Goal: Task Accomplishment & Management: Use online tool/utility

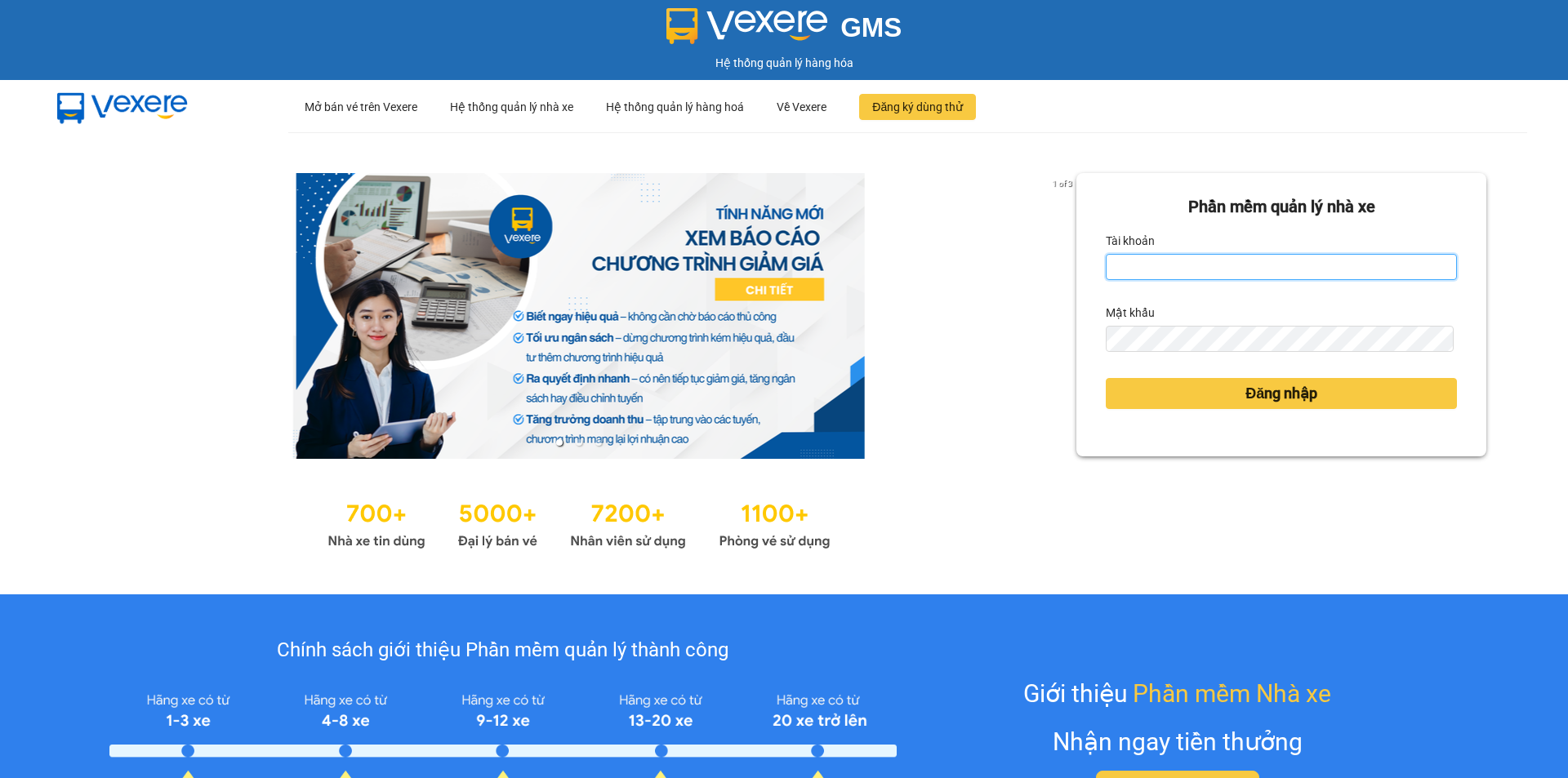
click at [1137, 263] on input "Tài khoản" at bounding box center [1281, 267] width 351 height 26
type input "cvlkhanh.hhg"
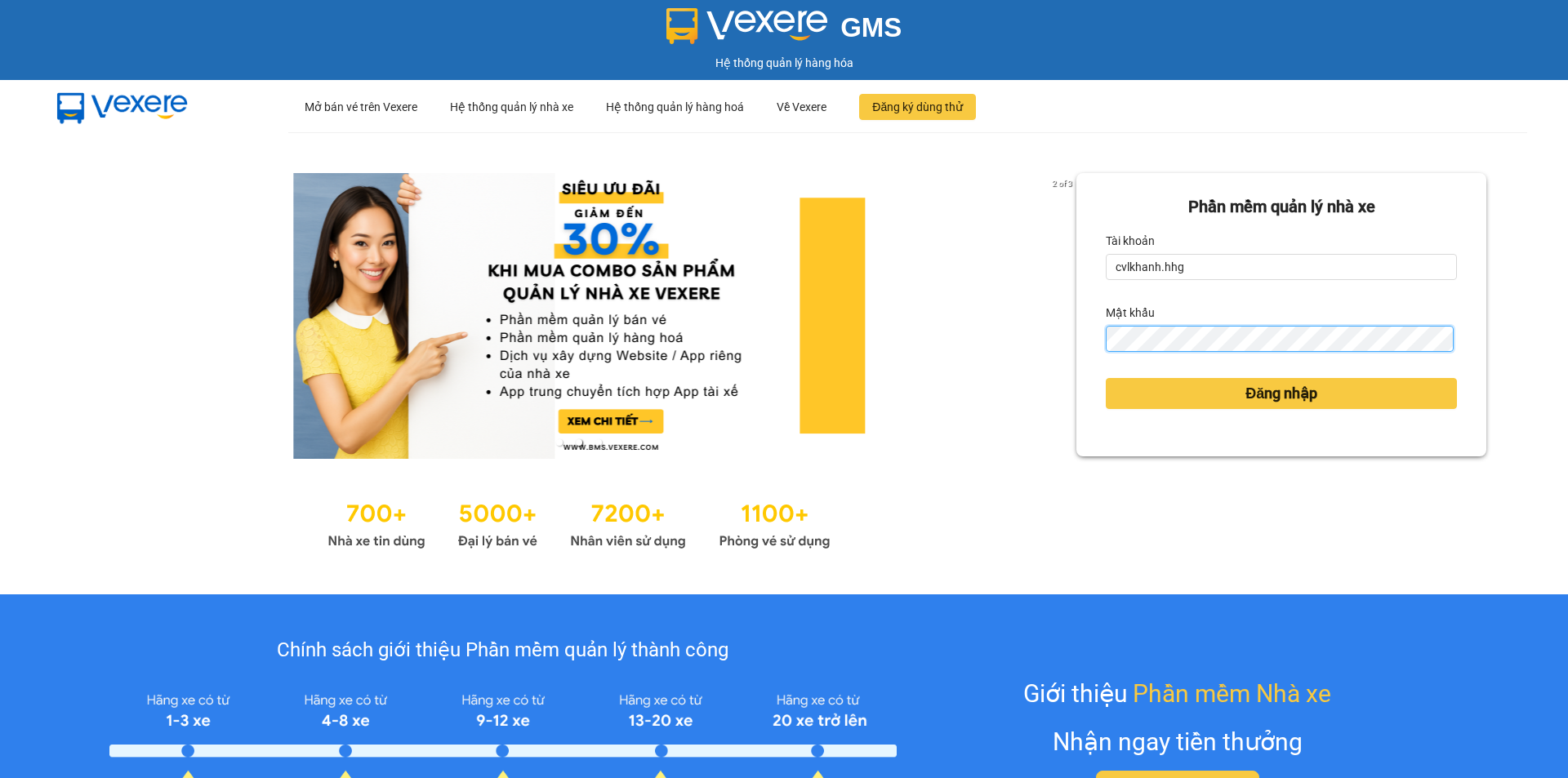
click at [1106, 378] on button "Đăng nhập" at bounding box center [1281, 393] width 351 height 31
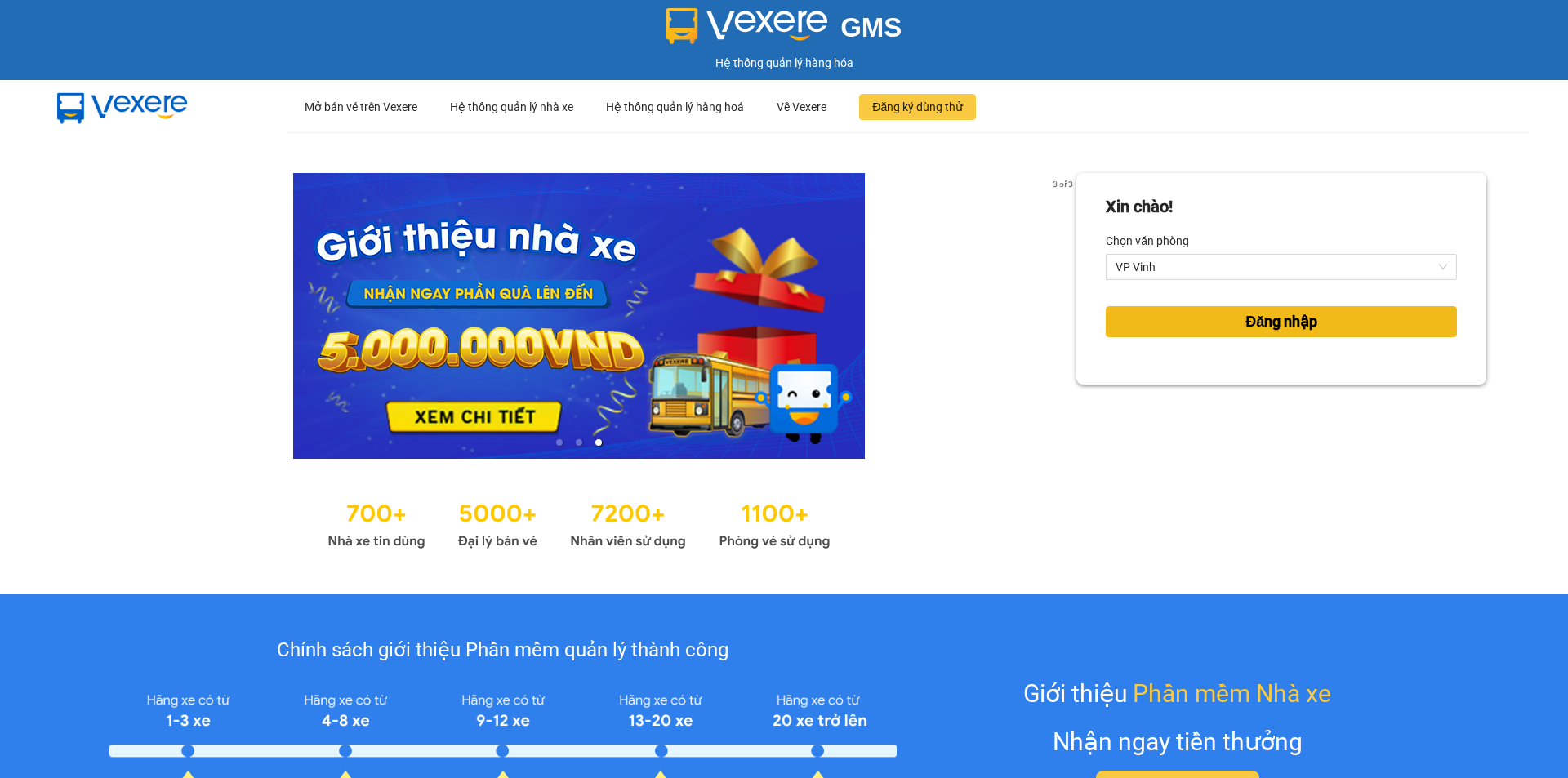
click at [1246, 317] on span "Đăng nhập" at bounding box center [1281, 322] width 72 height 23
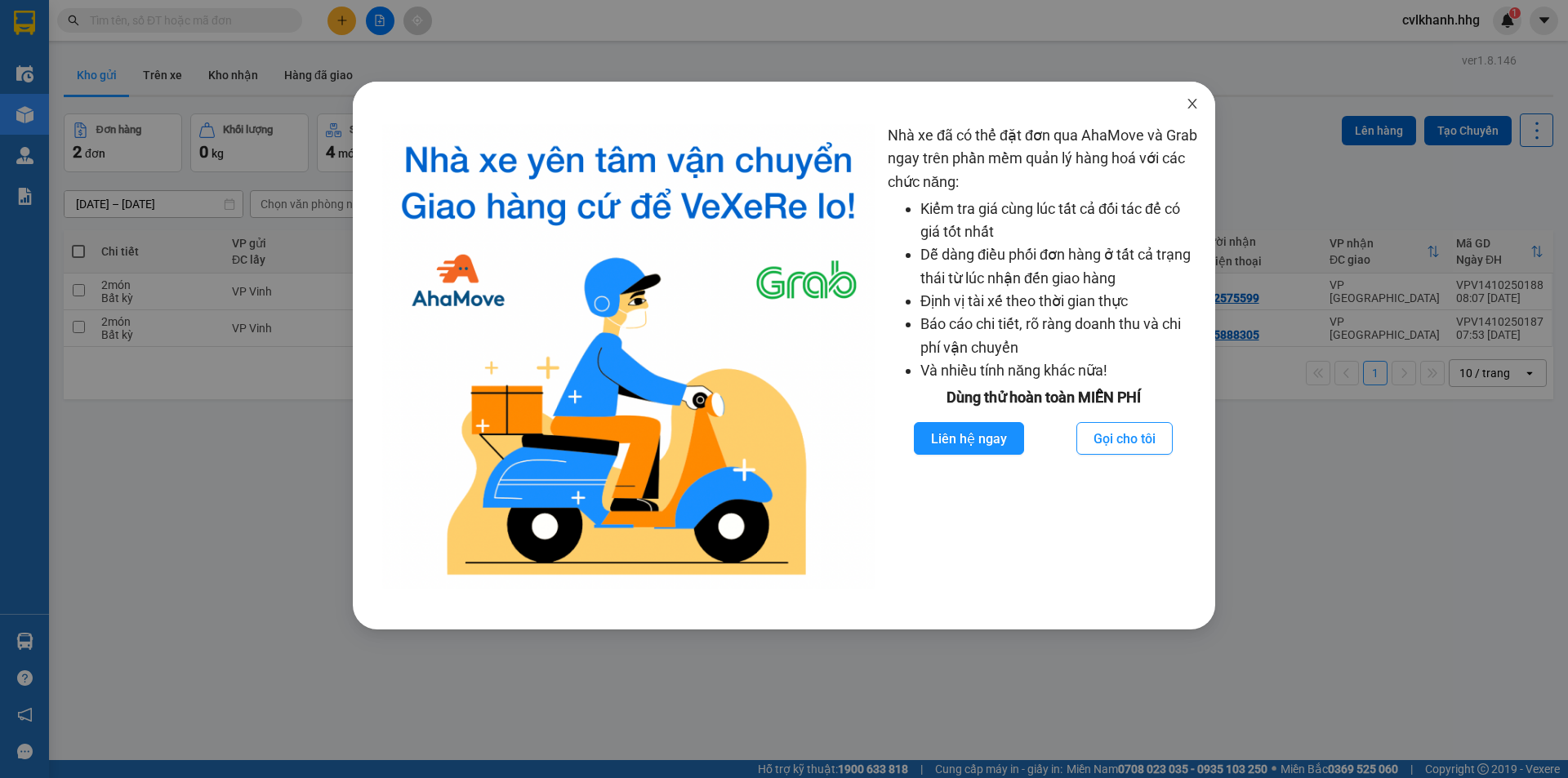
click at [1192, 102] on icon "close" at bounding box center [1192, 103] width 13 height 13
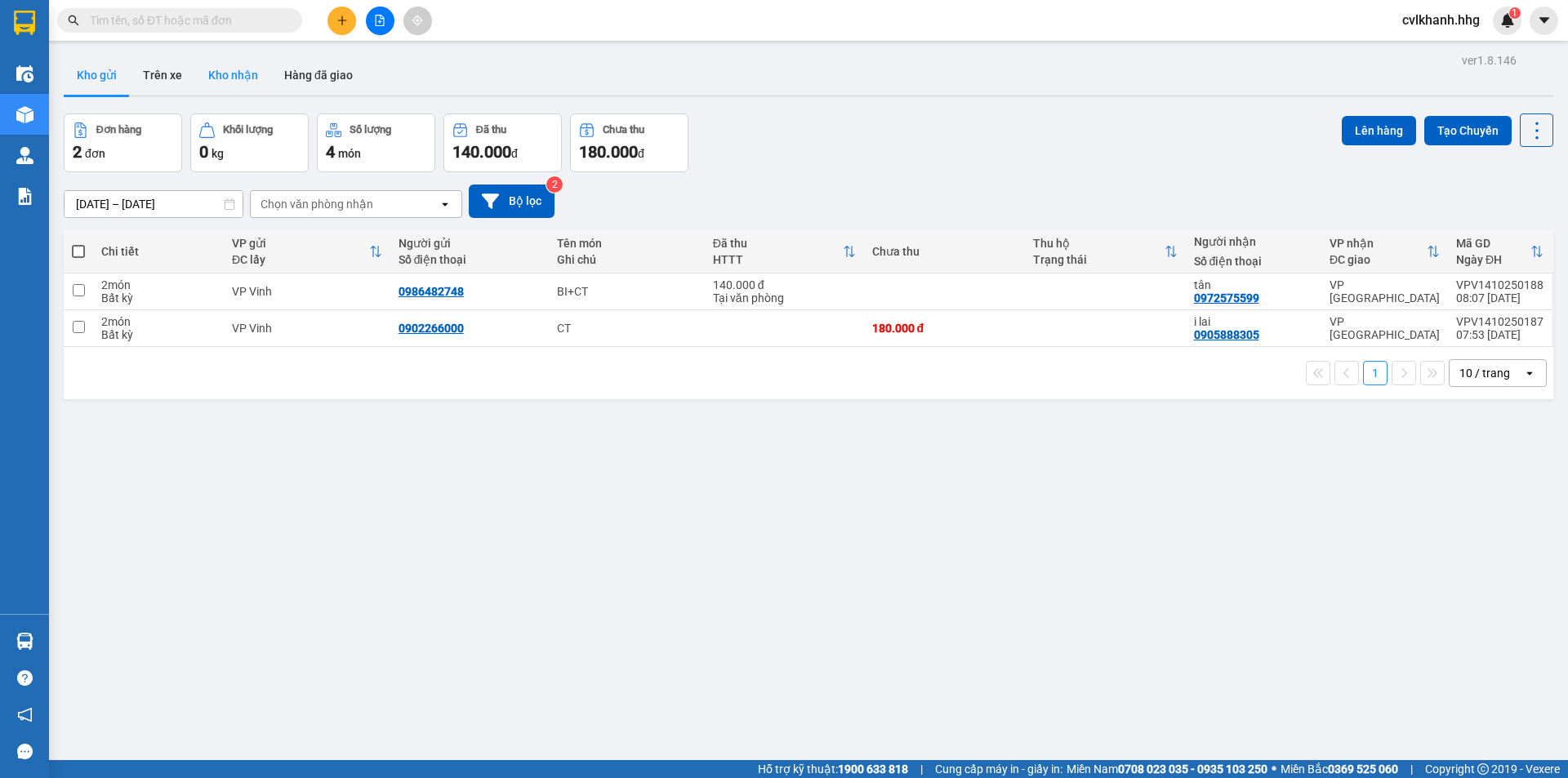
click at [218, 69] on button "Kho nhận" at bounding box center [233, 75] width 76 height 40
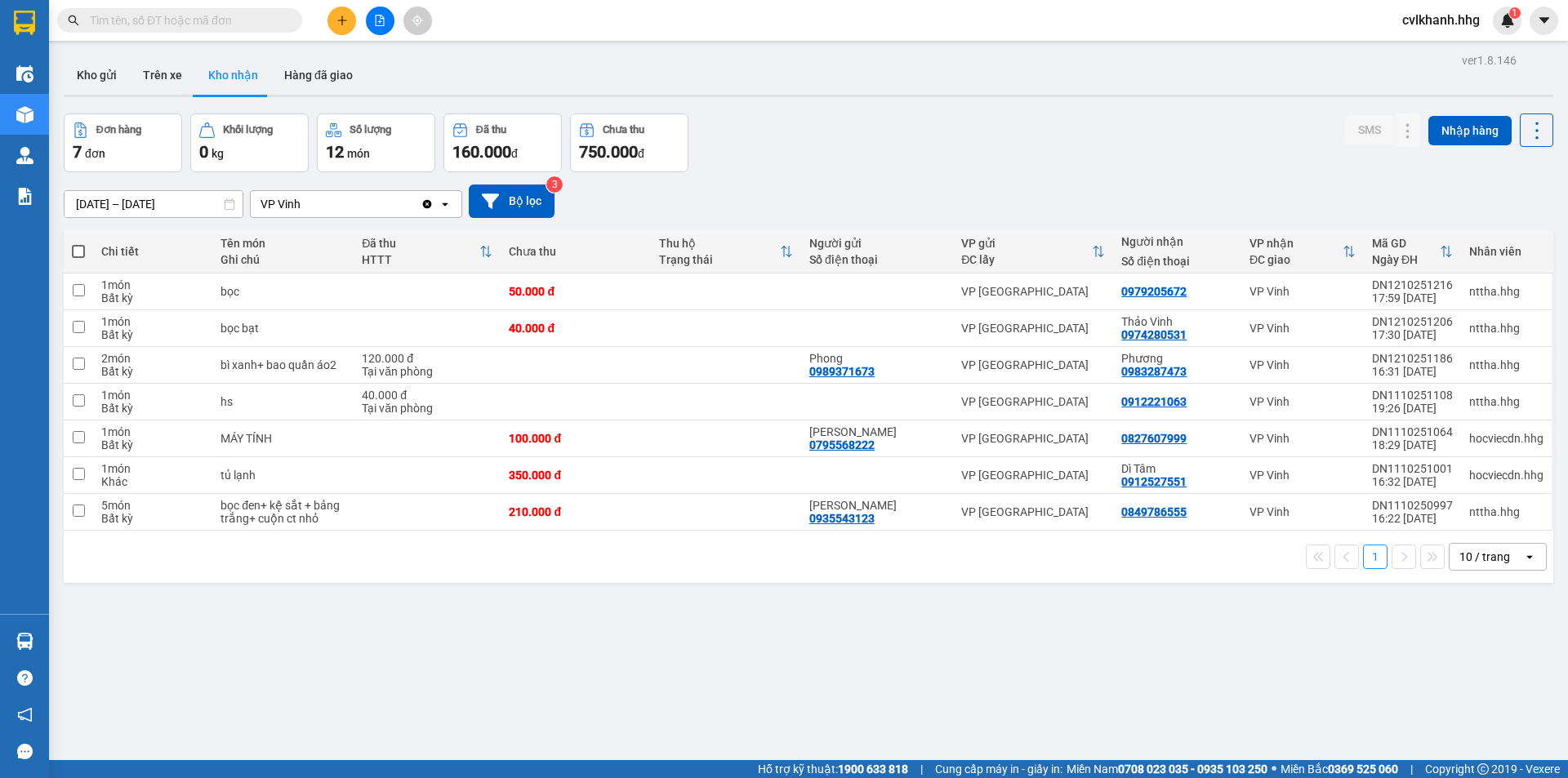
click at [1481, 550] on div "10 / trang" at bounding box center [1485, 557] width 50 height 17
click at [1463, 743] on span "100 / trang" at bounding box center [1479, 738] width 58 height 17
click at [390, 20] on button at bounding box center [380, 21] width 29 height 29
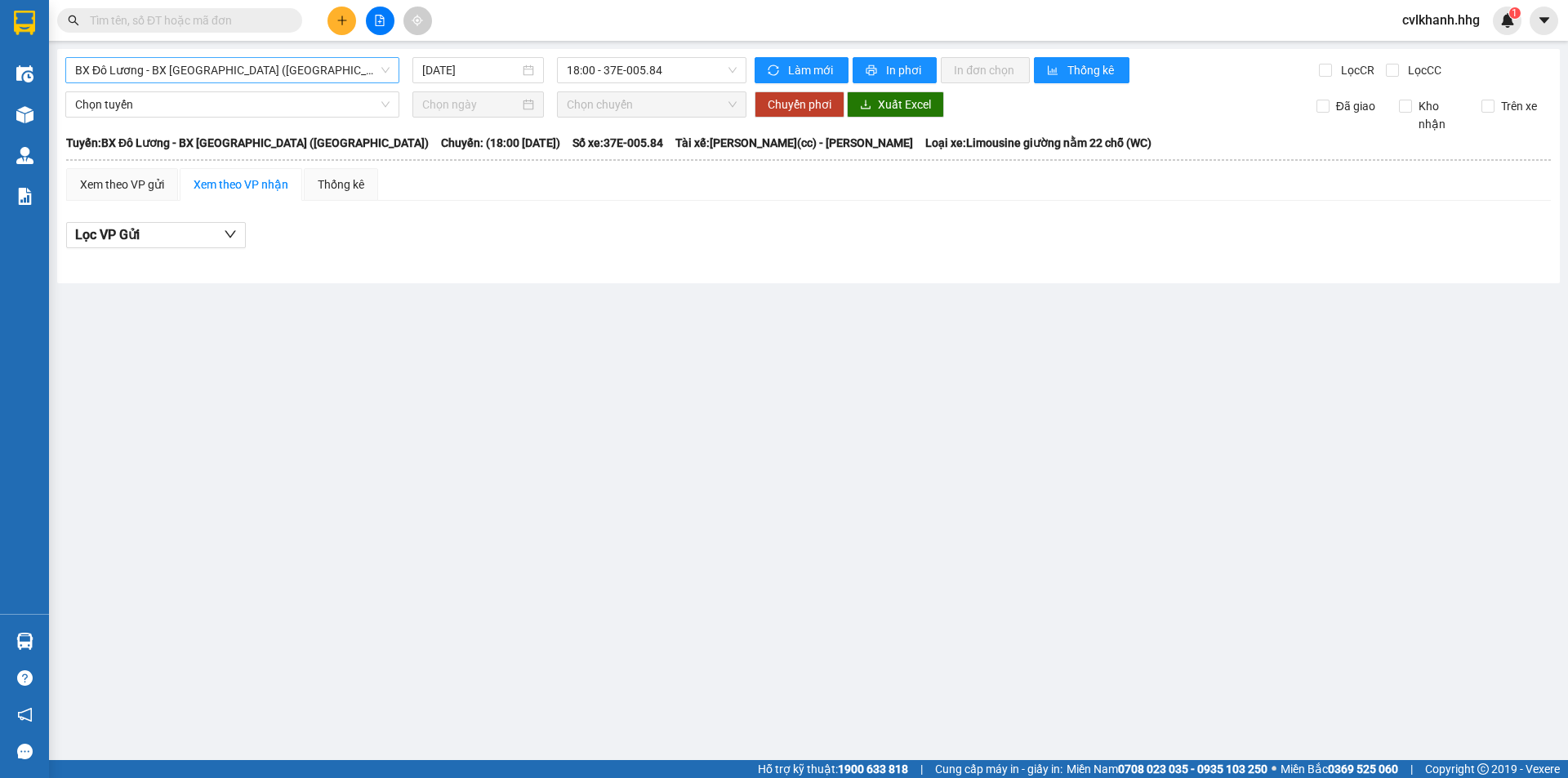
click at [148, 75] on span "BX Đô Lương - BX [GEOGRAPHIC_DATA] ([GEOGRAPHIC_DATA])" at bounding box center [233, 70] width 315 height 25
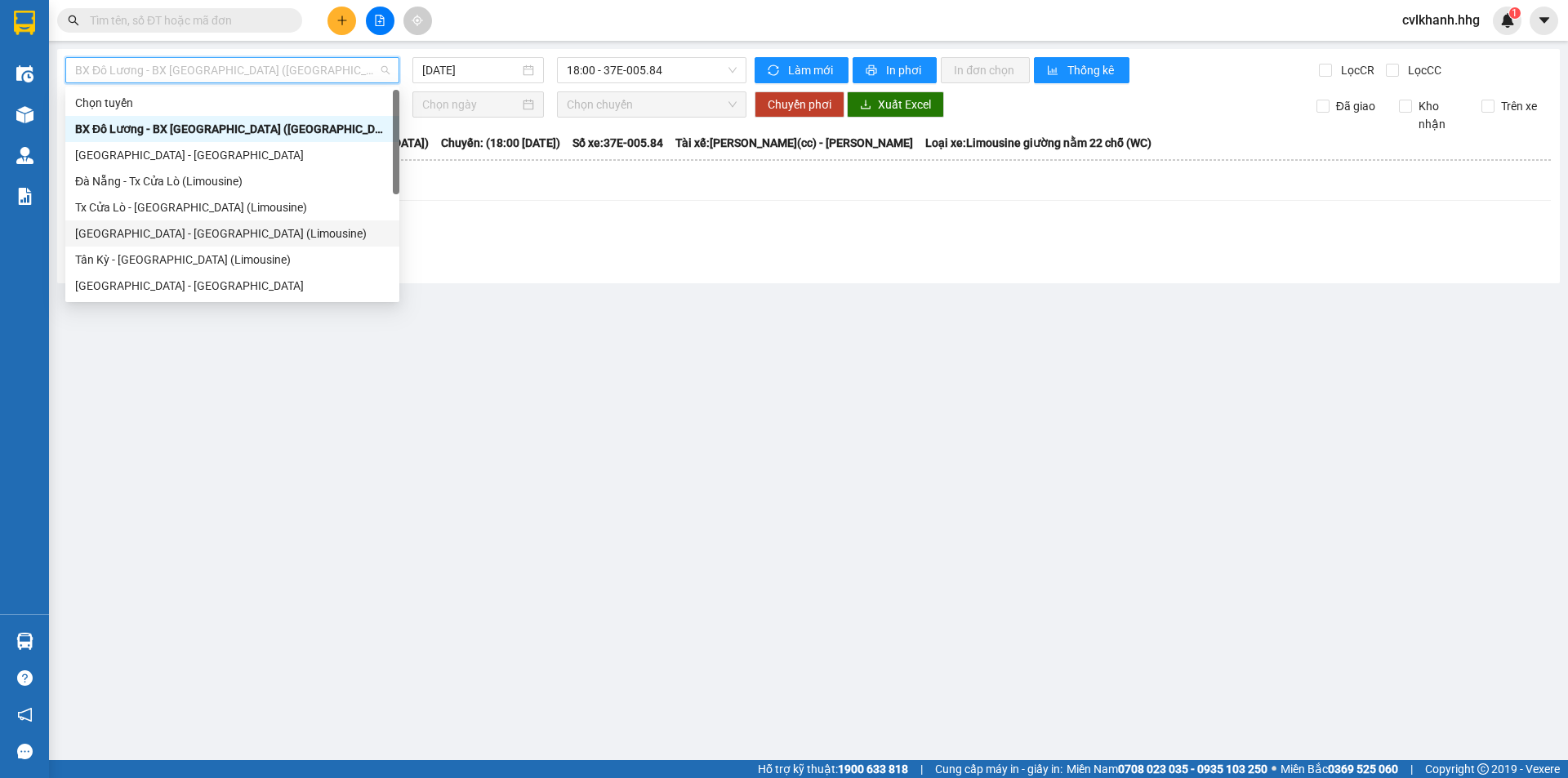
click at [152, 237] on div "[GEOGRAPHIC_DATA] - [GEOGRAPHIC_DATA] (Limousine)" at bounding box center [233, 234] width 315 height 18
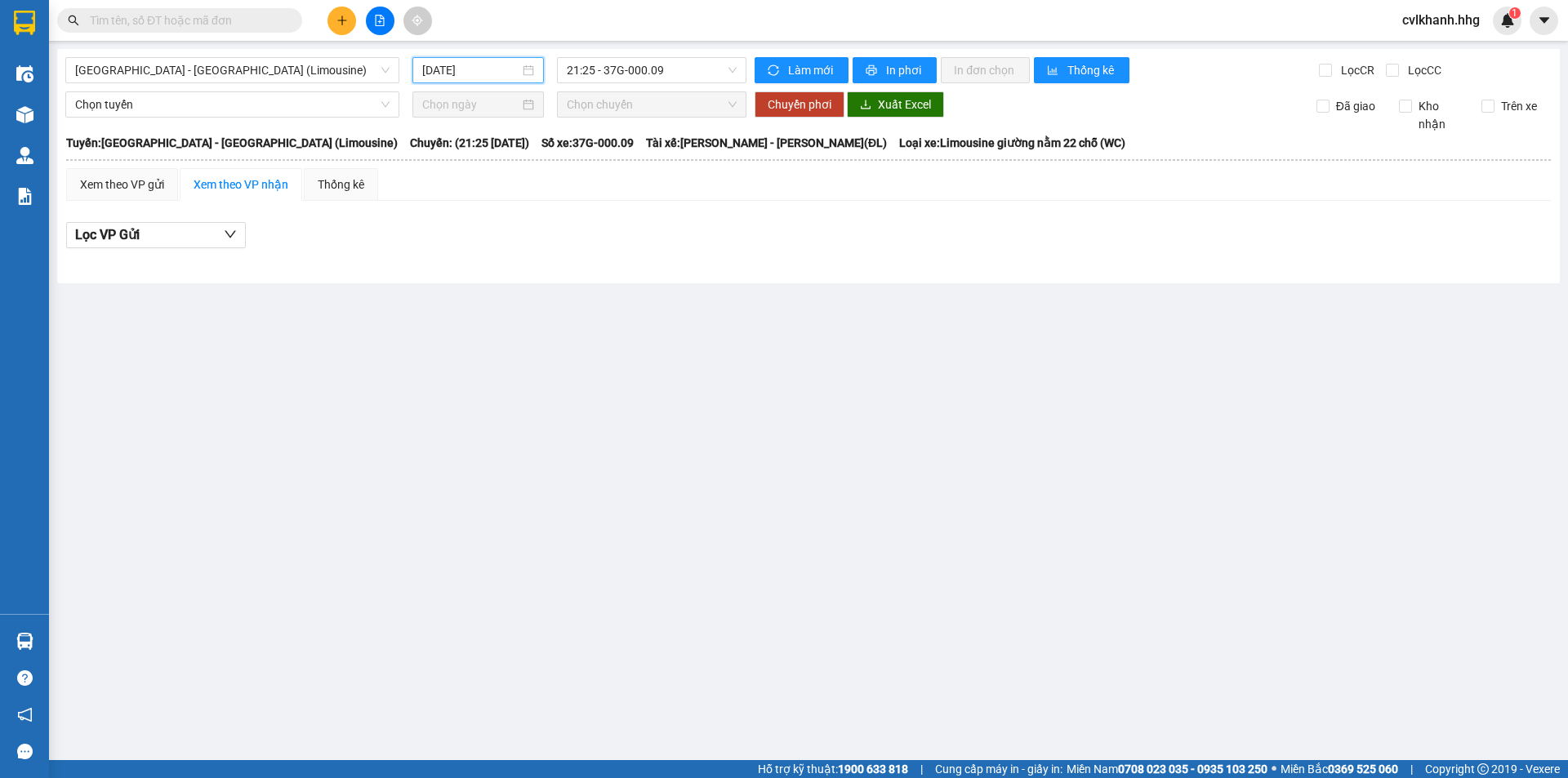
click at [483, 63] on input "[DATE]" at bounding box center [471, 70] width 97 height 18
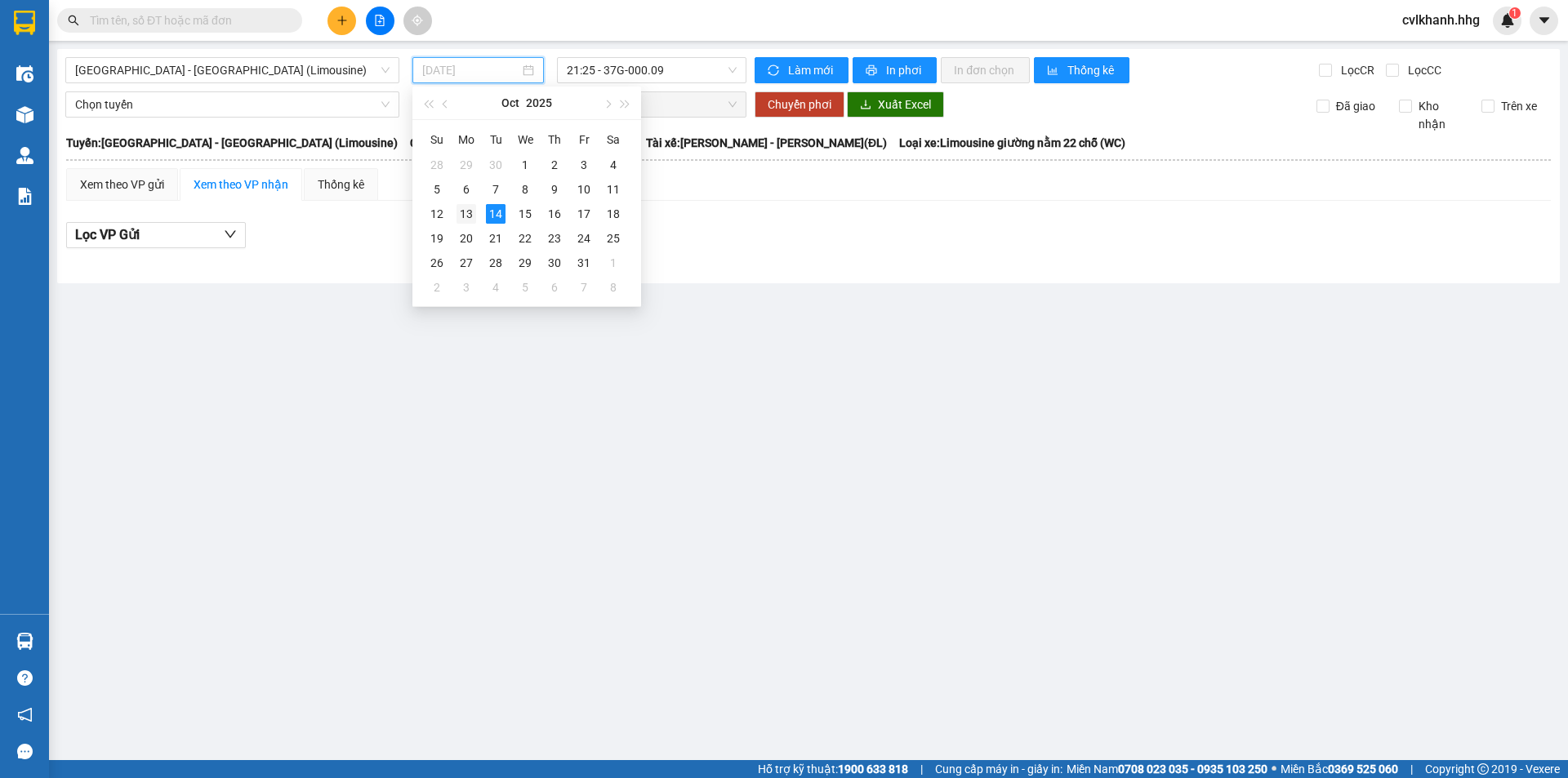
click at [466, 213] on div "13" at bounding box center [466, 214] width 20 height 20
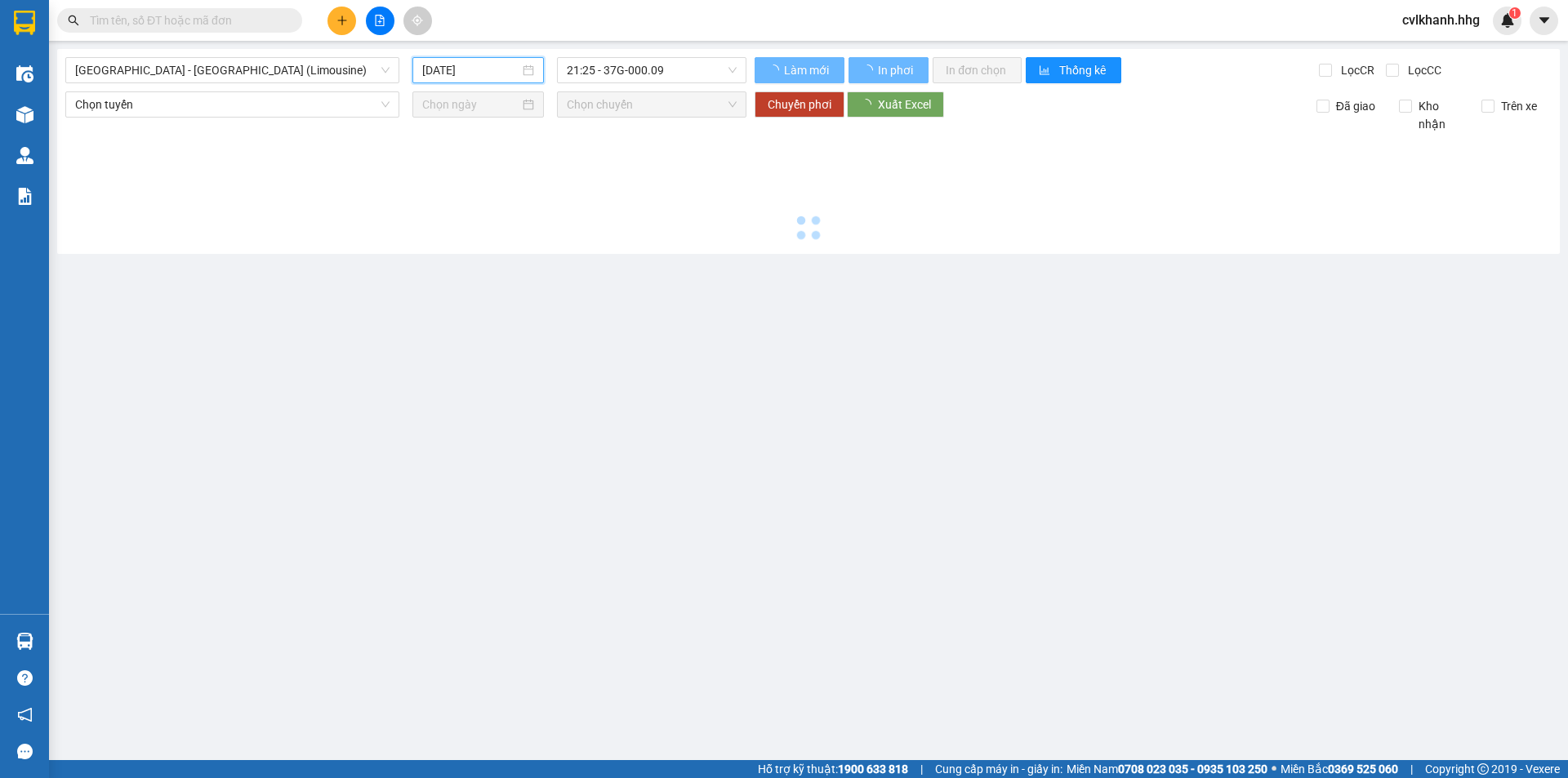
type input "[DATE]"
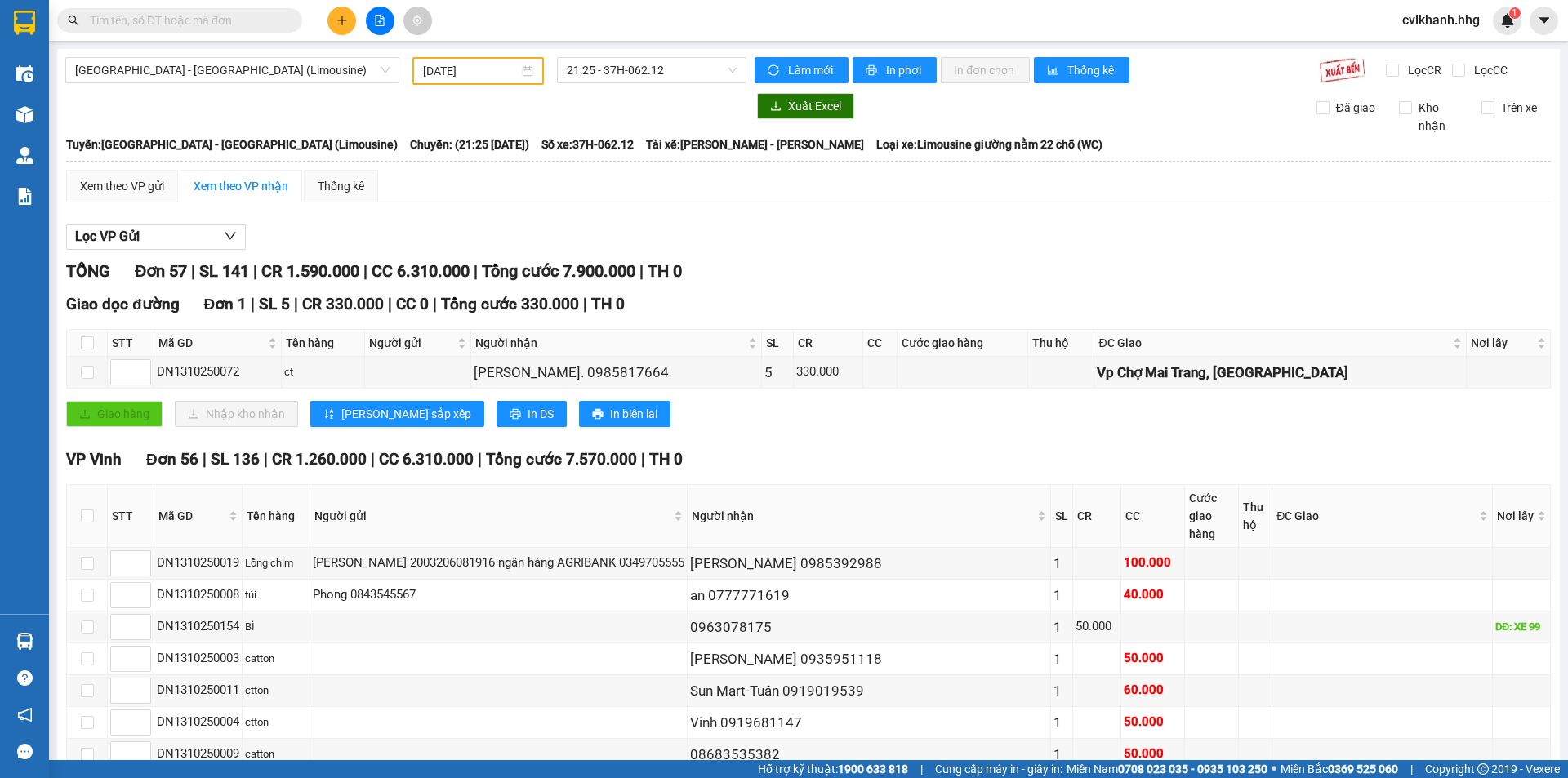
click at [93, 496] on th at bounding box center [87, 517] width 41 height 63
click at [93, 510] on input "checkbox" at bounding box center [87, 516] width 13 height 13
checkbox input "true"
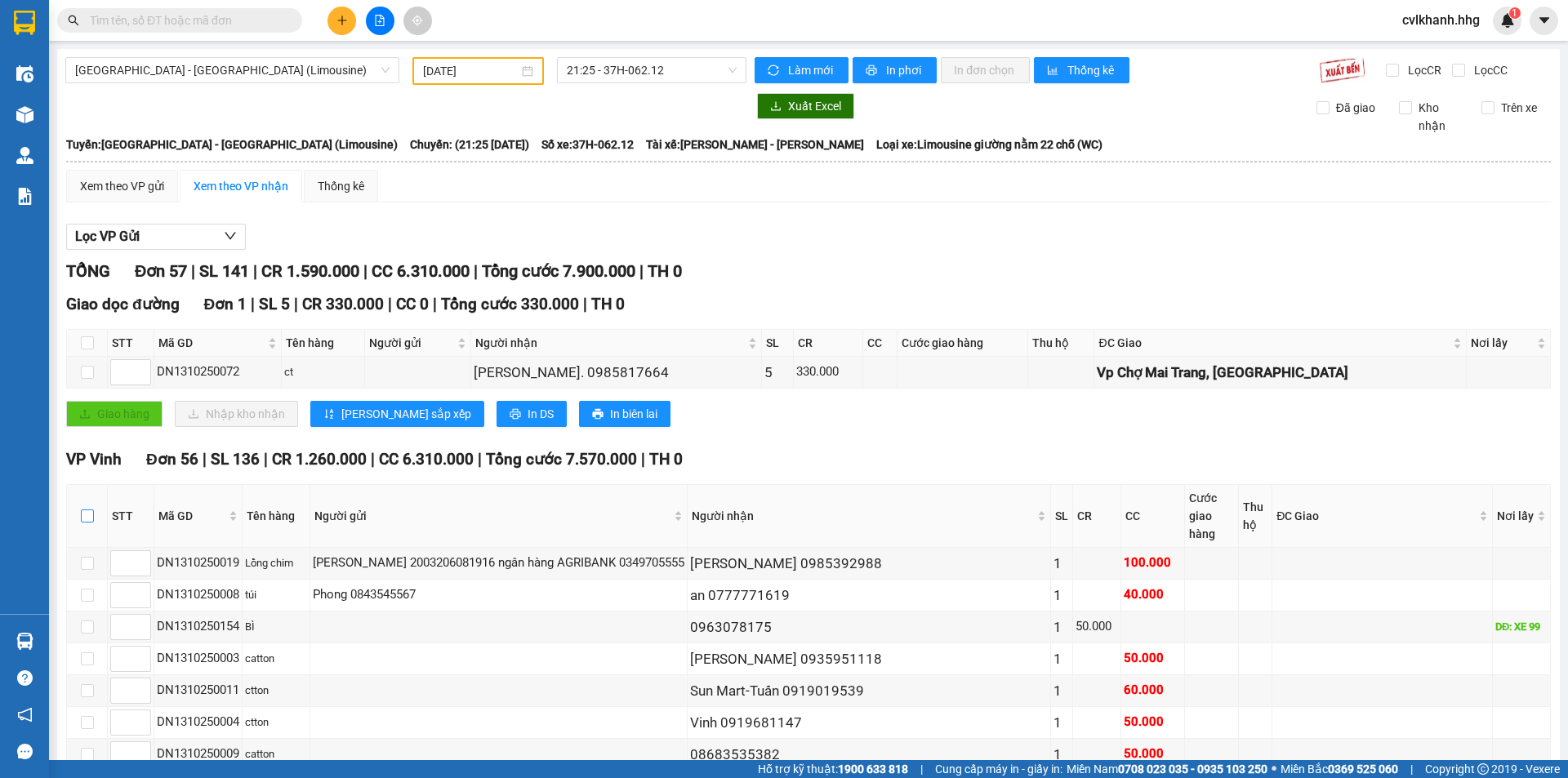
checkbox input "true"
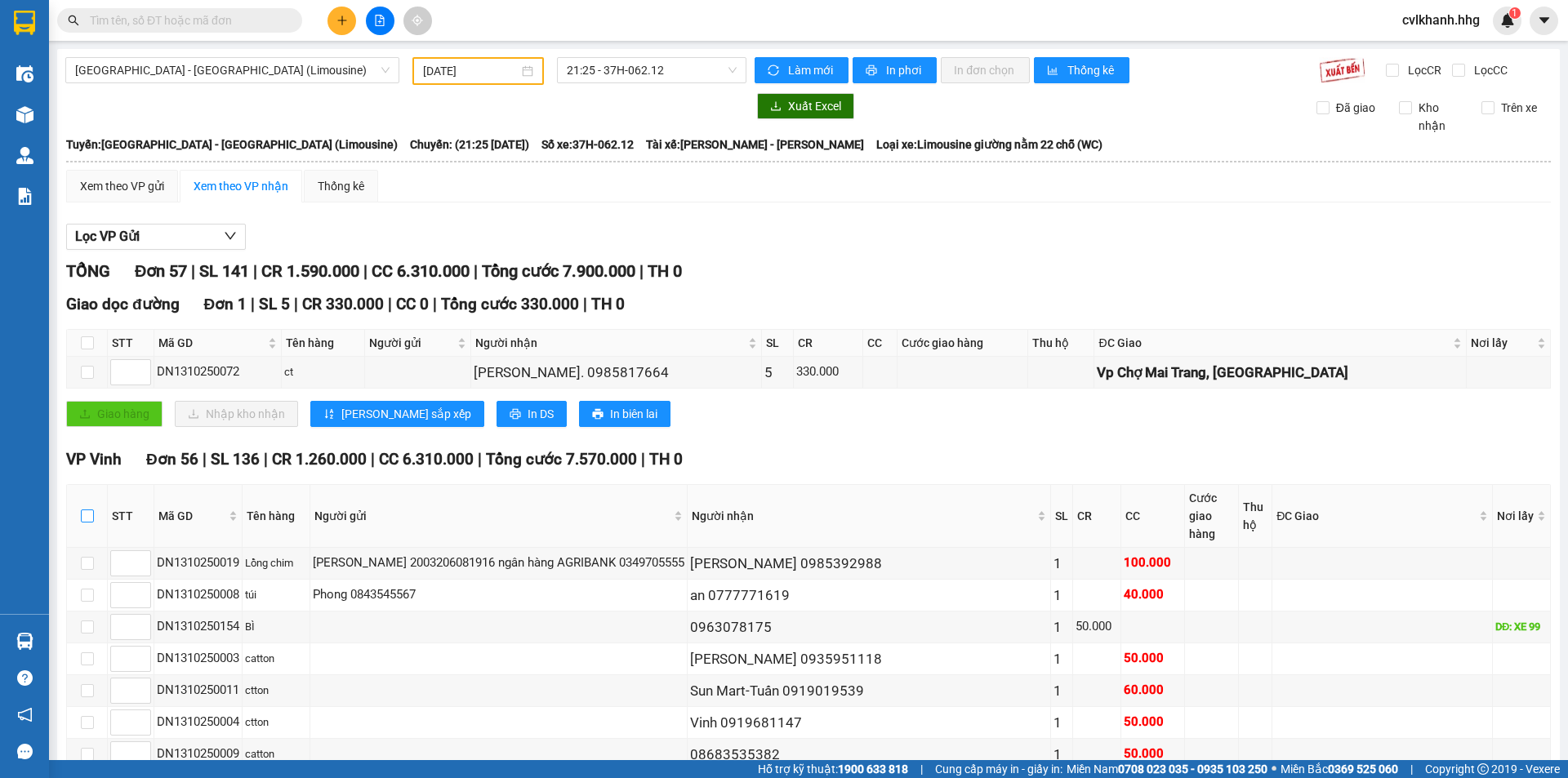
checkbox input "true"
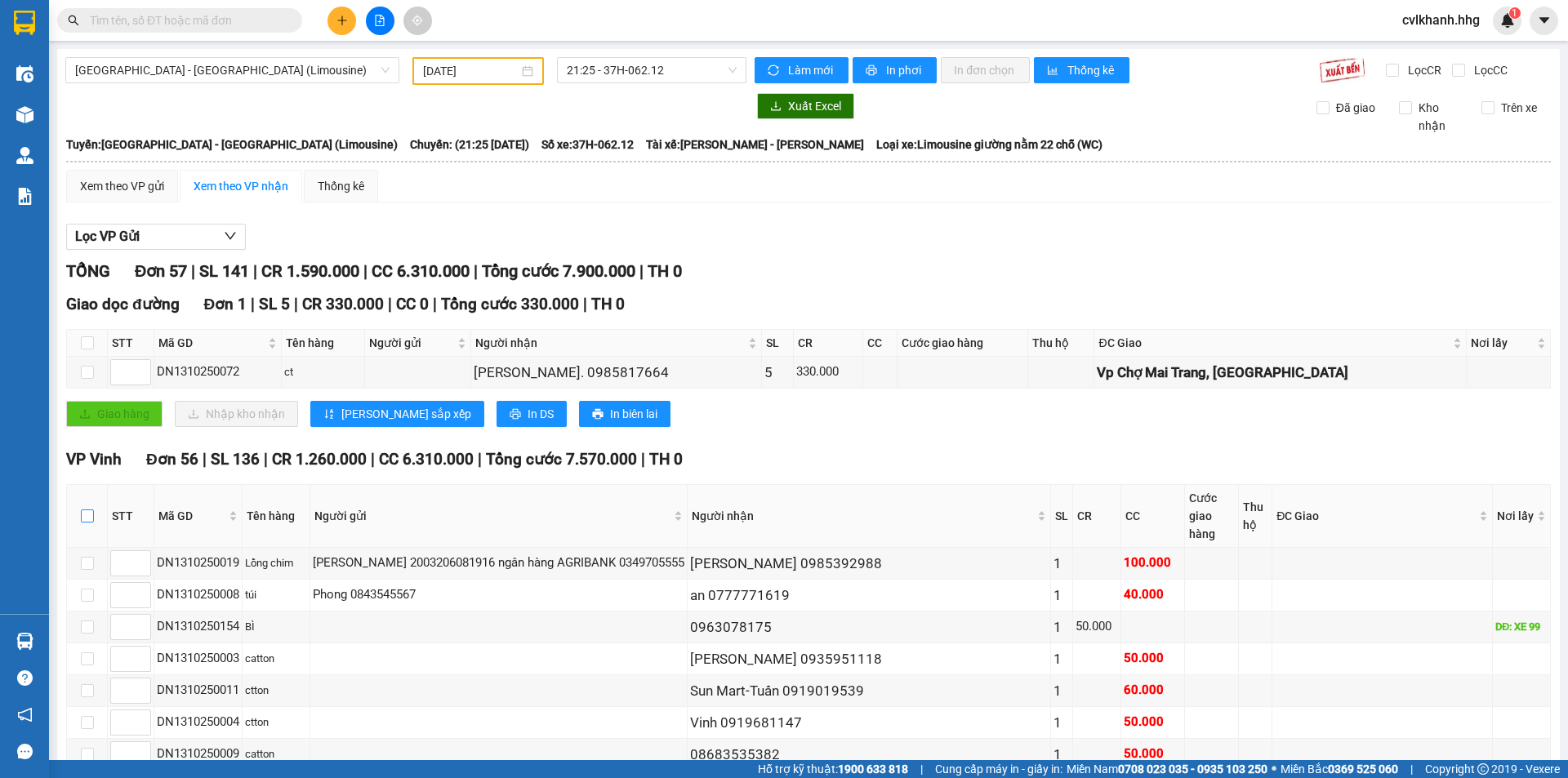
checkbox input "true"
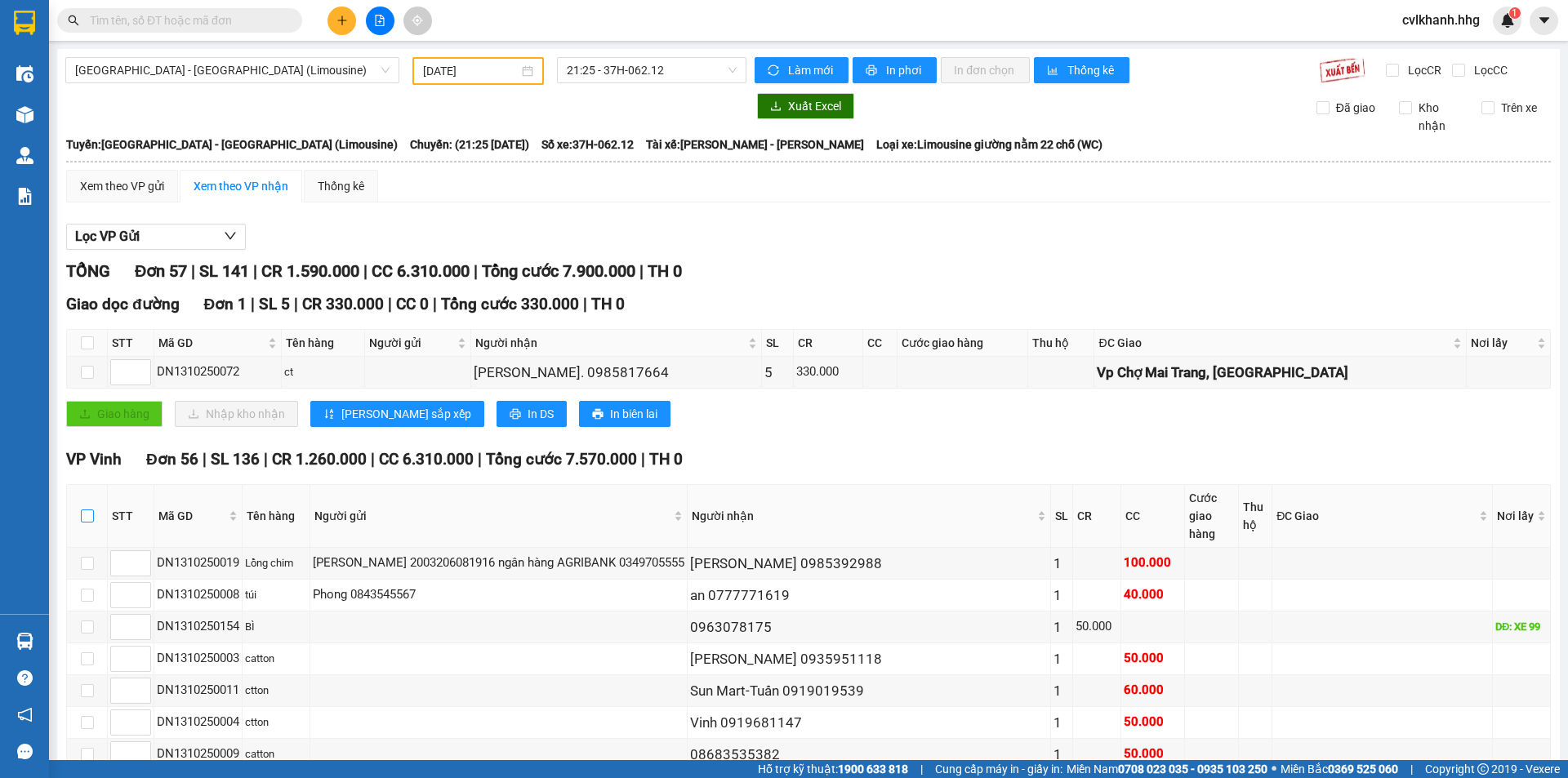
checkbox input "true"
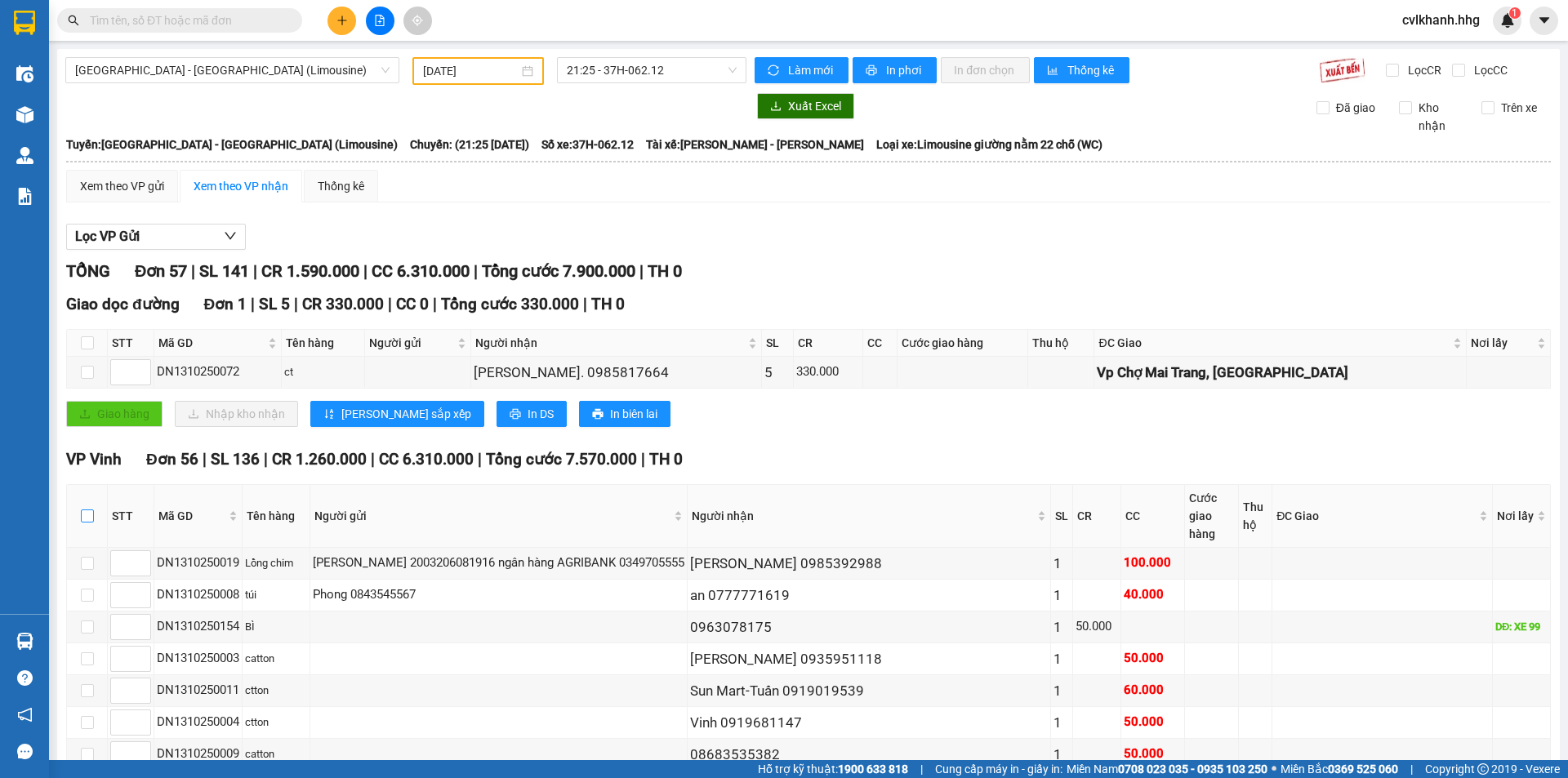
checkbox input "true"
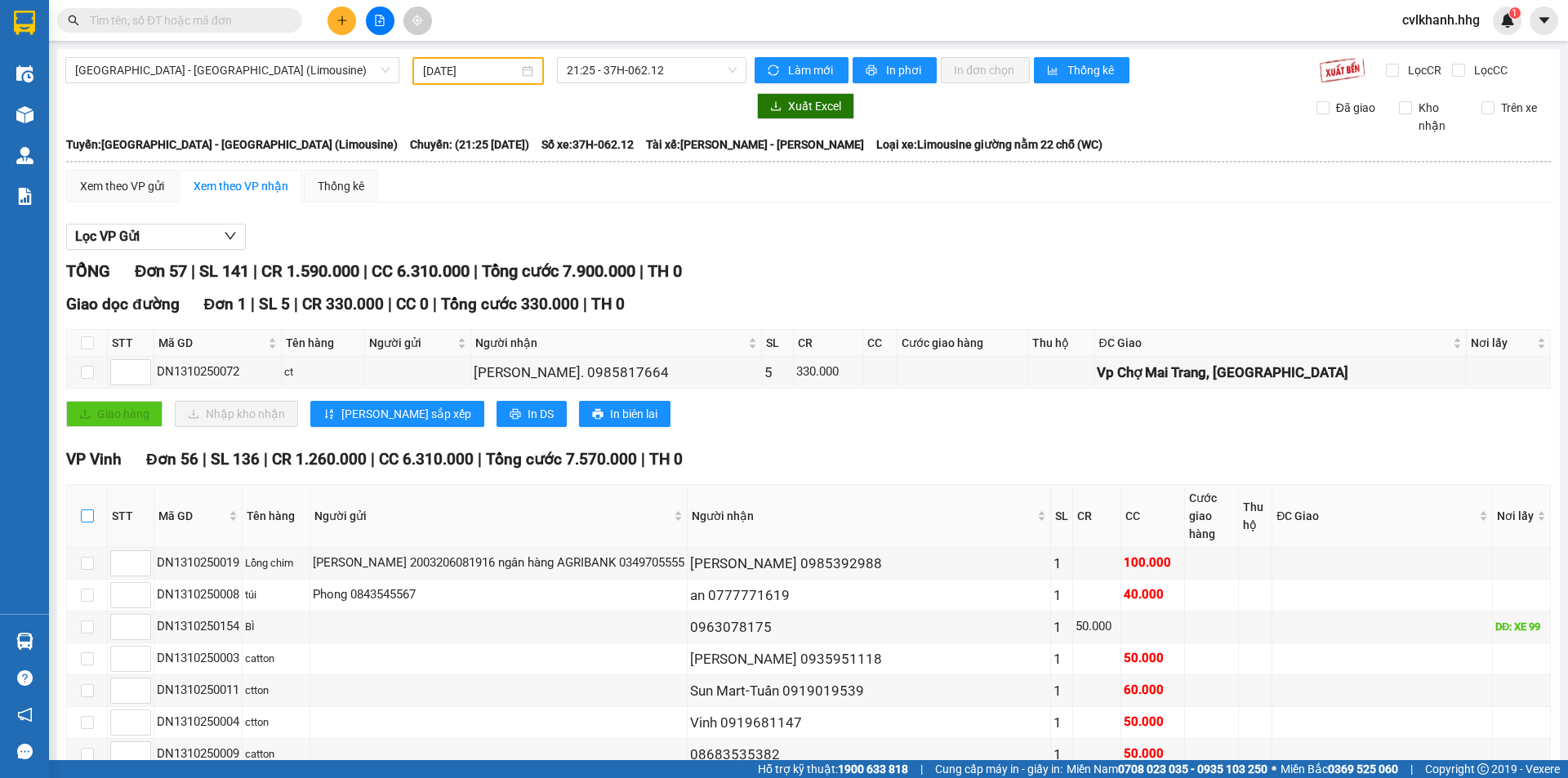
checkbox input "true"
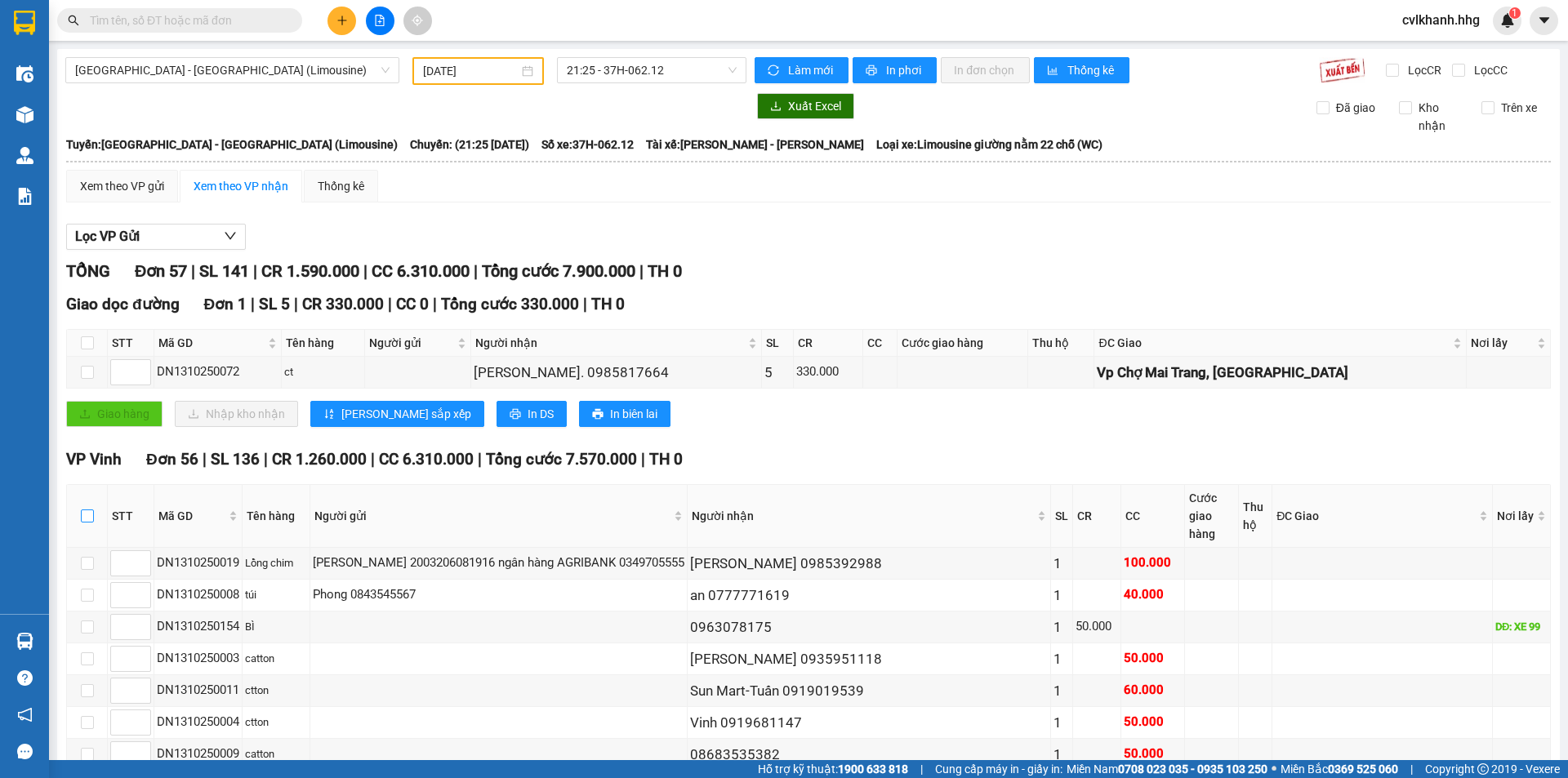
checkbox input "true"
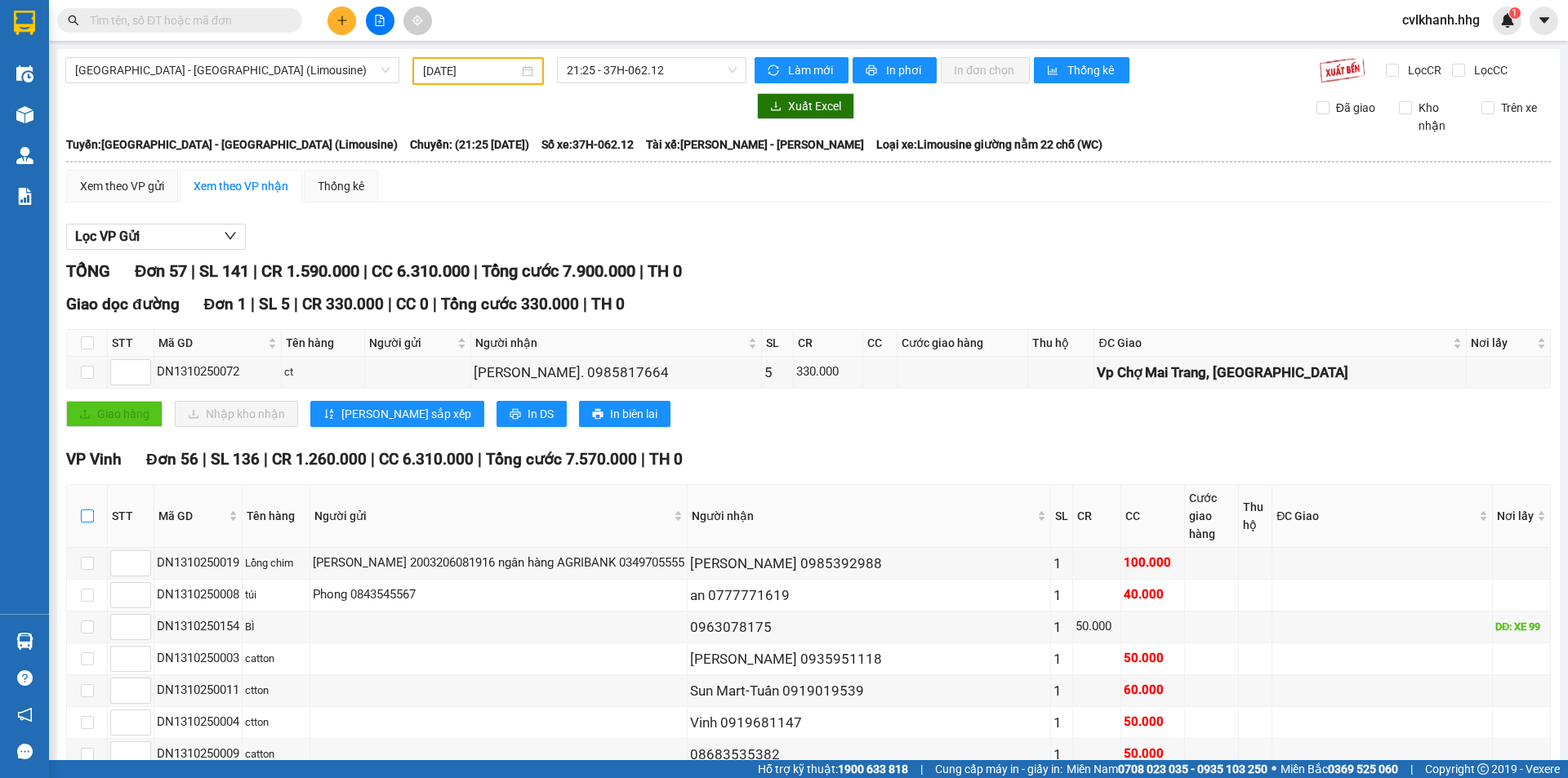
checkbox input "true"
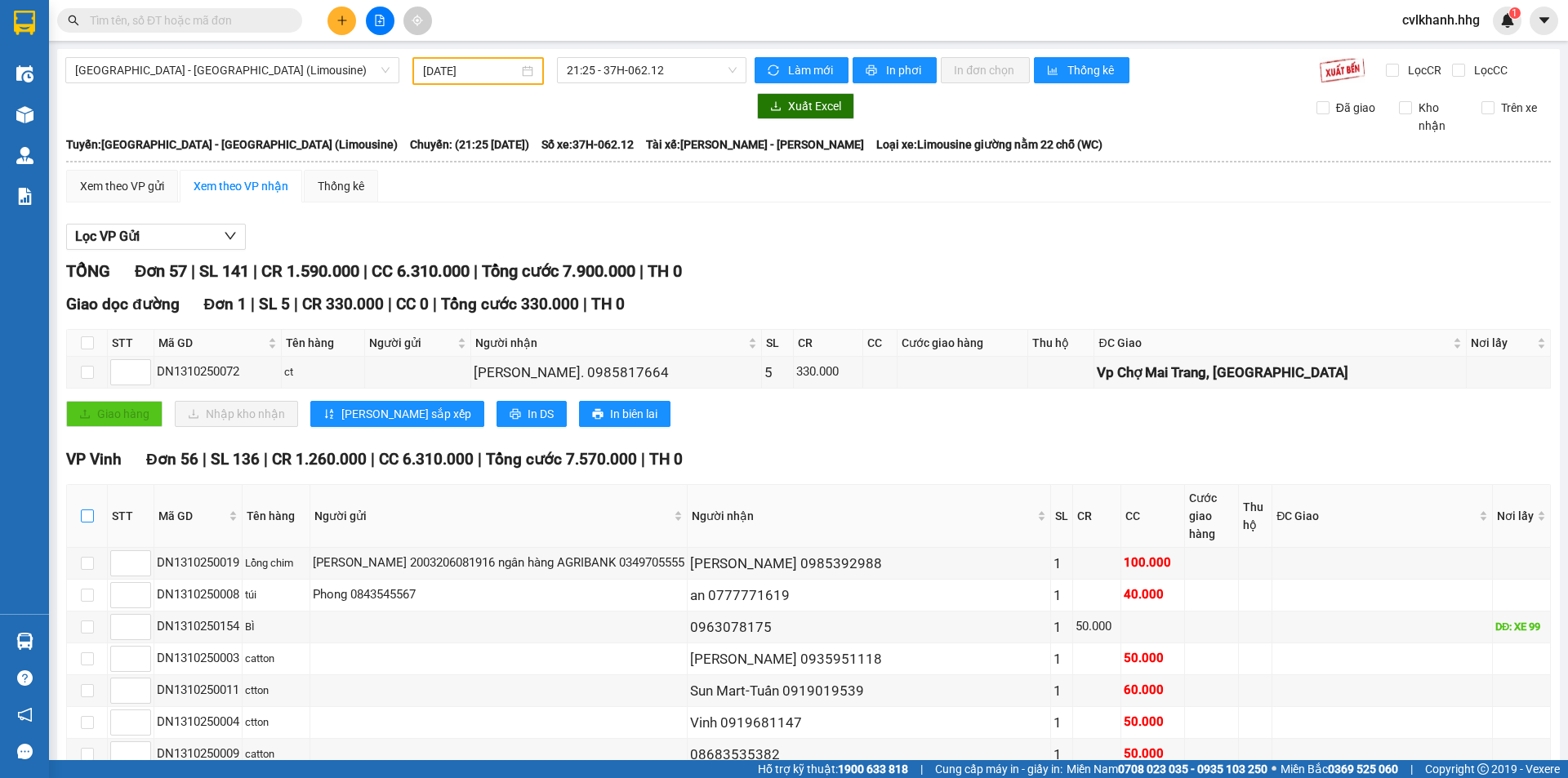
checkbox input "true"
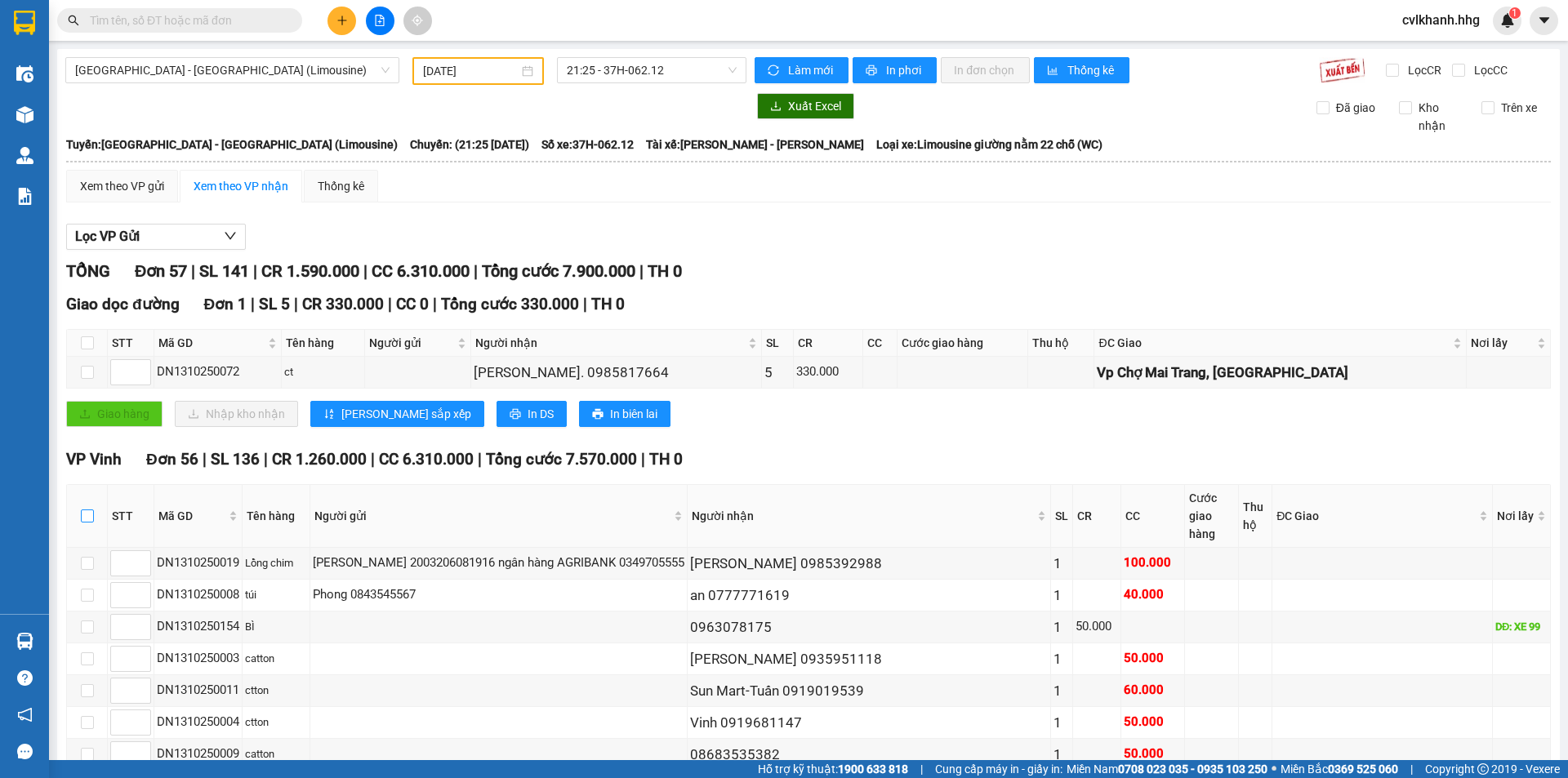
checkbox input "true"
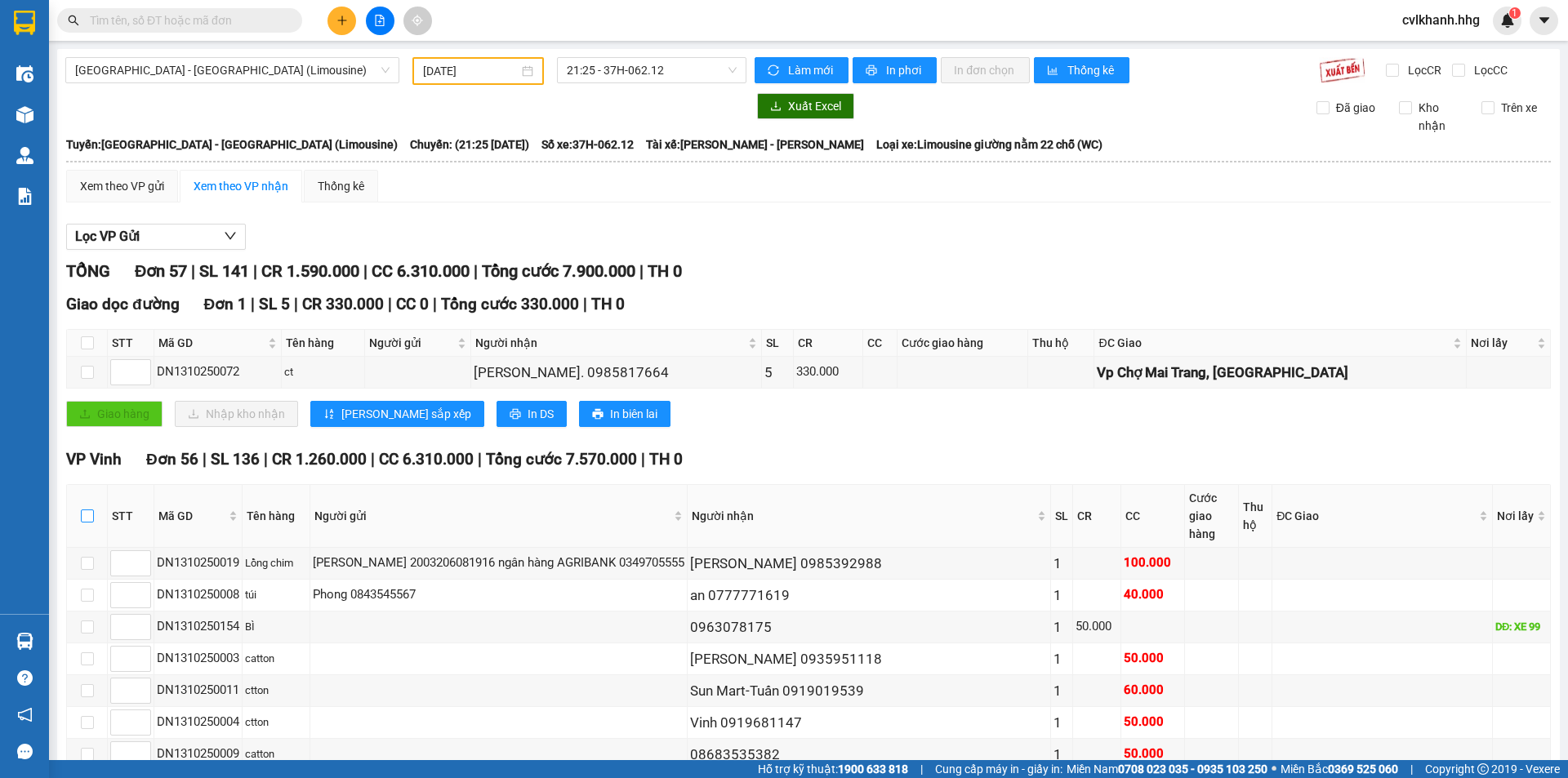
checkbox input "true"
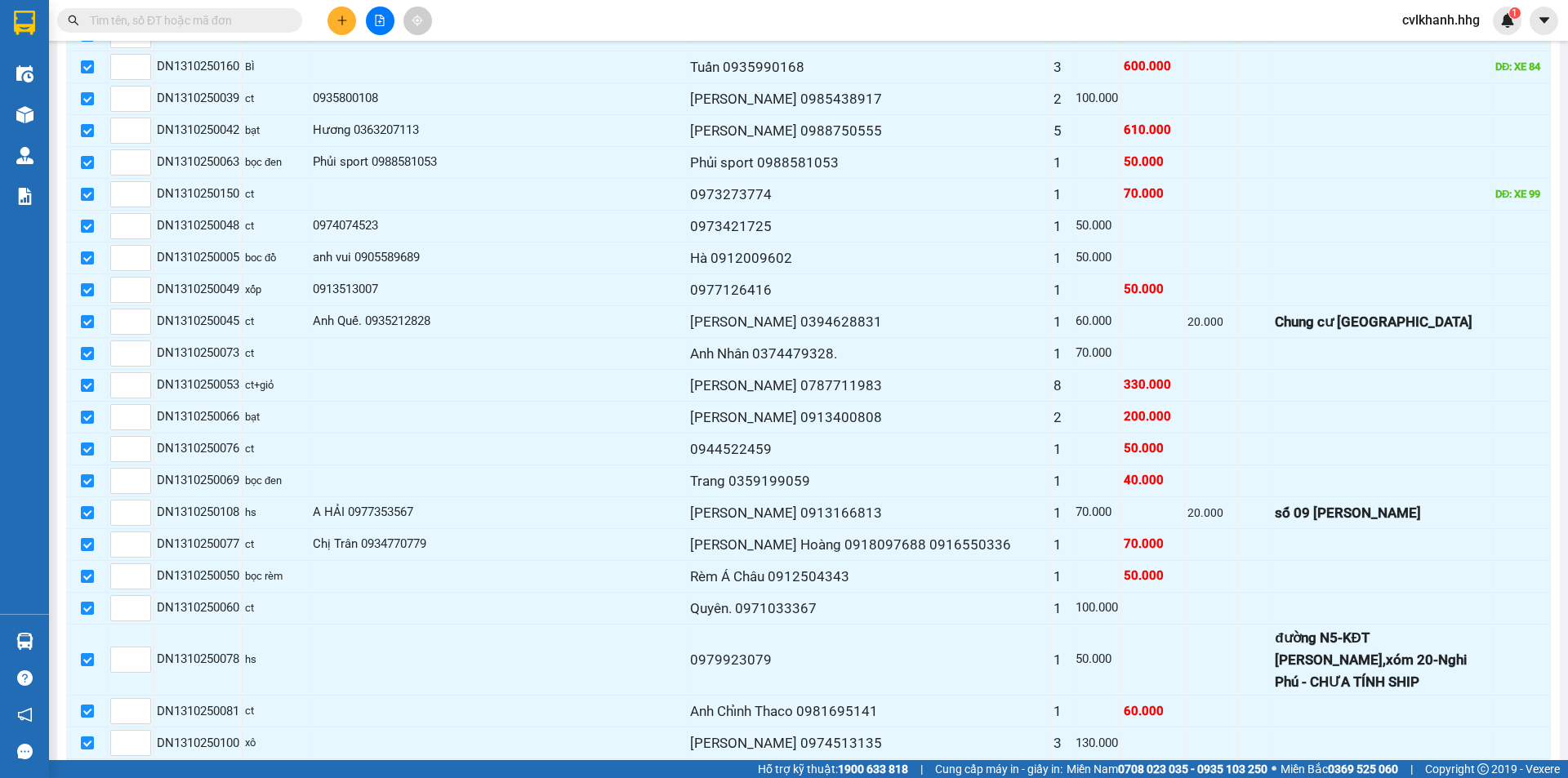
scroll to position [1662, 0]
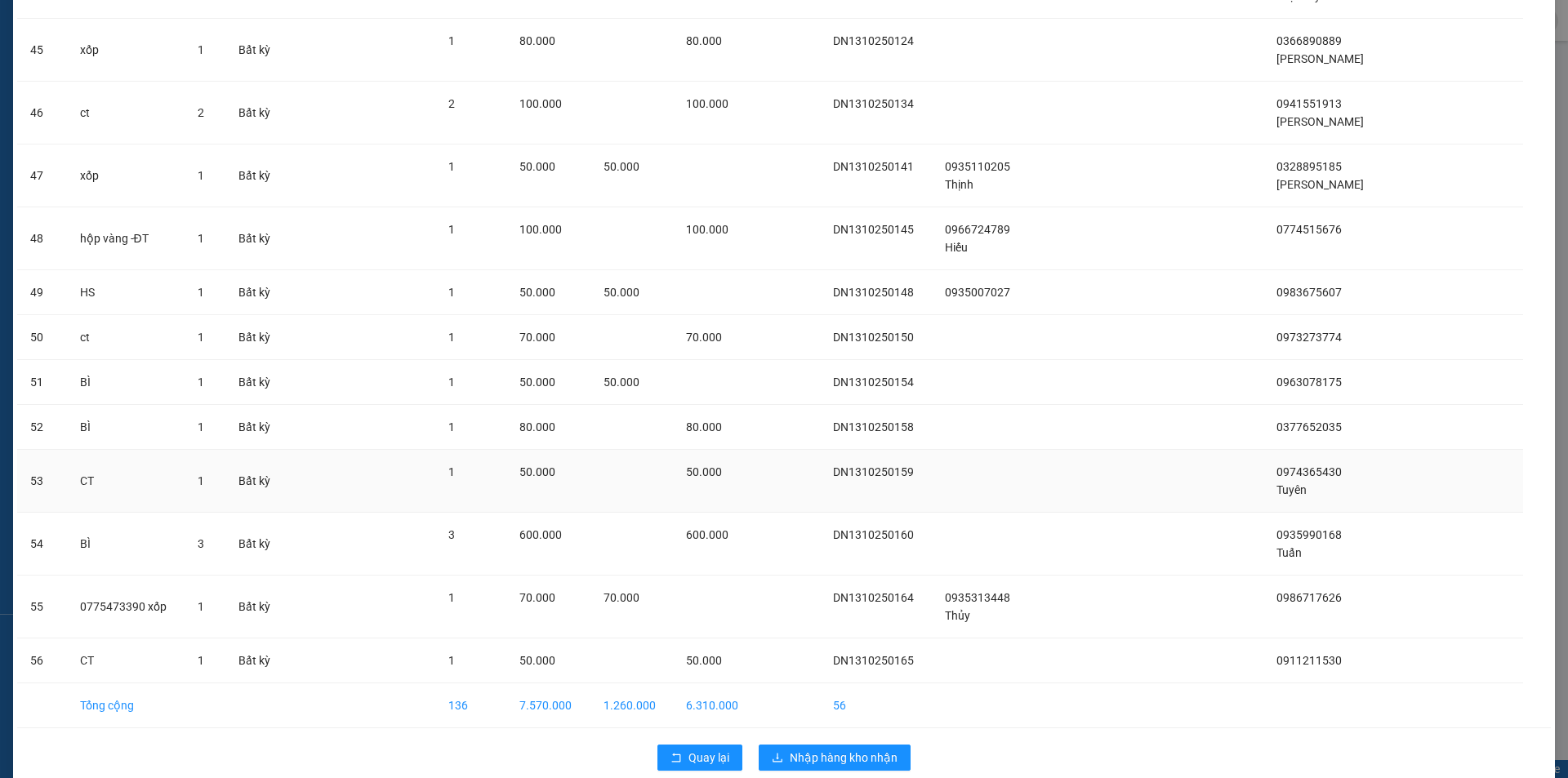
scroll to position [2767, 0]
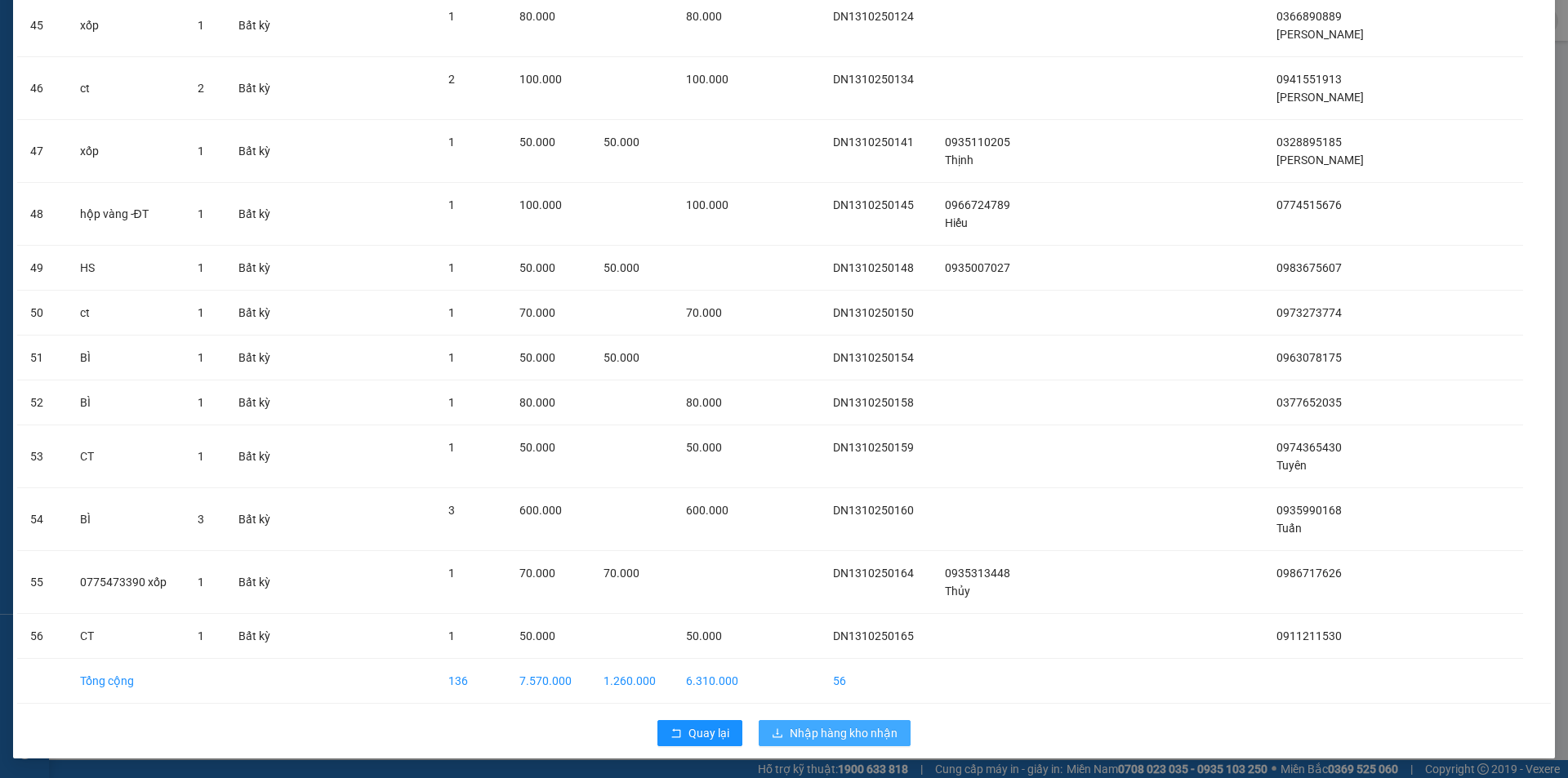
click at [843, 729] on span "Nhập hàng kho nhận" at bounding box center [843, 733] width 108 height 18
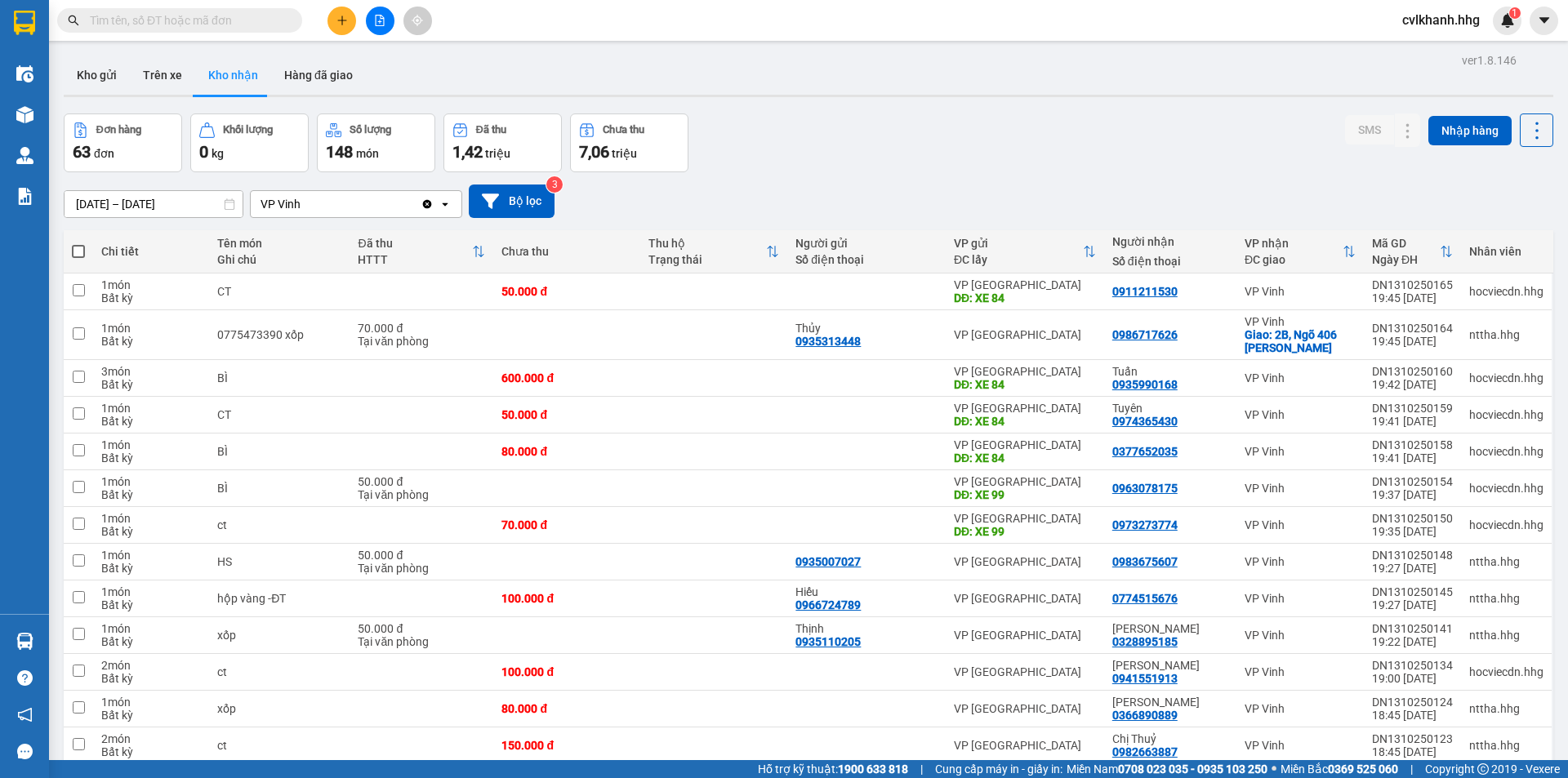
click at [155, 7] on div "Kết quả tìm kiếm ( 0 ) Bộ lọc No Data" at bounding box center [159, 21] width 319 height 29
click at [150, 28] on input "text" at bounding box center [186, 21] width 193 height 18
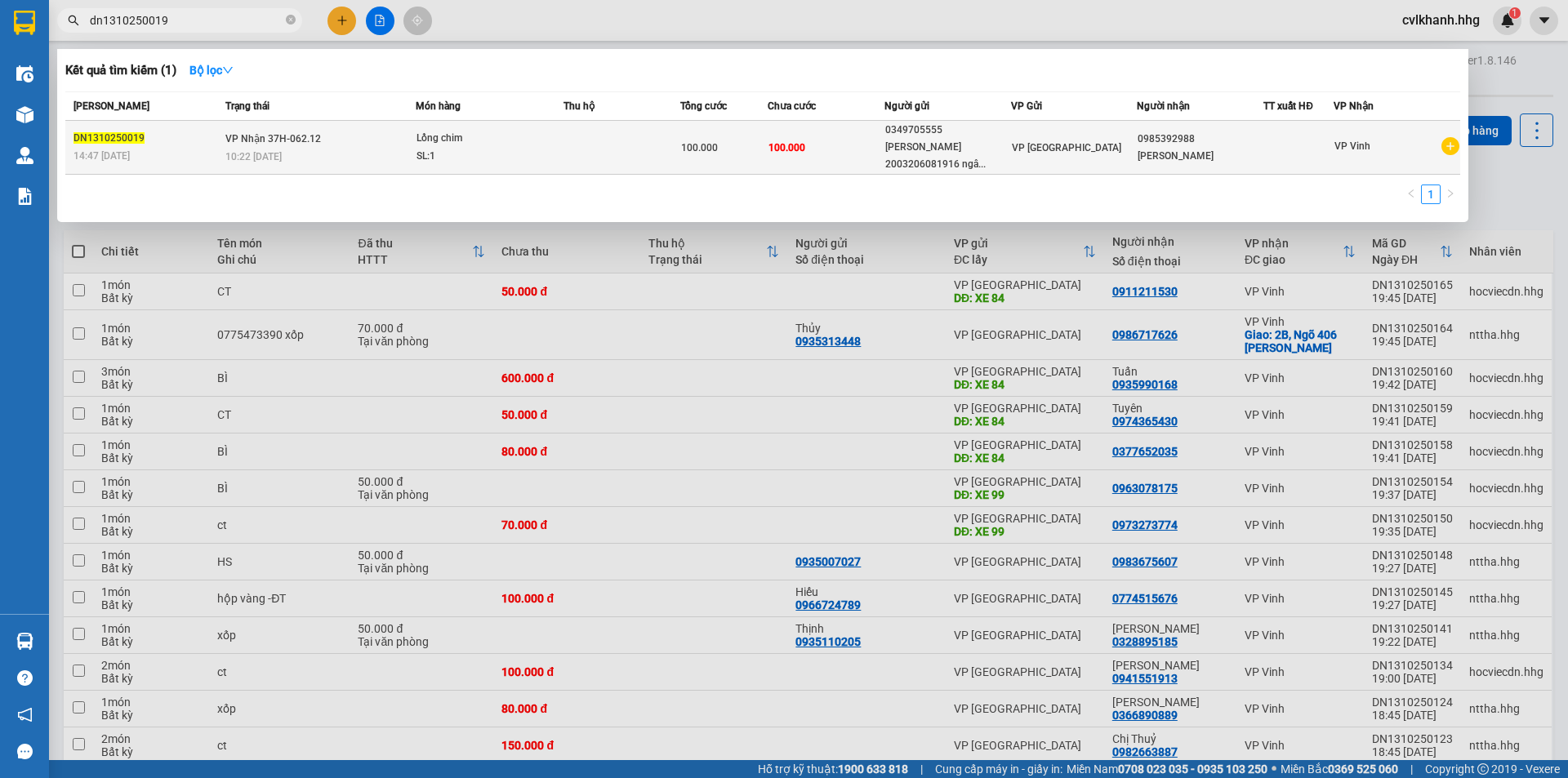
type input "dn1310250019"
click at [383, 136] on td "VP Nhận 37H-062.12 10:22 - 14/10" at bounding box center [319, 147] width 194 height 53
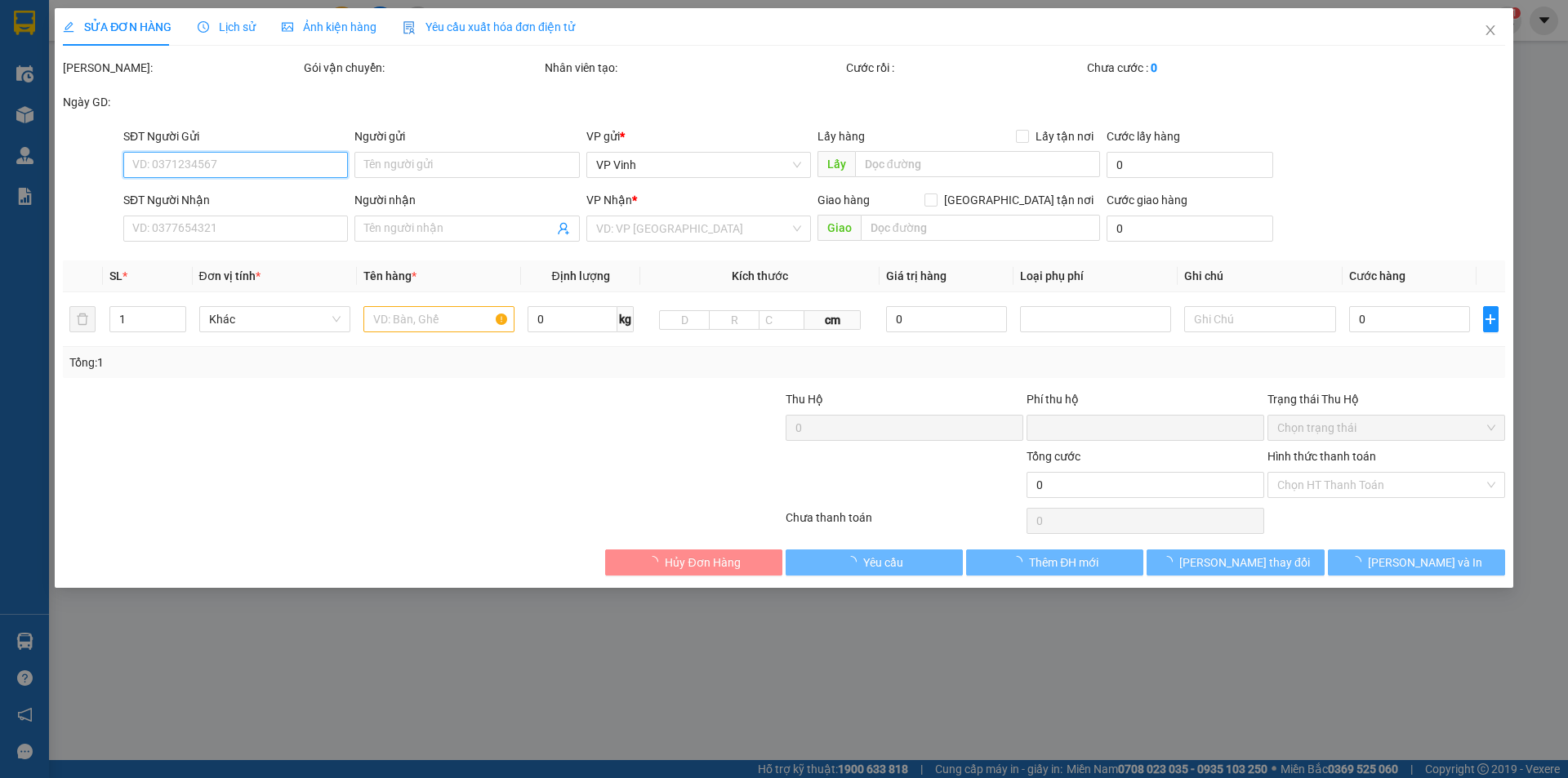
type input "0349705555"
type input "Lê Văn Cường 2003206081916 ngân hàng AGRIBANK"
type input "0985392988"
type input "Anh Tiến"
type input "0"
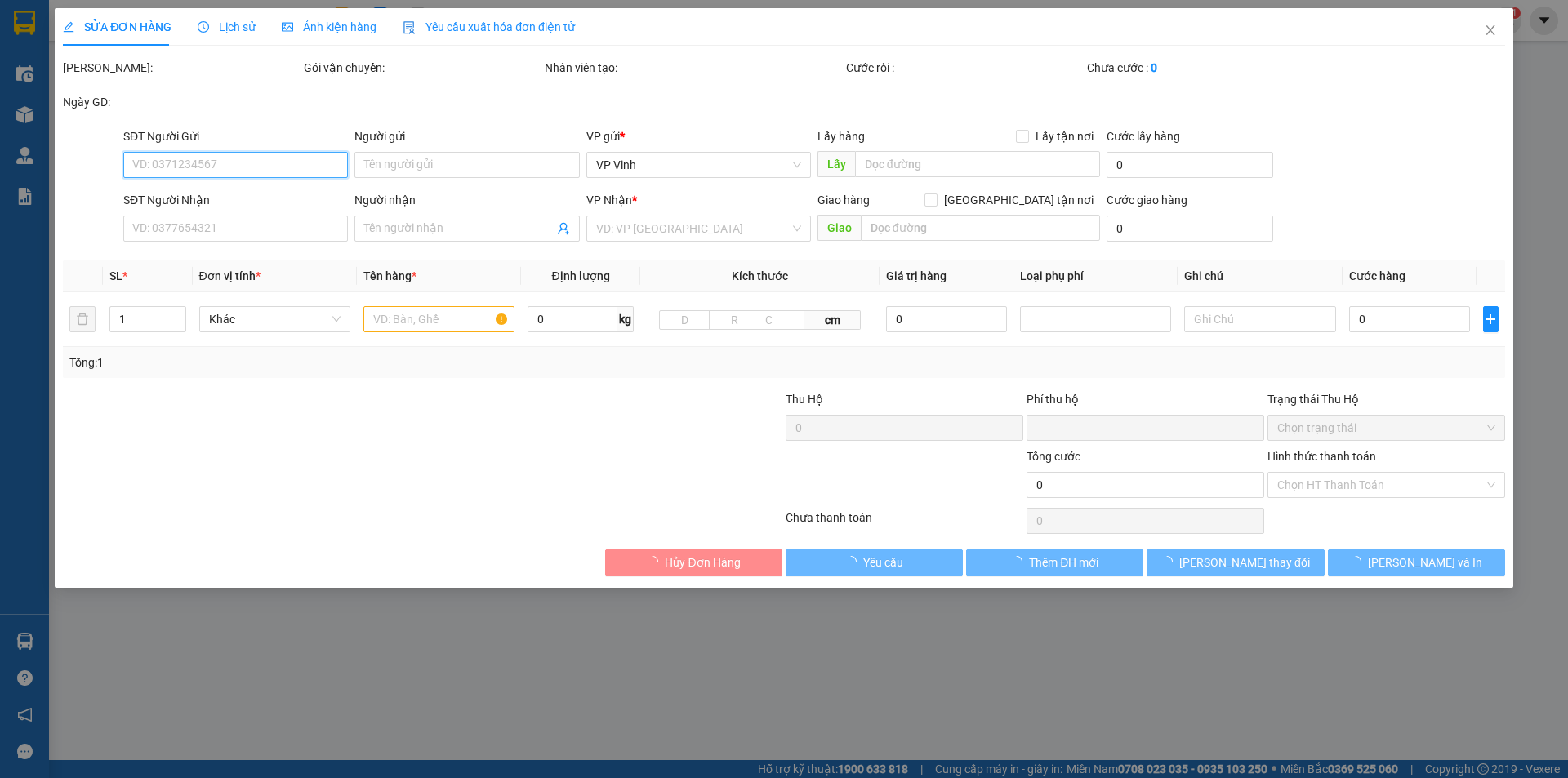
type input "100.000"
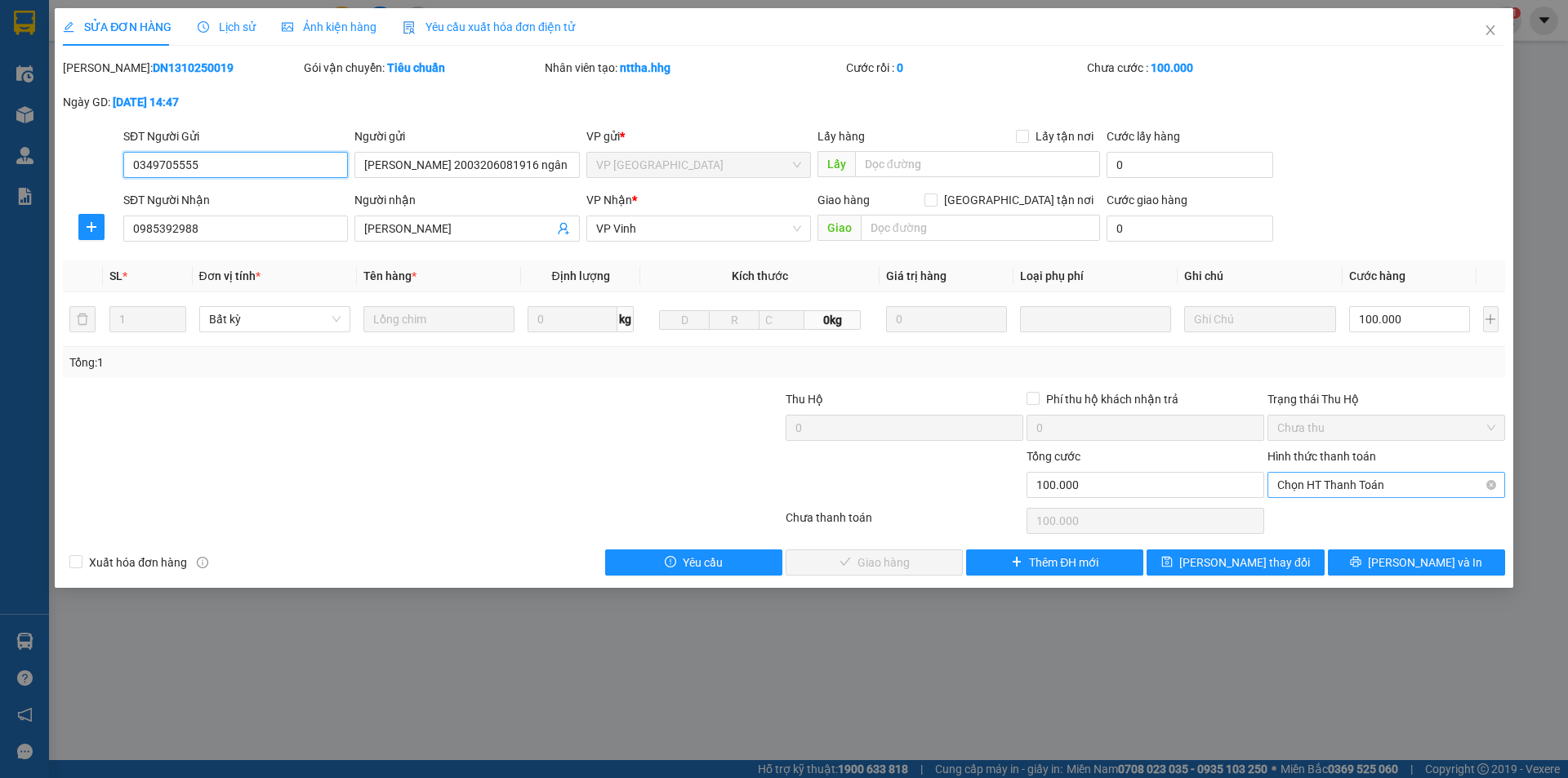
click at [1319, 479] on span "Chọn HT Thanh Toán" at bounding box center [1387, 485] width 218 height 25
click at [1338, 524] on div "Tại văn phòng" at bounding box center [1387, 518] width 218 height 18
type input "0"
click at [901, 564] on span "Lưu và Giao hàng" at bounding box center [895, 562] width 156 height 18
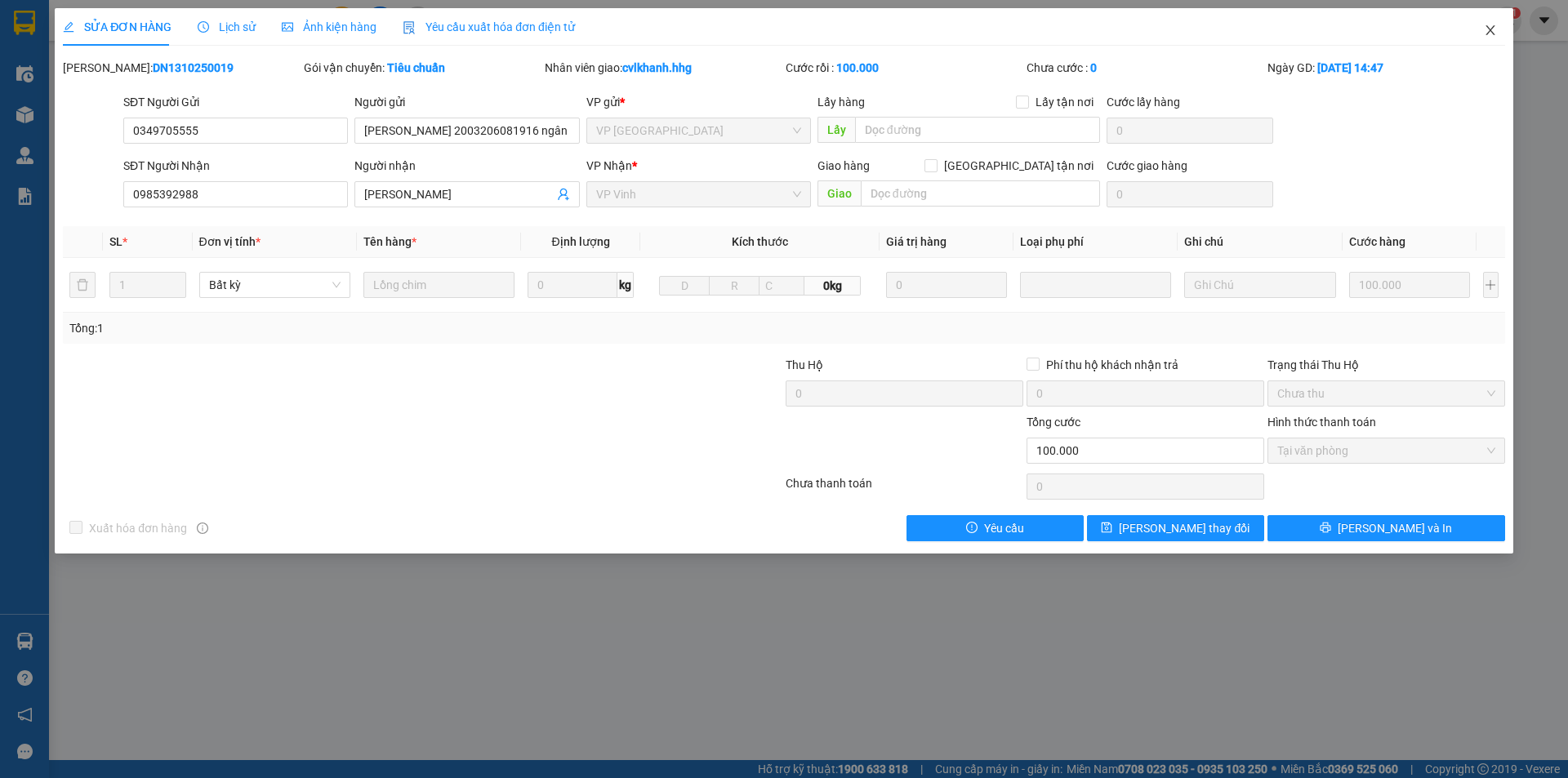
click at [1483, 32] on span "Close" at bounding box center [1491, 31] width 46 height 46
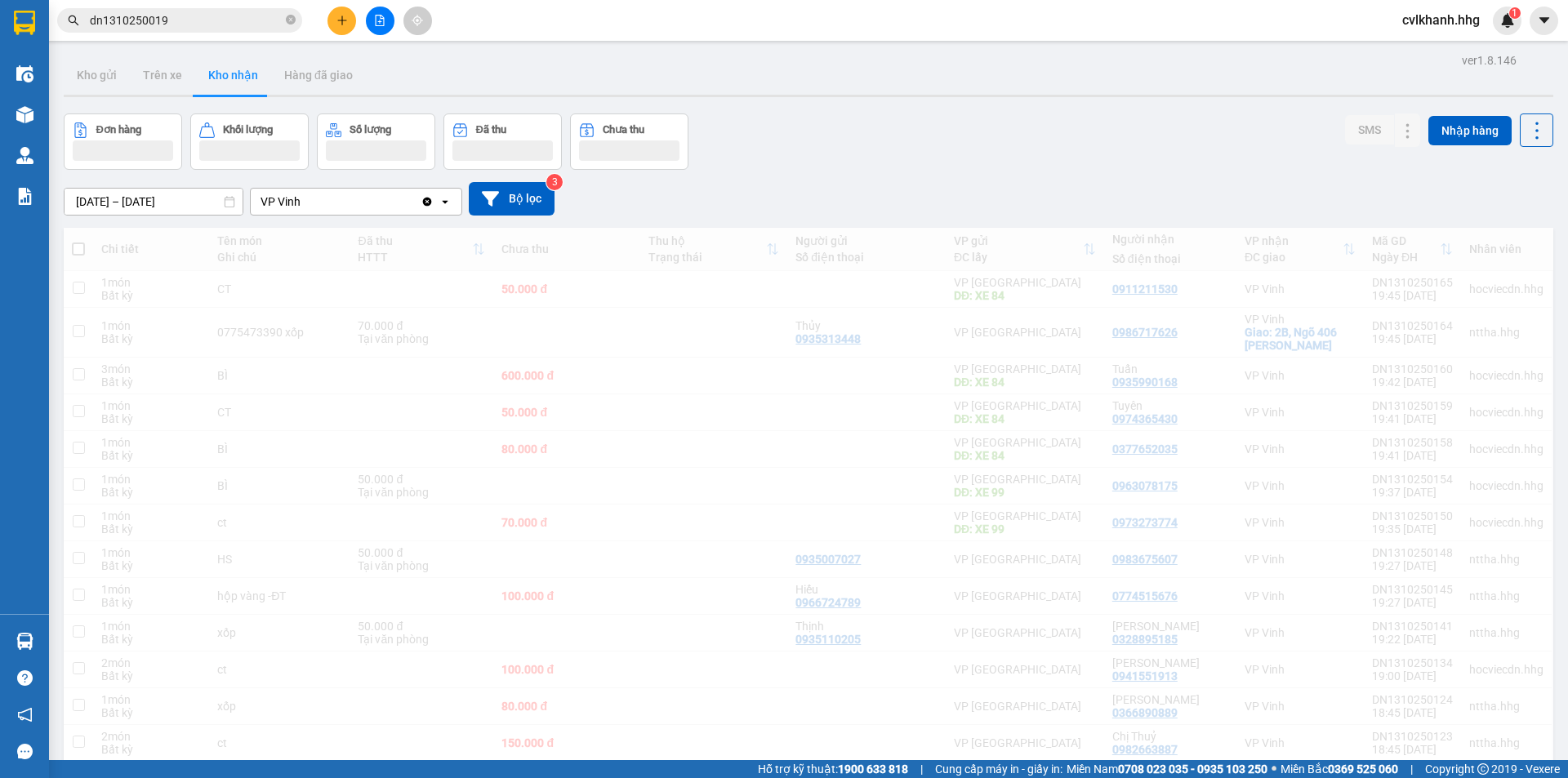
click at [181, 13] on input "dn1310250019" at bounding box center [186, 21] width 193 height 18
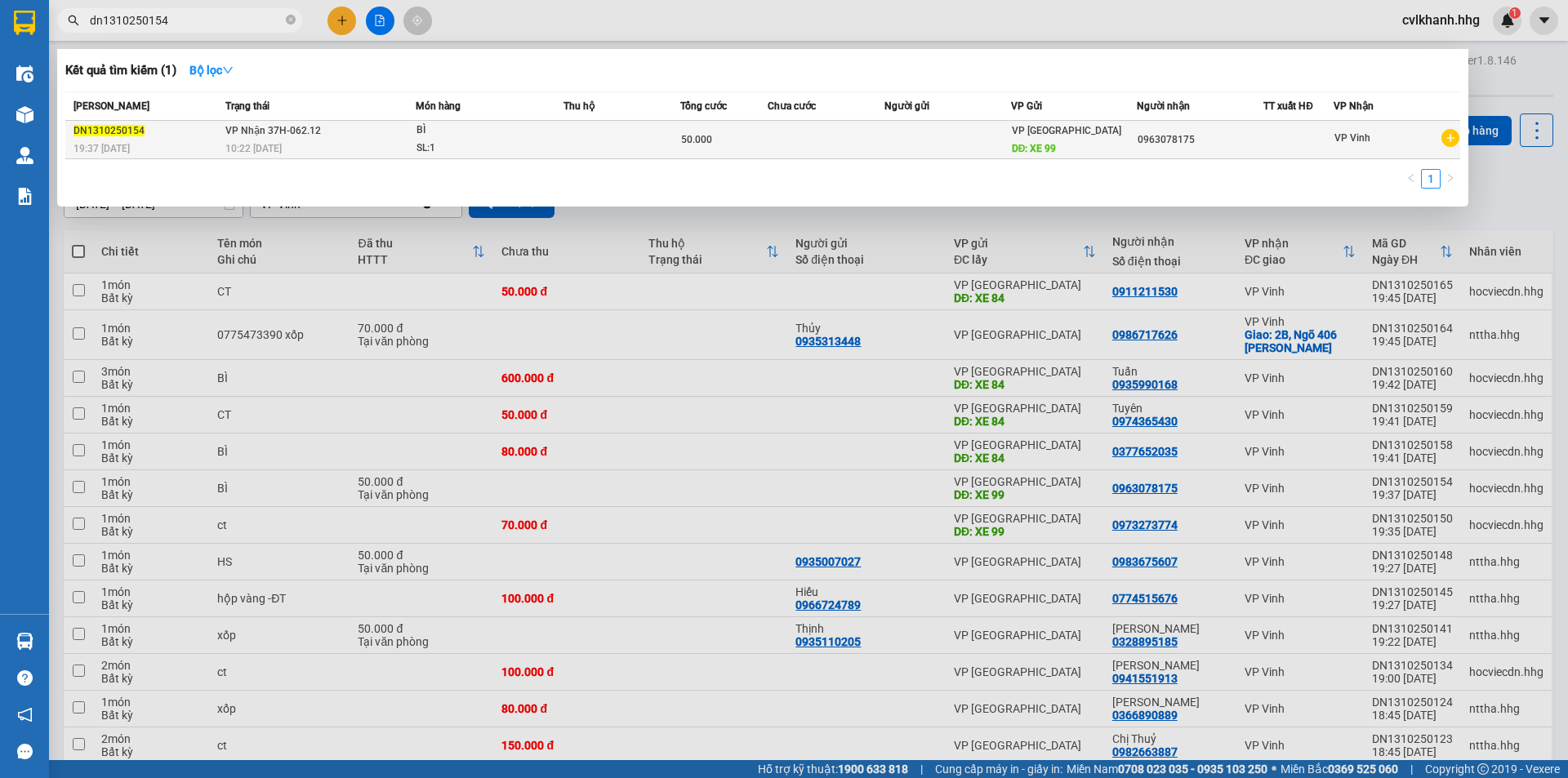
type input "dn1310250154"
click at [482, 135] on div "BÌ" at bounding box center [478, 131] width 123 height 18
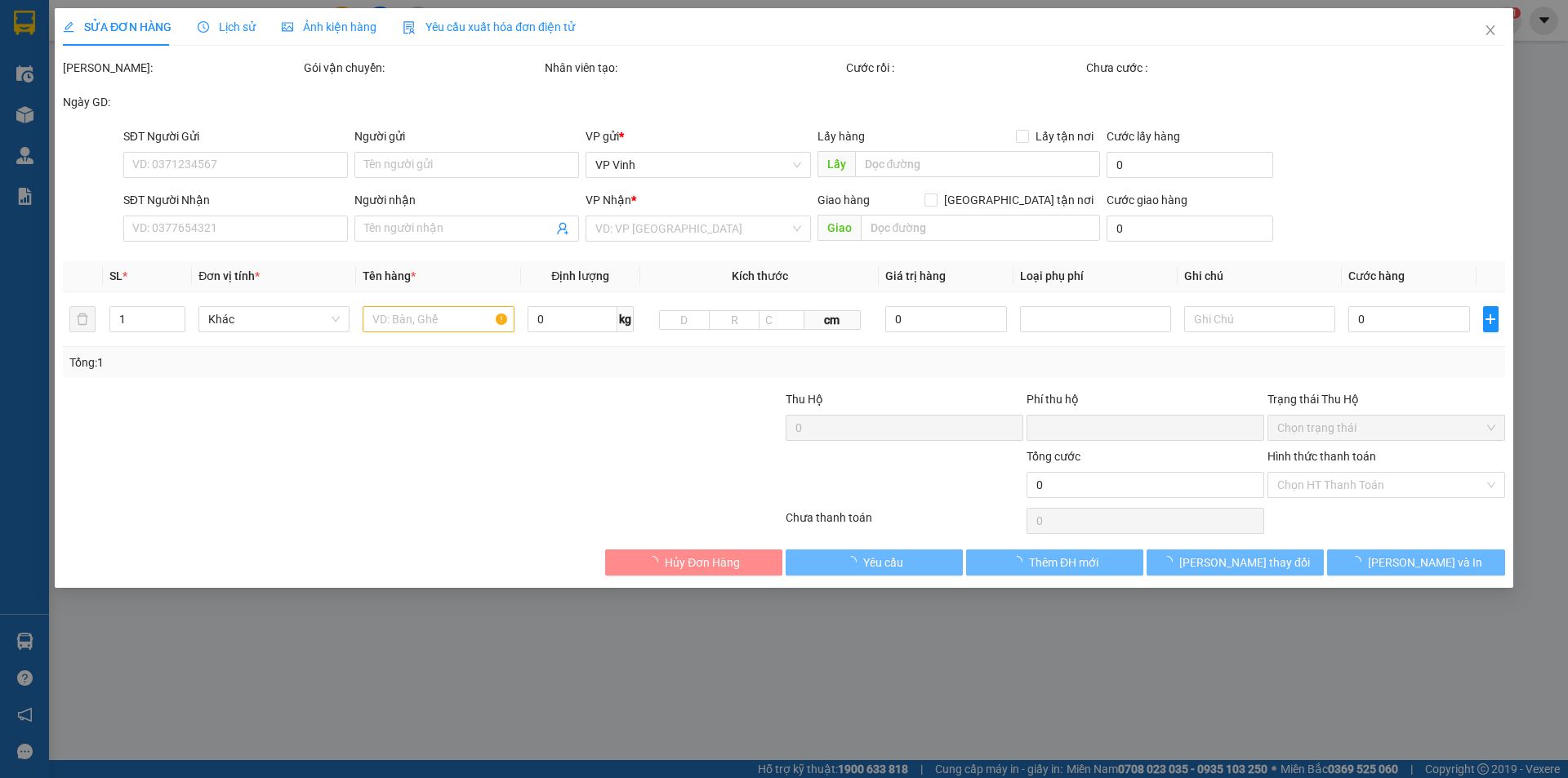
type input "XE 99"
type input "0963078175"
type input "0"
type input "50.000"
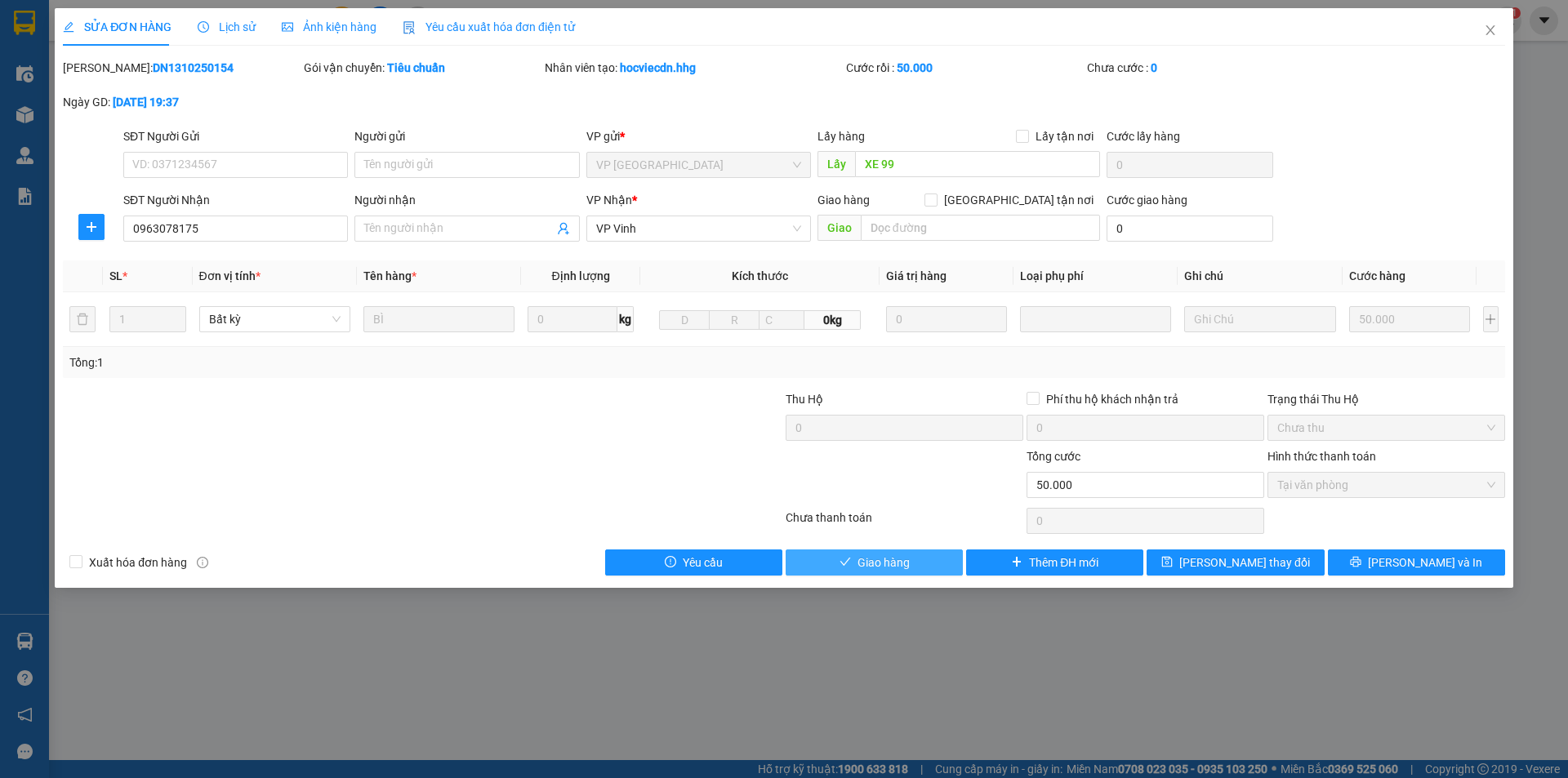
click at [865, 568] on span "Giao hàng" at bounding box center [883, 562] width 52 height 18
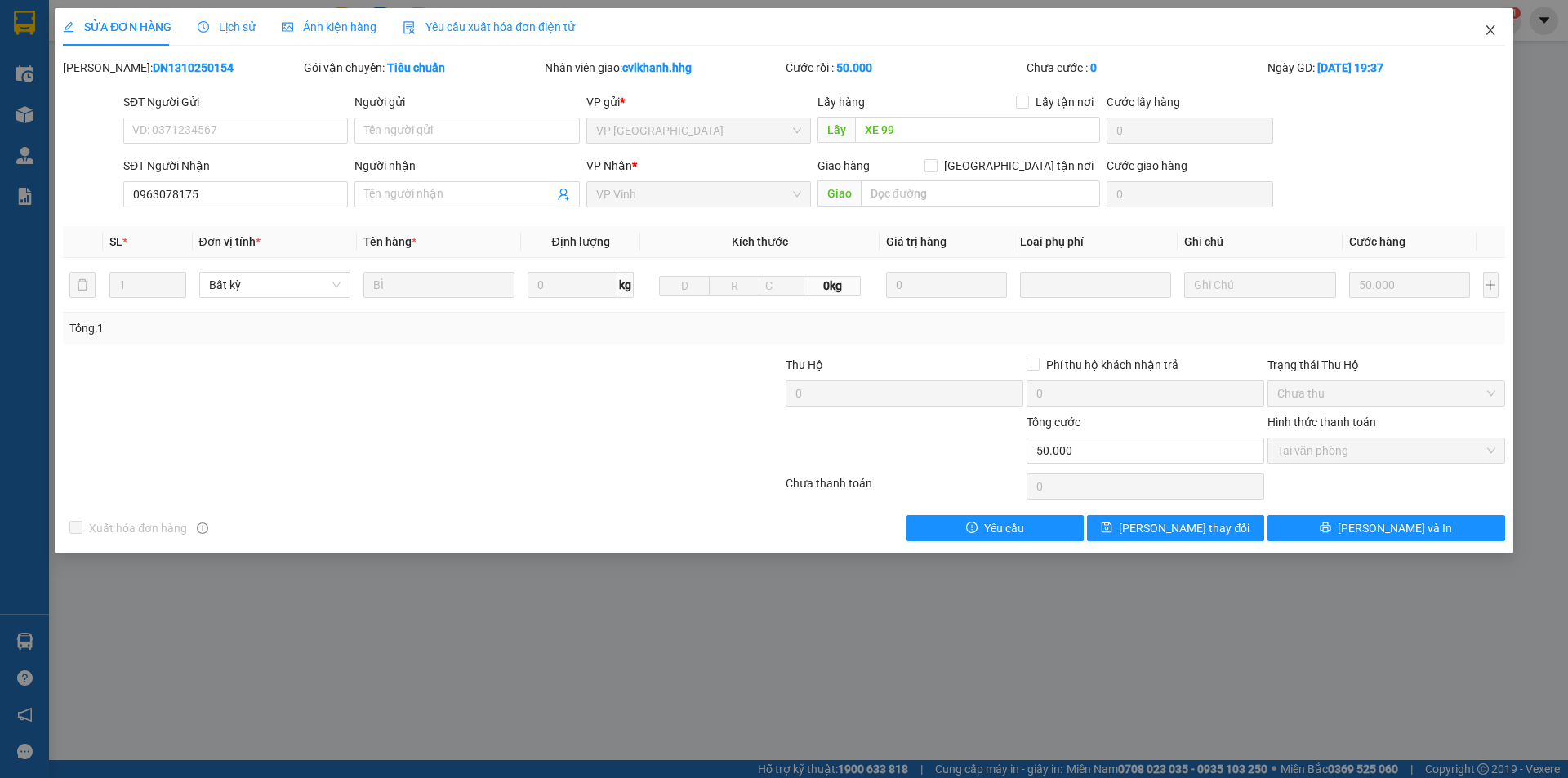
click at [1488, 30] on icon "close" at bounding box center [1490, 30] width 13 height 13
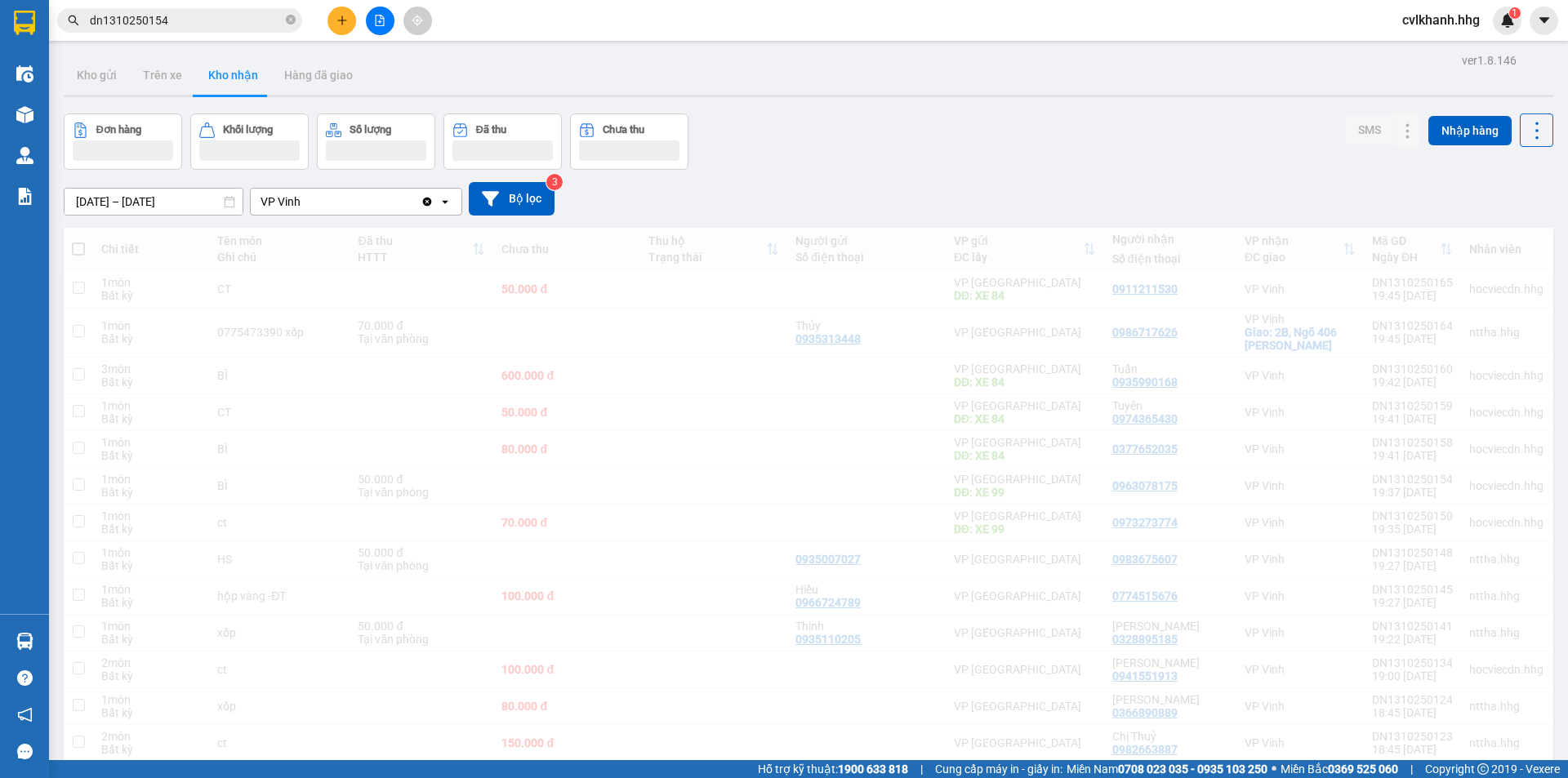
click at [176, 20] on input "dn1310250154" at bounding box center [186, 21] width 193 height 18
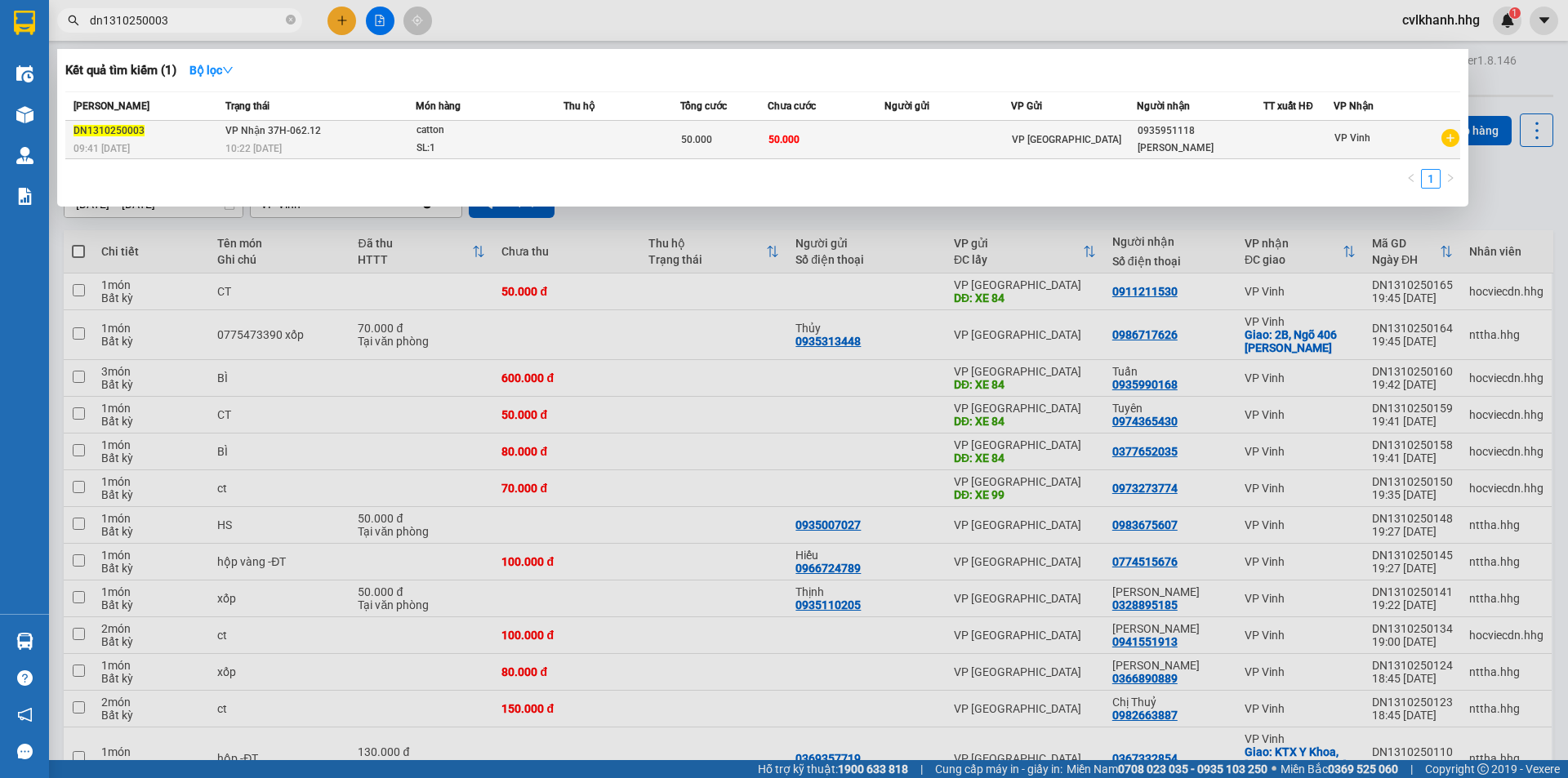
type input "dn1310250003"
click at [346, 144] on div "10:22 - 14/10" at bounding box center [320, 148] width 189 height 18
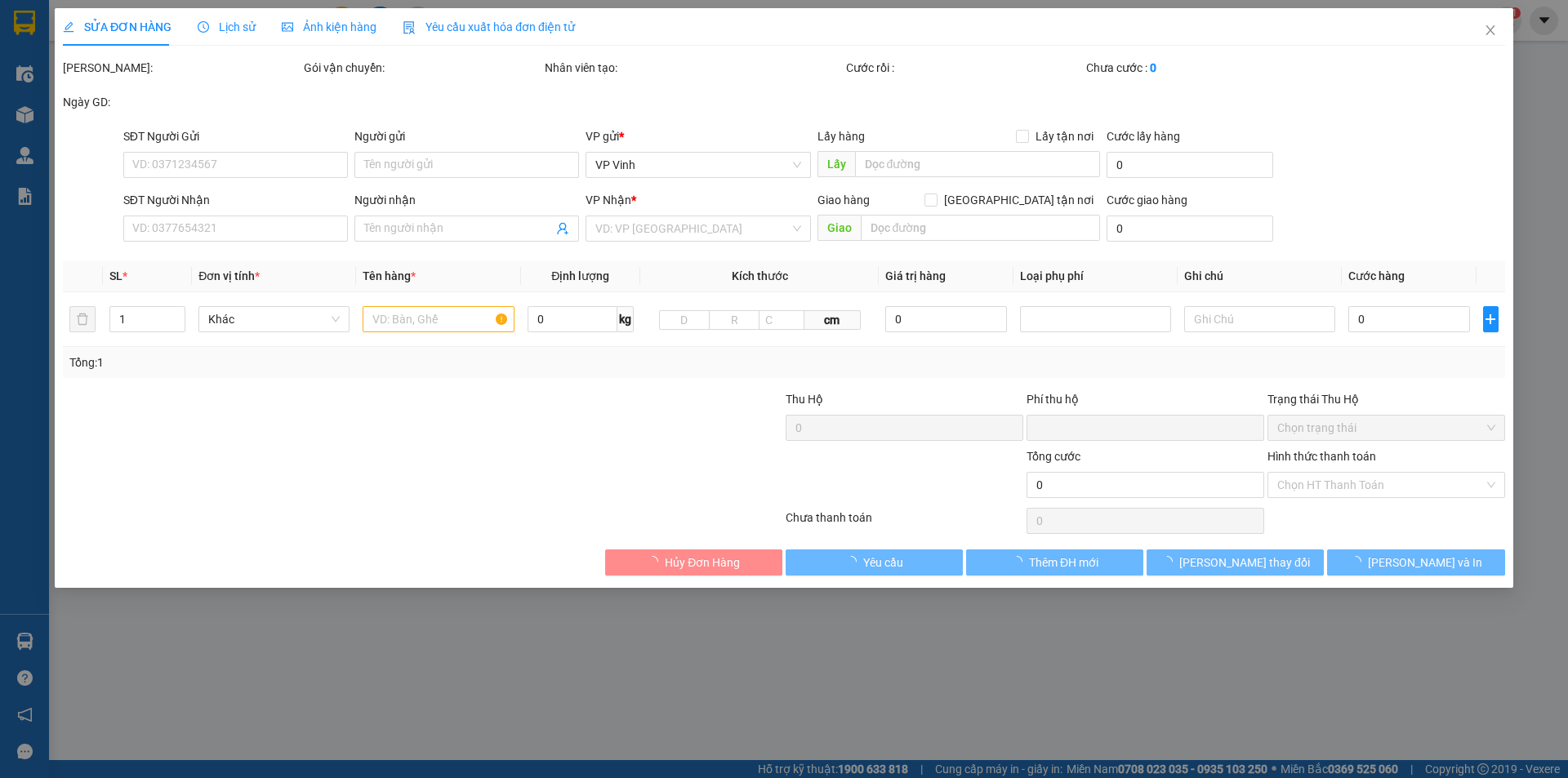
type input "0935951118"
type input "Quang Cảnh"
type input "0"
type input "50.000"
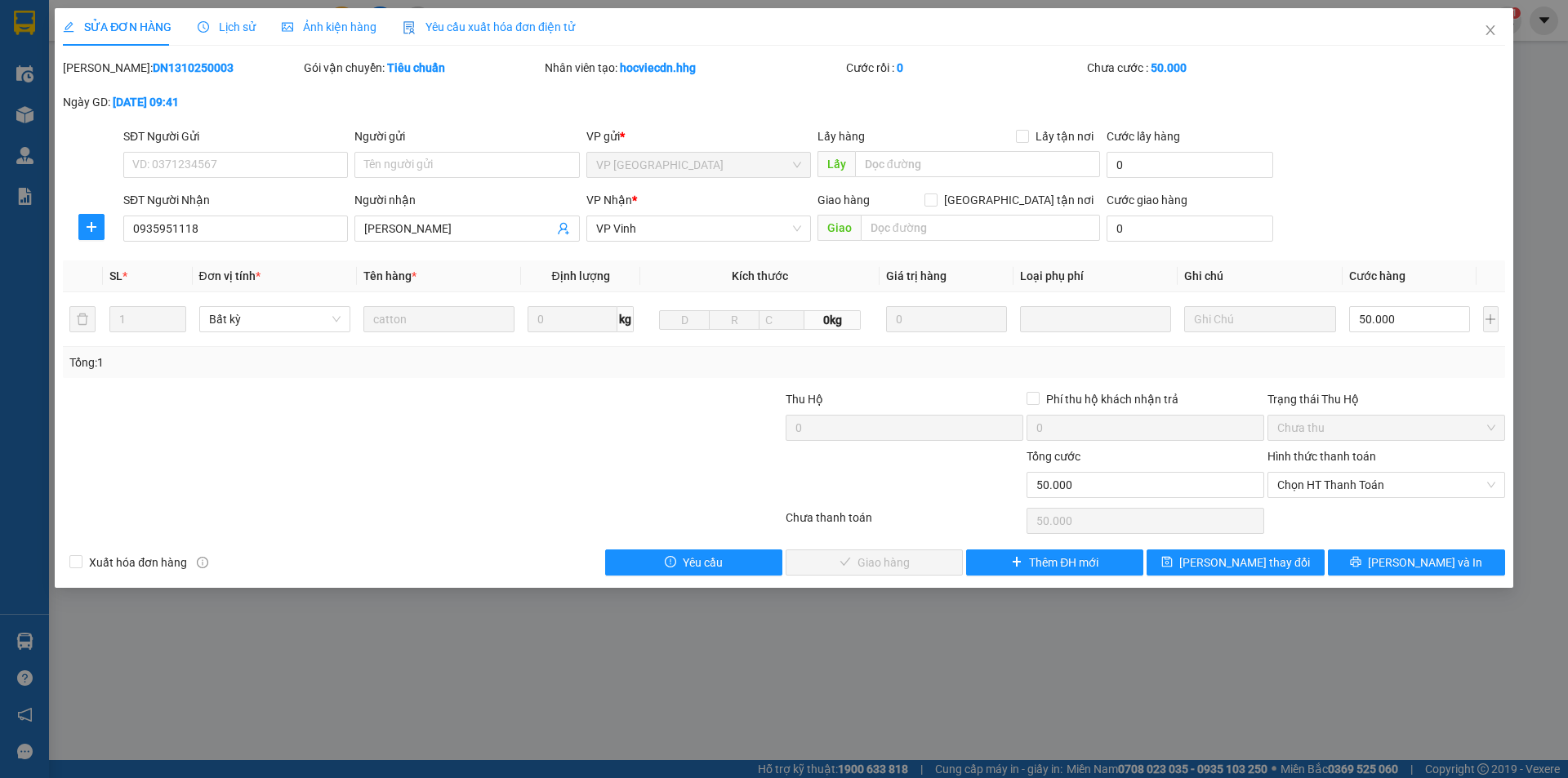
click at [1309, 466] on div "Hình thức thanh toán" at bounding box center [1387, 459] width 238 height 25
click at [1314, 505] on div "Chọn HT Thanh Toán" at bounding box center [1386, 521] width 241 height 33
click at [1314, 480] on span "Chọn HT Thanh Toán" at bounding box center [1387, 485] width 218 height 25
click at [1311, 504] on div "Total Paid Fee 0 Total UnPaid Fee 50.000 Cash Collection Total Fee Mã ĐH: DN131…" at bounding box center [784, 317] width 1442 height 517
click at [1310, 491] on span "Chọn HT Thanh Toán" at bounding box center [1387, 485] width 218 height 25
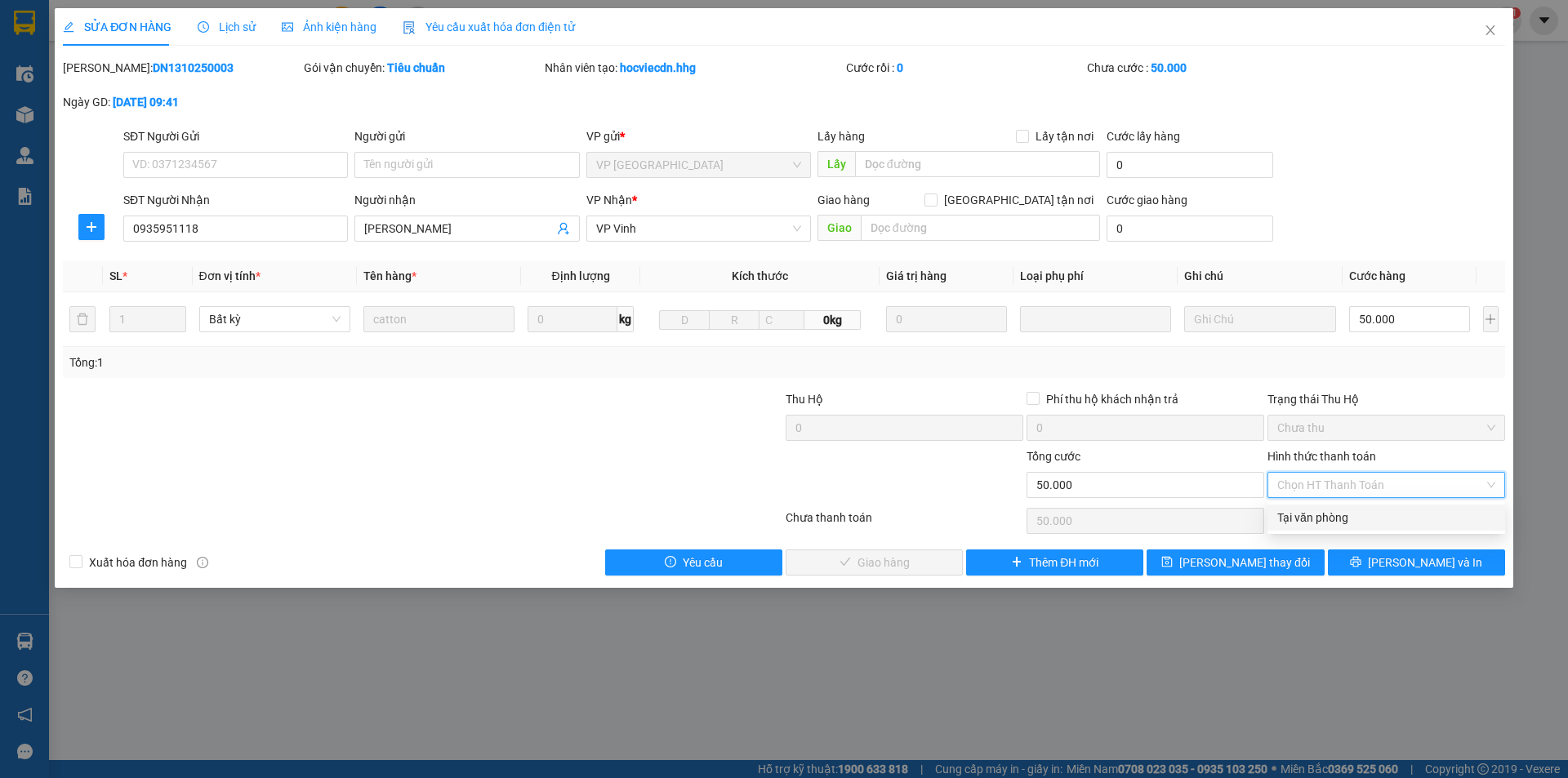
click at [1292, 516] on div "Tại văn phòng" at bounding box center [1387, 518] width 218 height 18
type input "0"
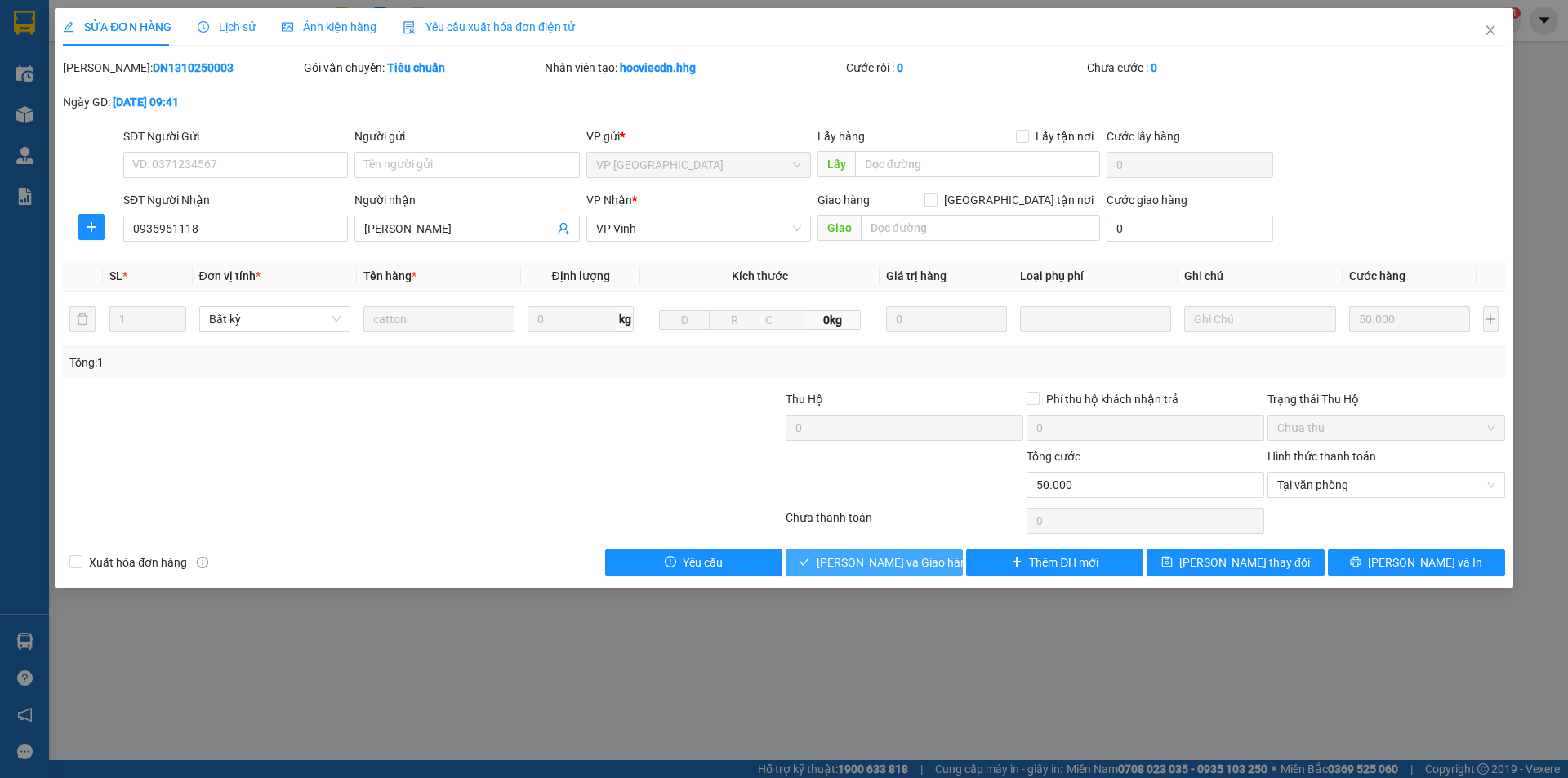
click at [895, 555] on span "Lưu và Giao hàng" at bounding box center [895, 562] width 156 height 18
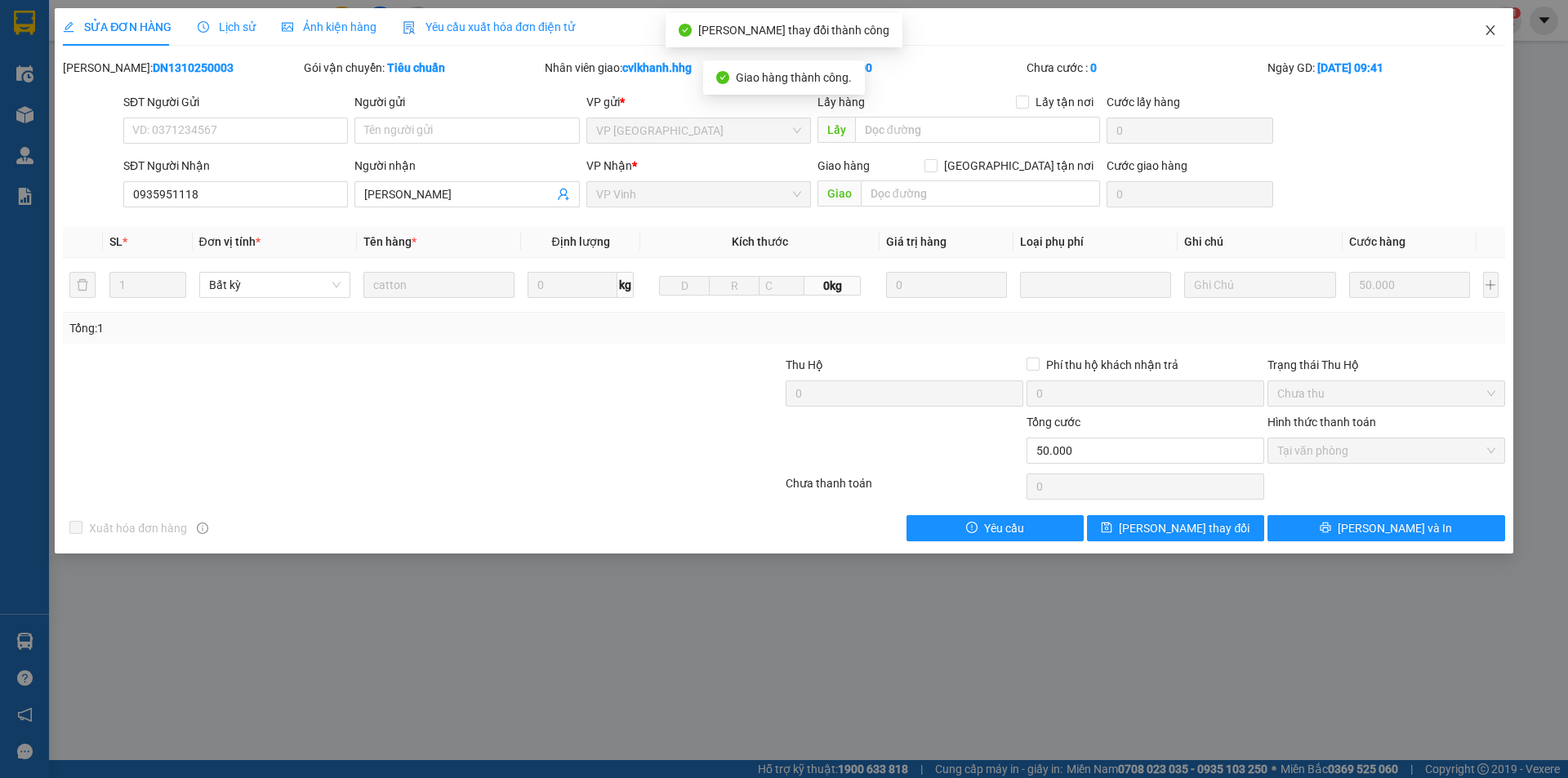
click at [1493, 29] on icon "close" at bounding box center [1490, 31] width 9 height 10
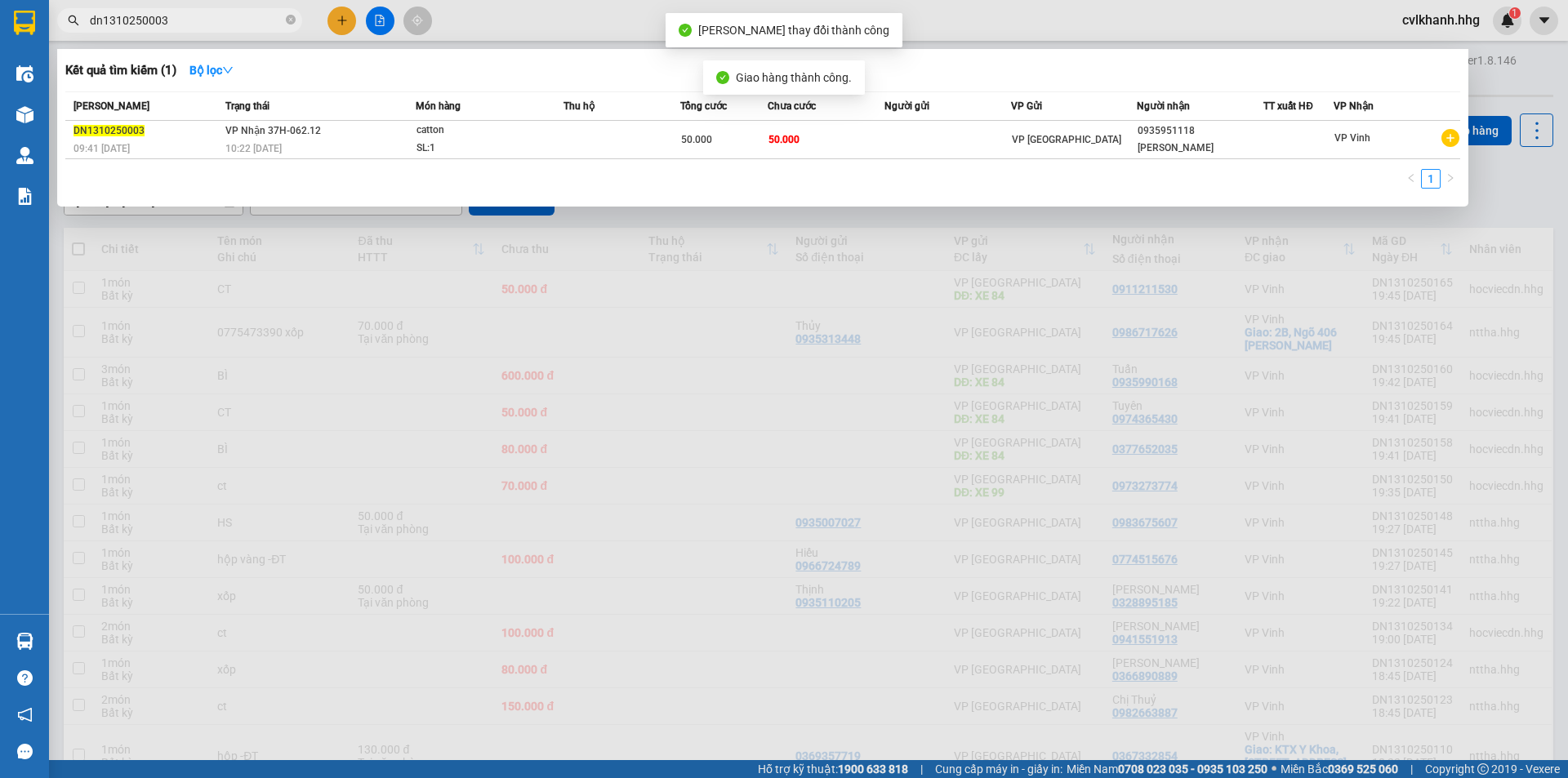
click at [170, 18] on input "dn1310250003" at bounding box center [186, 21] width 193 height 18
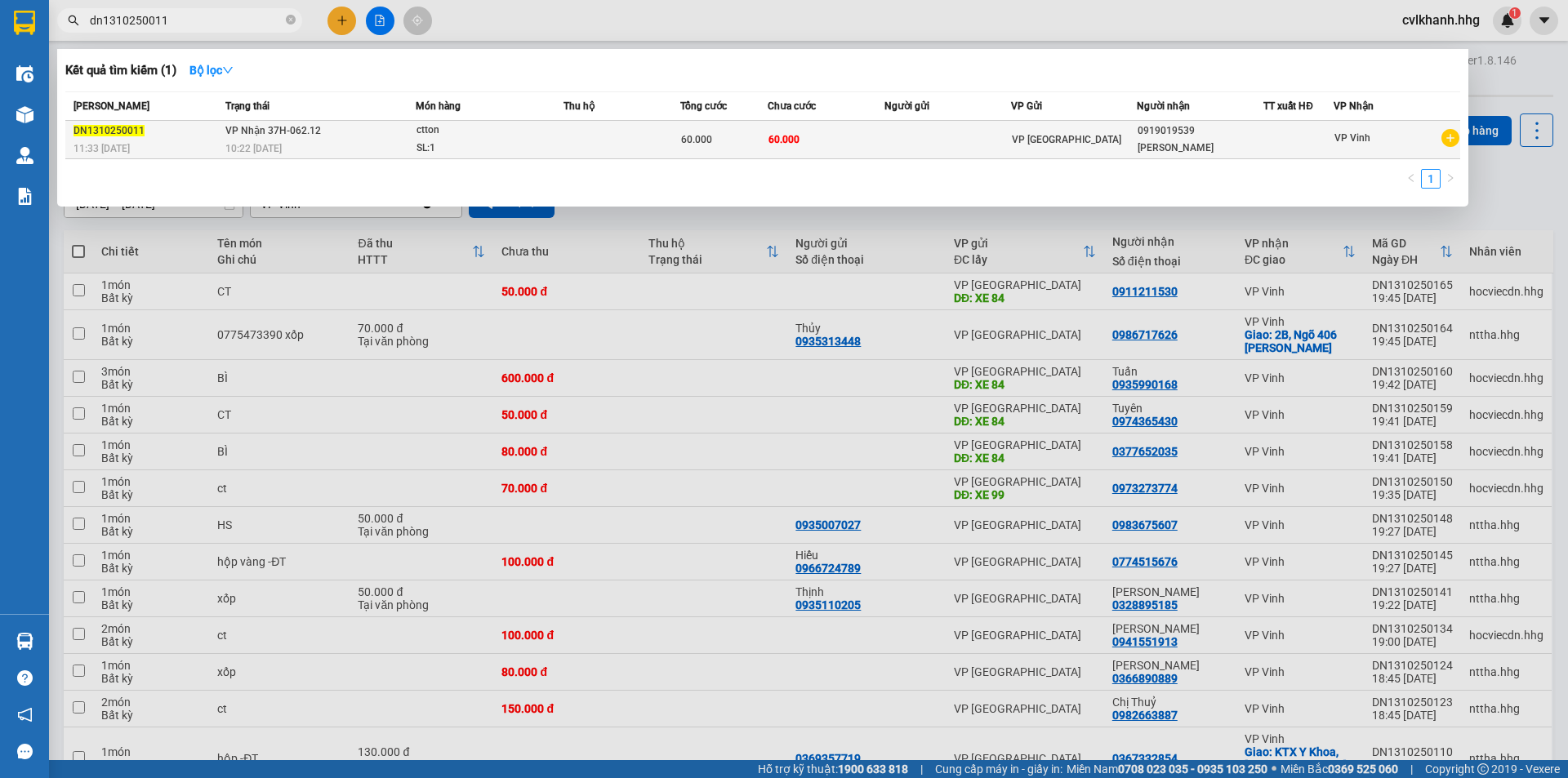
type input "dn1310250011"
click at [433, 136] on div "ctton" at bounding box center [478, 131] width 123 height 18
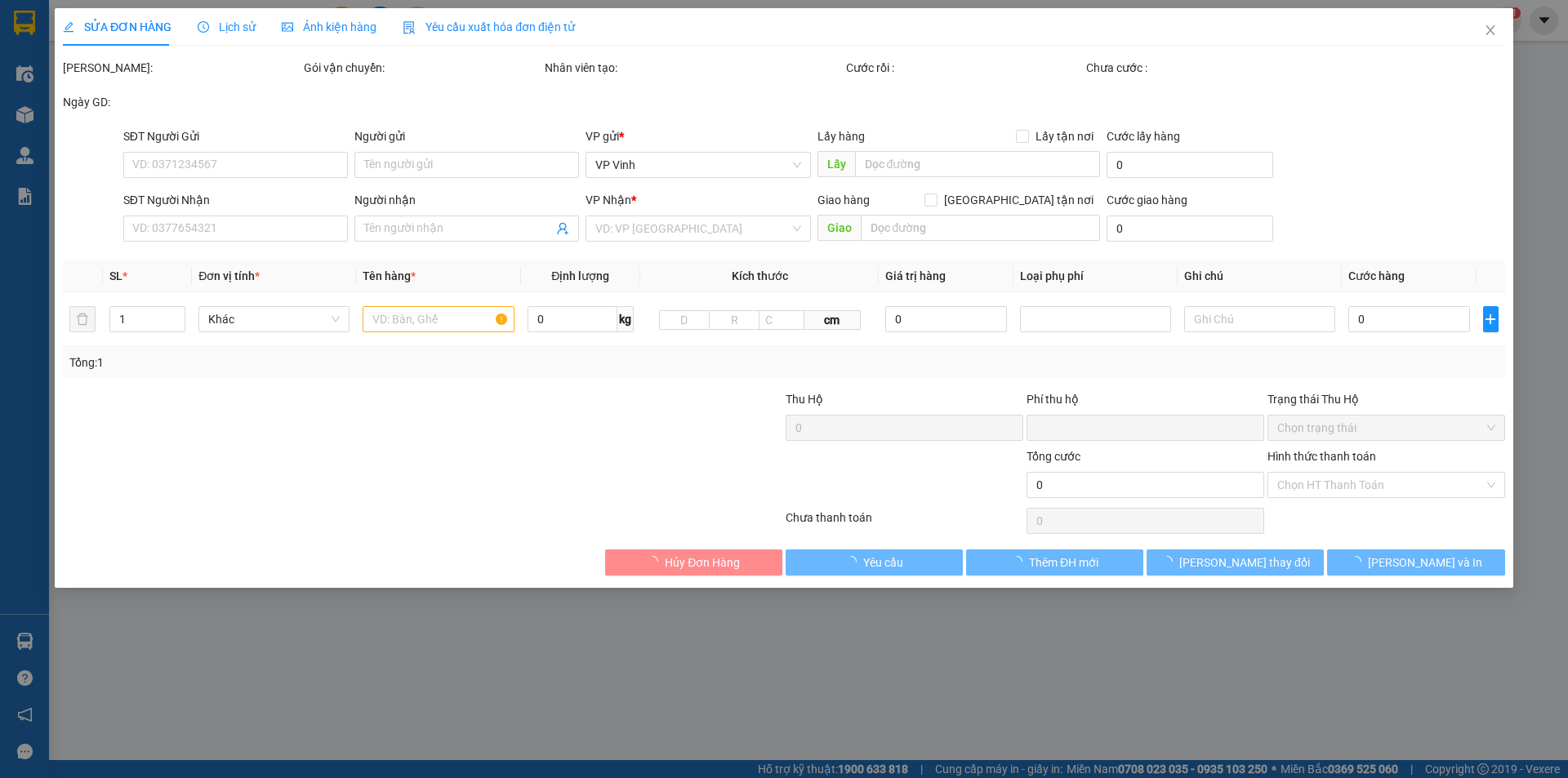
type input "0919019539"
type input "Sun Mart-Tuấn"
type input "0"
type input "60.000"
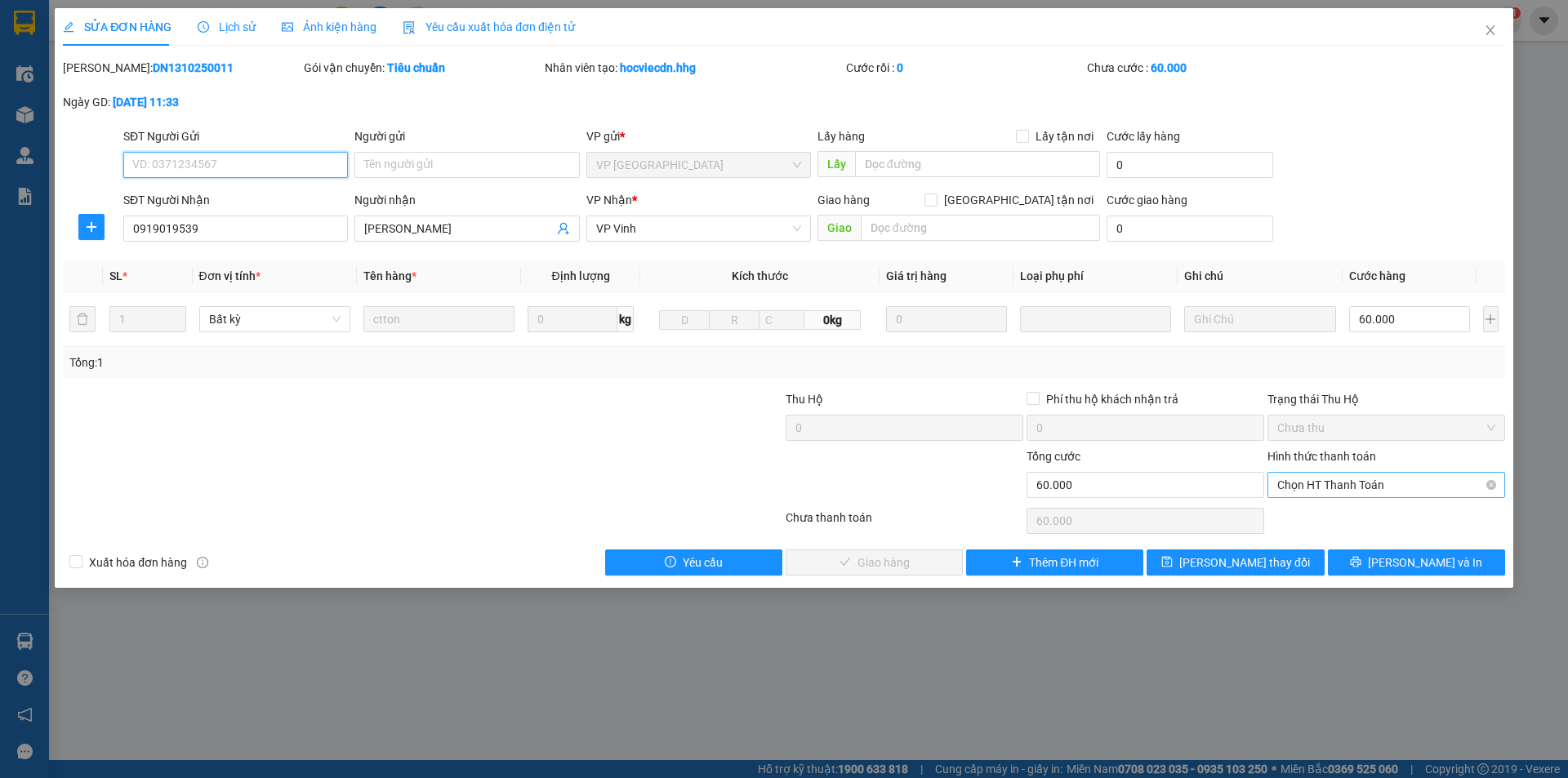
click at [1297, 492] on span "Chọn HT Thanh Toán" at bounding box center [1387, 485] width 218 height 25
click at [1293, 511] on div "Tại văn phòng" at bounding box center [1387, 518] width 218 height 18
type input "0"
click at [843, 565] on span "Lưu và Giao hàng" at bounding box center [895, 562] width 156 height 18
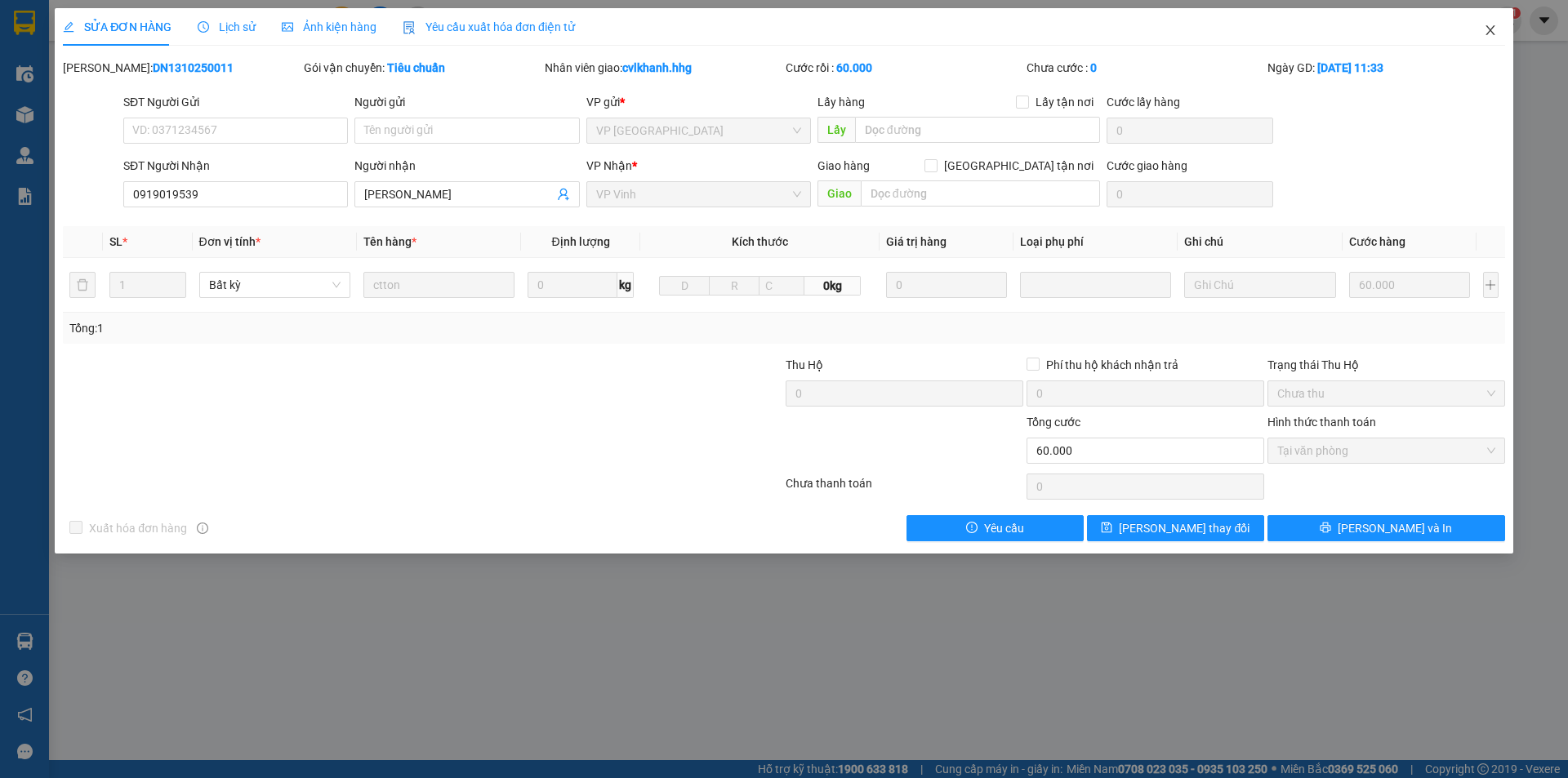
click at [1491, 33] on icon "close" at bounding box center [1490, 30] width 13 height 13
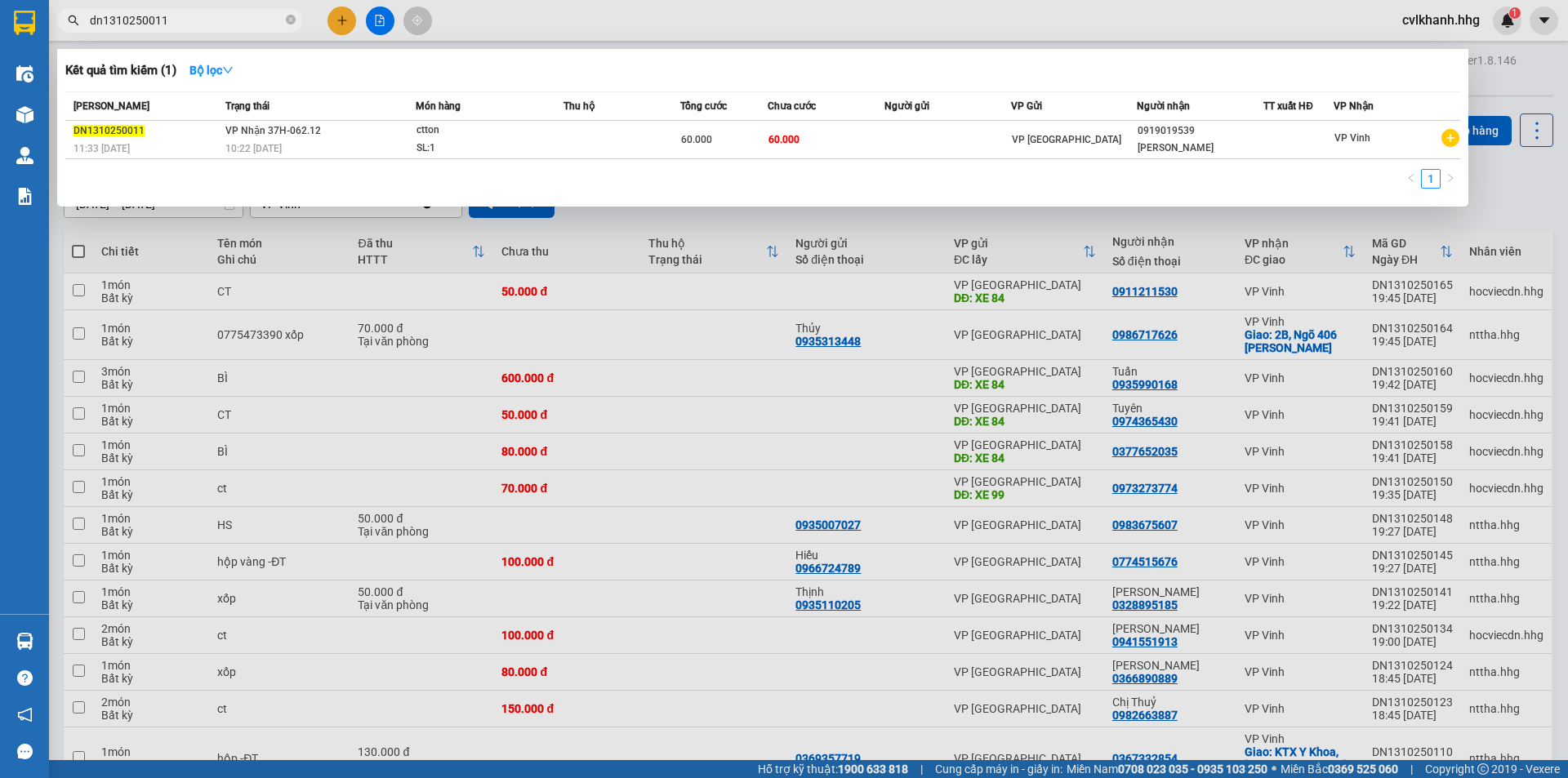
click at [195, 13] on input "dn1310250011" at bounding box center [186, 21] width 193 height 18
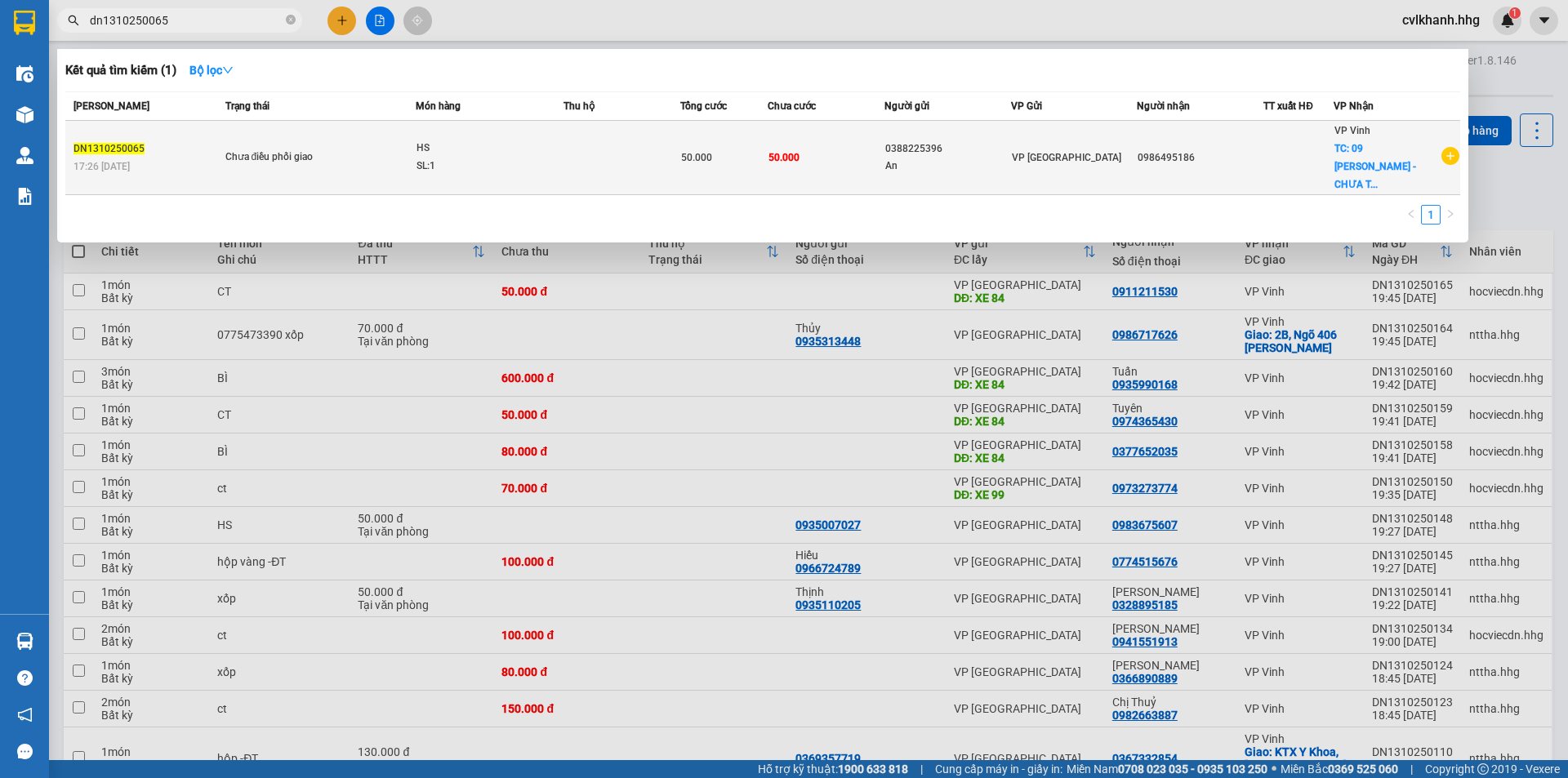
type input "dn1310250065"
click at [409, 129] on td "Chưa điều phối giao" at bounding box center [319, 157] width 194 height 74
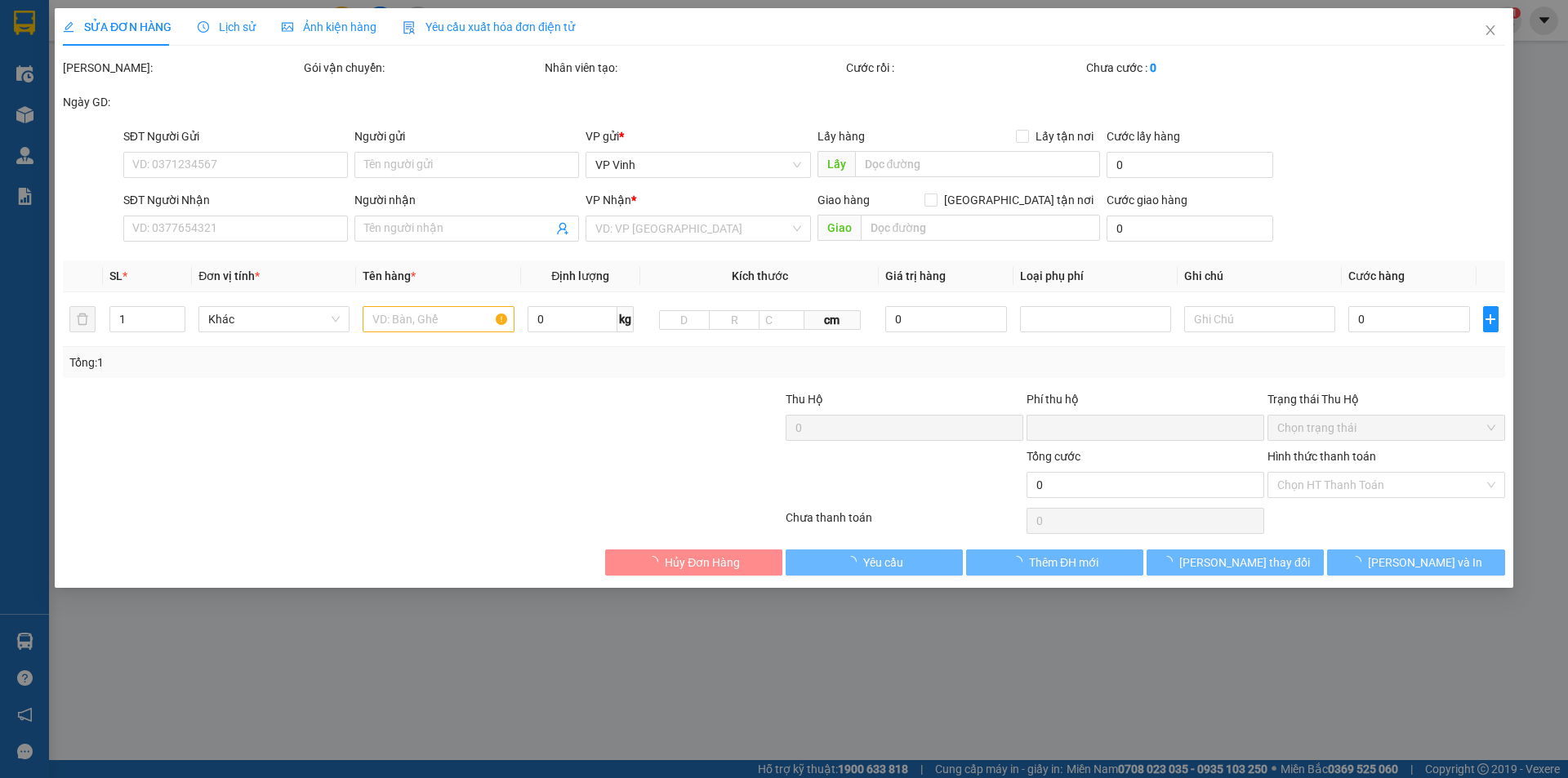
type input "0388225396"
type input "An"
type input "0986495186"
checkbox input "true"
type input "09 Nguyễn Sỹ Sách - CHƯA TÍNH SHHIP"
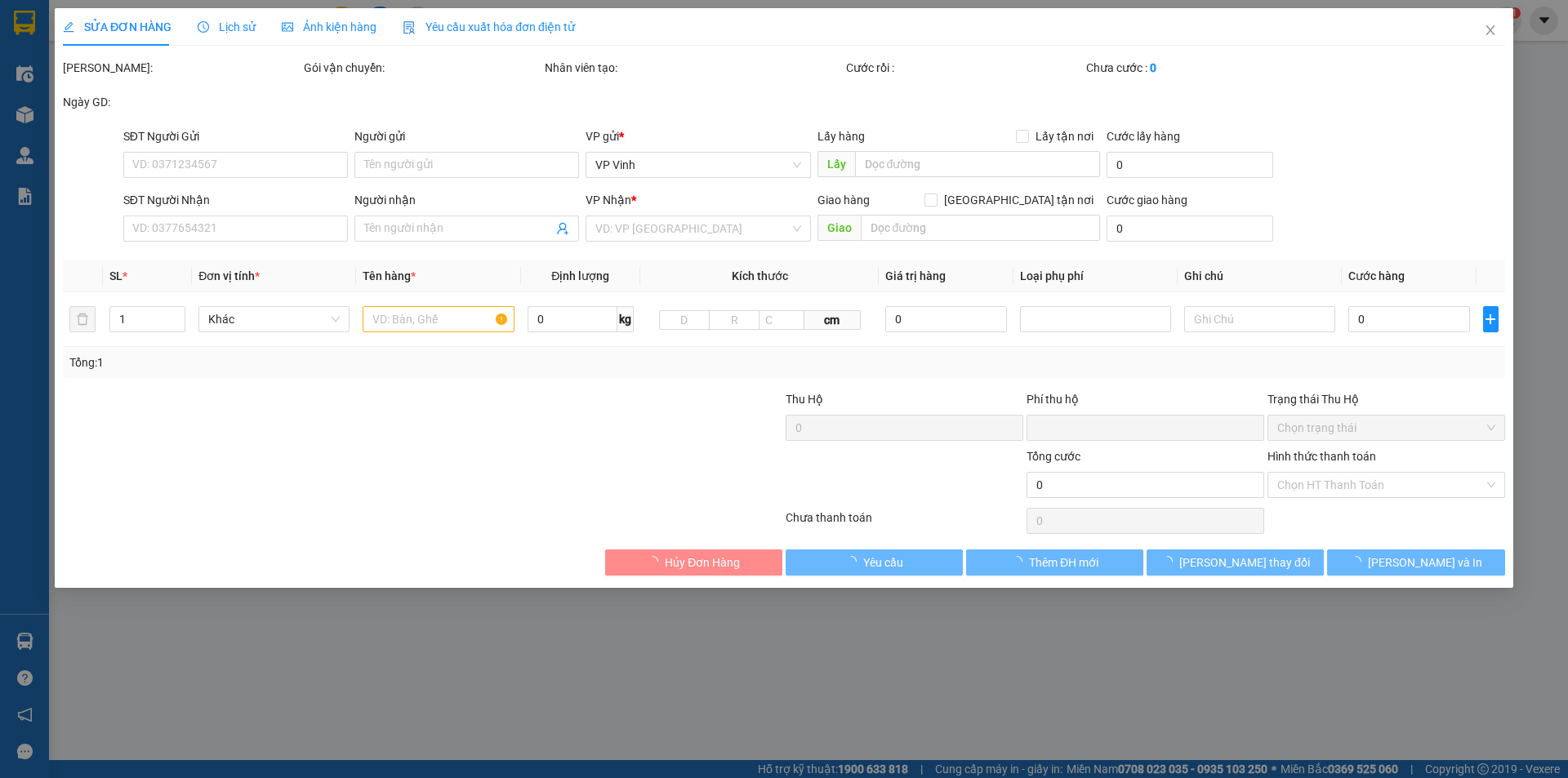
type input "0"
type input "50.000"
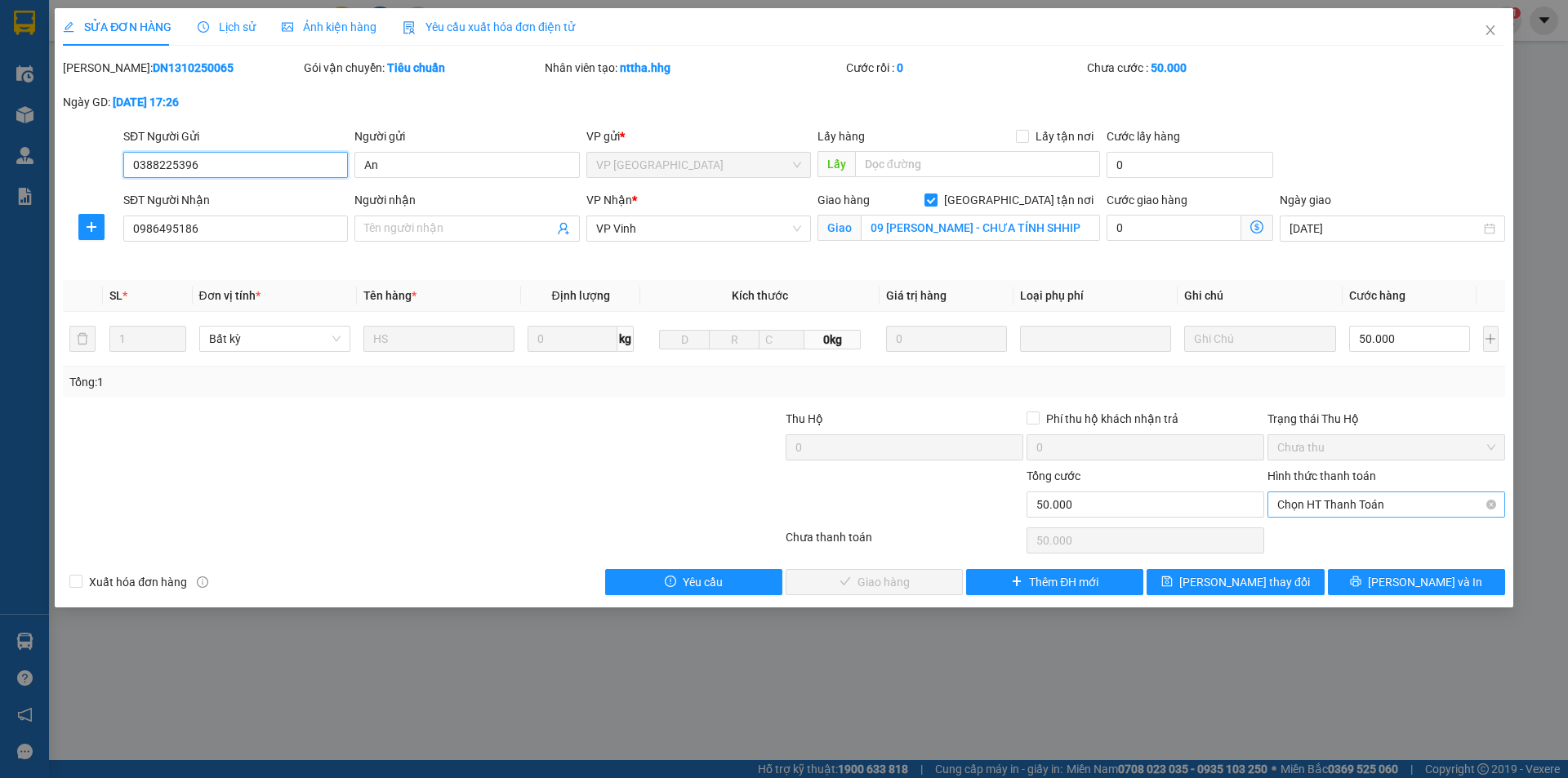
click at [1297, 507] on span "Chọn HT Thanh Toán" at bounding box center [1387, 505] width 218 height 25
click at [1283, 531] on div "Tại văn phòng" at bounding box center [1387, 537] width 218 height 18
type input "0"
click at [871, 585] on span "Lưu và Giao hàng" at bounding box center [895, 582] width 156 height 18
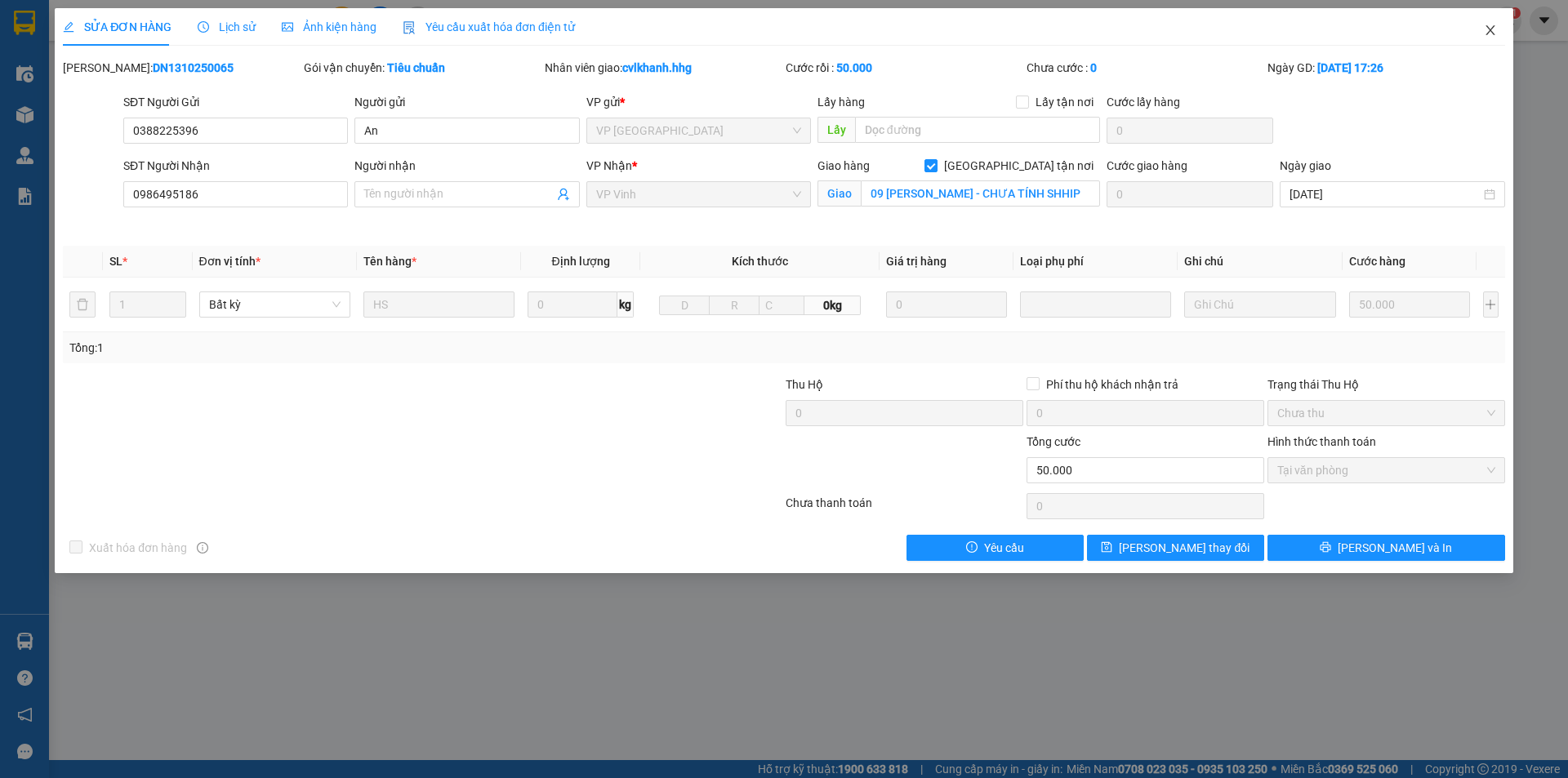
click at [1488, 31] on icon "close" at bounding box center [1490, 30] width 13 height 13
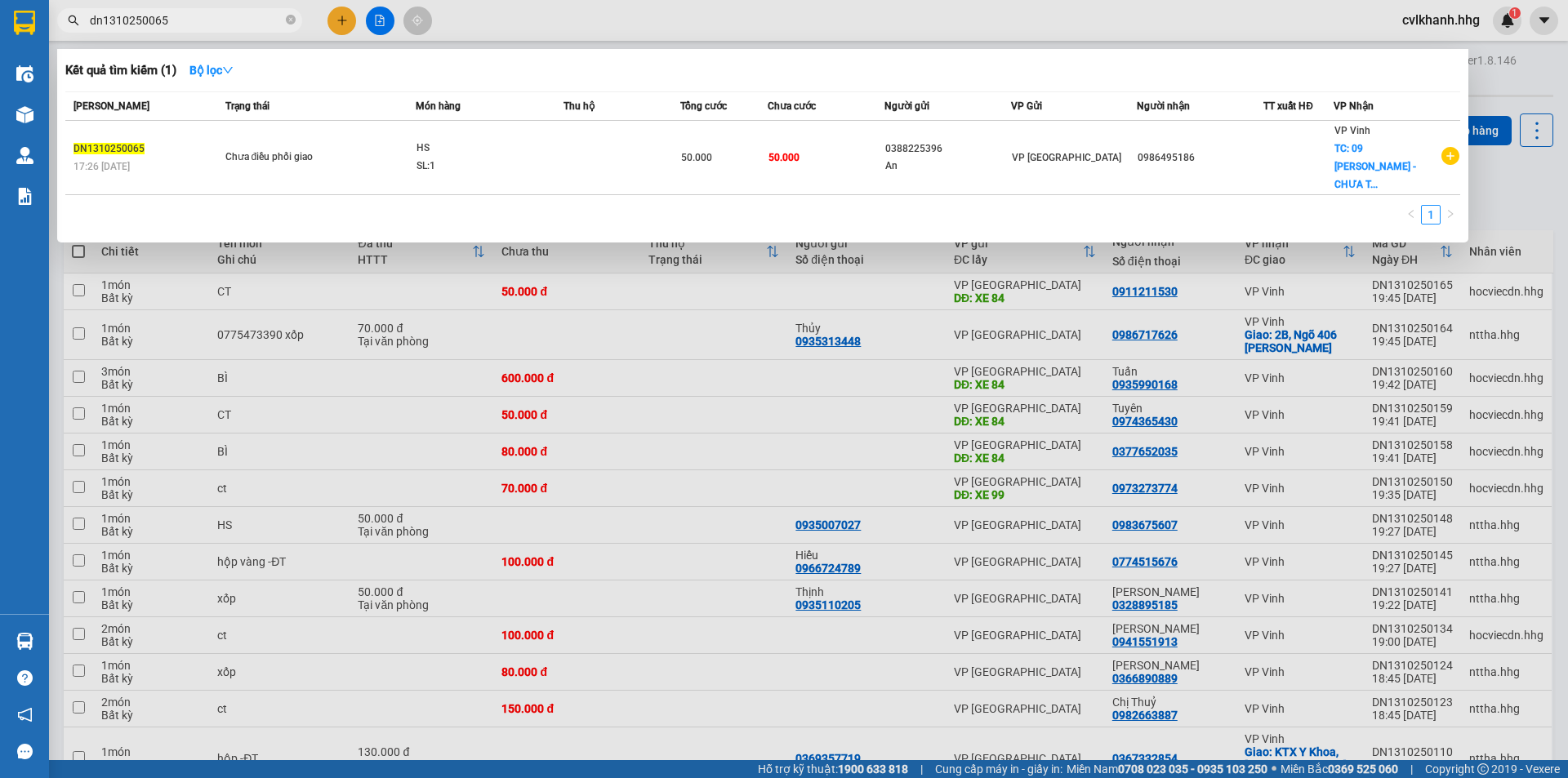
click at [194, 19] on input "dn1310250065" at bounding box center [186, 21] width 193 height 18
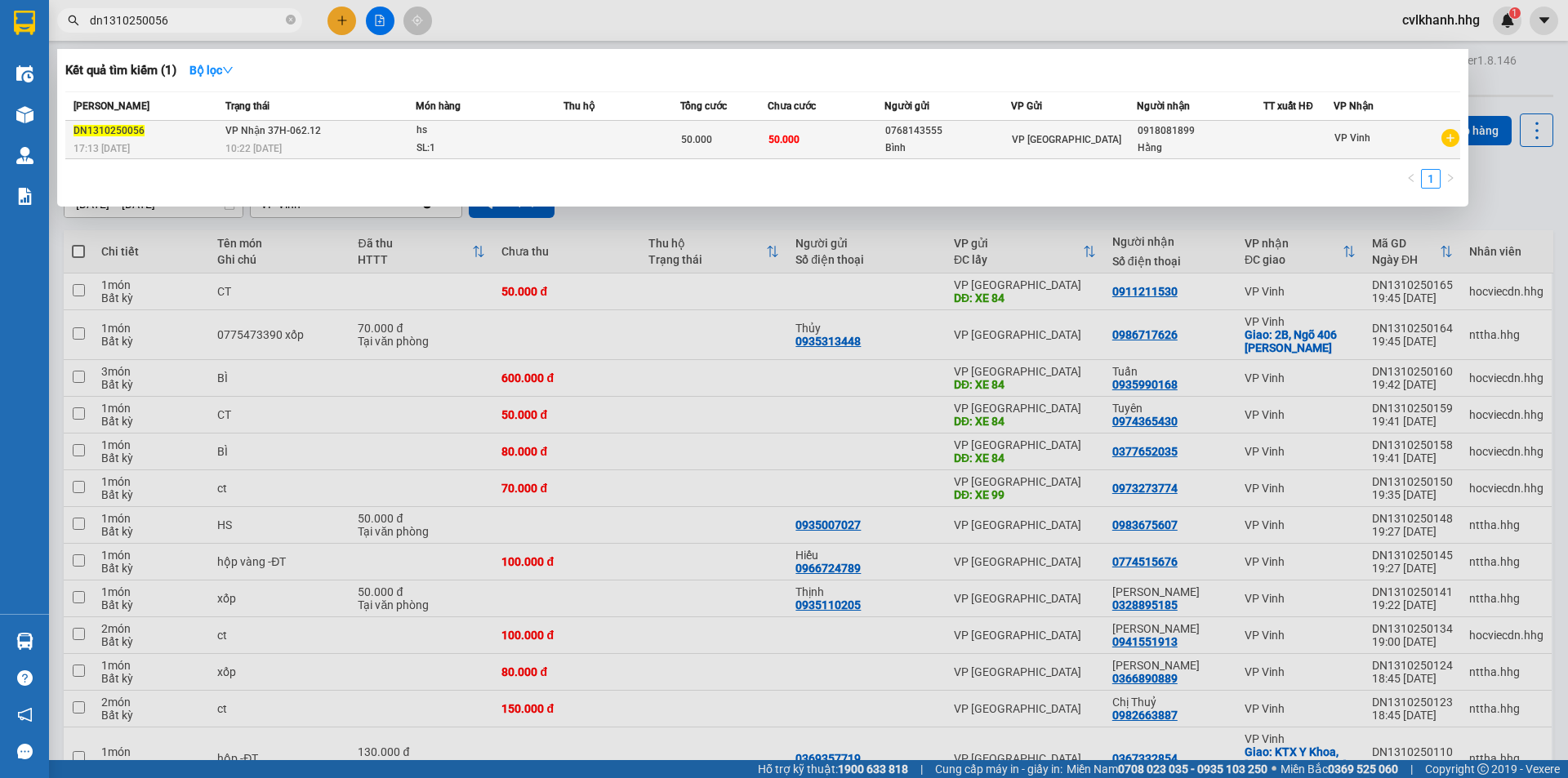
type input "dn1310250056"
click at [444, 144] on div "SL: 1" at bounding box center [478, 148] width 123 height 18
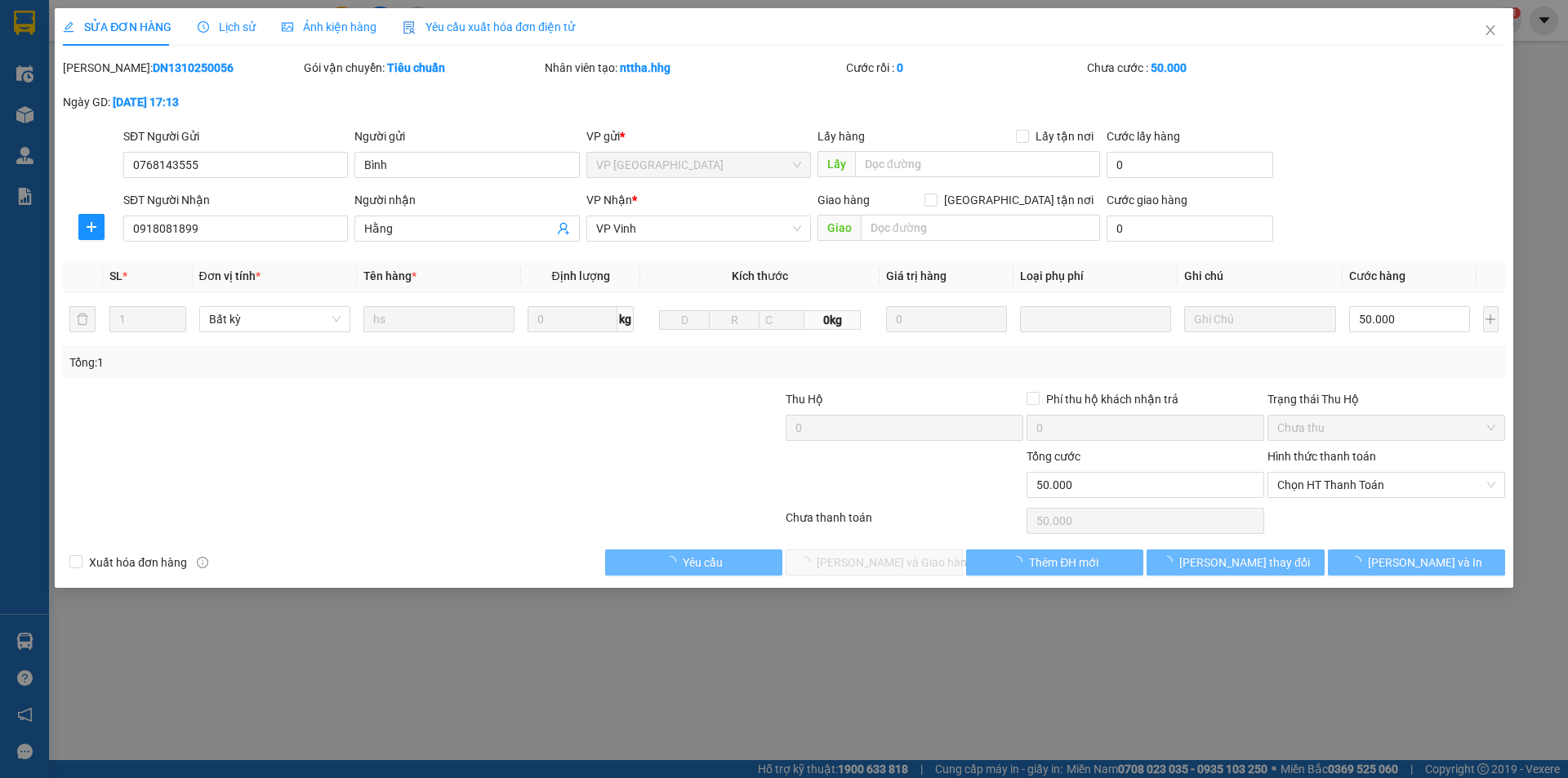
type input "0768143555"
type input "Bình"
type input "0918081899"
type input "Hằng"
type input "0"
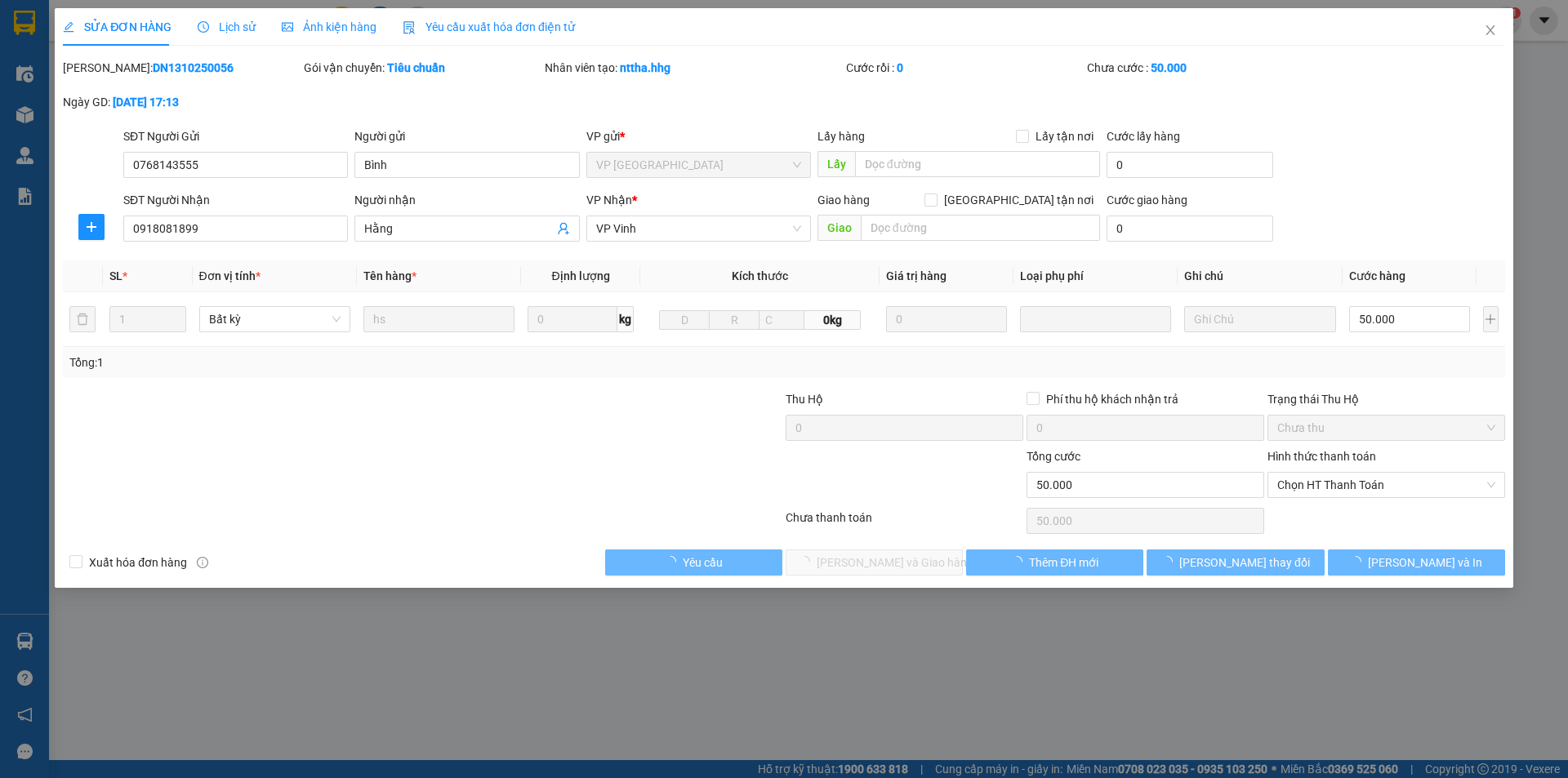
type input "50.000"
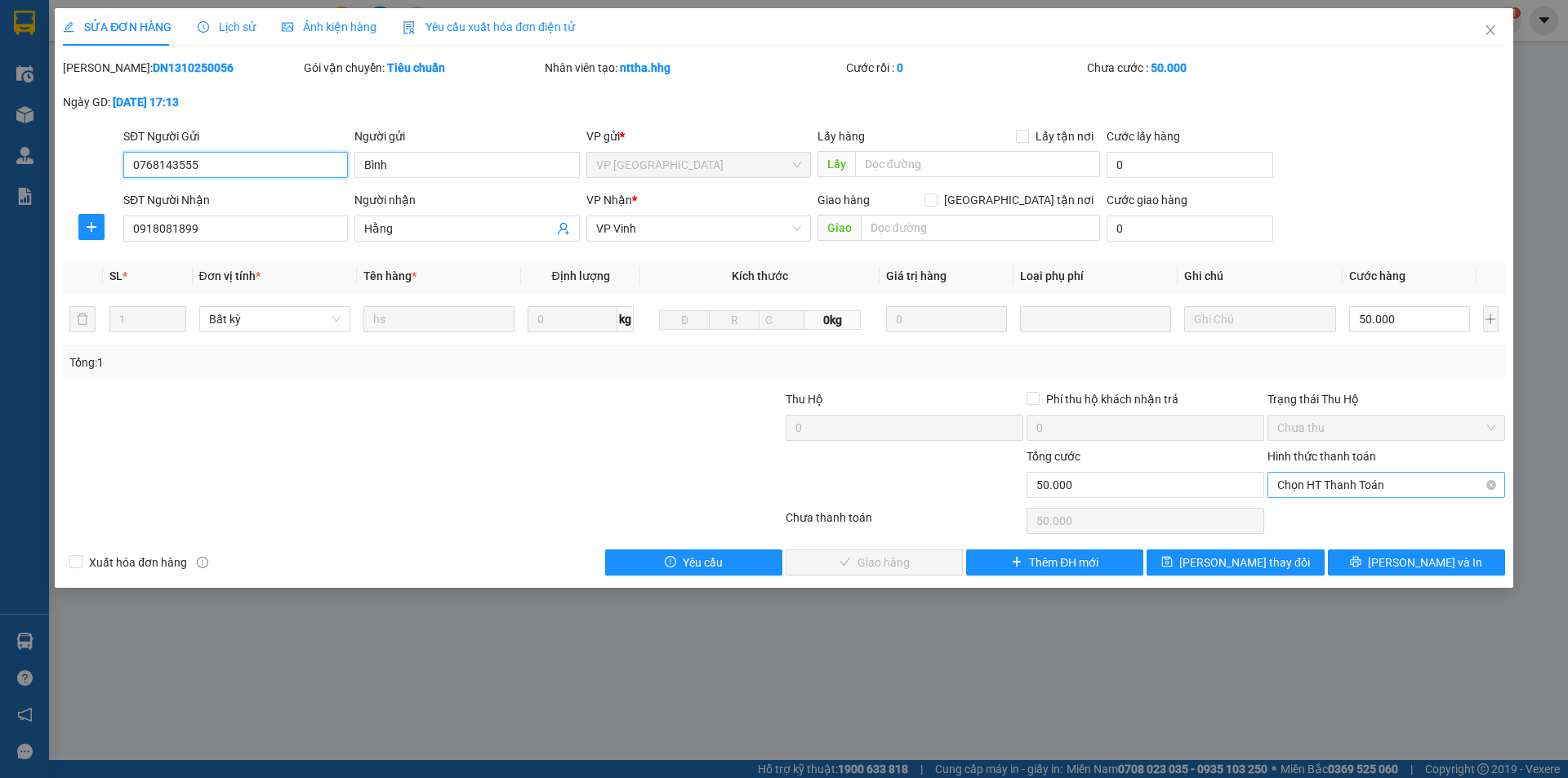
click at [1293, 483] on span "Chọn HT Thanh Toán" at bounding box center [1387, 485] width 218 height 25
click at [1302, 497] on span "Chọn HT Thanh Toán" at bounding box center [1387, 485] width 218 height 25
click at [1301, 516] on div "Tại văn phòng" at bounding box center [1387, 518] width 218 height 18
type input "0"
click at [853, 561] on span "Lưu và Giao hàng" at bounding box center [895, 562] width 156 height 18
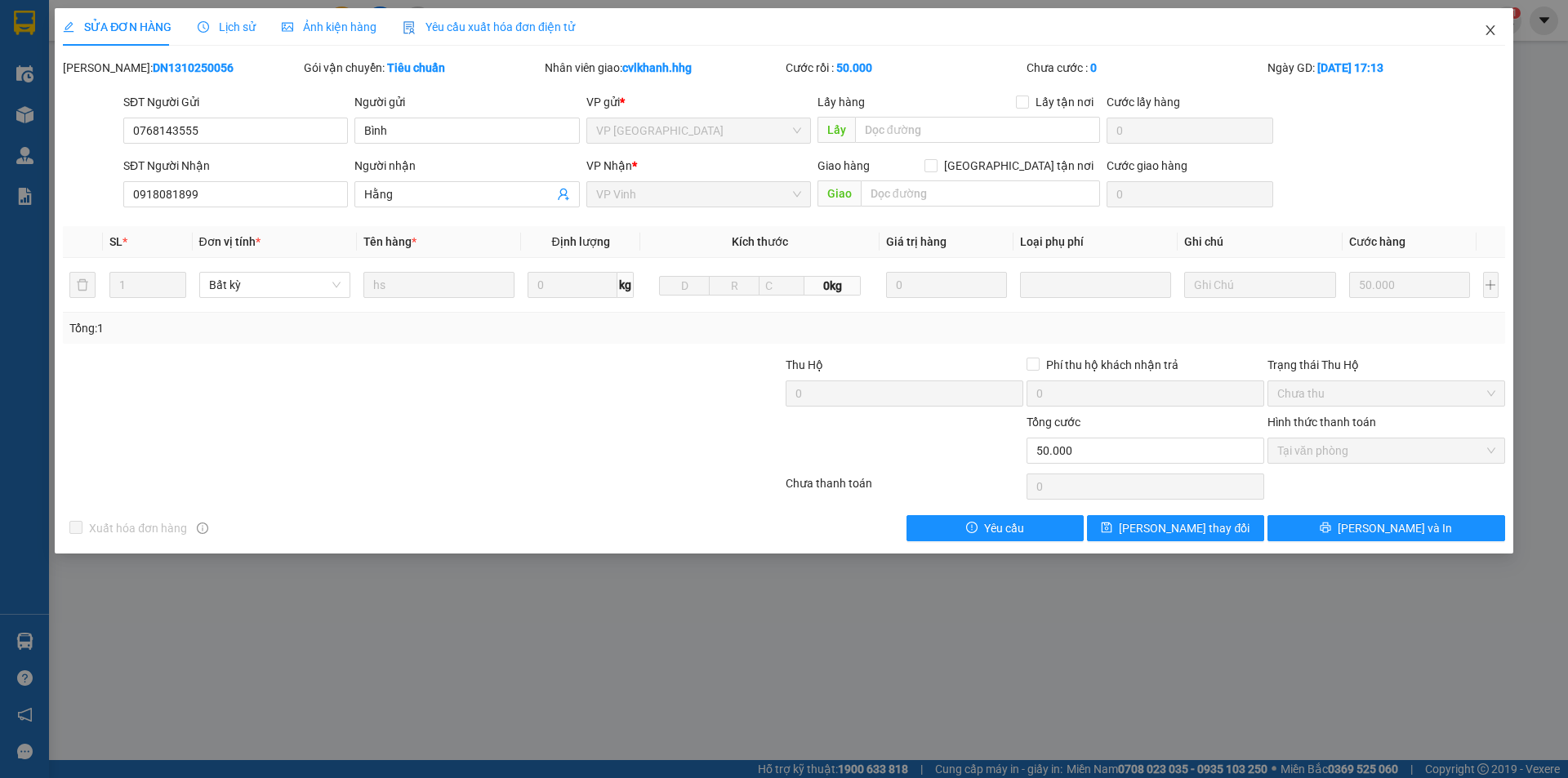
click at [1496, 32] on icon "close" at bounding box center [1490, 30] width 13 height 13
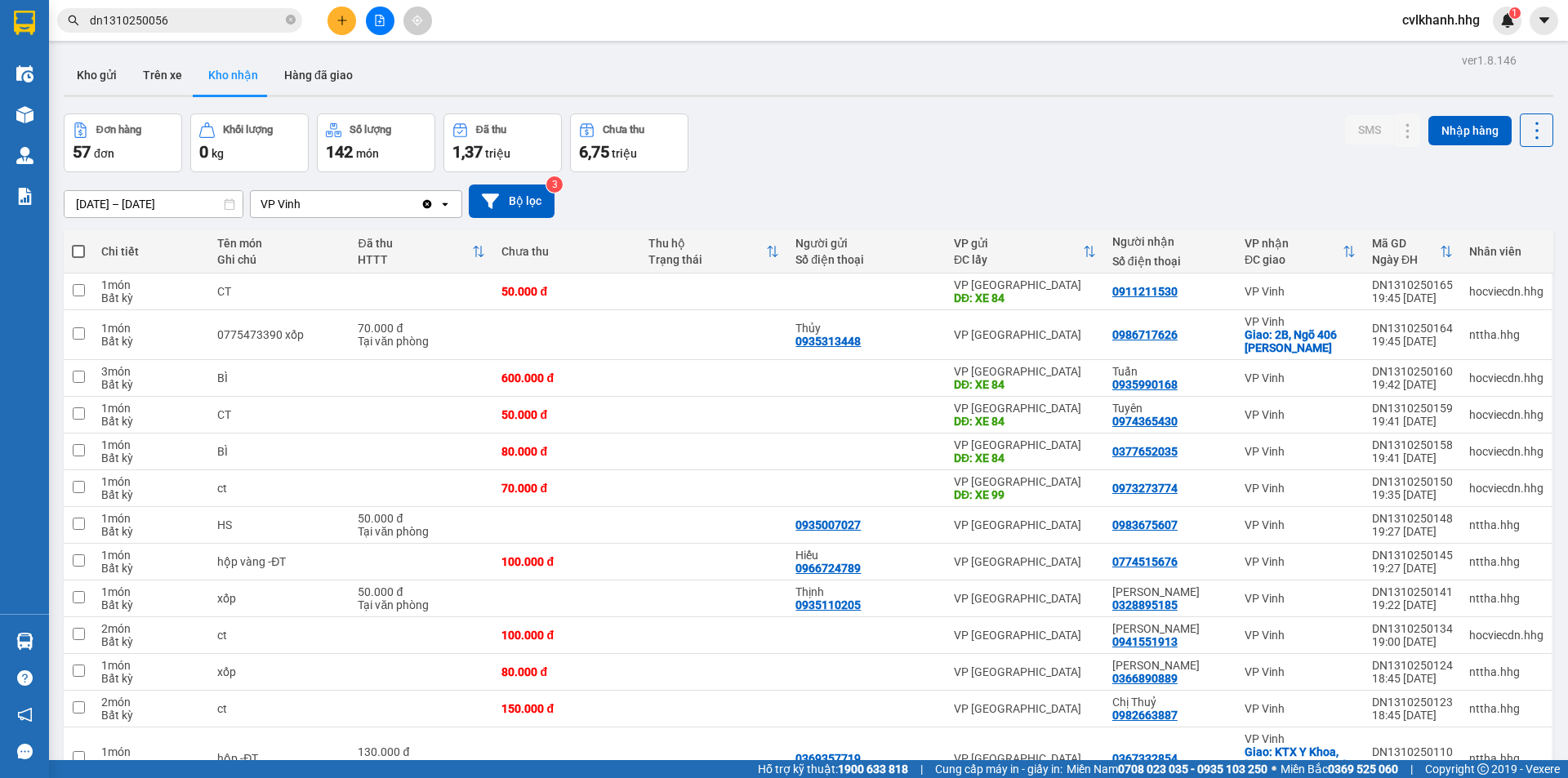
click at [196, 16] on input "dn1310250056" at bounding box center [186, 21] width 193 height 18
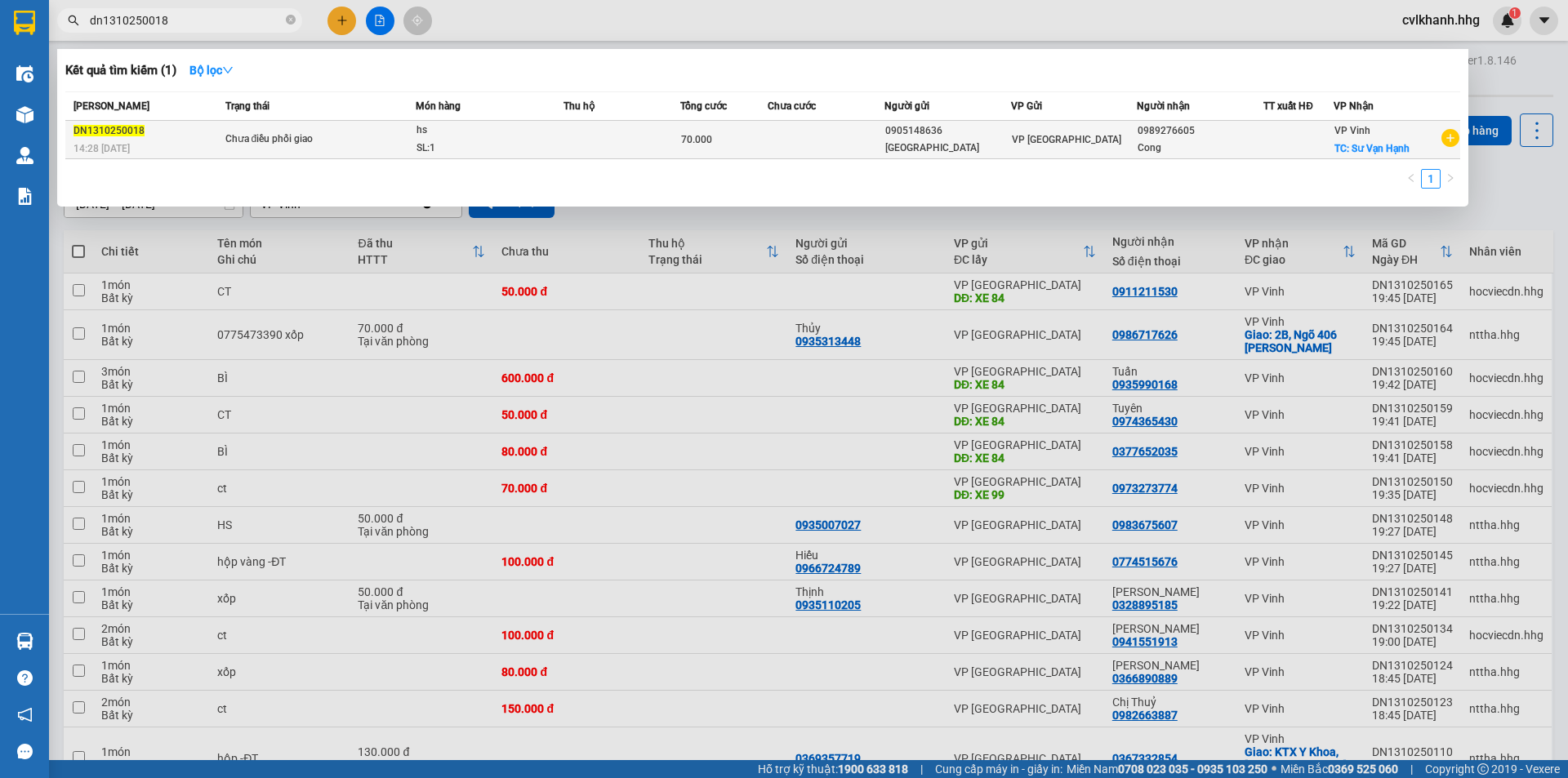
type input "dn1310250018"
click at [422, 127] on div "hs" at bounding box center [478, 131] width 123 height 18
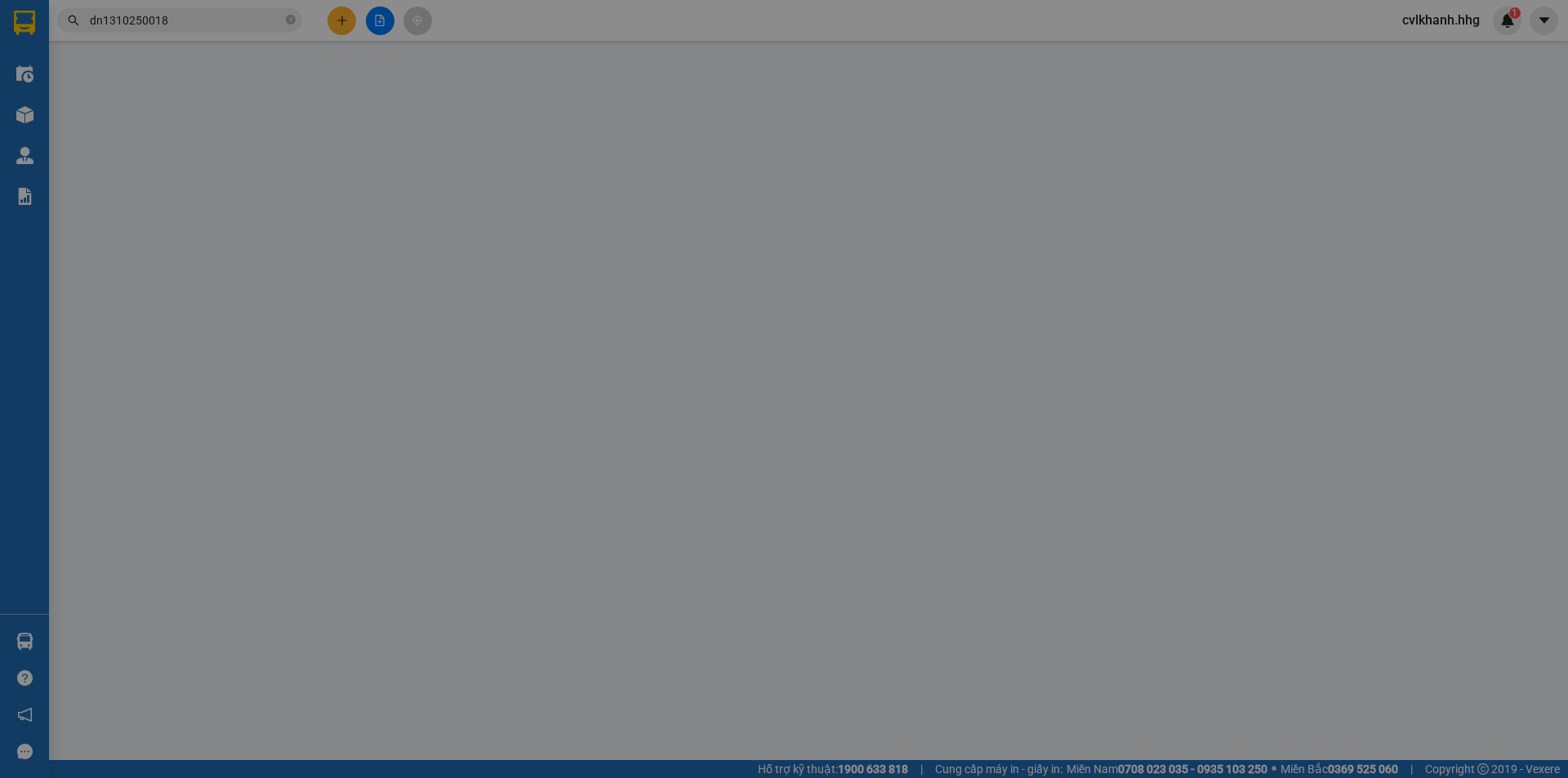
type input "0905148636"
type input "Anh Châu"
type input "0989276605"
type input "Cong"
checkbox input "true"
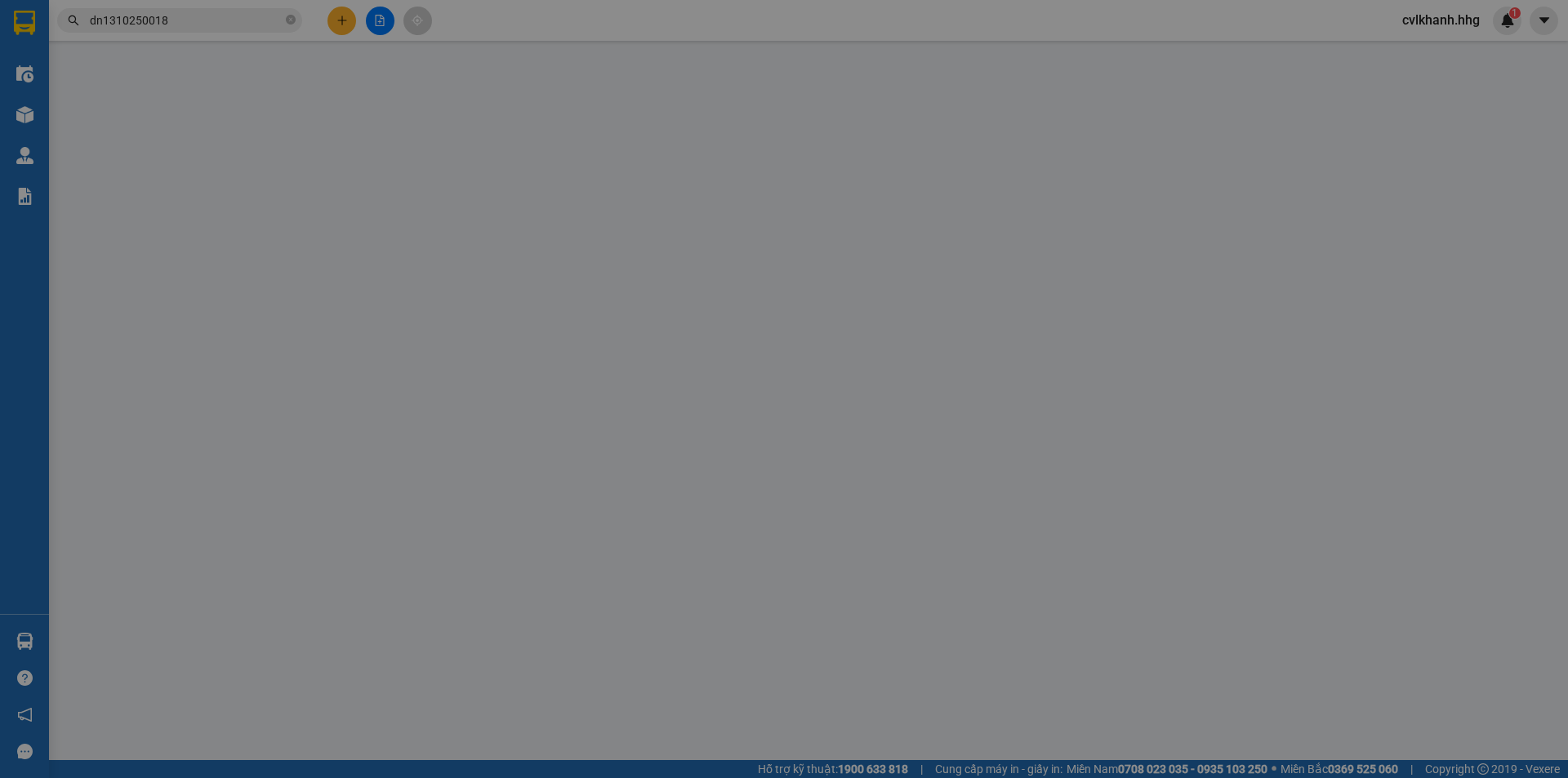
type input "Sư Vạn Hạnh"
type input "0"
type input "70.000"
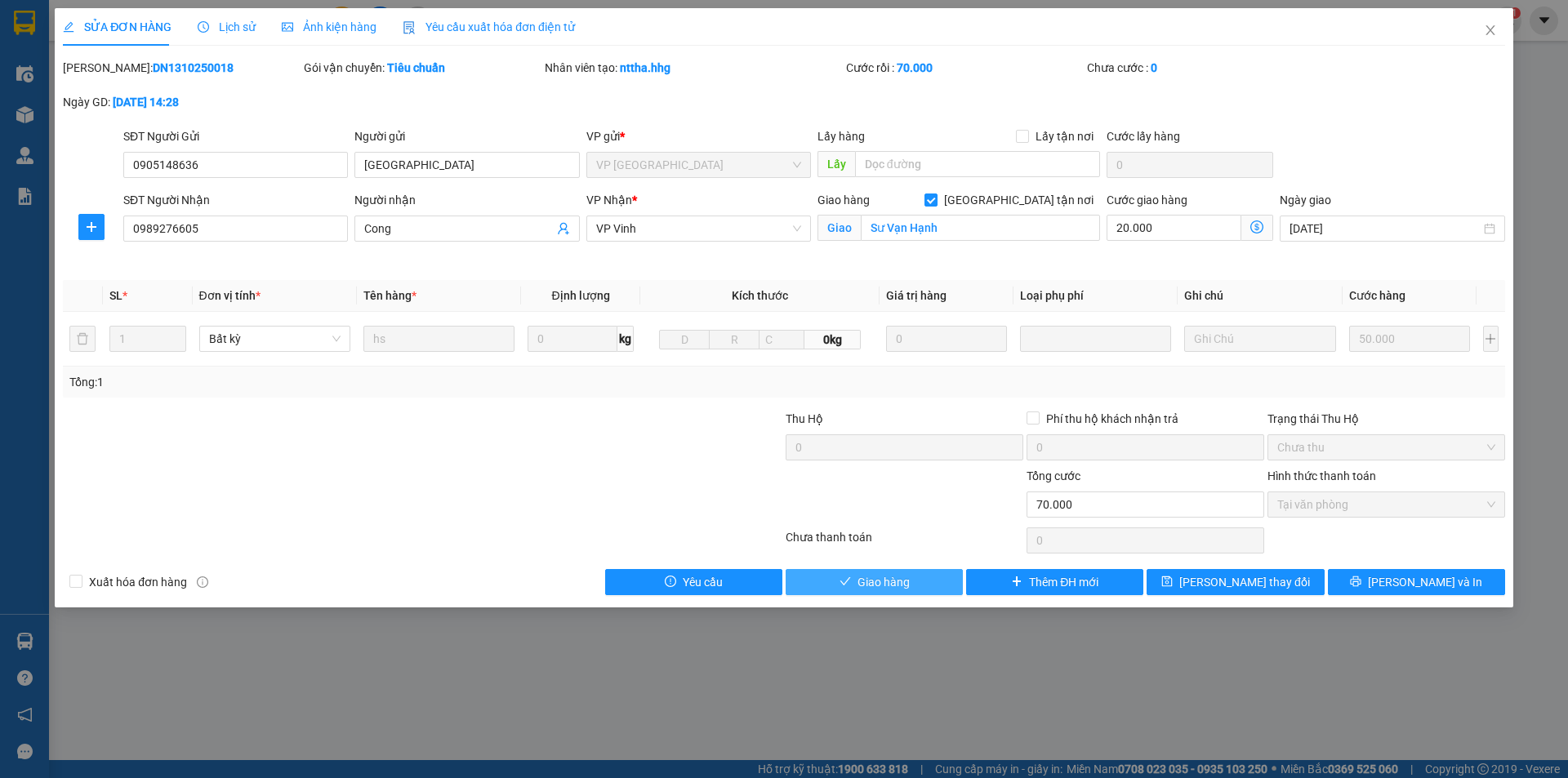
click at [895, 582] on span "Giao hàng" at bounding box center [883, 582] width 52 height 18
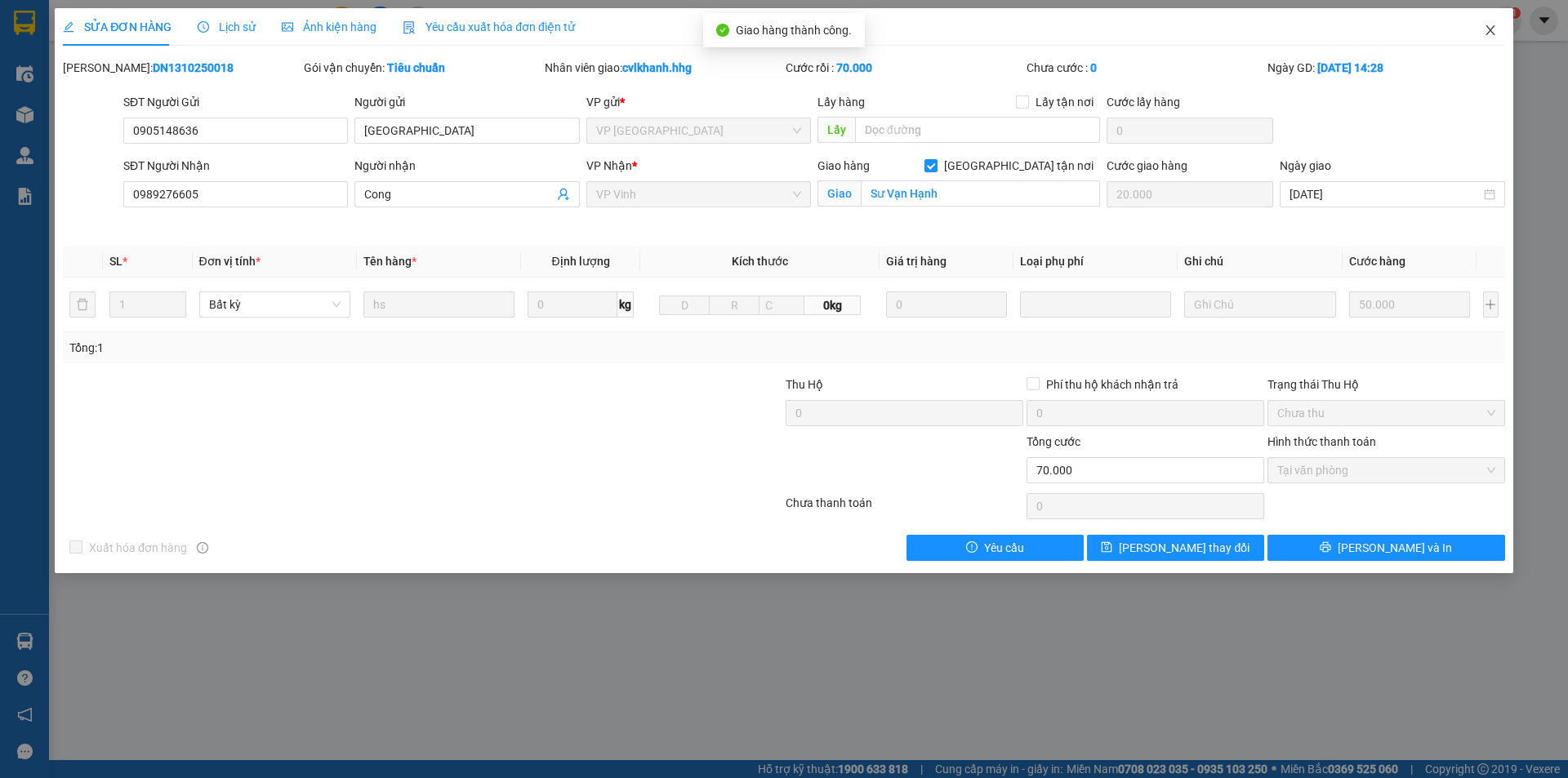
click at [1486, 32] on icon "close" at bounding box center [1490, 30] width 13 height 13
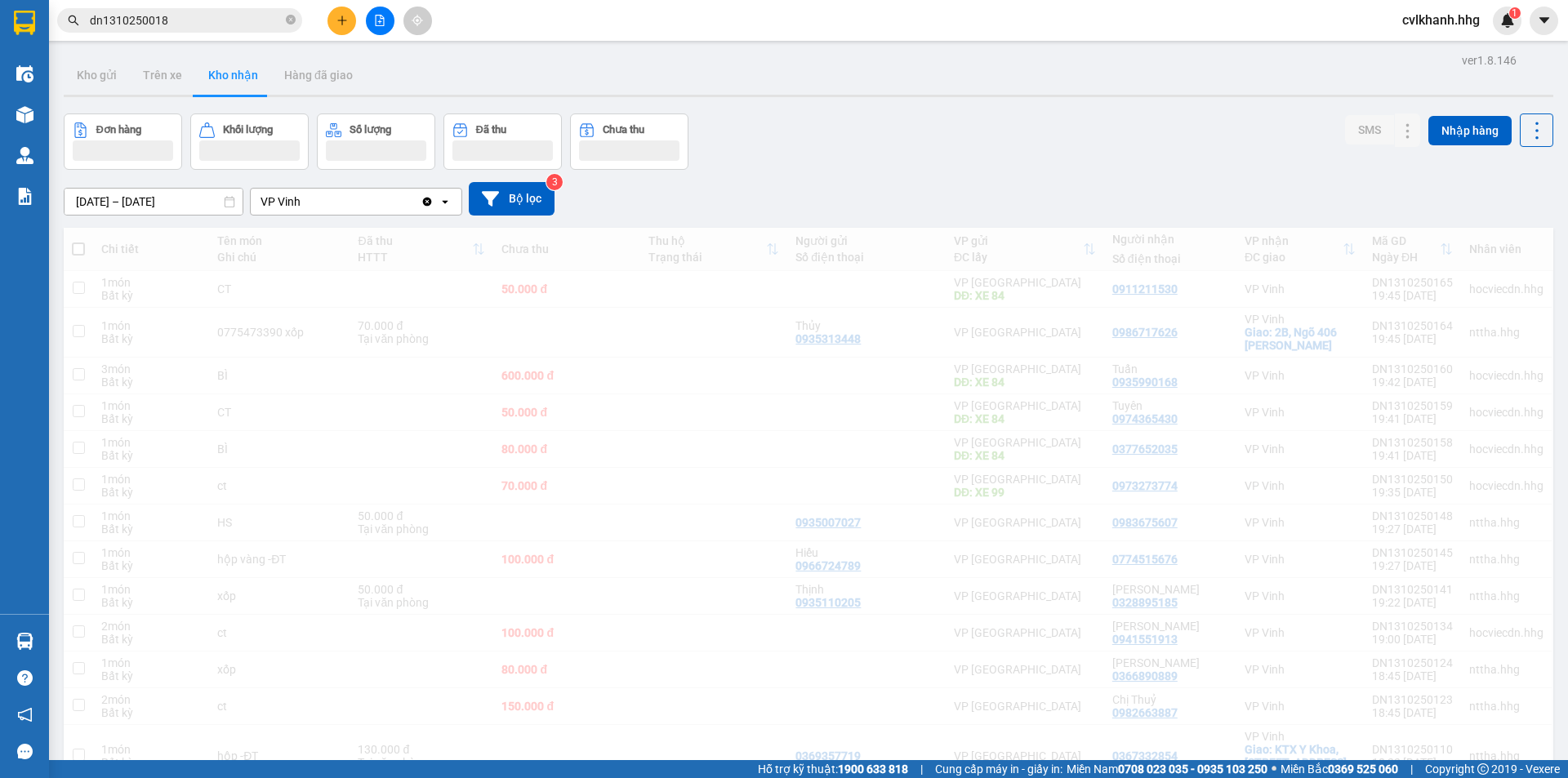
click at [183, 20] on input "dn1310250018" at bounding box center [186, 21] width 193 height 18
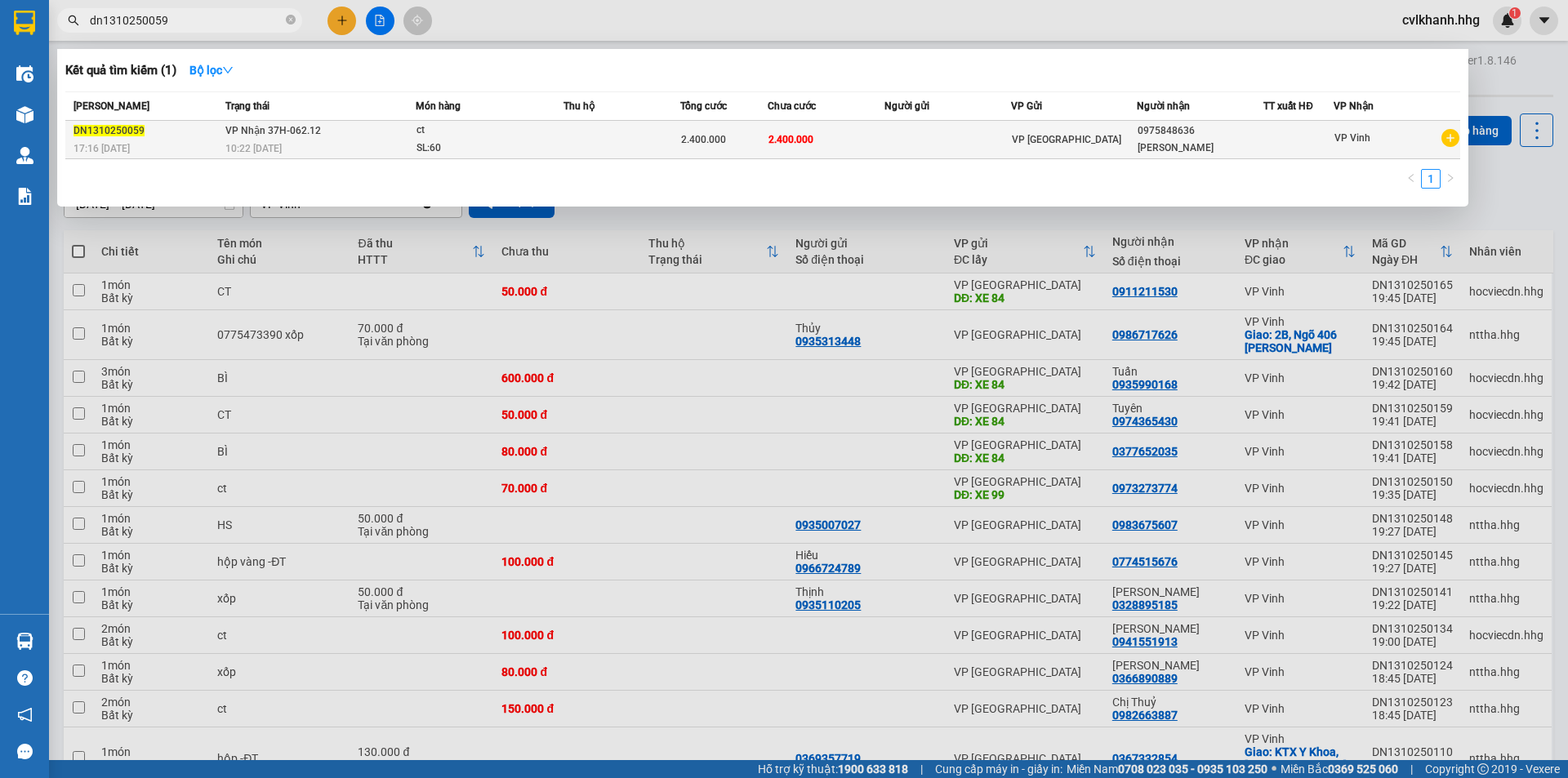
type input "dn1310250059"
click at [300, 132] on span "VP Nhận 37H-062.12" at bounding box center [273, 131] width 96 height 12
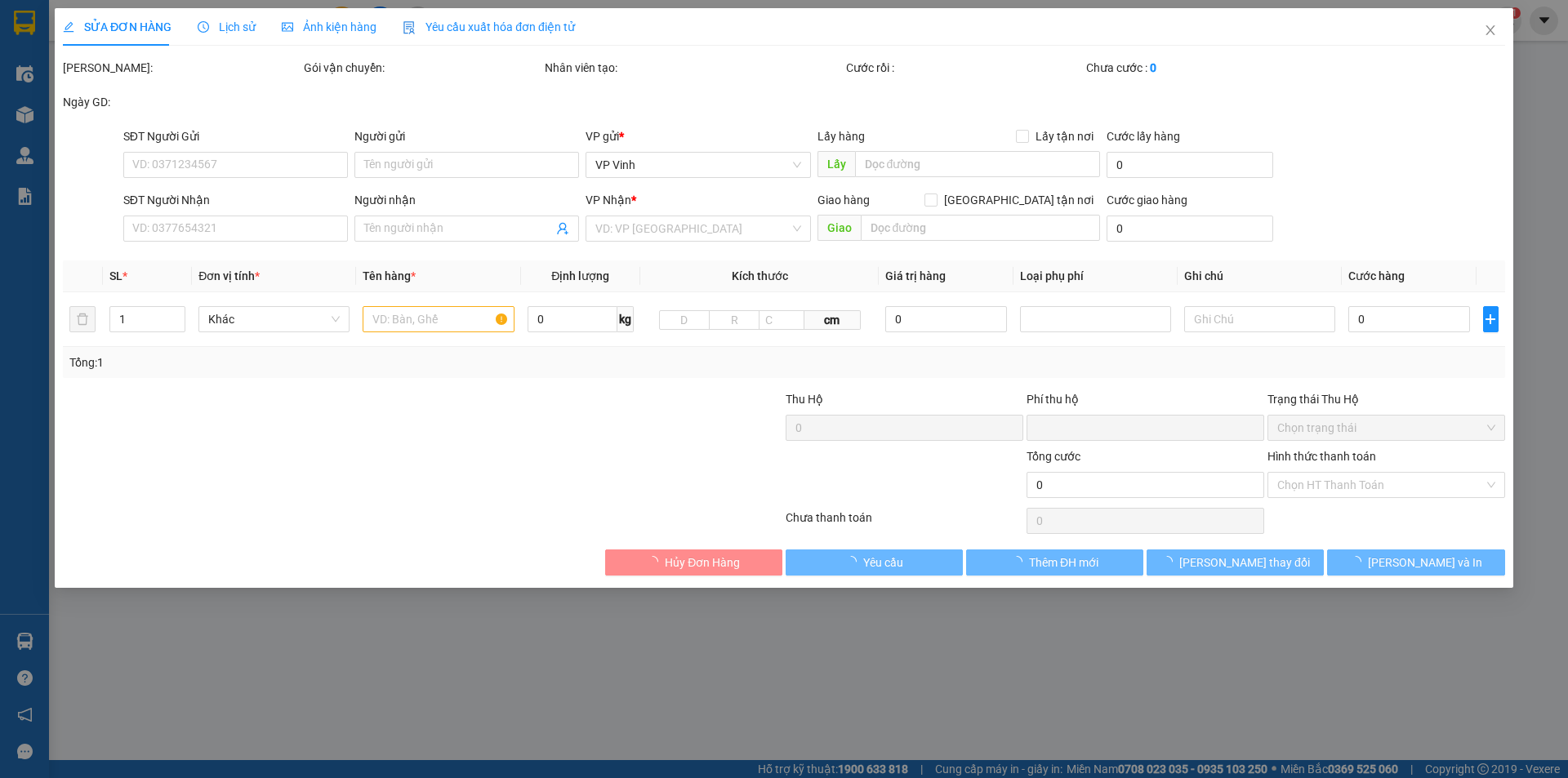
type input "0975848636"
type input "Anh Chung"
type input "0"
type input "2.400.000"
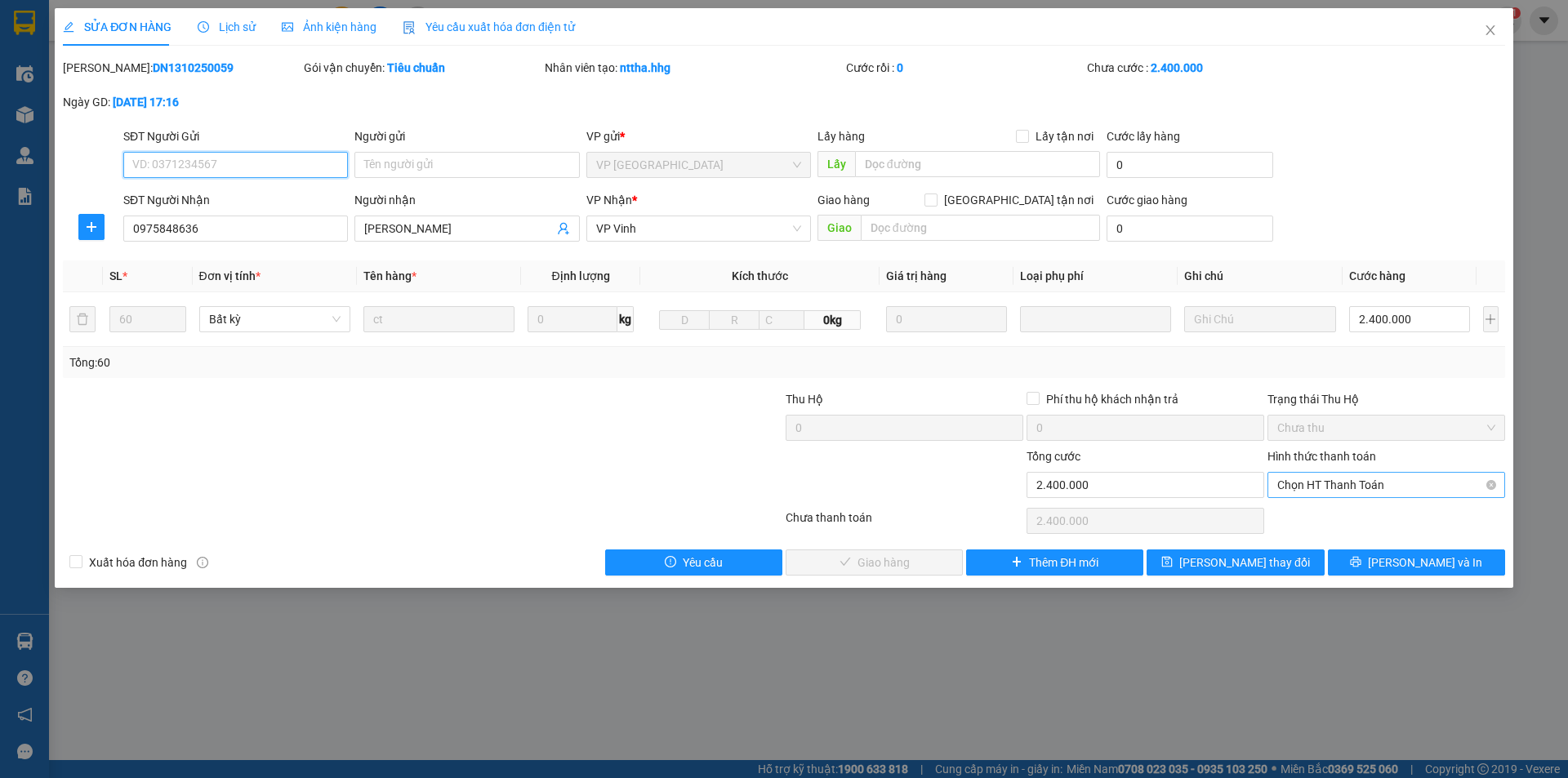
click at [1364, 482] on span "Chọn HT Thanh Toán" at bounding box center [1387, 485] width 218 height 25
click at [1343, 521] on div "Tại văn phòng" at bounding box center [1387, 518] width 218 height 18
type input "0"
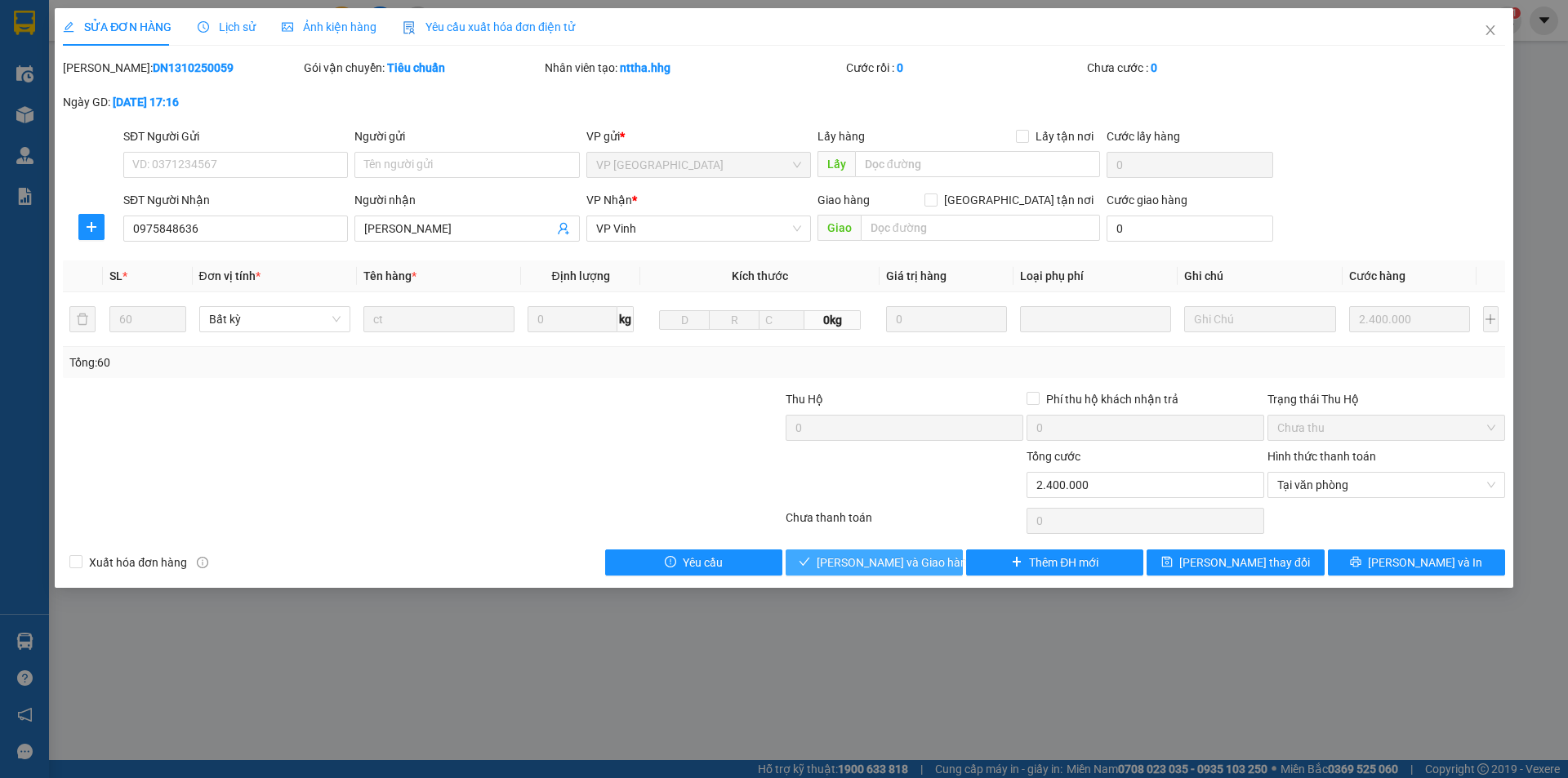
click at [855, 568] on span "Lưu và Giao hàng" at bounding box center [895, 562] width 156 height 18
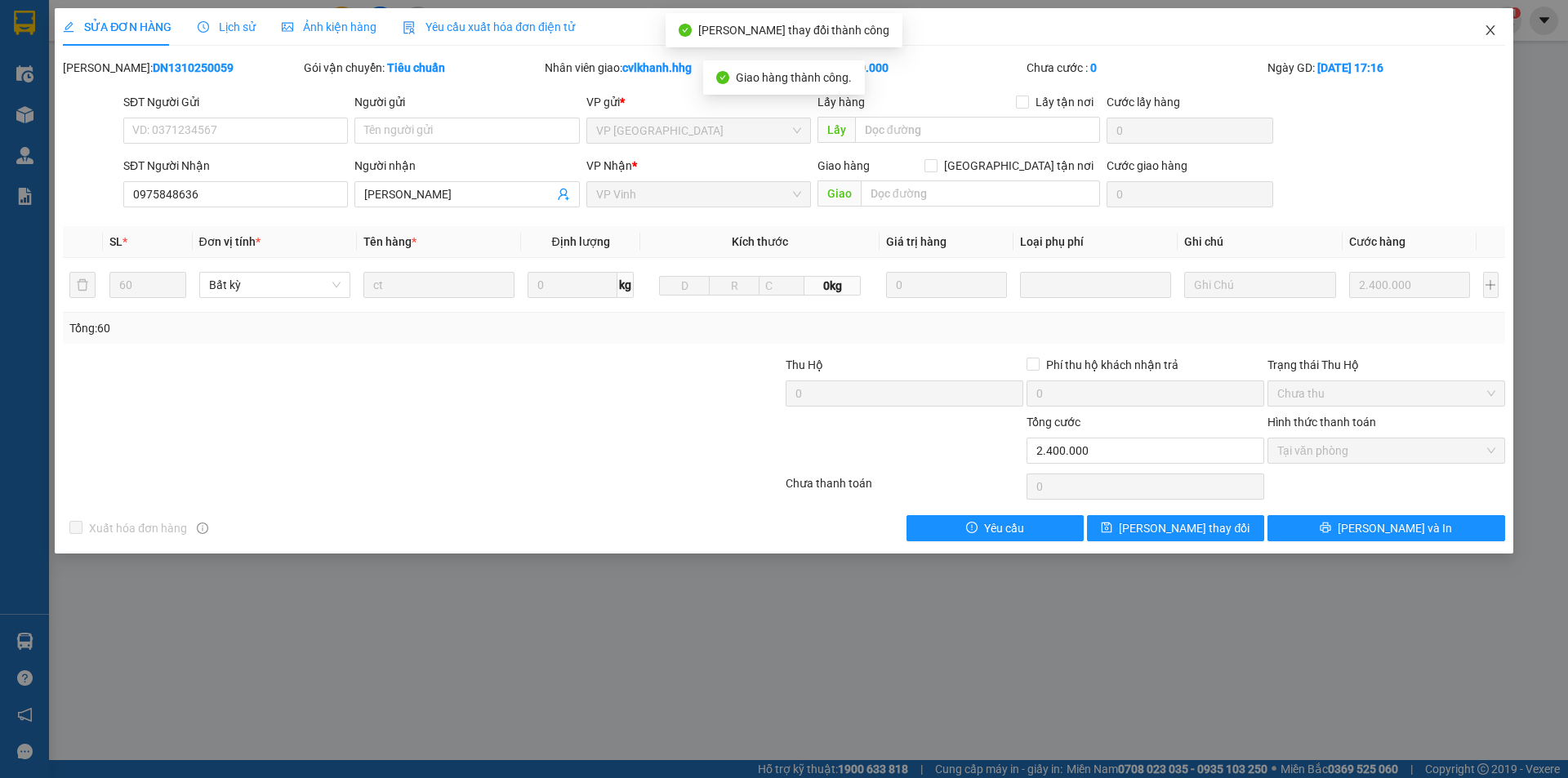
click at [1488, 35] on icon "close" at bounding box center [1490, 31] width 9 height 10
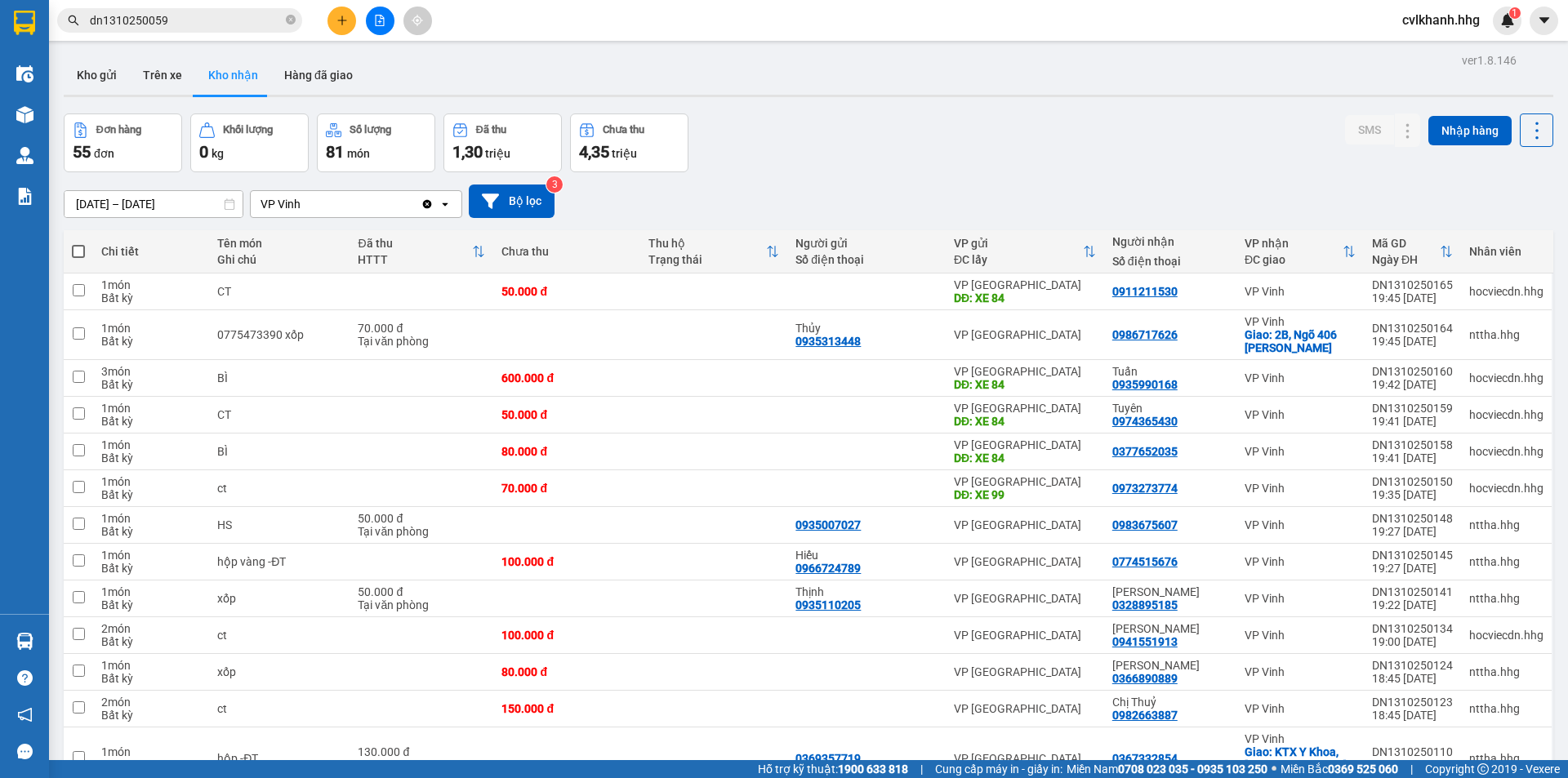
click at [199, 15] on input "dn1310250059" at bounding box center [186, 21] width 193 height 18
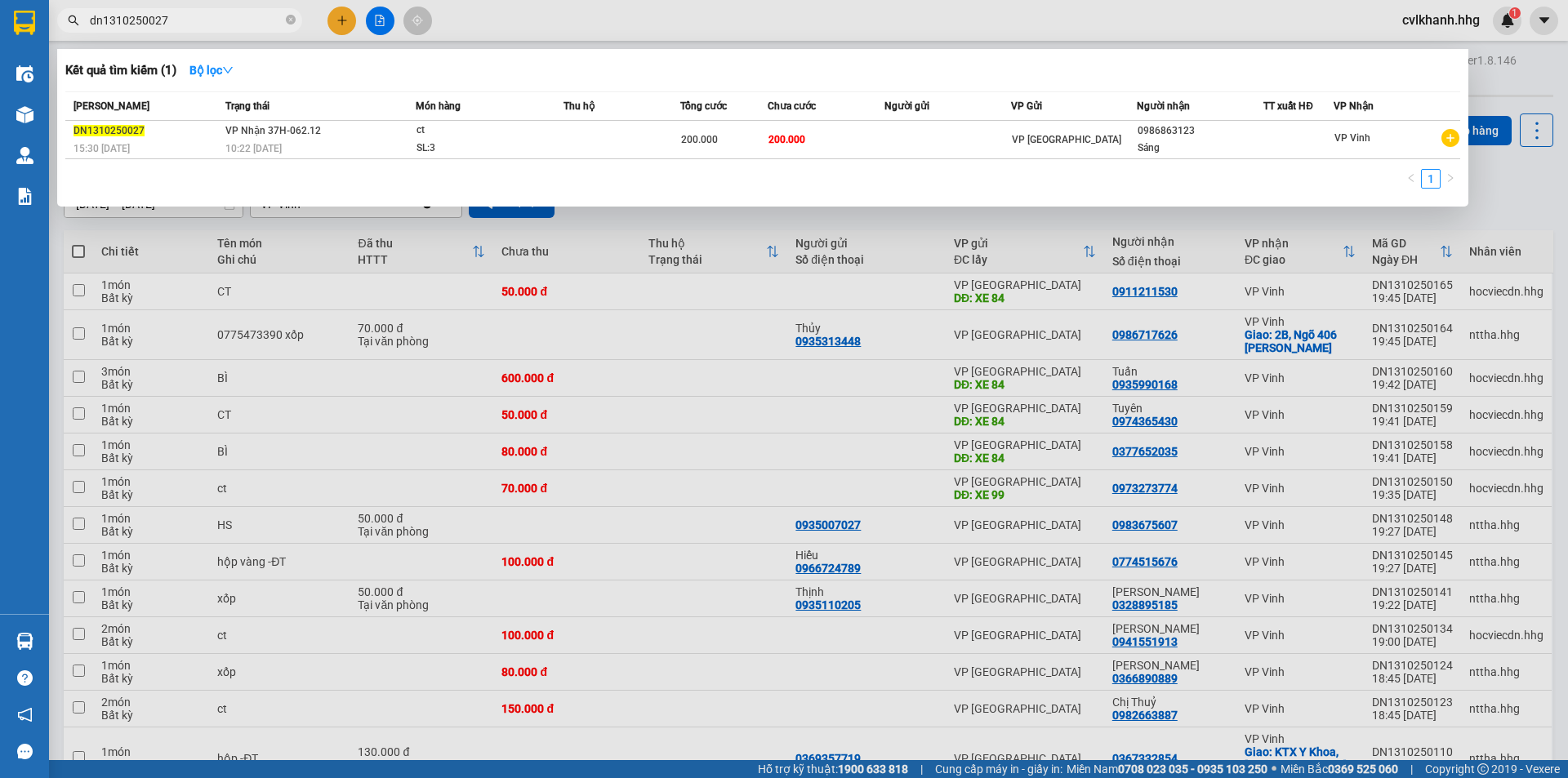
type input "dn1310250027"
click at [399, 130] on td "VP Nhận 37H-062.12 10:22 - 14/10" at bounding box center [319, 140] width 194 height 39
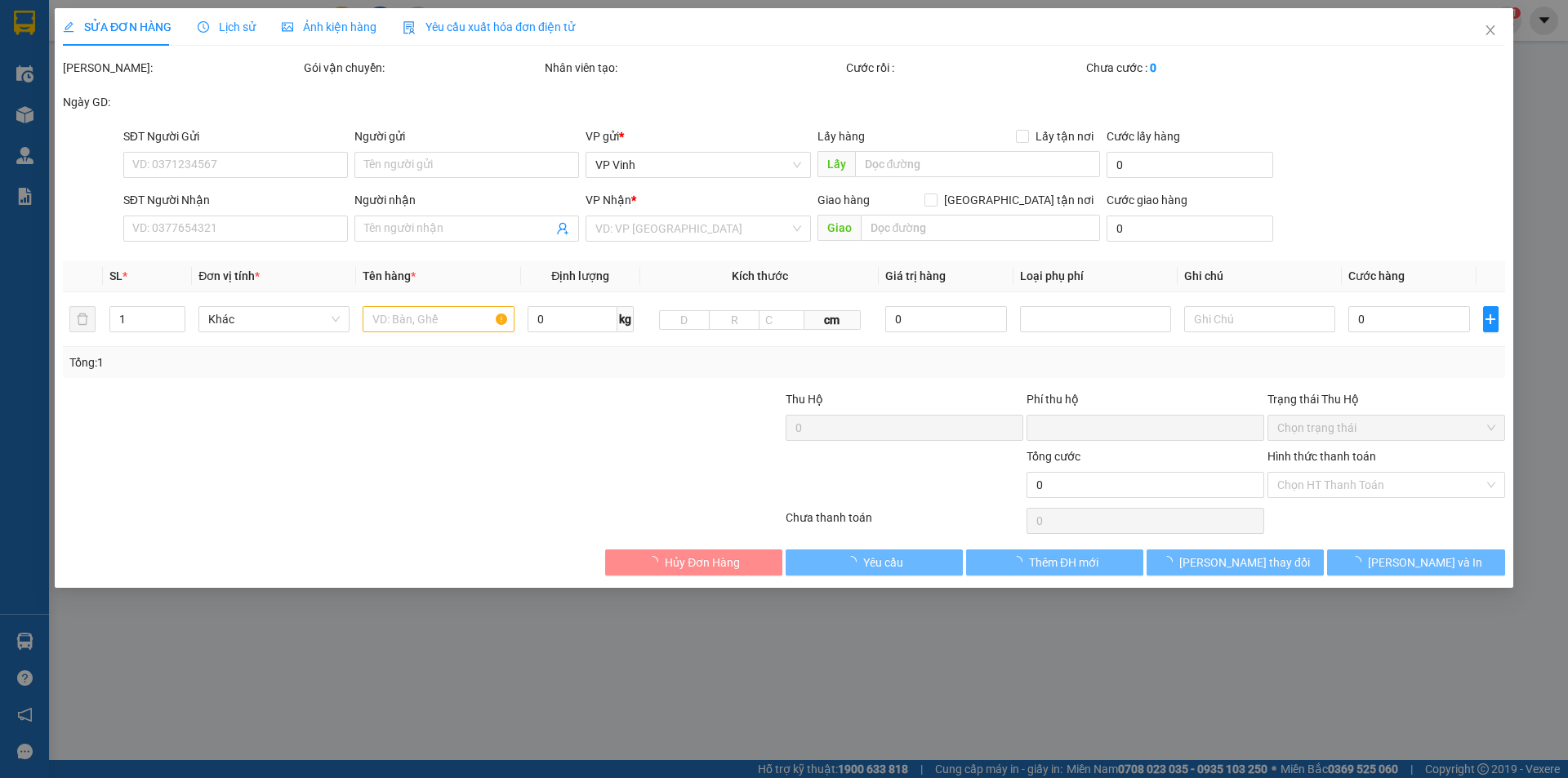
type input "0986863123"
type input "Sáng"
type input "0"
type input "200.000"
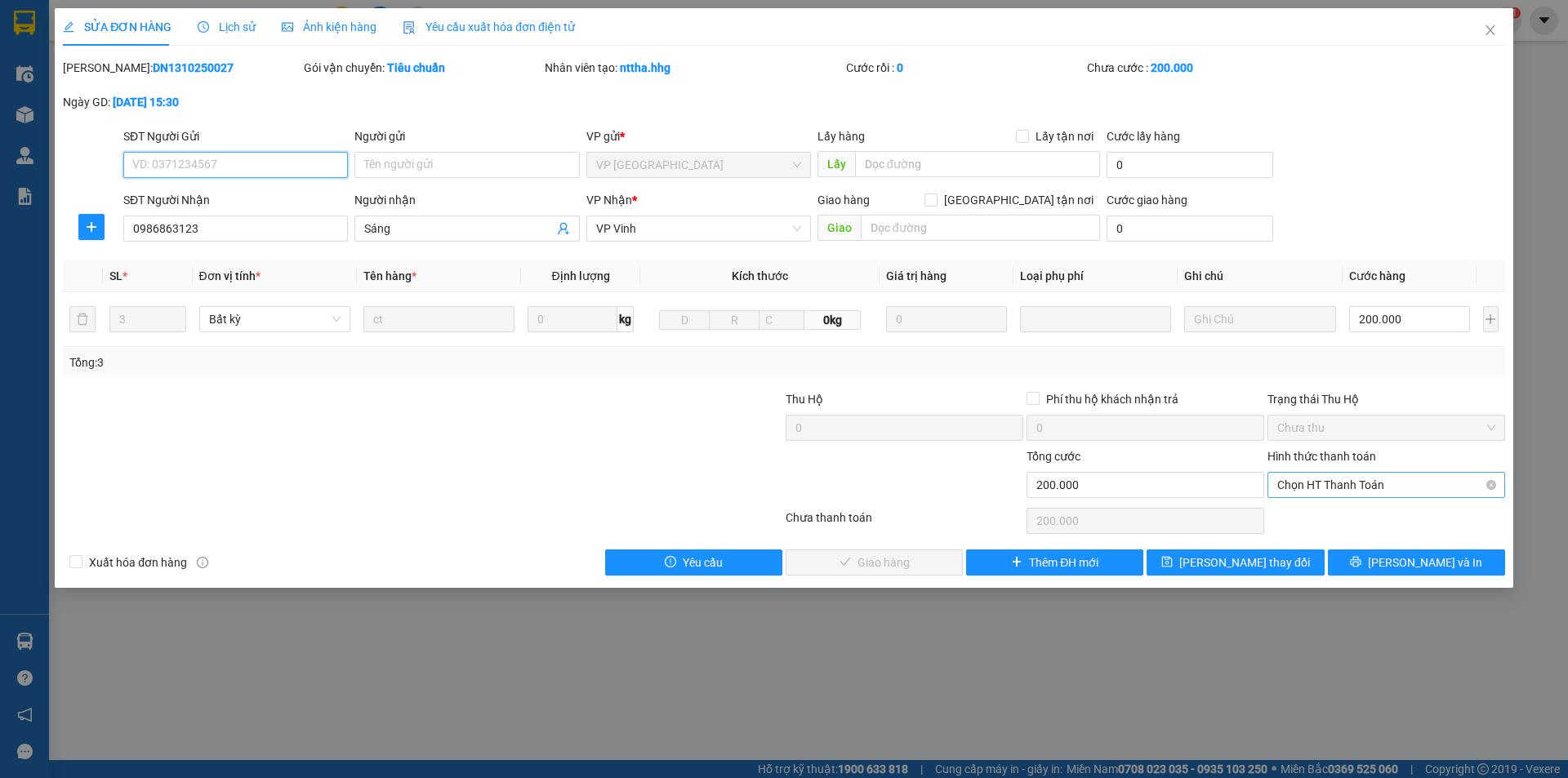
click at [1328, 492] on span "Chọn HT Thanh Toán" at bounding box center [1387, 485] width 218 height 25
click at [1303, 516] on div "Tại văn phòng" at bounding box center [1387, 518] width 218 height 18
type input "0"
click at [868, 566] on span "Lưu và Giao hàng" at bounding box center [895, 562] width 156 height 18
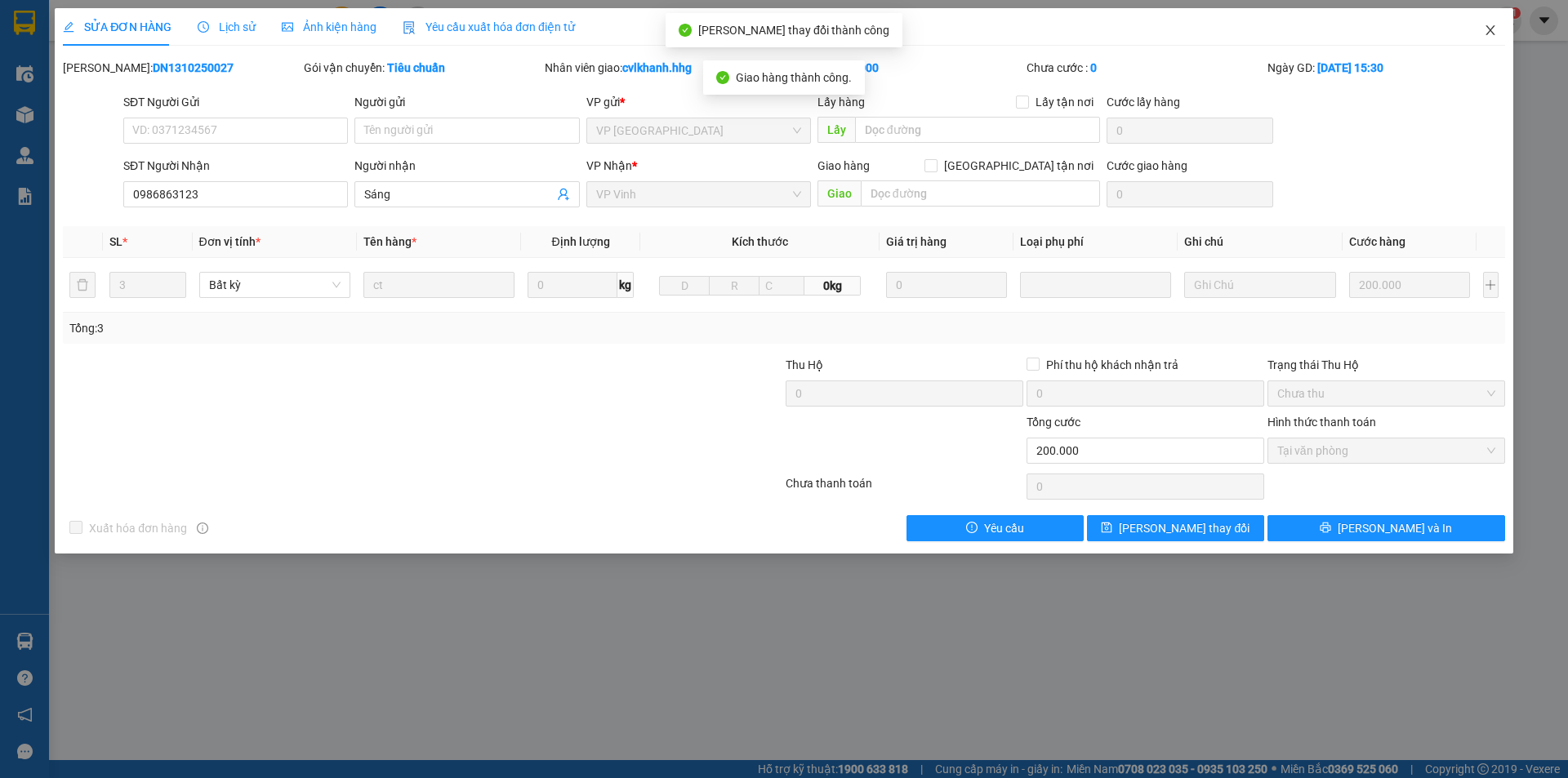
click at [1487, 30] on icon "close" at bounding box center [1490, 30] width 13 height 13
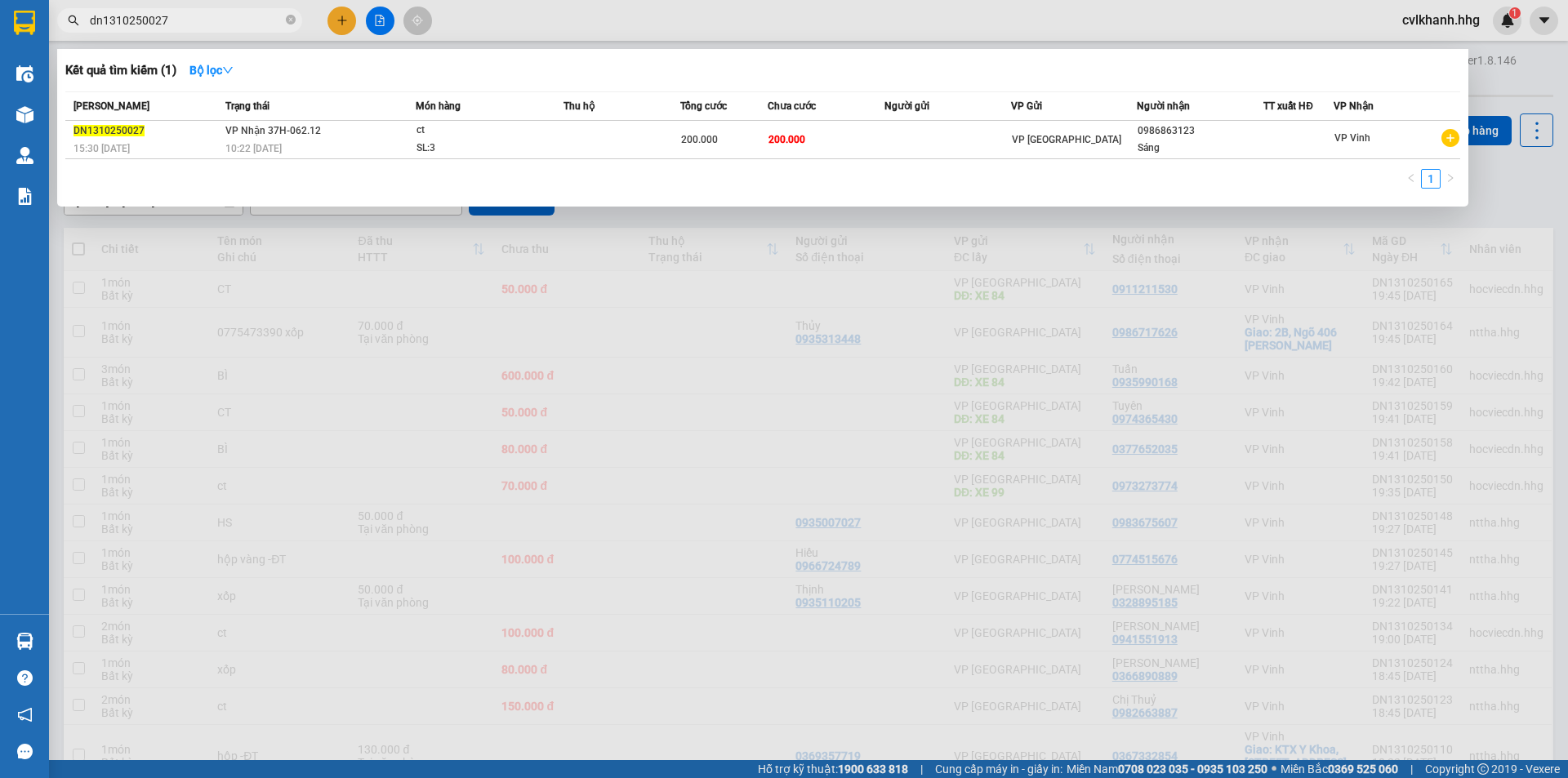
click at [172, 23] on input "dn1310250027" at bounding box center [186, 21] width 193 height 18
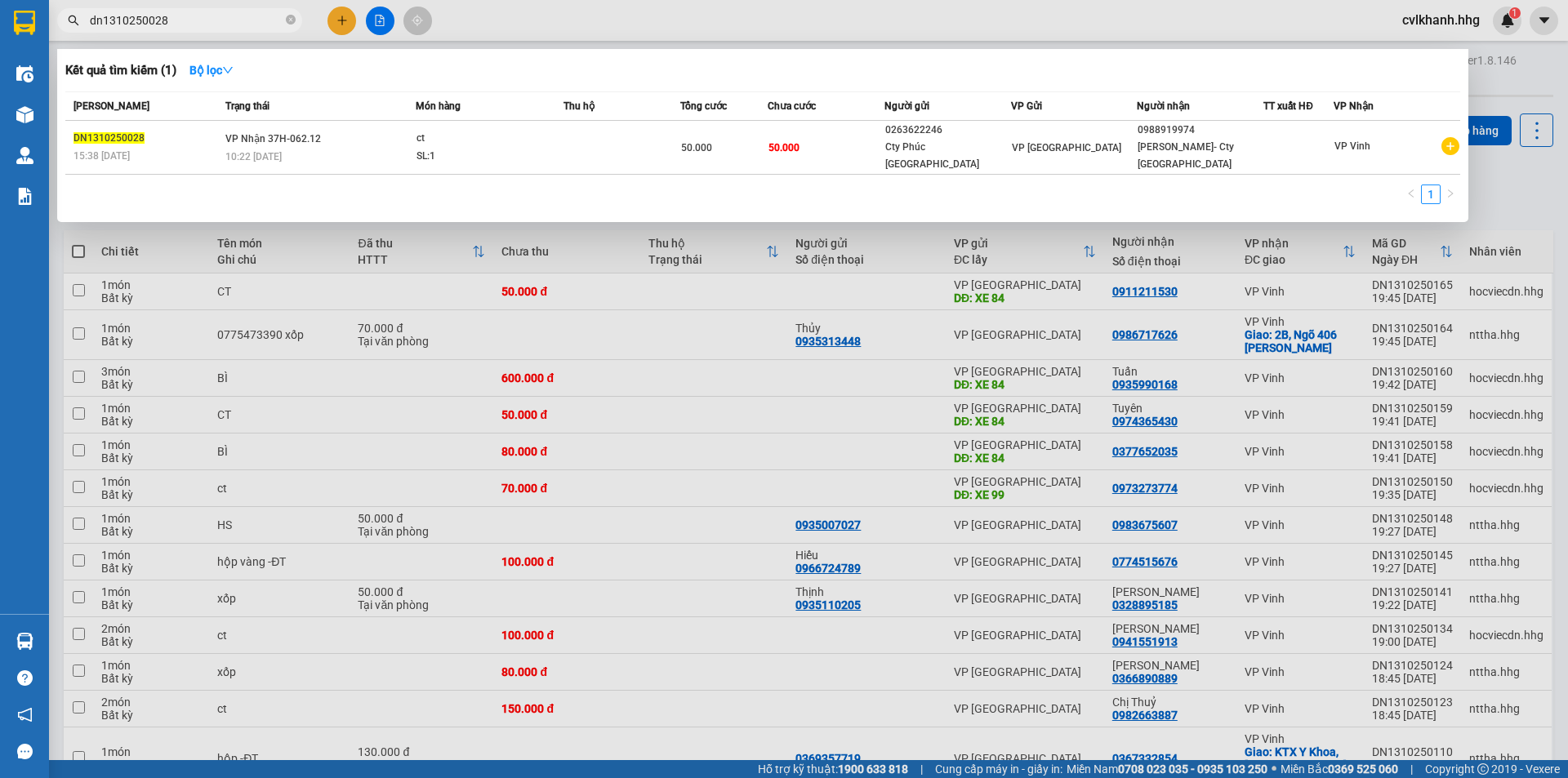
type input "dn1310250028"
click at [580, 134] on td at bounding box center [622, 147] width 117 height 53
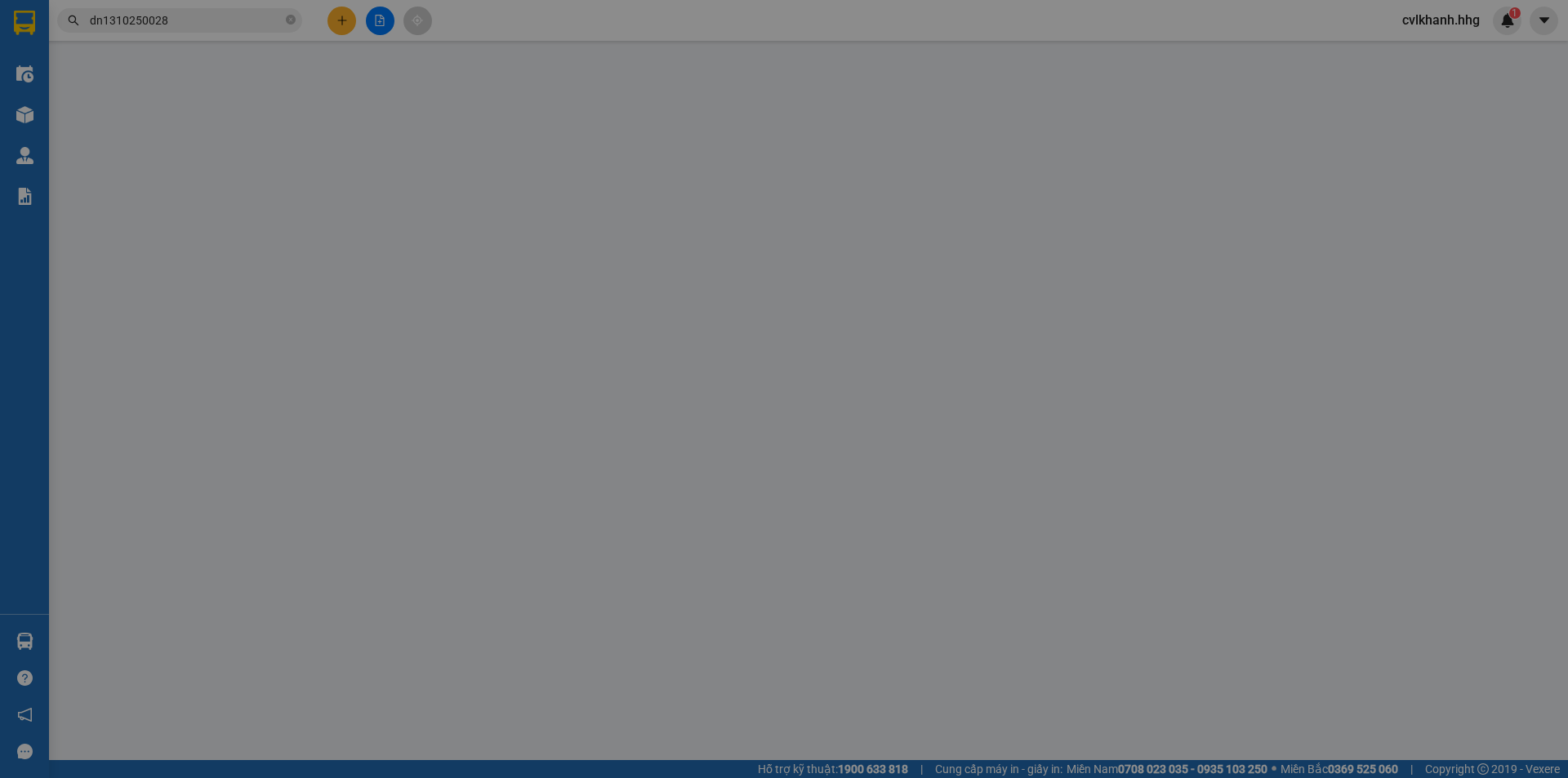
type input "0263622246"
type input "Cty Phúc Phú Thành"
type input "0988919974"
type input "Anh Lĩnh- Cty Phúc Phú Thành"
type input "0"
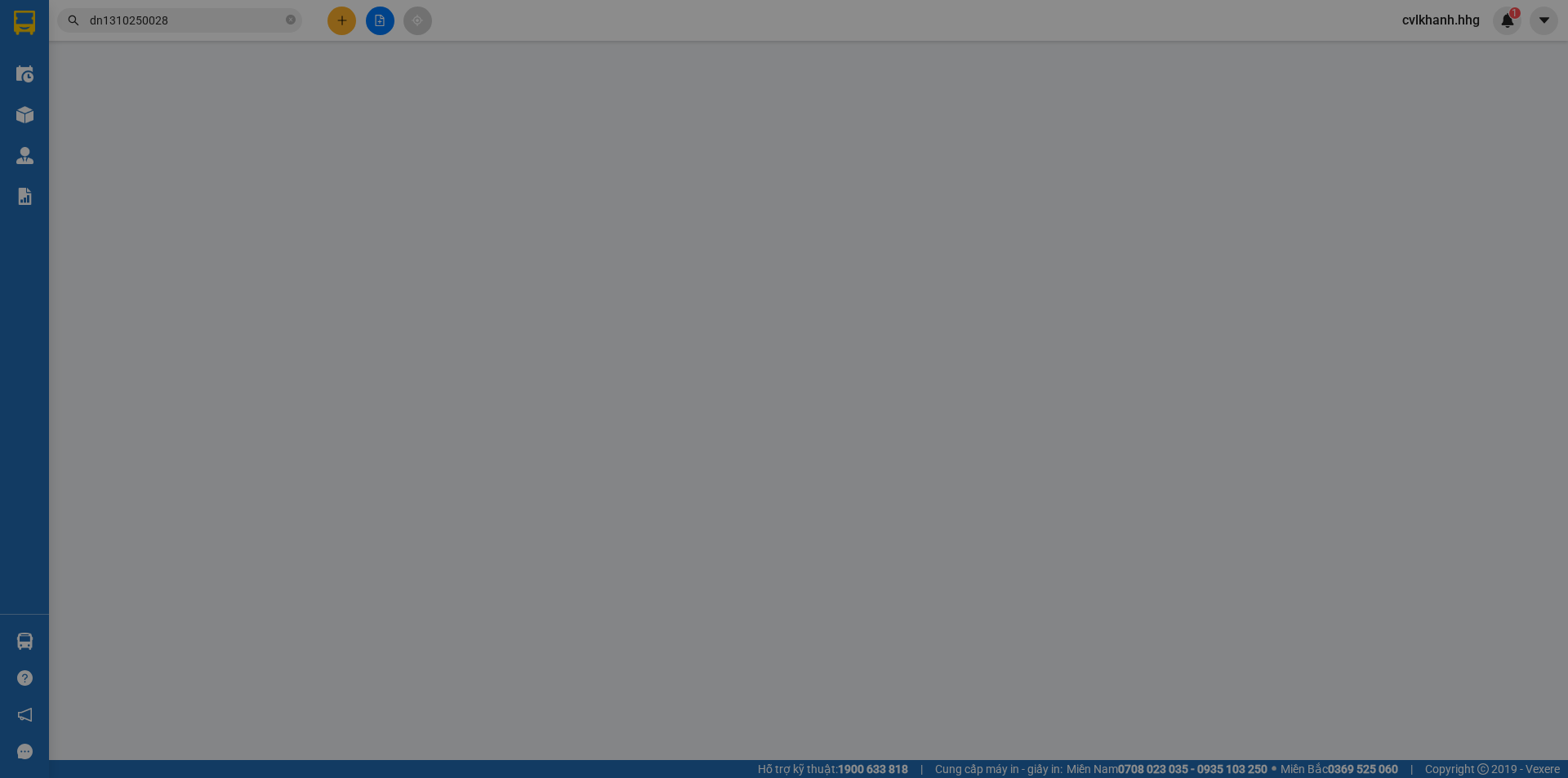
type input "50.000"
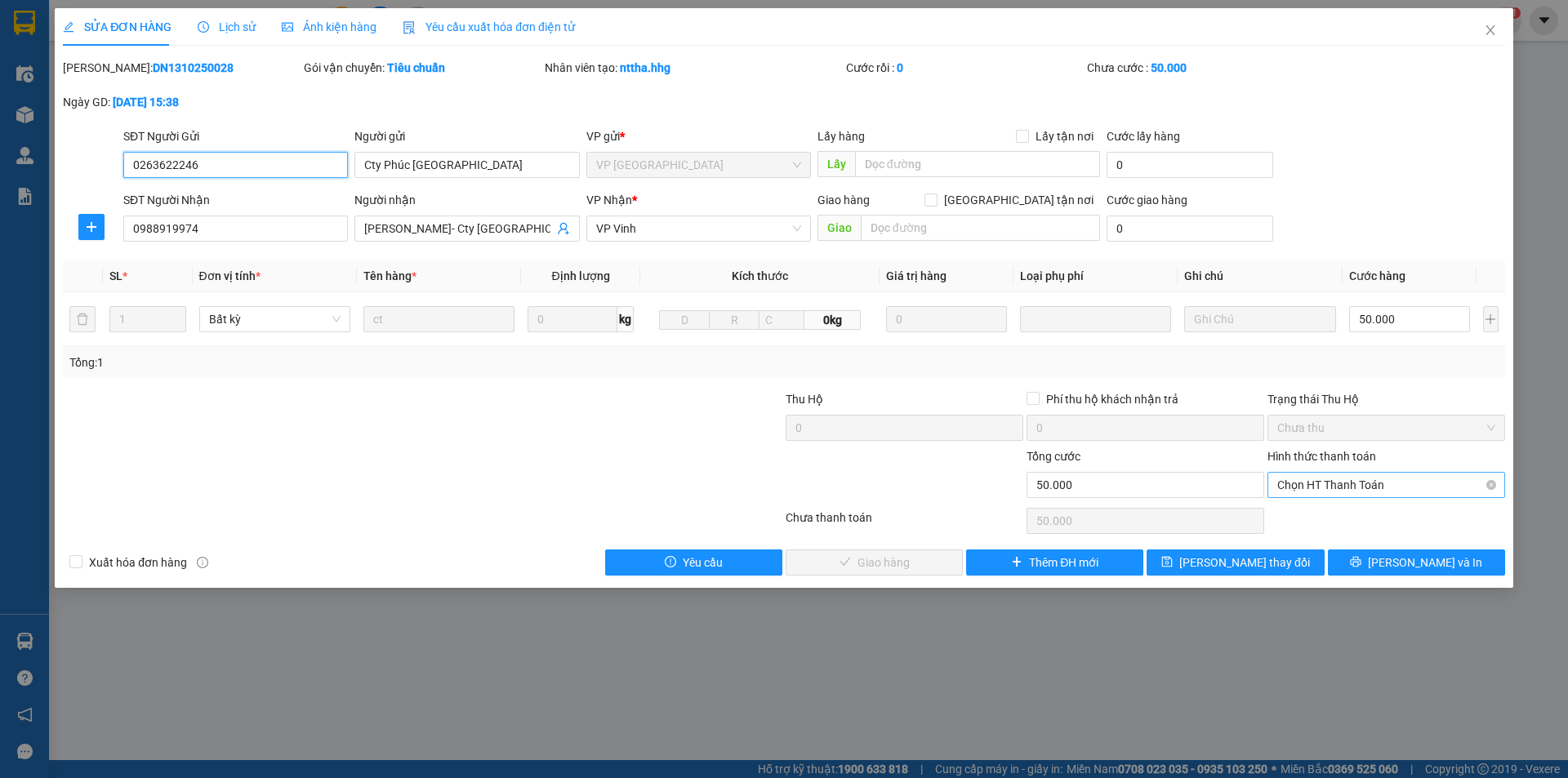
click at [1352, 480] on span "Chọn HT Thanh Toán" at bounding box center [1387, 485] width 218 height 25
click at [1329, 522] on div "Tại văn phòng" at bounding box center [1387, 518] width 218 height 18
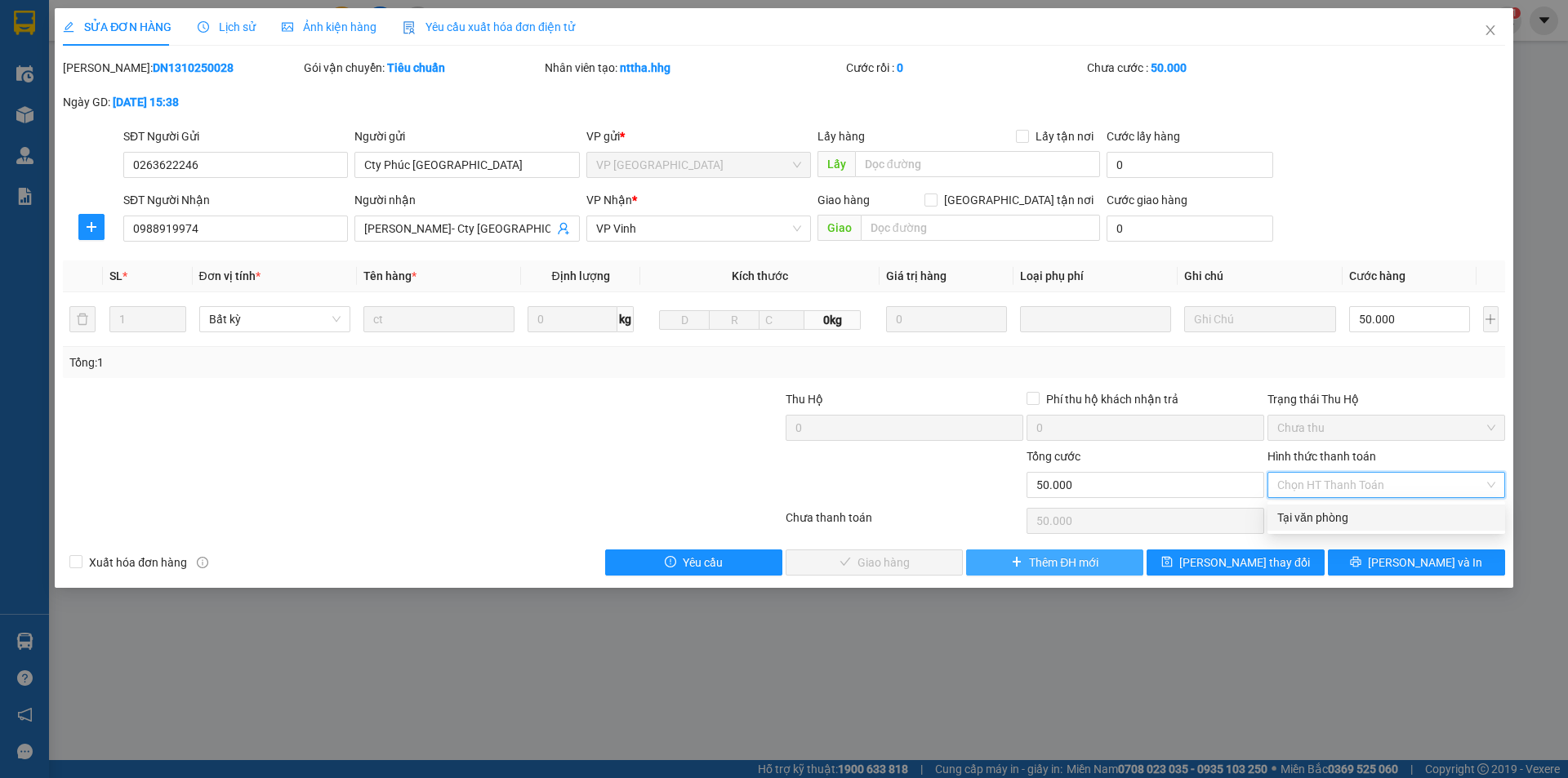
type input "0"
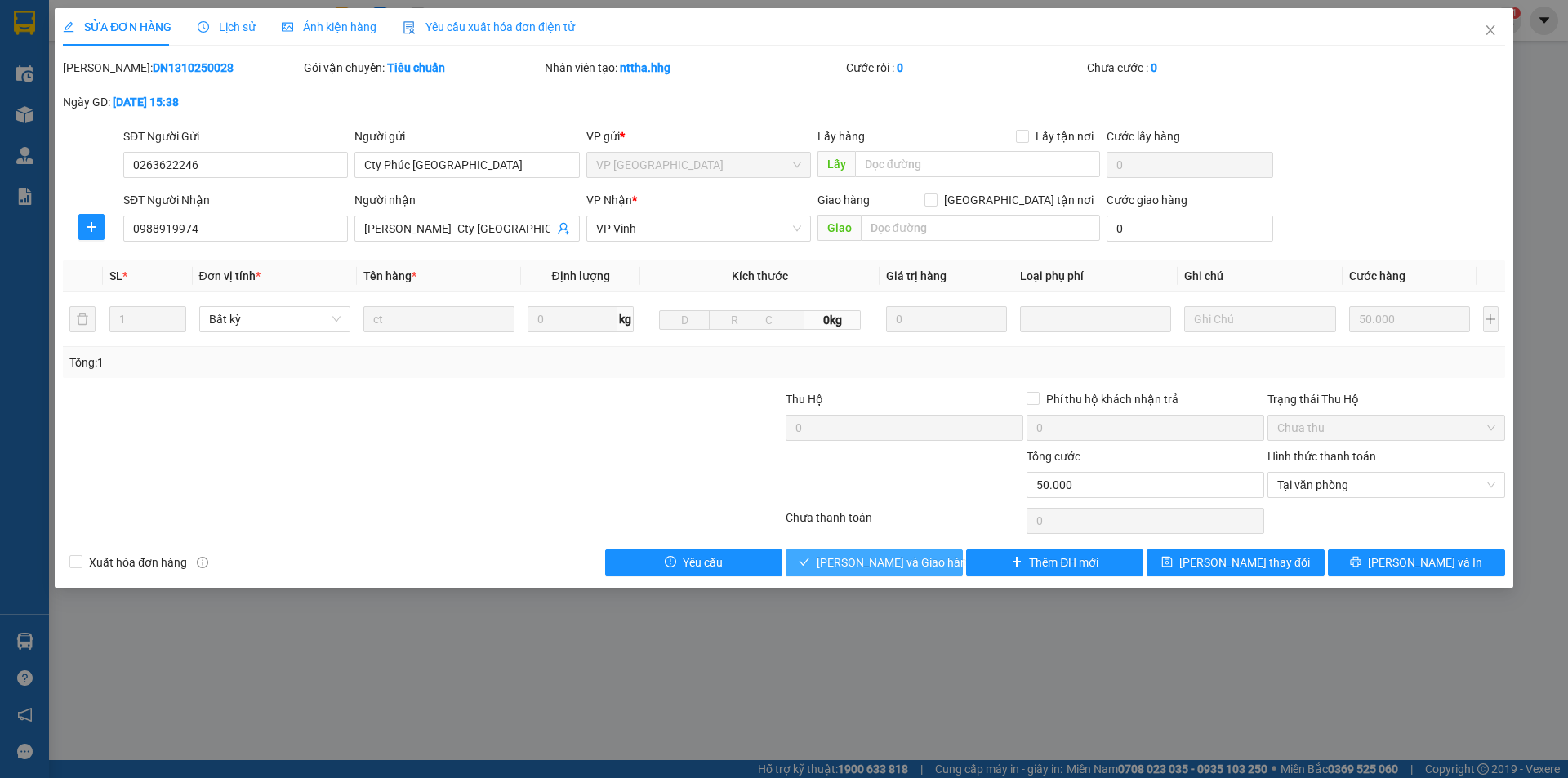
click at [843, 563] on span "Lưu và Giao hàng" at bounding box center [895, 562] width 156 height 18
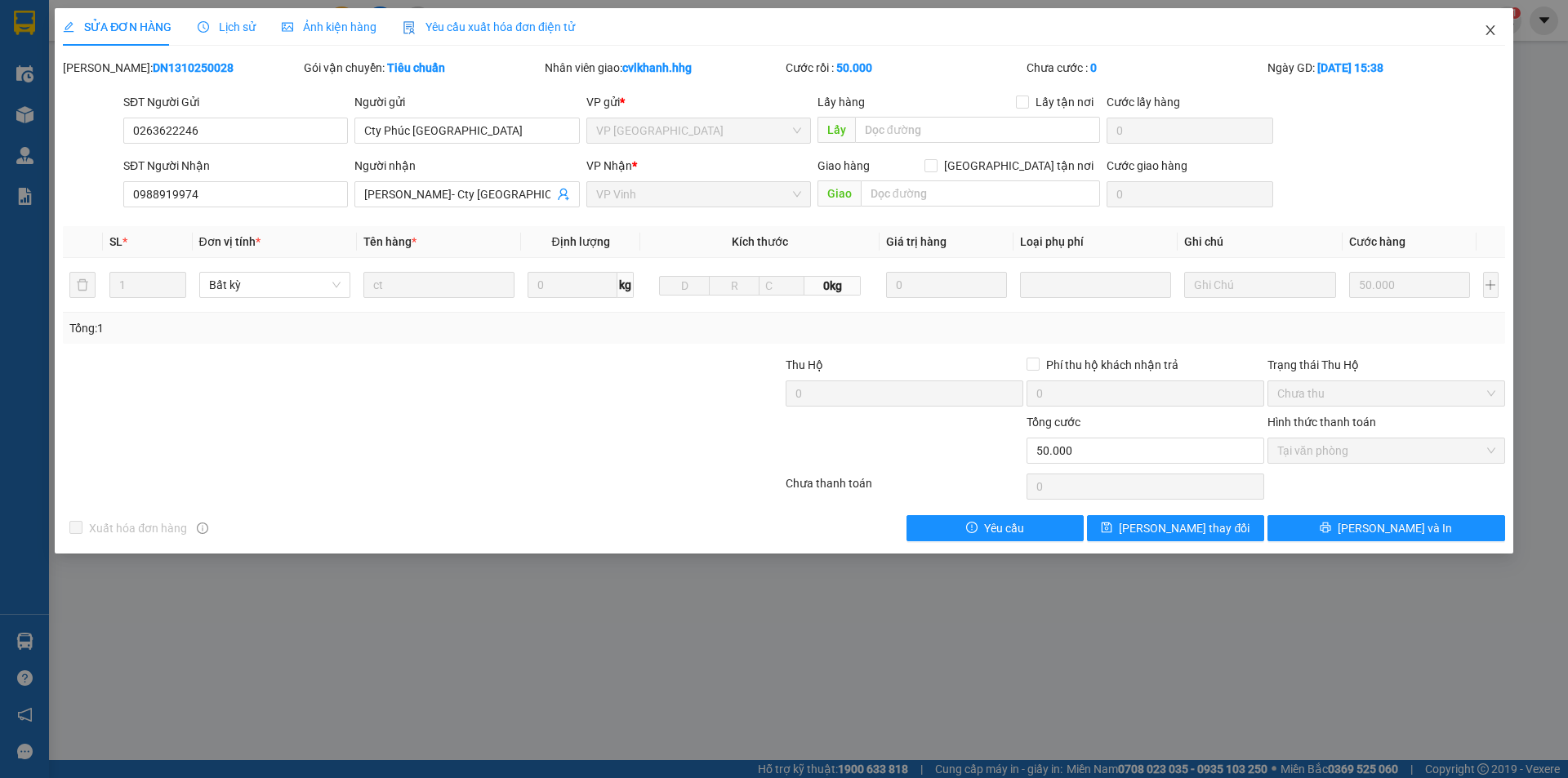
click at [1490, 37] on icon "close" at bounding box center [1490, 30] width 13 height 13
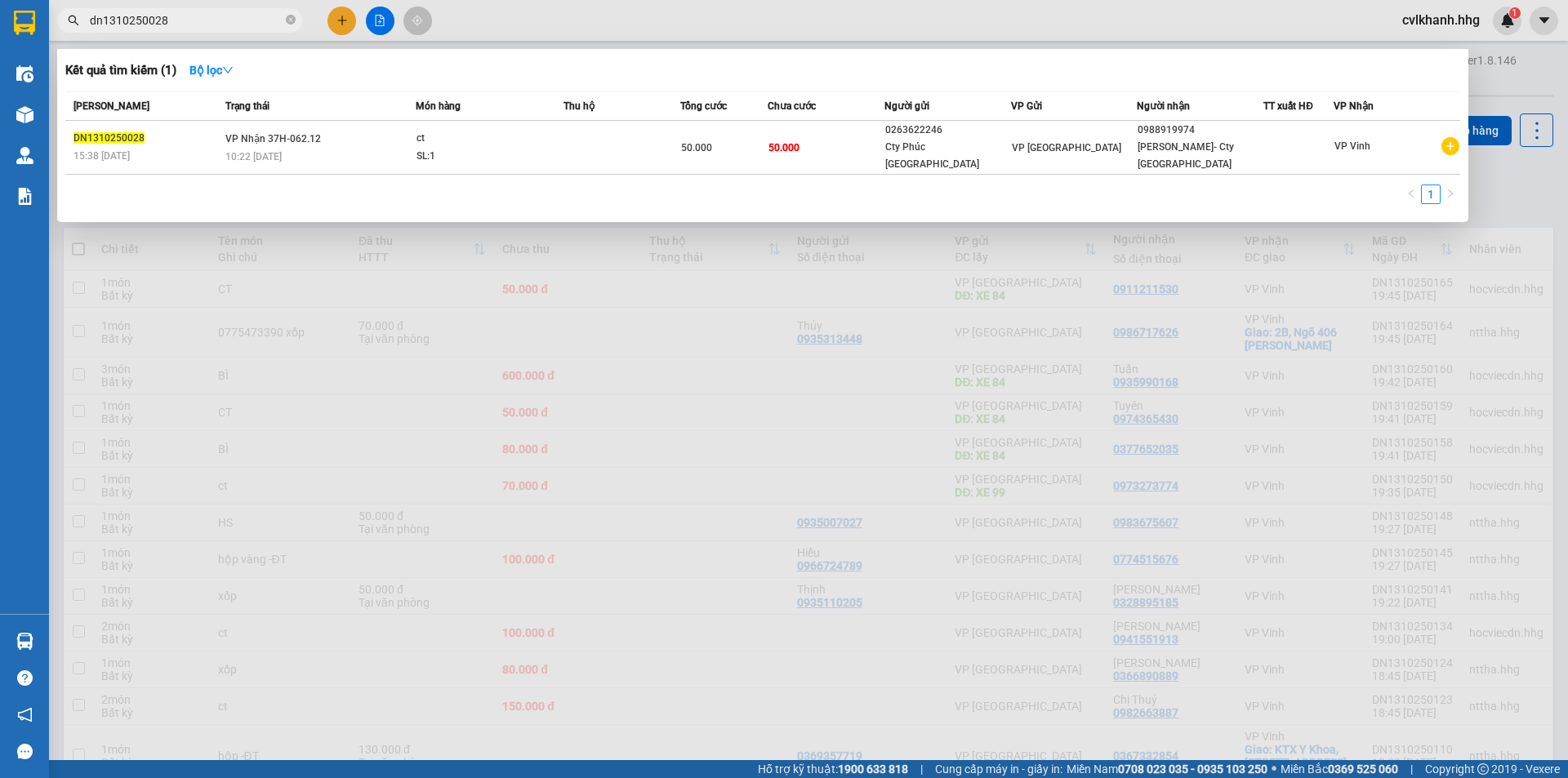
click at [201, 23] on input "dn1310250028" at bounding box center [186, 21] width 193 height 18
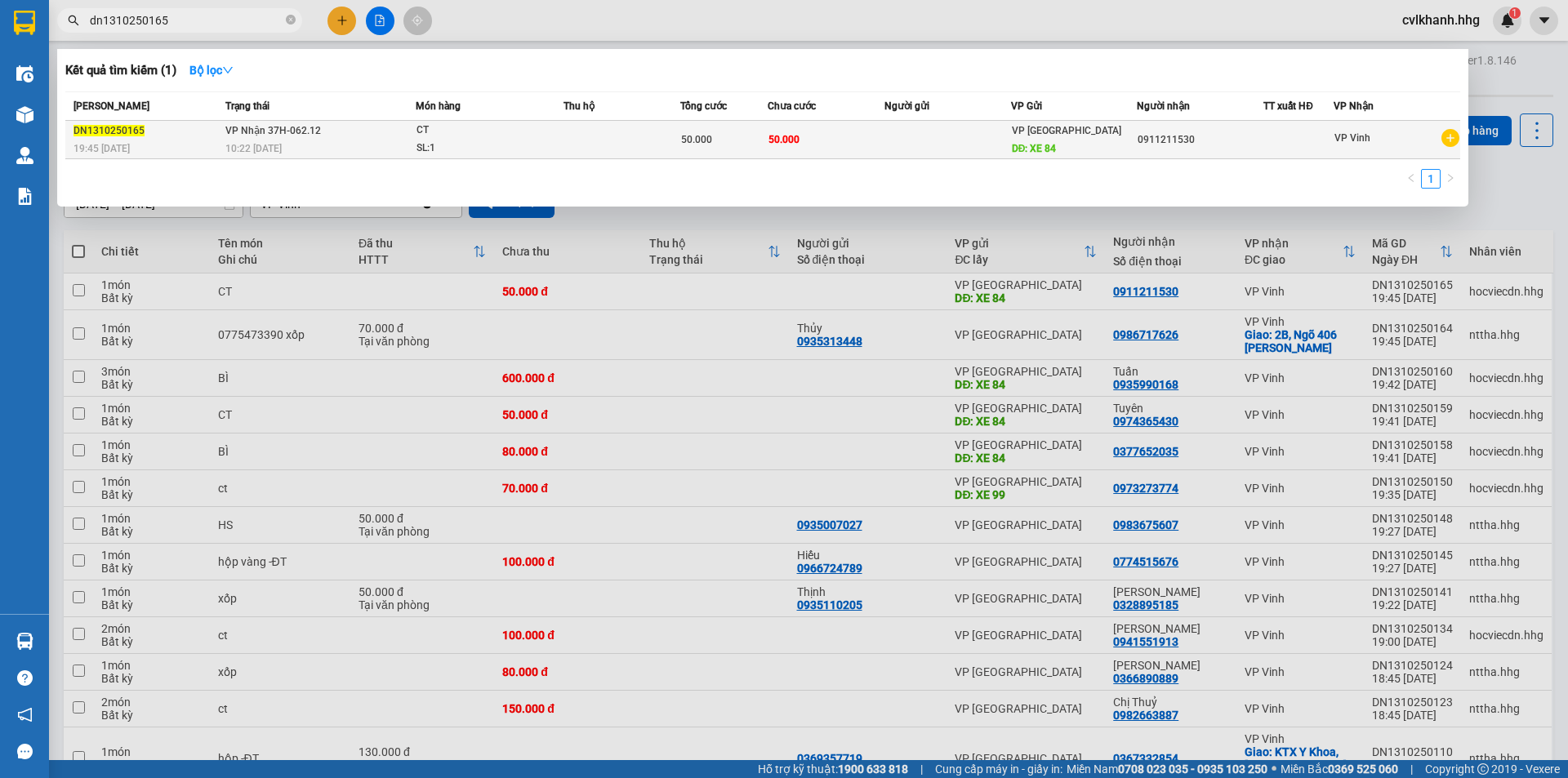
type input "dn1310250165"
click at [418, 140] on div "SL: 1" at bounding box center [478, 148] width 123 height 18
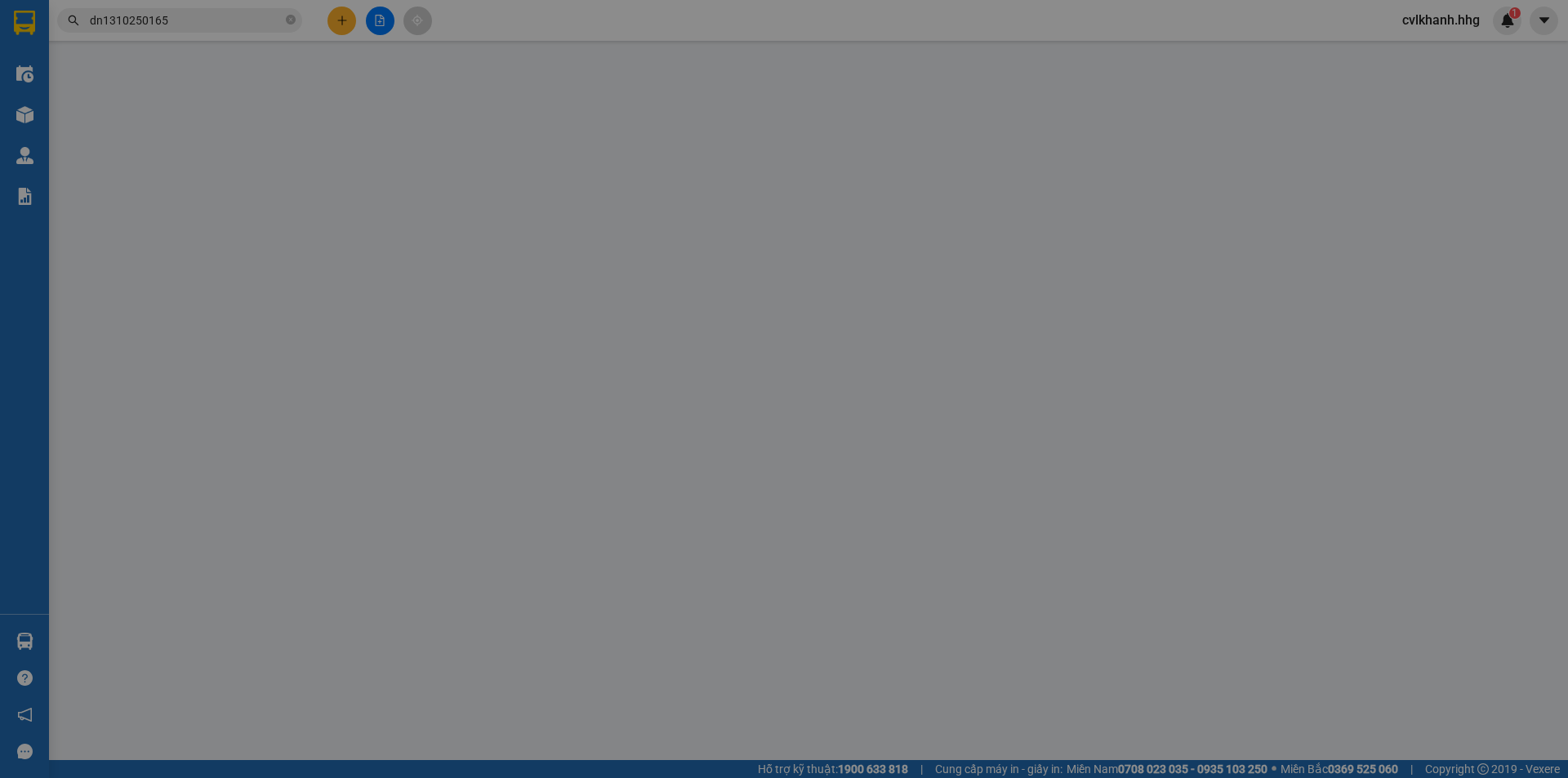
type input "XE 84"
type input "0911211530"
type input "0"
type input "50.000"
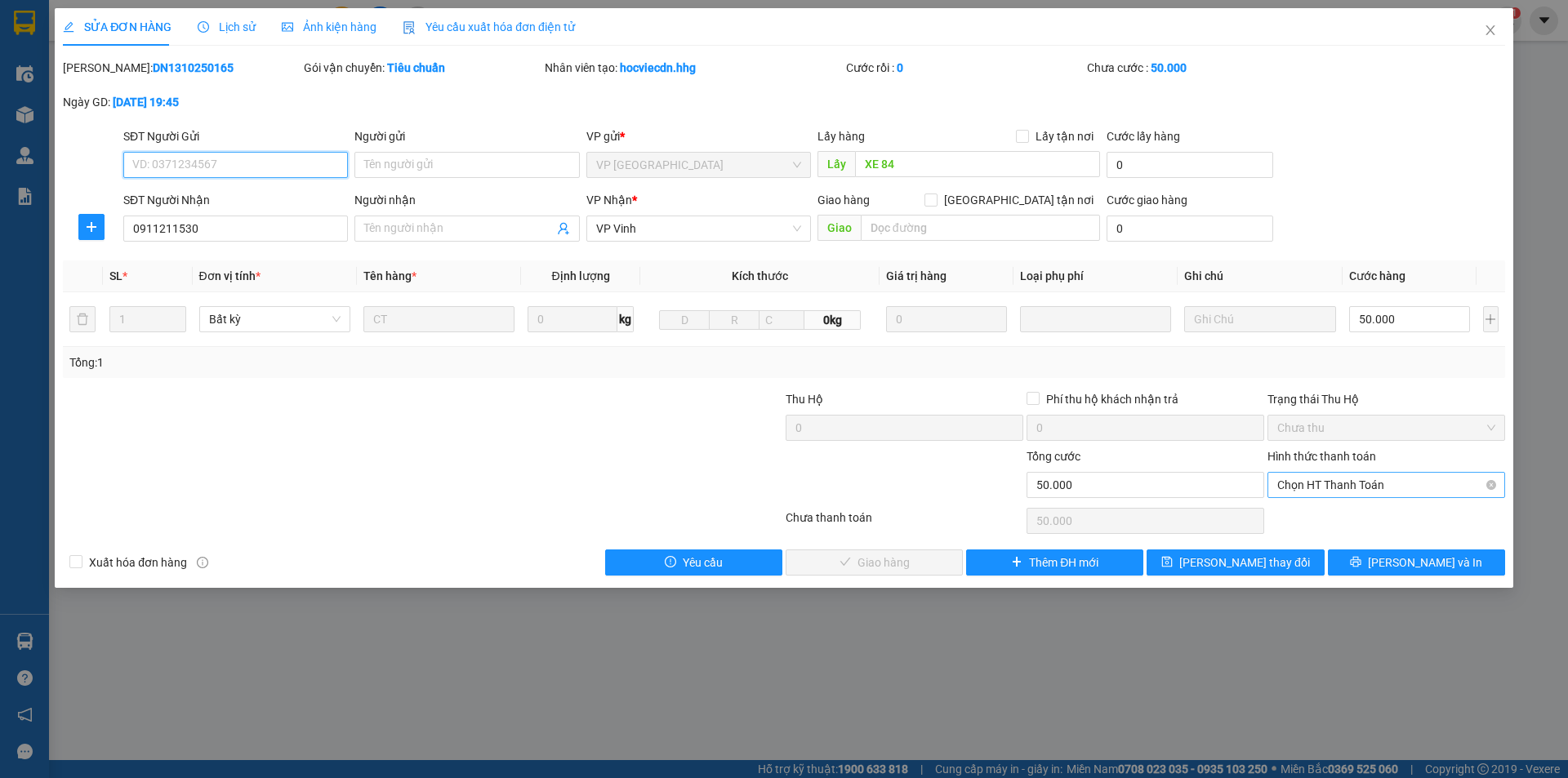
click at [1352, 485] on span "Chọn HT Thanh Toán" at bounding box center [1387, 485] width 218 height 25
click at [1333, 513] on div "Tại văn phòng" at bounding box center [1387, 518] width 218 height 18
type input "0"
click at [862, 571] on span "Lưu và Giao hàng" at bounding box center [895, 562] width 156 height 18
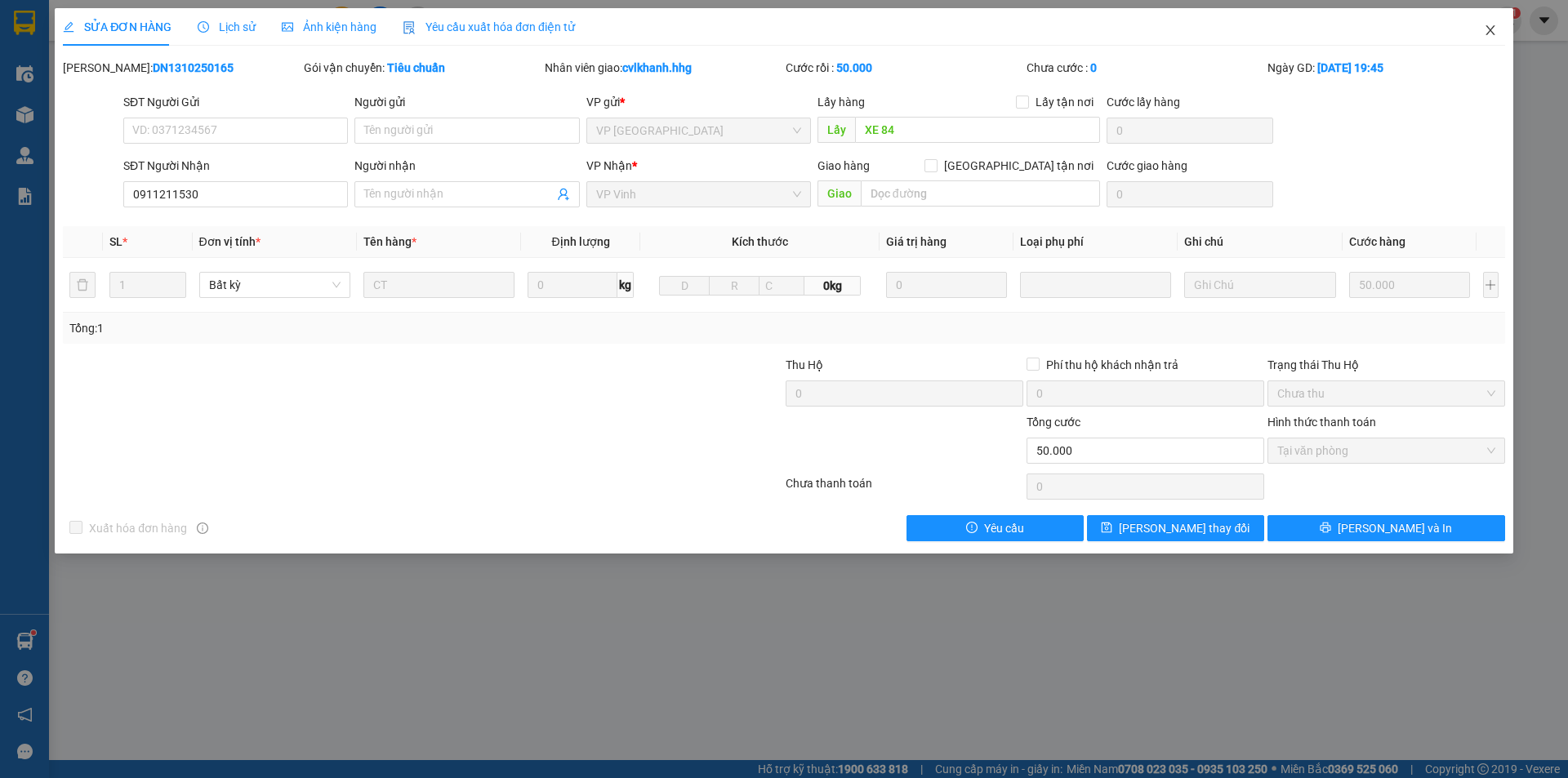
click at [1493, 28] on icon "close" at bounding box center [1490, 30] width 13 height 13
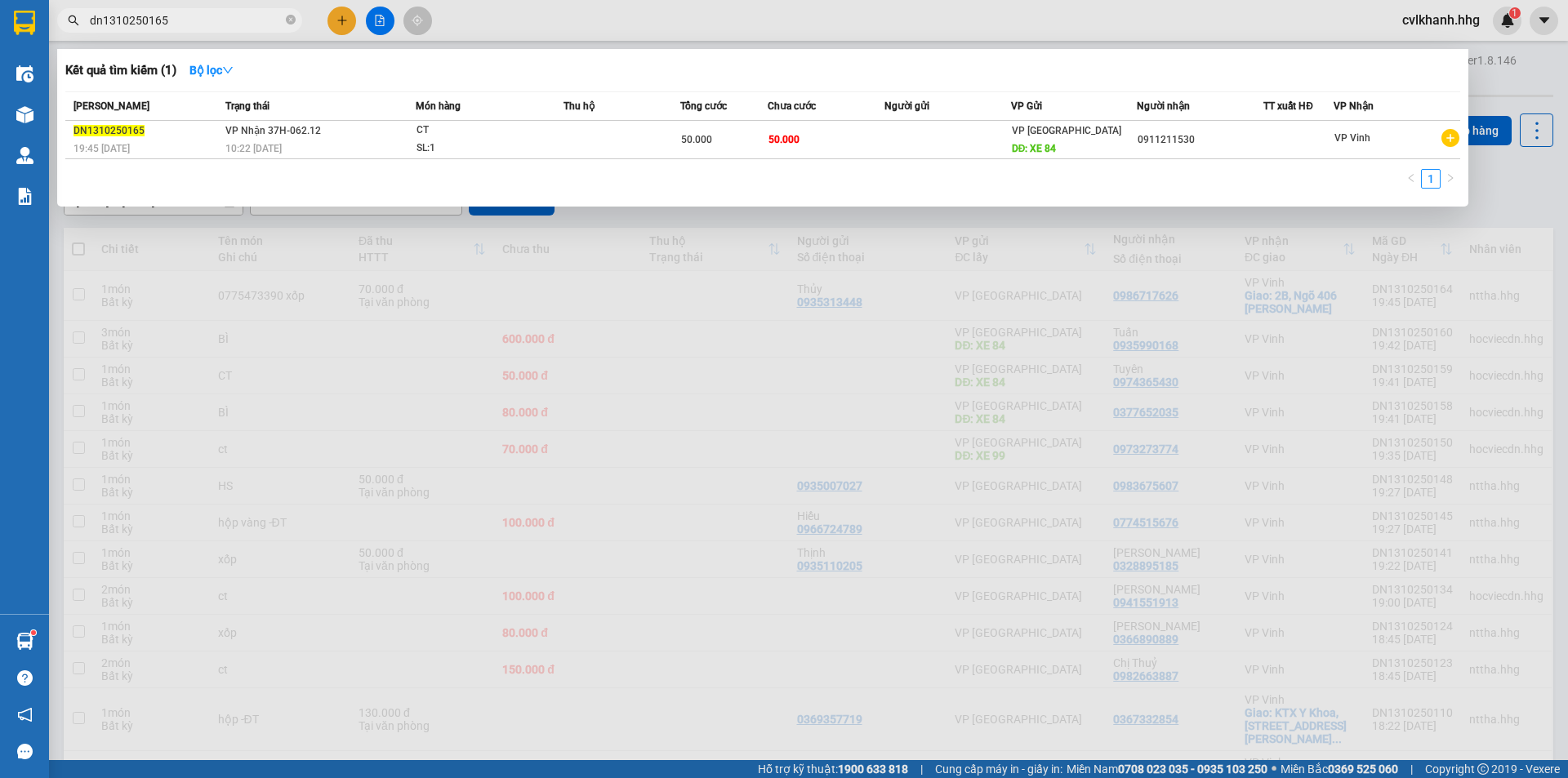
click at [197, 25] on input "dn1310250165" at bounding box center [186, 21] width 193 height 18
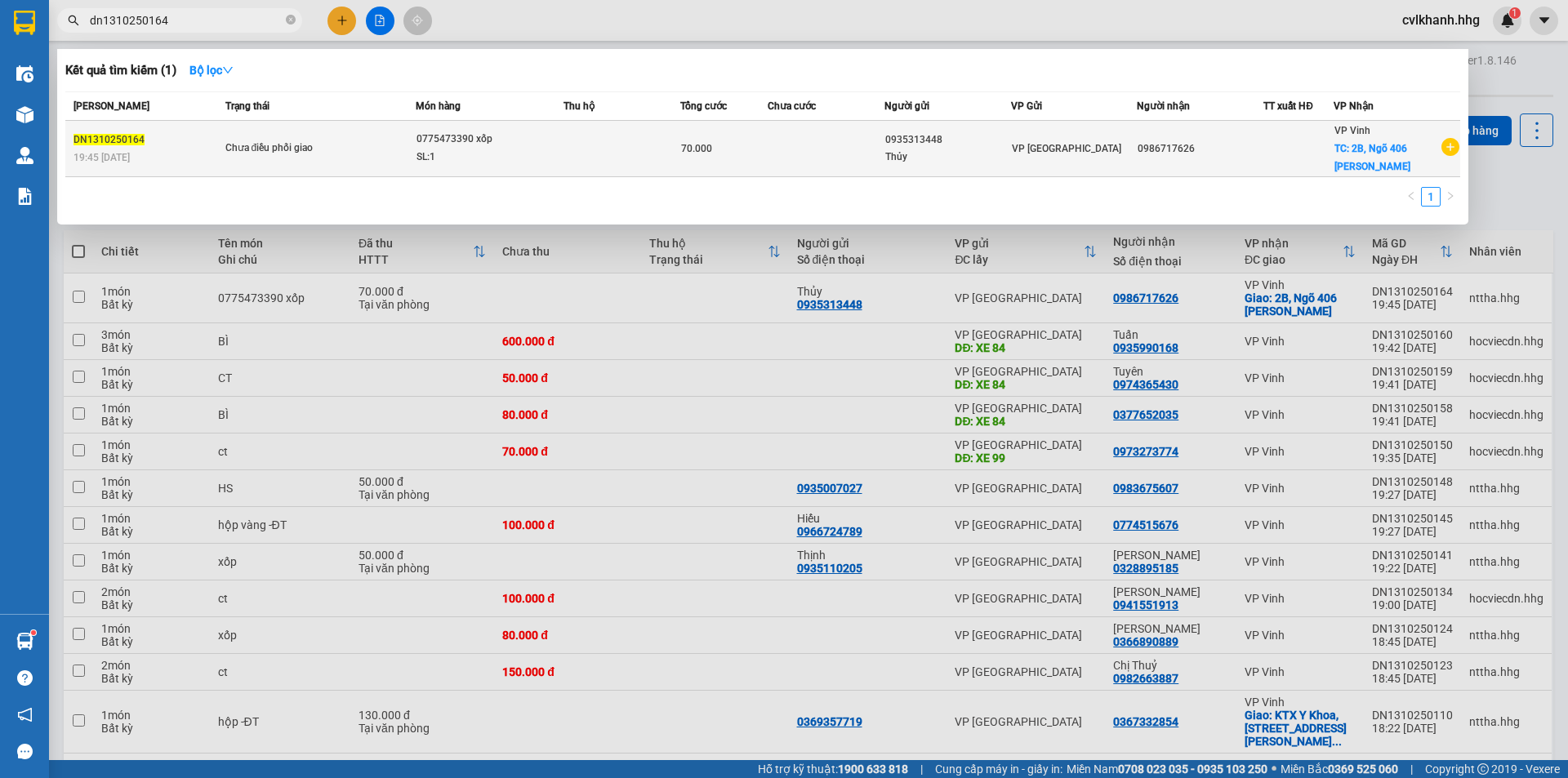
type input "dn1310250164"
click at [379, 141] on span "Chưa điều phối giao" at bounding box center [320, 148] width 189 height 18
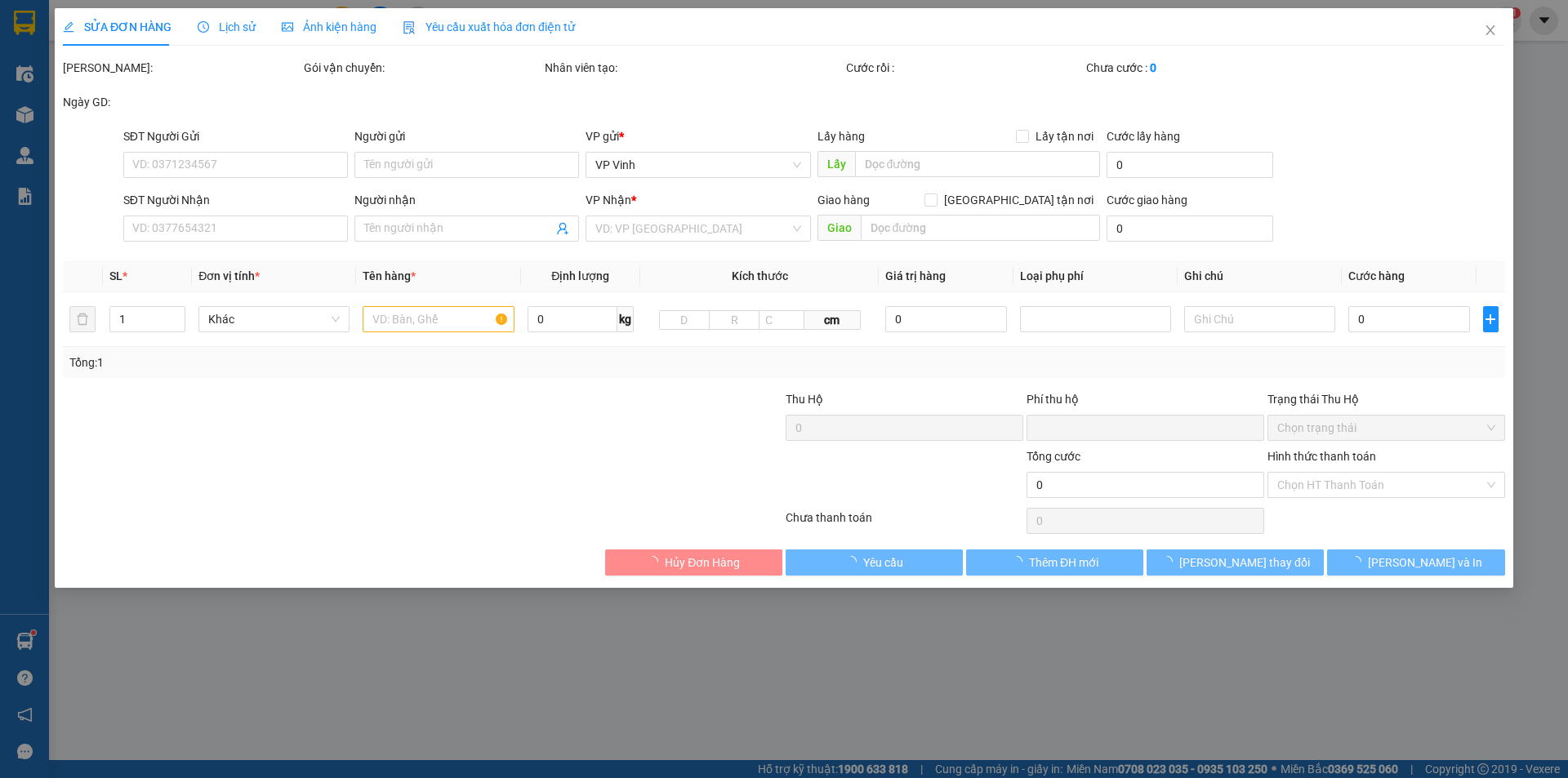
type input "0935313448"
type input "Thủy"
type input "0986717626"
checkbox input "true"
type input "2B, Ngõ 406 Lê Viết Thuật"
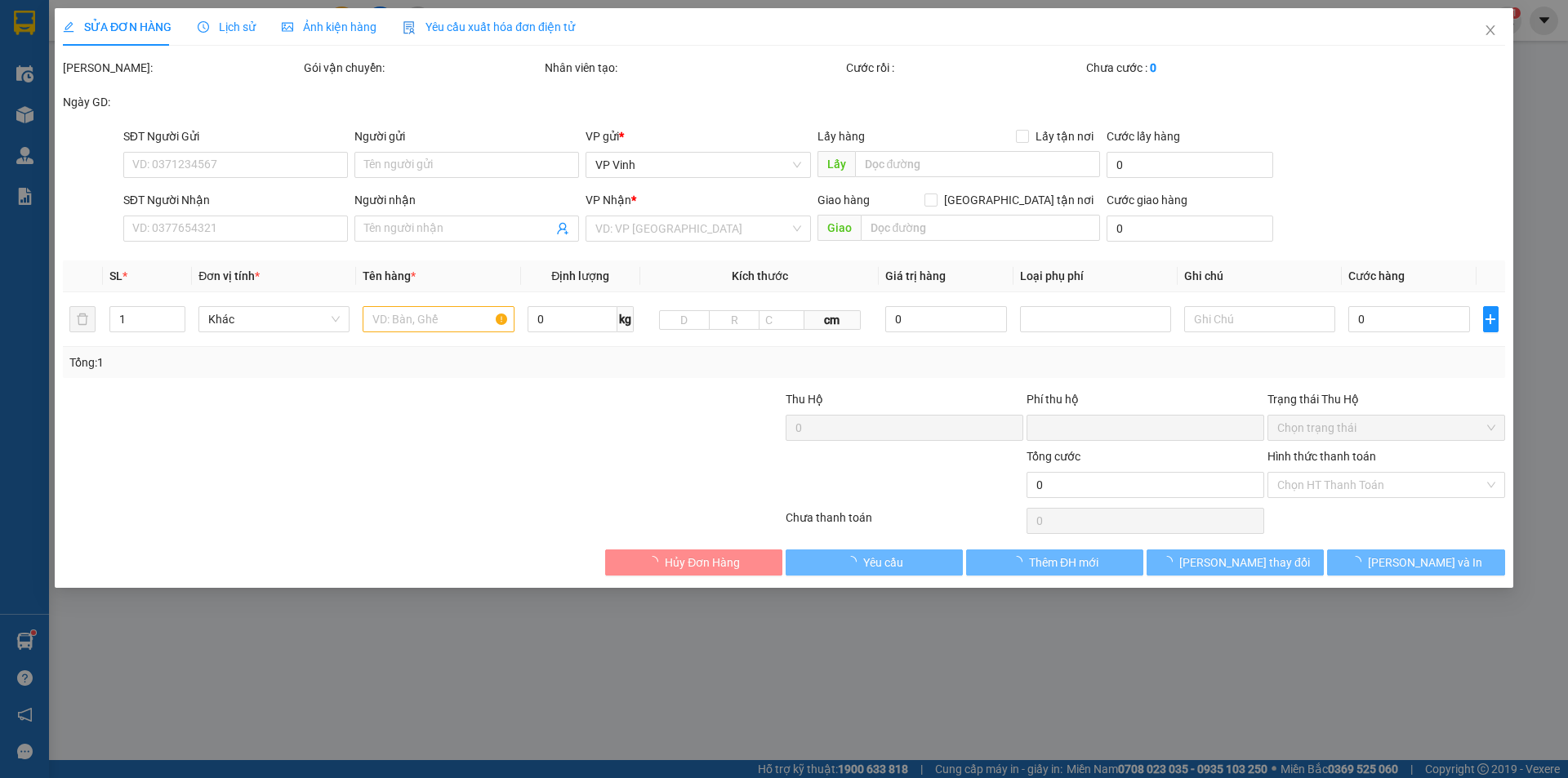
type input "0"
type input "70.000"
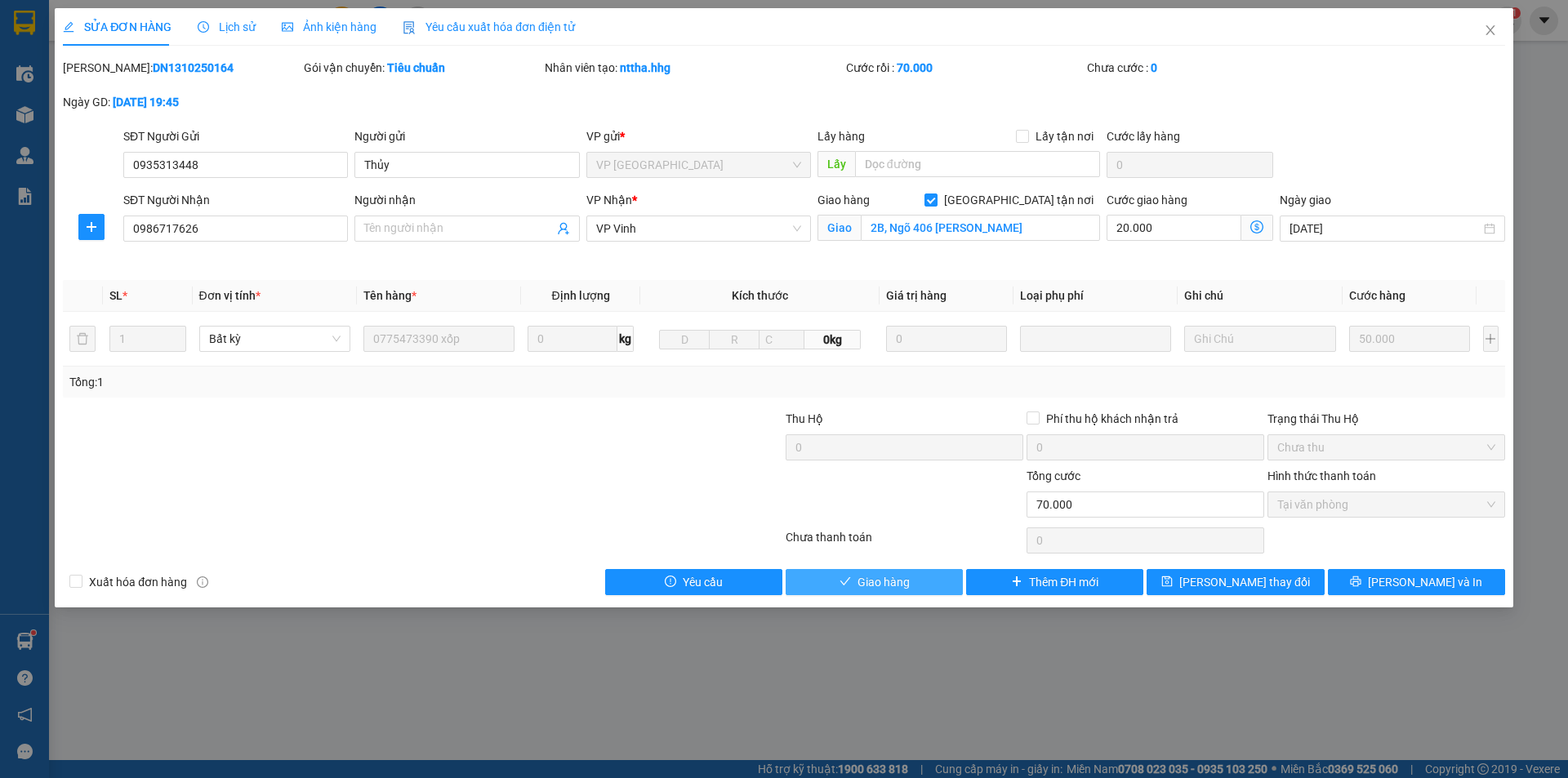
click at [878, 577] on span "Giao hàng" at bounding box center [883, 582] width 52 height 18
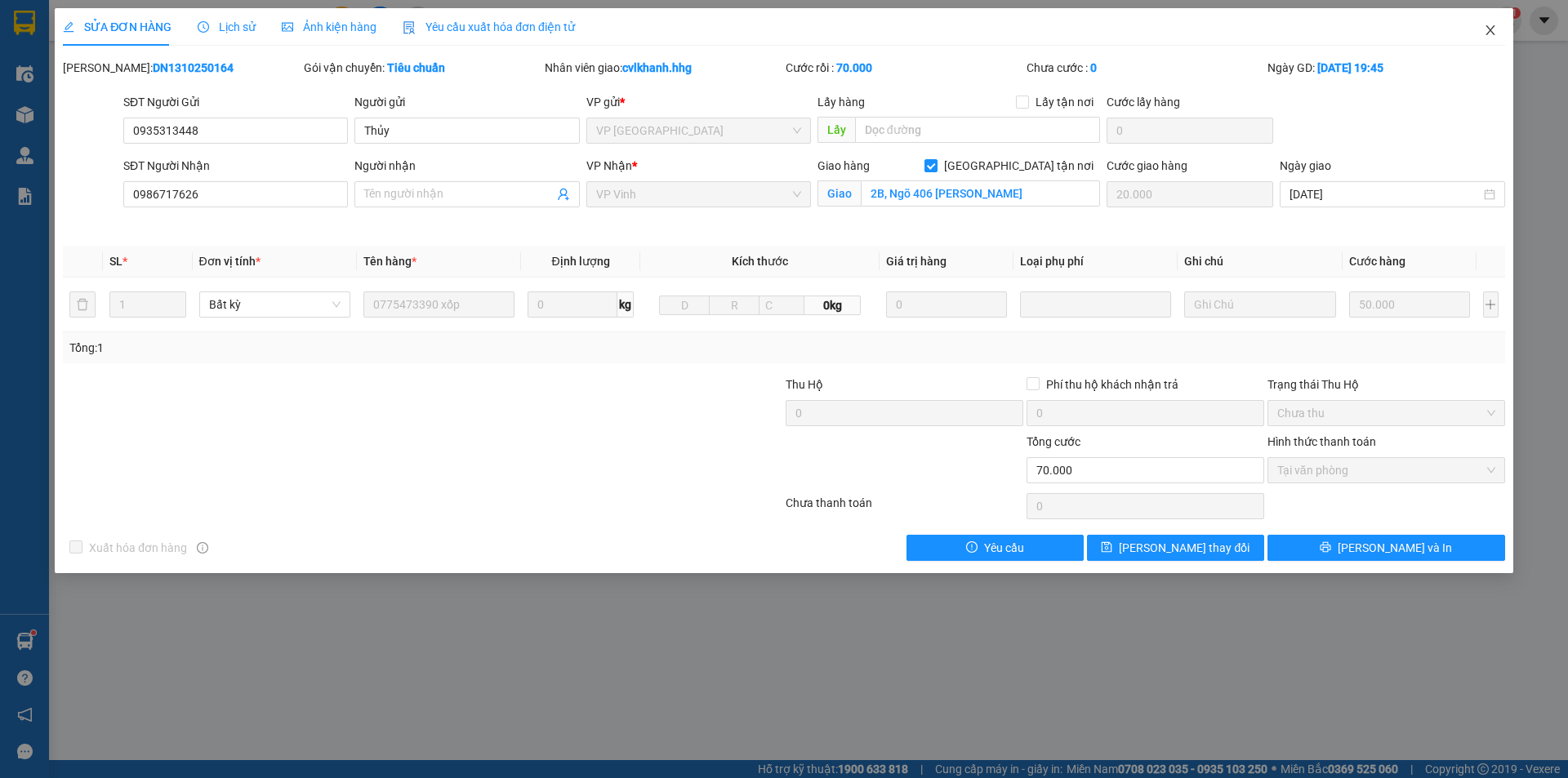
click at [1497, 25] on span "Close" at bounding box center [1491, 31] width 46 height 46
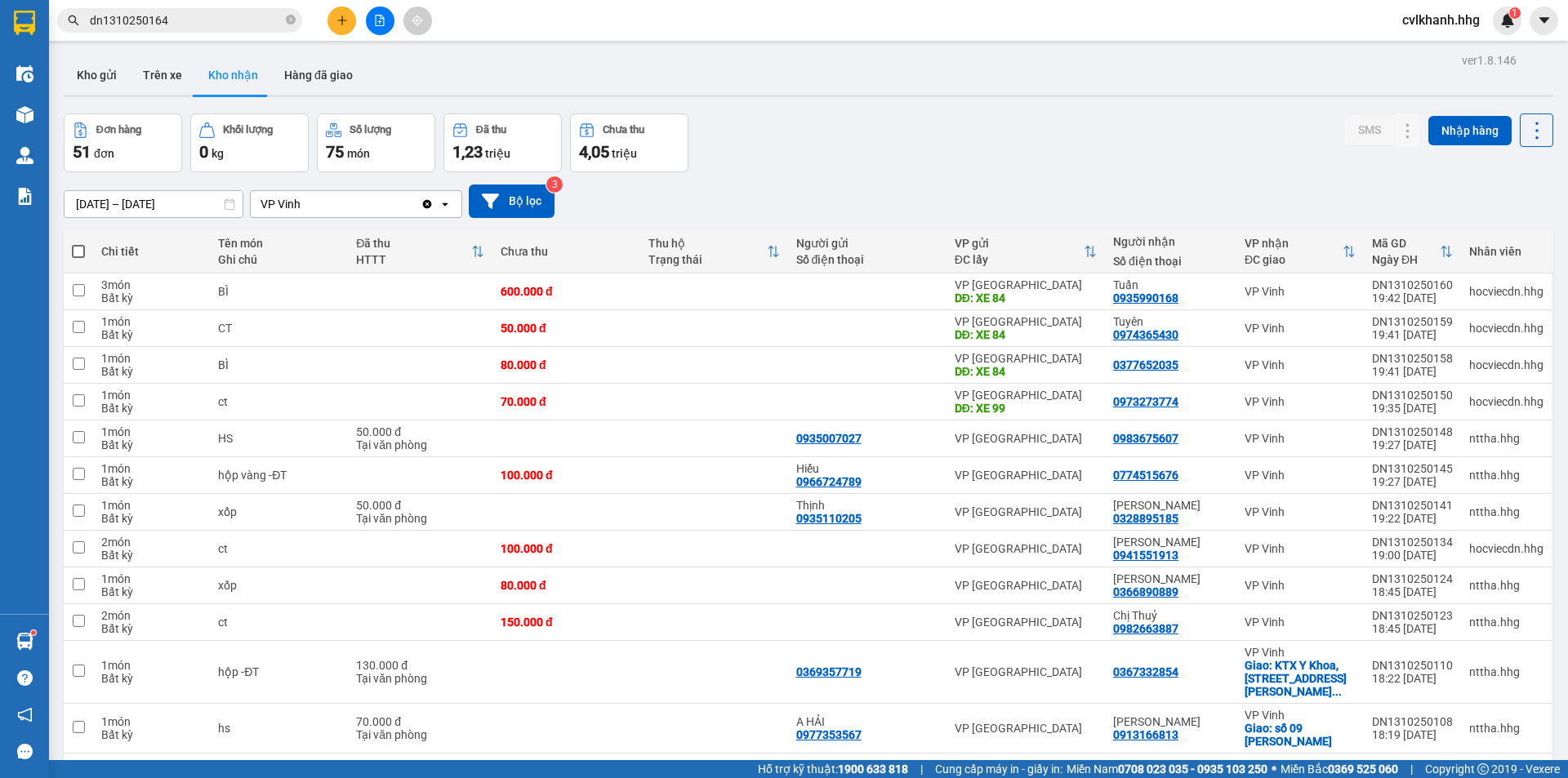
click at [194, 5] on div "Kết quả tìm kiếm ( 1 ) Bộ lọc Mã ĐH Trạng thái Món hàng Thu hộ Tổng cước Chưa c…" at bounding box center [784, 20] width 1568 height 41
click at [176, 39] on div "Kết quả tìm kiếm ( 1 ) Bộ lọc Mã ĐH Trạng thái Món hàng Thu hộ Tổng cước Chưa c…" at bounding box center [784, 20] width 1568 height 41
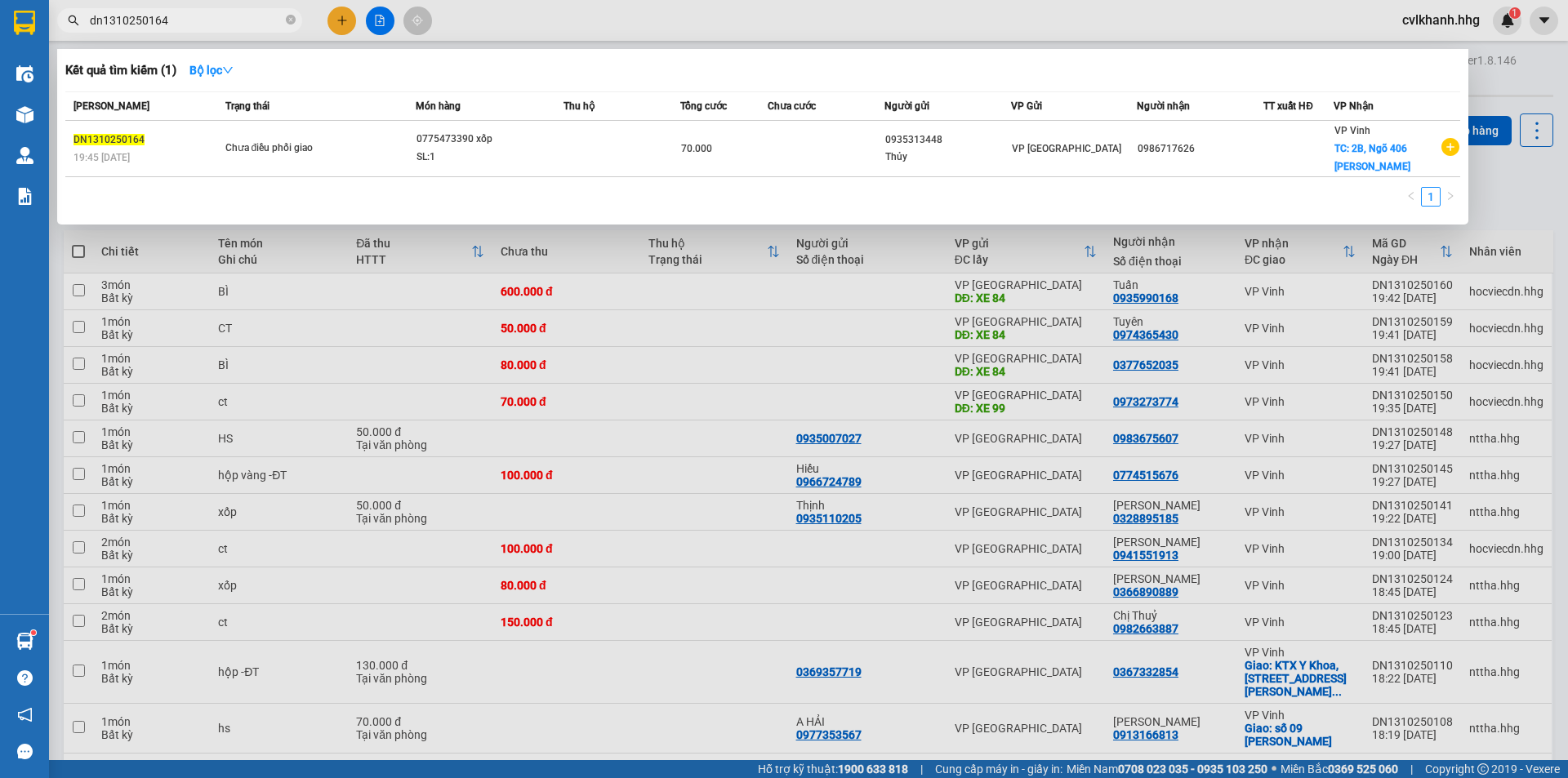
click at [181, 22] on input "dn1310250164" at bounding box center [186, 21] width 193 height 18
type input "dn1310250"
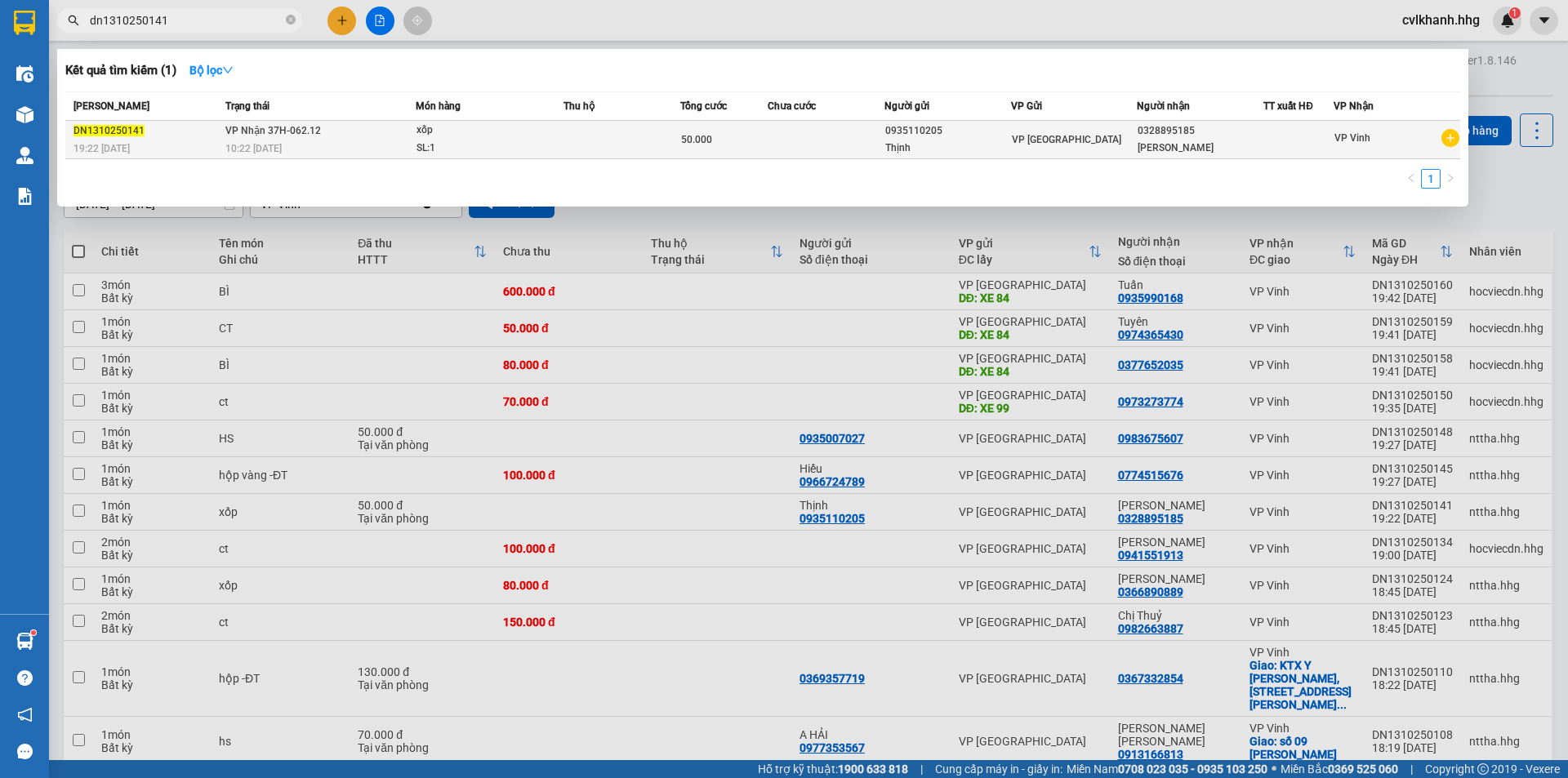
type input "dn1310250141"
click at [443, 143] on div "SL: 1" at bounding box center [478, 148] width 123 height 18
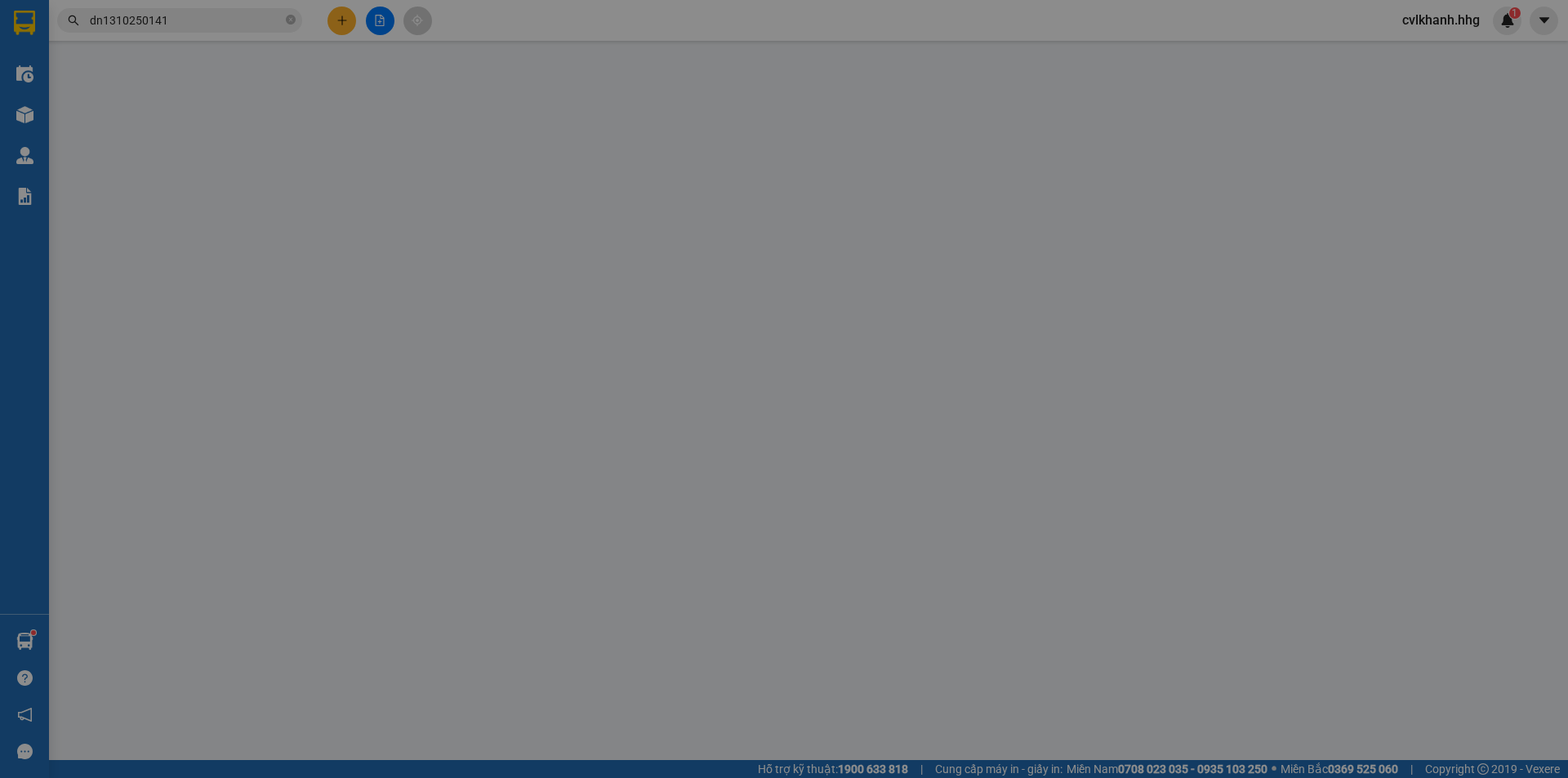
type input "0935110205"
type input "Thịnh"
type input "0328895185"
type input "[PERSON_NAME]"
type input "0"
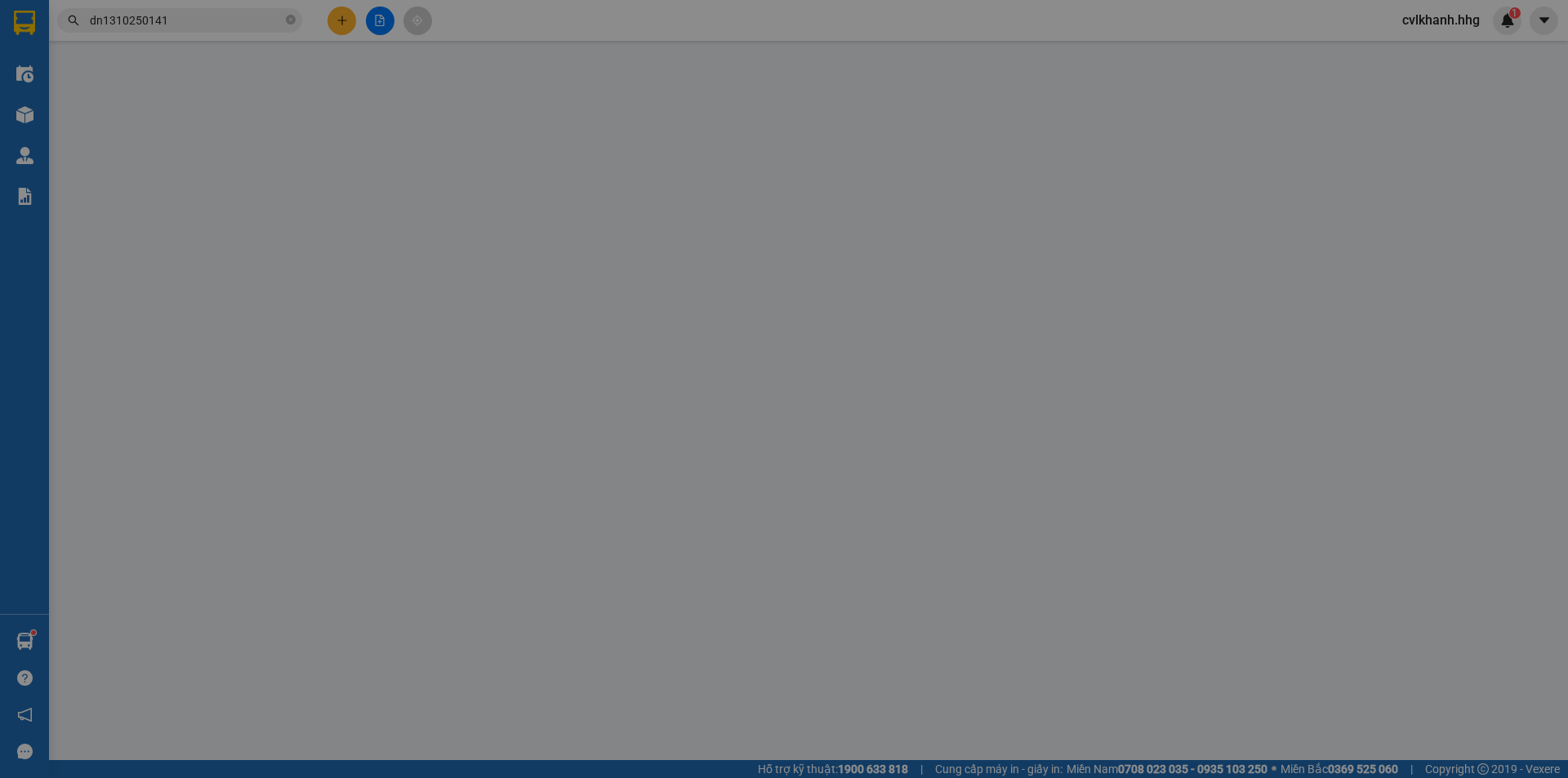
type input "50.000"
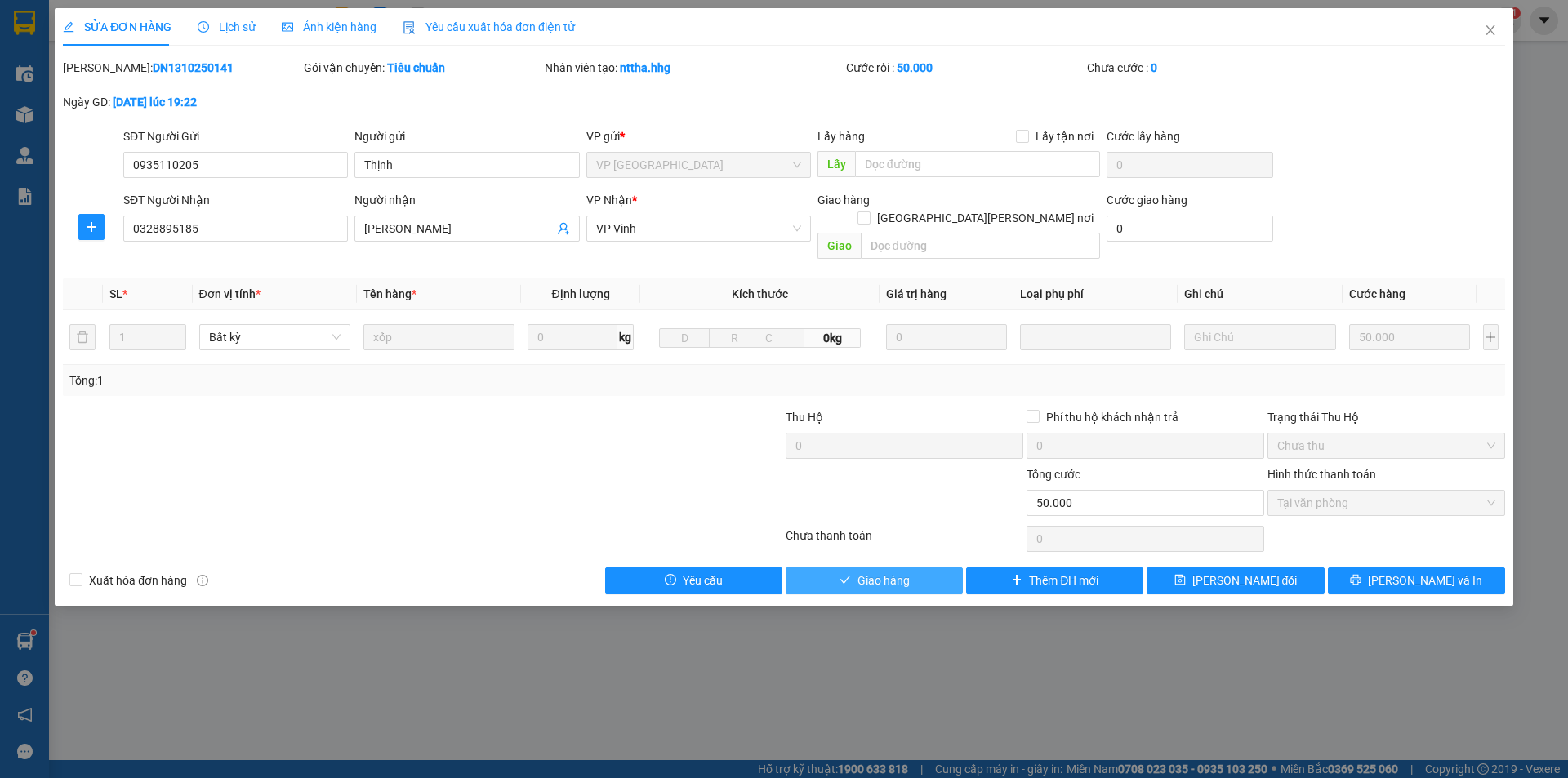
click at [853, 567] on button "Giao hàng" at bounding box center [874, 580] width 177 height 26
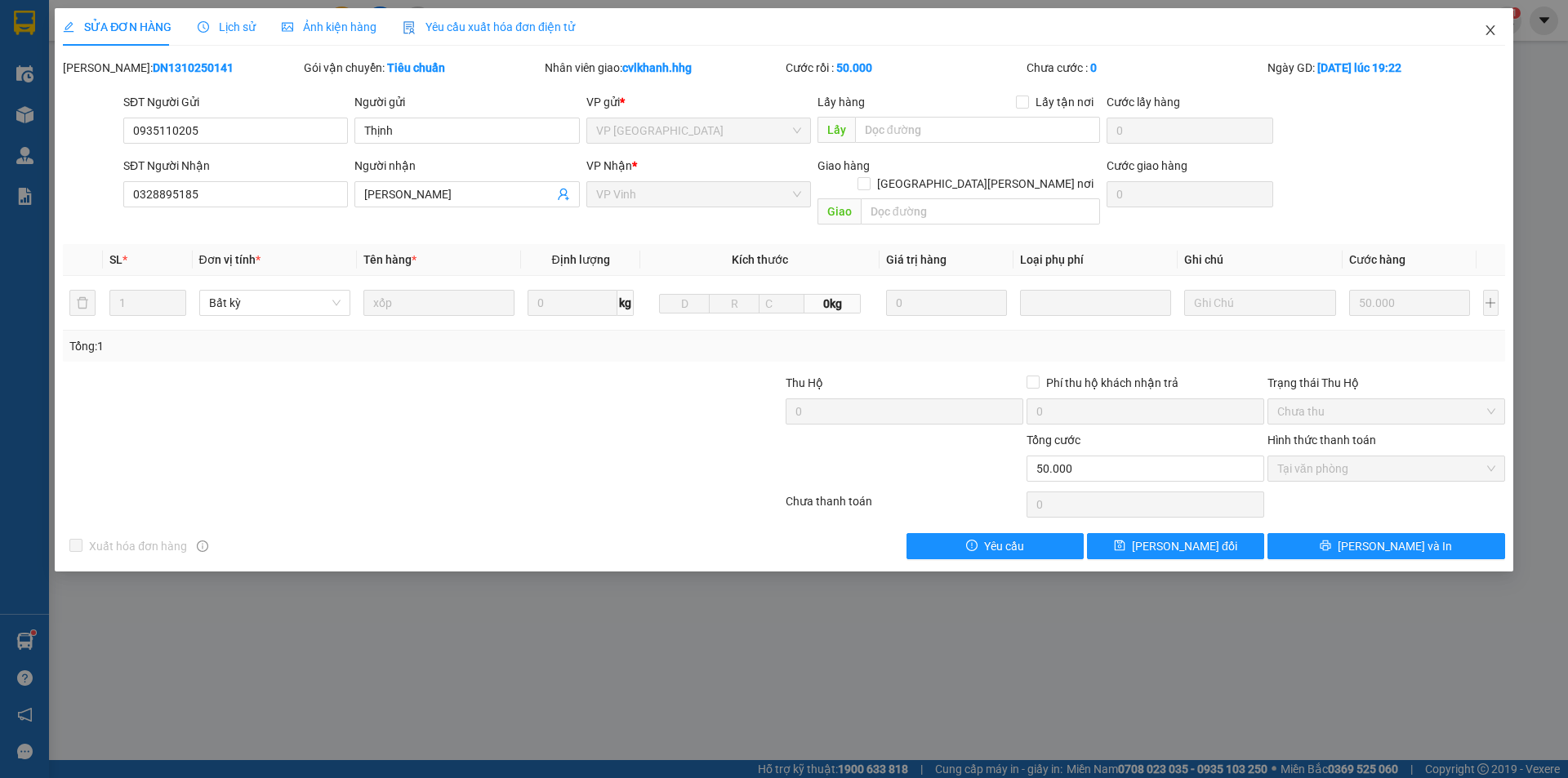
click at [1499, 26] on span "Close" at bounding box center [1491, 31] width 46 height 46
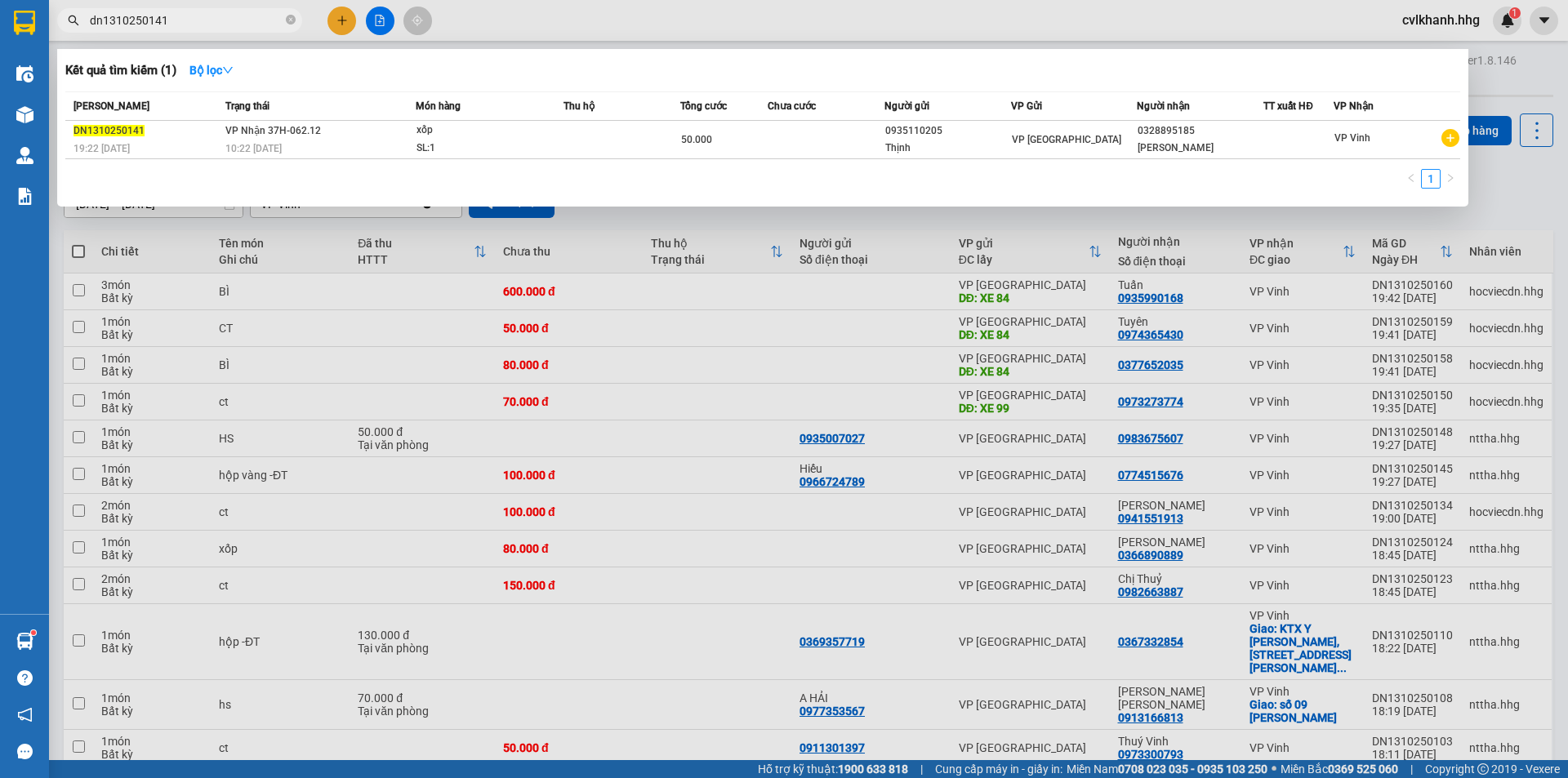
click at [189, 24] on input "dn1310250141" at bounding box center [186, 21] width 193 height 18
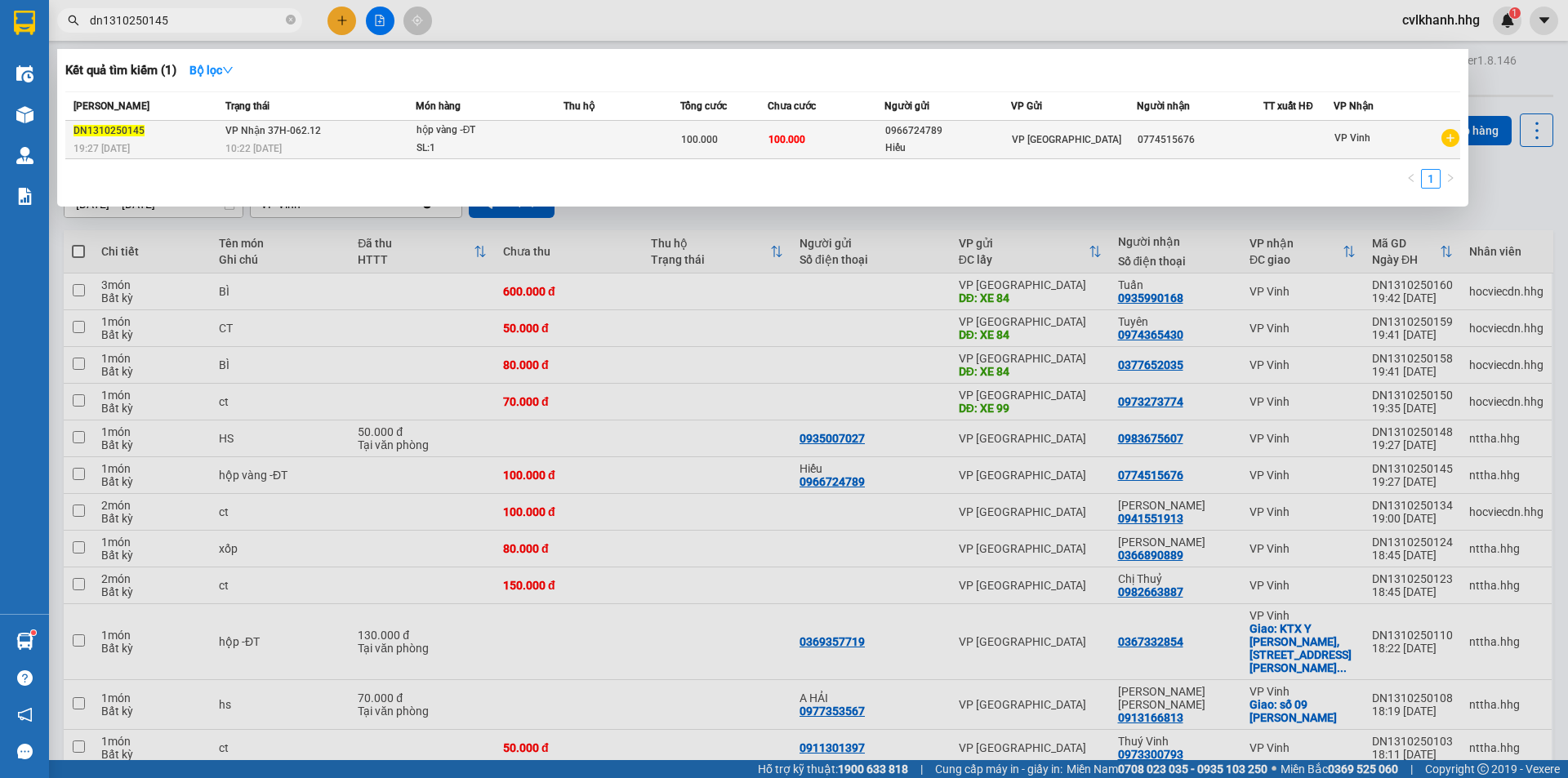
type input "dn1310250145"
click at [353, 146] on div "10:22 [DATE]" at bounding box center [320, 148] width 189 height 18
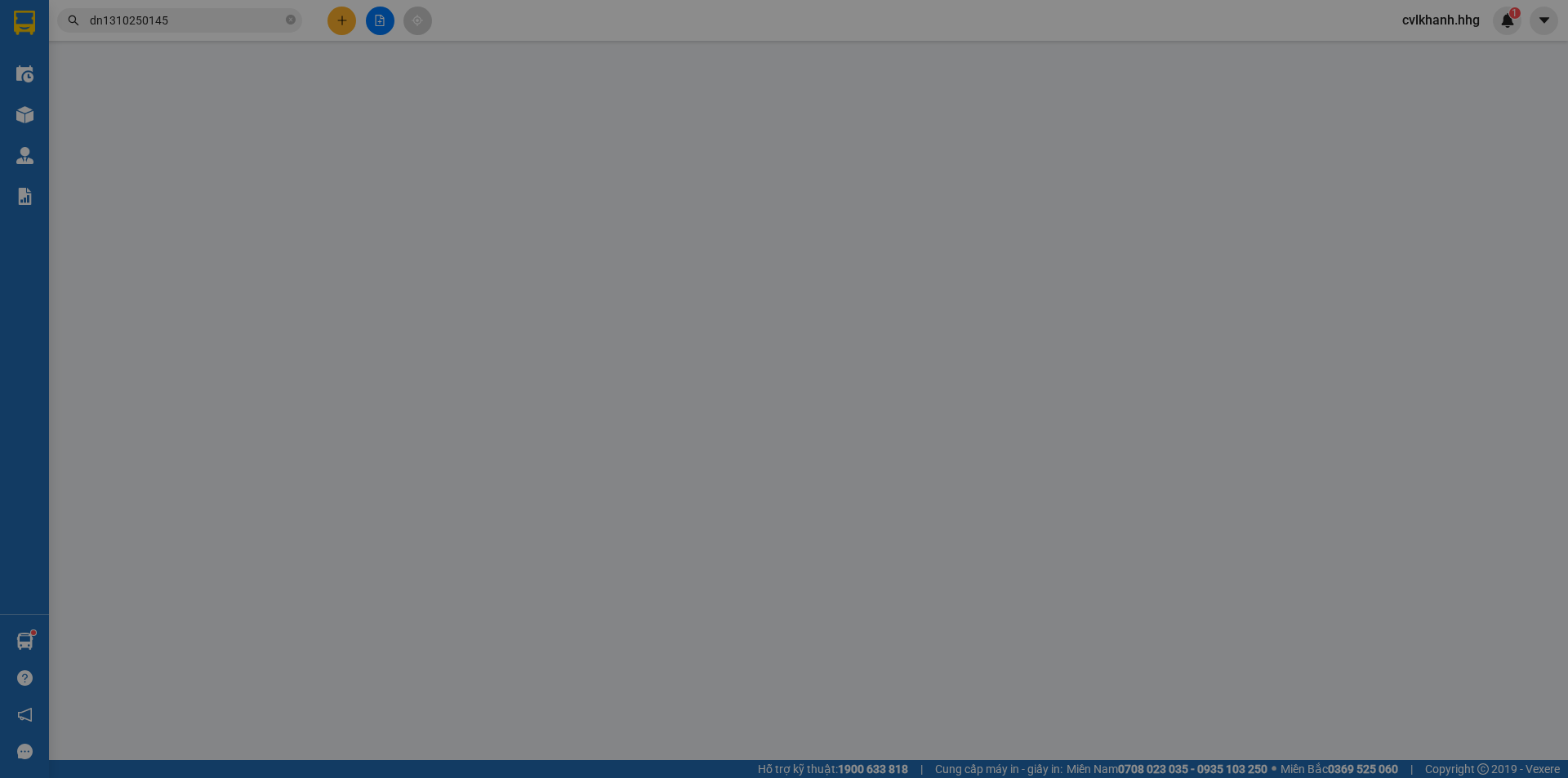
type input "0966724789"
type input "Hiếu"
type input "0774515676"
type input "0"
type input "100.000"
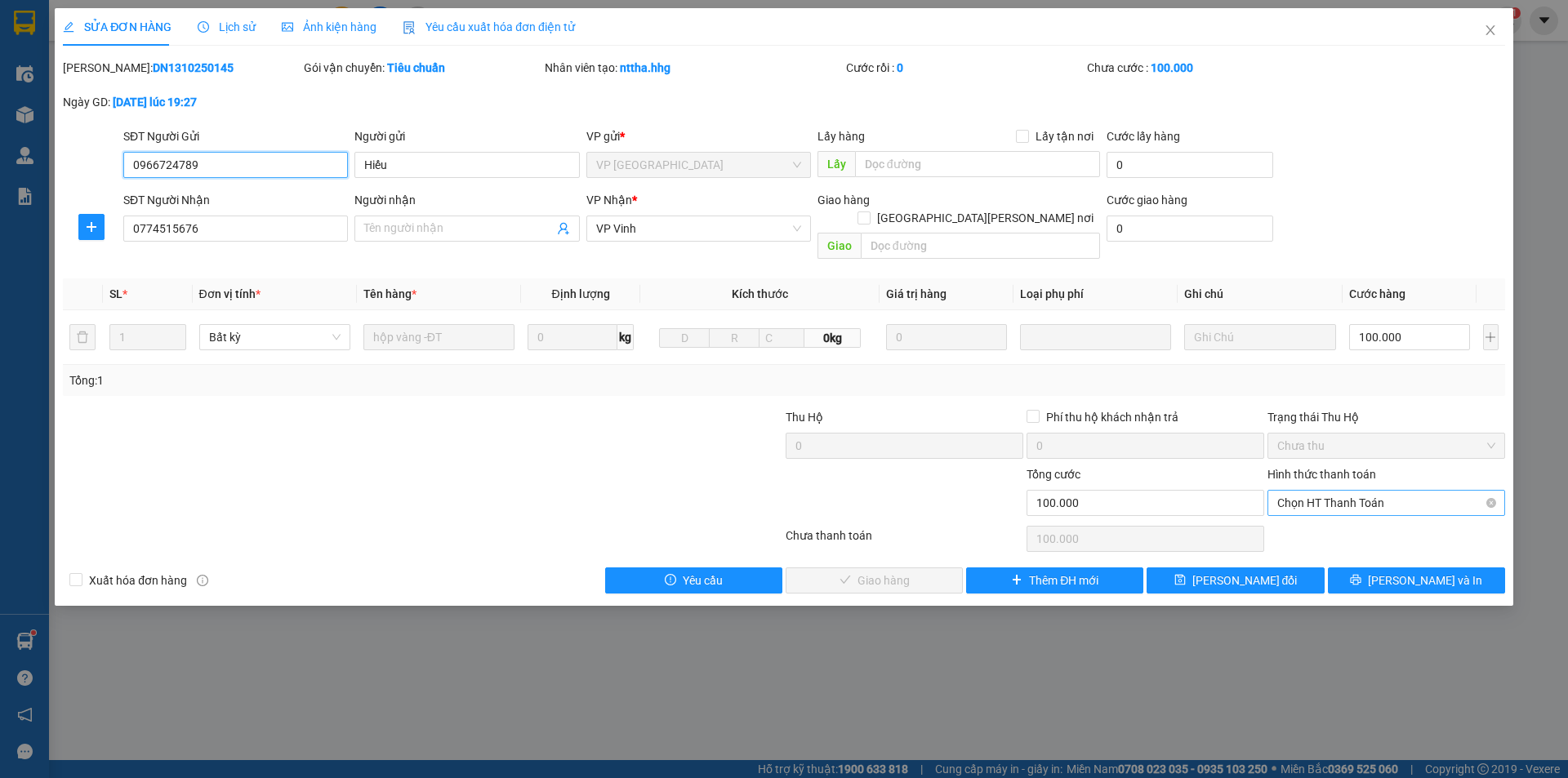
click at [1361, 491] on span "Chọn HT Thanh Toán" at bounding box center [1387, 503] width 218 height 25
drag, startPoint x: 1323, startPoint y: 517, endPoint x: 1100, endPoint y: 543, distance: 224.5
click at [1323, 517] on div "Tại văn phòng" at bounding box center [1387, 518] width 218 height 18
type input "0"
click at [888, 572] on span "[PERSON_NAME] và Giao hàng" at bounding box center [927, 581] width 221 height 18
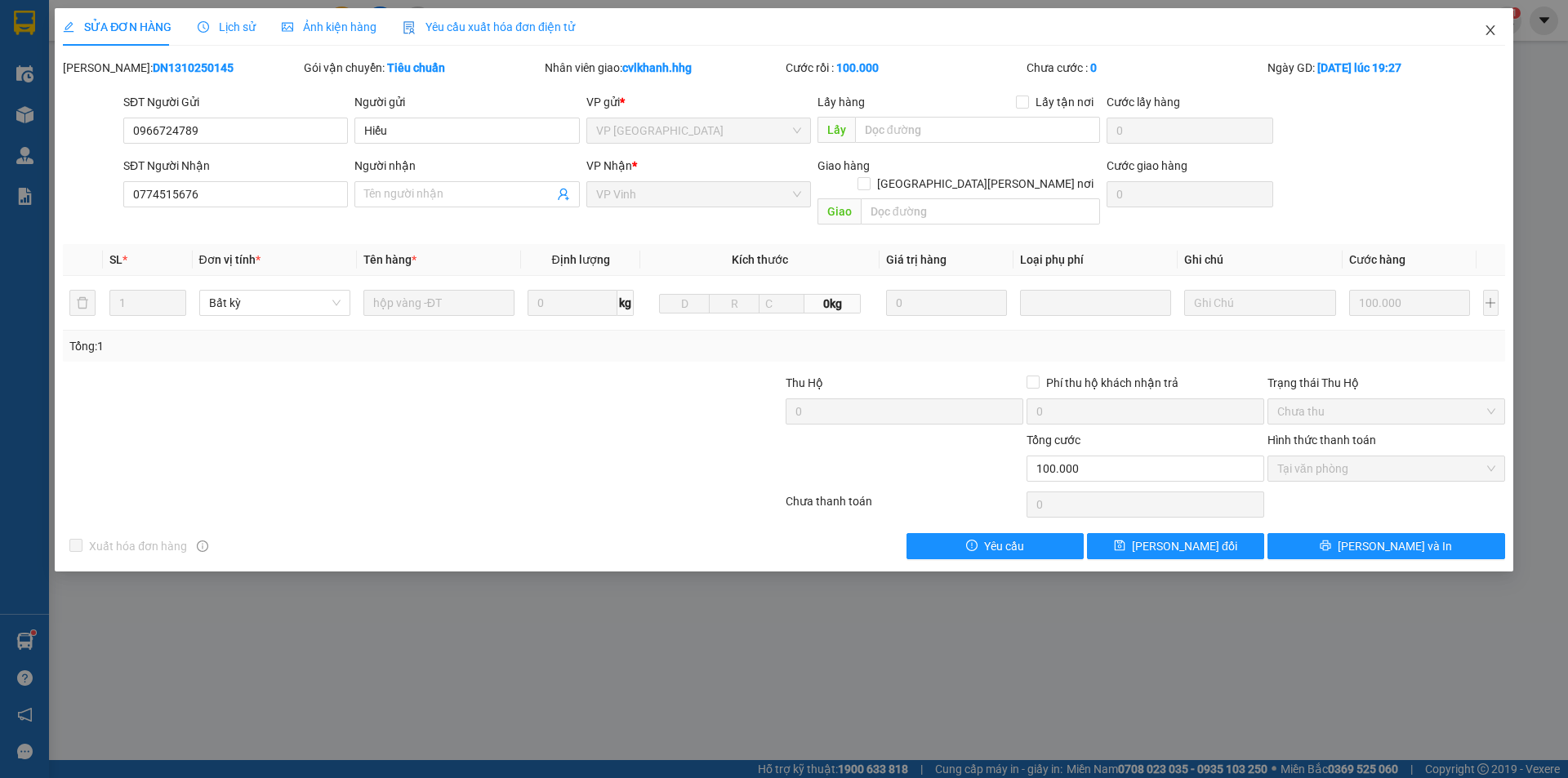
click at [1497, 29] on span "Close" at bounding box center [1491, 31] width 46 height 46
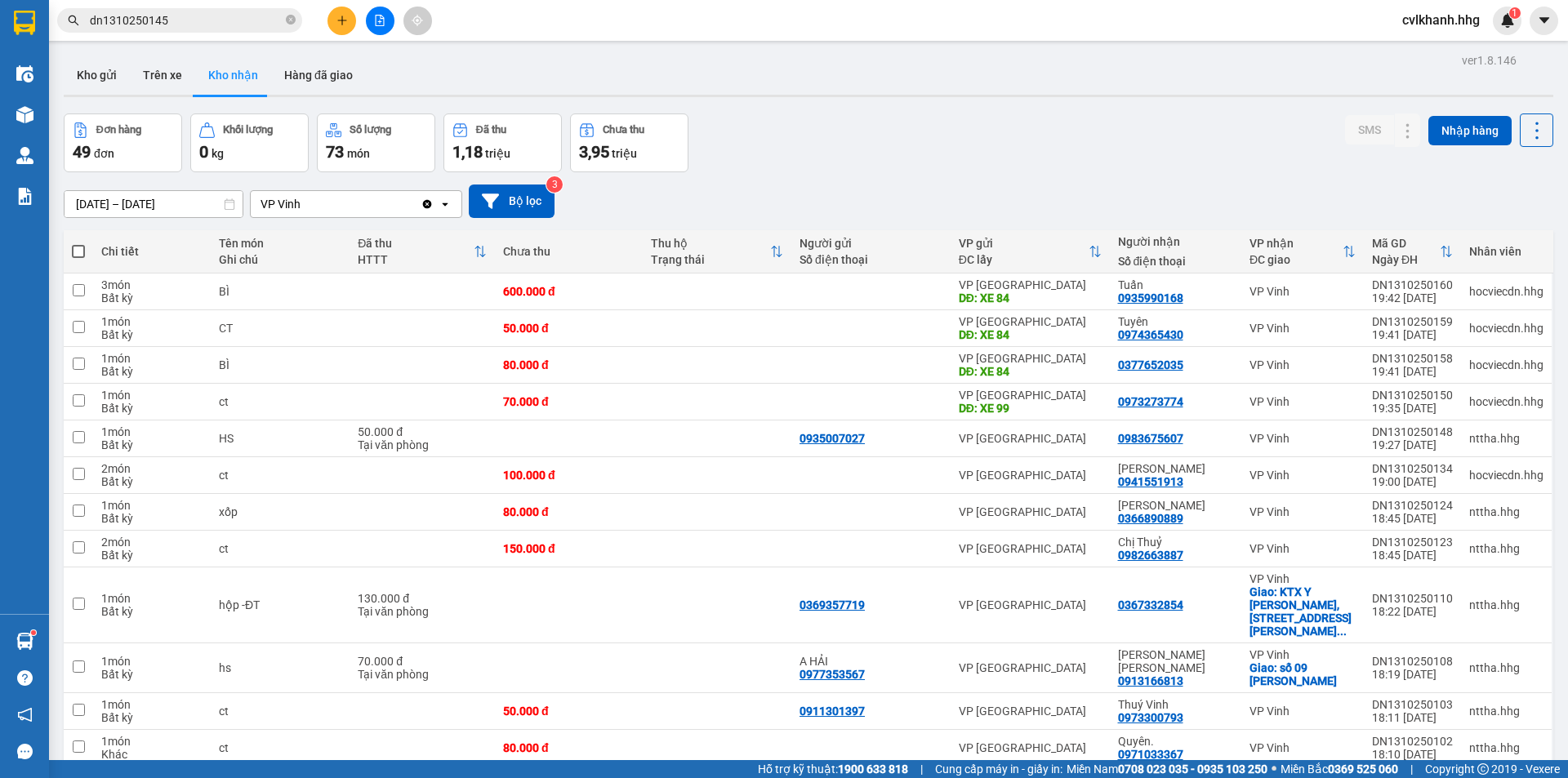
click at [207, 21] on input "dn1310250145" at bounding box center [186, 21] width 193 height 18
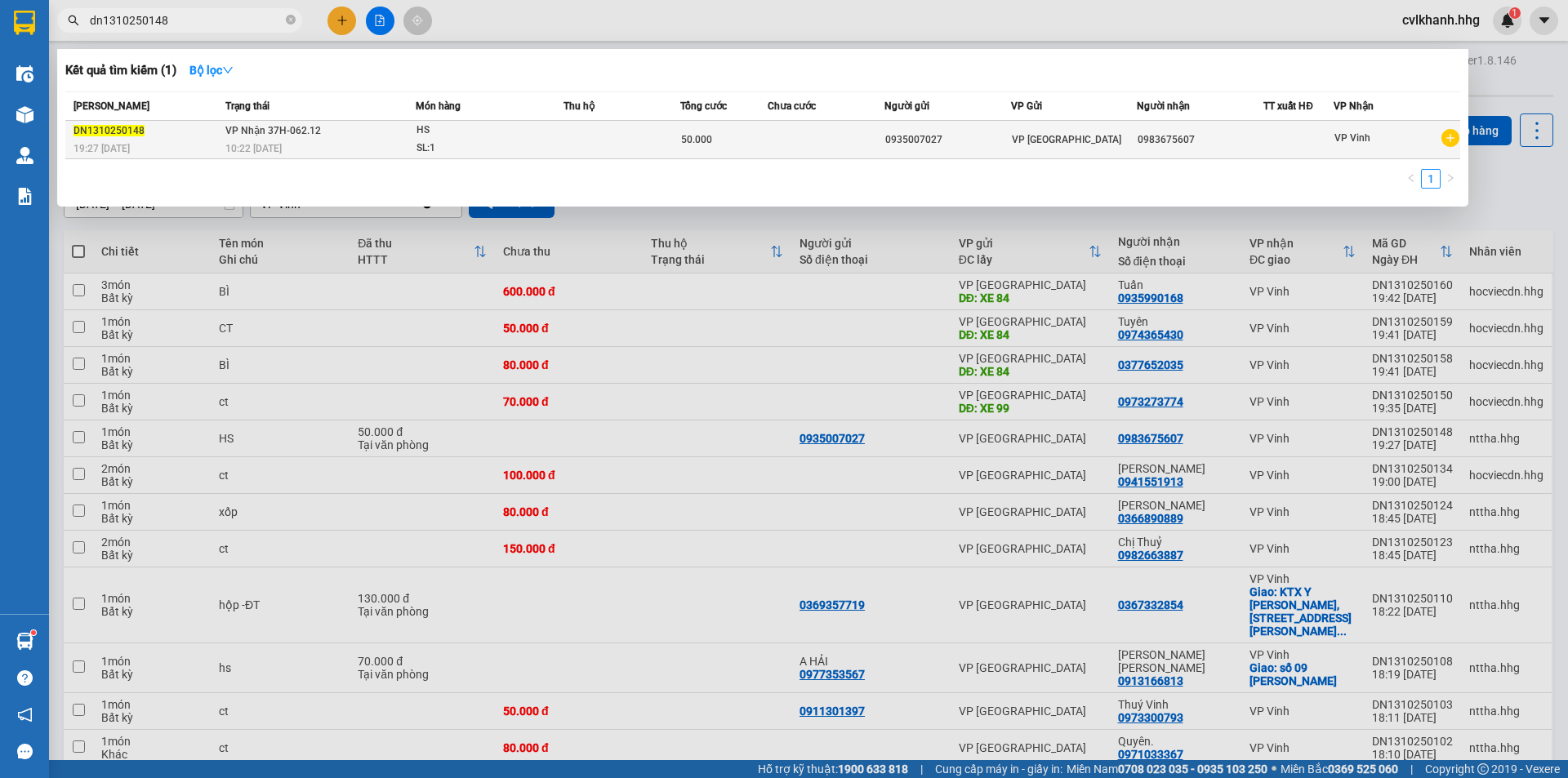
type input "dn1310250148"
click at [381, 125] on td "VP Nhận 37H-062.12 10:22 [DATE]" at bounding box center [319, 140] width 194 height 39
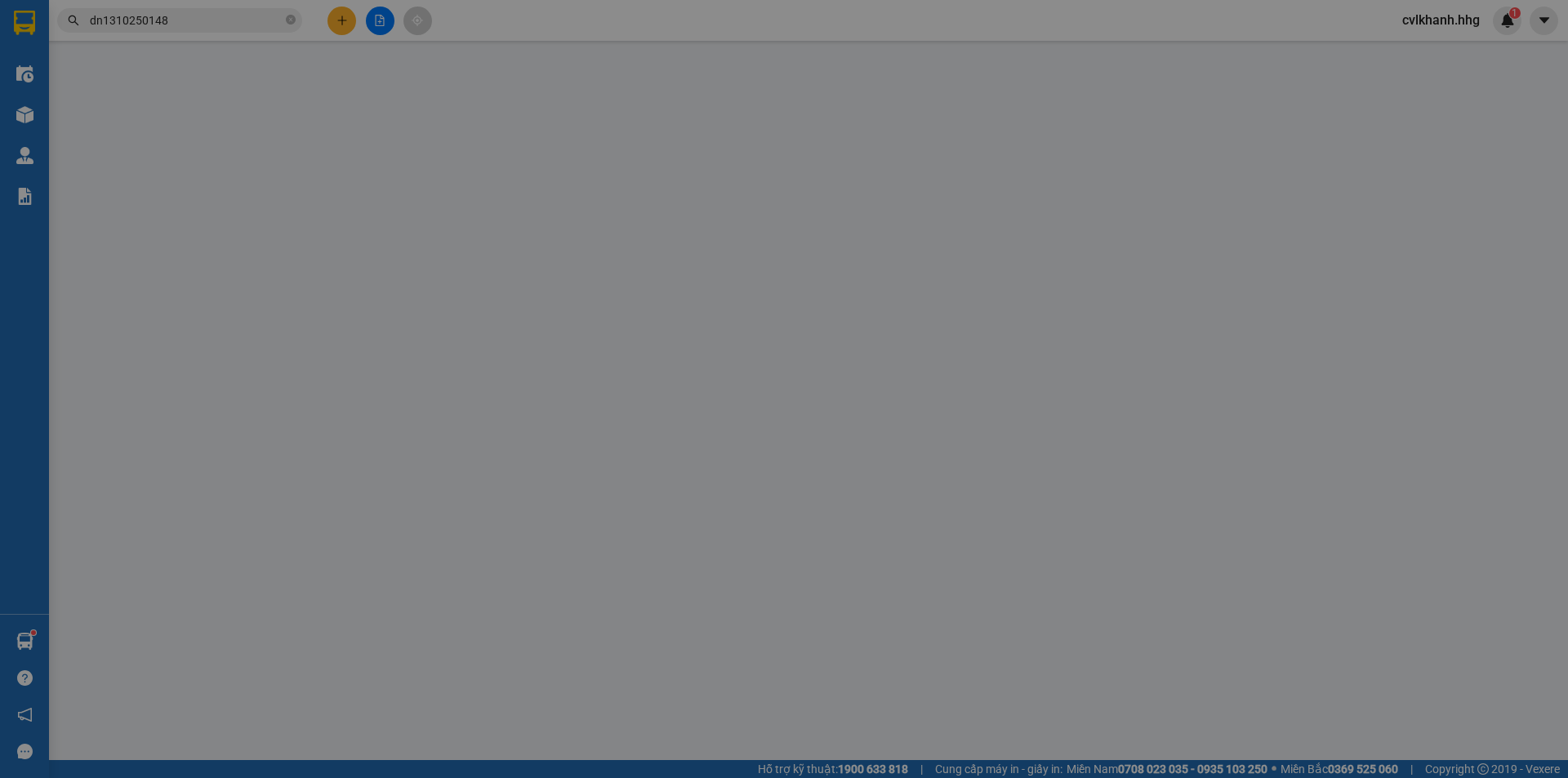
type input "0935007027"
type input "0983675607"
type input "0"
type input "50.000"
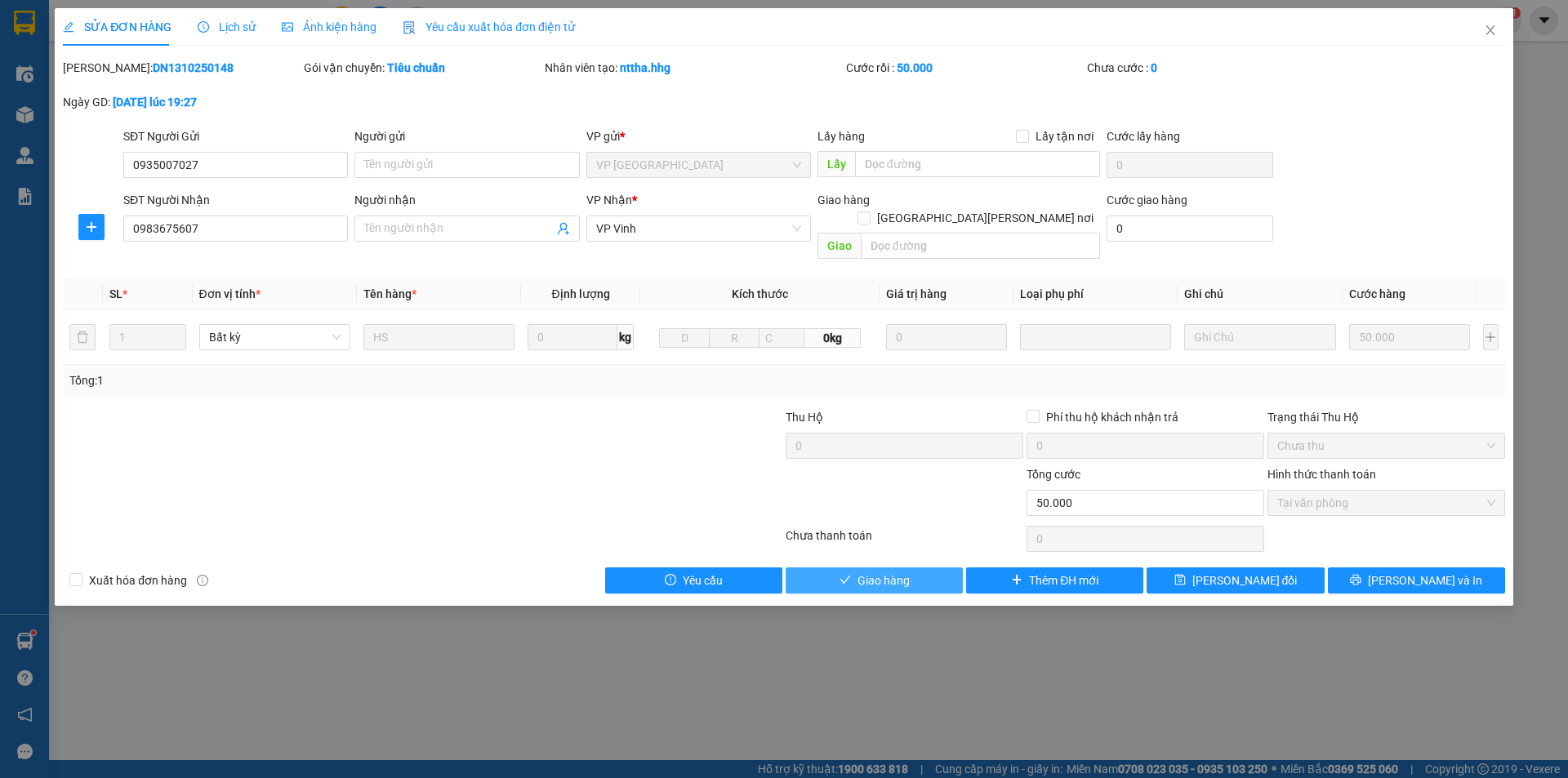
click at [894, 572] on span "Giao hàng" at bounding box center [883, 581] width 52 height 18
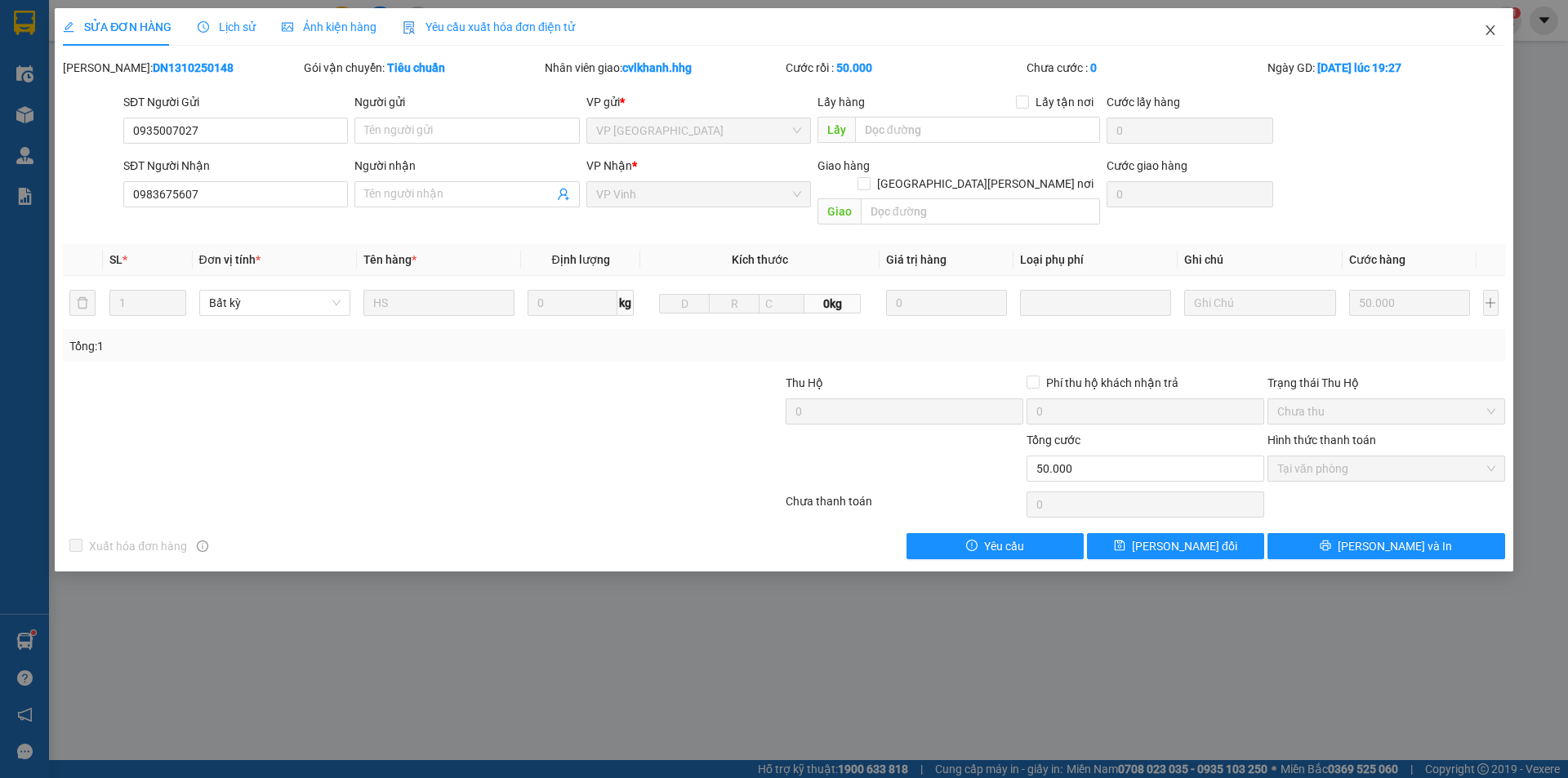
click at [1491, 28] on icon "close" at bounding box center [1490, 30] width 13 height 13
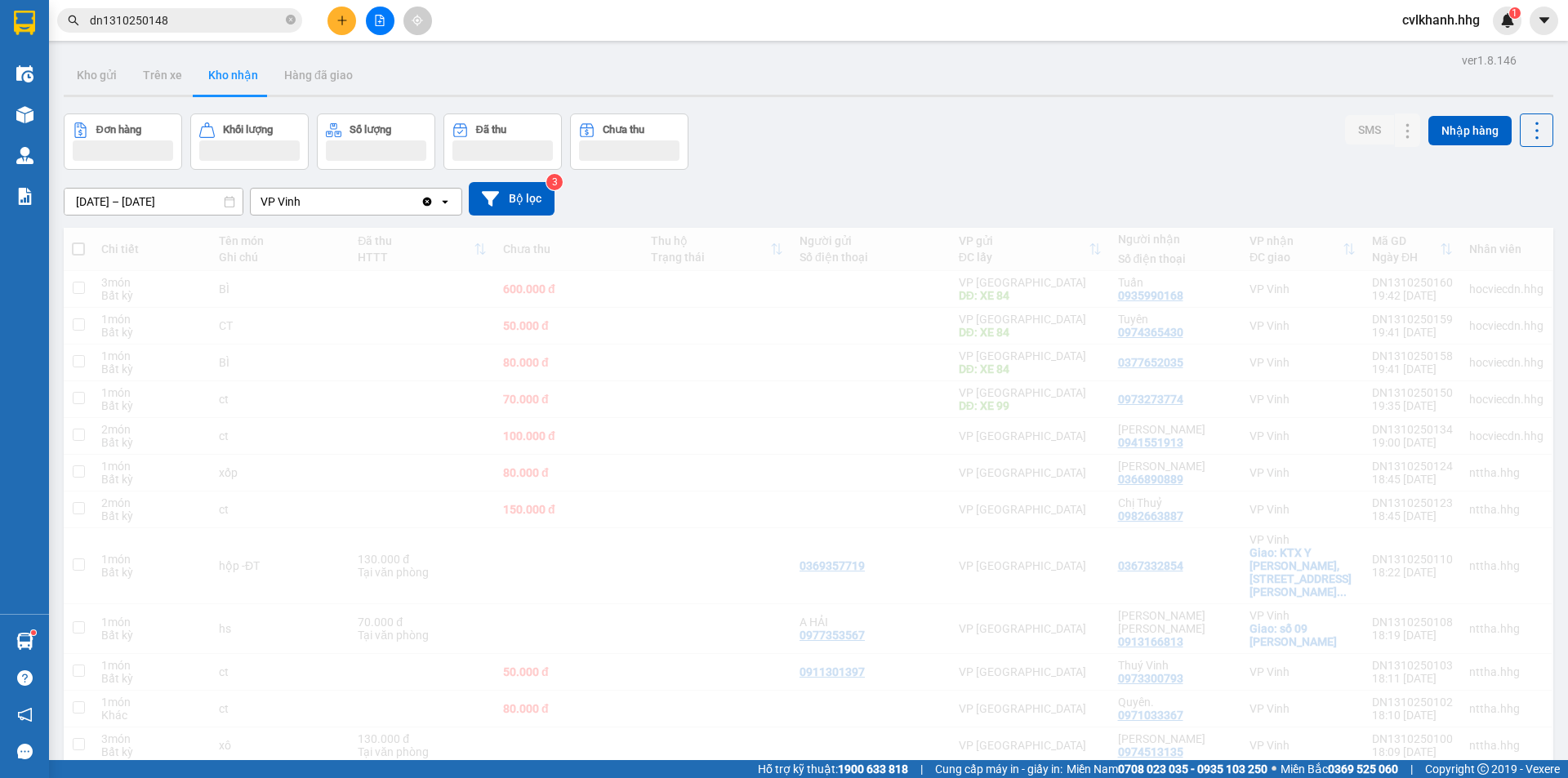
click at [175, 17] on input "dn1310250148" at bounding box center [186, 21] width 193 height 18
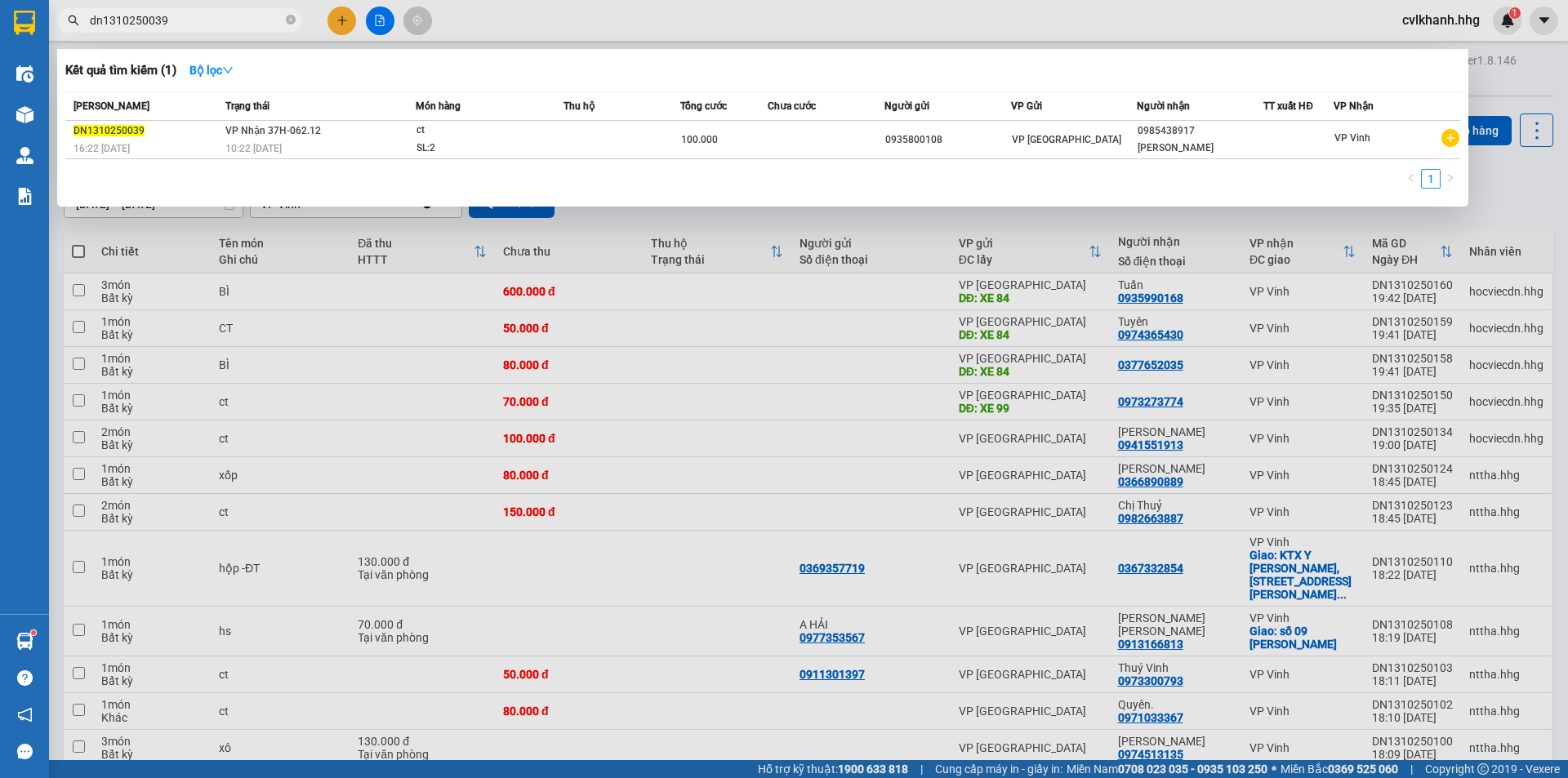
click at [509, 133] on div "ct" at bounding box center [478, 131] width 123 height 18
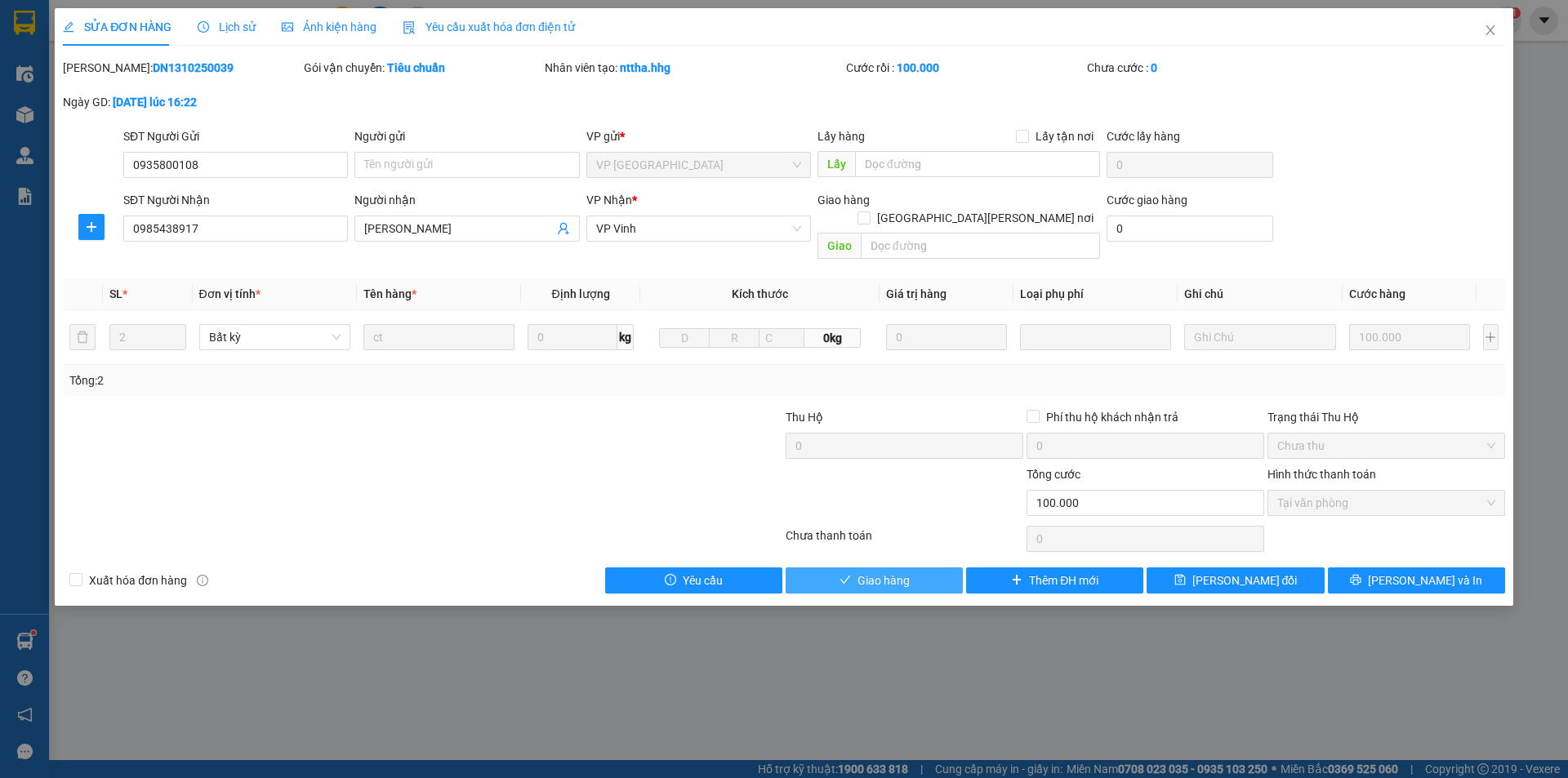
click at [852, 567] on button "Giao hàng" at bounding box center [874, 580] width 177 height 26
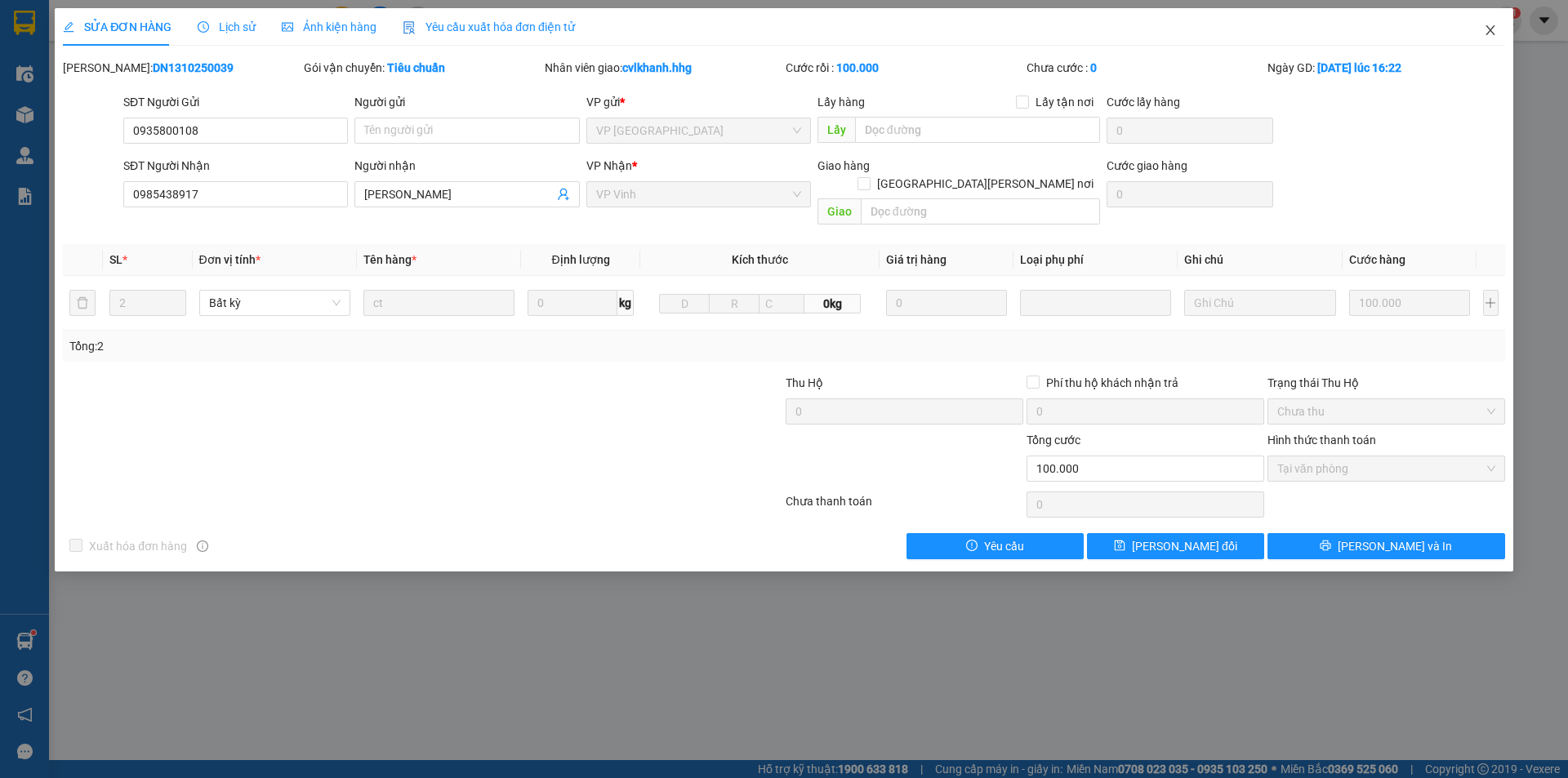
click at [1489, 22] on span "Close" at bounding box center [1491, 31] width 46 height 46
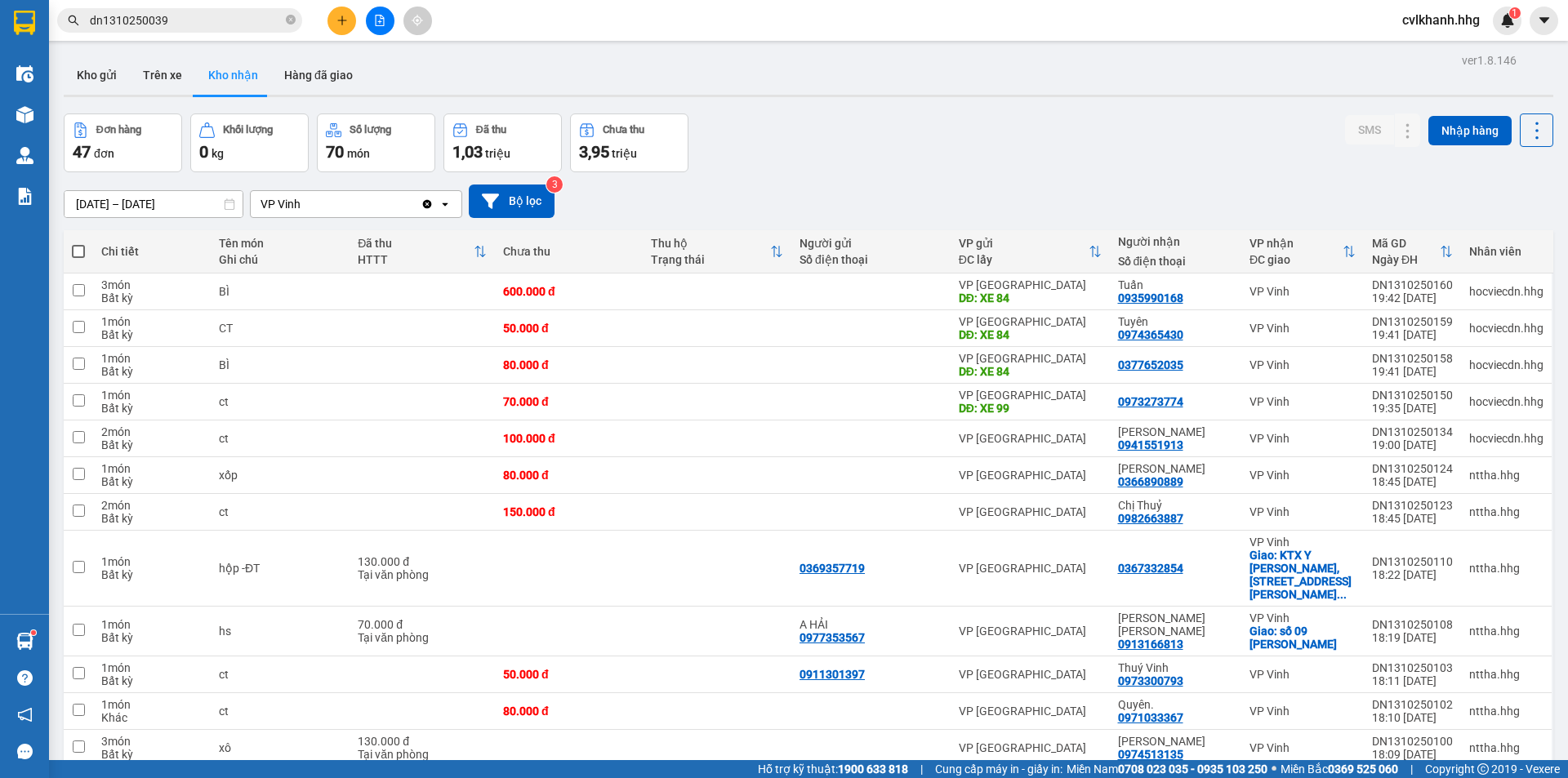
click at [222, 24] on input "dn1310250039" at bounding box center [186, 21] width 193 height 18
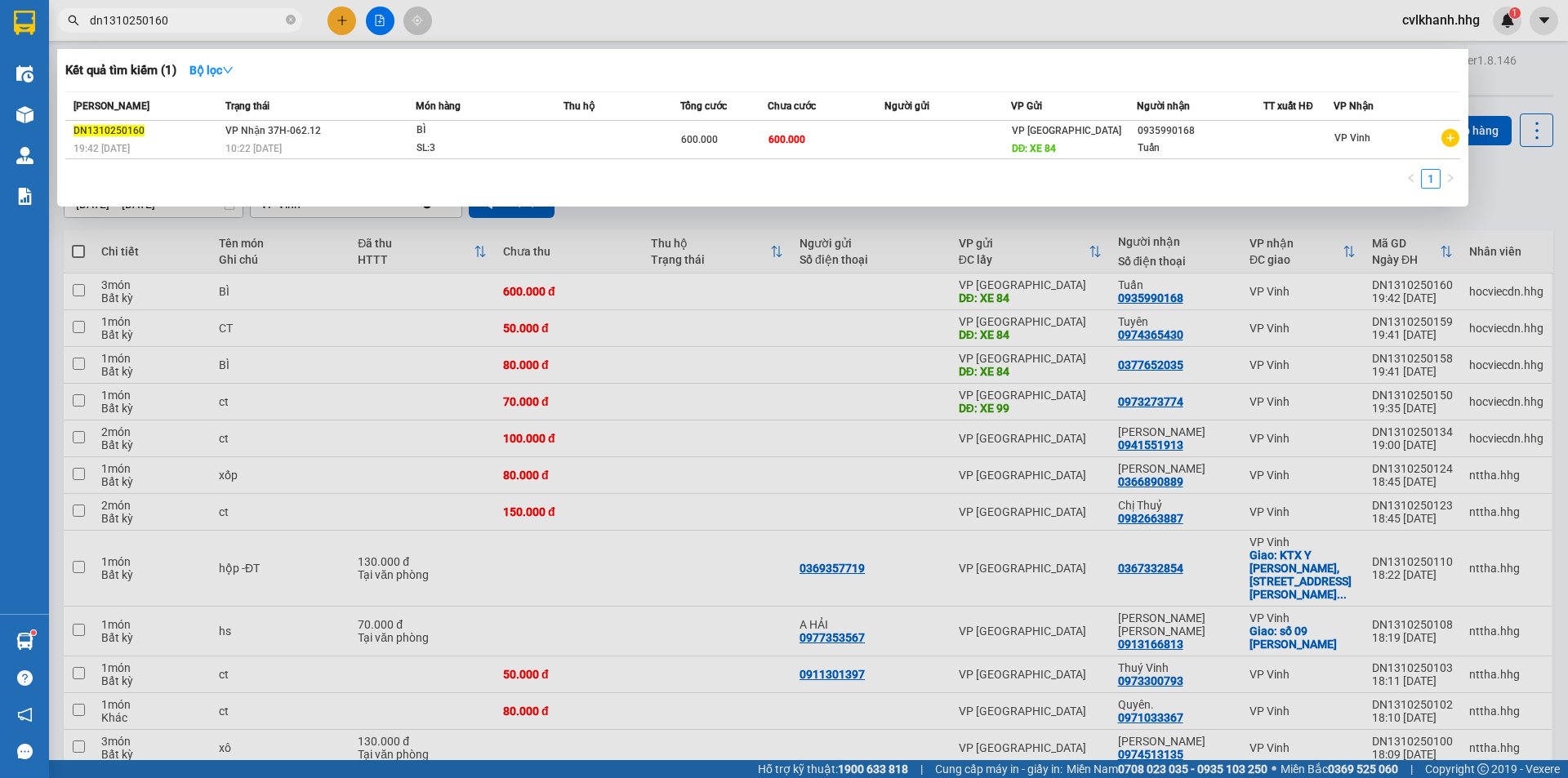
type input "dn1310250160"
click at [513, 133] on div "BÌ" at bounding box center [478, 131] width 123 height 18
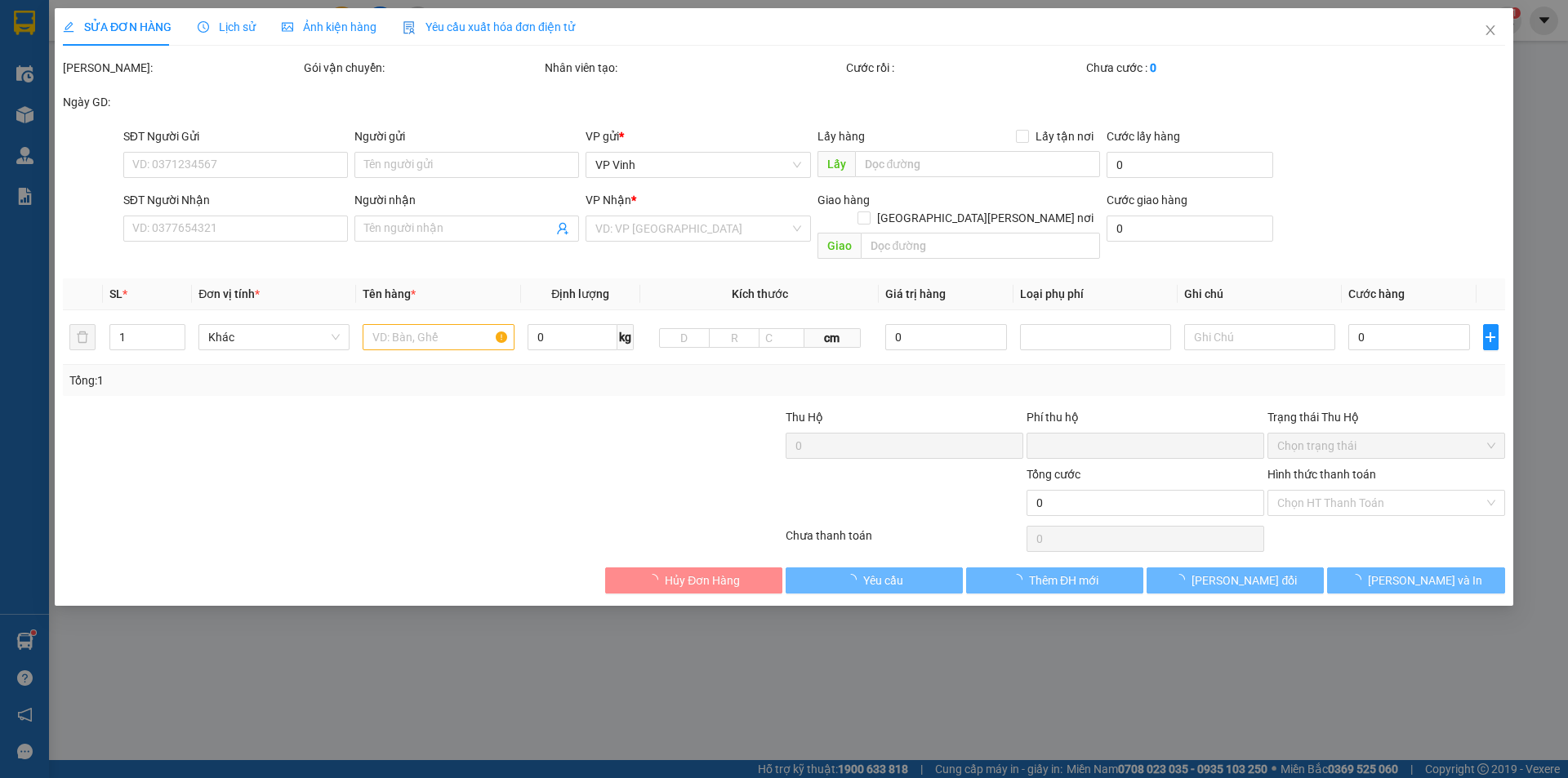
type input "XE 84"
type input "0935990168"
type input "Tuấn"
type input "0"
type input "600.000"
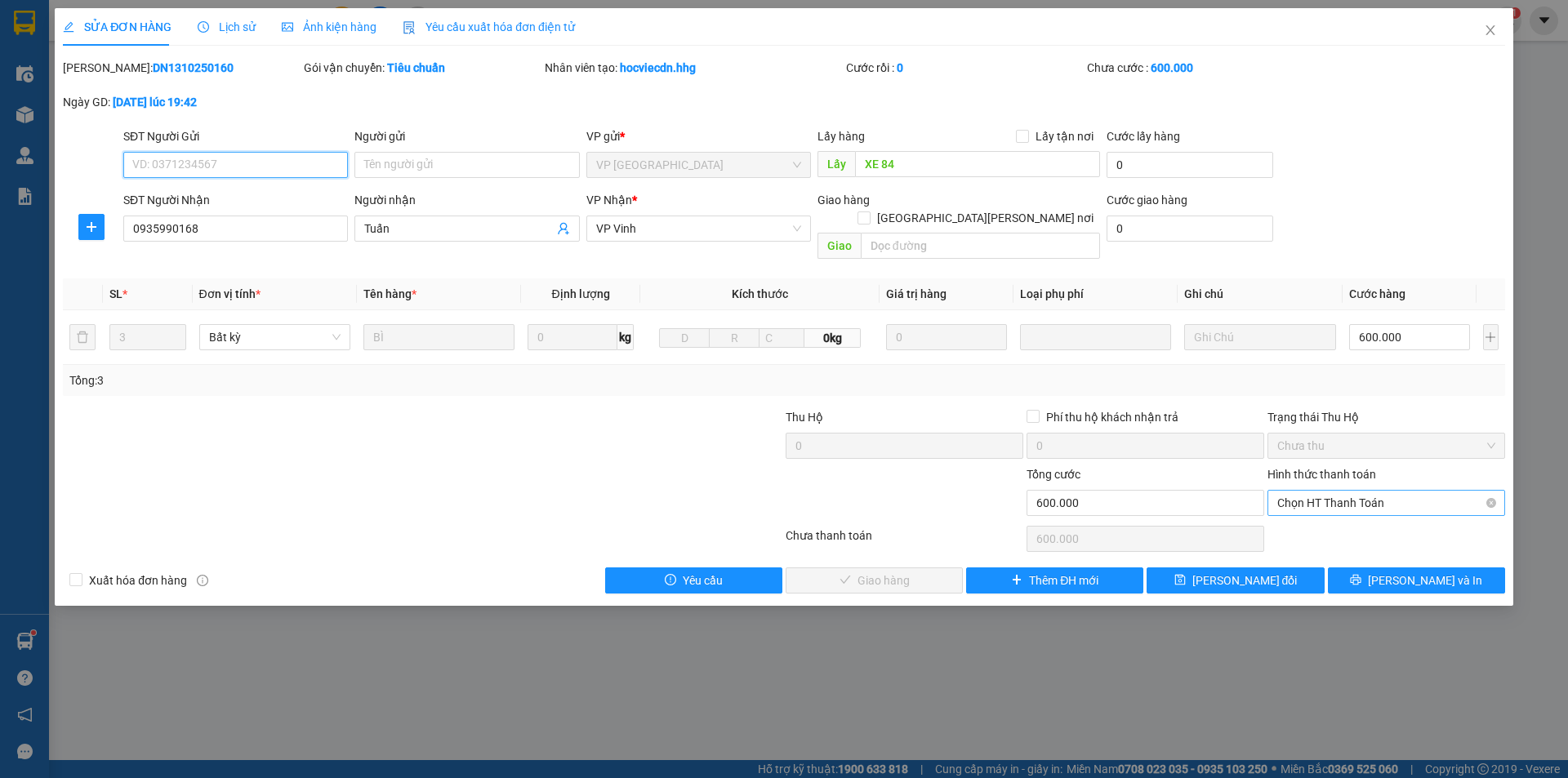
click at [1376, 491] on span "Chọn HT Thanh Toán" at bounding box center [1387, 503] width 218 height 25
click at [1362, 517] on div "Tại văn phòng" at bounding box center [1387, 518] width 218 height 18
type input "0"
click at [891, 572] on span "[PERSON_NAME] và Giao hàng" at bounding box center [927, 581] width 221 height 18
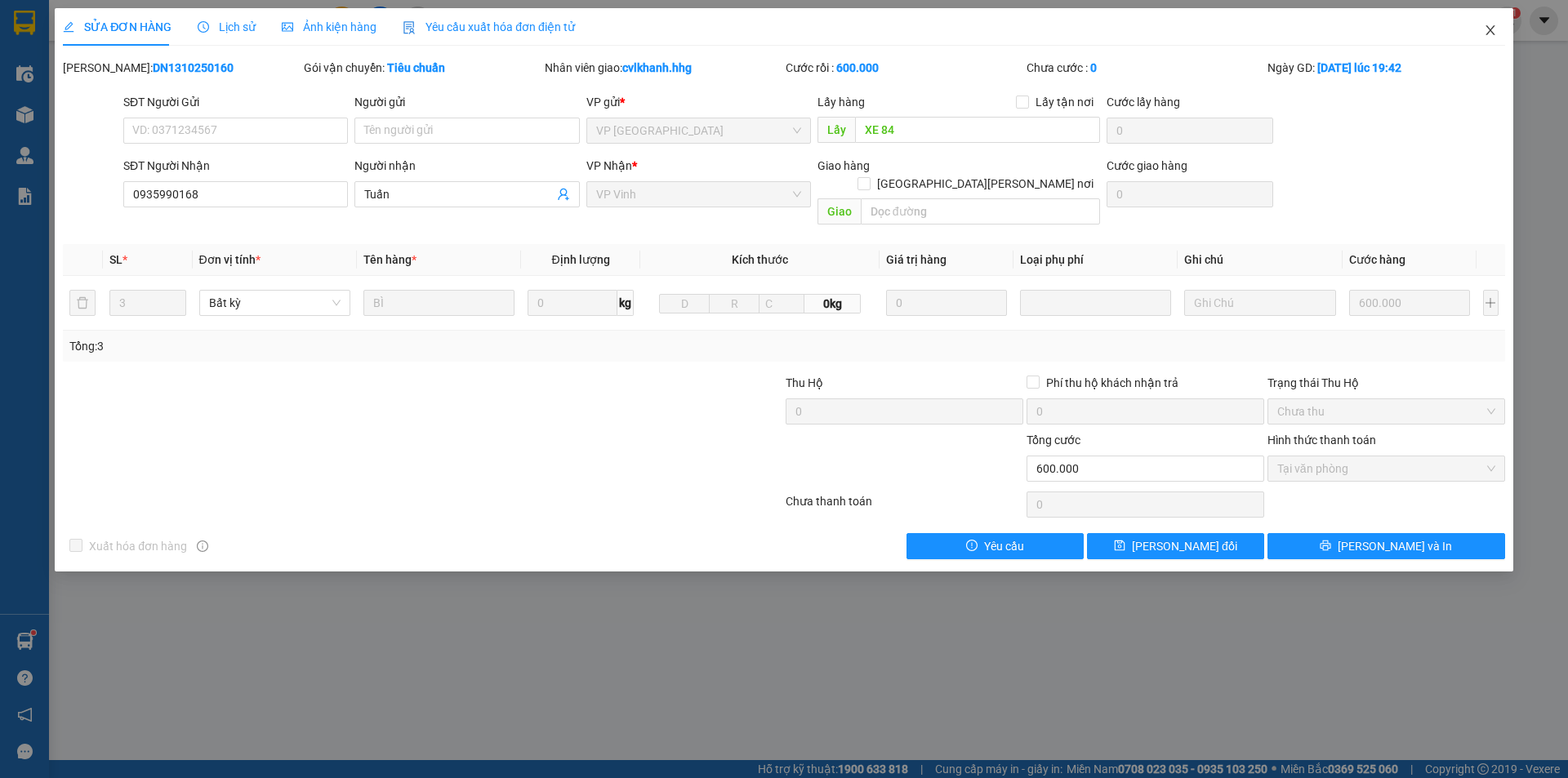
click at [1490, 29] on icon "close" at bounding box center [1490, 30] width 13 height 13
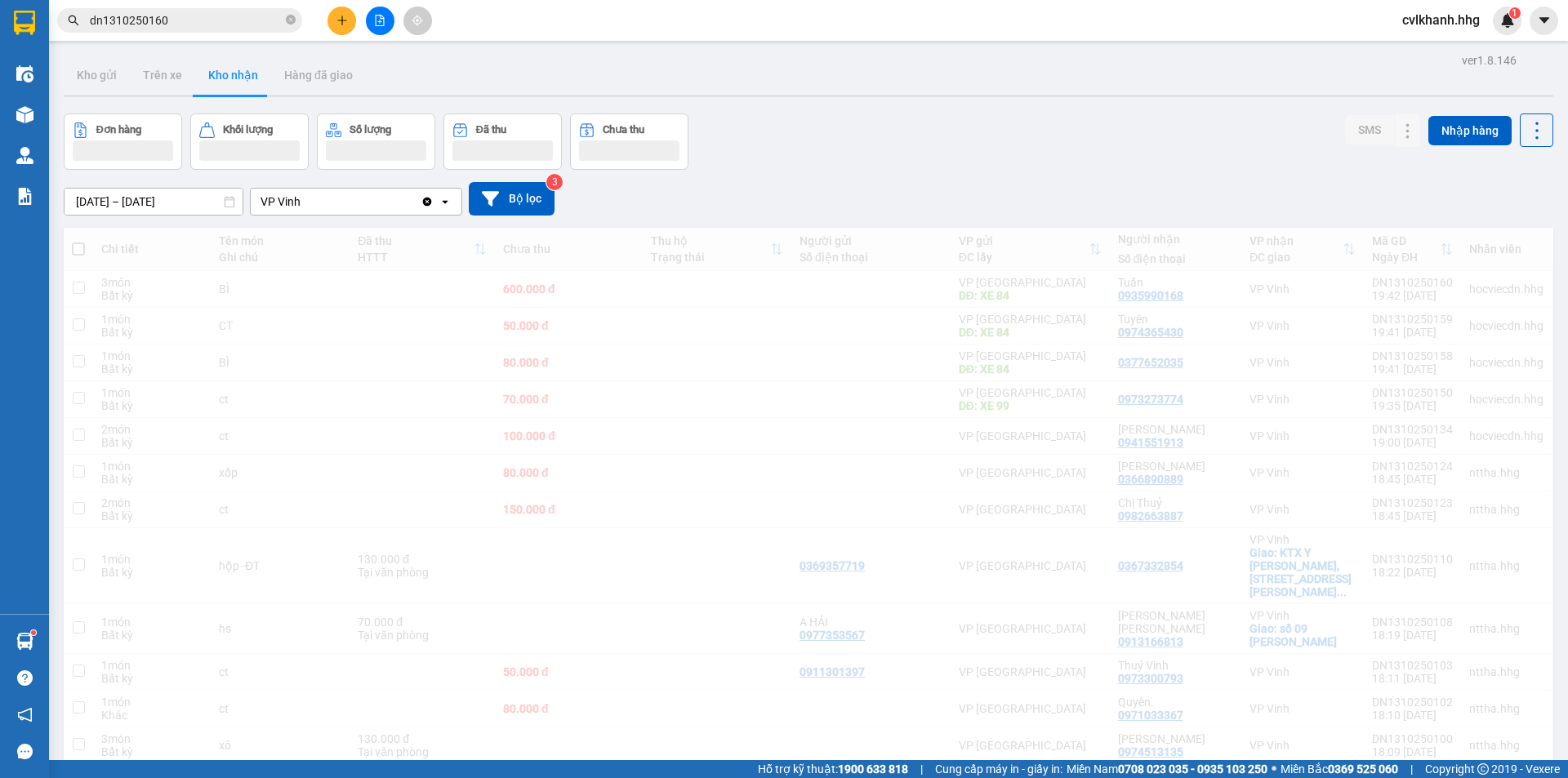
click at [207, 18] on input "dn1310250160" at bounding box center [186, 21] width 193 height 18
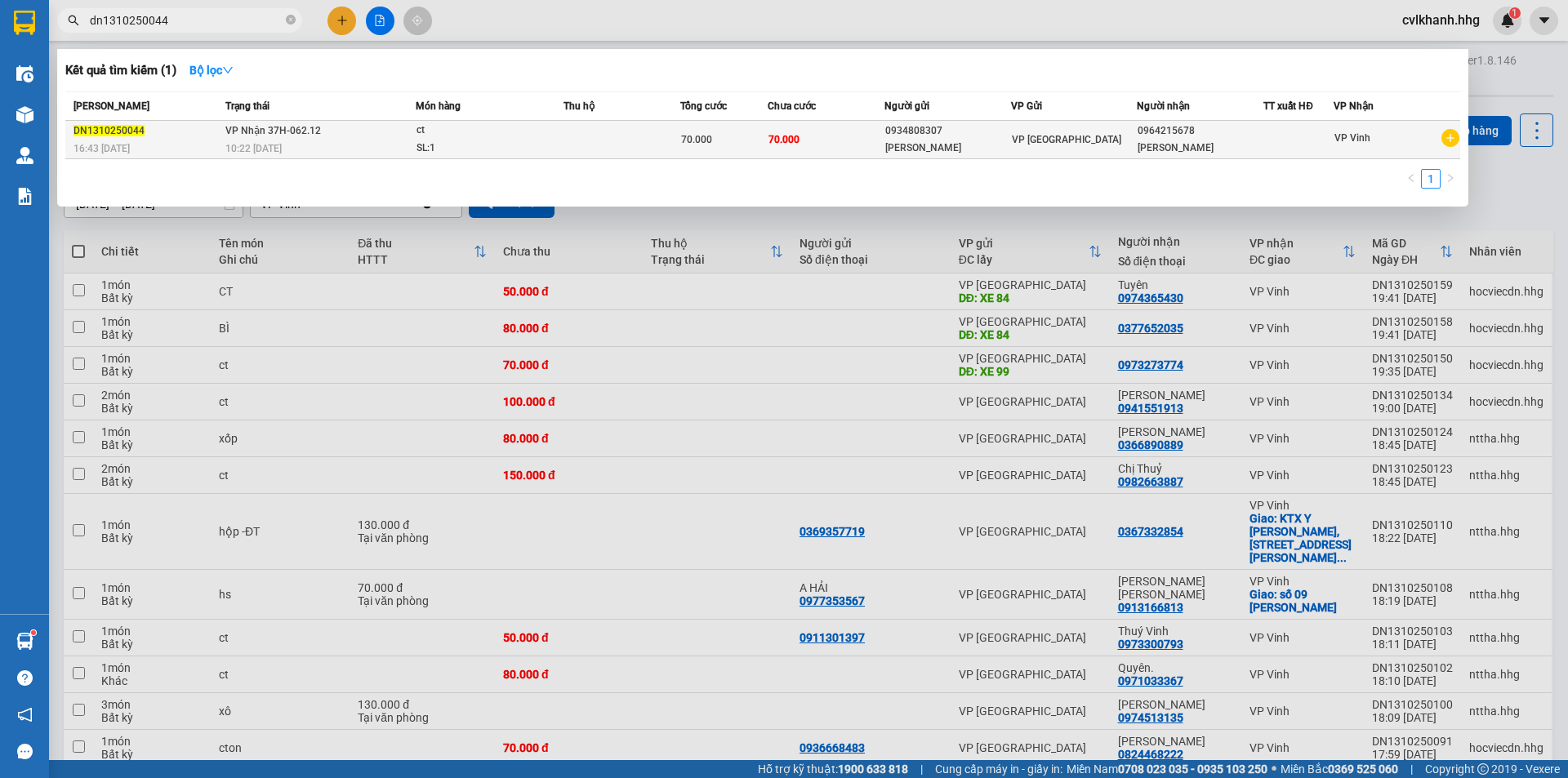
type input "dn1310250044"
click at [500, 138] on div "ct" at bounding box center [478, 131] width 123 height 18
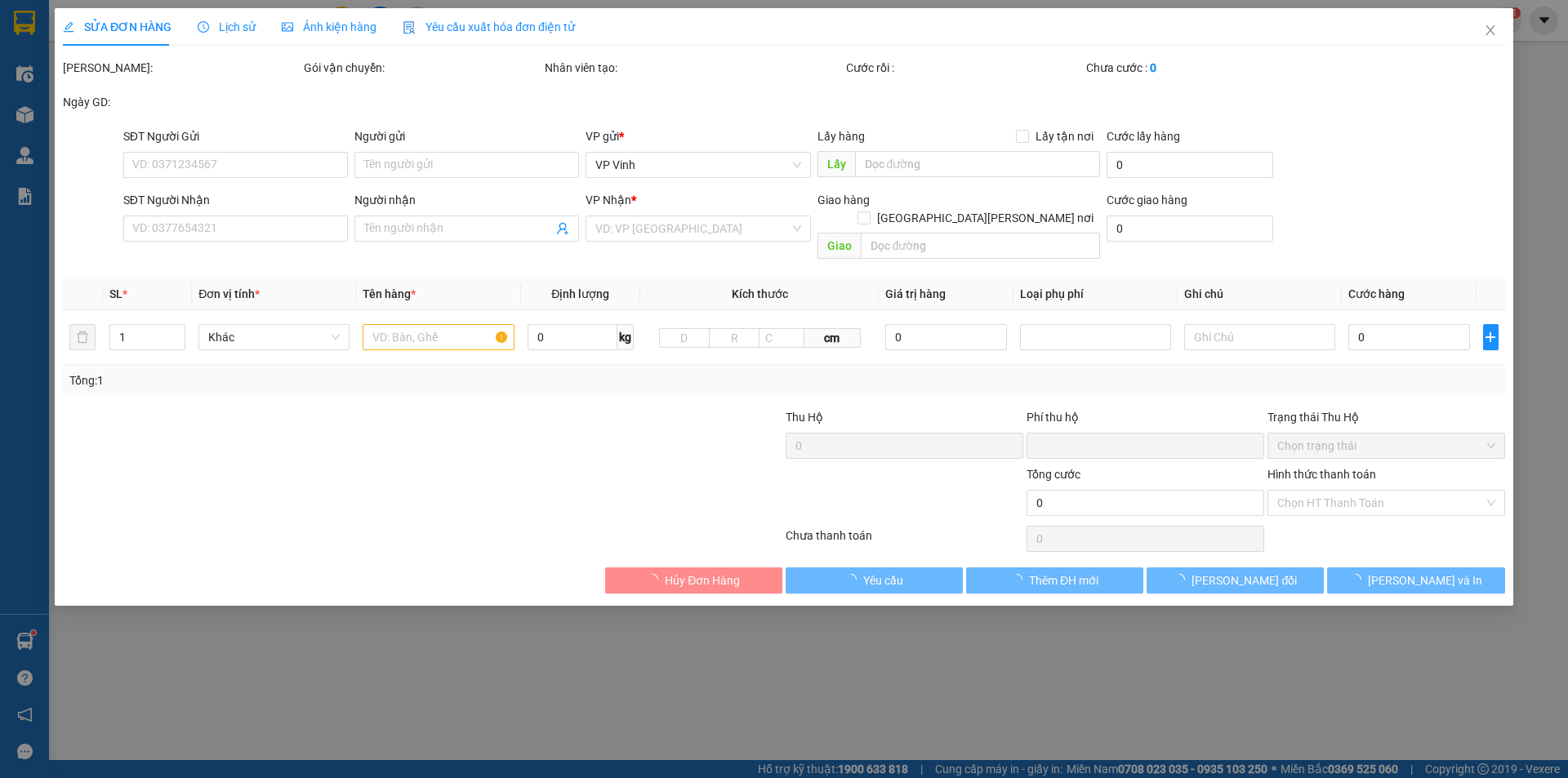
type input "0934808307"
type input "Cty Martino"
type input "0964215678"
type input "Anh Nhân"
type input "0"
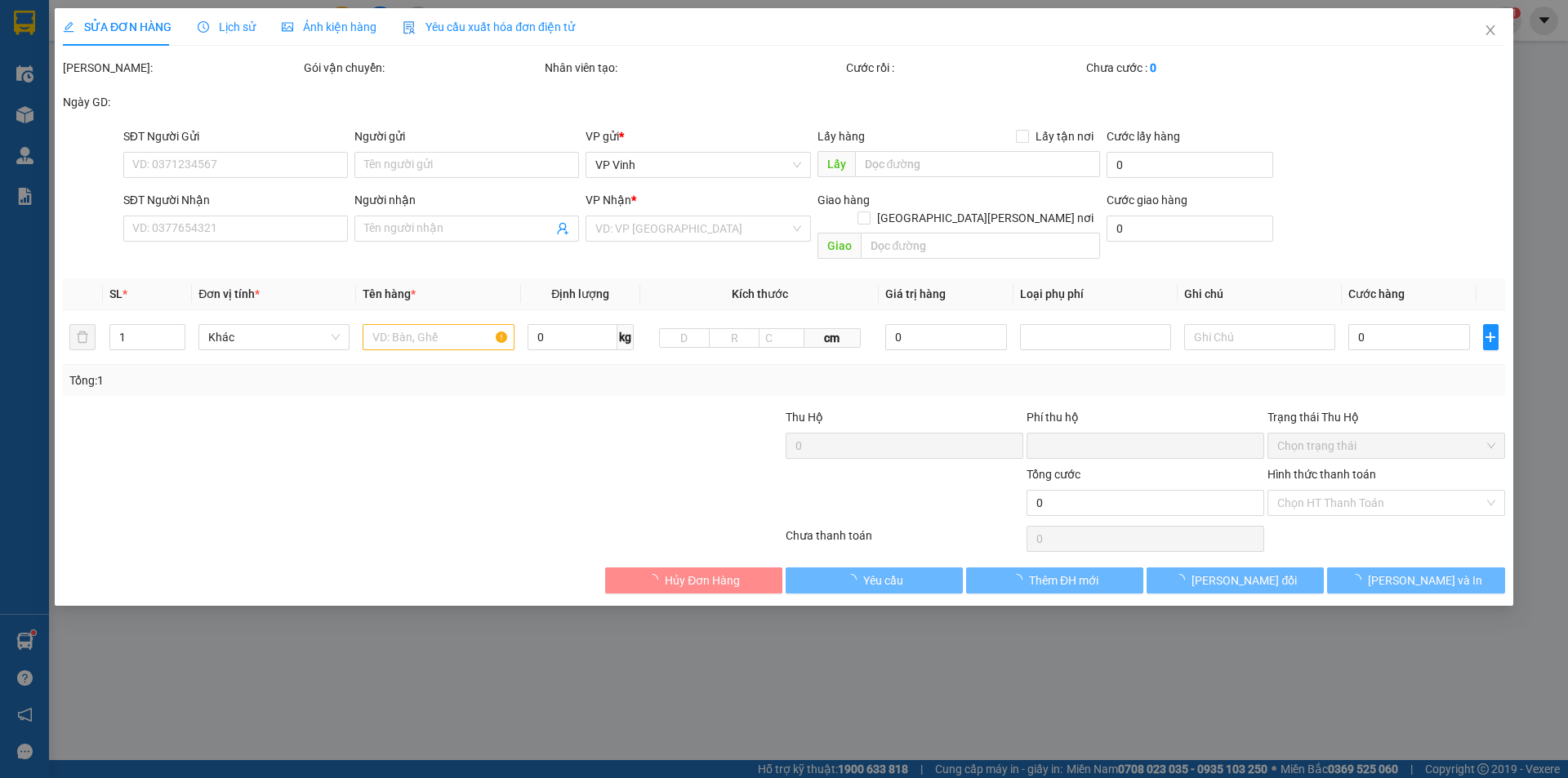
type input "70.000"
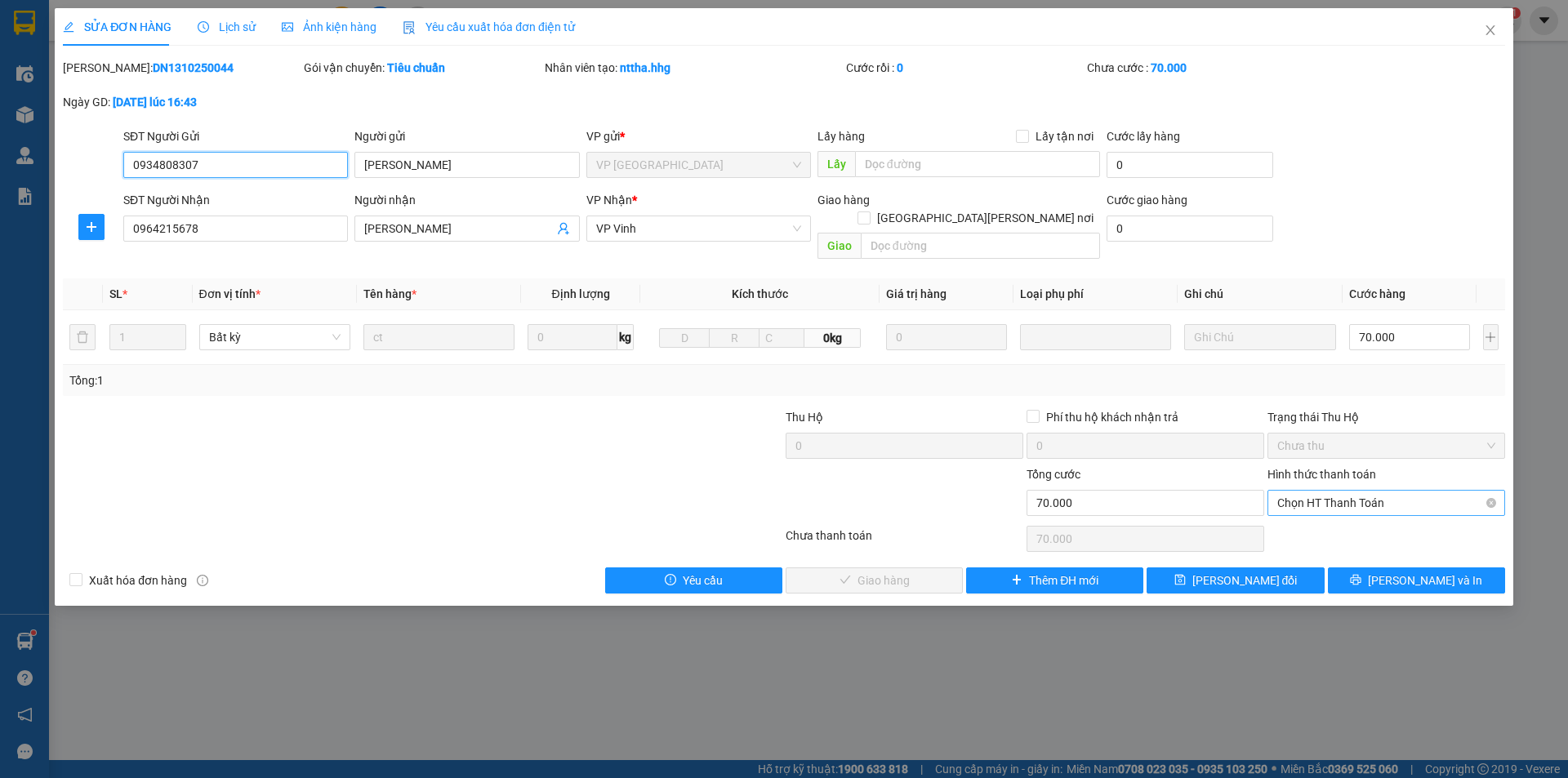
click at [1344, 493] on span "Chọn HT Thanh Toán" at bounding box center [1387, 503] width 218 height 25
drag, startPoint x: 1316, startPoint y: 529, endPoint x: 1290, endPoint y: 523, distance: 26.7
click at [1316, 524] on div "Tại văn phòng" at bounding box center [1387, 518] width 238 height 26
type input "0"
click at [896, 572] on span "[PERSON_NAME] và Giao hàng" at bounding box center [927, 581] width 221 height 18
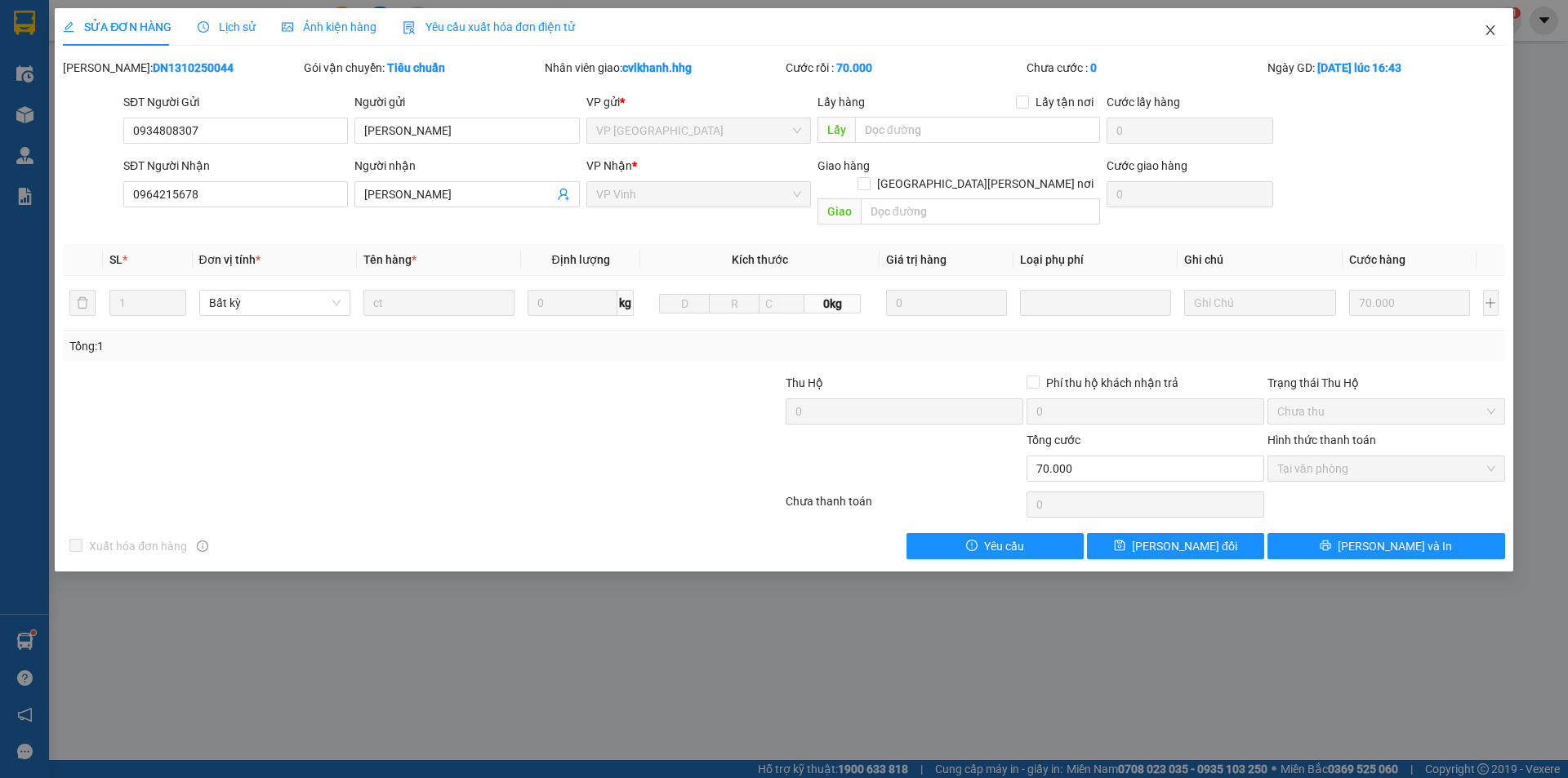
click at [1488, 29] on icon "close" at bounding box center [1490, 31] width 9 height 10
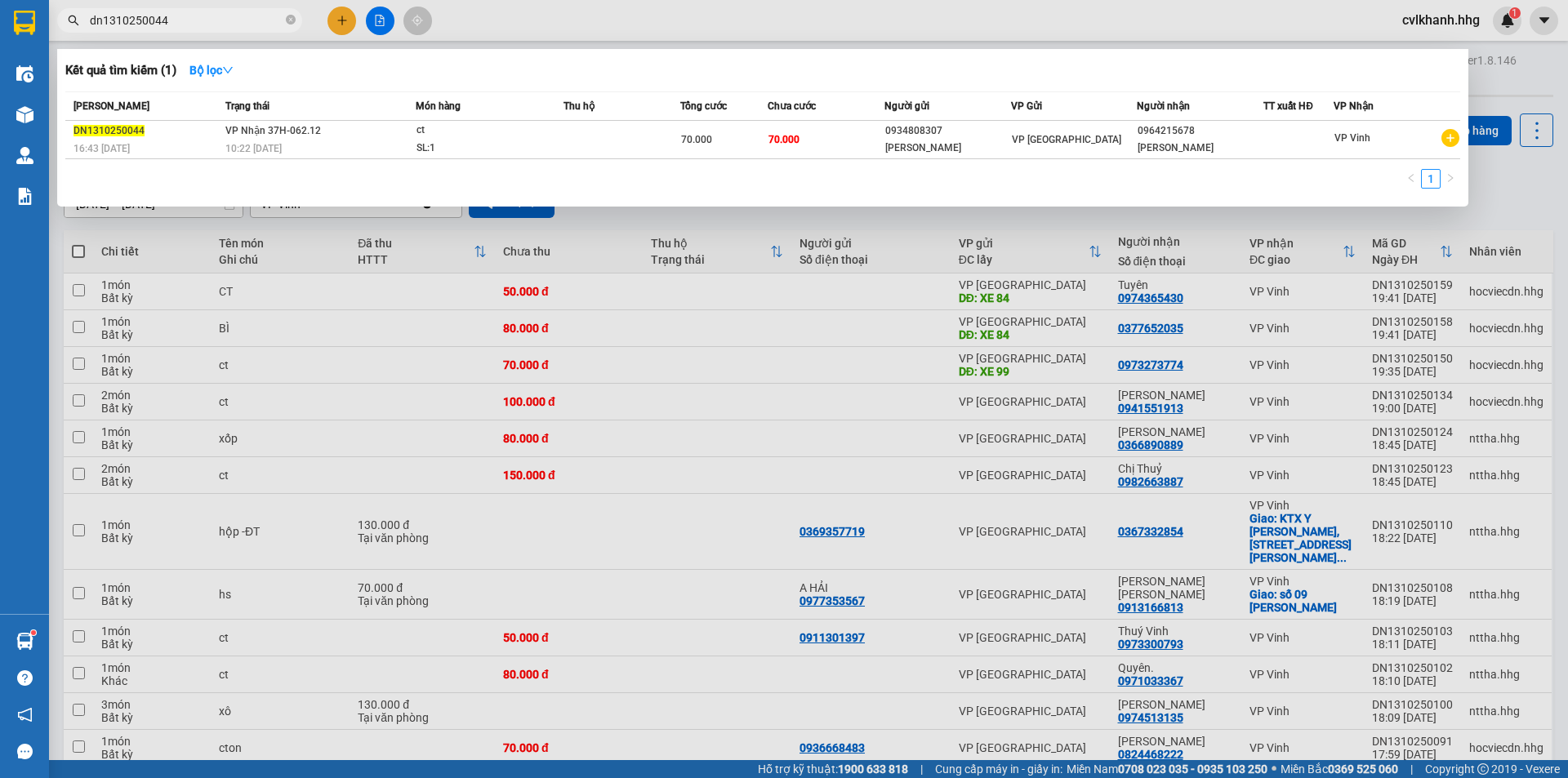
click at [175, 25] on input "dn1310250044" at bounding box center [186, 21] width 193 height 18
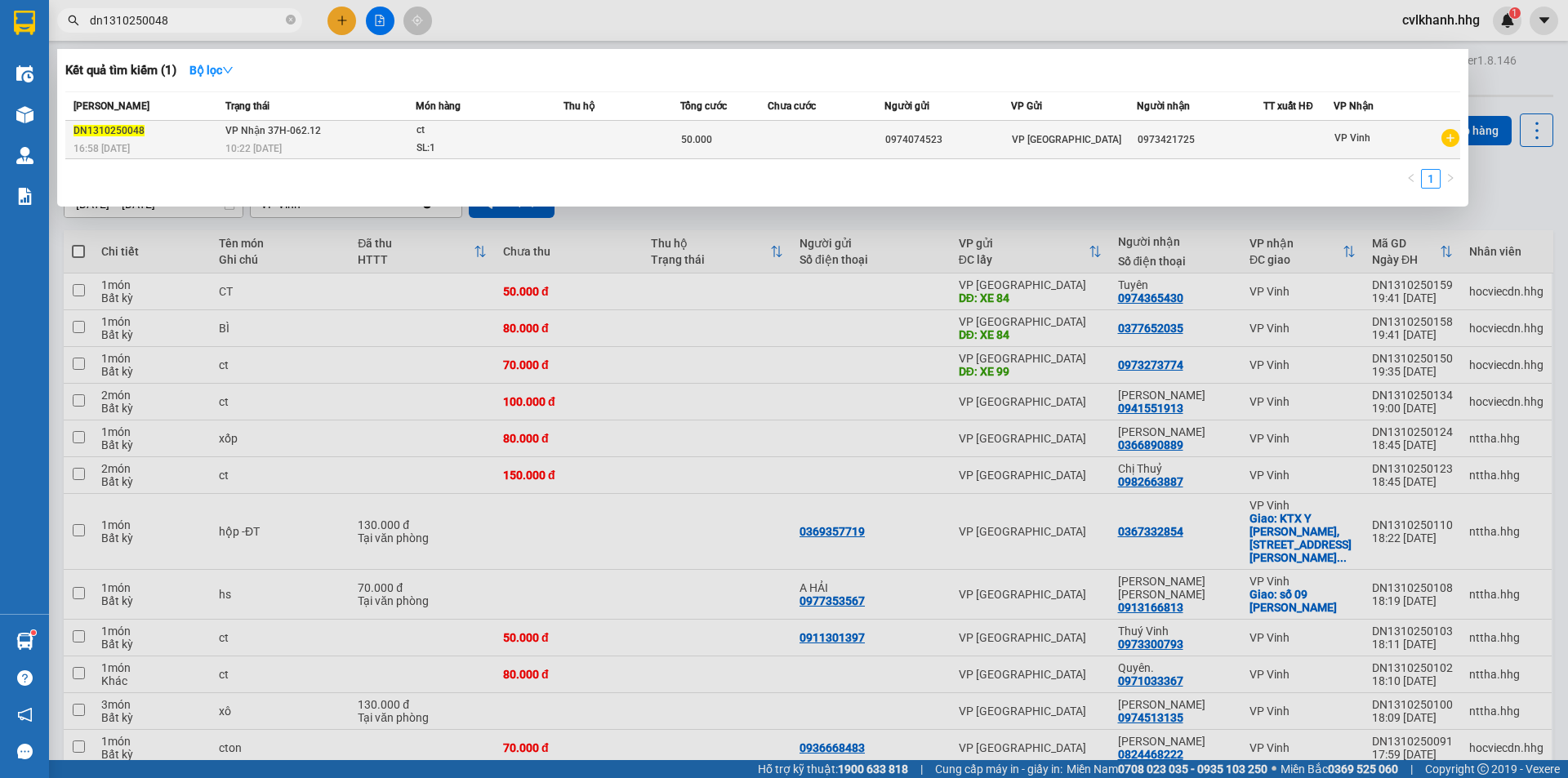
type input "dn1310250048"
click at [505, 145] on div "SL: 1" at bounding box center [478, 148] width 123 height 18
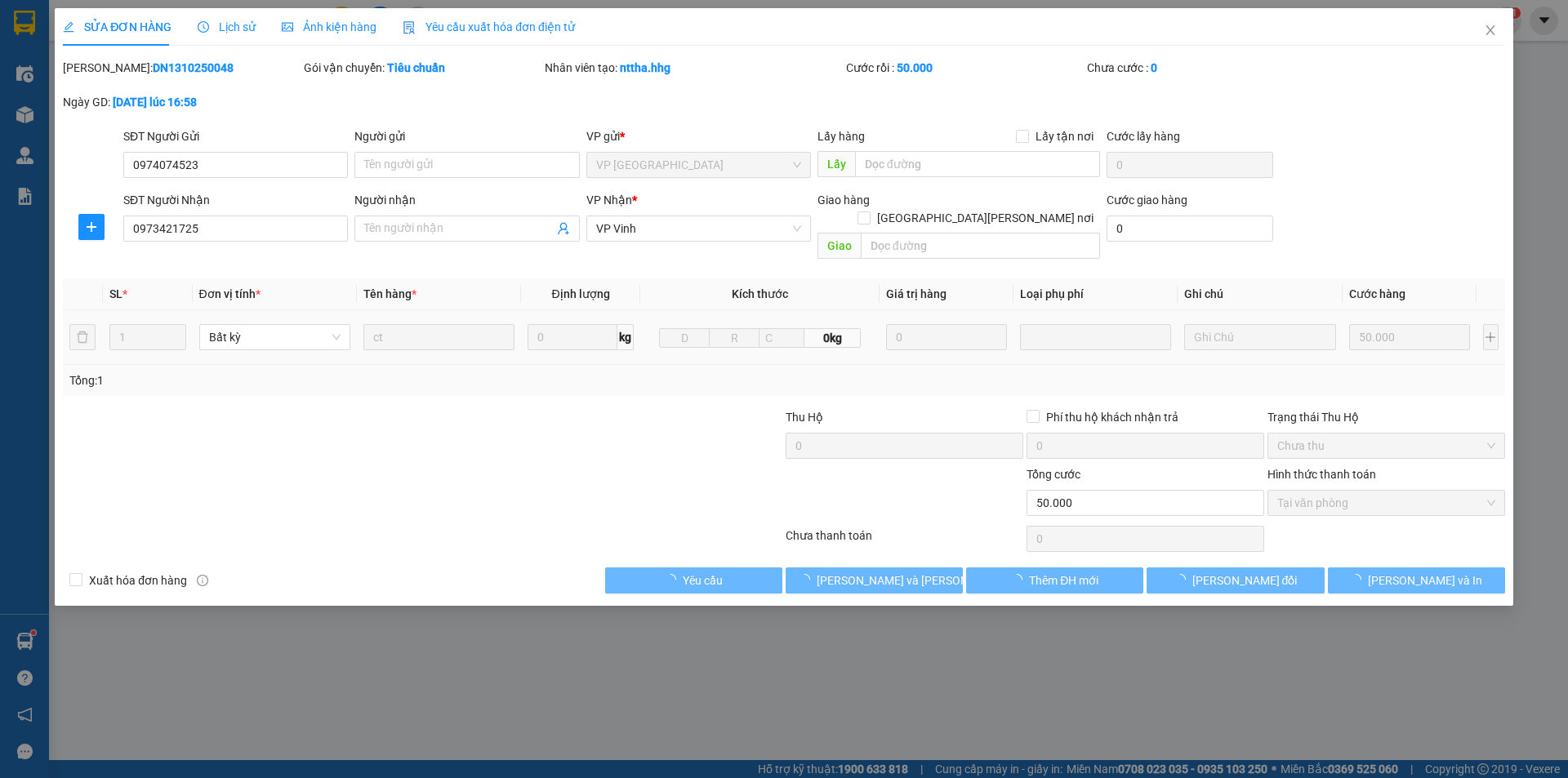
type input "0974074523"
type input "0973421725"
type input "0"
type input "50.000"
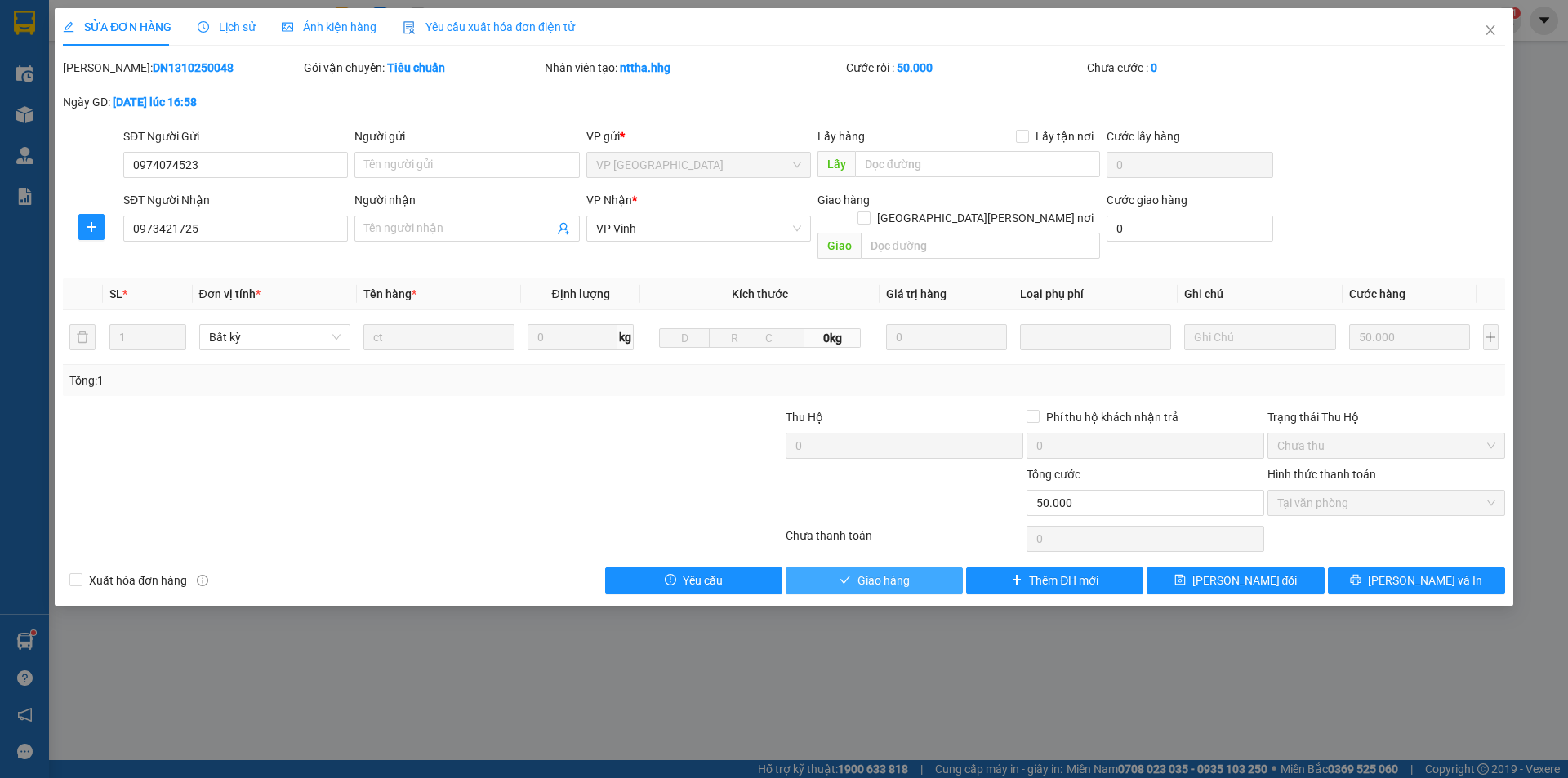
click at [901, 572] on span "Giao hàng" at bounding box center [883, 581] width 52 height 18
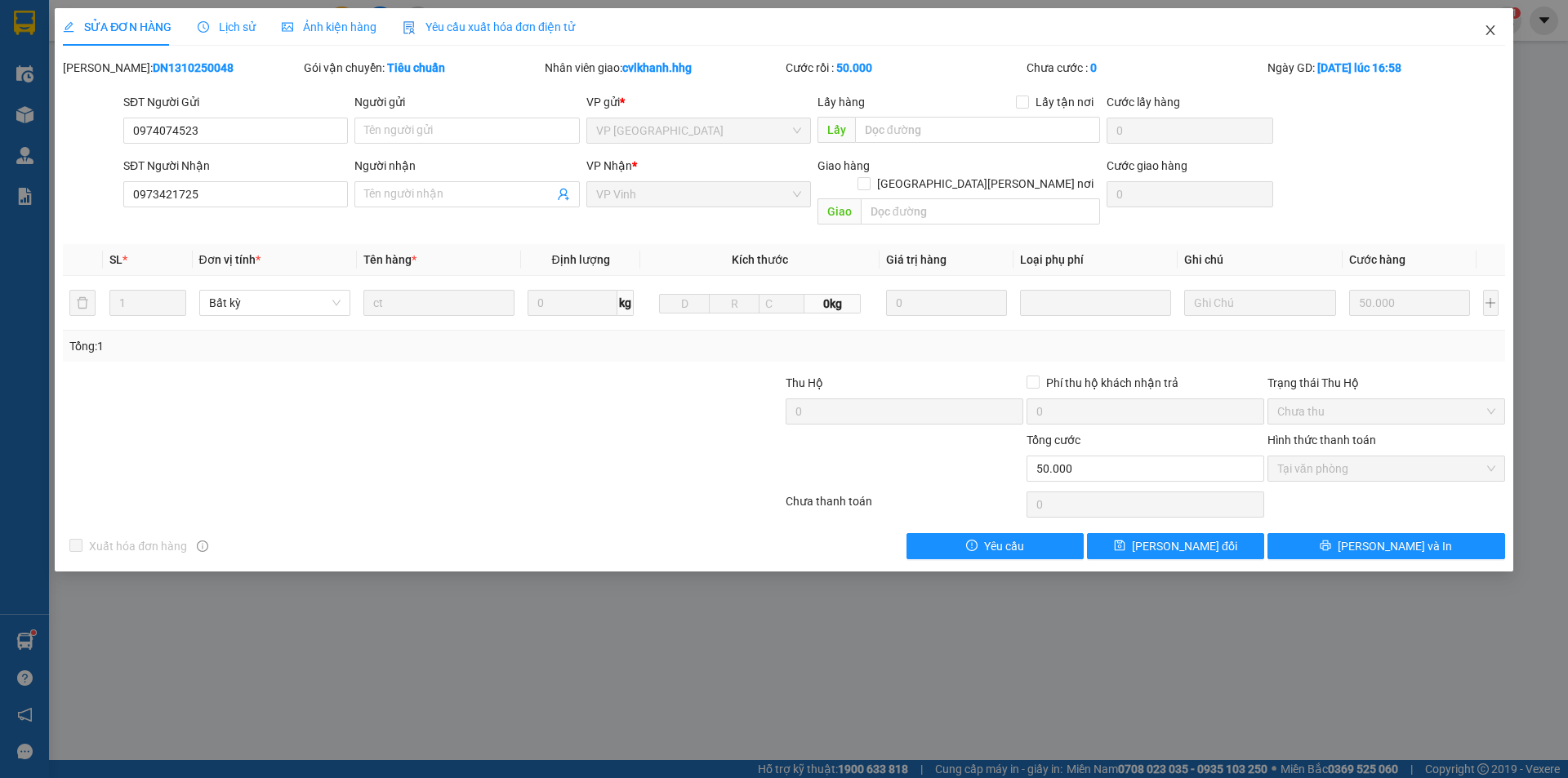
drag, startPoint x: 1493, startPoint y: 28, endPoint x: 63, endPoint y: 42, distance: 1430.1
click at [1492, 28] on icon "close" at bounding box center [1490, 30] width 13 height 13
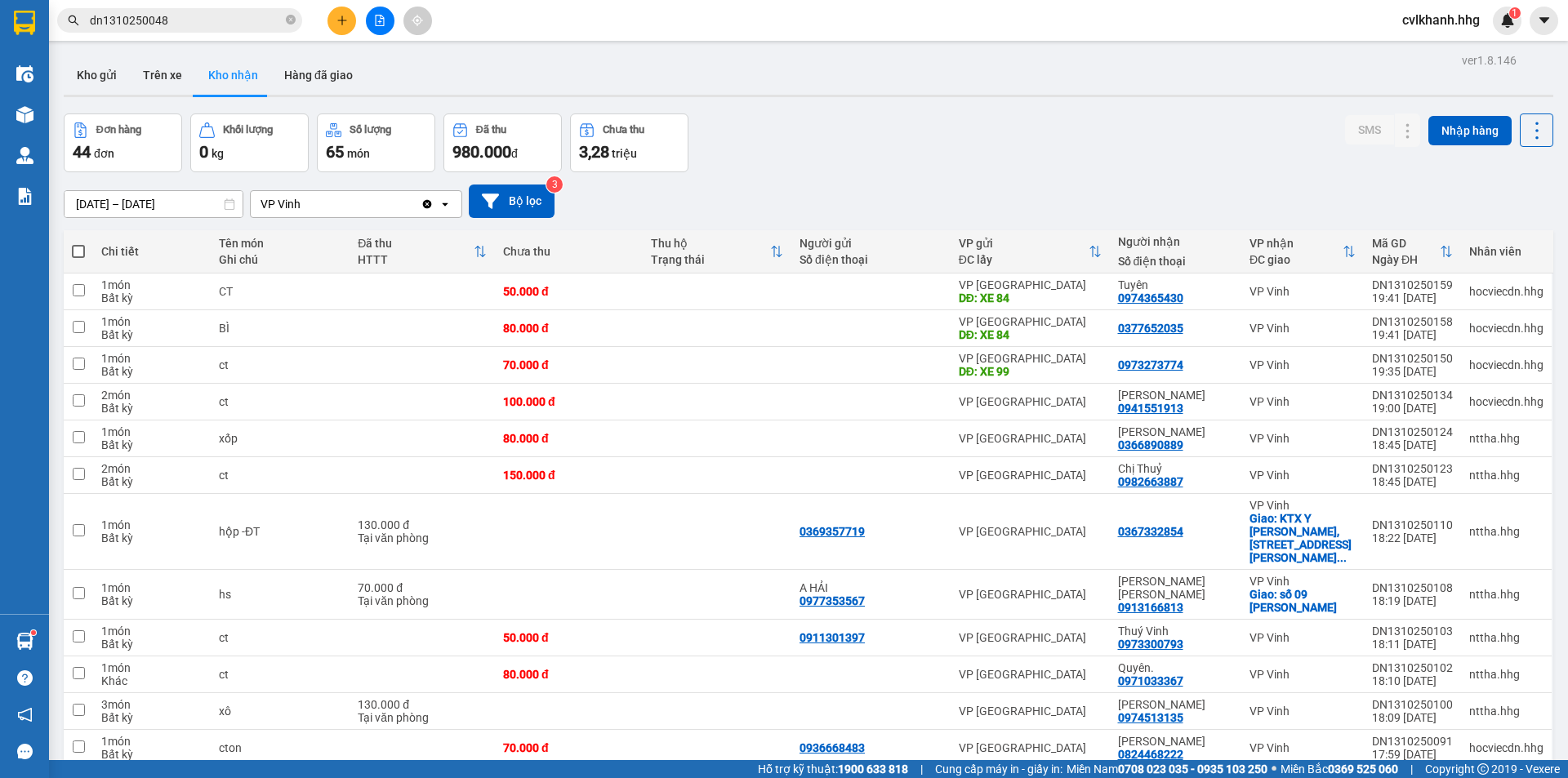
click at [169, 19] on input "dn1310250048" at bounding box center [186, 21] width 193 height 18
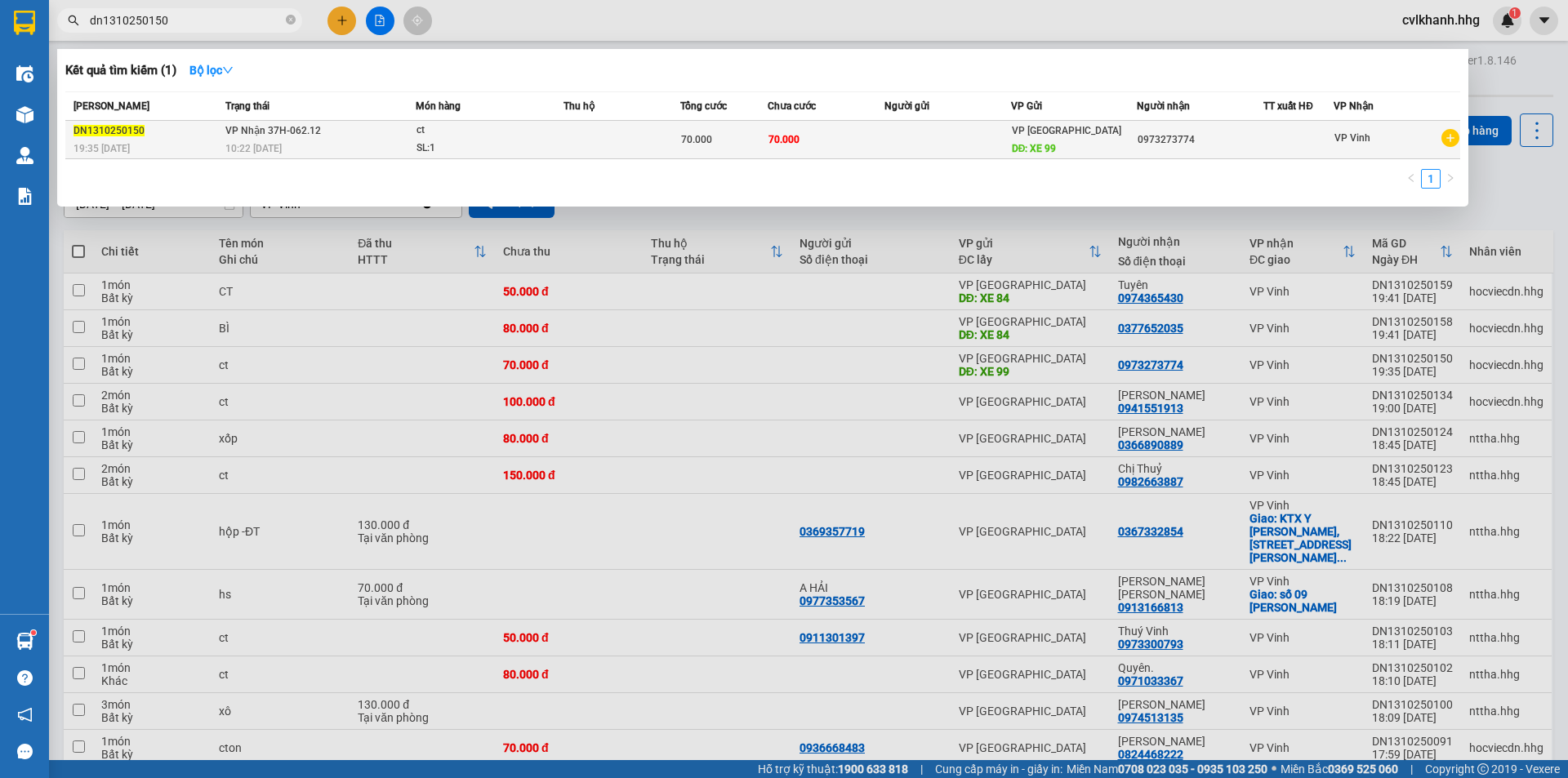
type input "dn1310250150"
click at [524, 146] on div "SL: 1" at bounding box center [478, 148] width 123 height 18
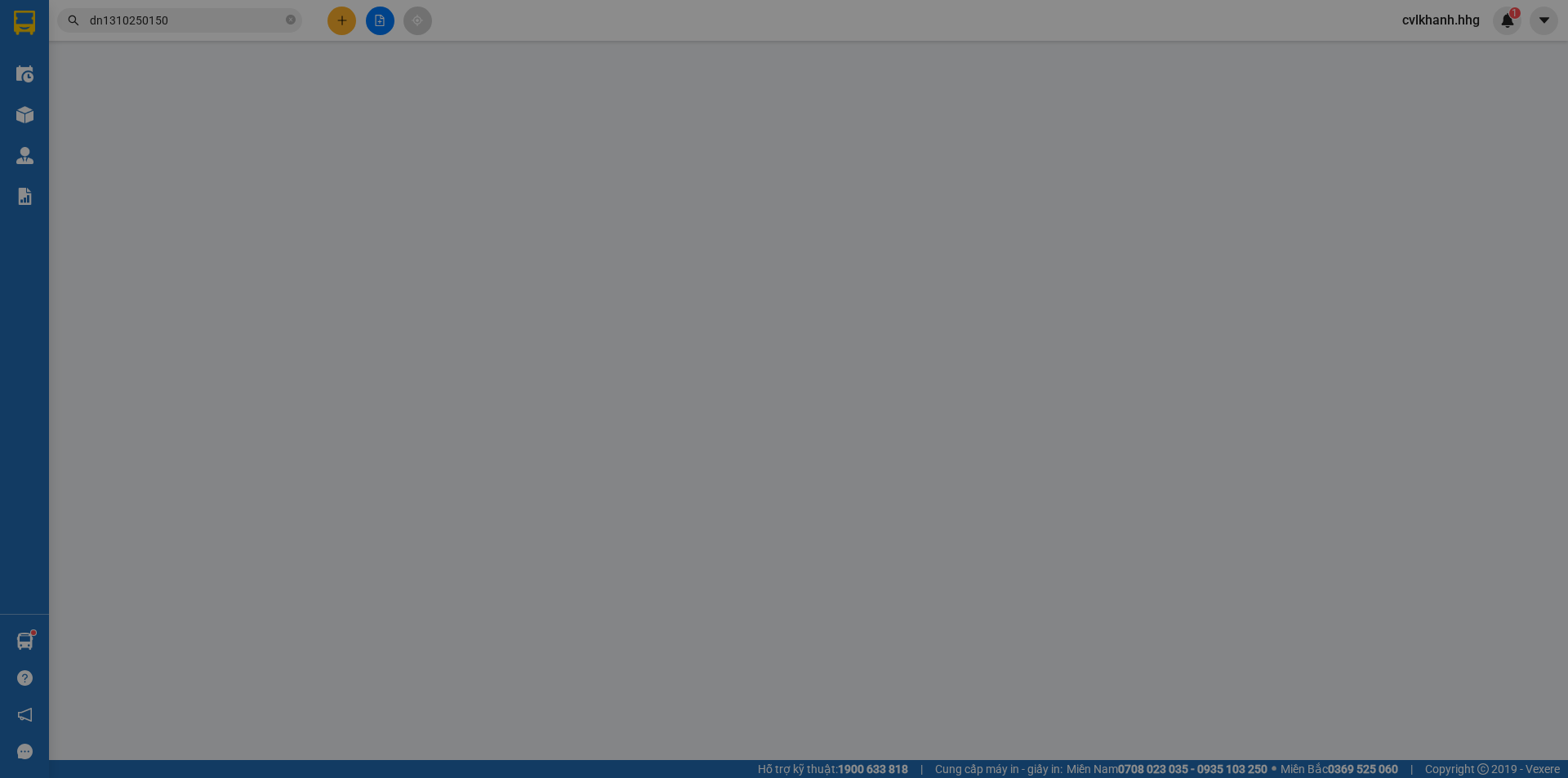
type input "XE 99"
type input "0973273774"
type input "0"
type input "70.000"
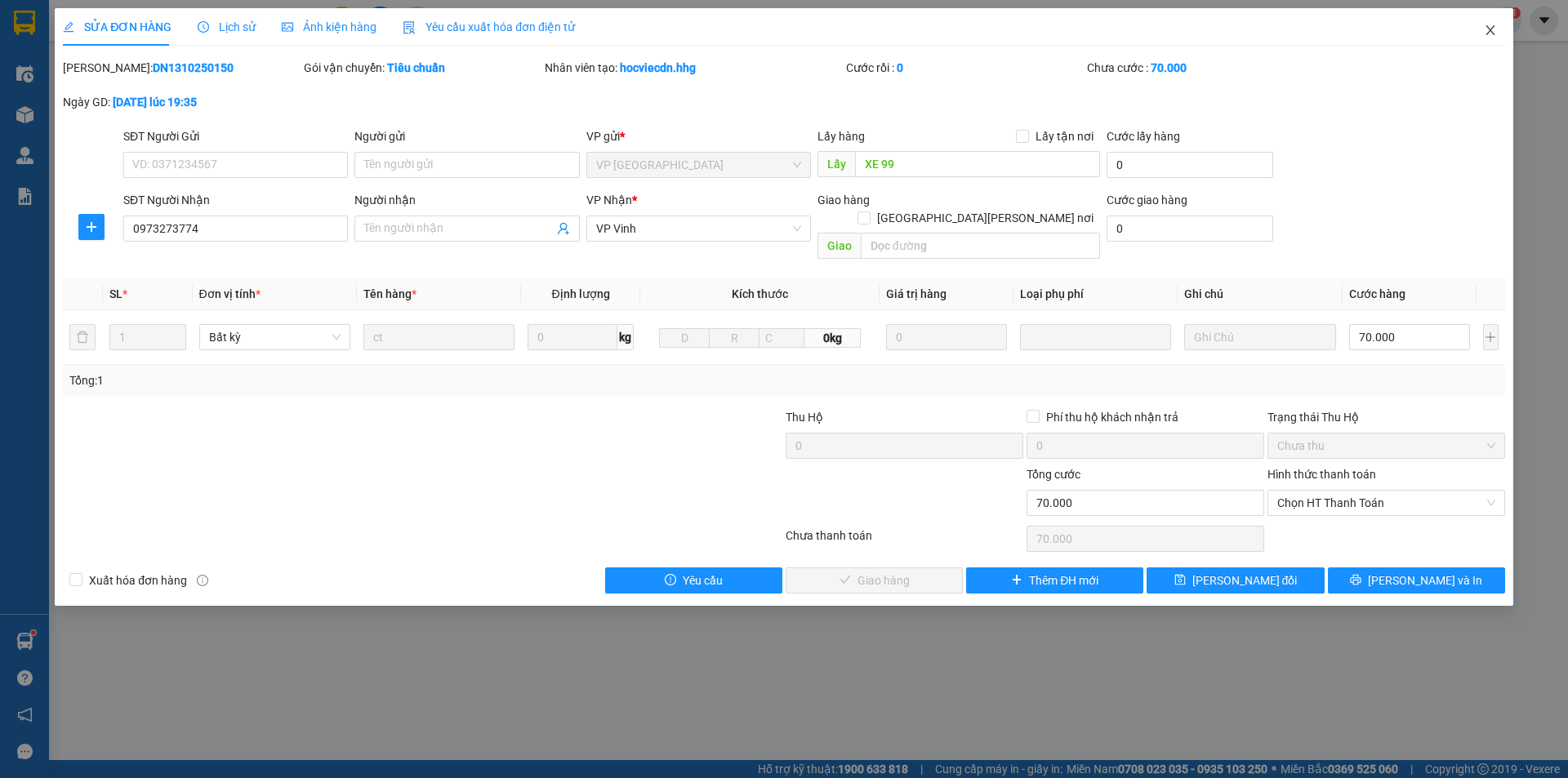
click at [1494, 31] on icon "close" at bounding box center [1490, 30] width 13 height 13
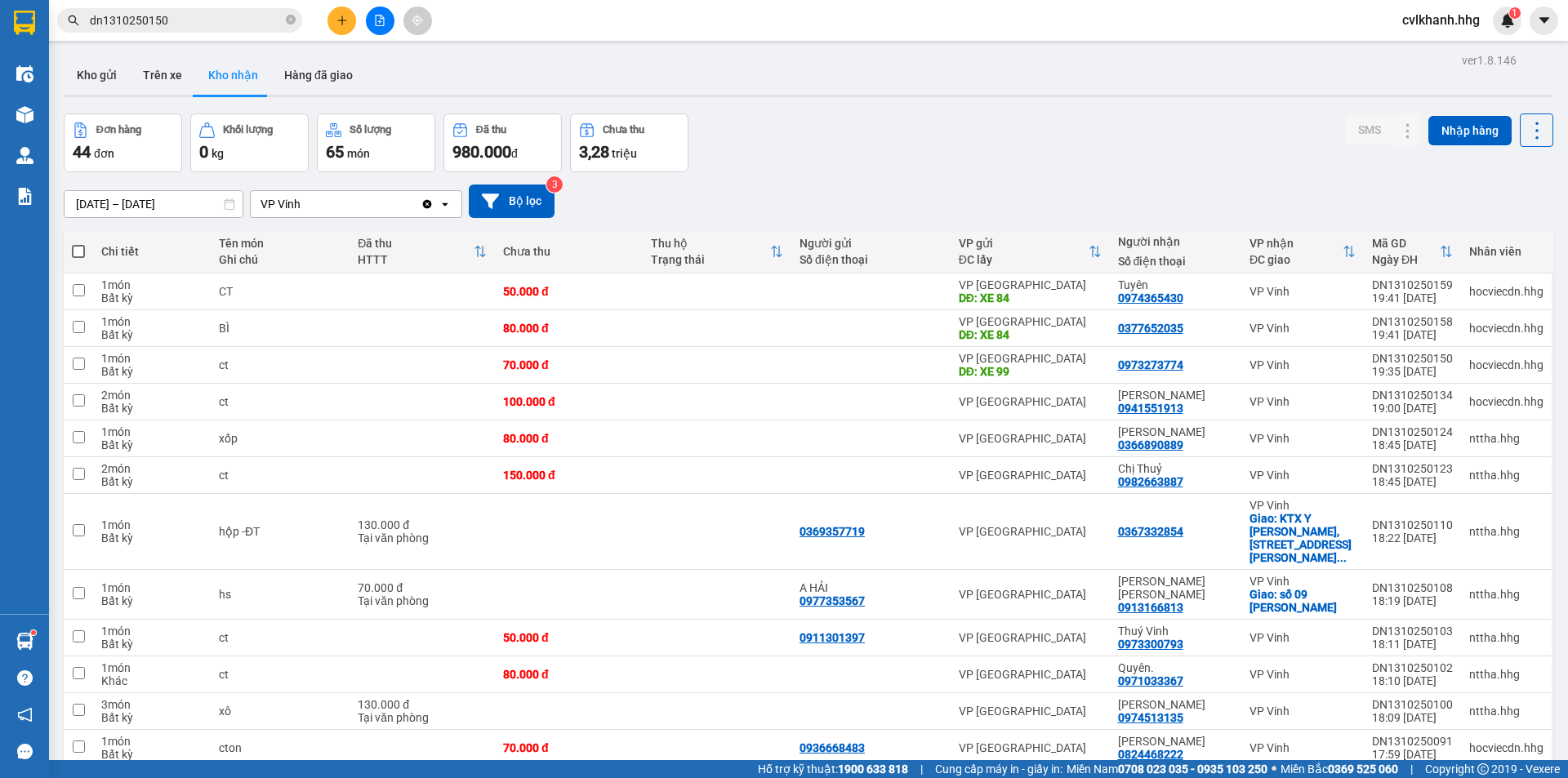
click at [222, 23] on input "dn1310250150" at bounding box center [186, 21] width 193 height 18
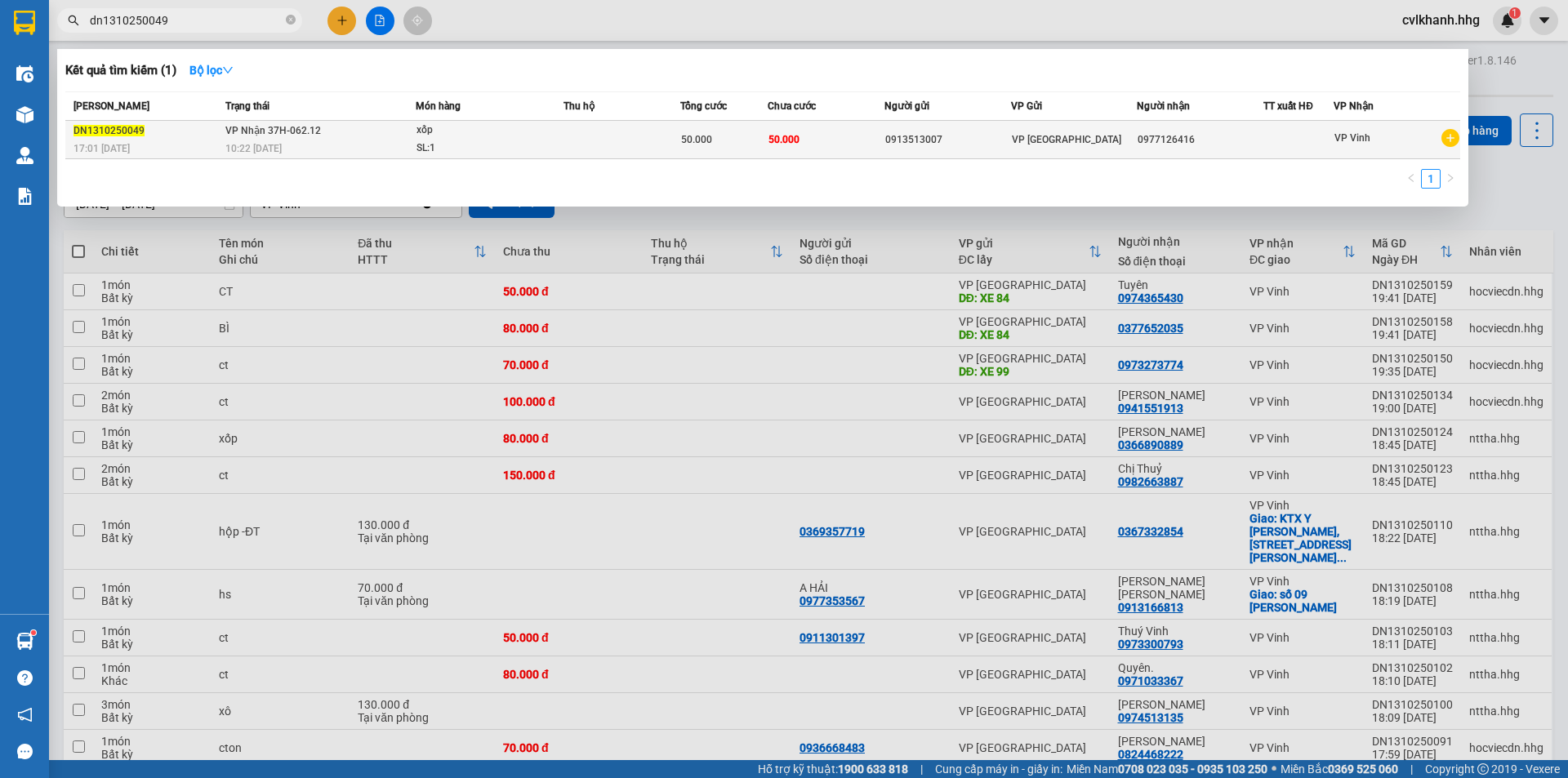
type input "dn1310250049"
click at [478, 126] on div "xốp" at bounding box center [478, 131] width 123 height 18
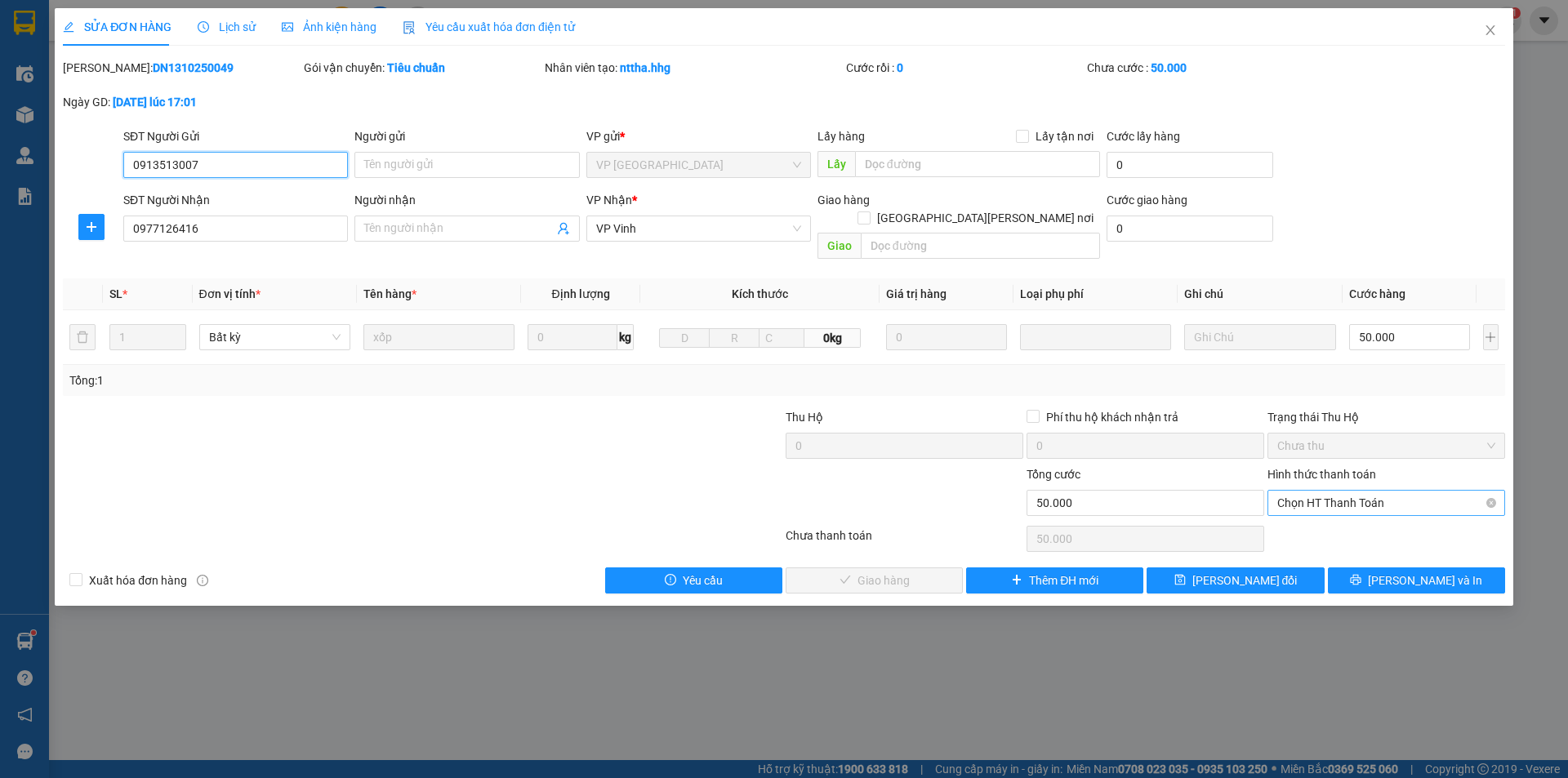
click at [1345, 491] on span "Chọn HT Thanh Toán" at bounding box center [1387, 503] width 218 height 25
click at [1327, 522] on div "Tại văn phòng" at bounding box center [1387, 518] width 218 height 18
type input "0"
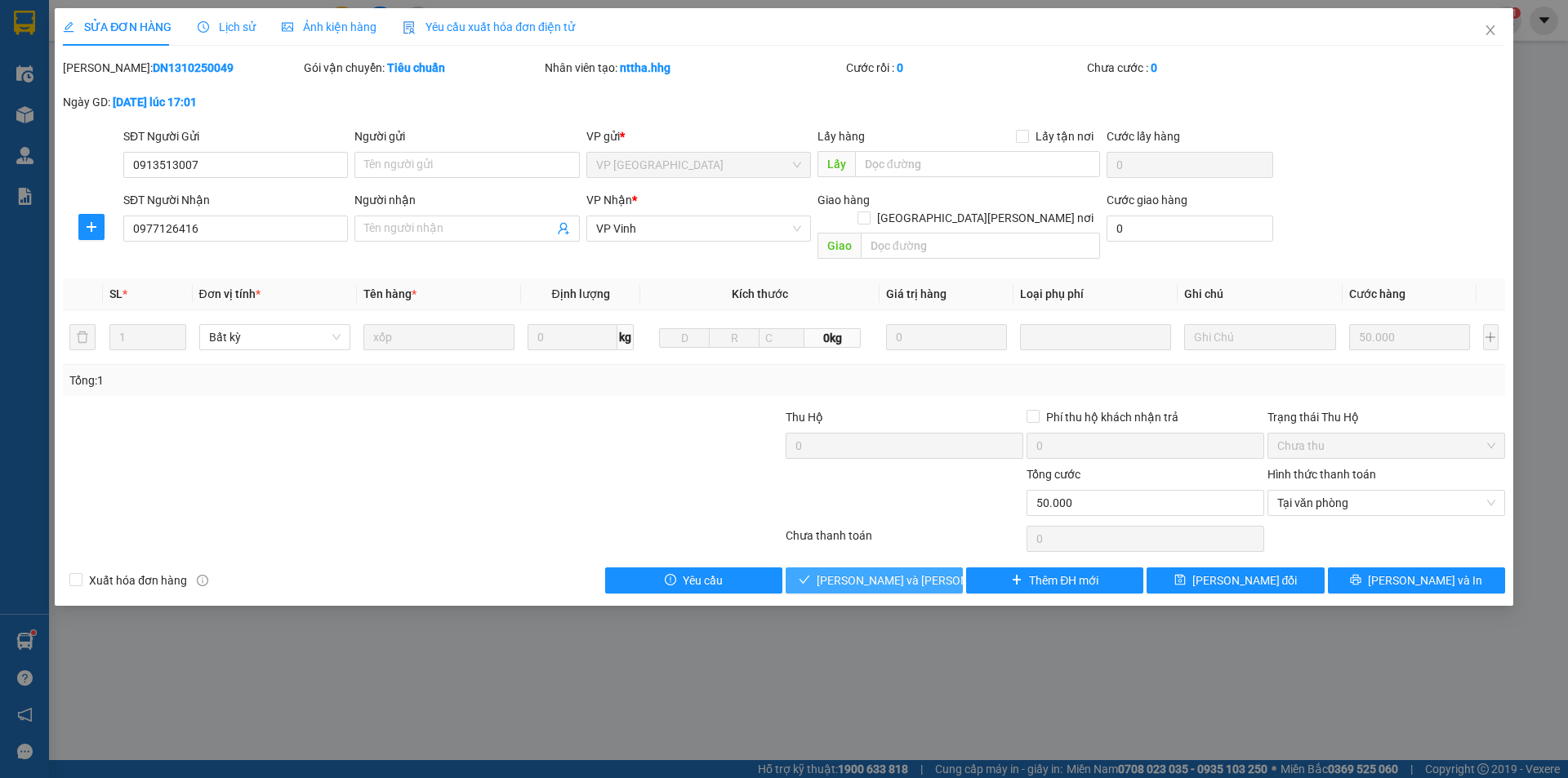
click at [880, 572] on span "Lưu và Giao hàng" at bounding box center [927, 581] width 221 height 18
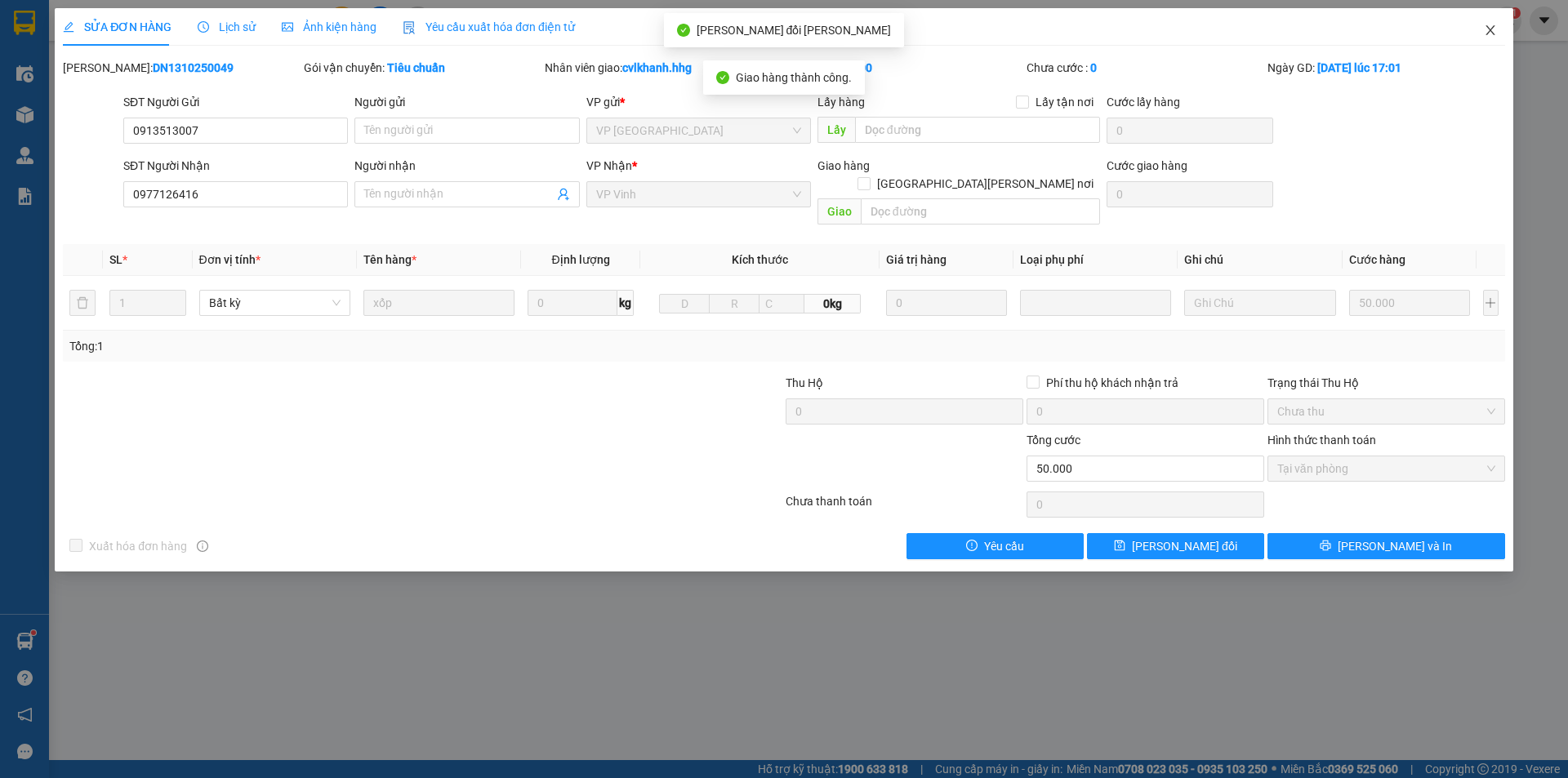
click at [1493, 30] on icon "close" at bounding box center [1490, 31] width 9 height 10
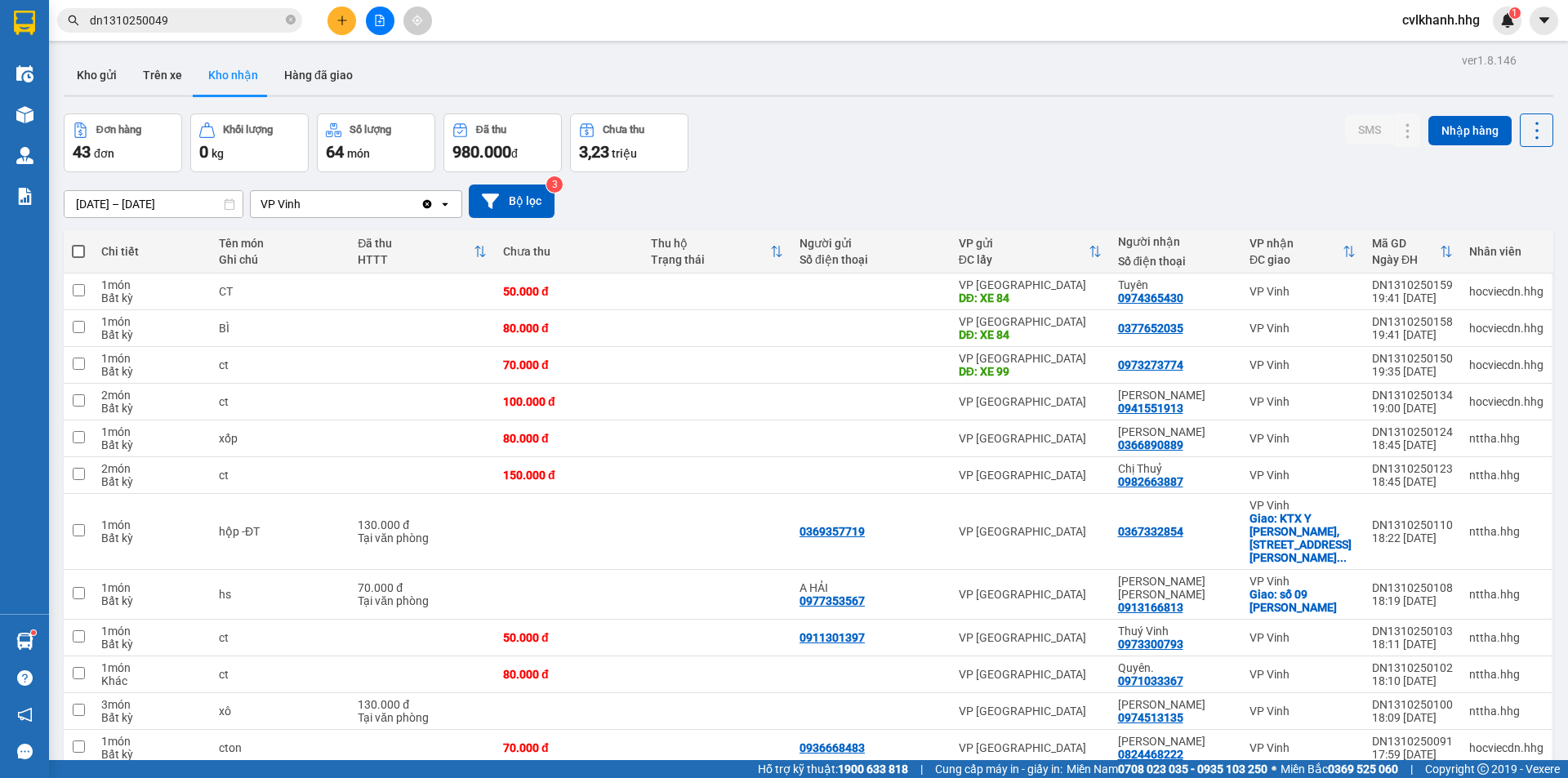
click at [239, 21] on input "dn1310250049" at bounding box center [186, 21] width 193 height 18
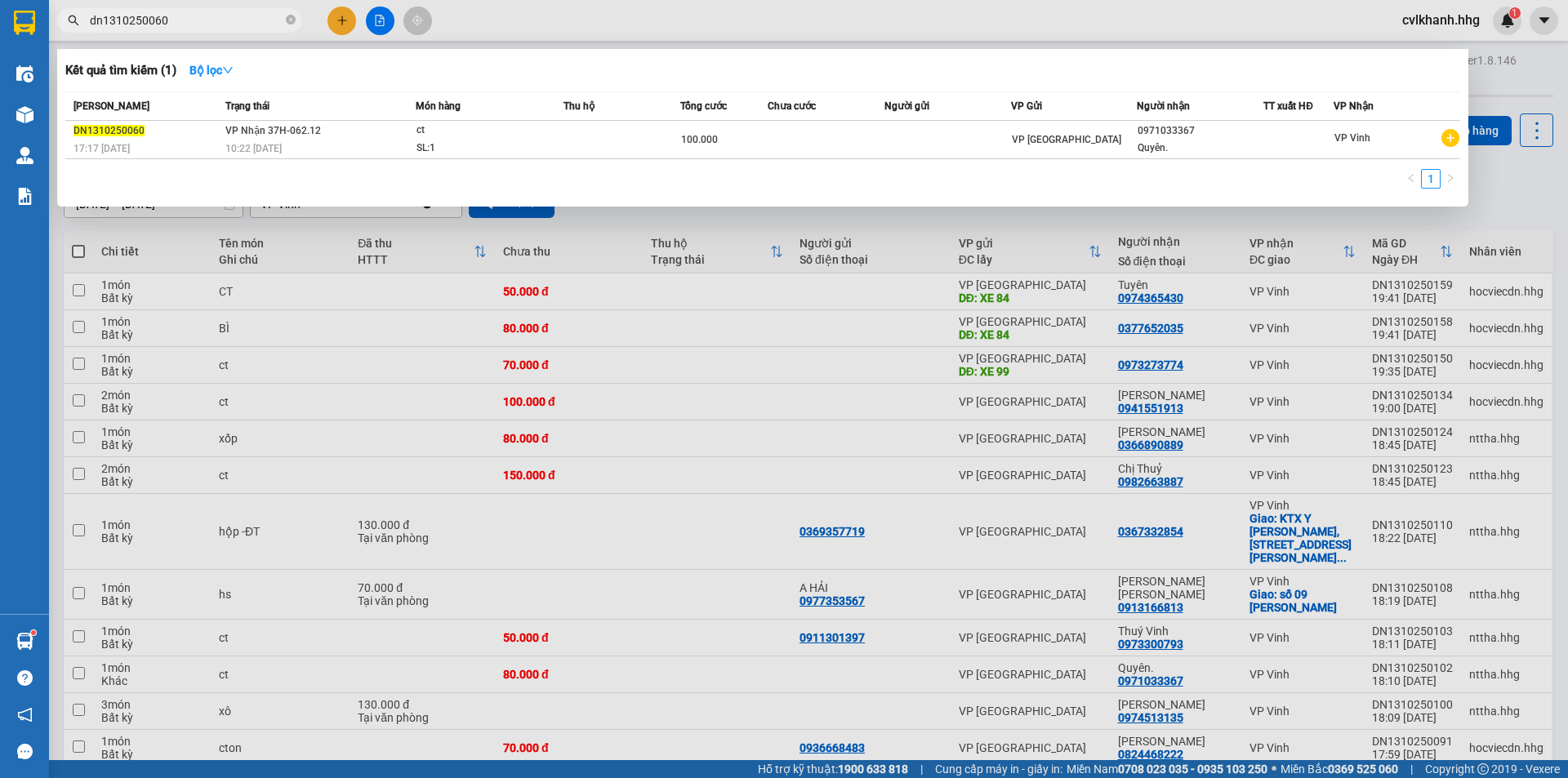
type input "dn1310250060"
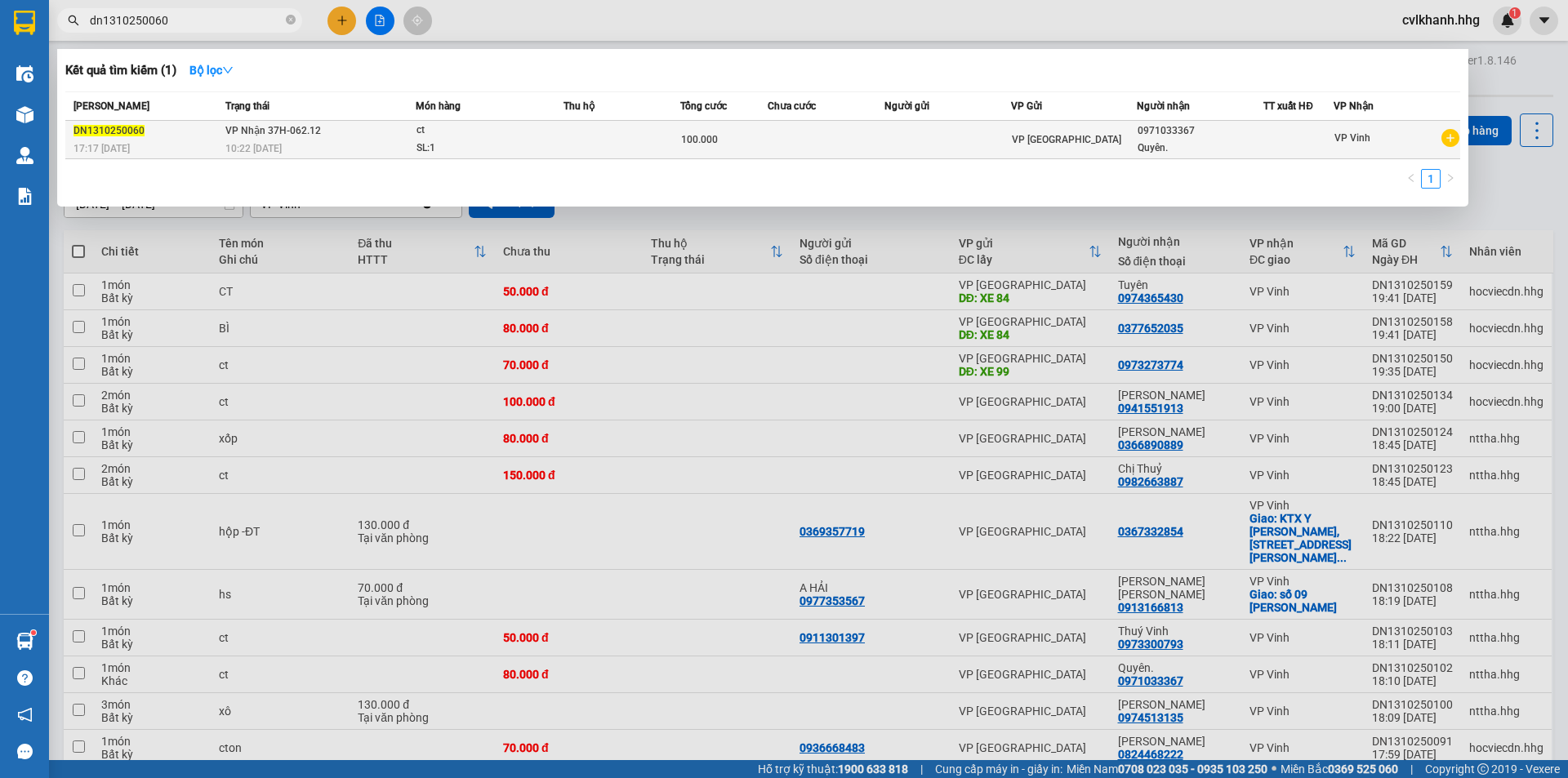
drag, startPoint x: 319, startPoint y: 129, endPoint x: 341, endPoint y: 129, distance: 22.0
click at [341, 129] on td "VP Nhận 37H-062.12 10:22 - 14/10" at bounding box center [319, 140] width 194 height 39
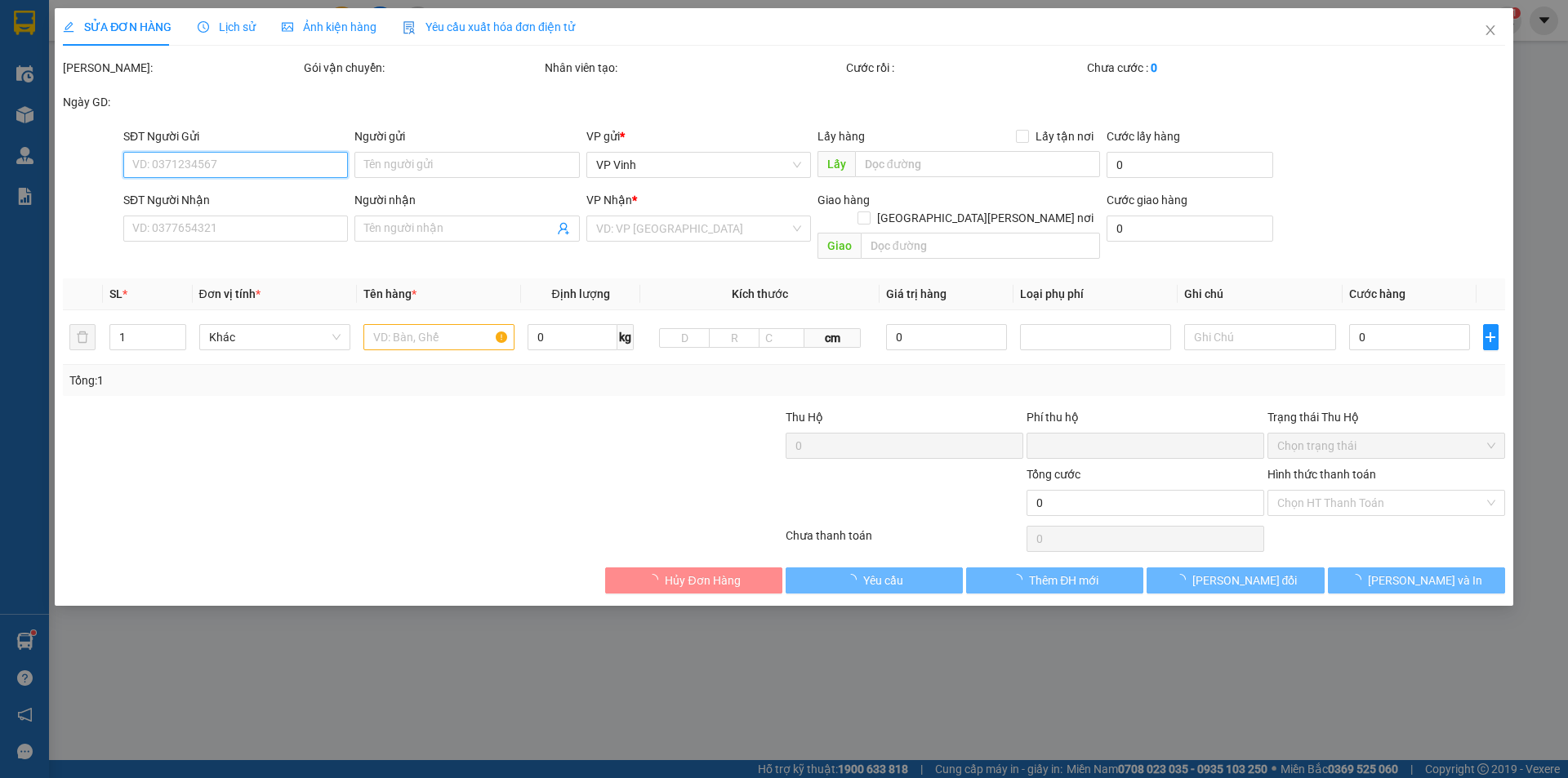
type input "0971033367"
type input "Quyên."
type input "0"
type input "100.000"
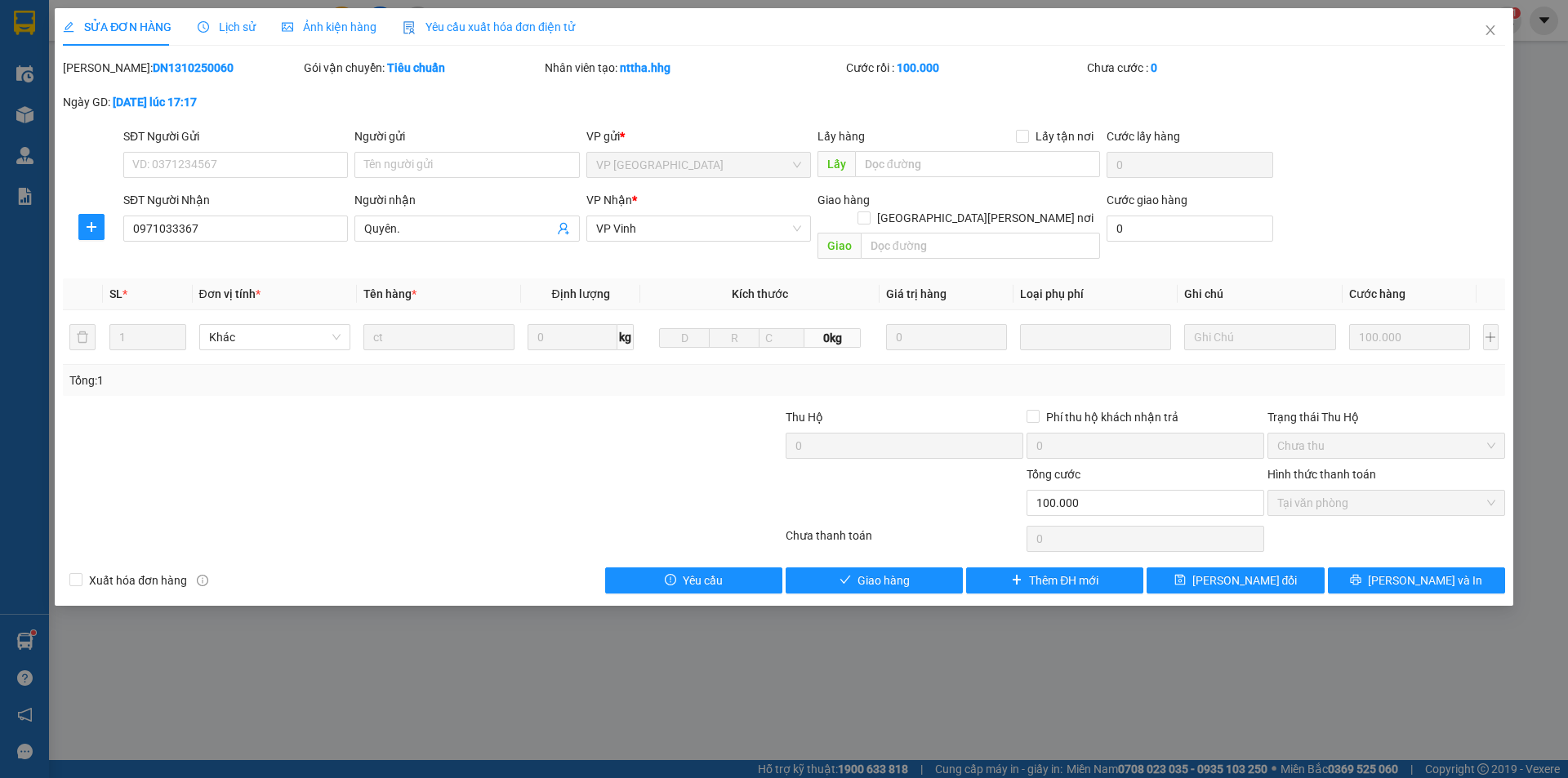
click at [911, 576] on div "SỬA ĐƠN HÀNG Lịch sử Ảnh kiện hàng Yêu cầu xuất hóa đơn điện tử Total Paid Fee …" at bounding box center [784, 307] width 1459 height 598
click at [909, 572] on span "Giao hàng" at bounding box center [883, 581] width 52 height 18
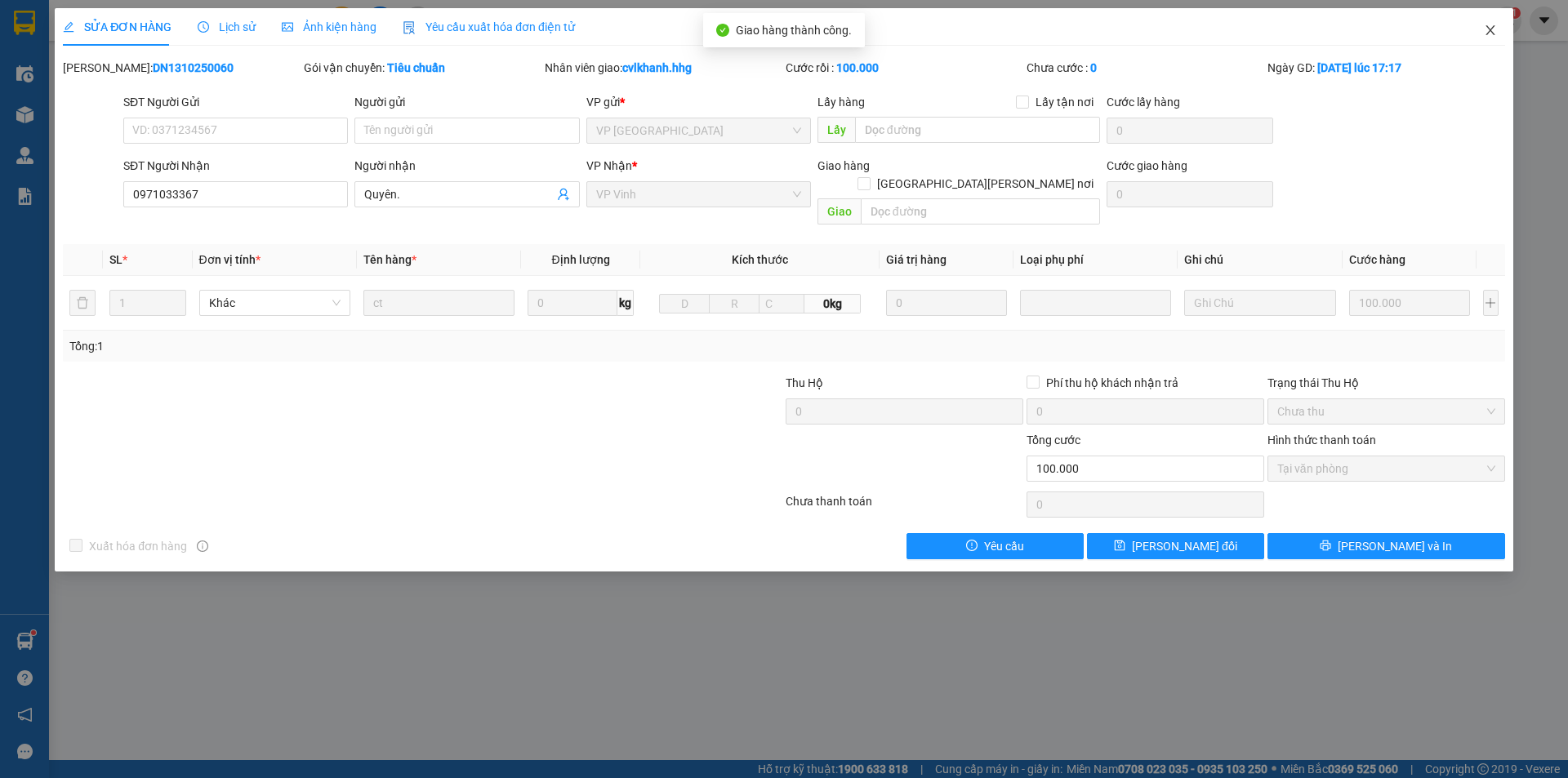
click at [1501, 32] on span "Close" at bounding box center [1491, 31] width 46 height 46
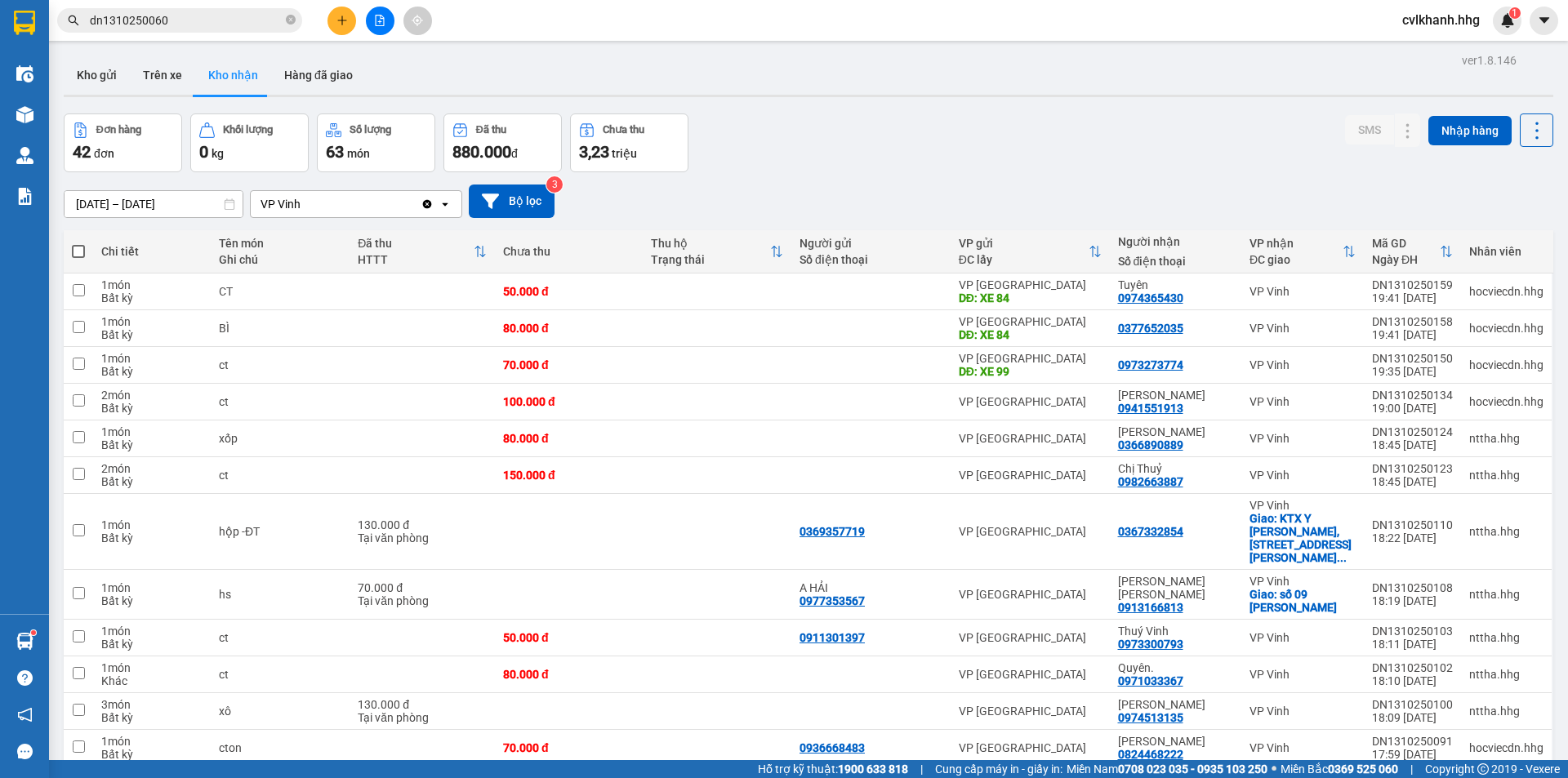
click at [165, 20] on input "dn1310250060" at bounding box center [186, 21] width 193 height 18
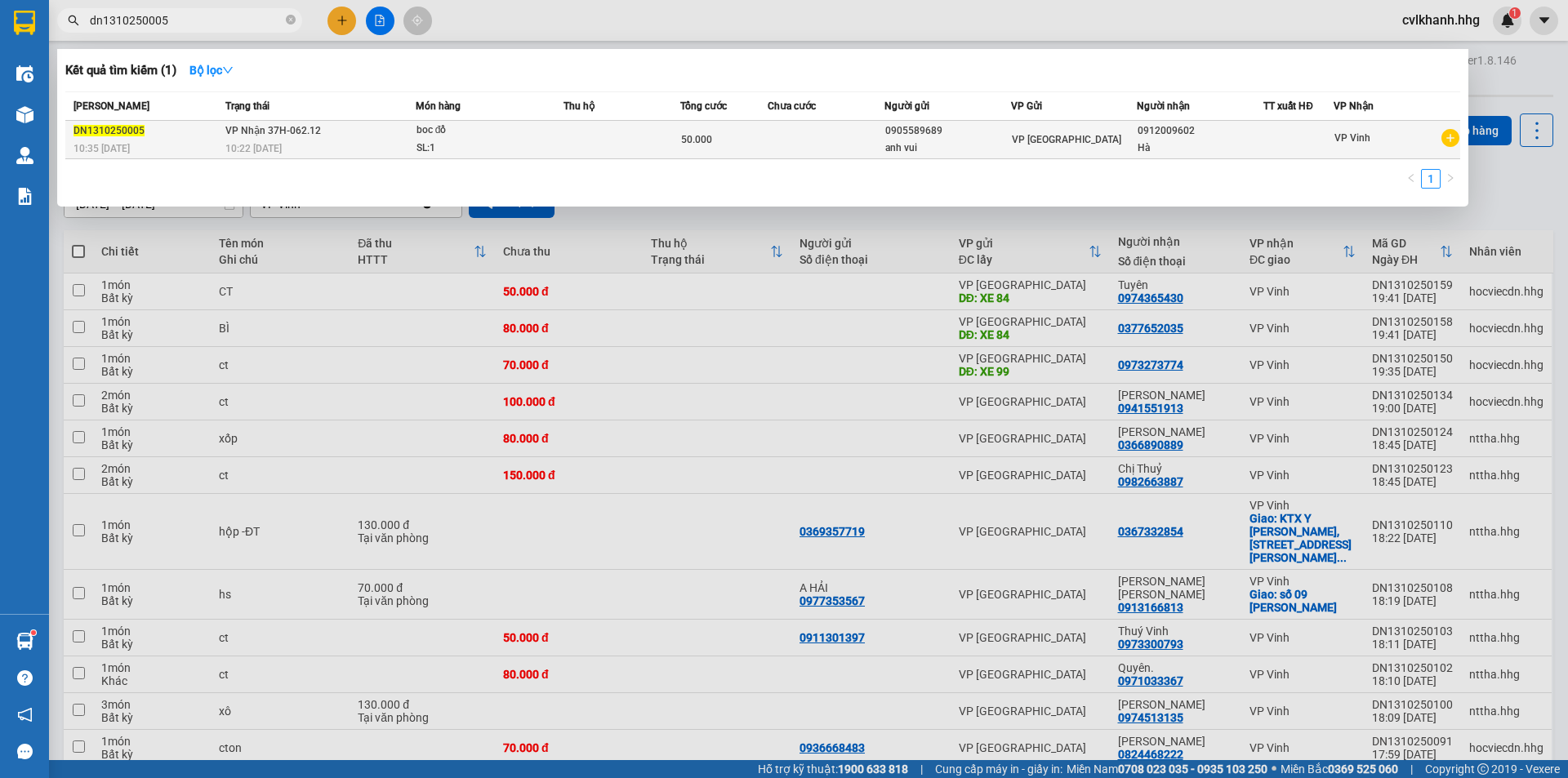
type input "dn1310250005"
click at [514, 145] on div "SL: 1" at bounding box center [478, 148] width 123 height 18
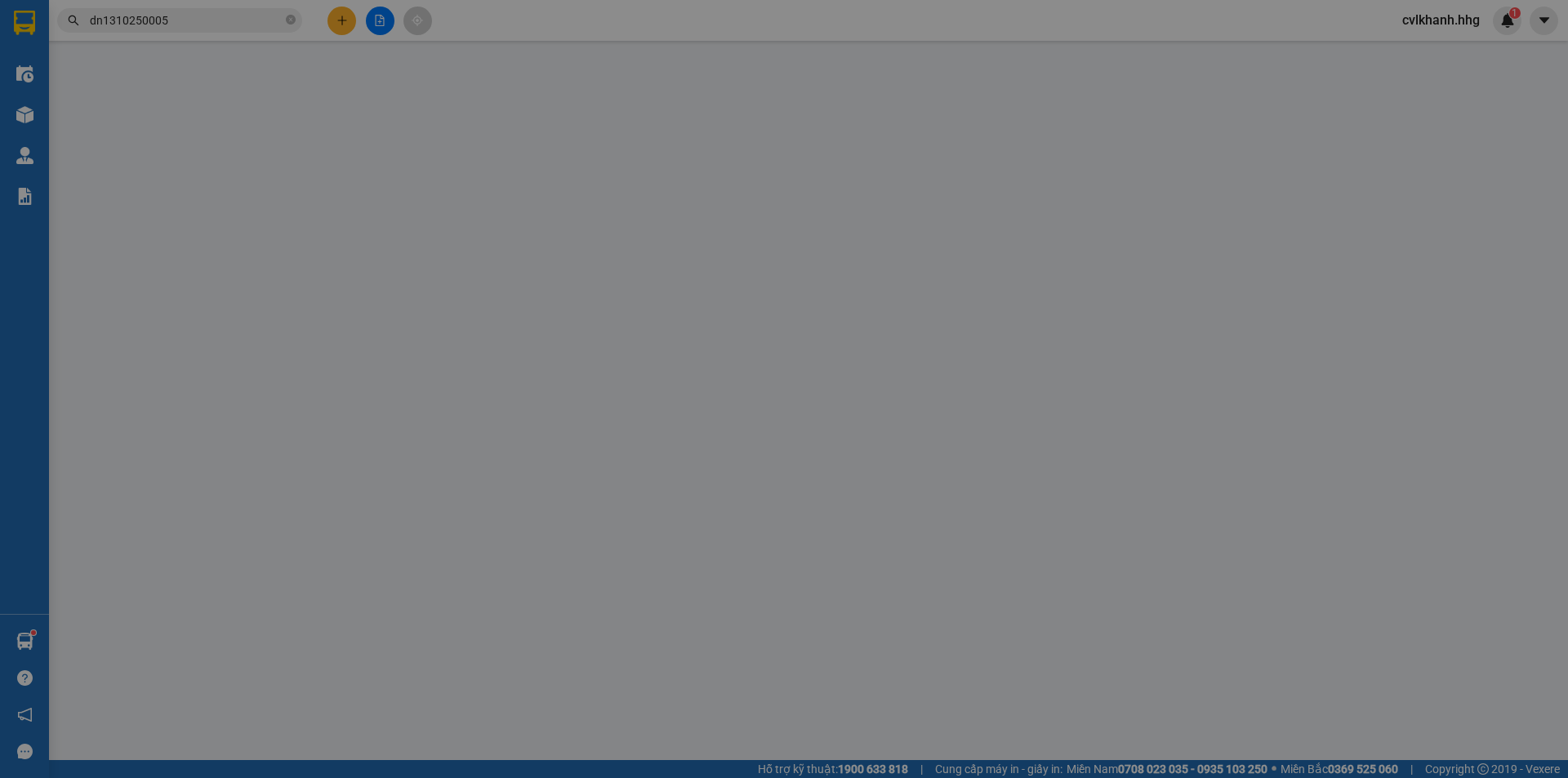
type input "0905589689"
type input "anh vui"
type input "0912009602"
type input "Hà"
type input "0"
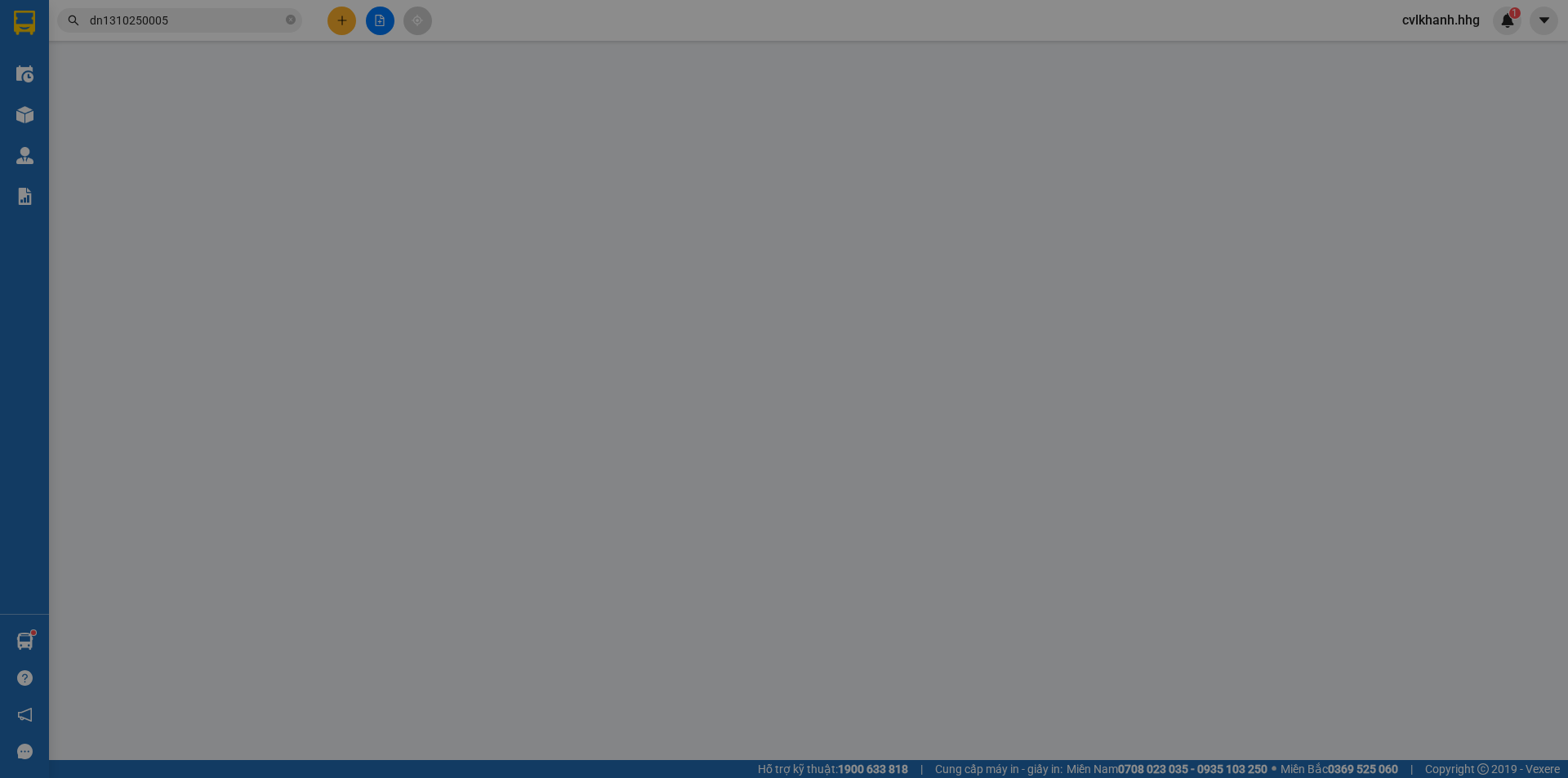
type input "50.000"
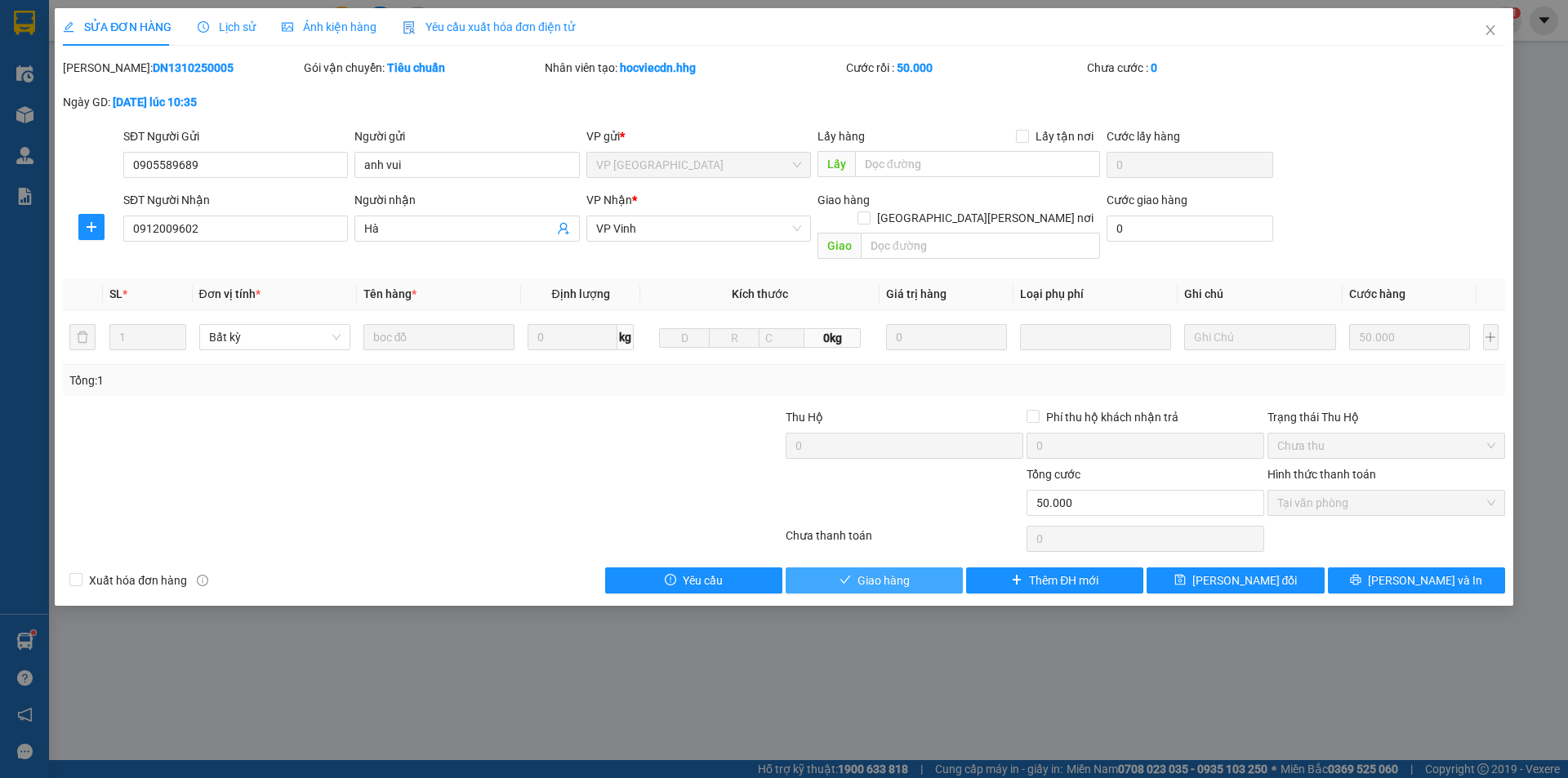
click at [857, 572] on span "Giao hàng" at bounding box center [883, 581] width 52 height 18
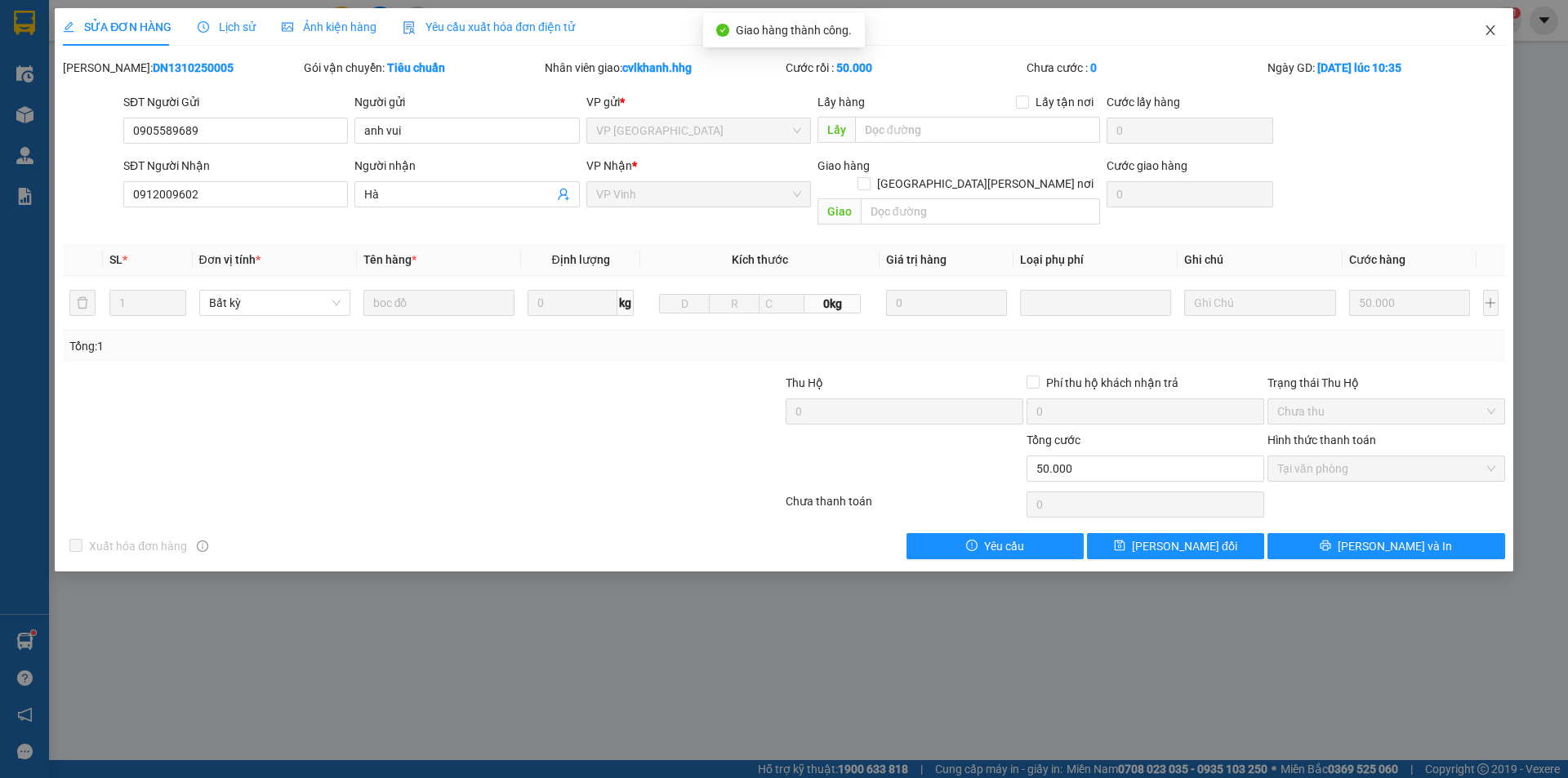
click at [1488, 28] on icon "close" at bounding box center [1490, 31] width 9 height 10
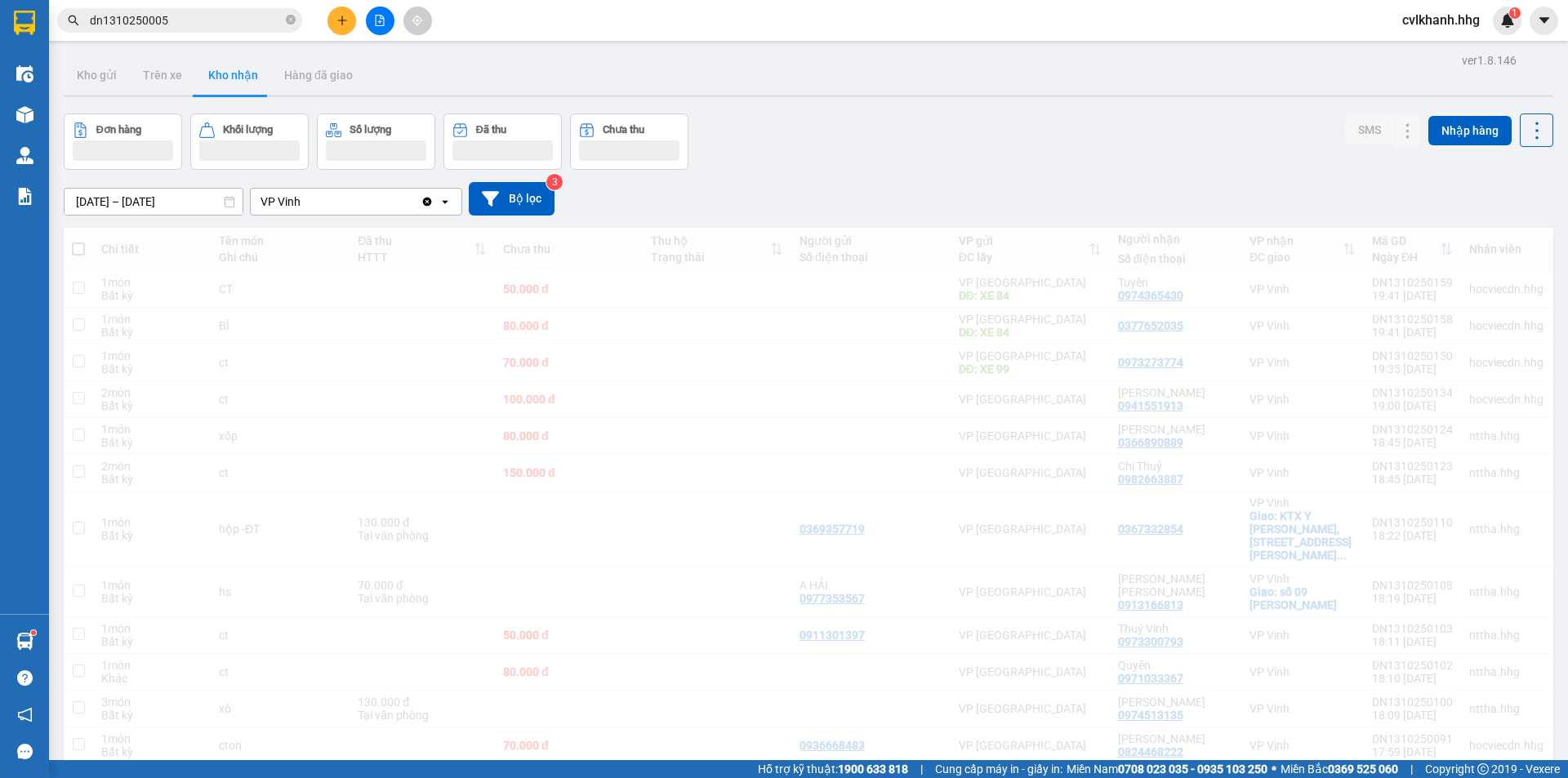
click at [203, 21] on input "dn1310250005" at bounding box center [186, 21] width 193 height 18
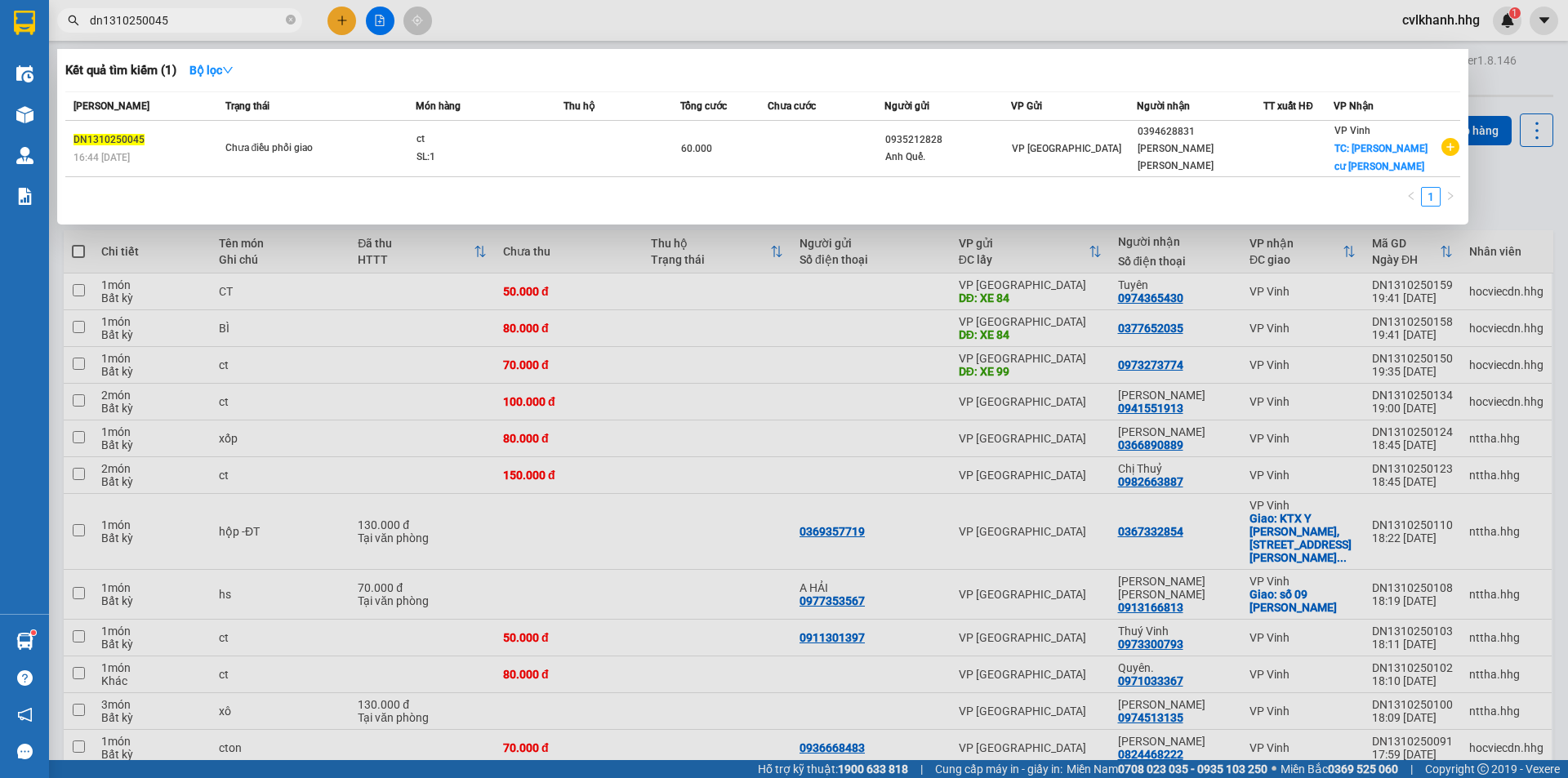
click at [287, 140] on div "Chưa điều phối giao" at bounding box center [287, 148] width 123 height 18
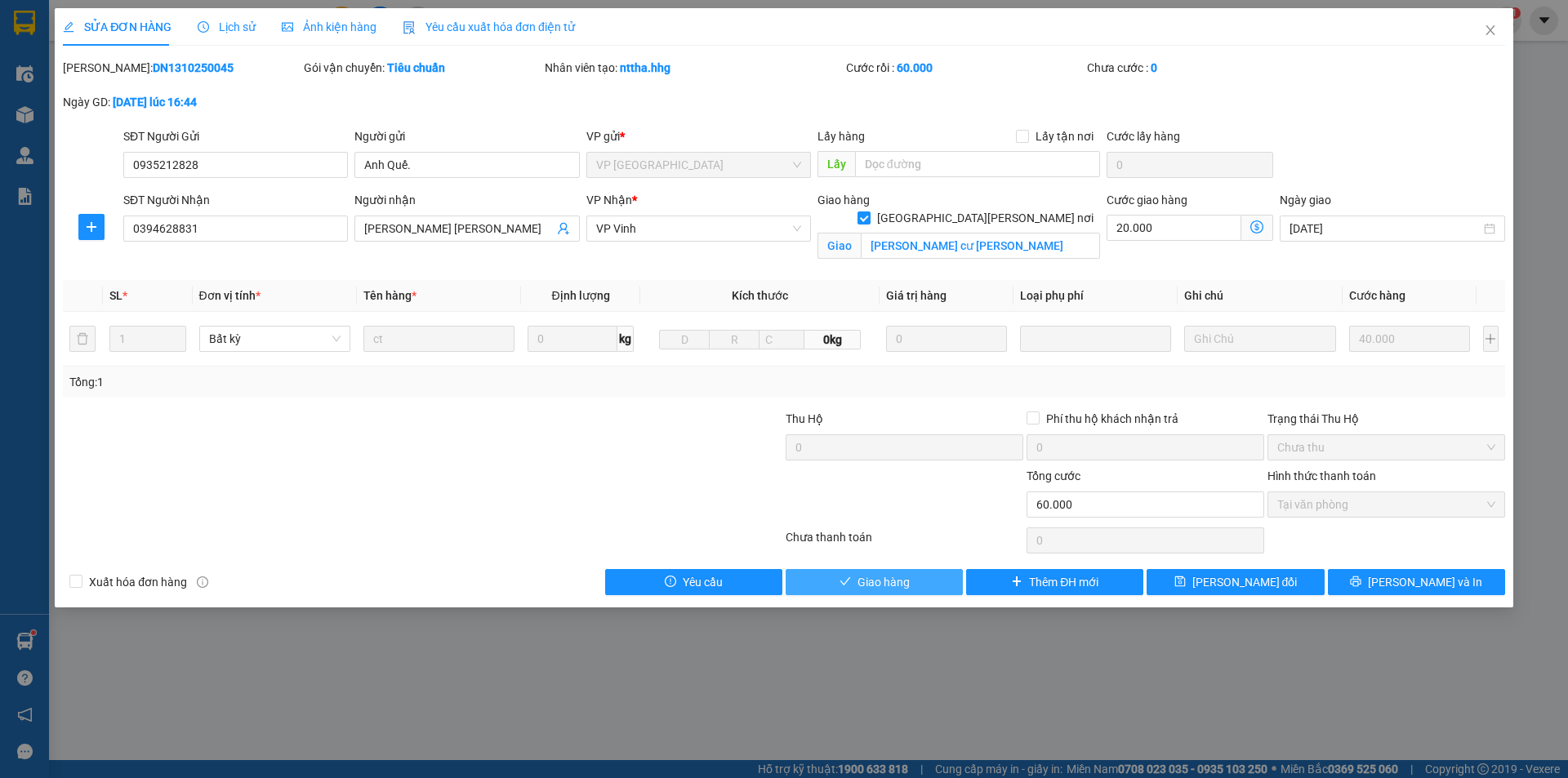
click at [869, 577] on span "Giao hàng" at bounding box center [883, 582] width 52 height 18
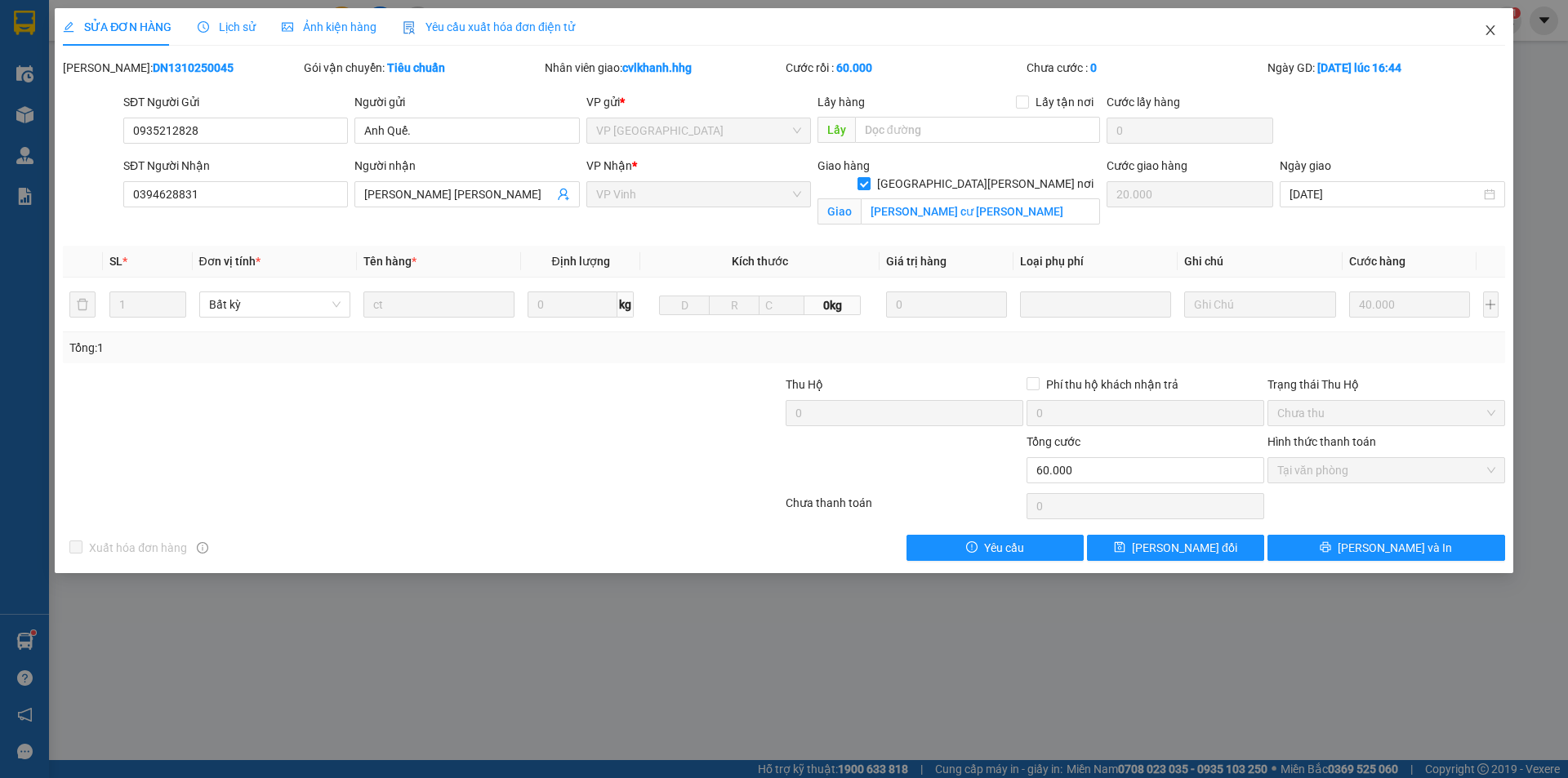
click at [1484, 21] on span "Close" at bounding box center [1491, 31] width 46 height 46
click at [1494, 32] on div "cvlkhanh.hhg 1" at bounding box center [1456, 21] width 133 height 29
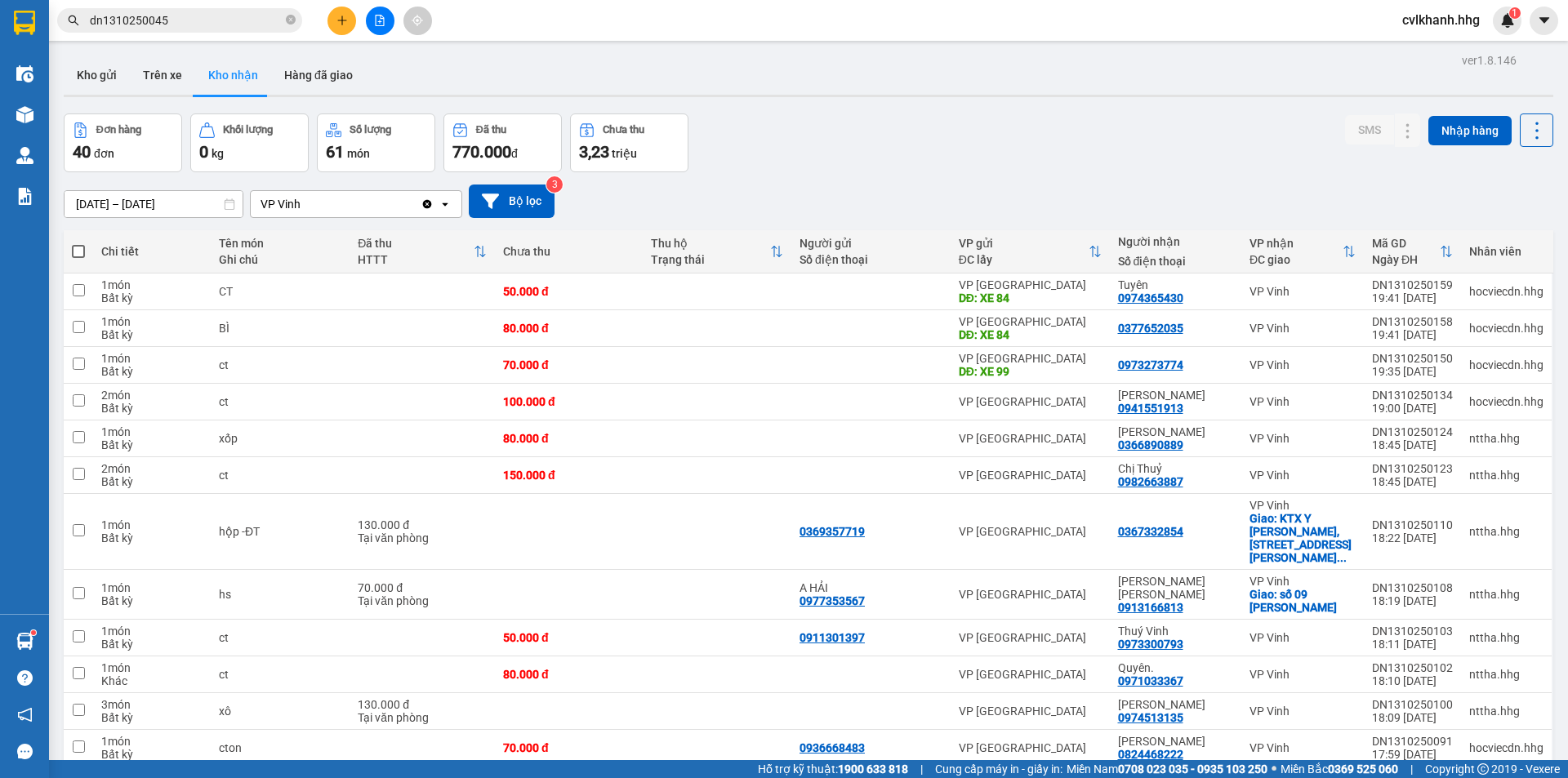
click at [196, 18] on input "dn1310250045" at bounding box center [186, 21] width 193 height 18
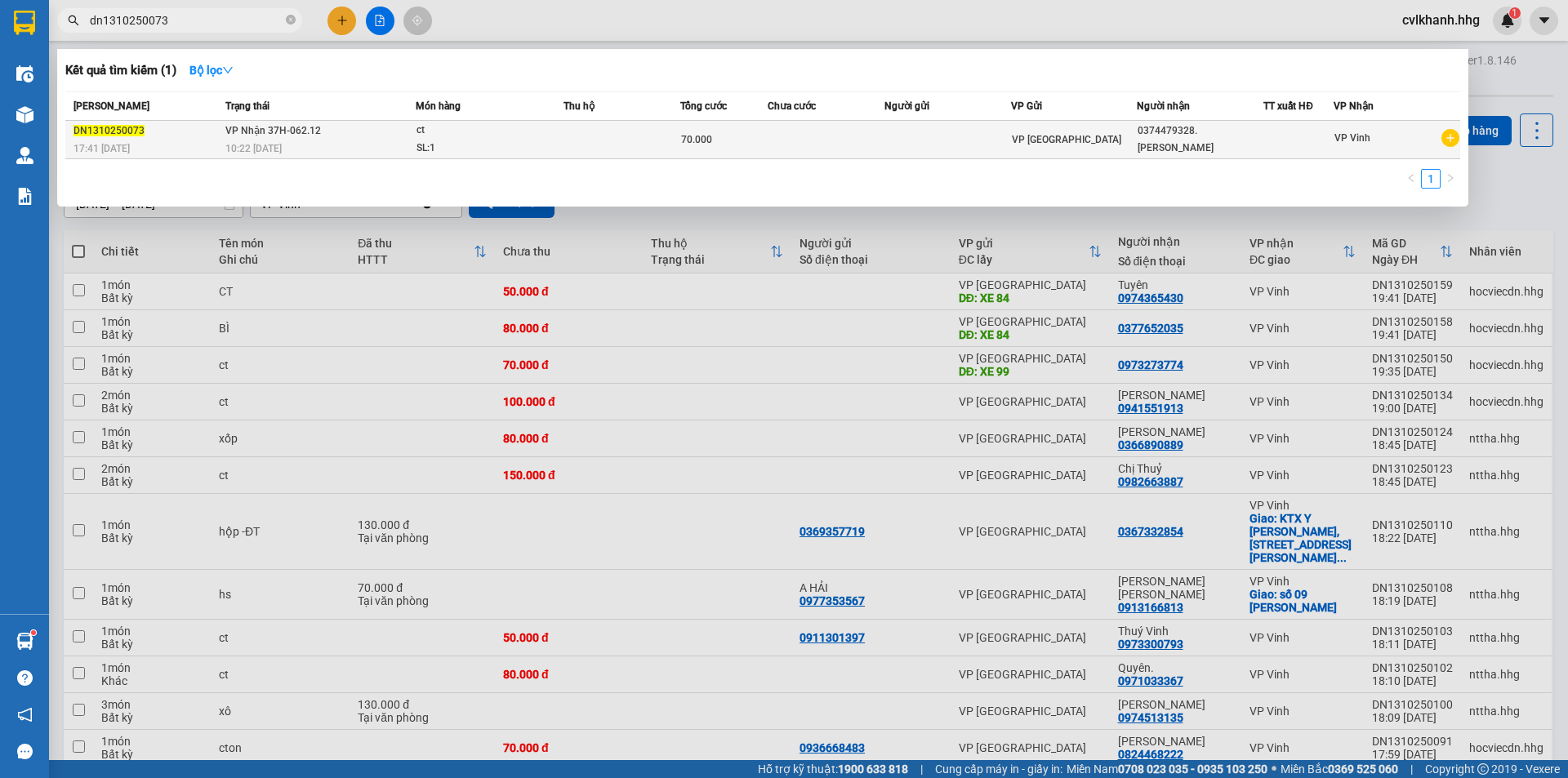
type input "dn1310250073"
click at [351, 137] on td "VP Nhận 37H-062.12 10:22 - 14/10" at bounding box center [319, 140] width 194 height 39
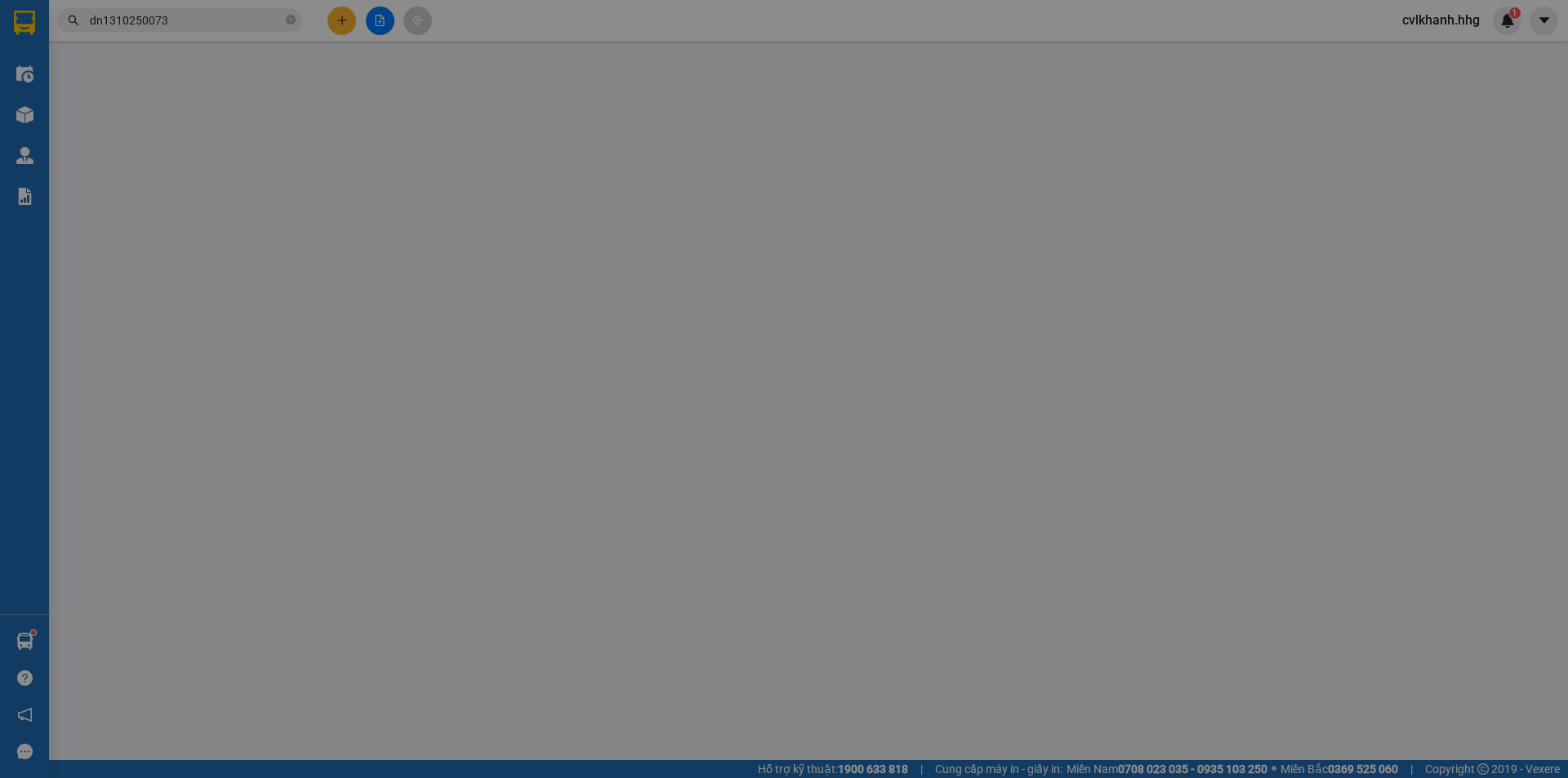
type input "0374479328."
type input "Anh Nhân"
type input "0"
type input "70.000"
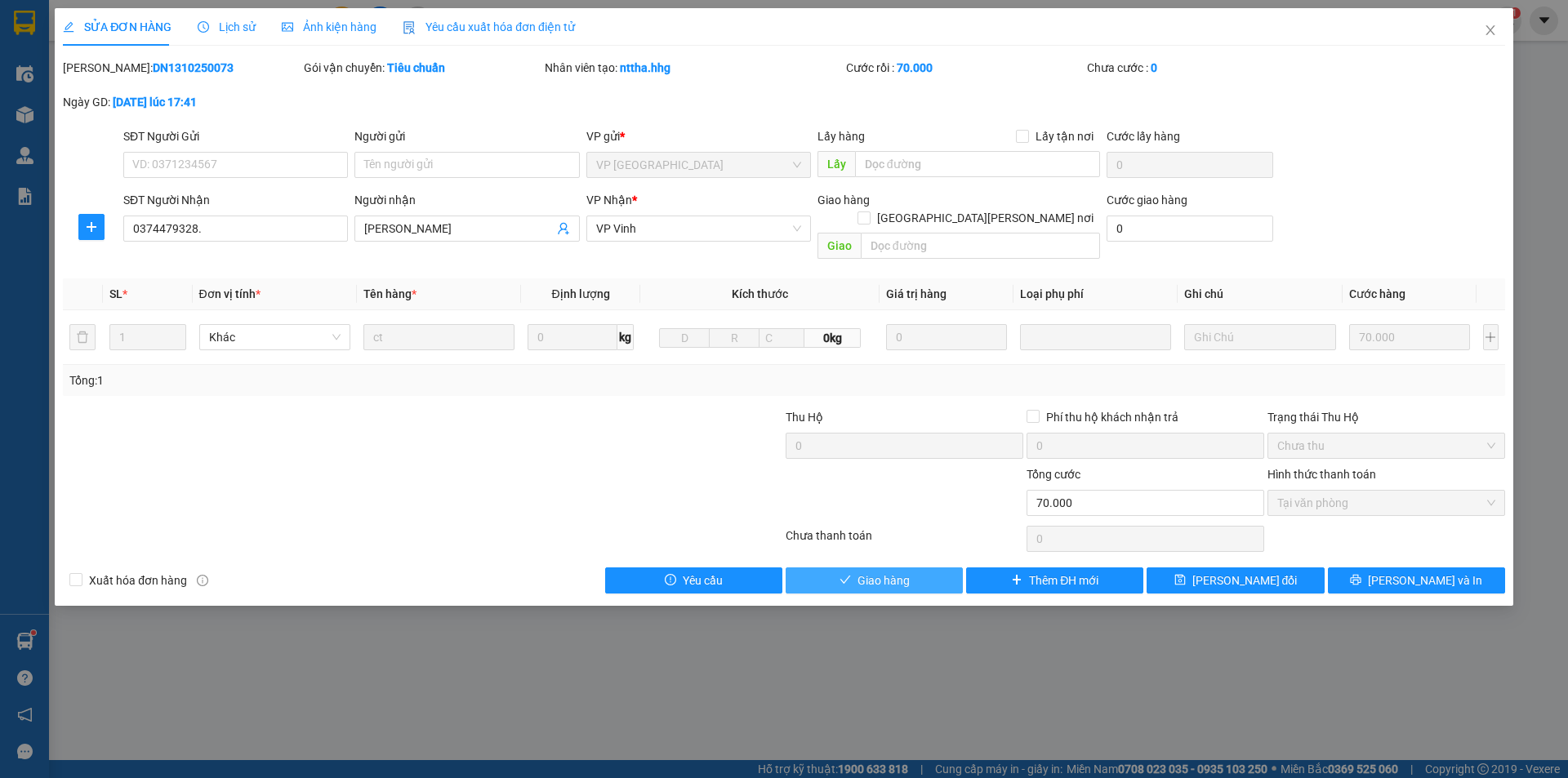
click at [858, 572] on span "Giao hàng" at bounding box center [883, 581] width 52 height 18
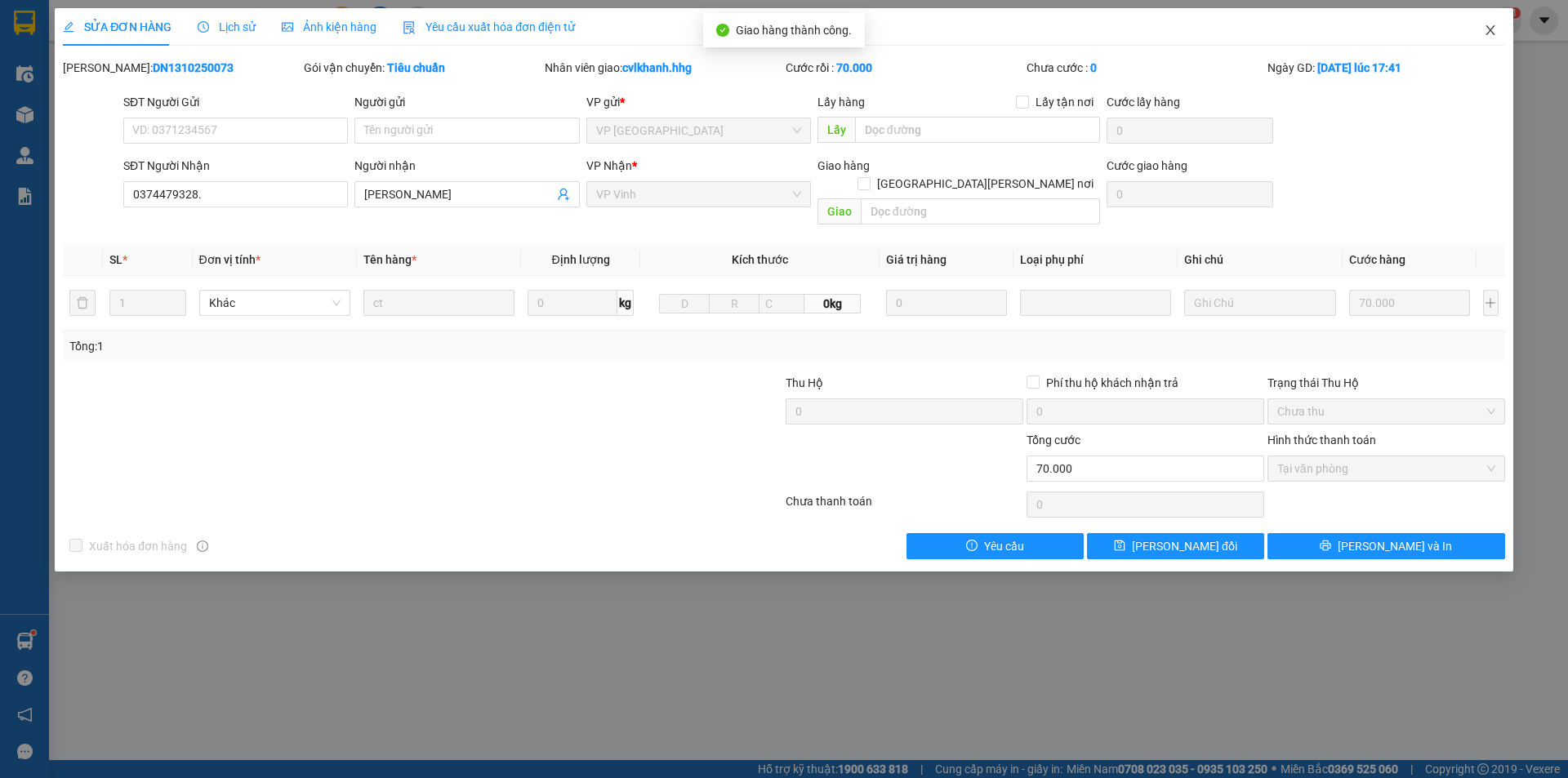
click at [1490, 36] on icon "close" at bounding box center [1490, 30] width 13 height 13
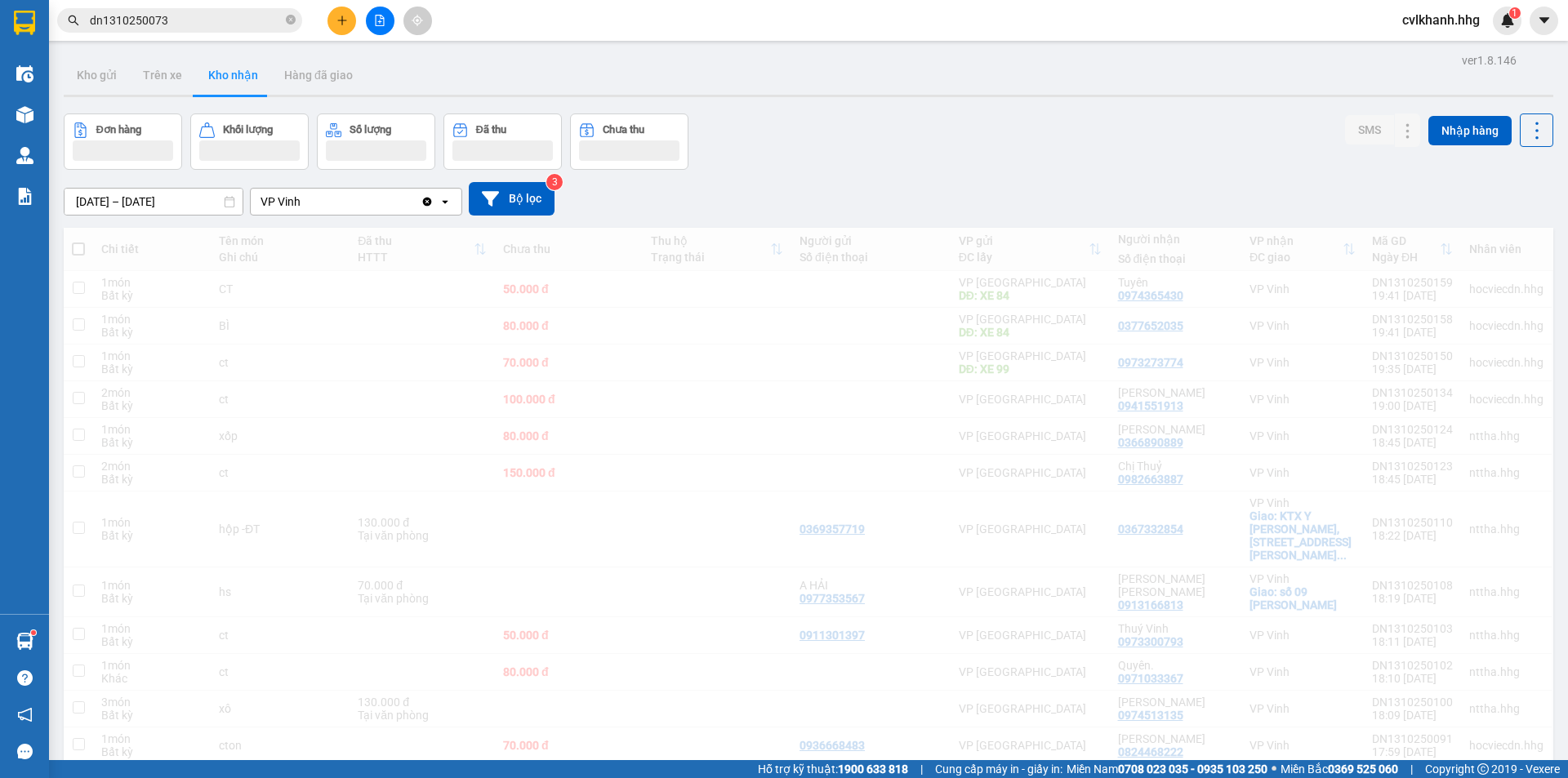
click at [187, 16] on input "dn1310250073" at bounding box center [186, 21] width 193 height 18
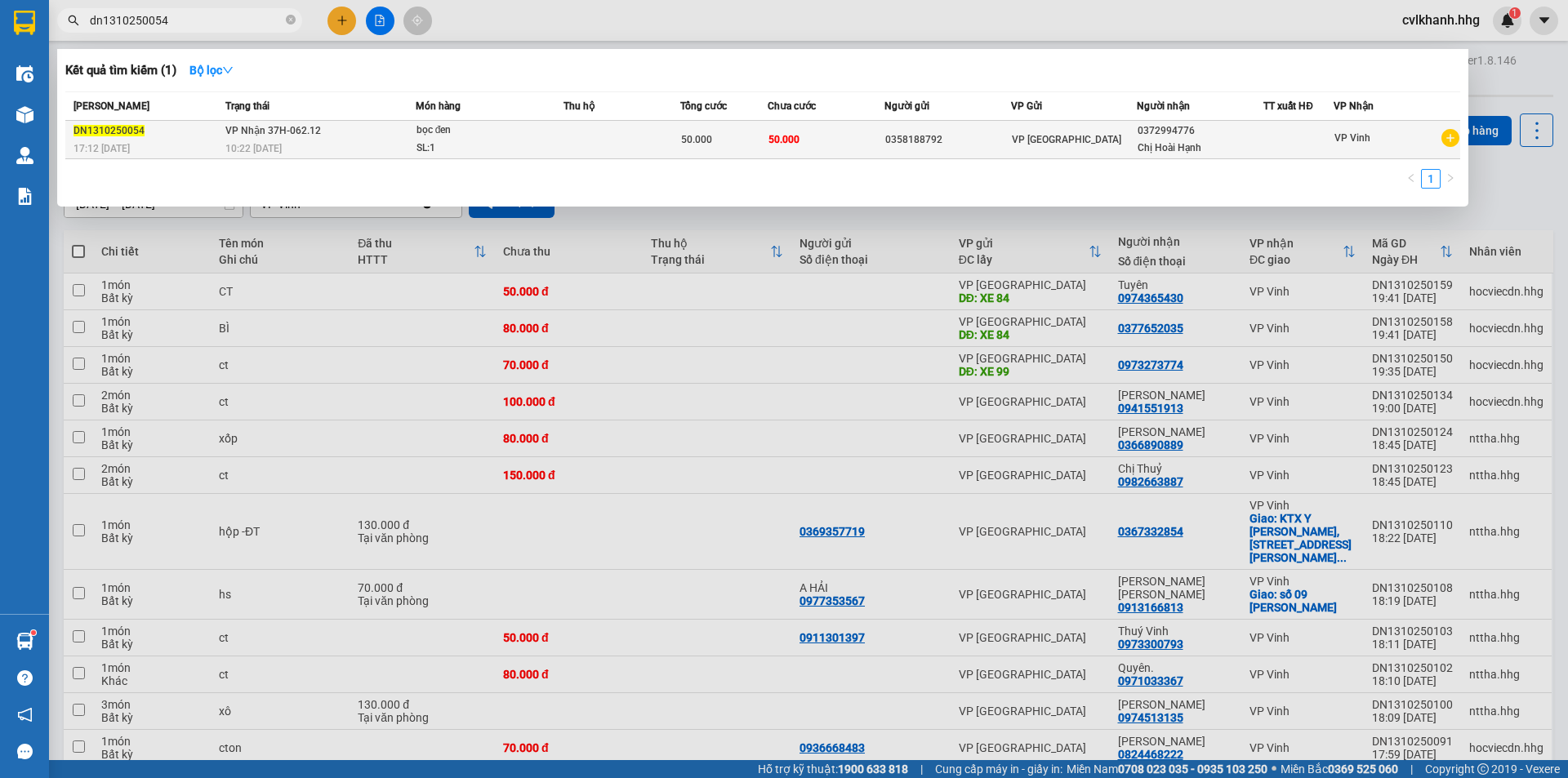
type input "dn1310250054"
click at [441, 131] on div "bọc đen" at bounding box center [478, 131] width 123 height 18
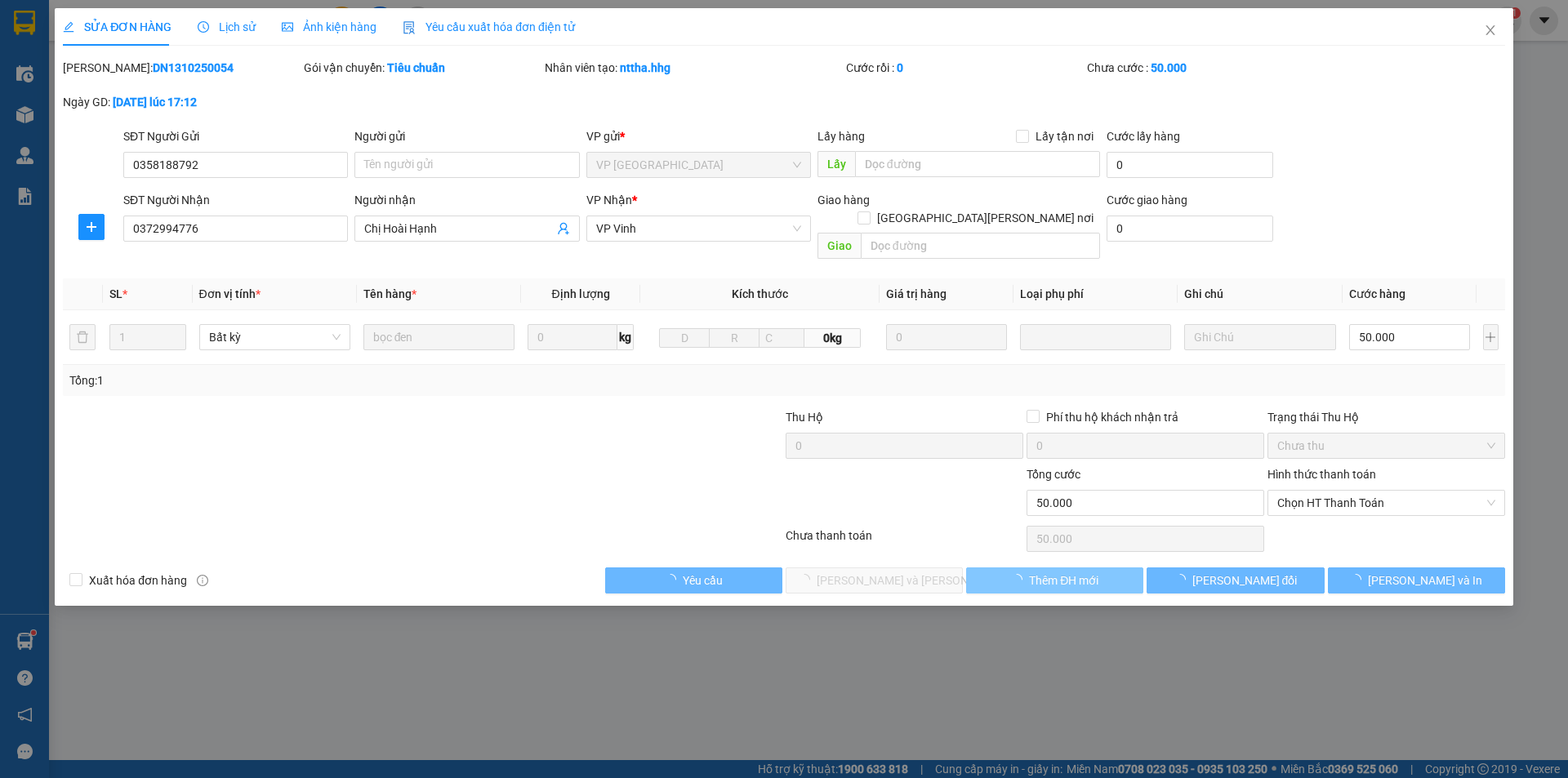
type input "0358188792"
type input "0372994776"
type input "Chị Hoài Hạnh"
type input "0"
type input "50.000"
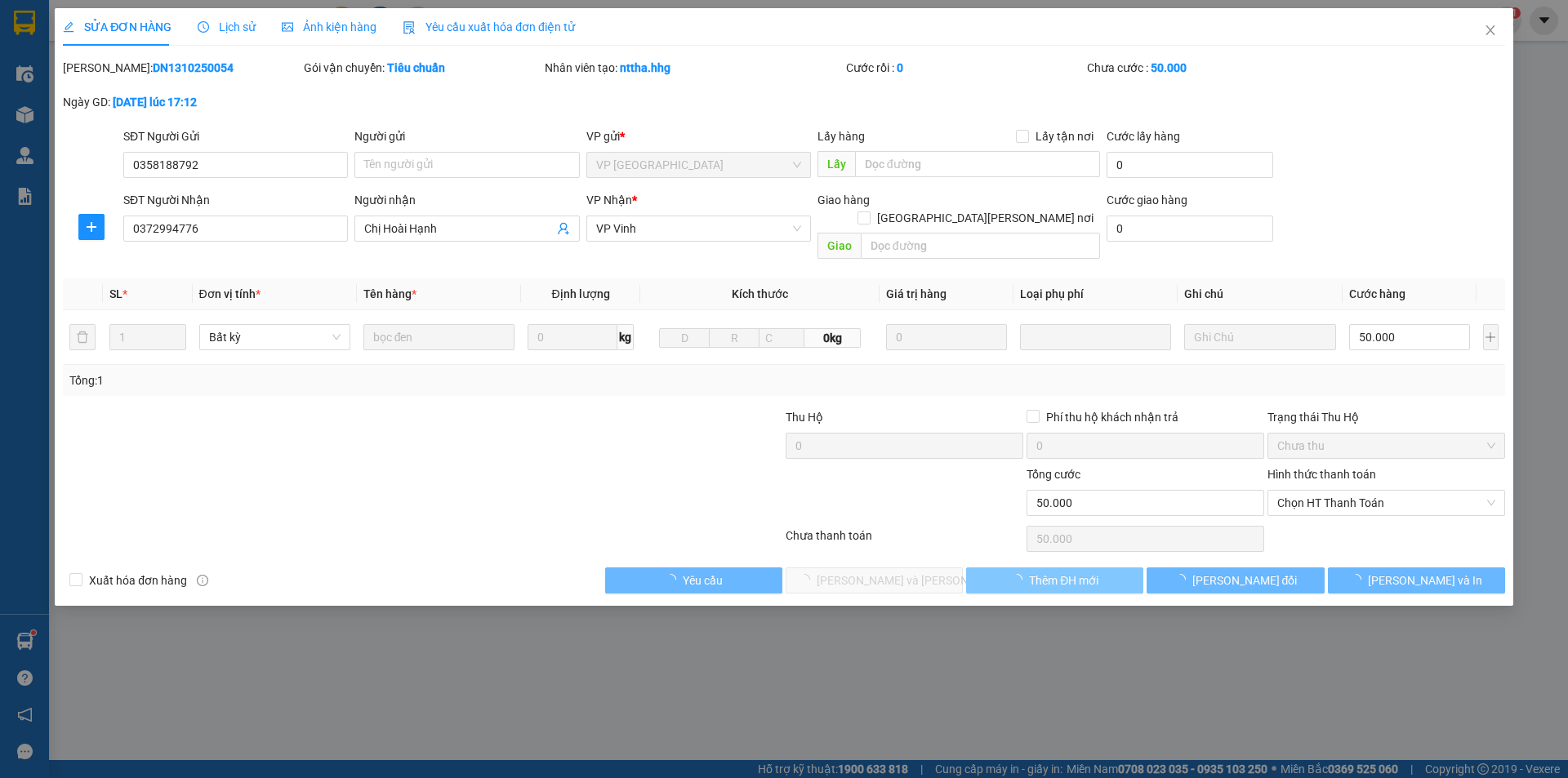
type input "50.000"
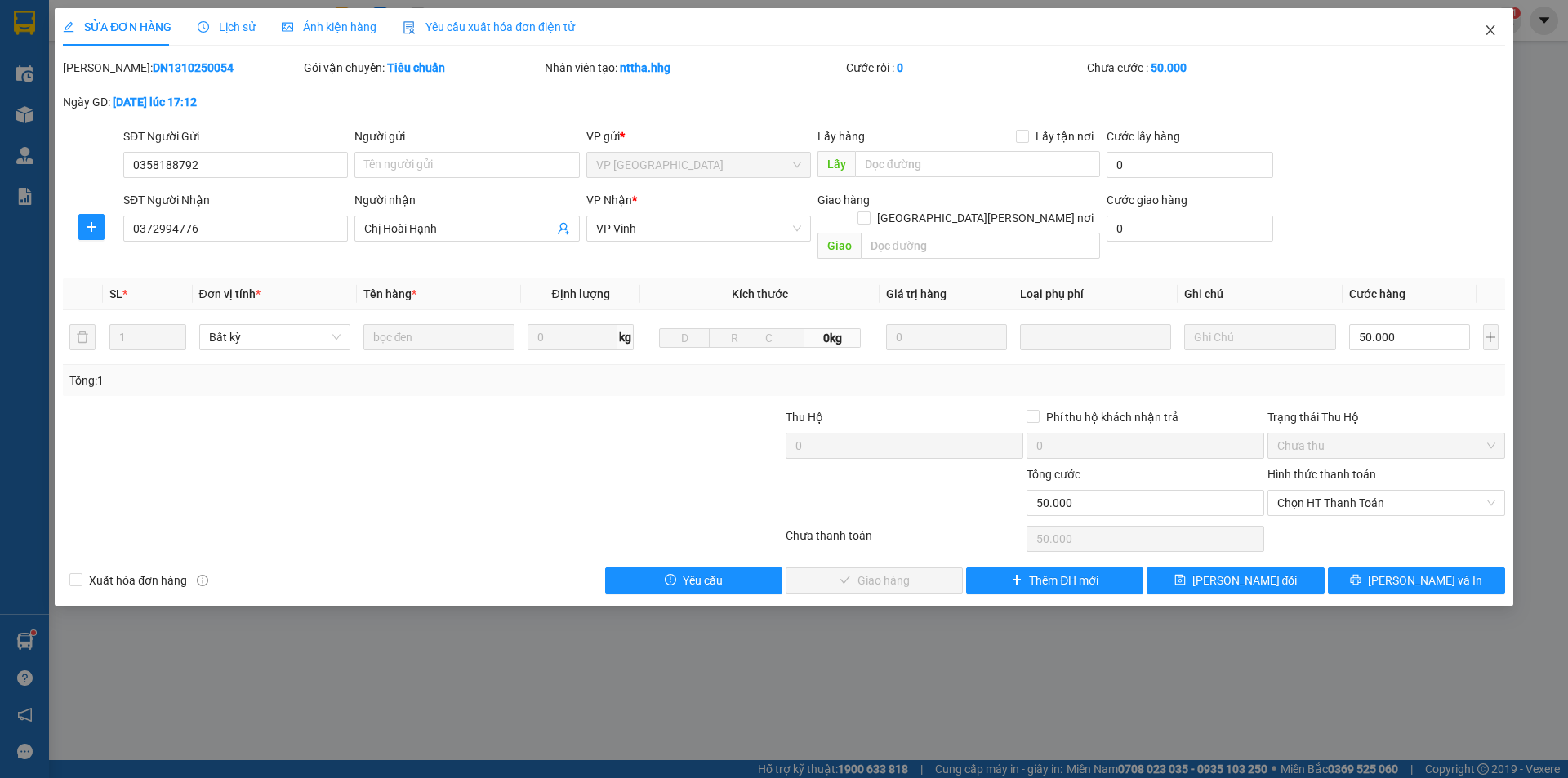
click at [1495, 34] on icon "close" at bounding box center [1490, 30] width 13 height 13
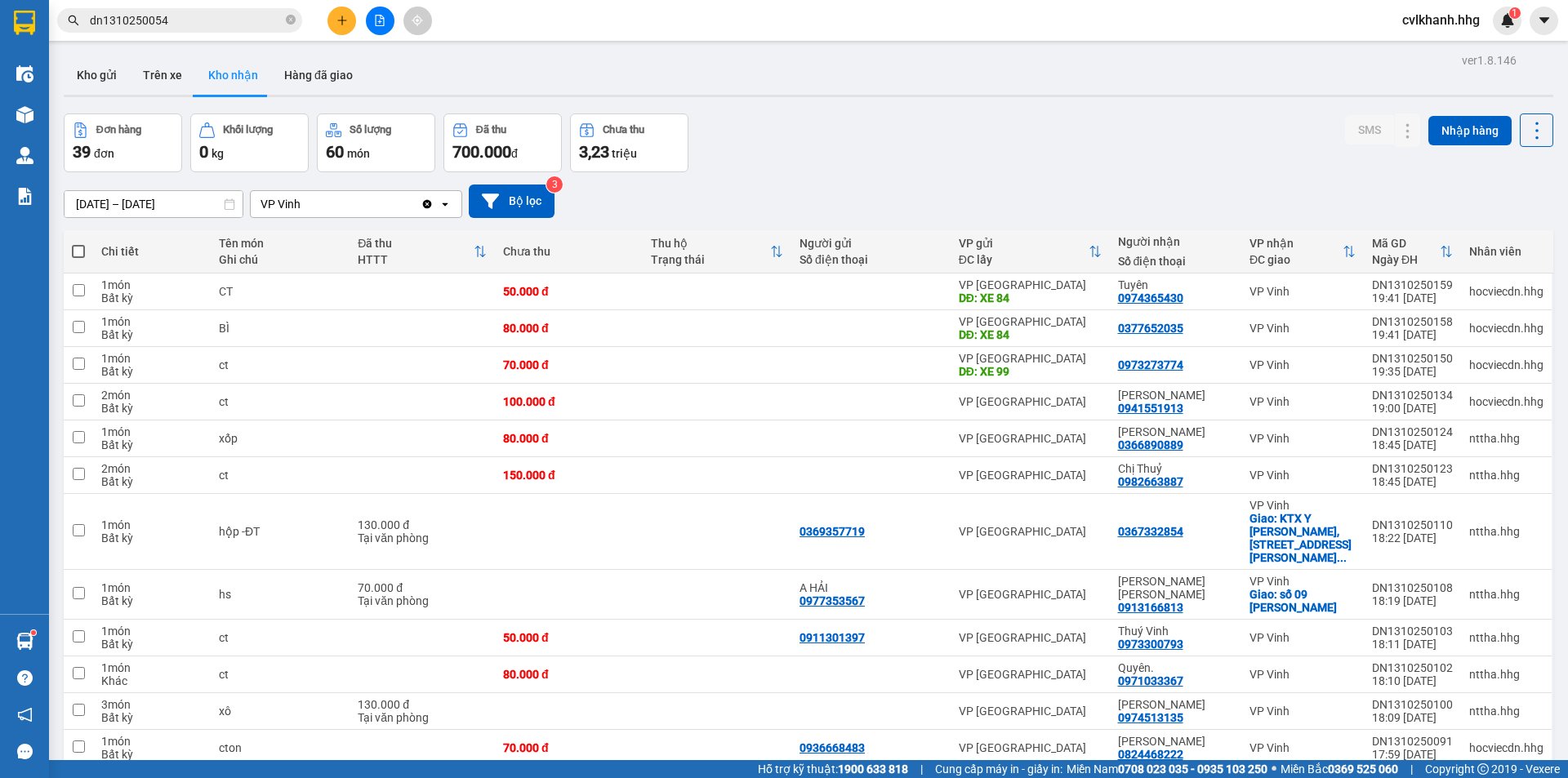
click at [211, 19] on input "dn1310250054" at bounding box center [186, 21] width 193 height 18
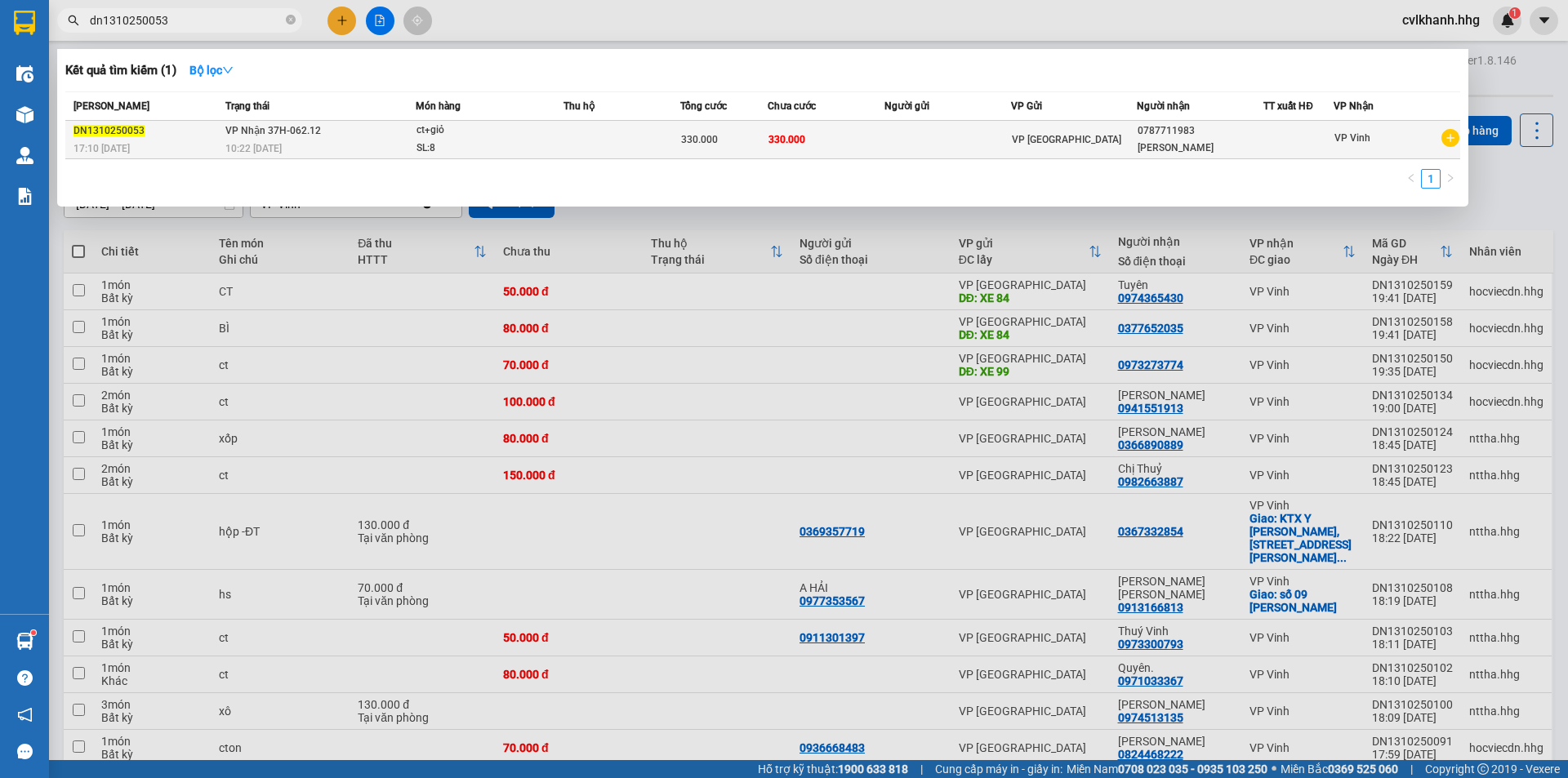
type input "dn1310250053"
click at [378, 121] on td "VP Nhận 37H-062.12 10:22 - 14/10" at bounding box center [319, 140] width 194 height 39
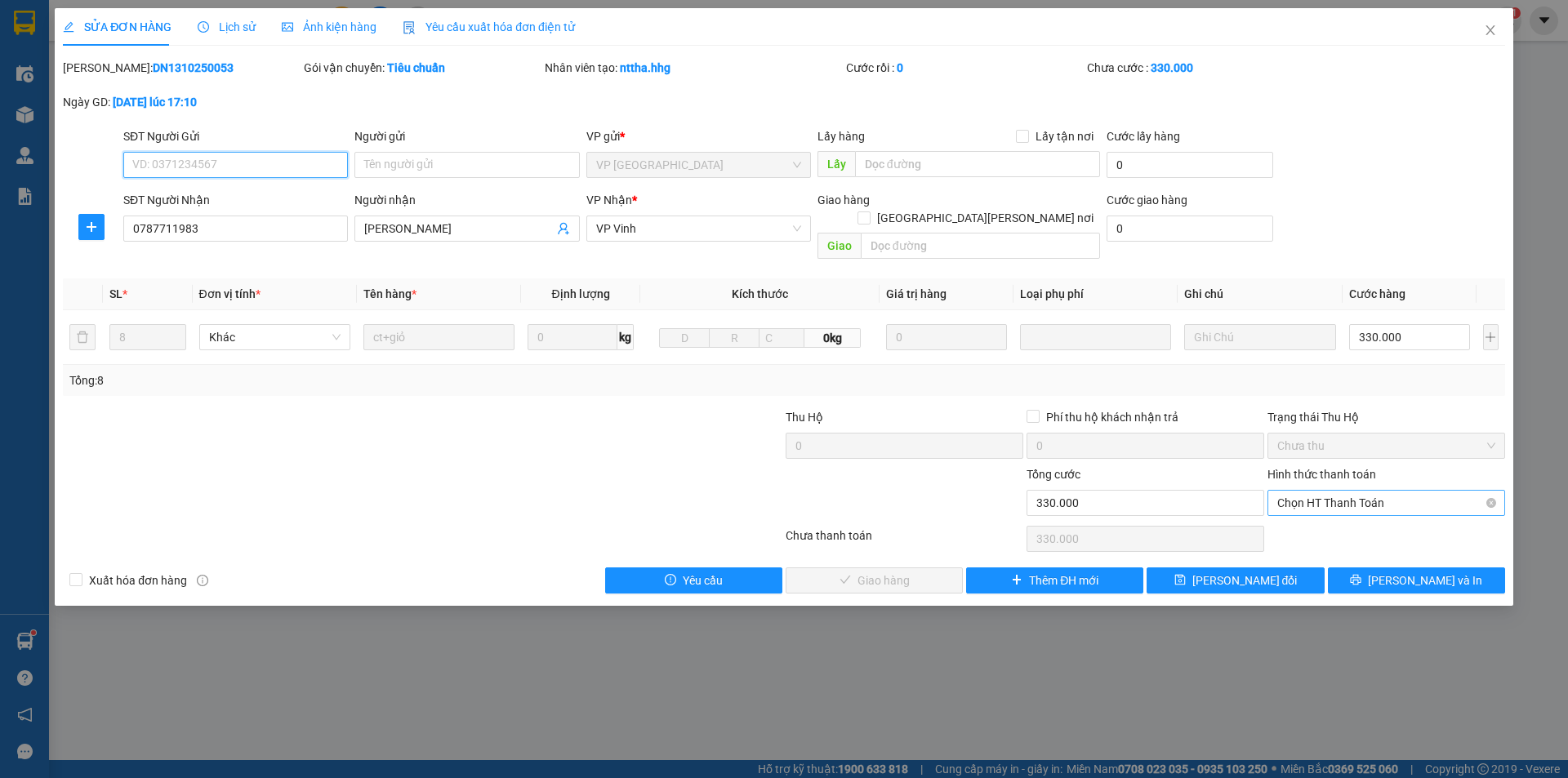
drag, startPoint x: 1323, startPoint y: 493, endPoint x: 1323, endPoint y: 480, distance: 13.0
click at [1323, 491] on span "Chọn HT Thanh Toán" at bounding box center [1387, 503] width 218 height 25
click at [1321, 508] on div "Tại văn phòng" at bounding box center [1387, 518] width 238 height 26
type input "0"
click at [911, 572] on span "Lưu và Giao hàng" at bounding box center [927, 581] width 221 height 18
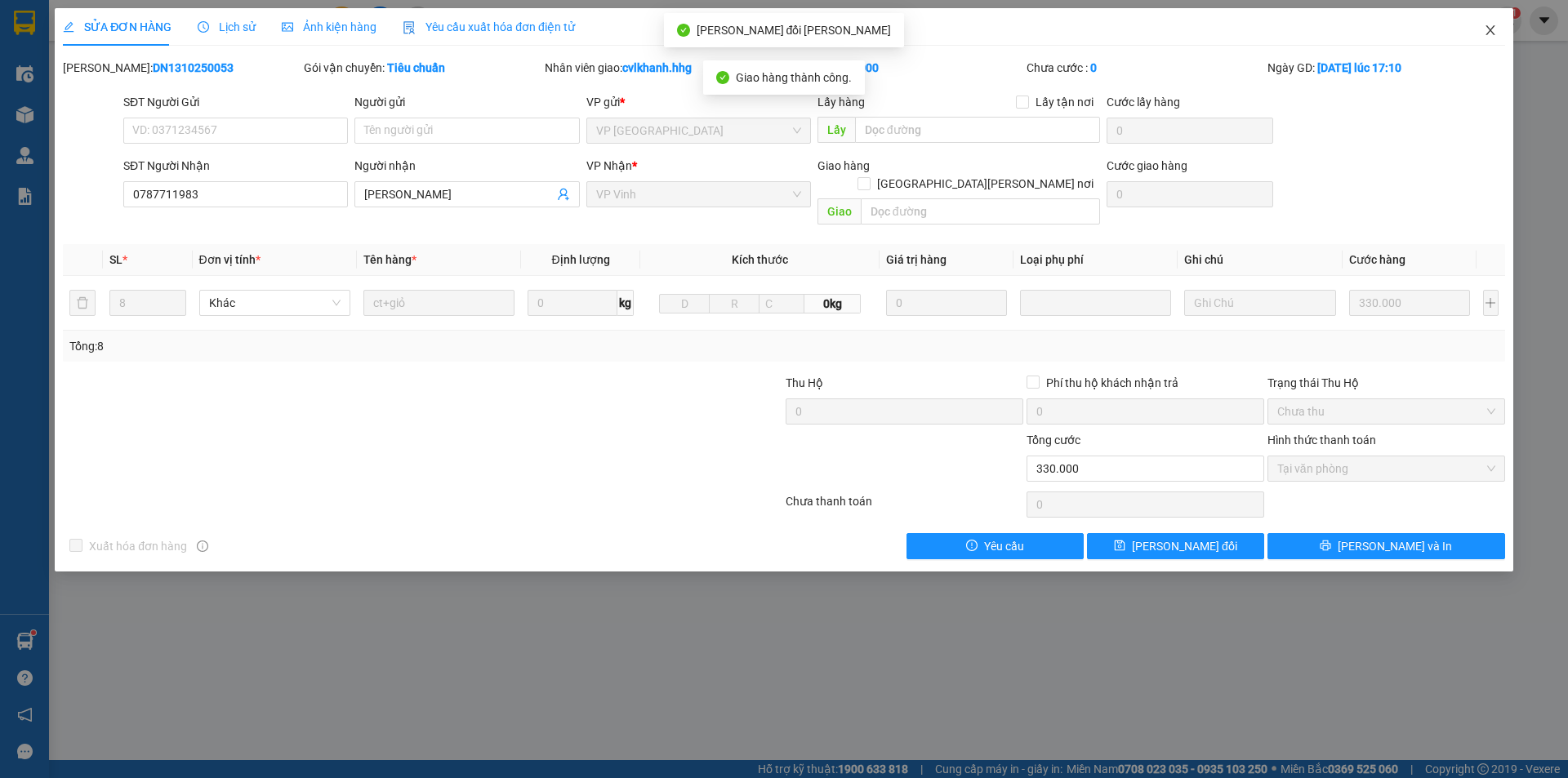
click at [1497, 31] on icon "close" at bounding box center [1490, 30] width 13 height 13
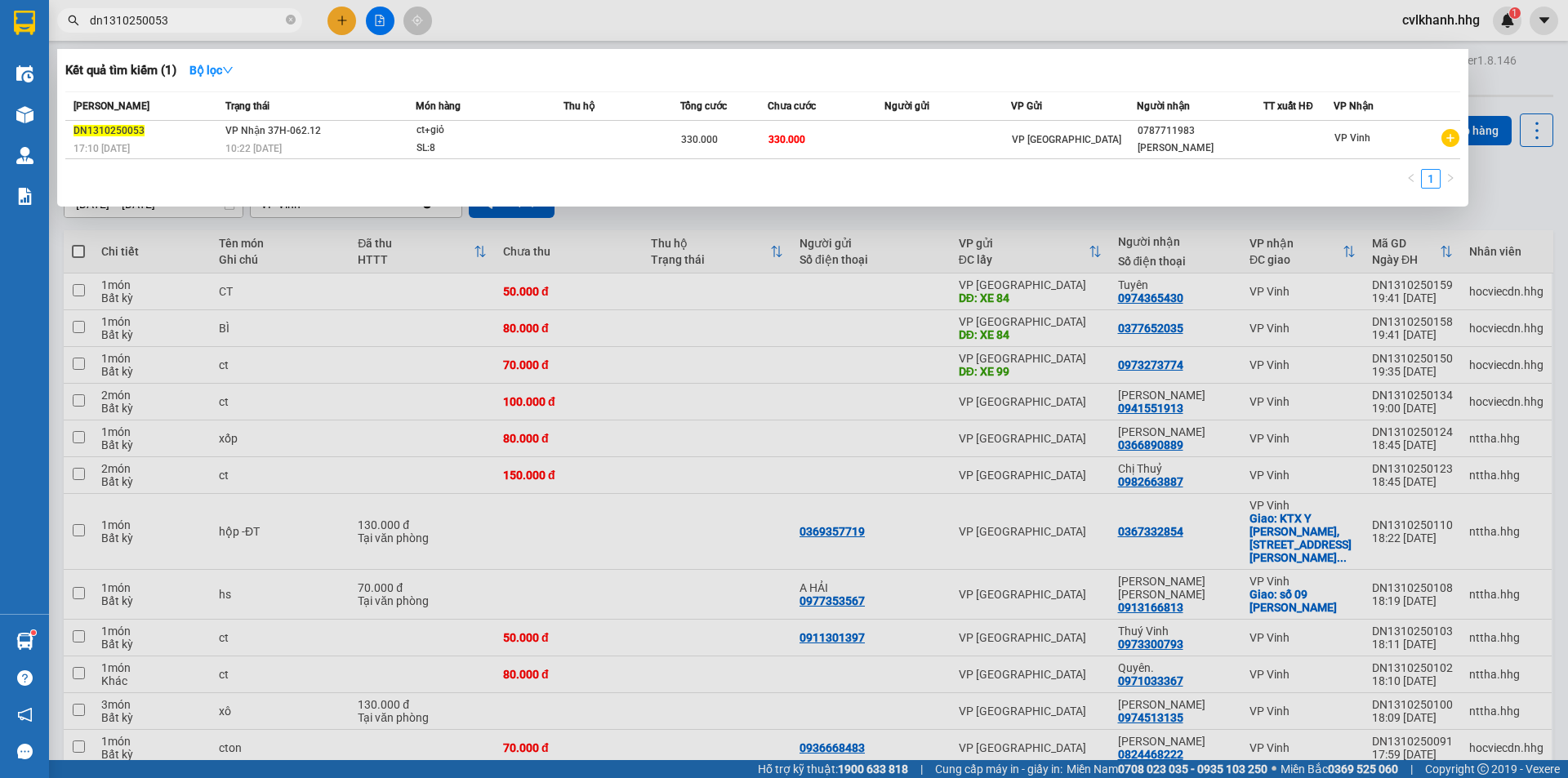
click at [208, 29] on input "dn1310250053" at bounding box center [186, 21] width 193 height 18
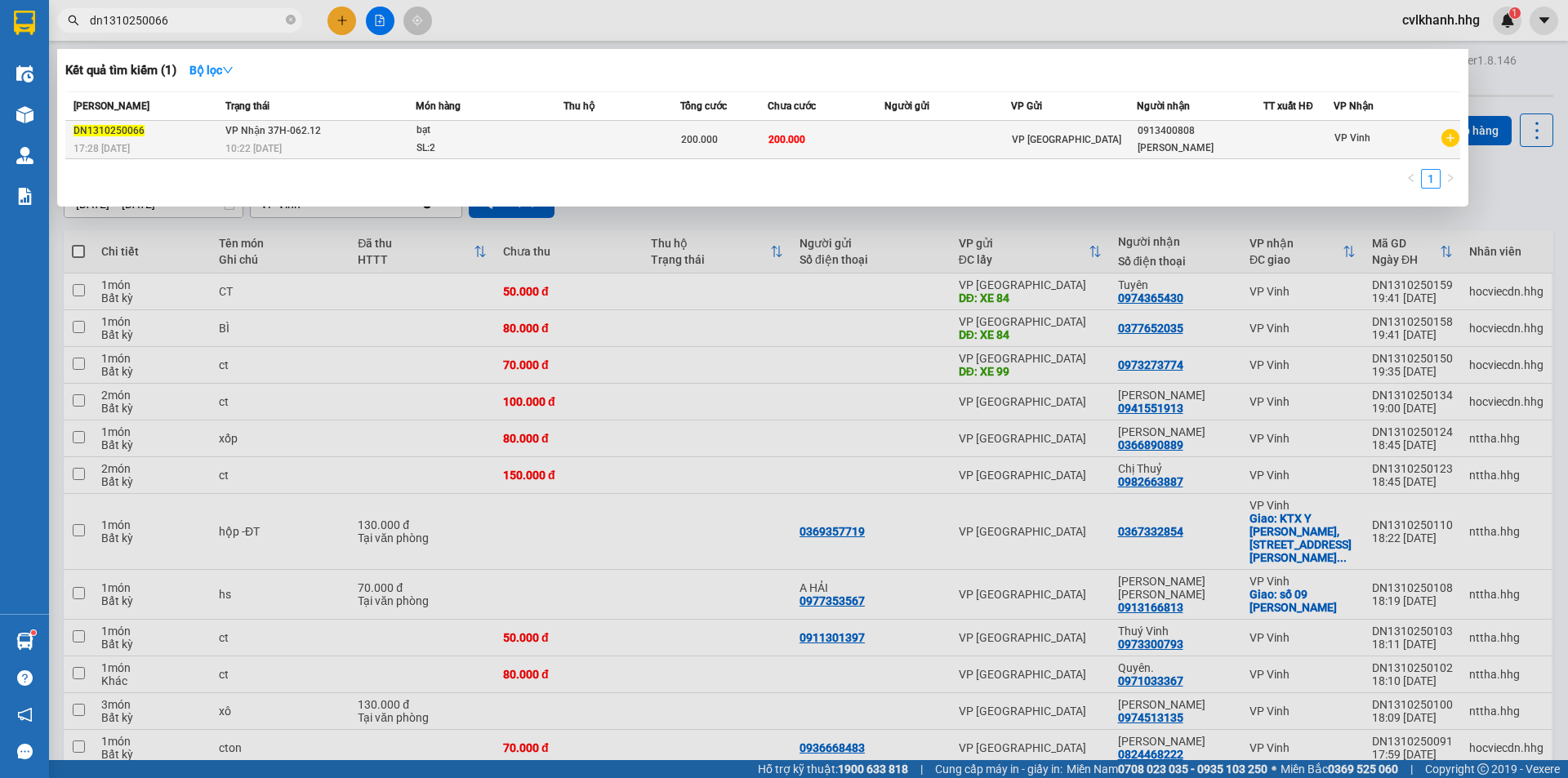
type input "dn1310250066"
click at [531, 135] on div "bạt" at bounding box center [478, 131] width 123 height 18
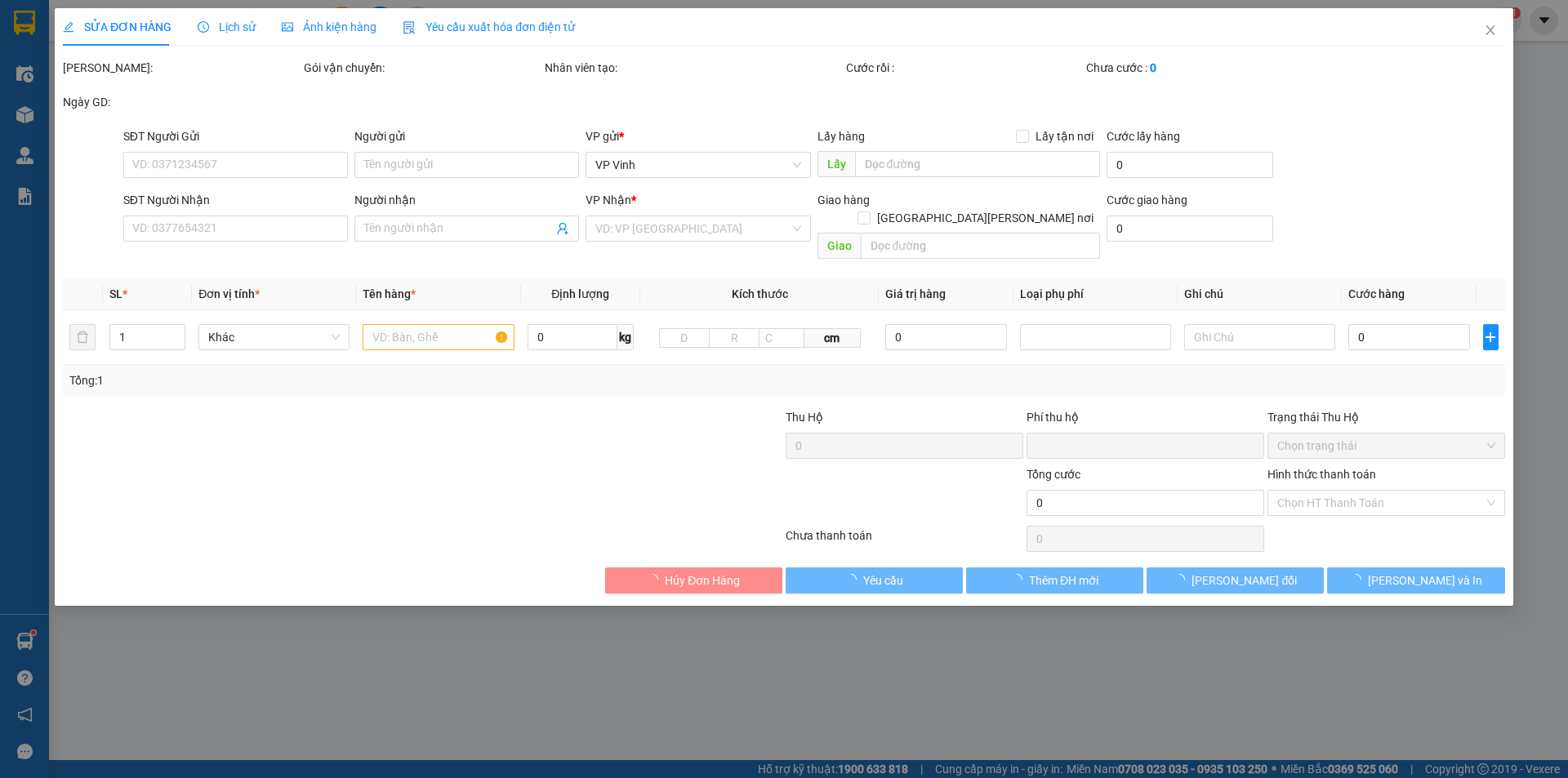
type input "0913400808"
type input "Đức Vinh"
type input "0"
type input "200.000"
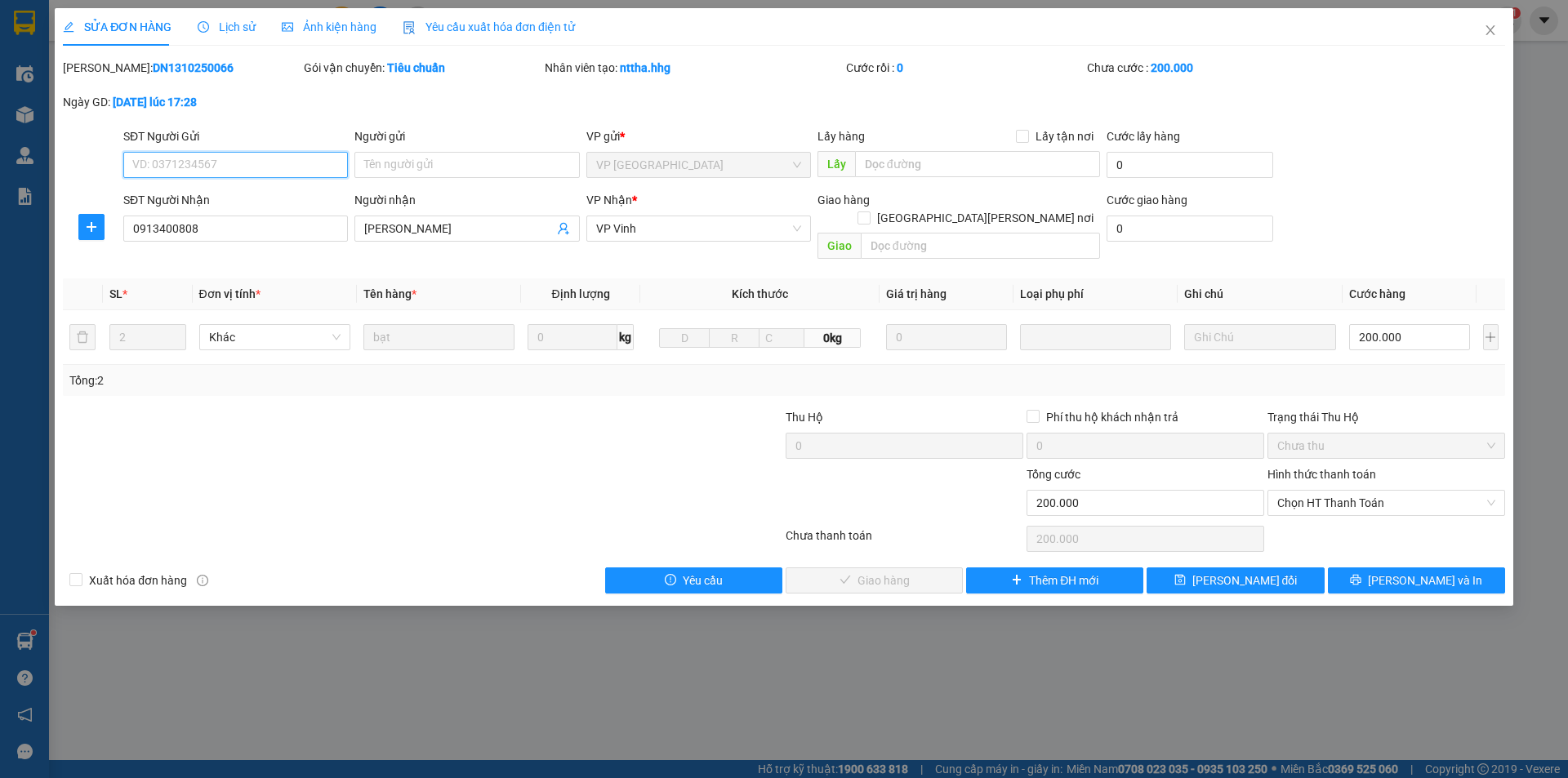
drag, startPoint x: 1356, startPoint y: 490, endPoint x: 1346, endPoint y: 505, distance: 18.0
click at [1354, 491] on span "Chọn HT Thanh Toán" at bounding box center [1387, 503] width 218 height 25
click at [1335, 531] on div "Tại văn phòng" at bounding box center [1387, 518] width 238 height 26
type input "0"
click at [883, 572] on span "Lưu và Giao hàng" at bounding box center [927, 581] width 221 height 18
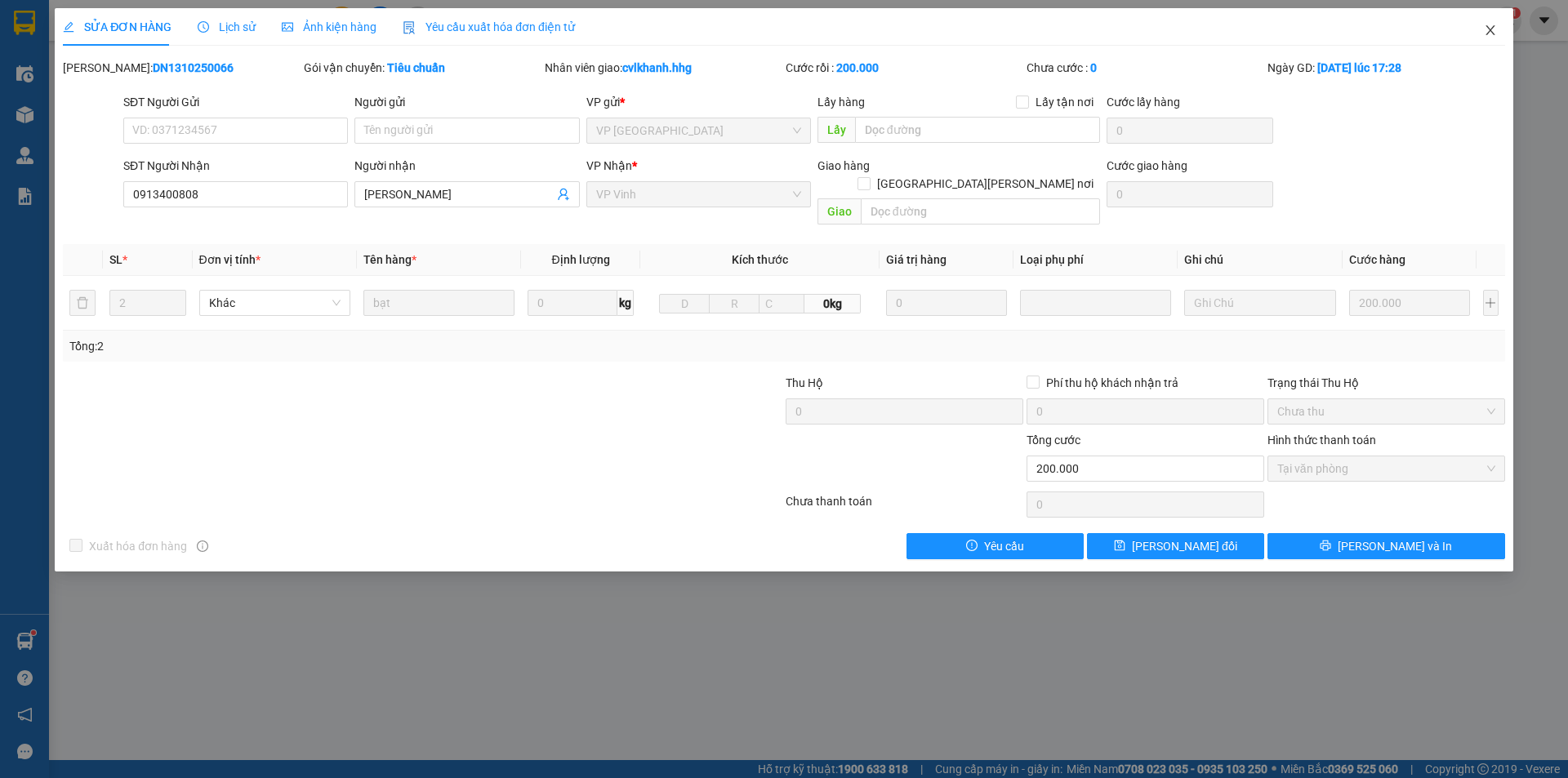
click at [1496, 36] on icon "close" at bounding box center [1490, 30] width 13 height 13
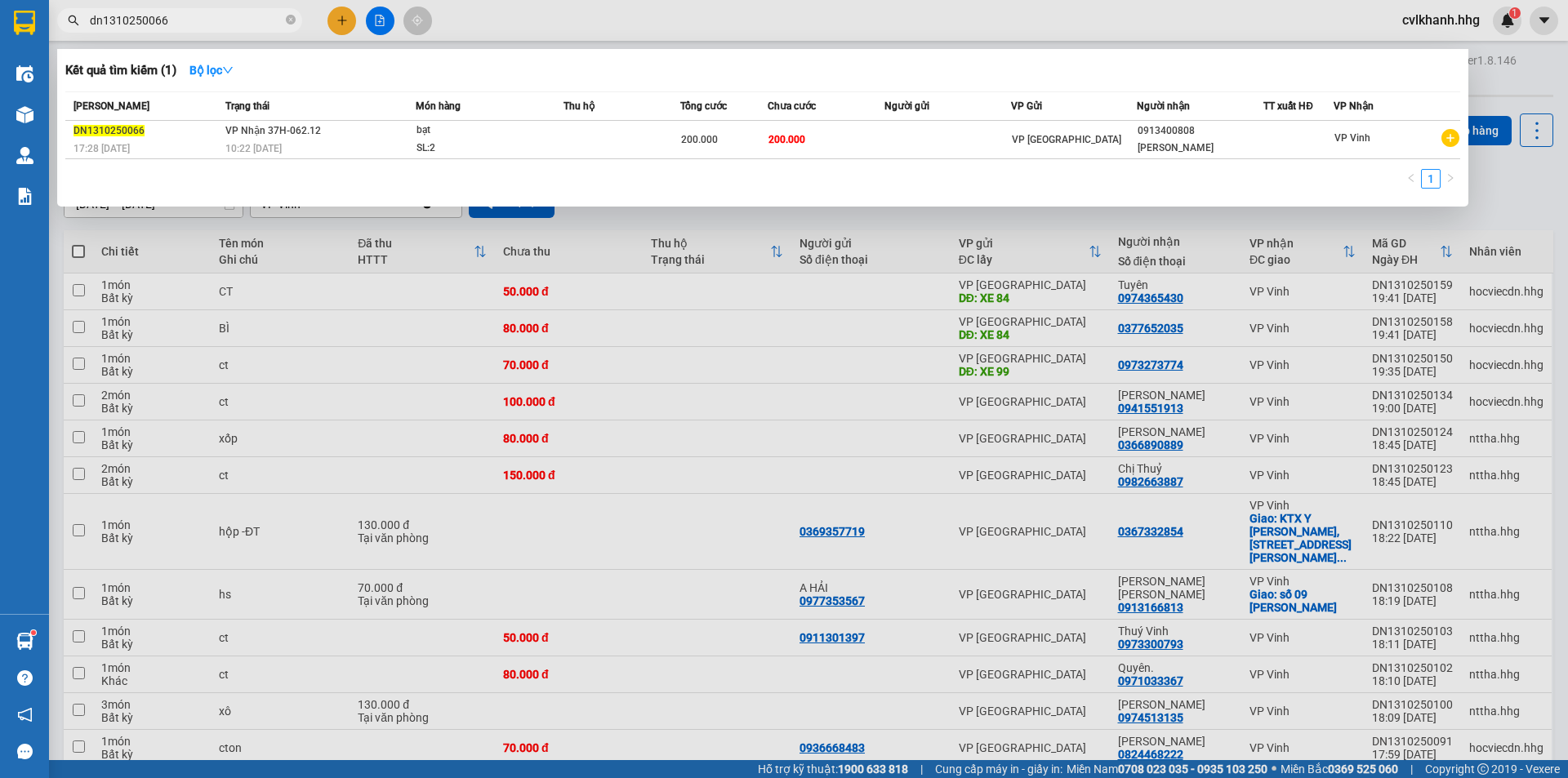
click at [189, 17] on input "dn1310250066" at bounding box center [186, 21] width 193 height 18
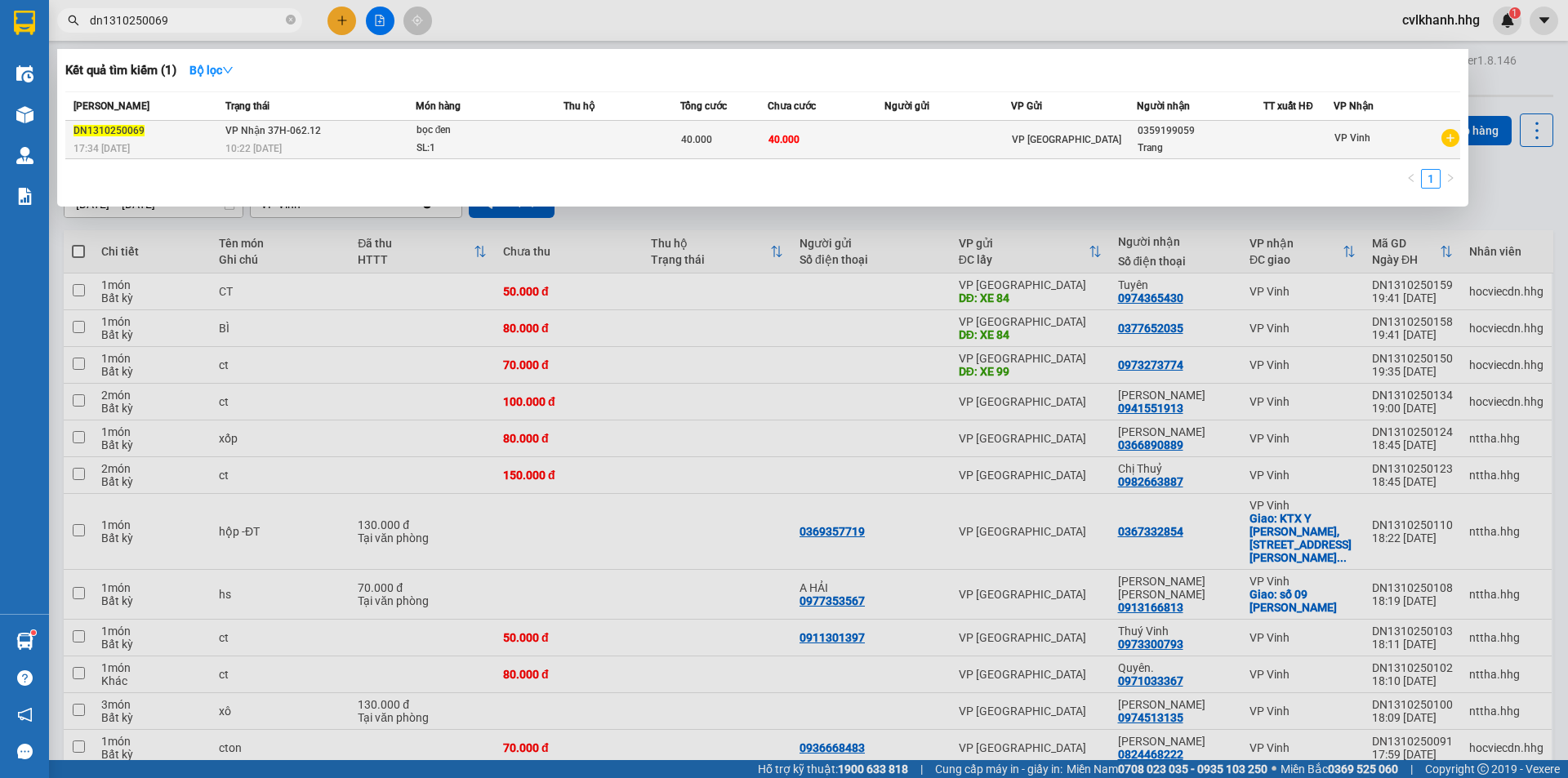
type input "dn1310250069"
click at [429, 145] on div "SL: 1" at bounding box center [478, 148] width 123 height 18
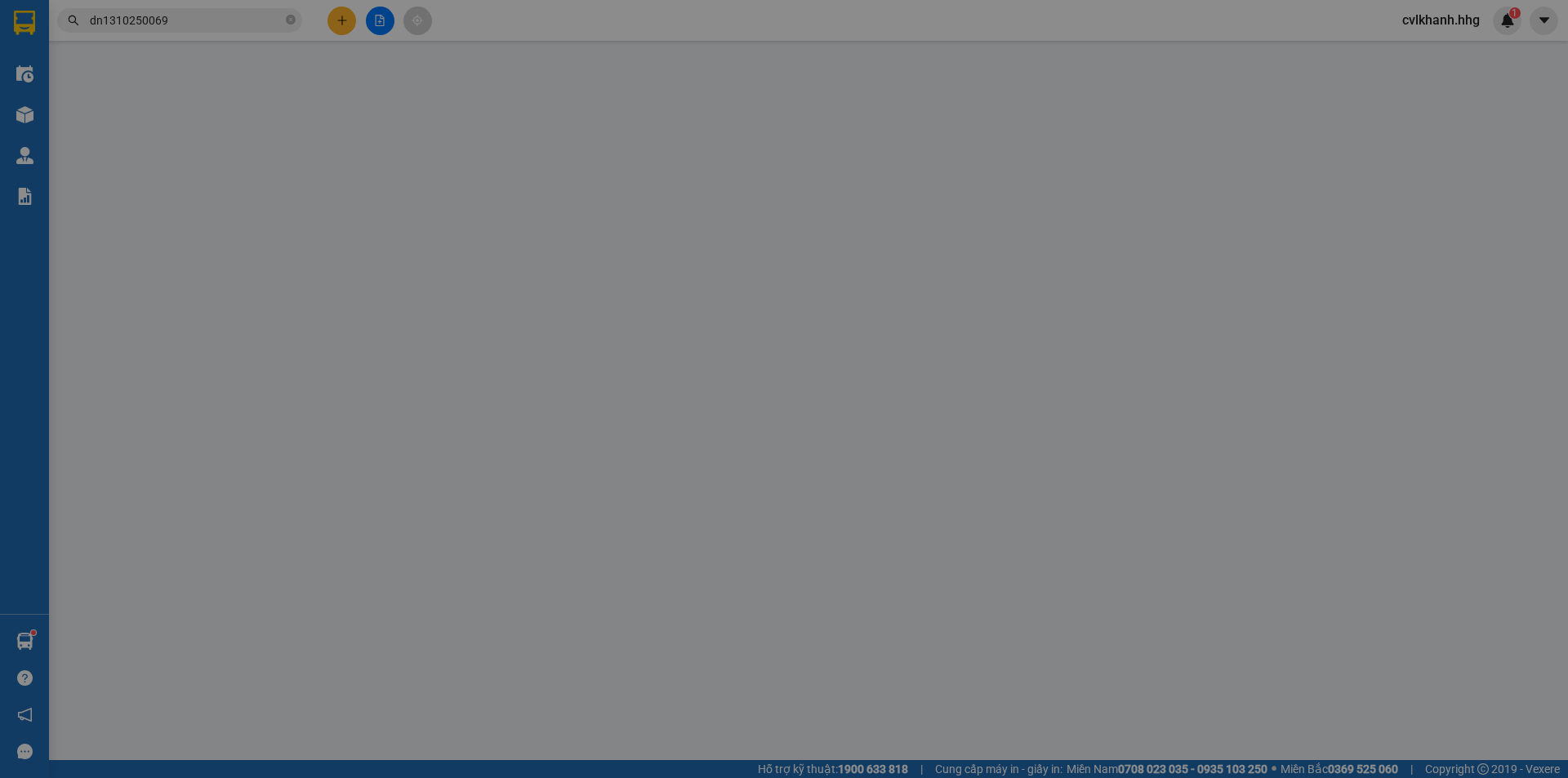
type input "0359199059"
type input "Trang"
type input "0"
type input "40.000"
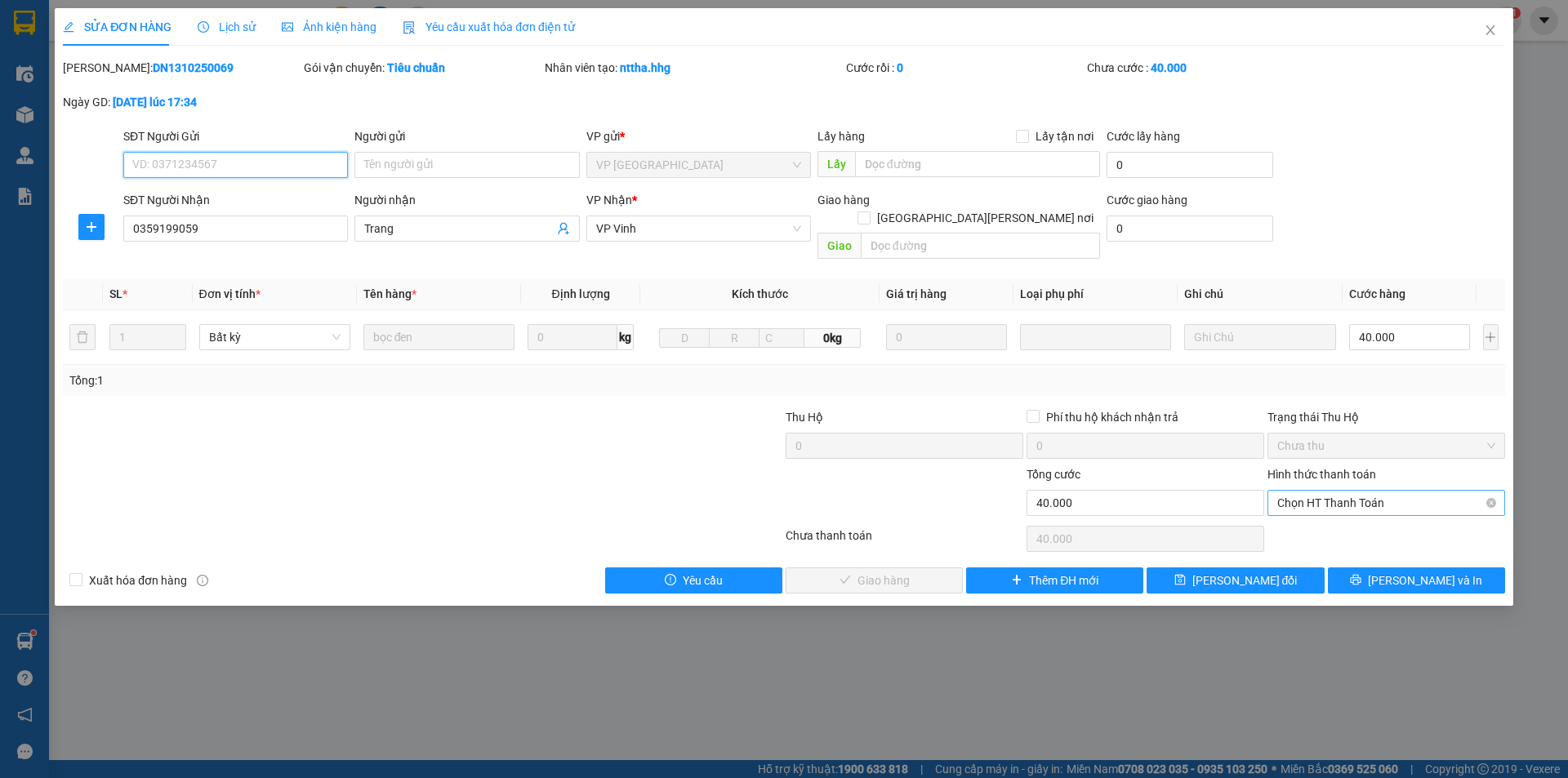
click at [1298, 491] on span "Chọn HT Thanh Toán" at bounding box center [1387, 503] width 218 height 25
click at [1304, 524] on div "Tại văn phòng" at bounding box center [1387, 518] width 218 height 18
type input "0"
click at [884, 572] on span "Lưu và Giao hàng" at bounding box center [927, 581] width 221 height 18
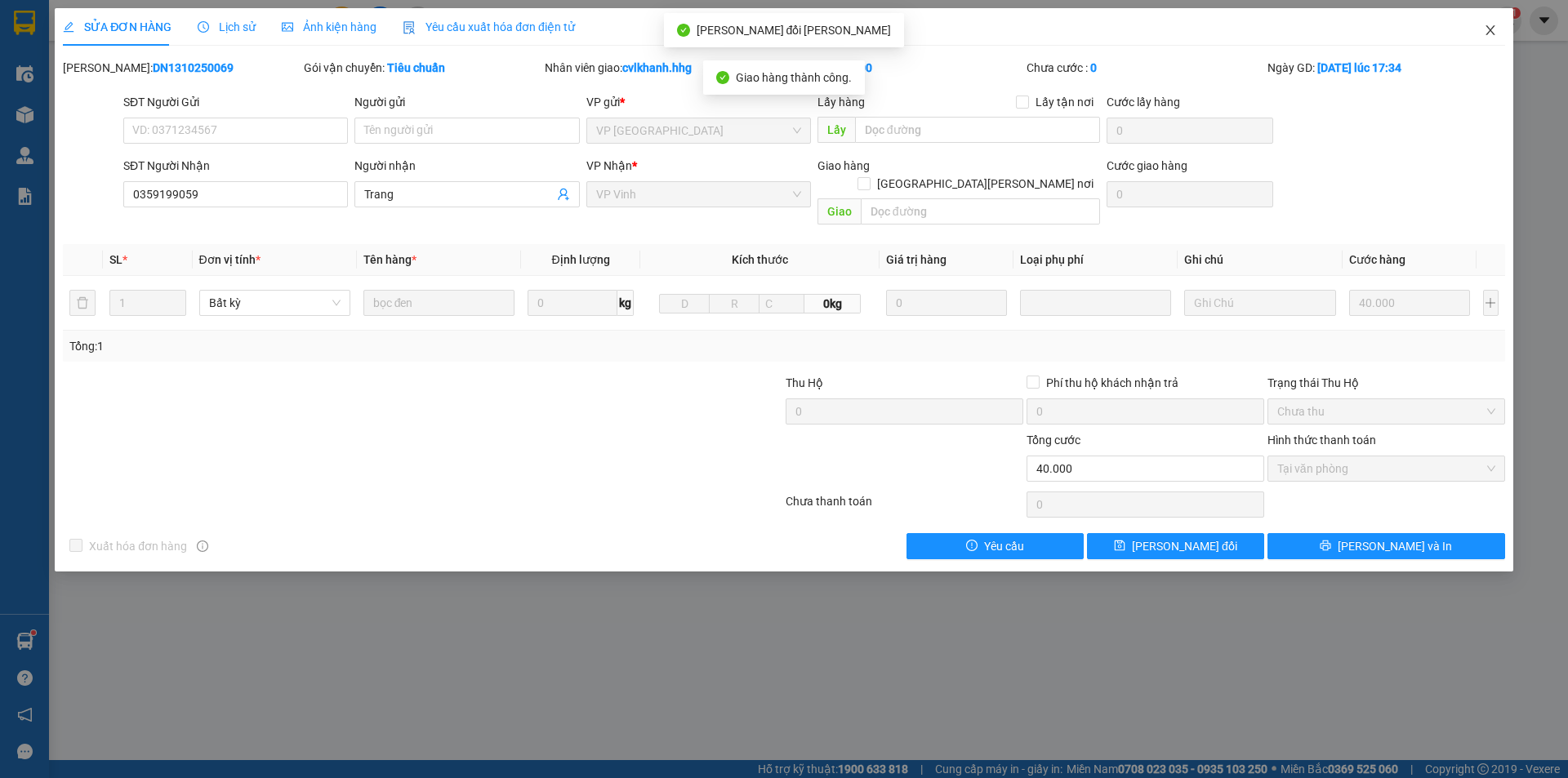
click at [1492, 33] on icon "close" at bounding box center [1490, 31] width 9 height 10
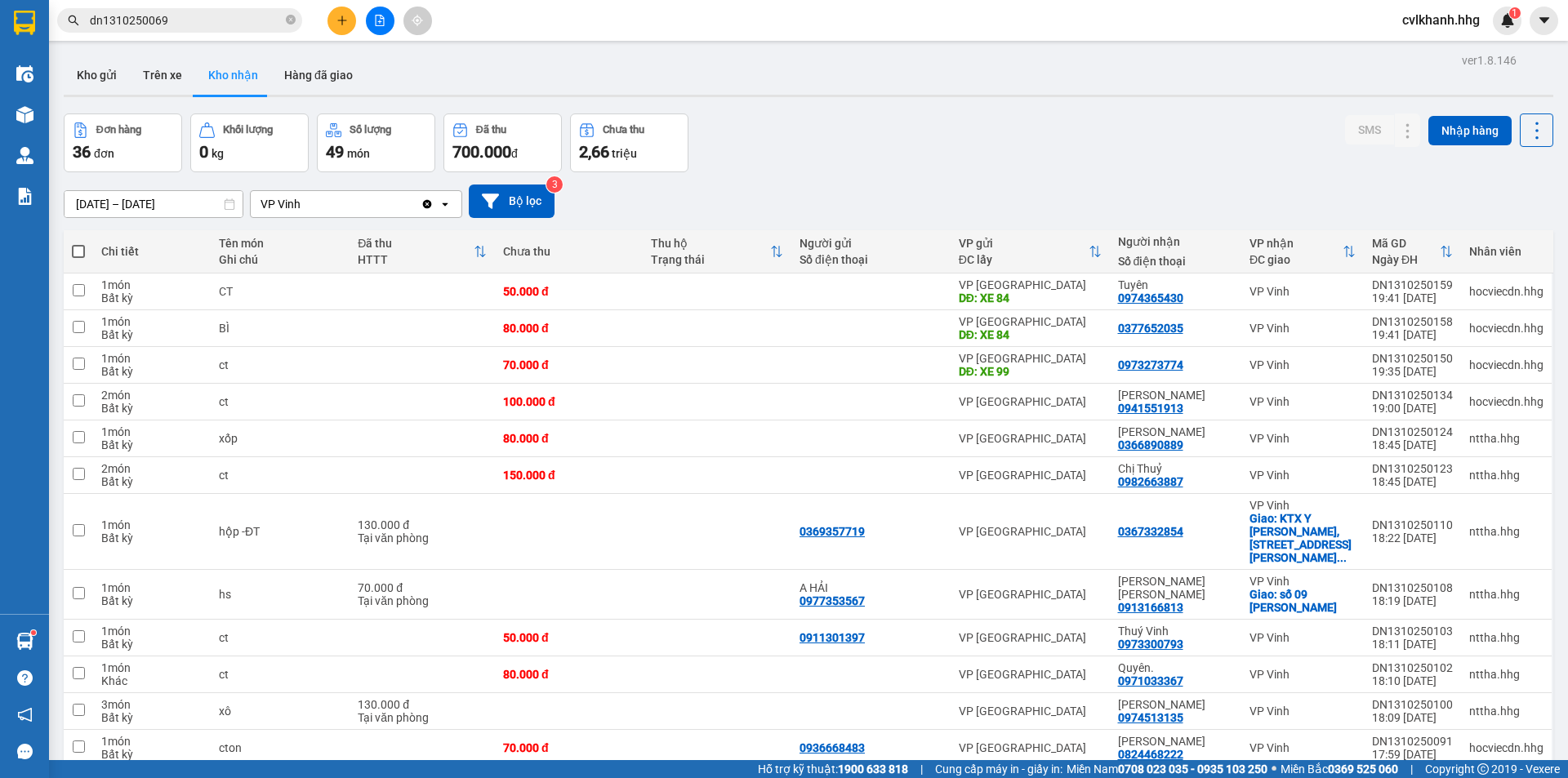
click at [164, 24] on input "dn1310250069" at bounding box center [186, 21] width 193 height 18
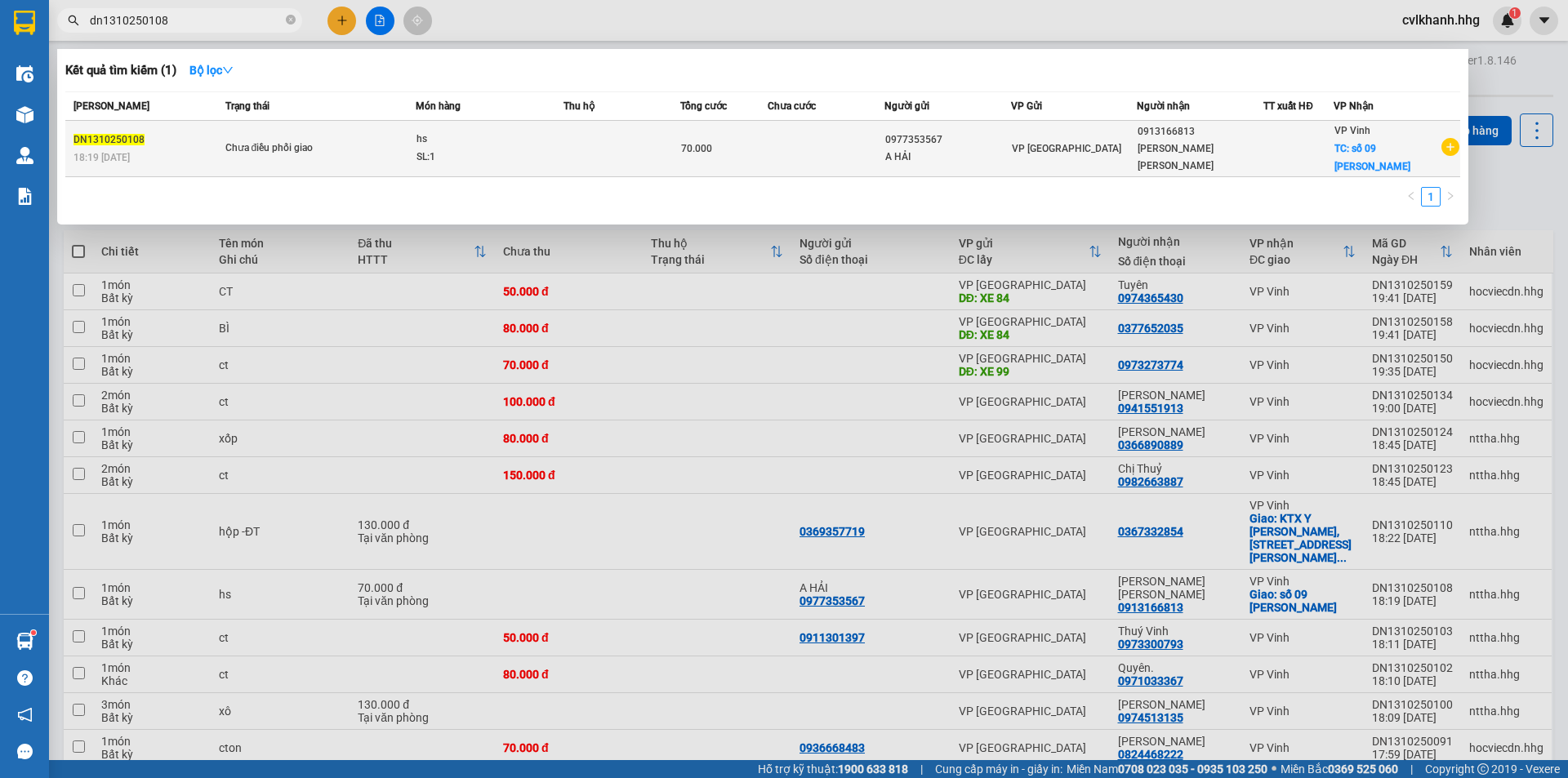
type input "dn1310250108"
click at [365, 143] on span "Chưa điều phối giao" at bounding box center [320, 148] width 189 height 18
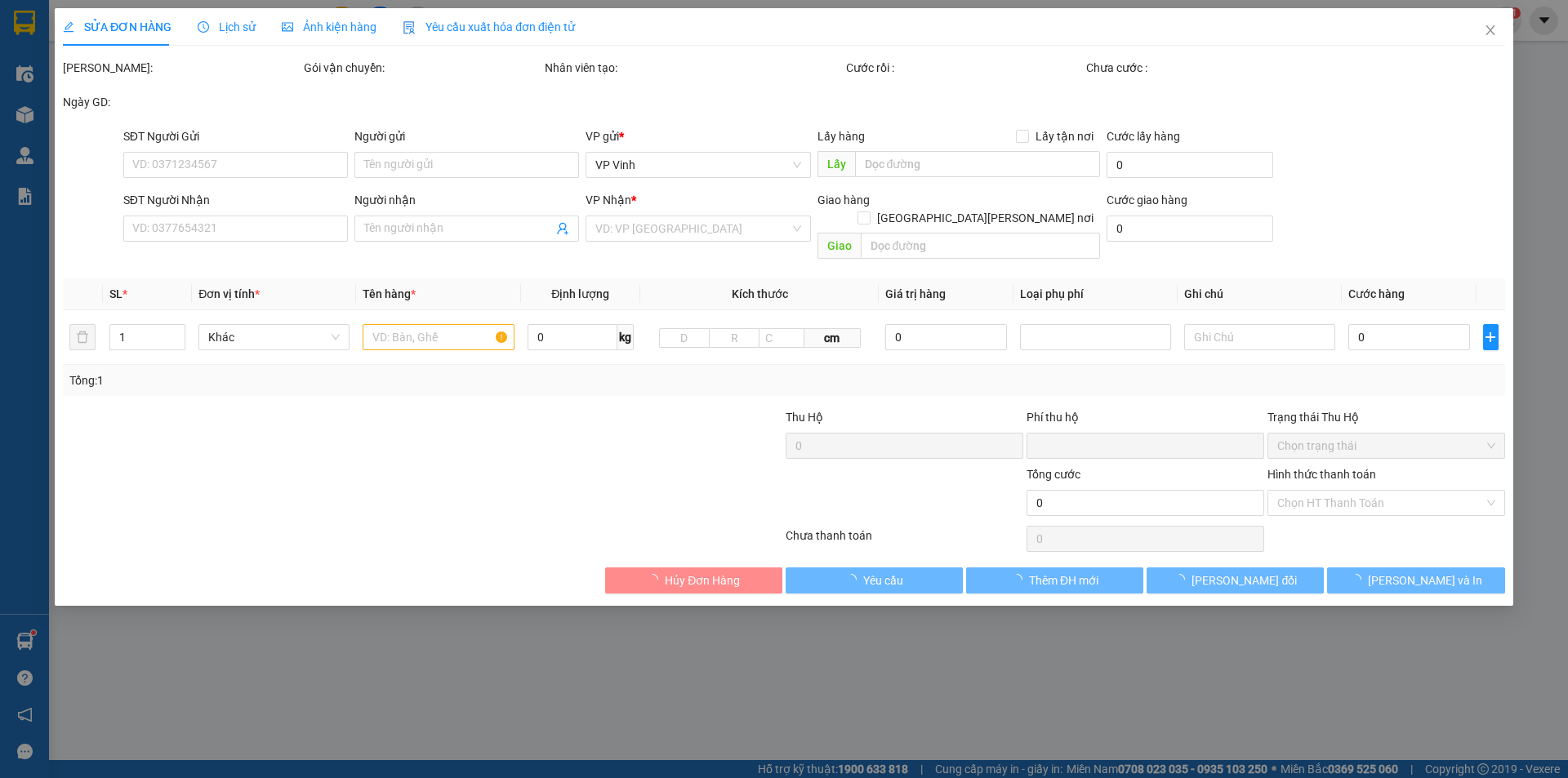
type input "0977353567"
type input "A HẢI"
type input "0913166813"
type input "Nguyễn Như Quỳnh"
checkbox input "true"
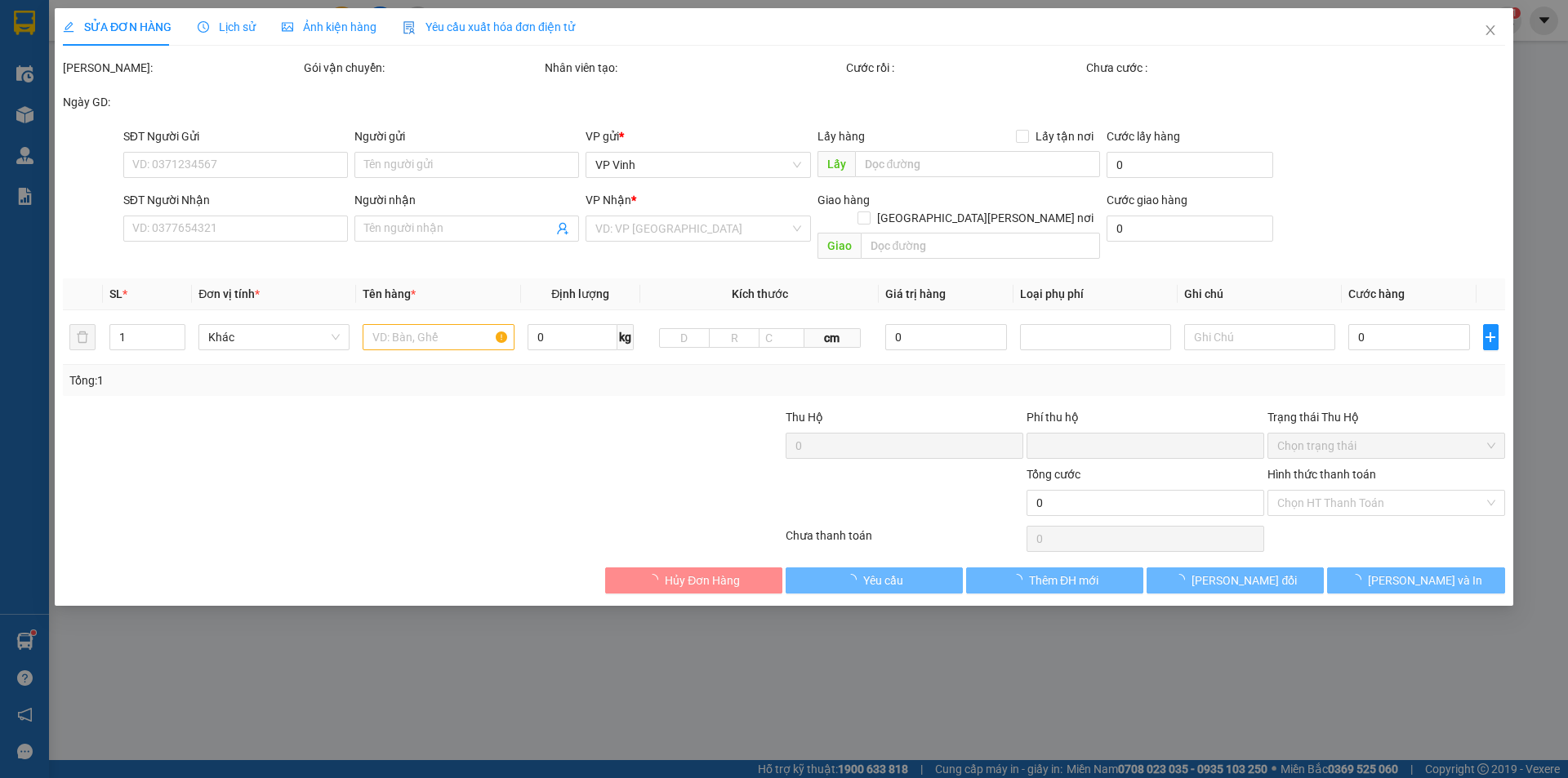
type input "số 09 Nguyễn Sỹ Sách"
type input "0"
type input "70.000"
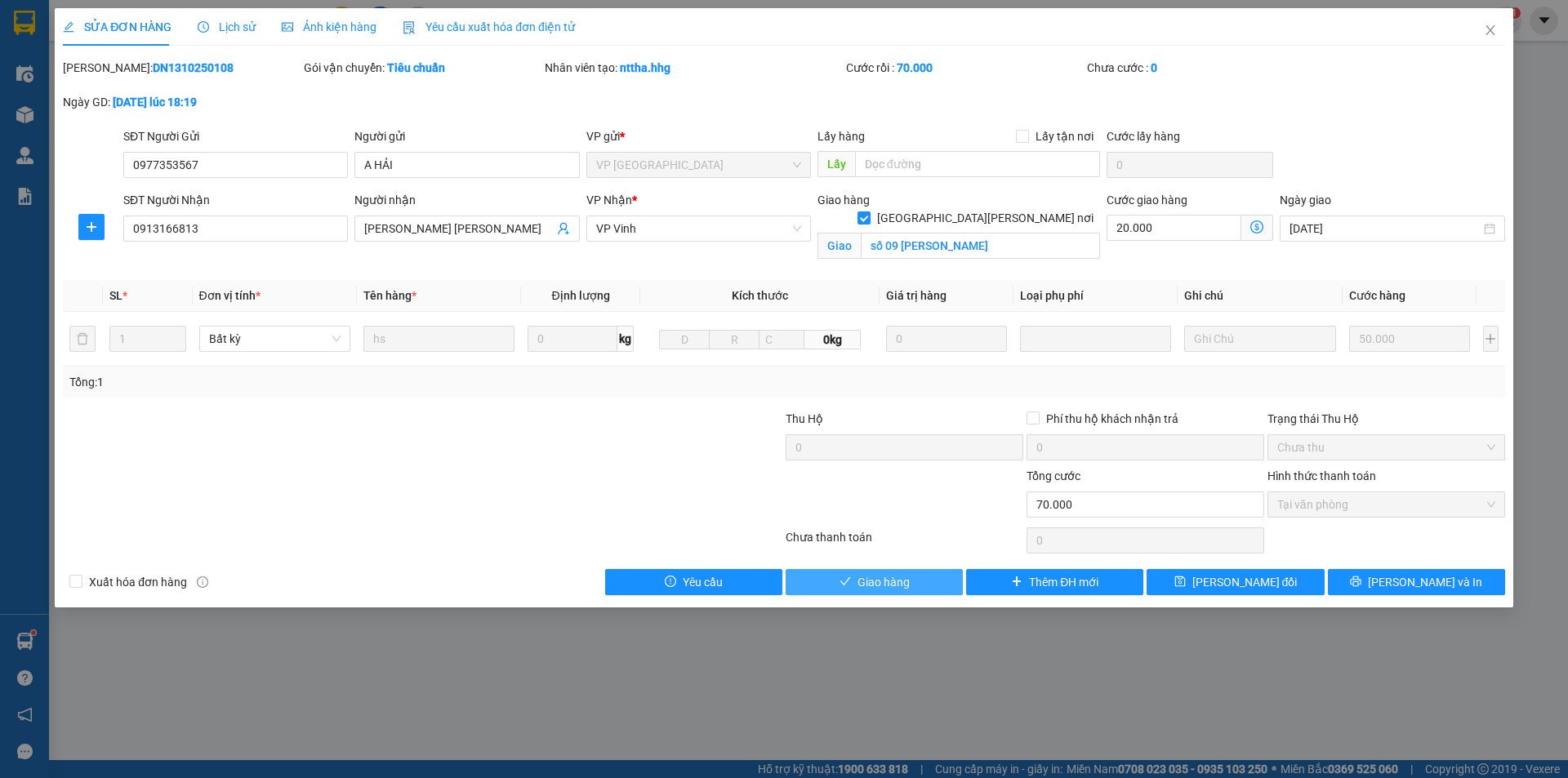
click at [891, 587] on span "Giao hàng" at bounding box center [883, 582] width 52 height 18
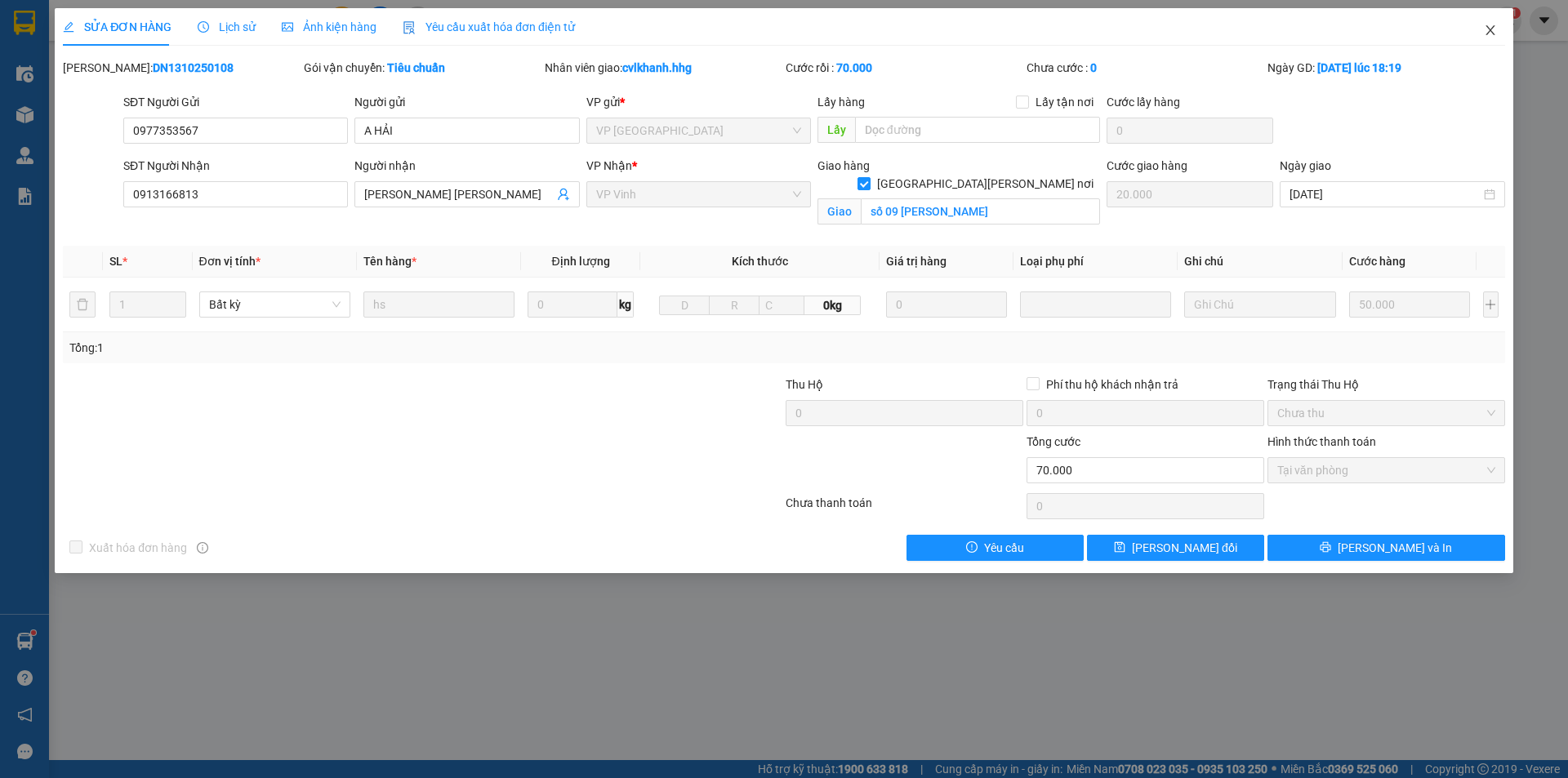
click at [1492, 34] on icon "close" at bounding box center [1490, 30] width 13 height 13
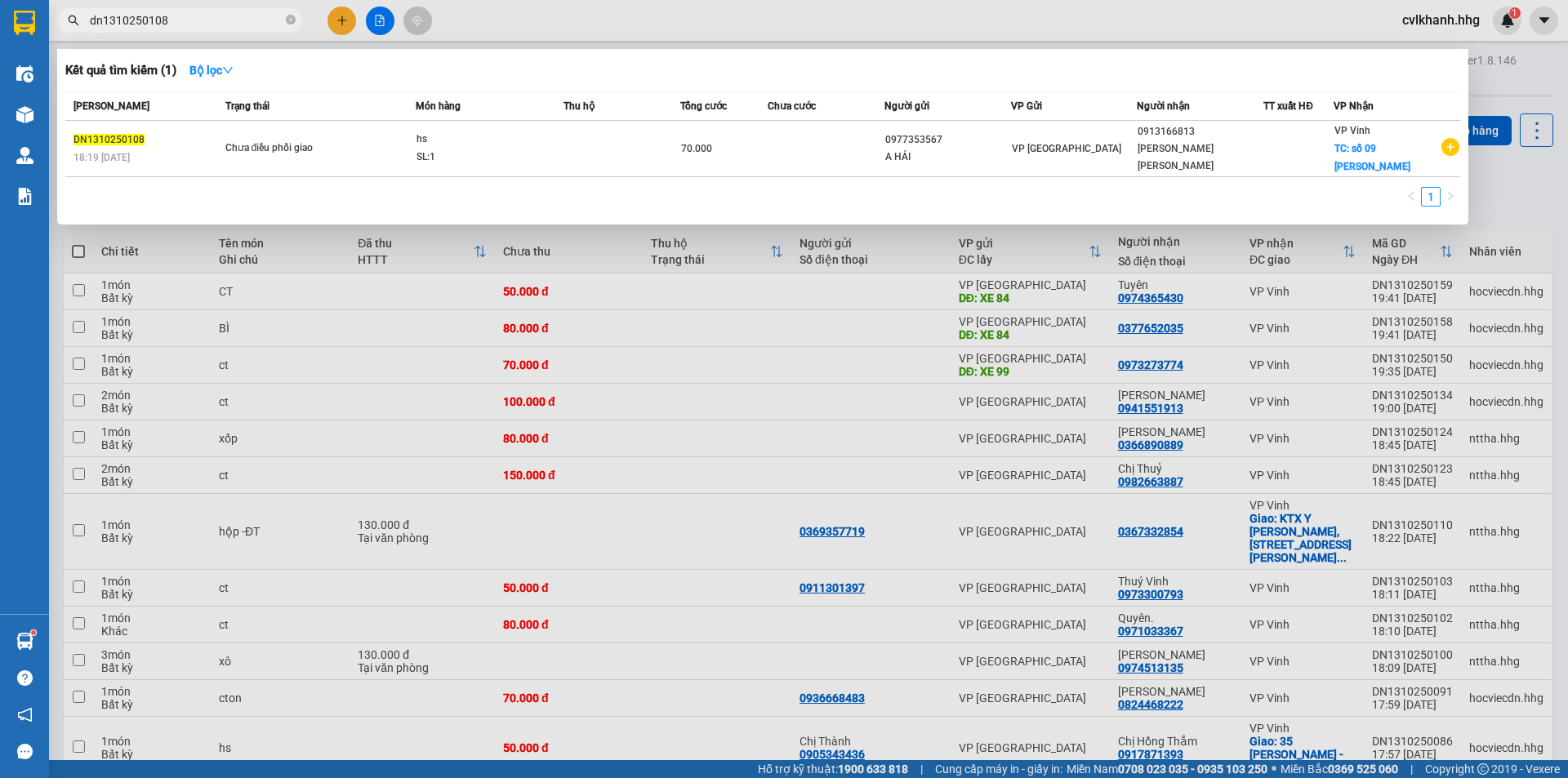
click at [197, 25] on input "dn1310250108" at bounding box center [186, 21] width 193 height 18
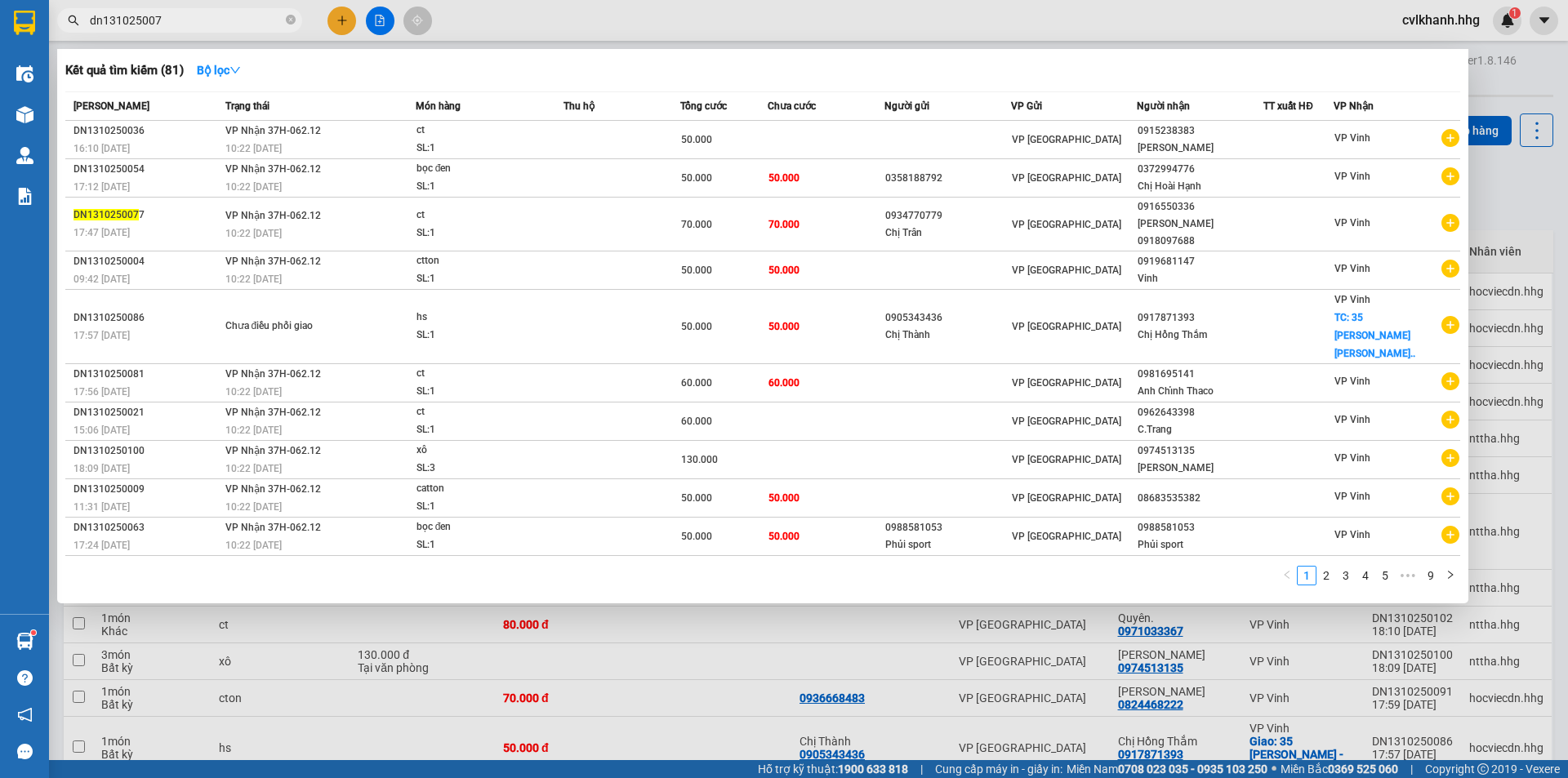
type input "dn1310250077"
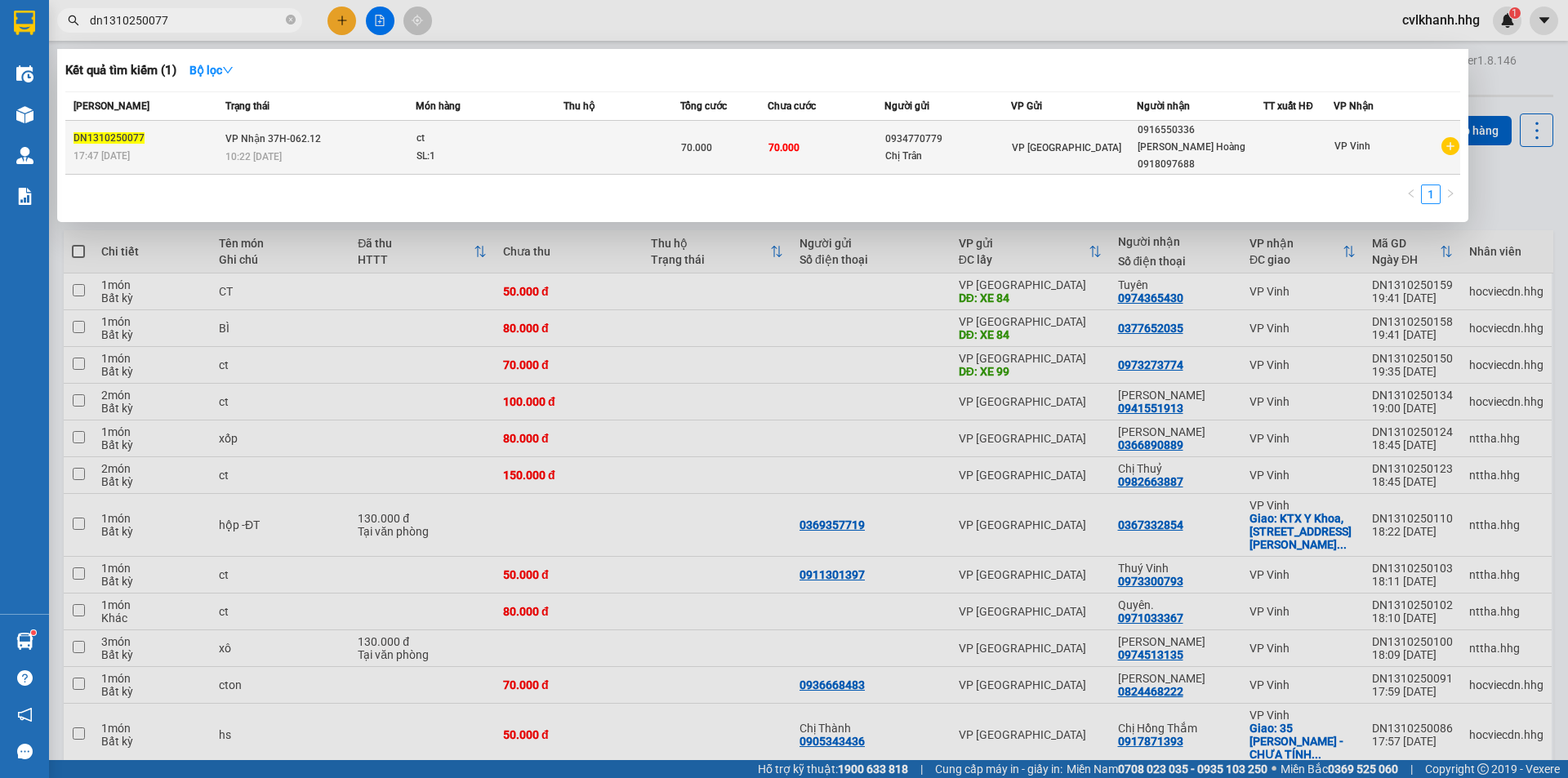
type input "dn1310250077"
click at [339, 128] on td "VP Nhận 37H-062.12 10:22 [DATE]" at bounding box center [319, 147] width 194 height 53
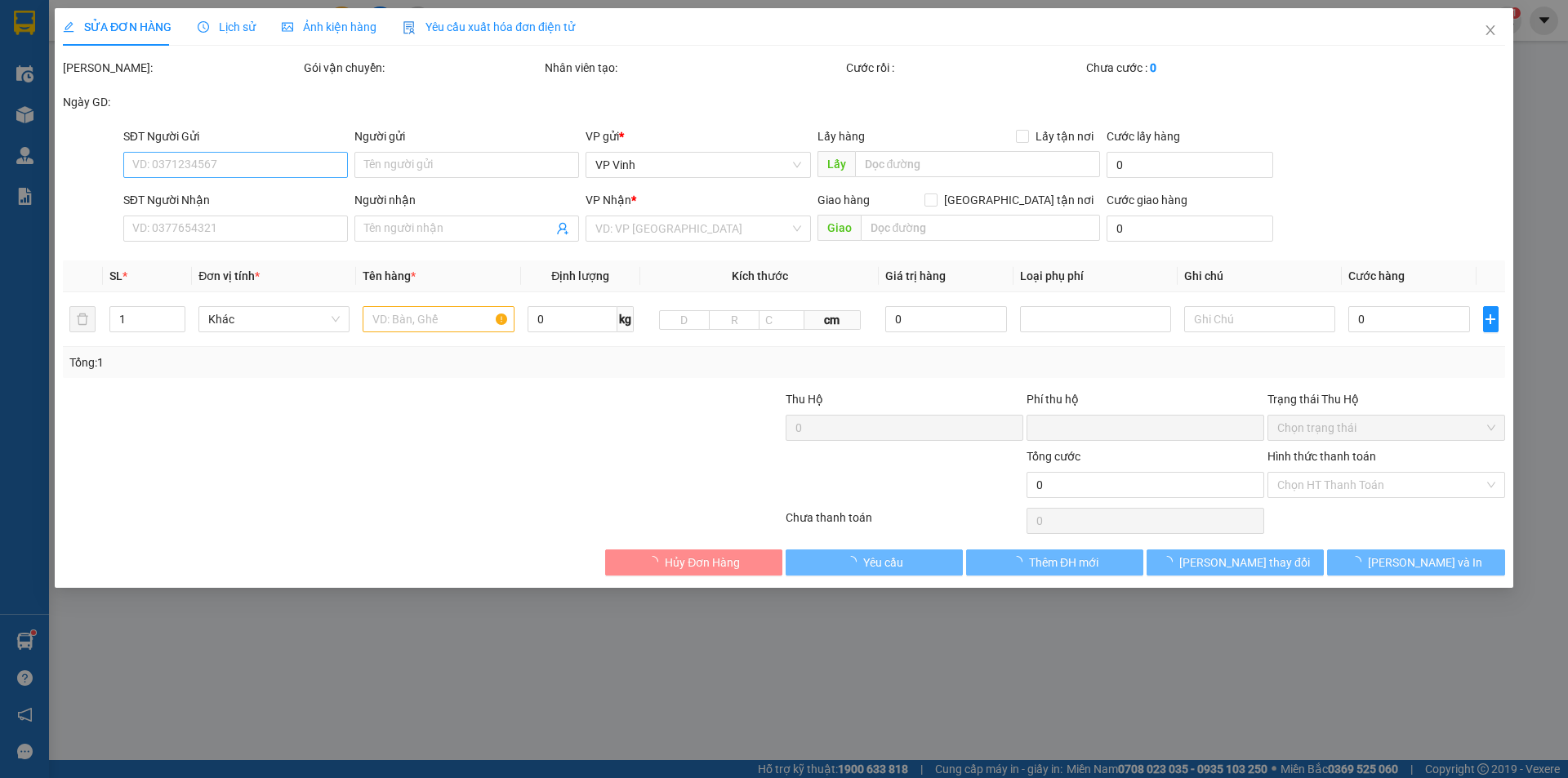
type input "0934770779"
type input "Chị Trân"
type input "0916550336"
type input "[PERSON_NAME] Hoàng 0918097688"
type input "0"
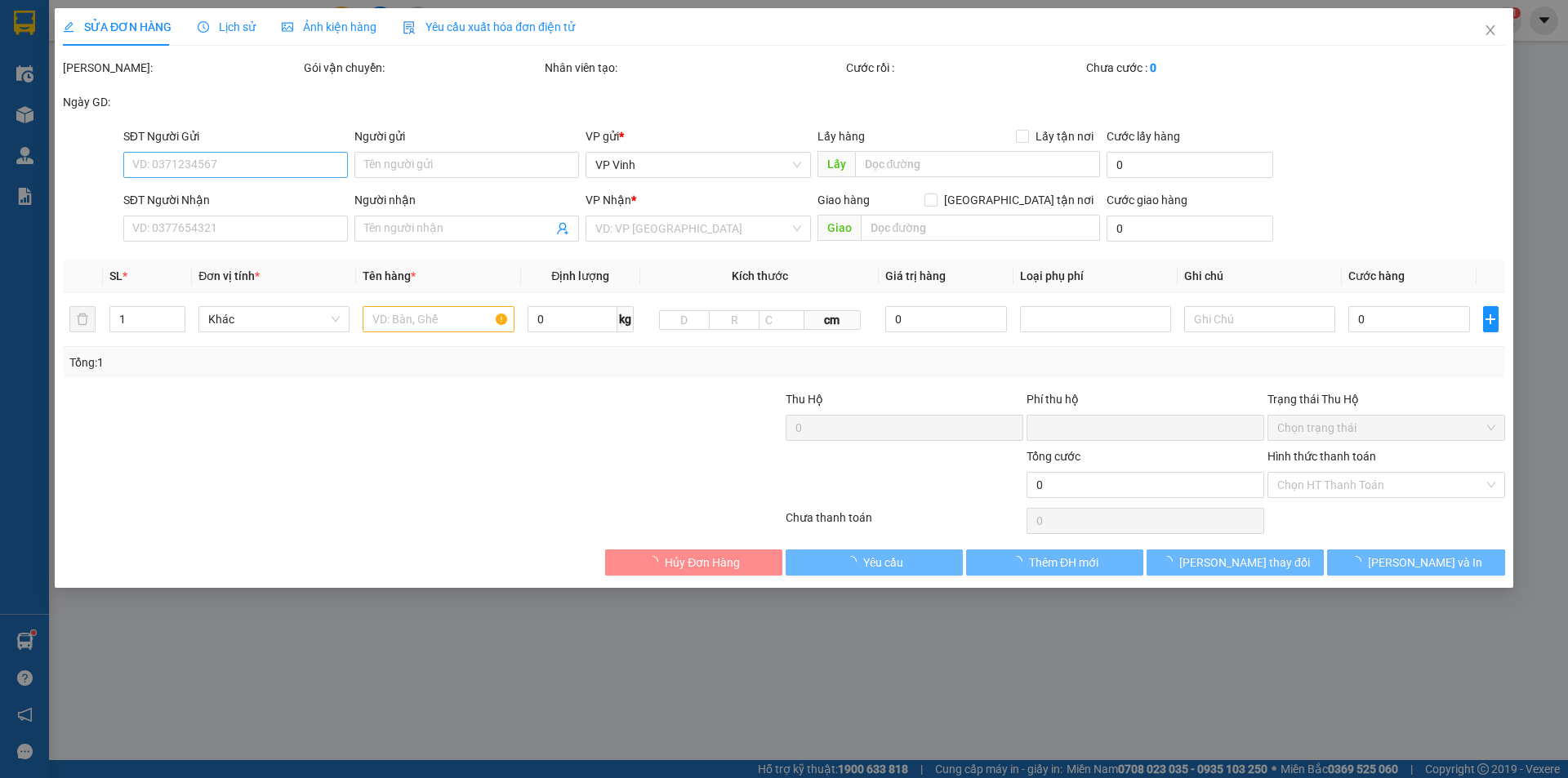
type input "70.000"
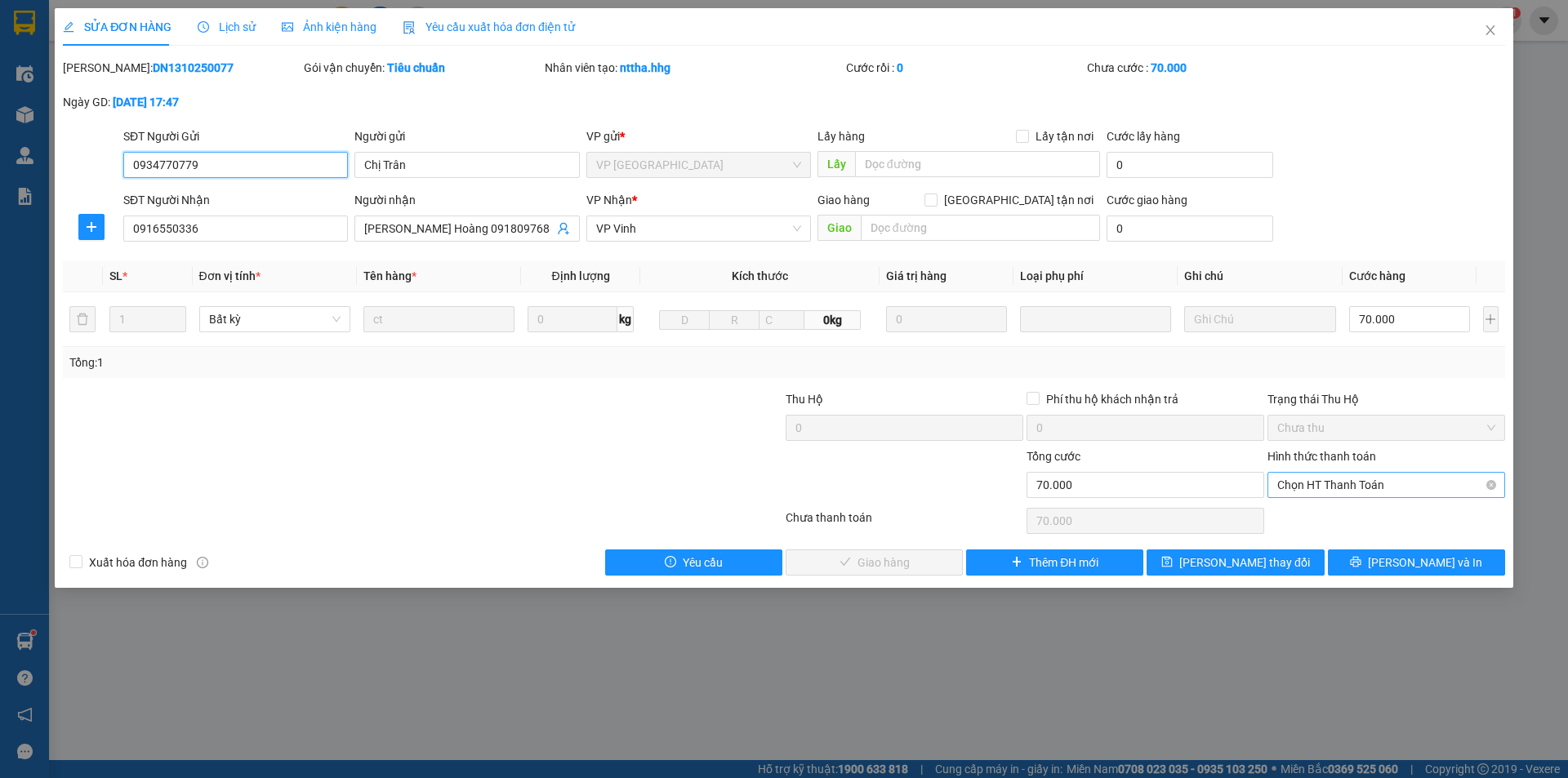
click at [1338, 483] on span "Chọn HT Thanh Toán" at bounding box center [1387, 485] width 218 height 25
click at [1362, 516] on div "Tại văn phòng" at bounding box center [1387, 518] width 218 height 18
type input "0"
click at [869, 552] on button "[PERSON_NAME] và Giao hàng" at bounding box center [874, 562] width 177 height 26
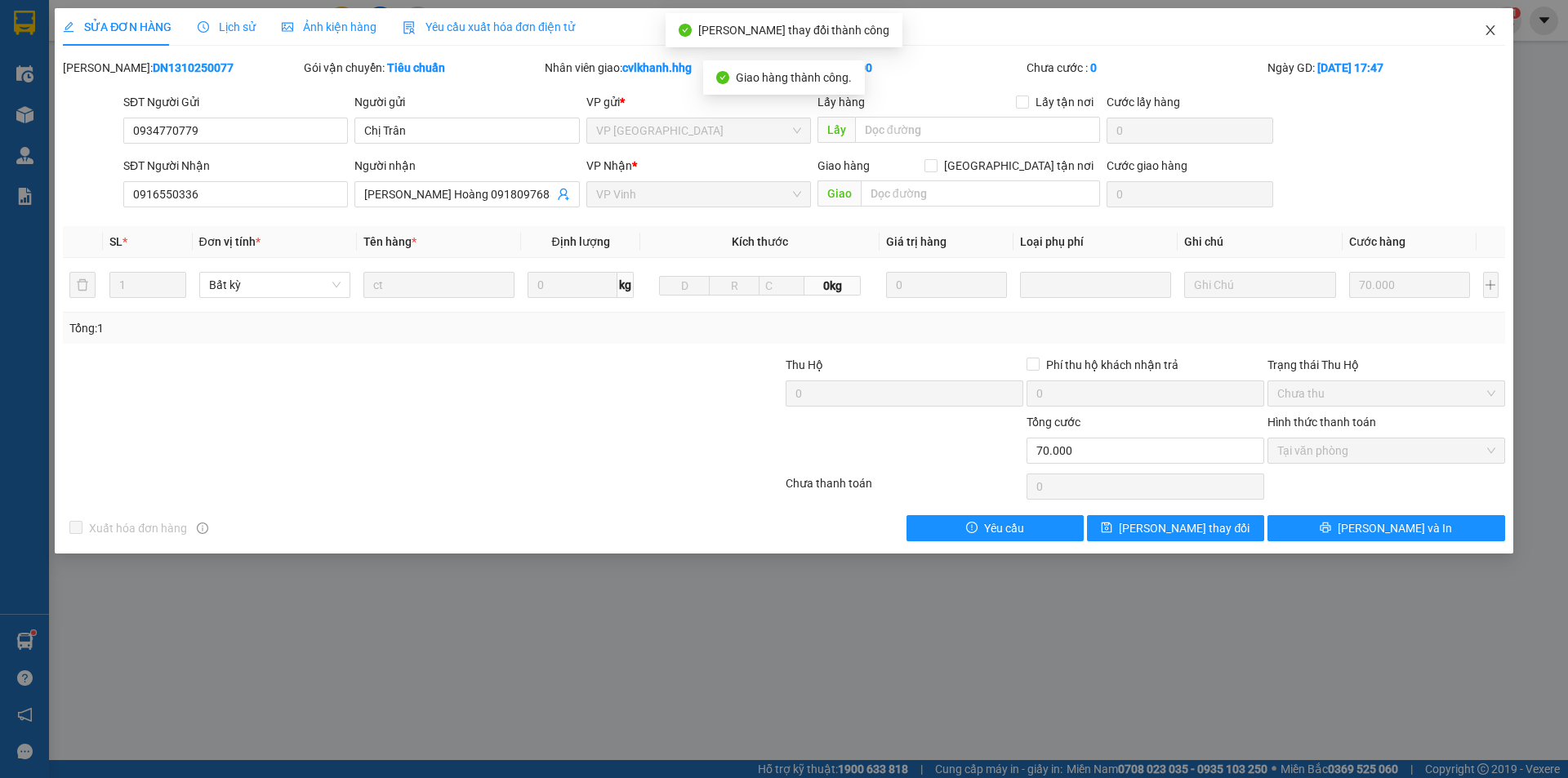
click at [1493, 34] on icon "close" at bounding box center [1490, 31] width 9 height 10
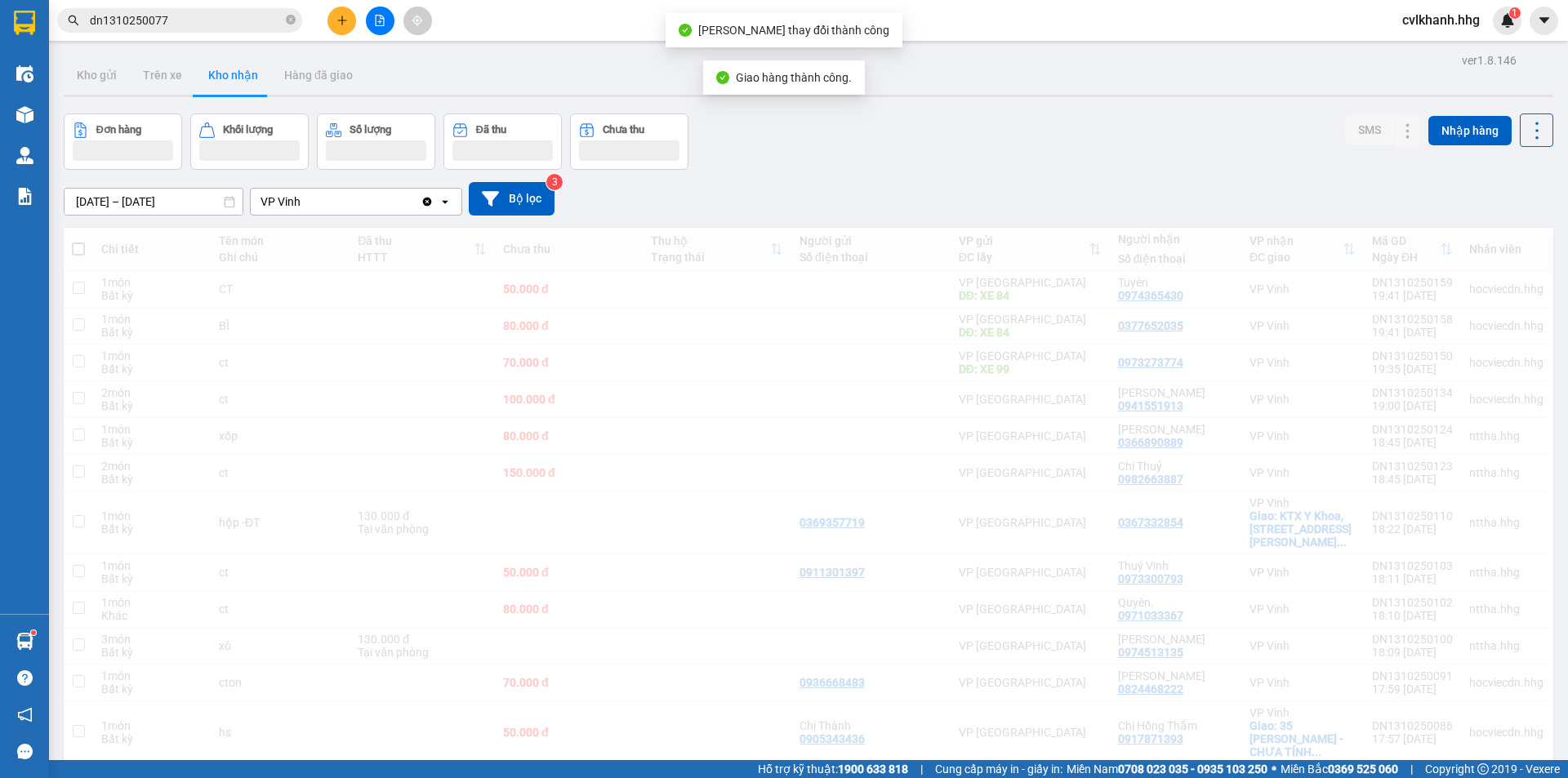
click at [170, 25] on input "dn1310250077" at bounding box center [186, 21] width 193 height 18
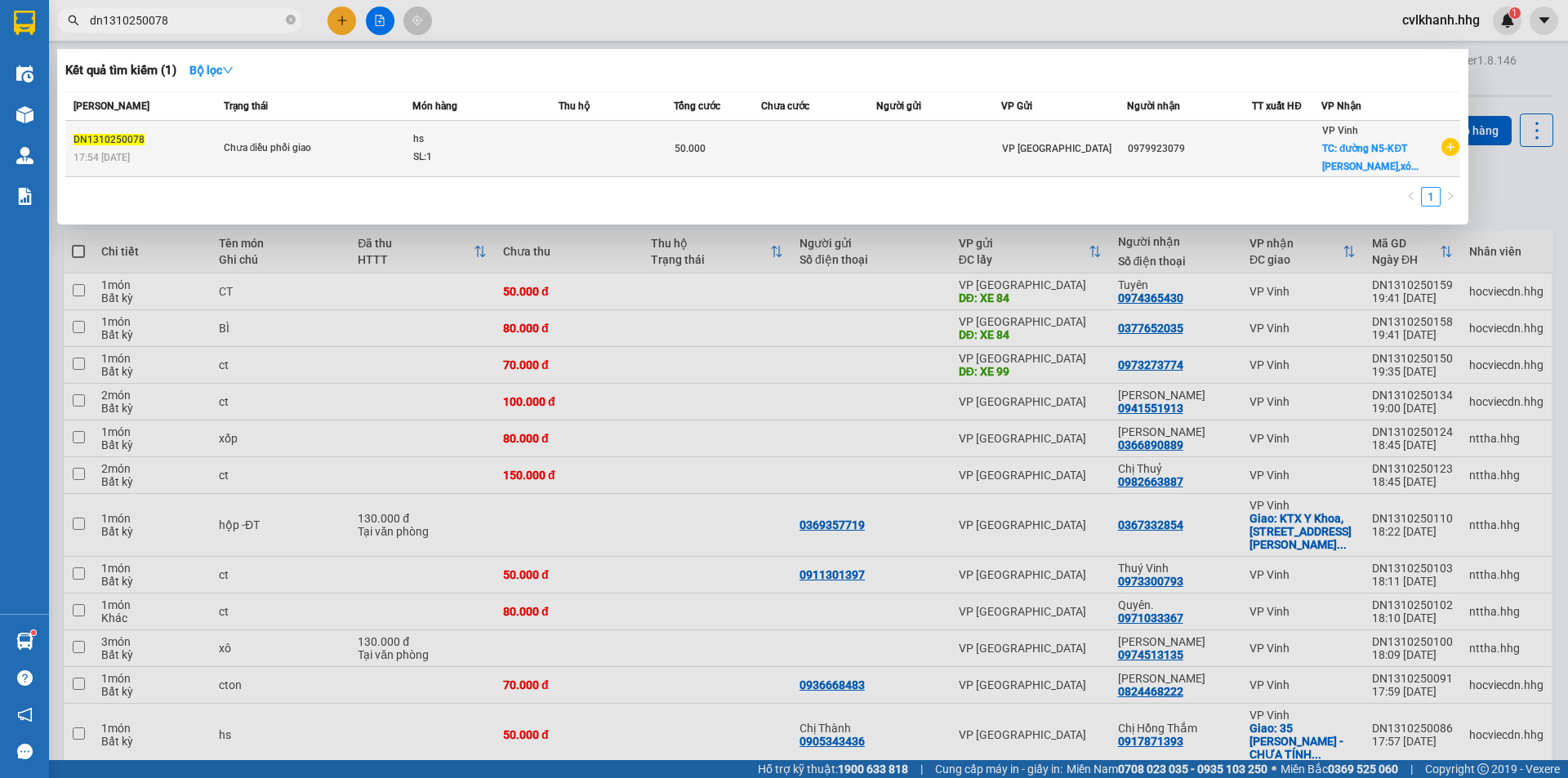
type input "dn1310250078"
click at [575, 164] on td at bounding box center [616, 148] width 116 height 56
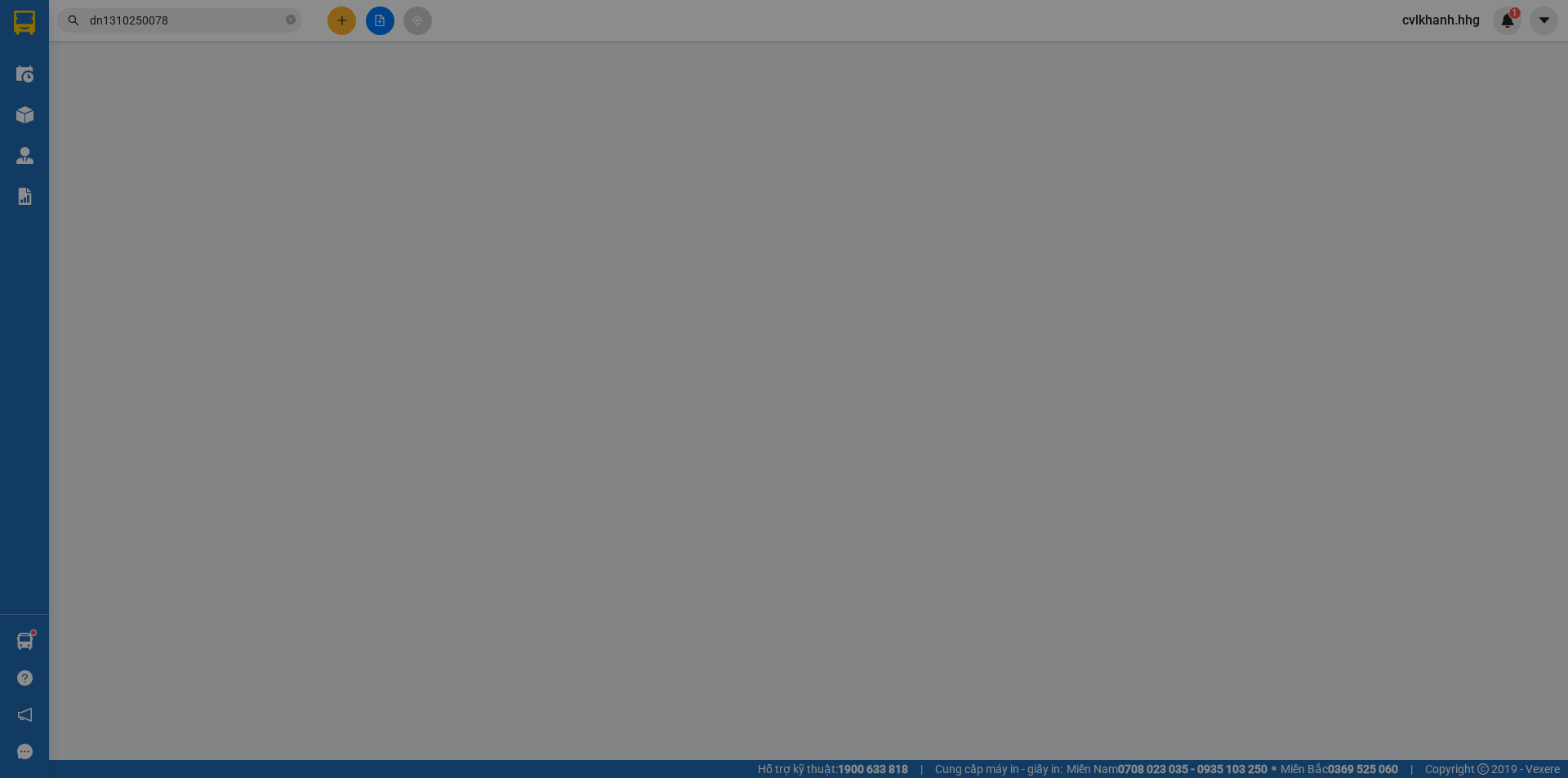
type input "0979923079"
checkbox input "true"
type input "đường N5-KĐT Minh Khang,xóm 20-Nghi Phú - CHƯA TÍNH SHIP"
type input "0"
type input "50.000"
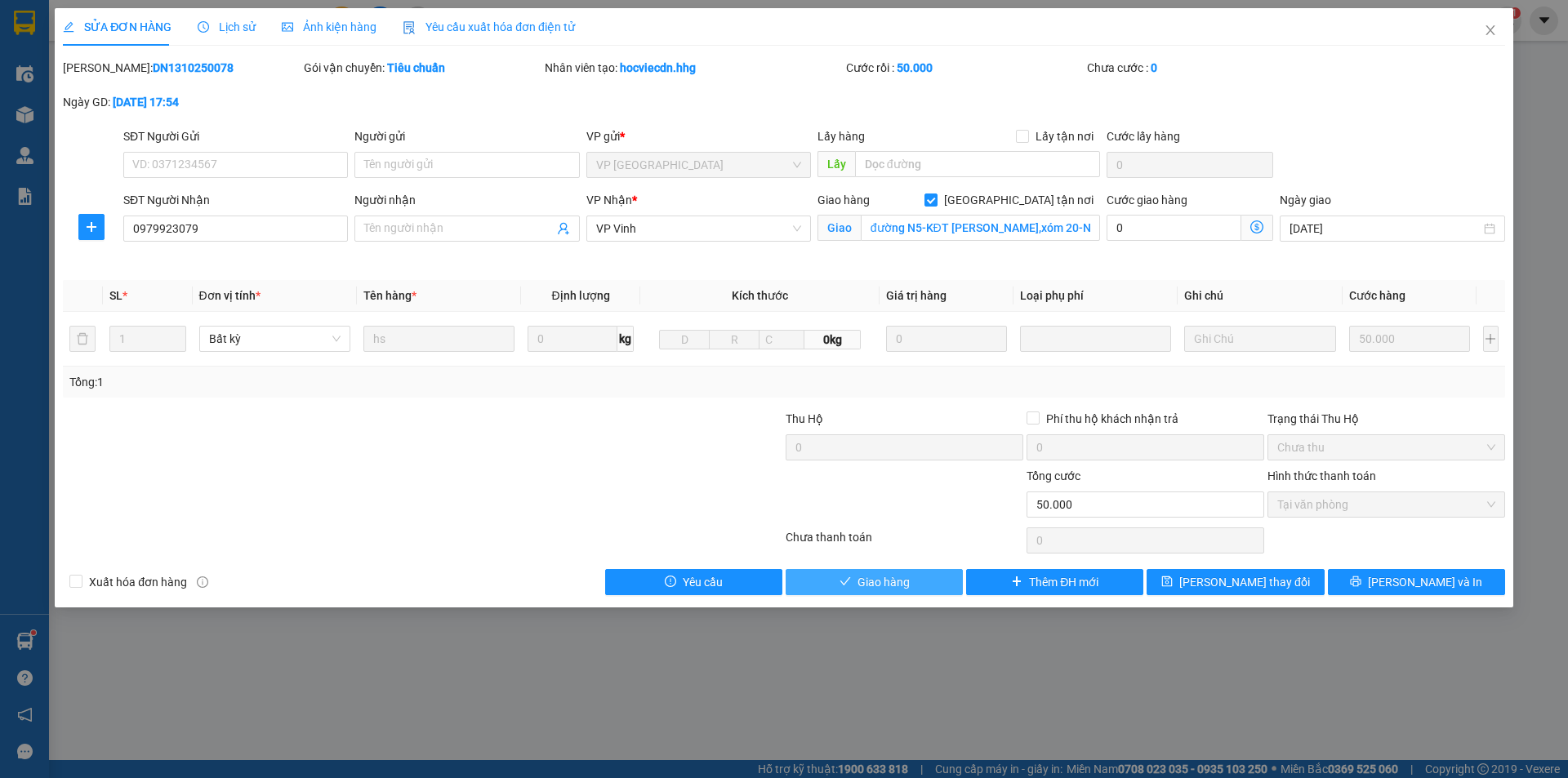
click at [892, 586] on span "Giao hàng" at bounding box center [883, 582] width 52 height 18
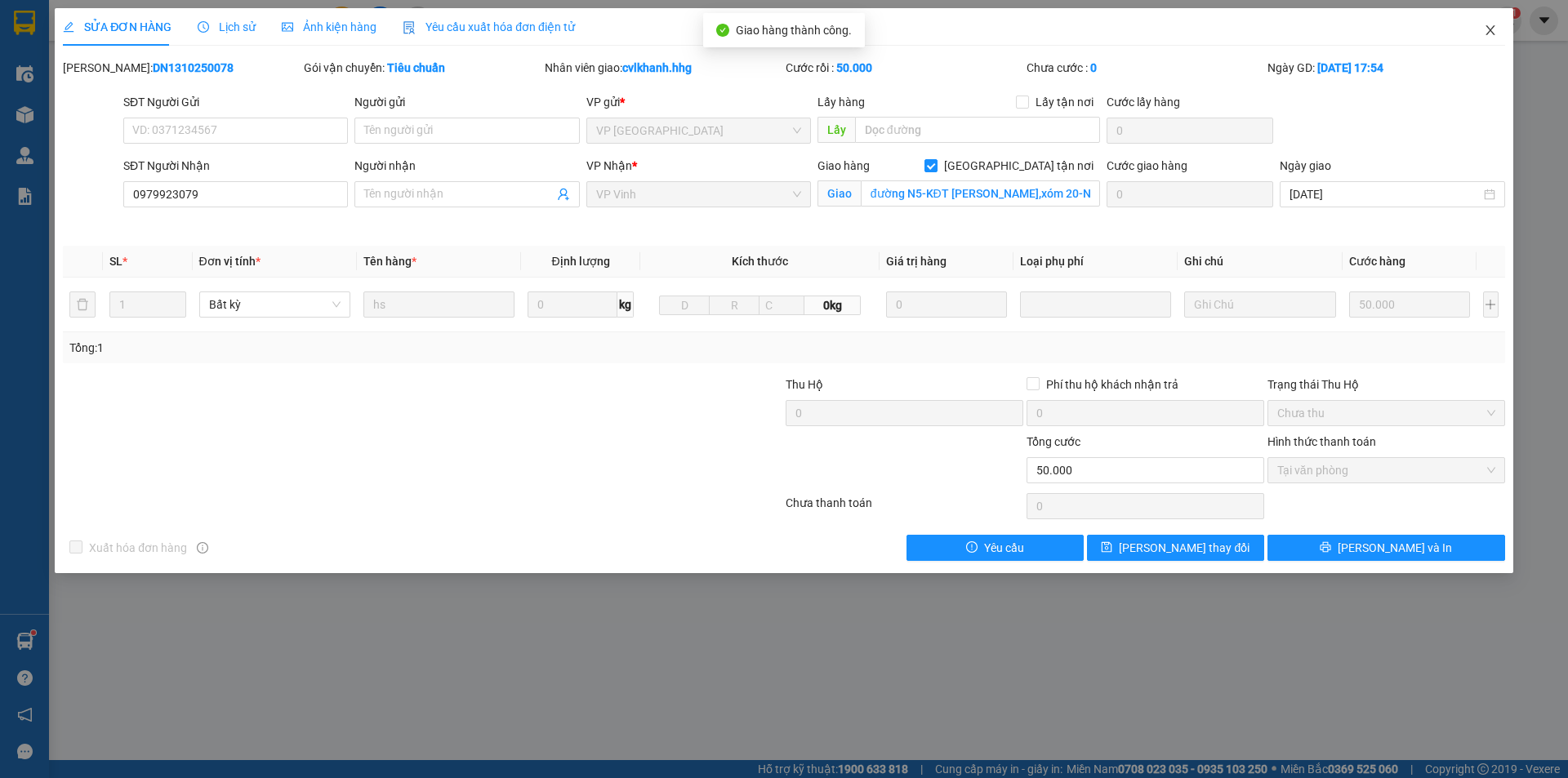
click at [1490, 32] on icon "close" at bounding box center [1490, 31] width 9 height 10
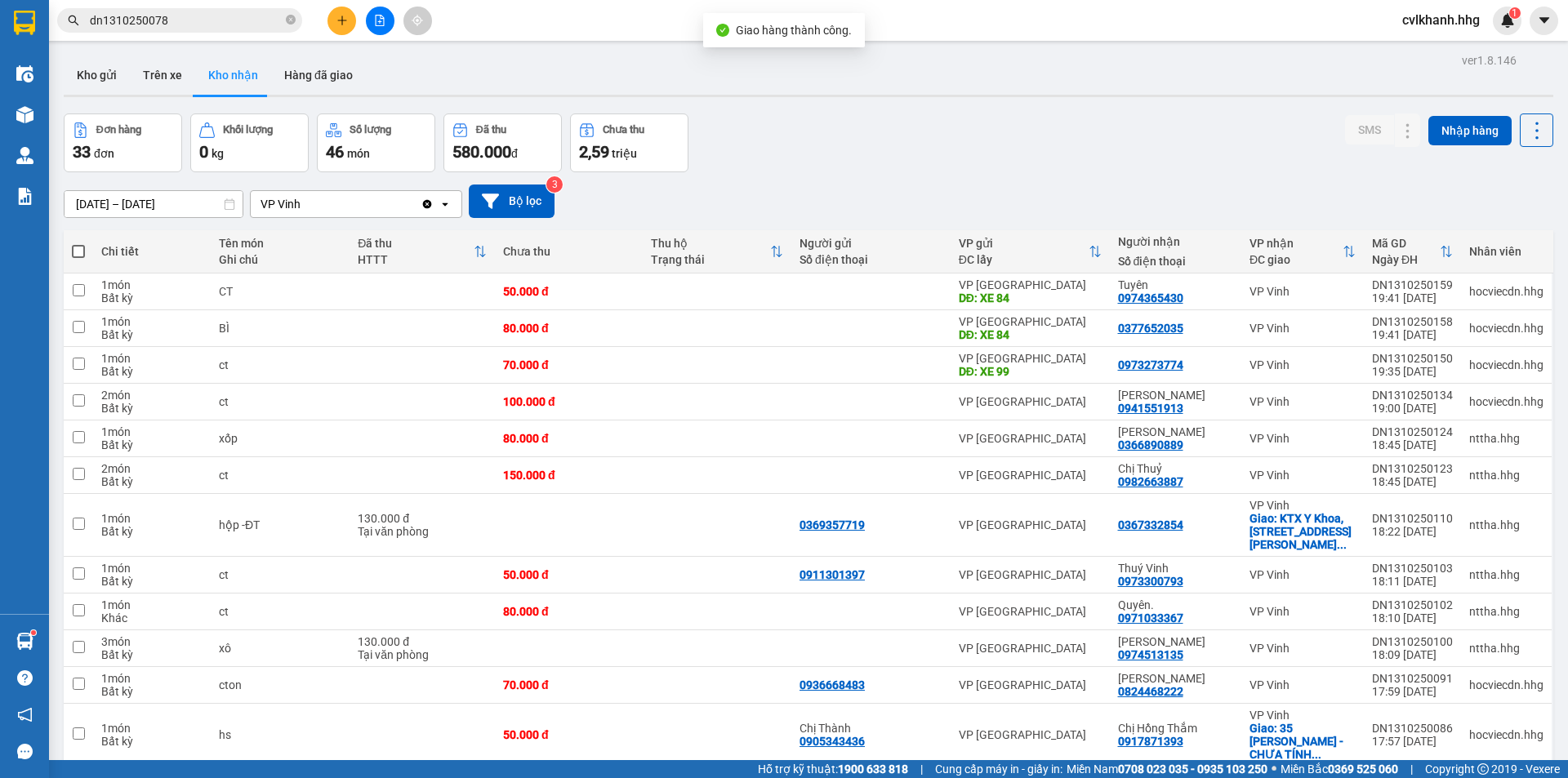
click at [226, 21] on input "dn1310250078" at bounding box center [186, 21] width 193 height 18
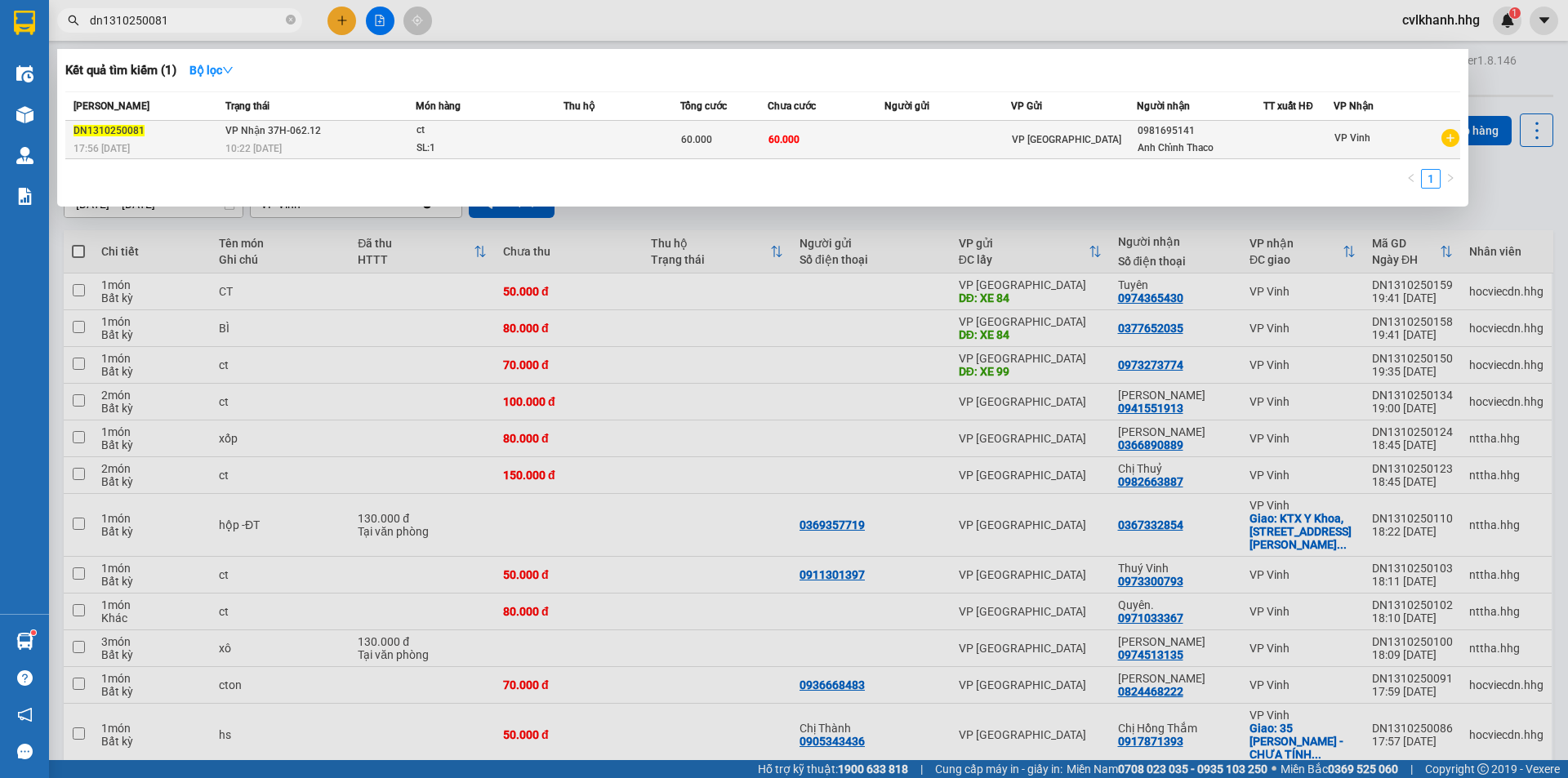
type input "dn1310250081"
click at [530, 146] on div "SL: 1" at bounding box center [478, 148] width 123 height 18
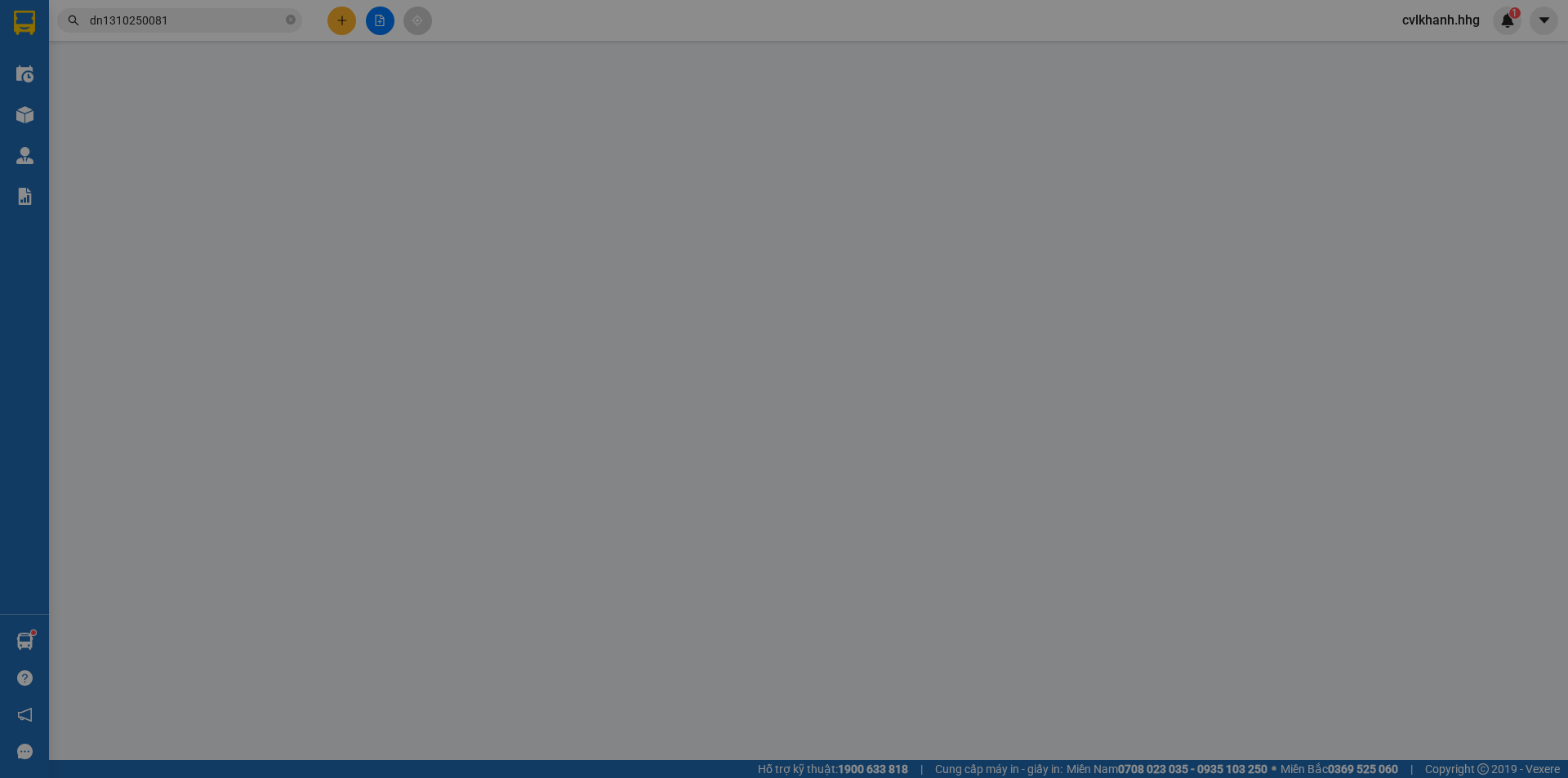
type input "0981695141"
type input "Anh Chỉnh Thaco"
type input "0"
type input "60.000"
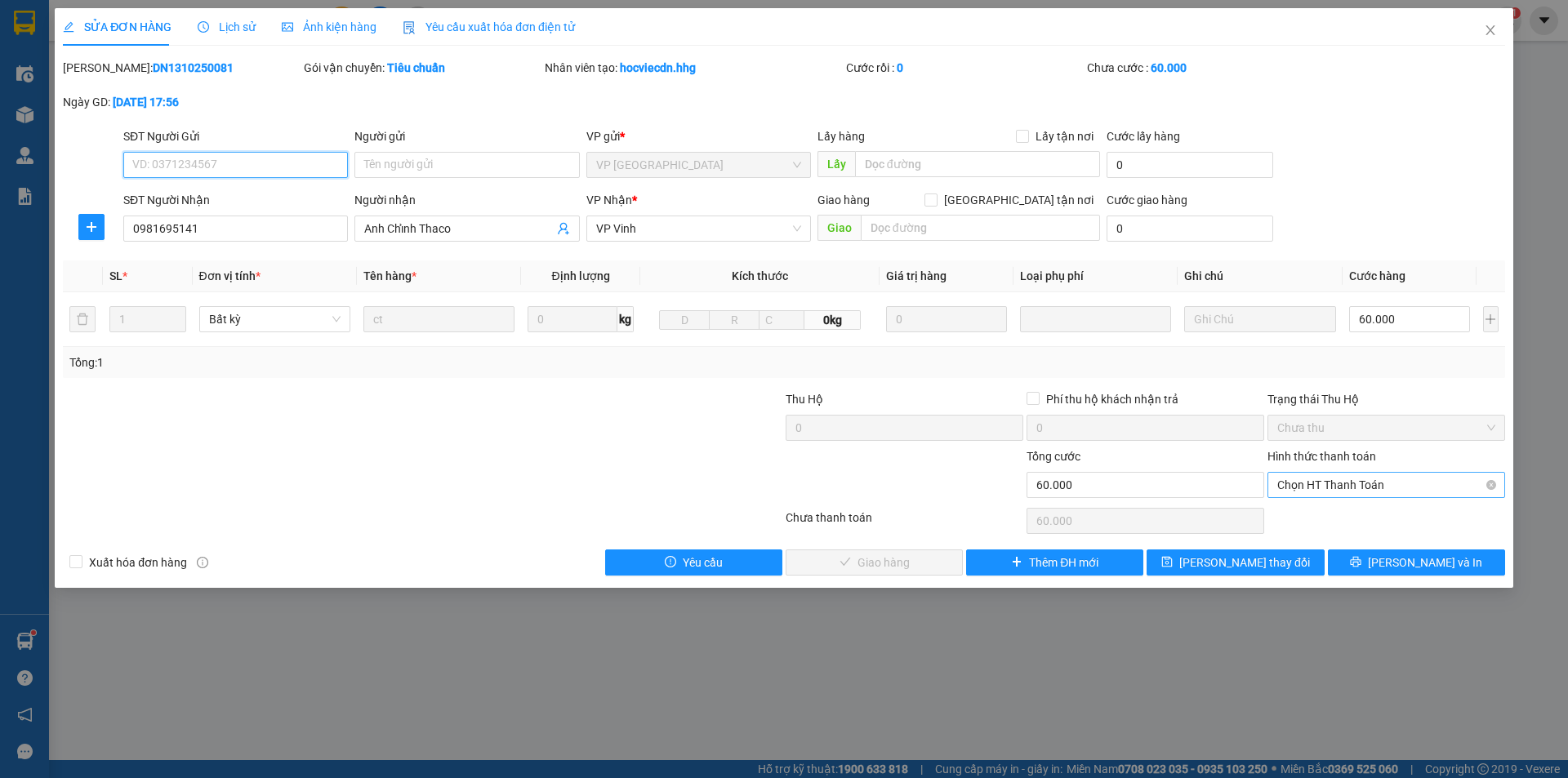
click at [1311, 488] on span "Chọn HT Thanh Toán" at bounding box center [1387, 485] width 218 height 25
click at [1324, 512] on div "Tại văn phòng" at bounding box center [1387, 518] width 218 height 18
type input "0"
click at [811, 568] on span "check" at bounding box center [805, 562] width 12 height 13
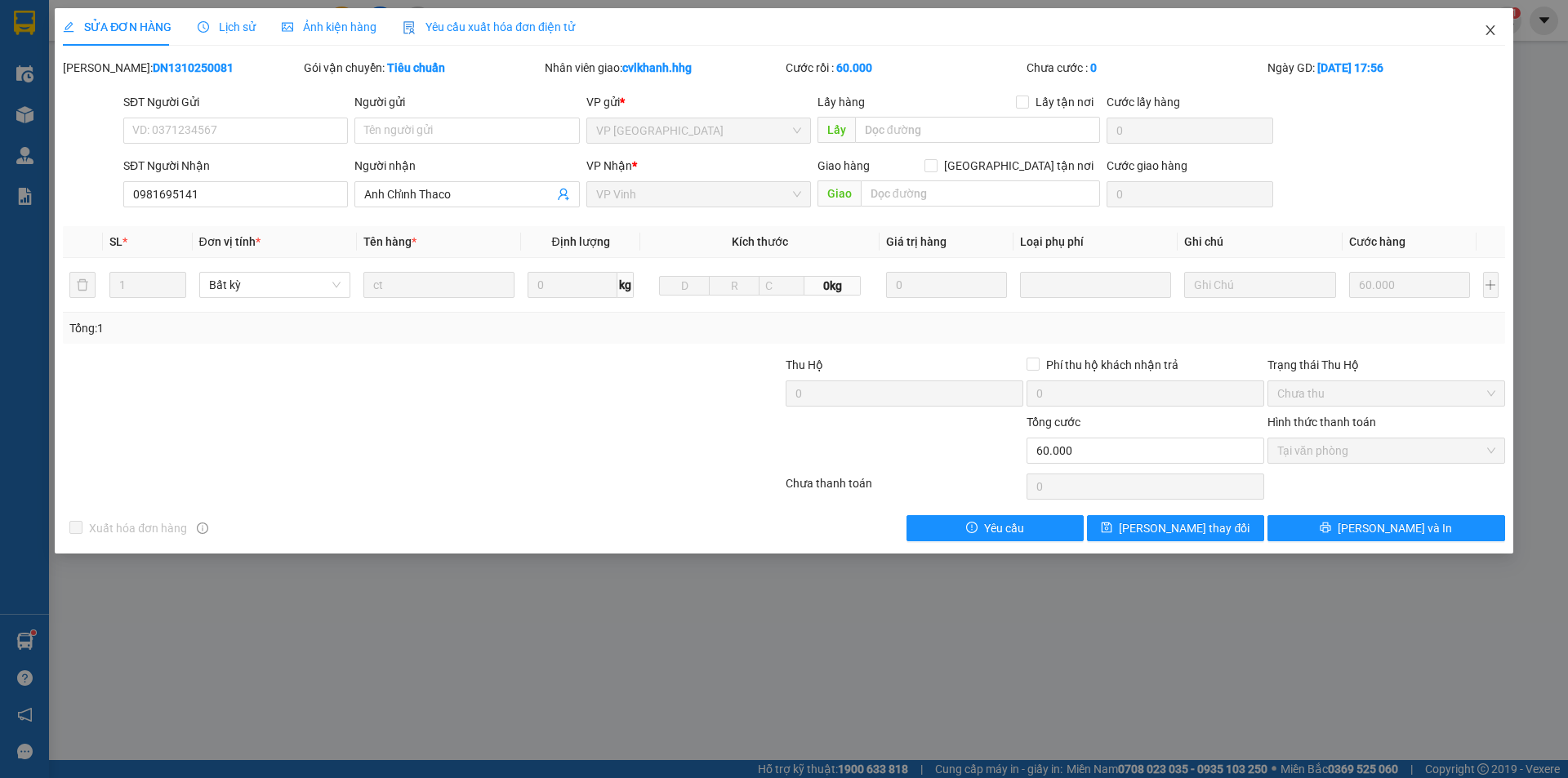
click at [1492, 35] on icon "close" at bounding box center [1490, 30] width 13 height 13
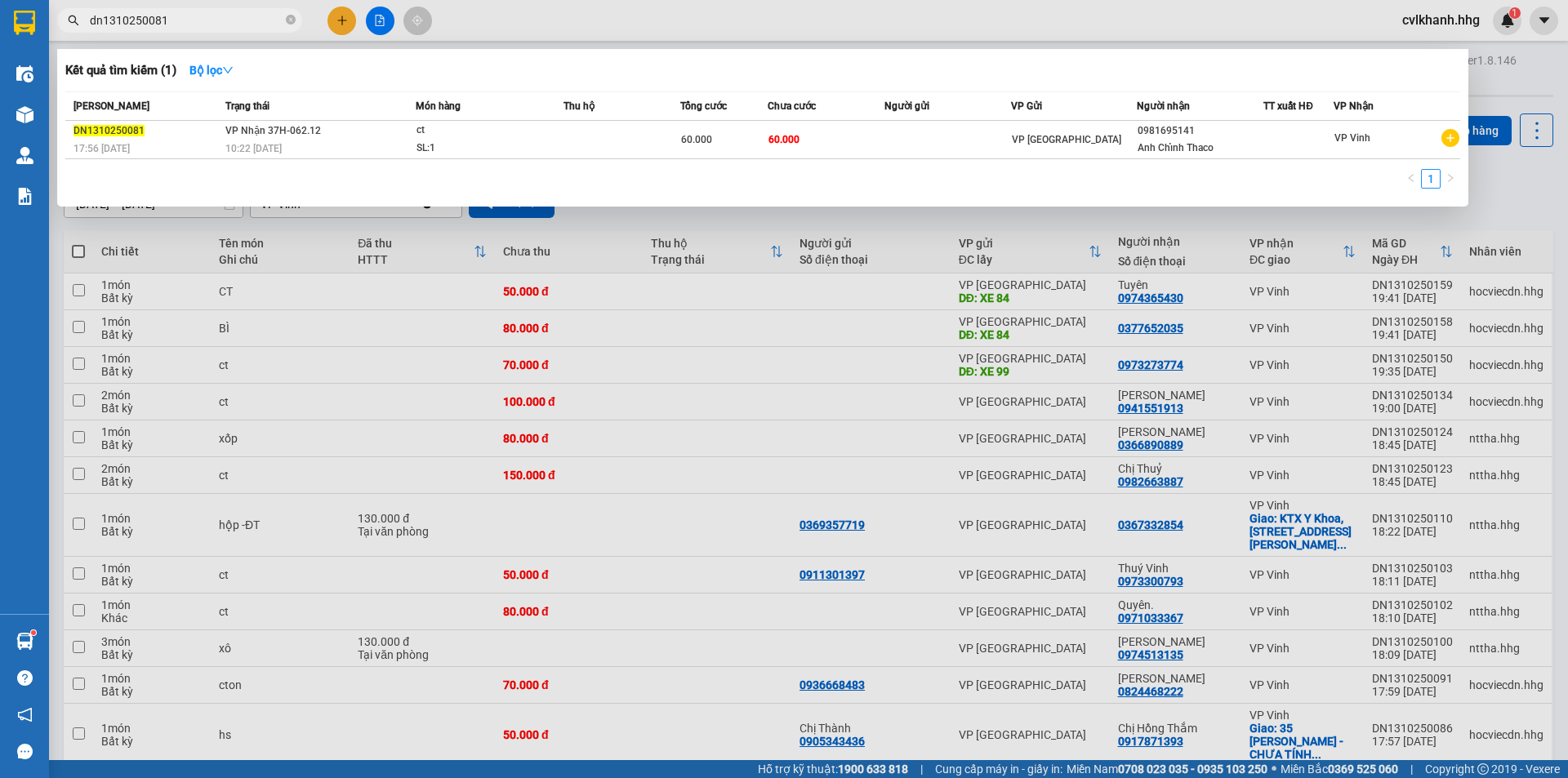
click at [217, 21] on input "dn1310250081" at bounding box center [186, 21] width 193 height 18
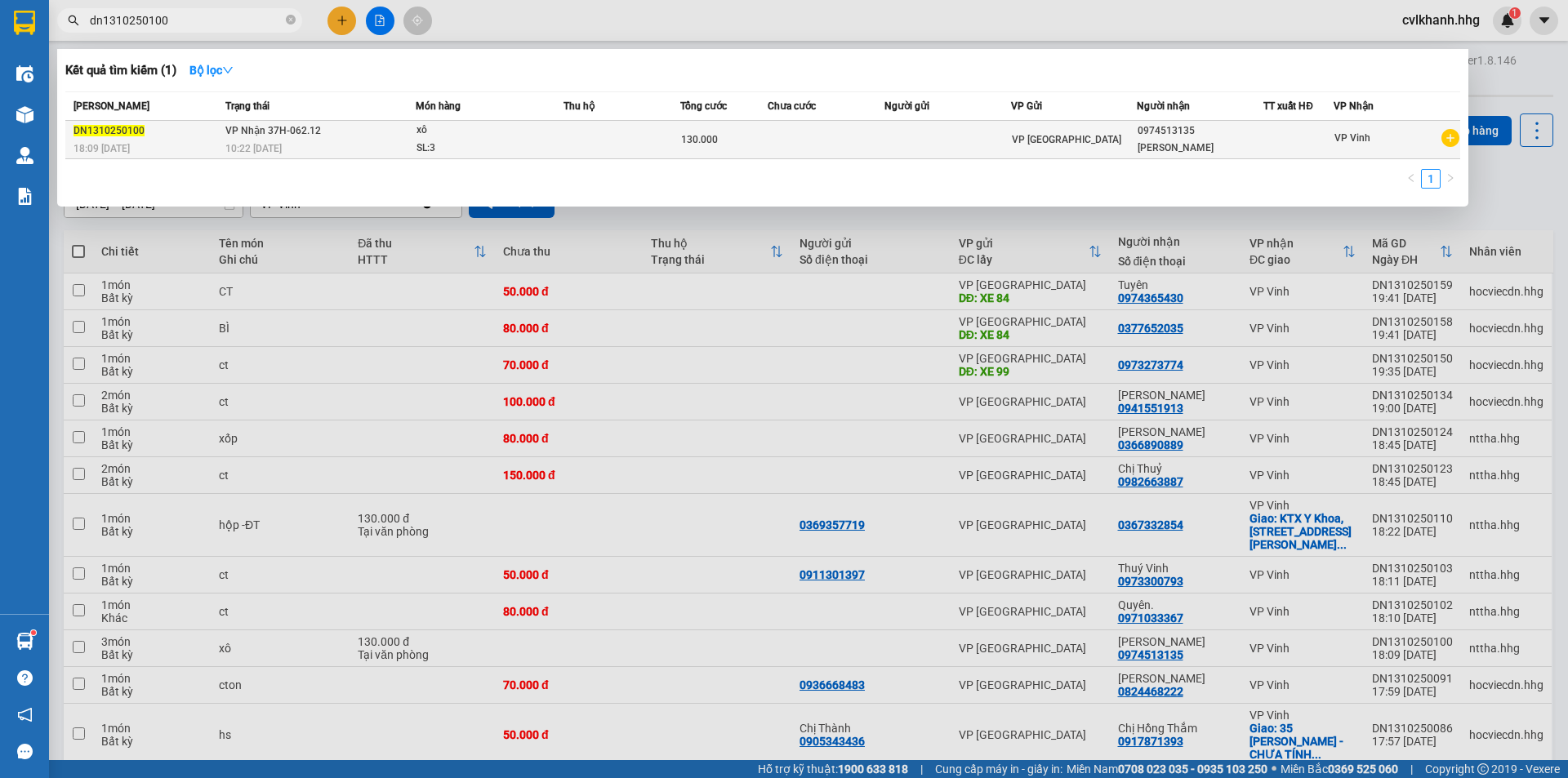
type input "dn1310250100"
click at [433, 133] on div "xô" at bounding box center [478, 131] width 123 height 18
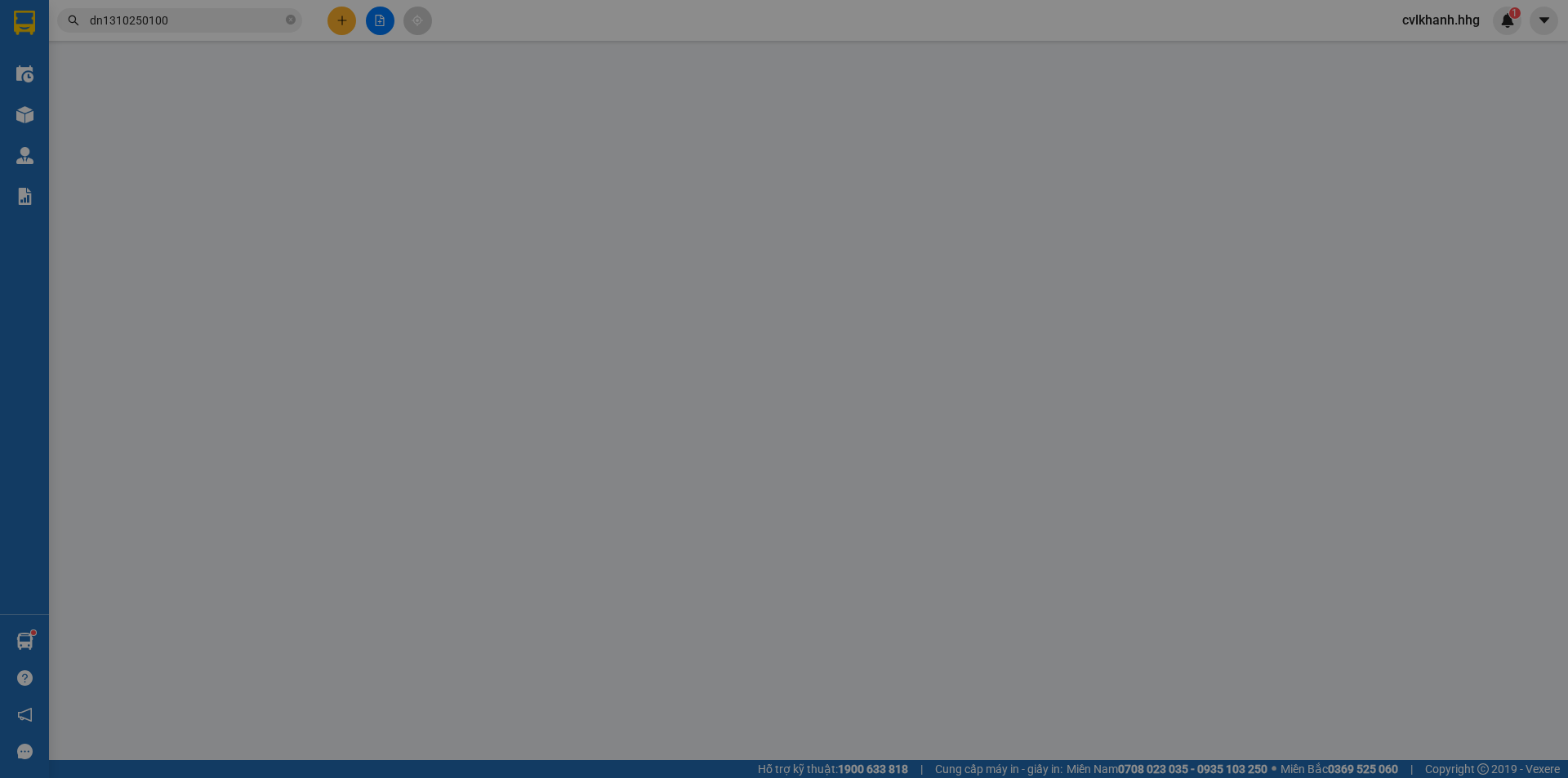
type input "0974513135"
type input "Anh Tùng"
type input "0"
type input "130.000"
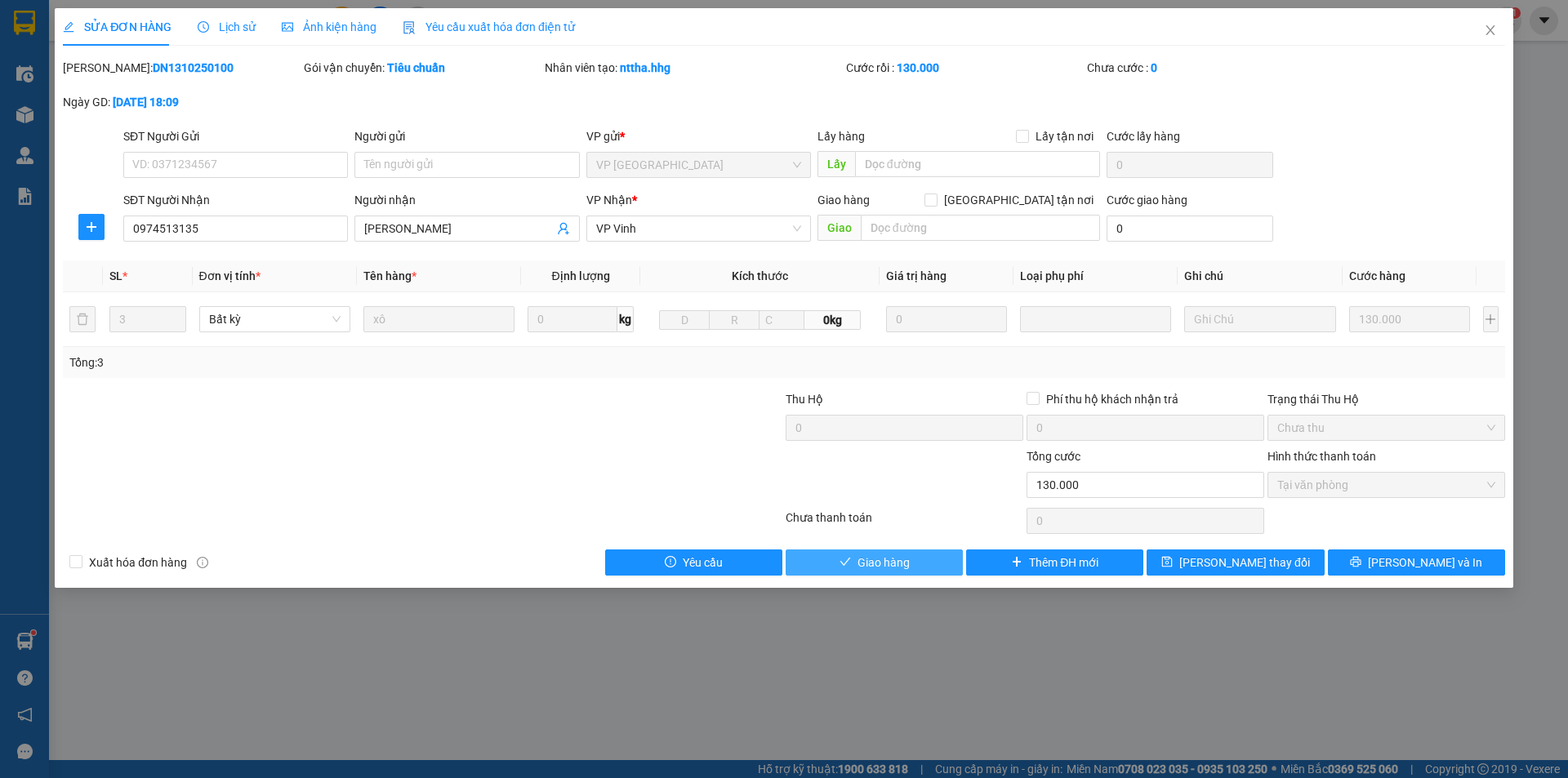
click at [864, 560] on span "Giao hàng" at bounding box center [883, 562] width 52 height 18
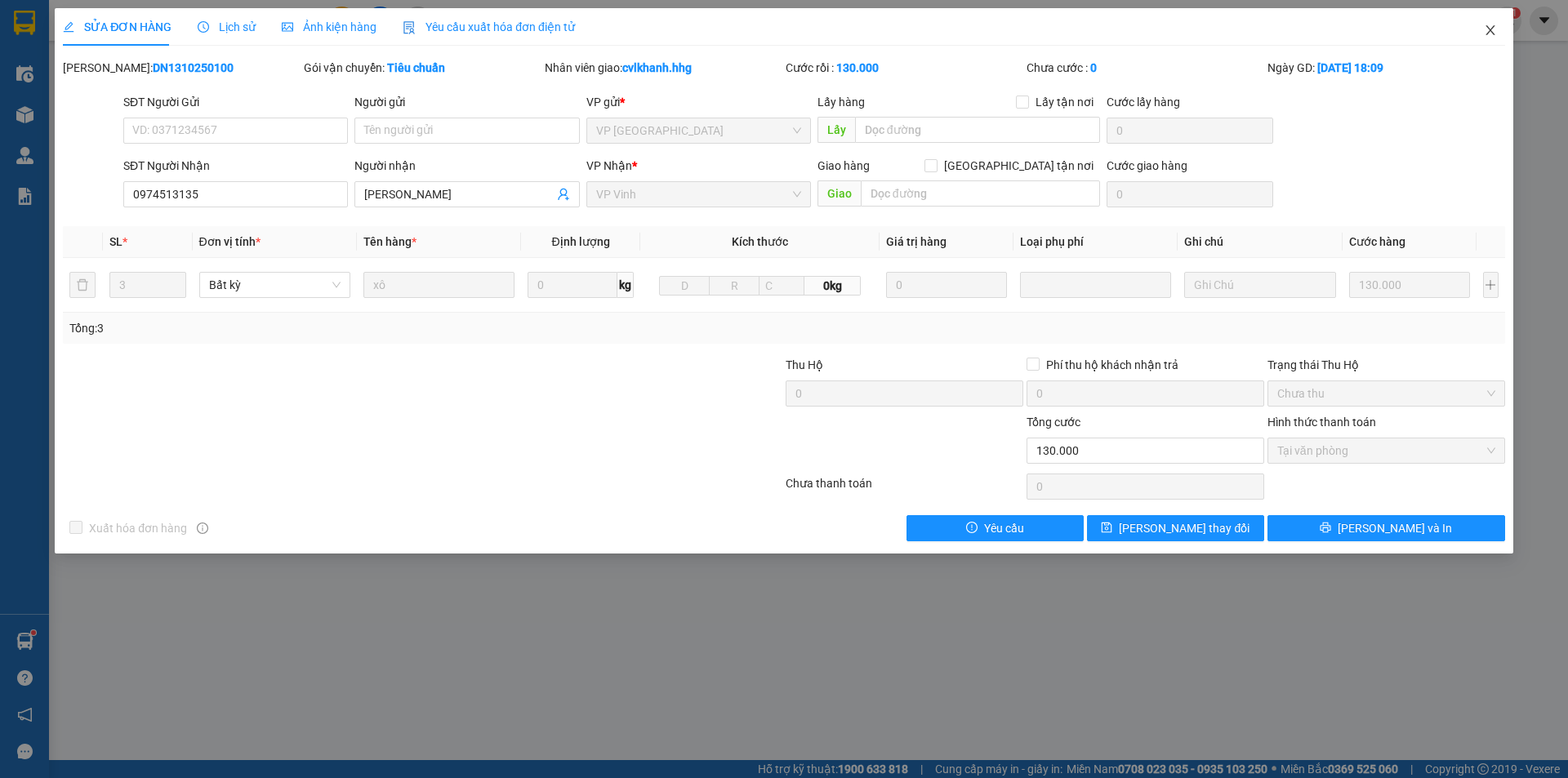
click at [1484, 33] on icon "close" at bounding box center [1490, 30] width 13 height 13
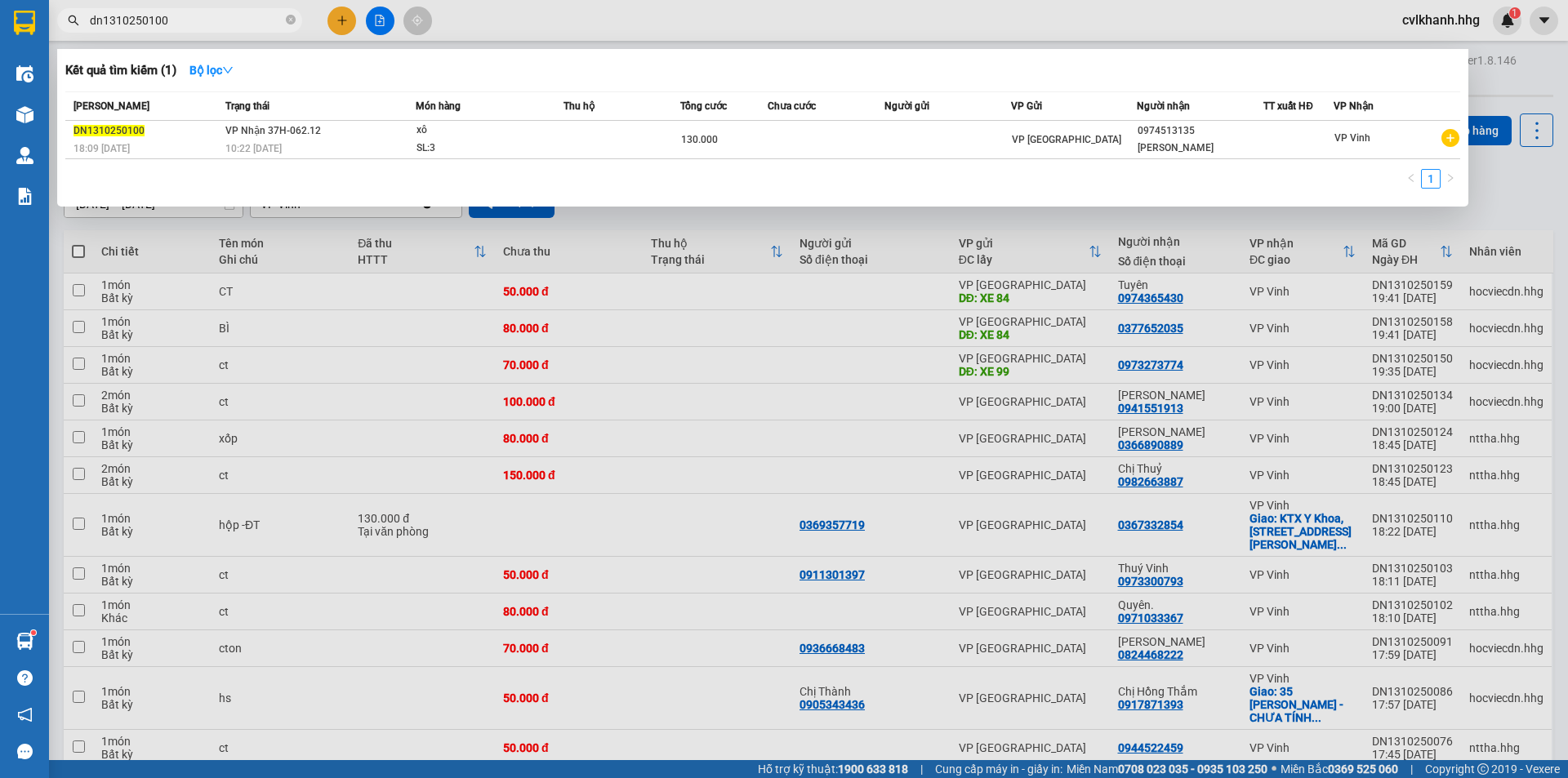
click at [231, 17] on input "dn1310250100" at bounding box center [186, 21] width 193 height 18
type input "dn1310250102"
click at [479, 142] on div "SL: 1" at bounding box center [478, 148] width 123 height 18
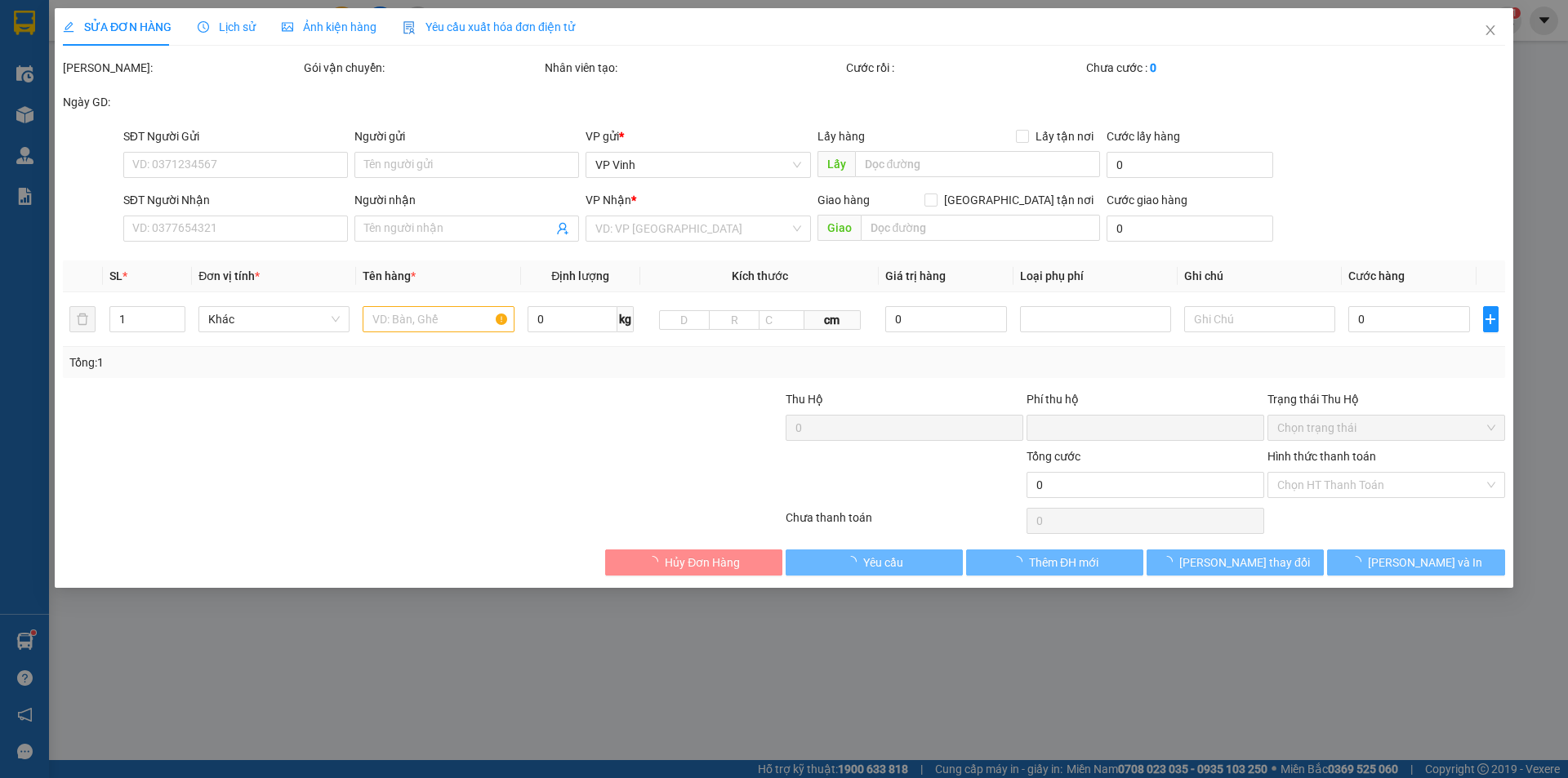
type input "0971033367"
type input "Quyên."
type input "0"
type input "80.000"
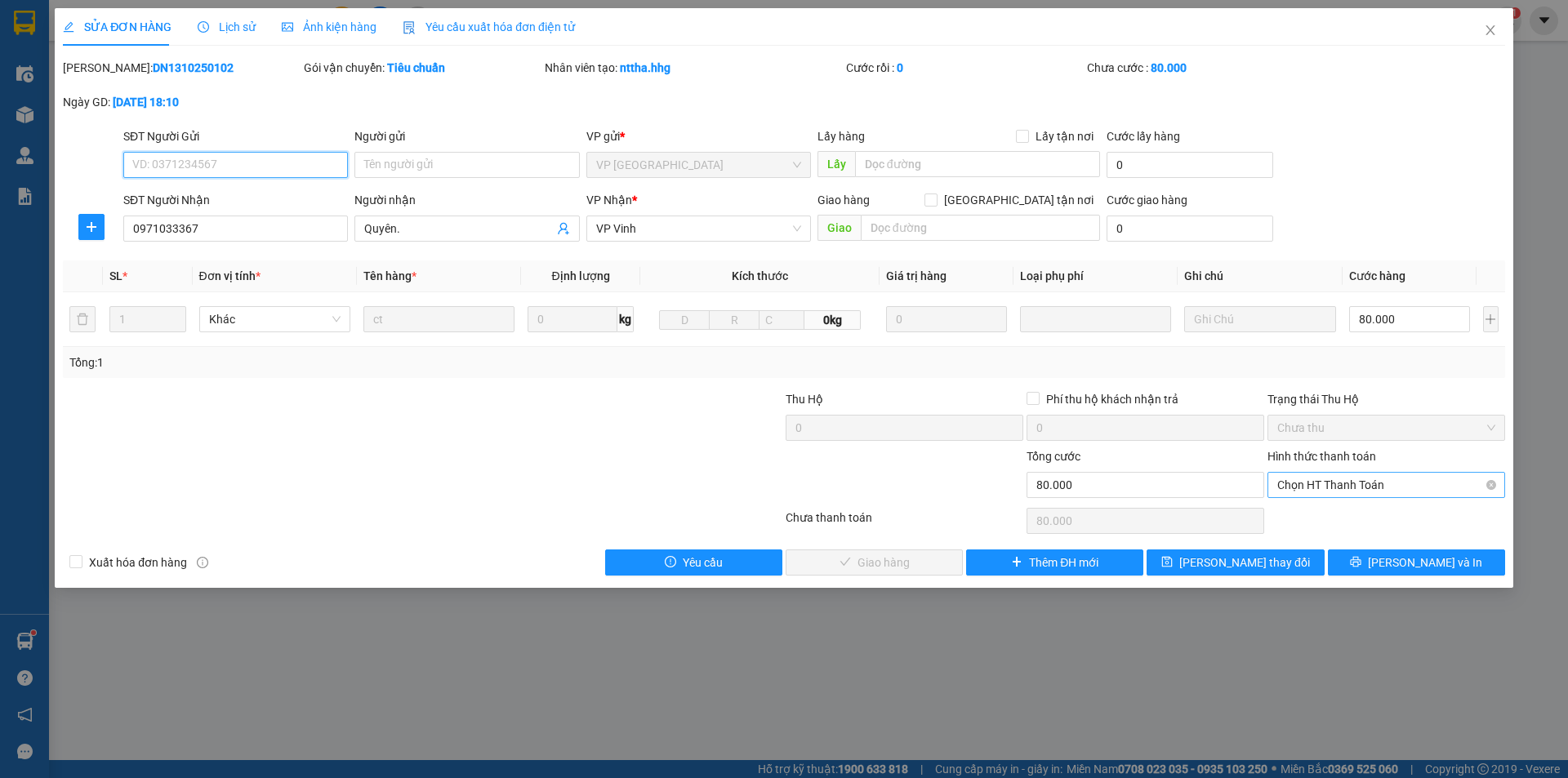
click at [1338, 483] on span "Chọn HT Thanh Toán" at bounding box center [1387, 485] width 218 height 25
click at [1308, 509] on div "Tại văn phòng" at bounding box center [1387, 518] width 218 height 18
type input "0"
click at [876, 550] on button "Lưu và Giao hàng" at bounding box center [874, 562] width 177 height 26
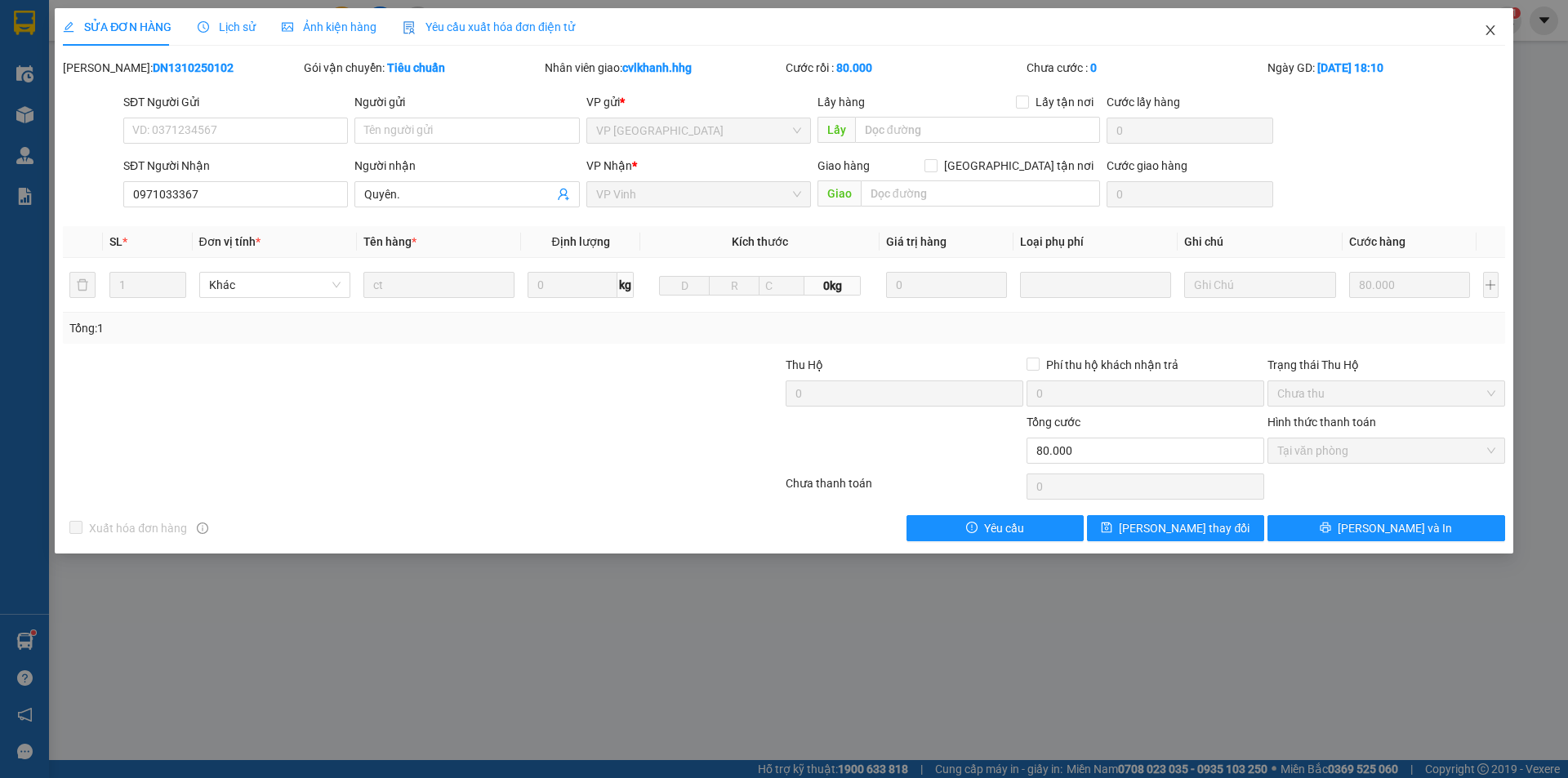
click at [1491, 29] on icon "close" at bounding box center [1490, 30] width 13 height 13
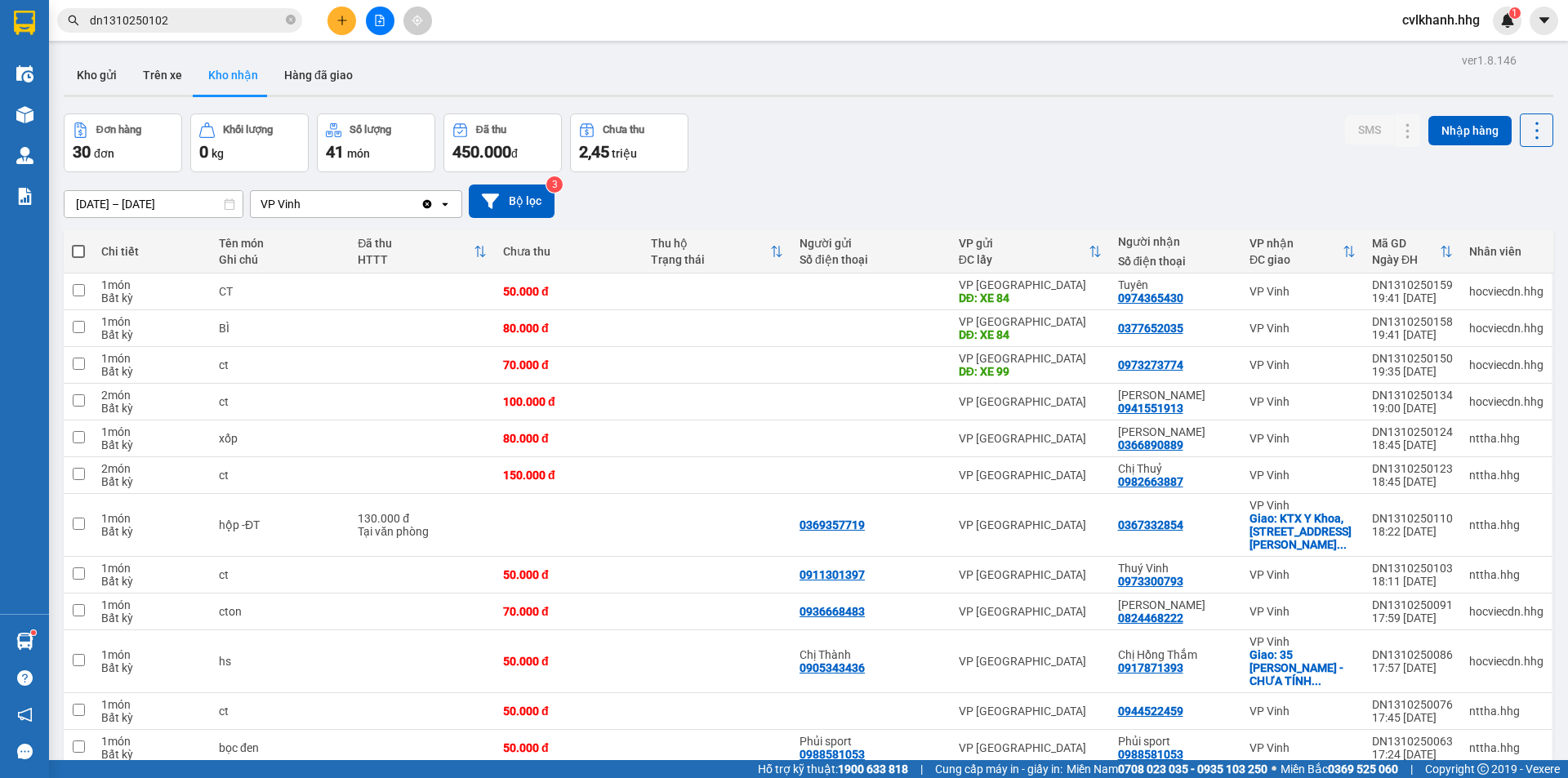
click at [223, 20] on input "dn1310250102" at bounding box center [186, 21] width 193 height 18
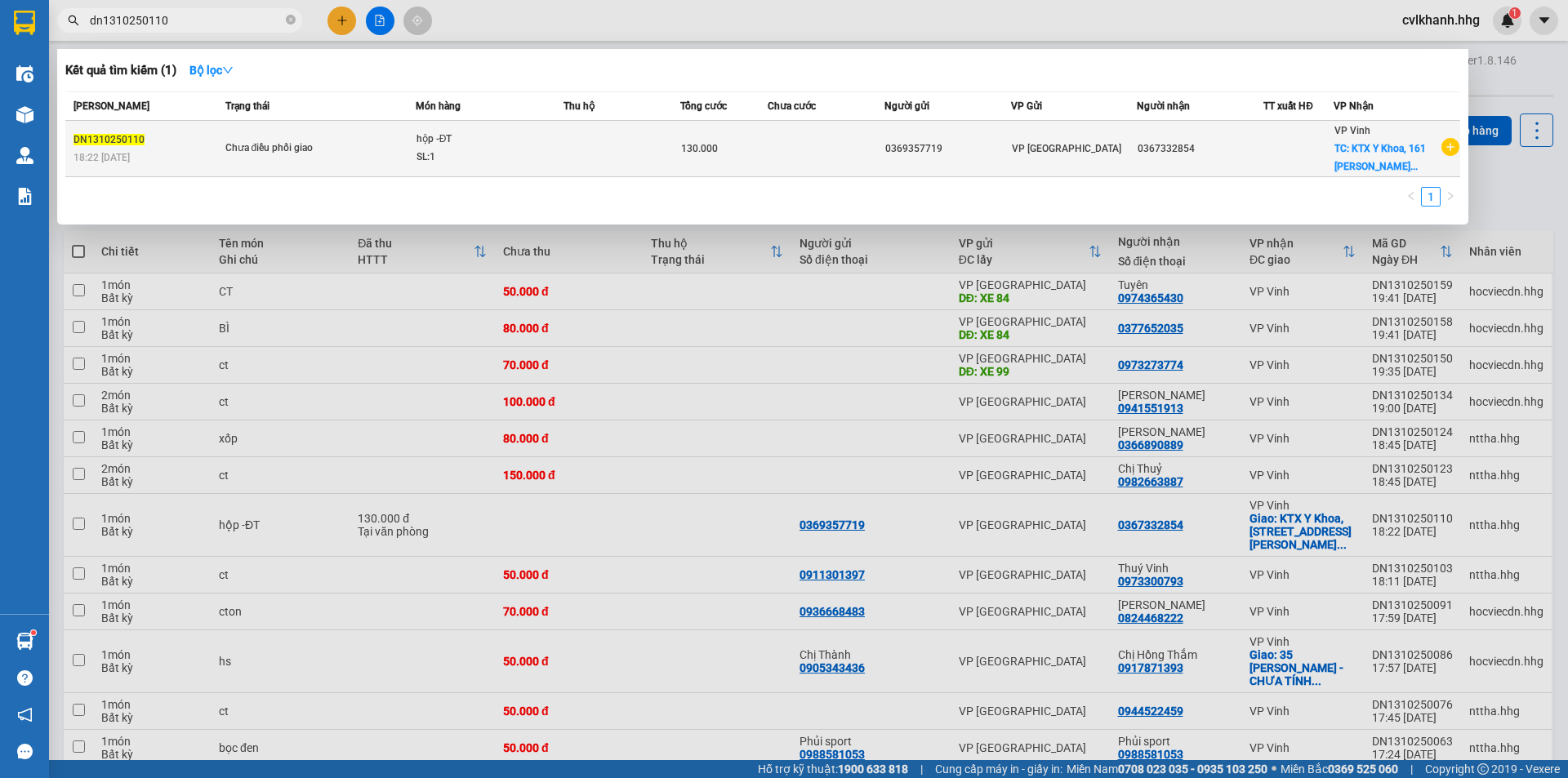
type input "dn1310250110"
click at [417, 149] on div "SL: 1" at bounding box center [478, 157] width 123 height 18
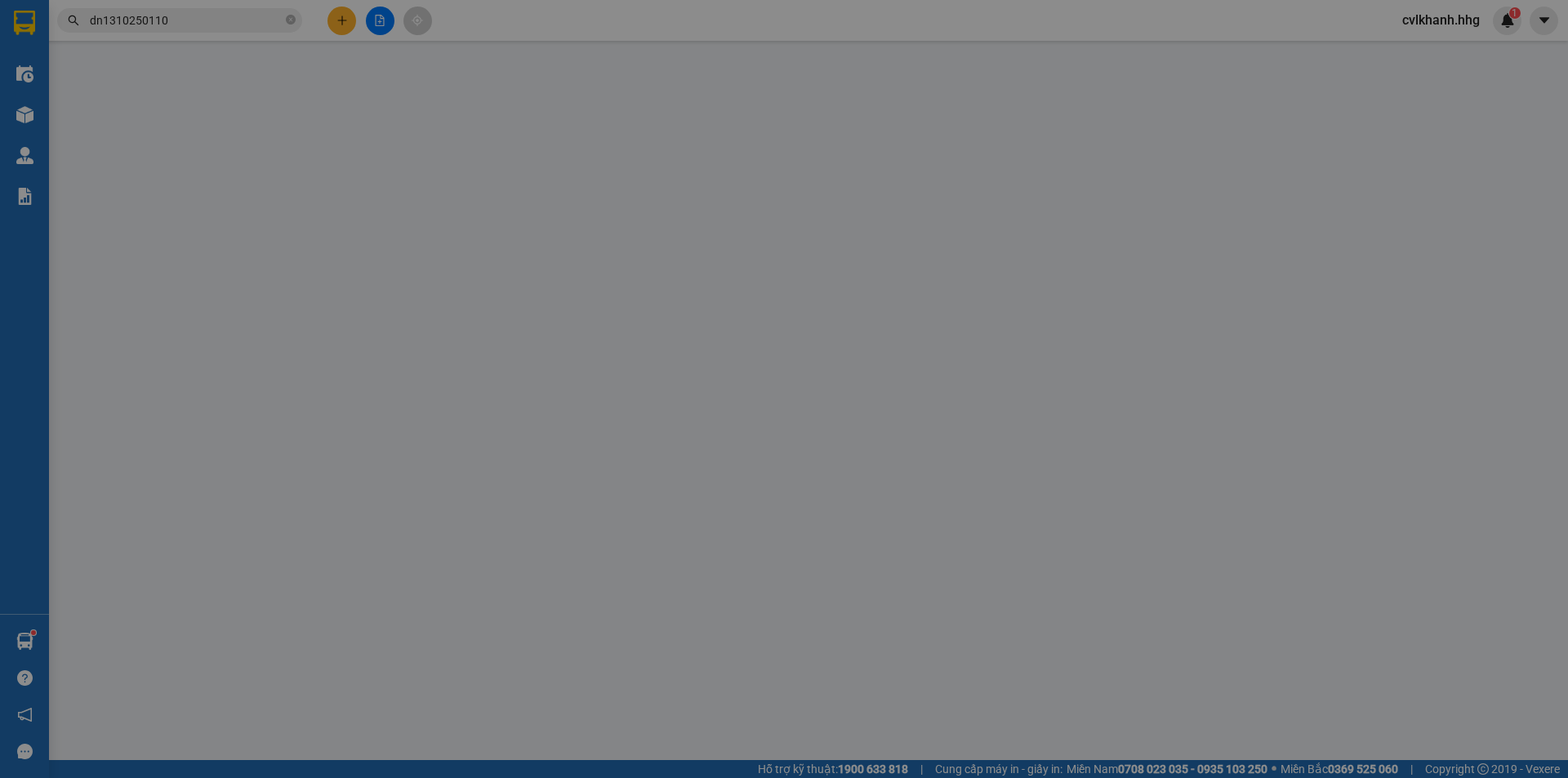
type input "0369357719"
type input "0367332854"
checkbox input "true"
type input "KTX Y Khoa, 161 Nguyễn Phong Sắc"
type input "0"
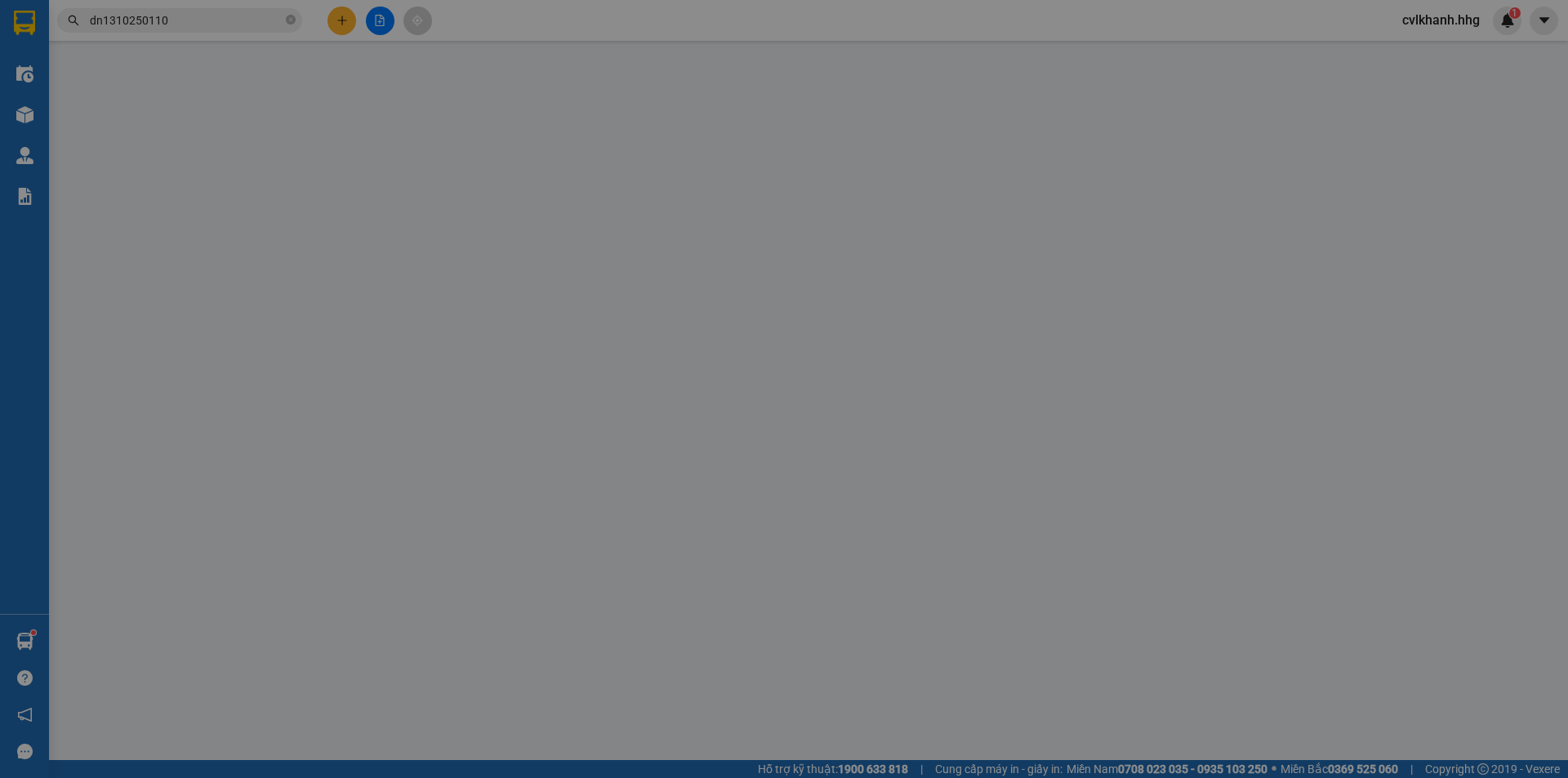
type input "130.000"
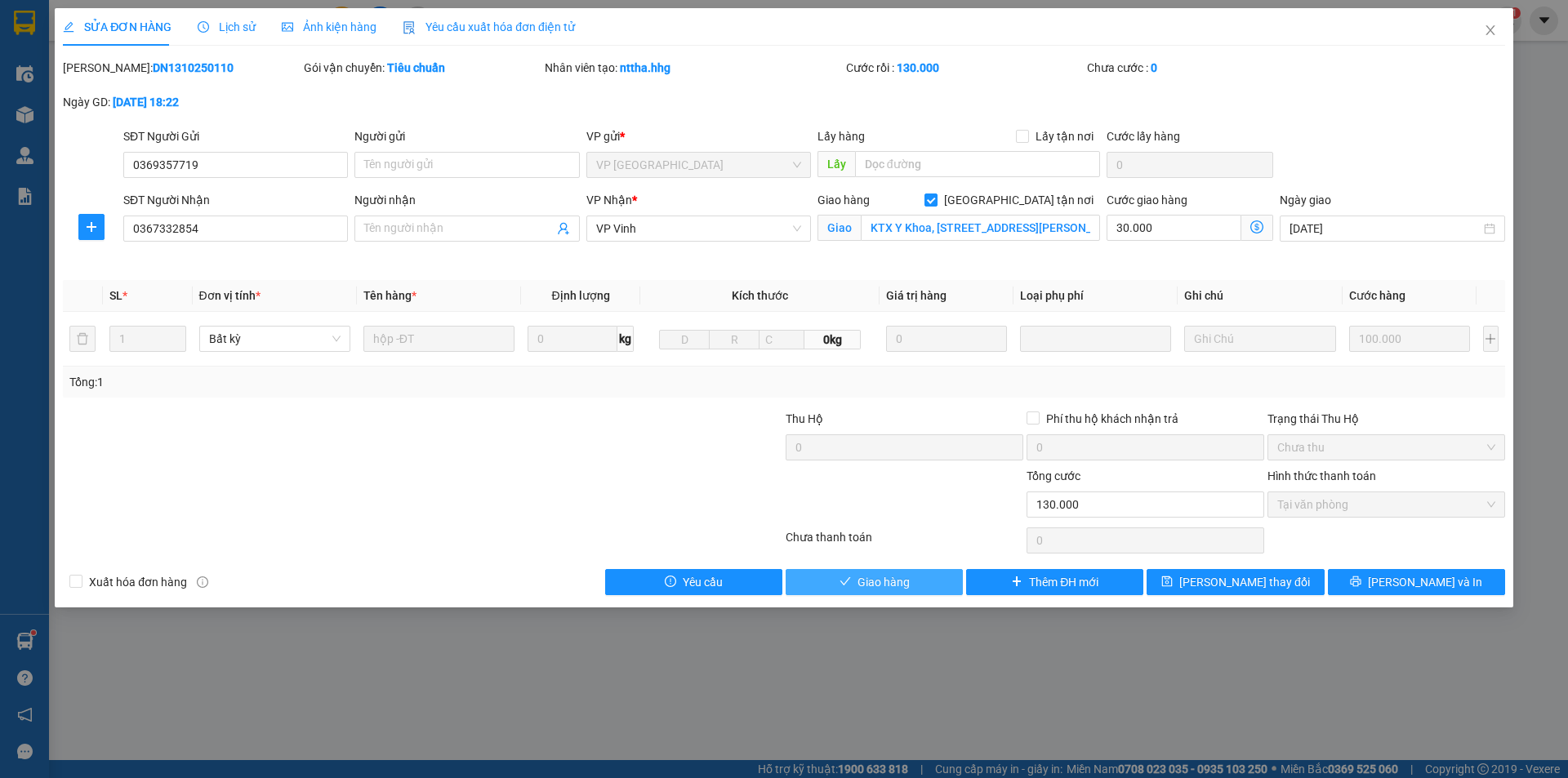
click at [894, 580] on span "Giao hàng" at bounding box center [883, 582] width 52 height 18
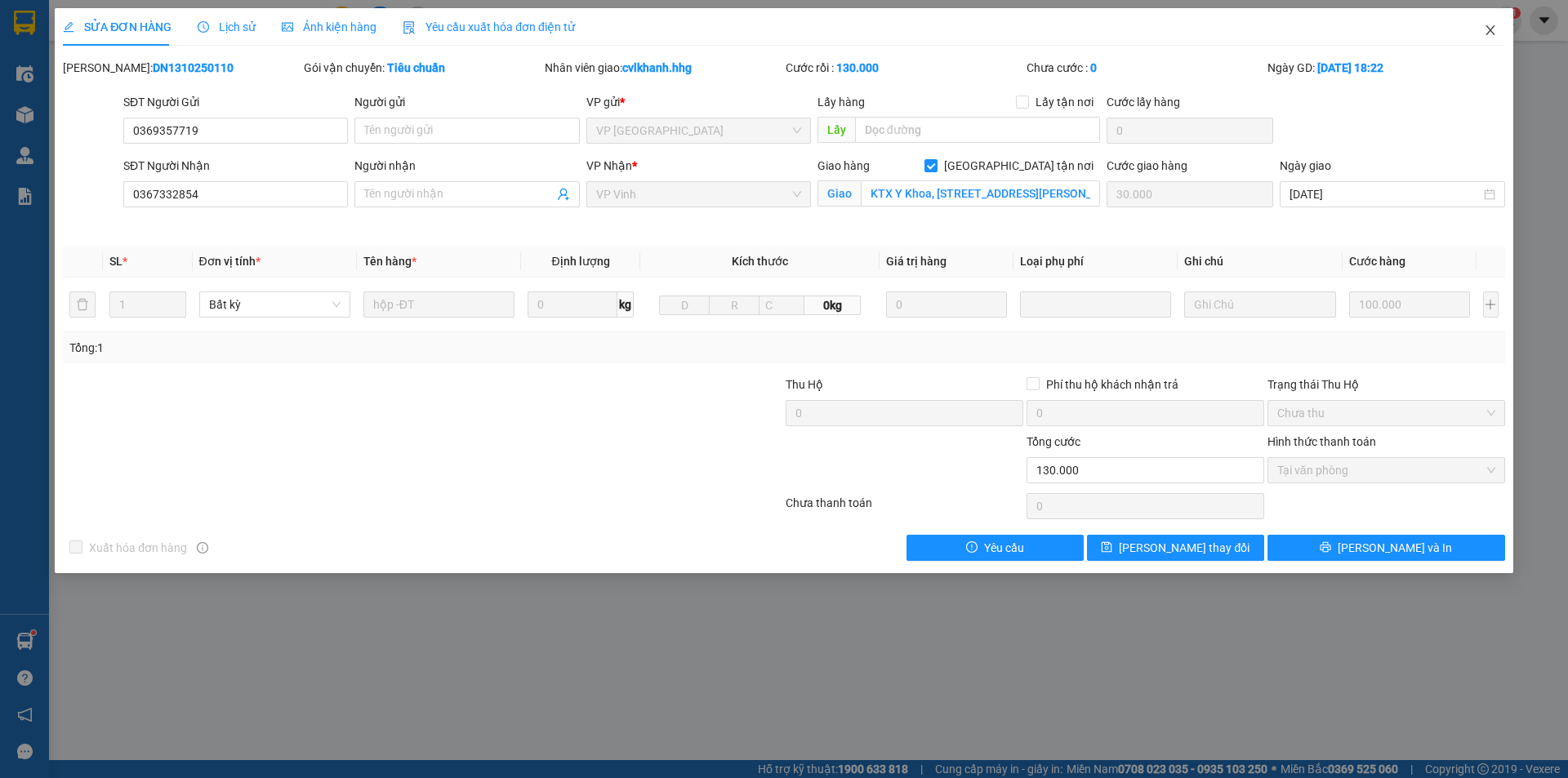
click at [1495, 22] on span "Close" at bounding box center [1491, 31] width 46 height 46
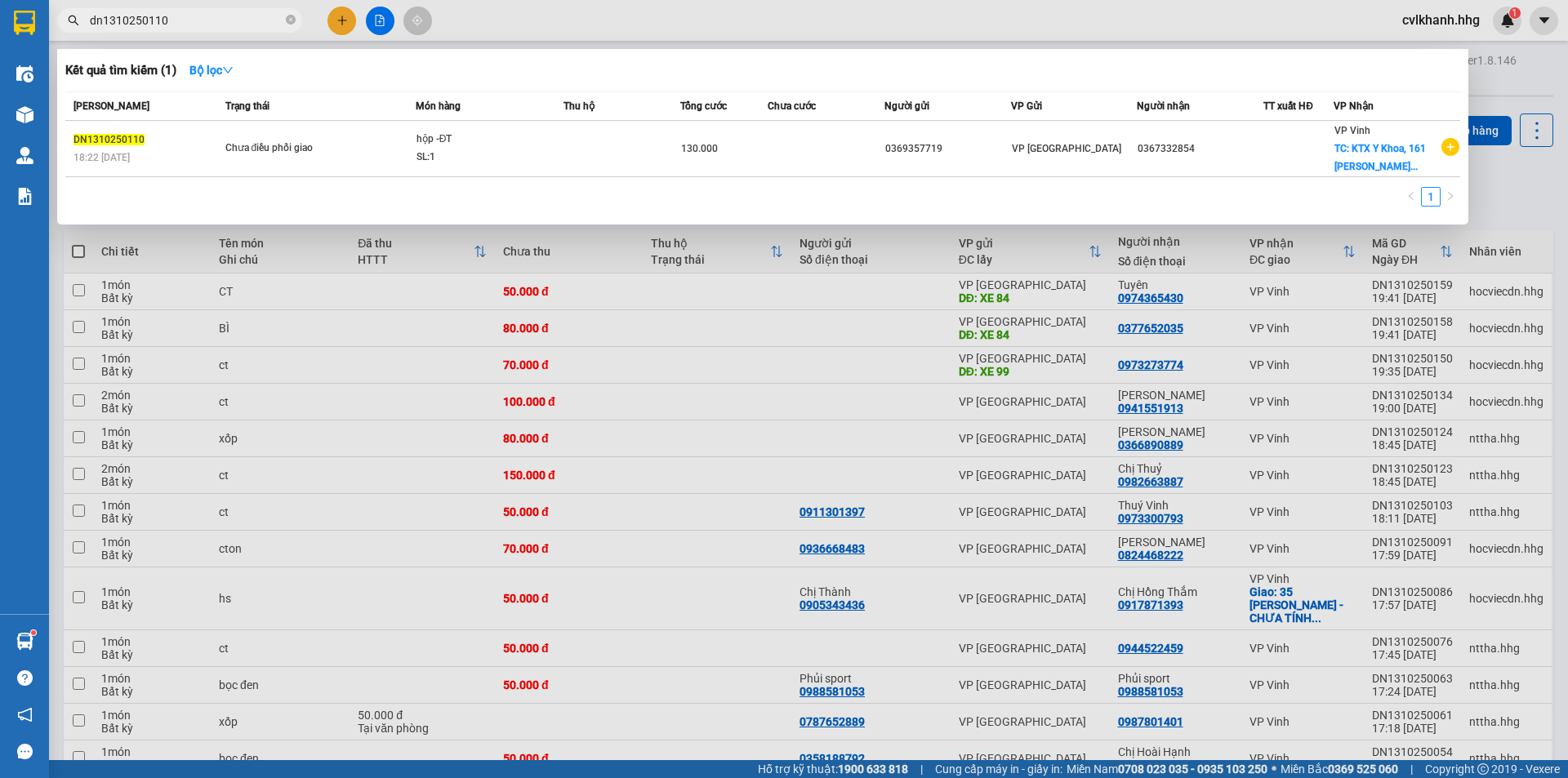
click at [186, 23] on input "dn1310250110" at bounding box center [186, 21] width 193 height 18
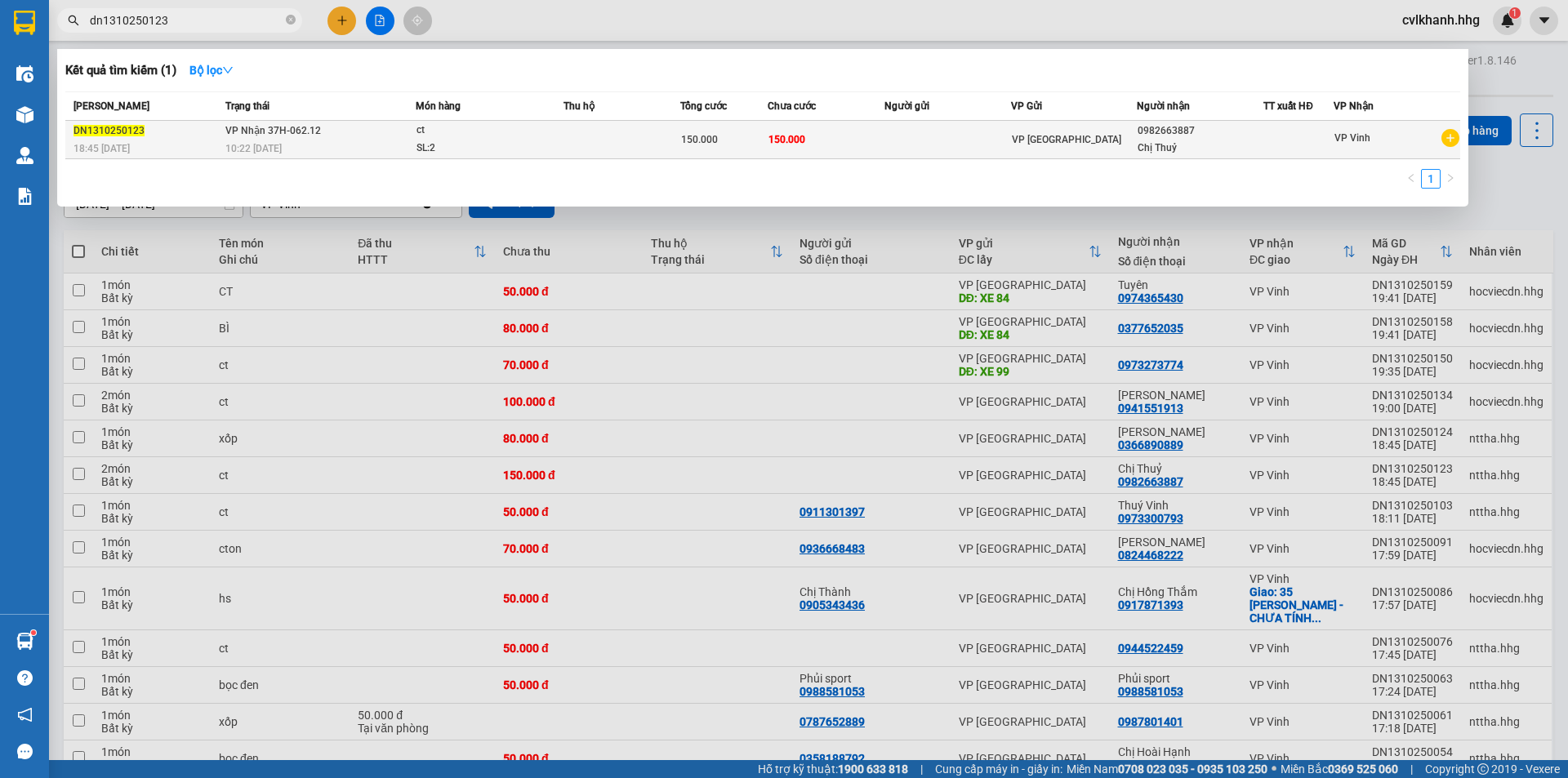
type input "dn1310250123"
click at [418, 146] on div "SL: 2" at bounding box center [478, 148] width 123 height 18
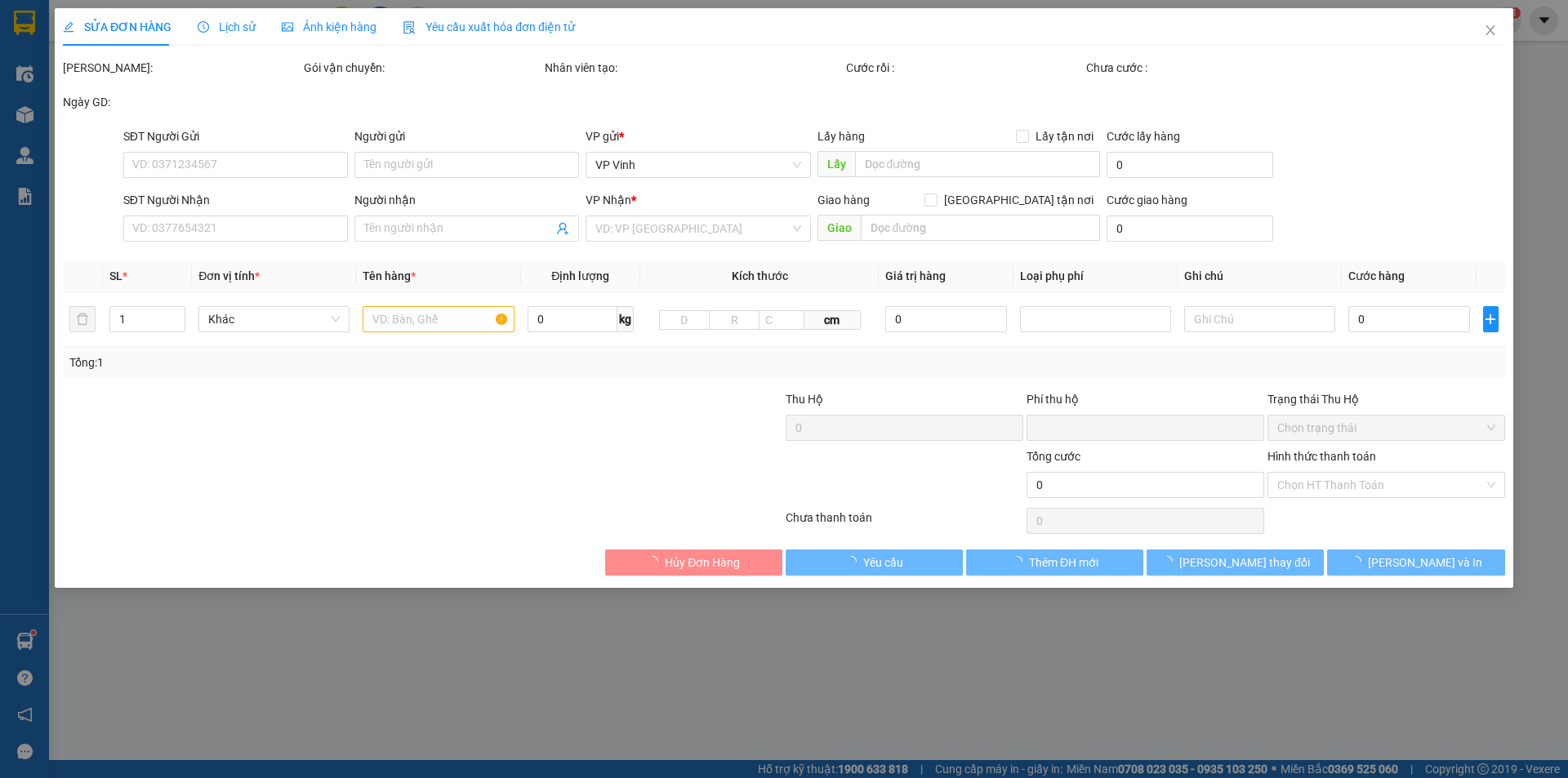
type input "0982663887"
type input "Chị Thuỷ"
type input "0"
type input "150.000"
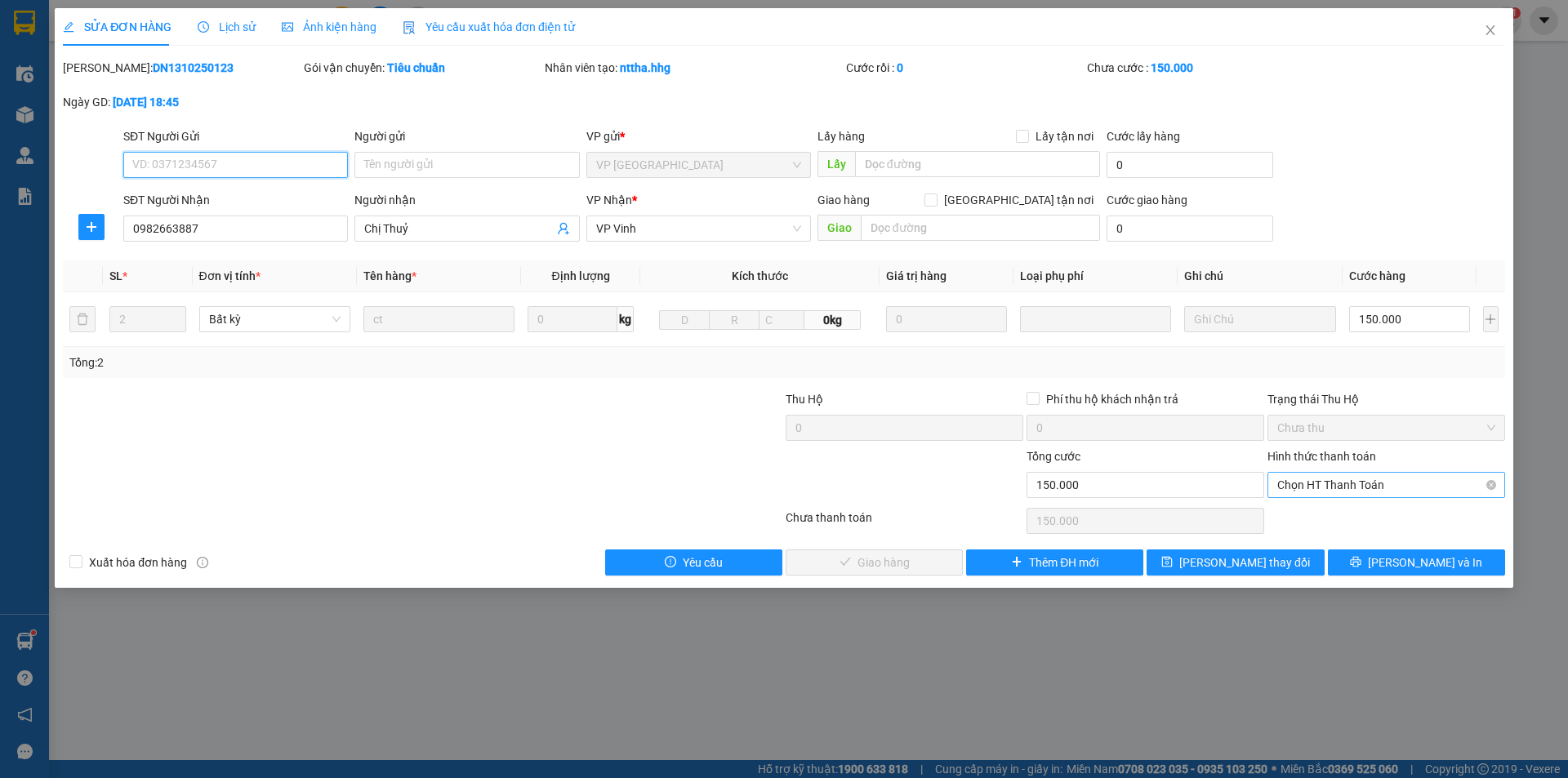
click at [1286, 477] on span "Chọn HT Thanh Toán" at bounding box center [1387, 485] width 218 height 25
click at [1301, 513] on div "Tại văn phòng" at bounding box center [1387, 518] width 218 height 18
type input "0"
click at [907, 558] on span "Lưu và Giao hàng" at bounding box center [895, 562] width 156 height 18
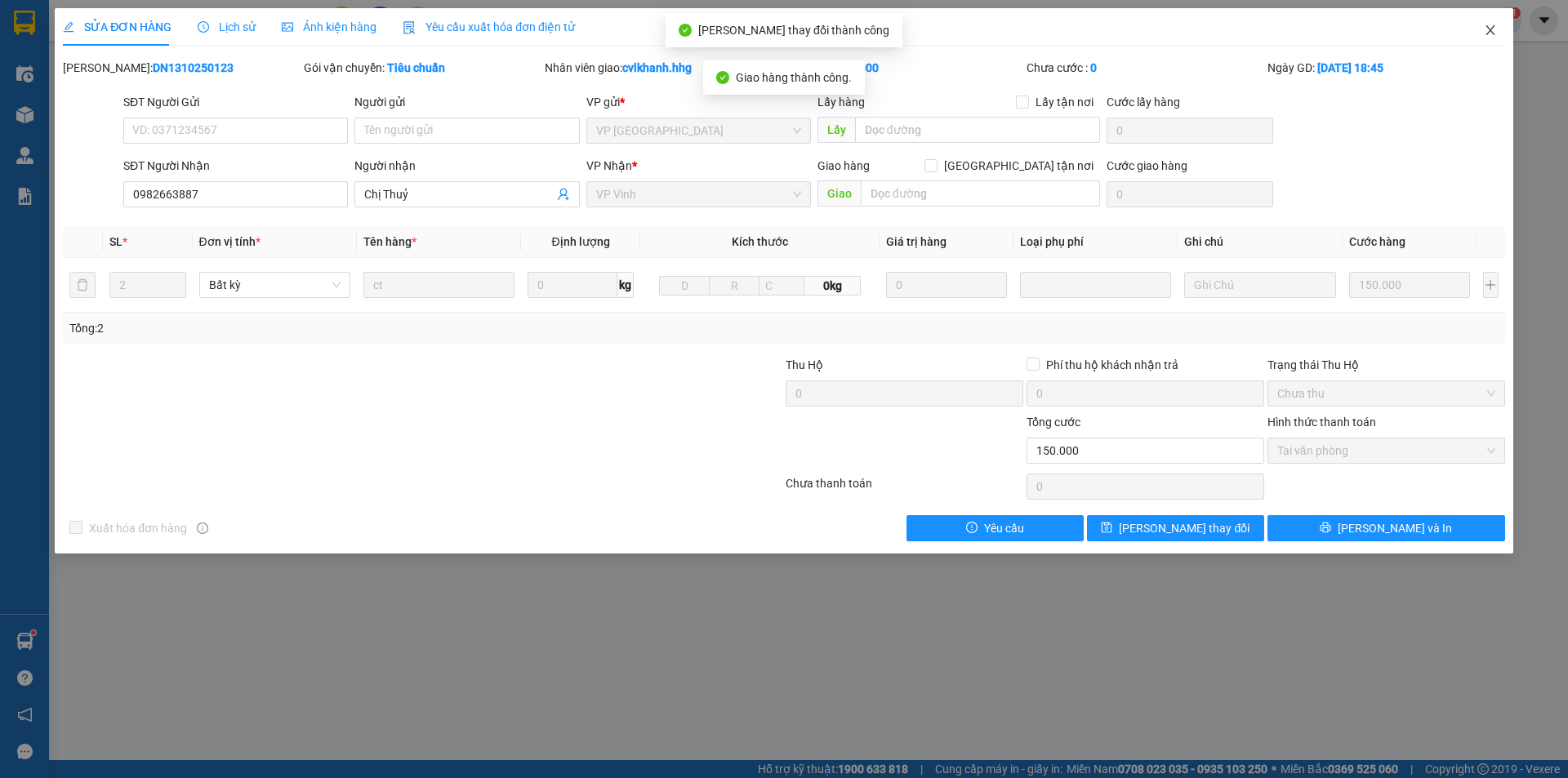
click at [1497, 30] on span "Close" at bounding box center [1491, 31] width 46 height 46
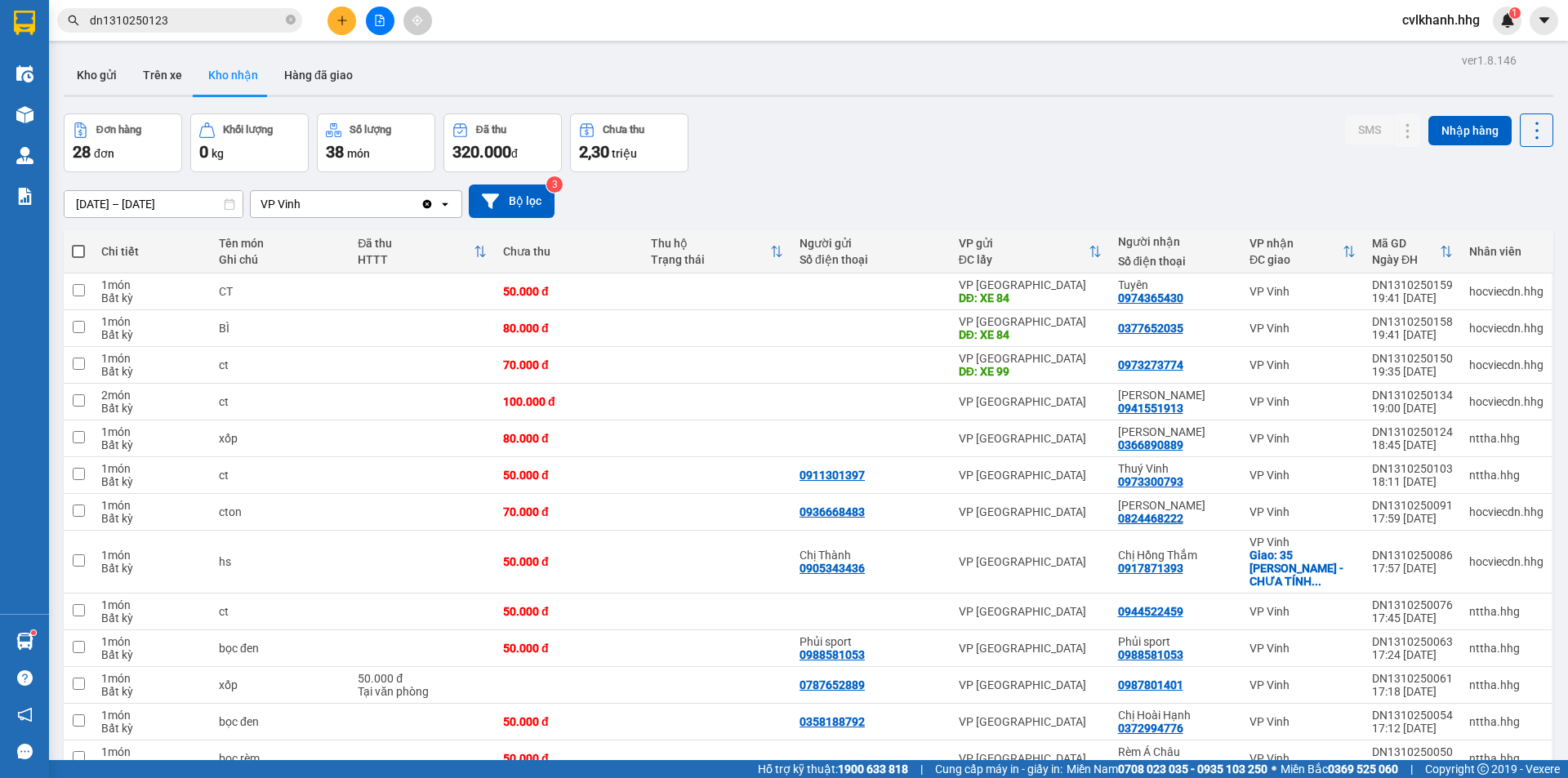
click at [212, 9] on span "dn1310250123" at bounding box center [180, 20] width 245 height 25
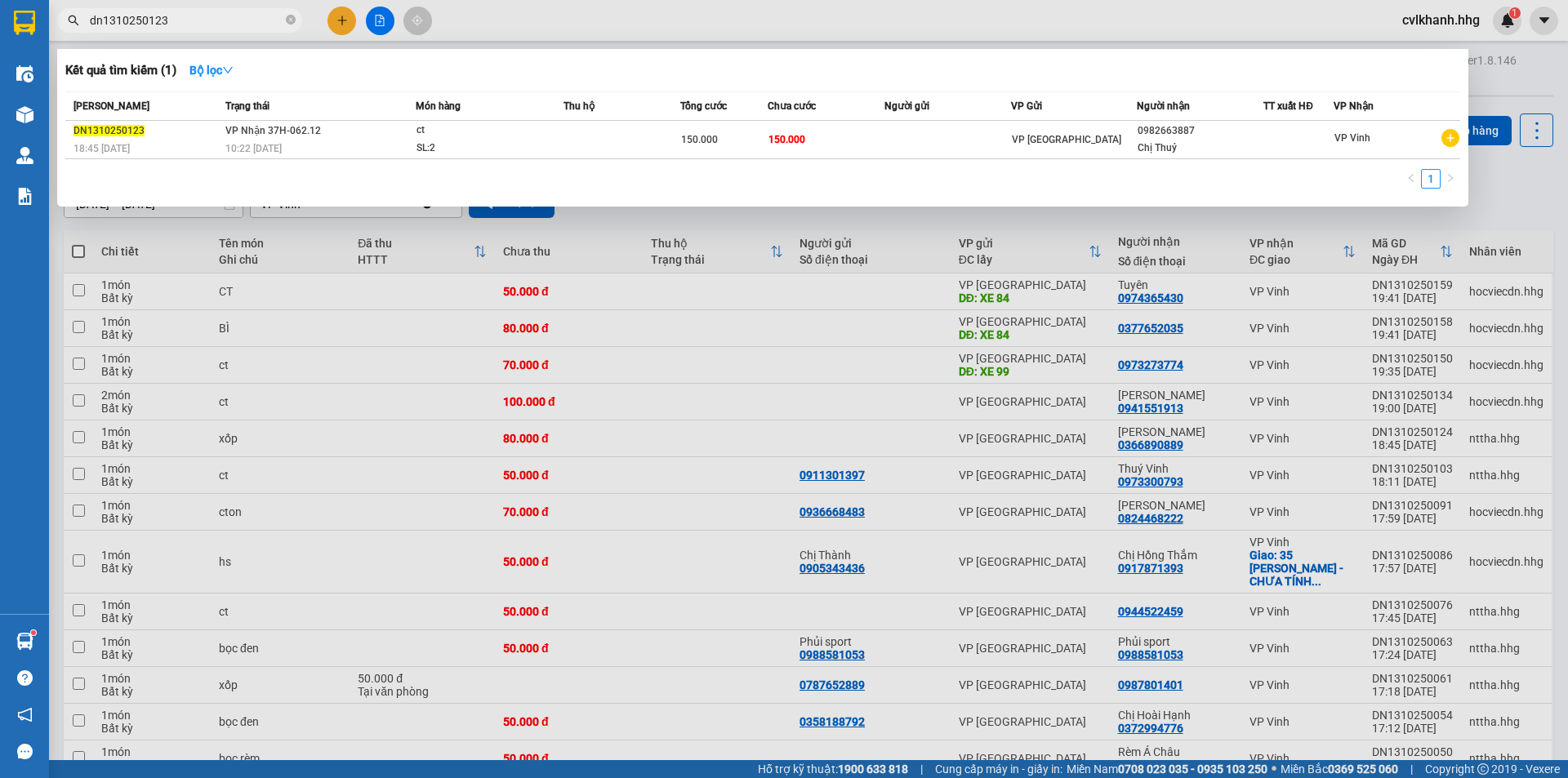
click at [204, 21] on input "dn1310250123" at bounding box center [186, 21] width 193 height 18
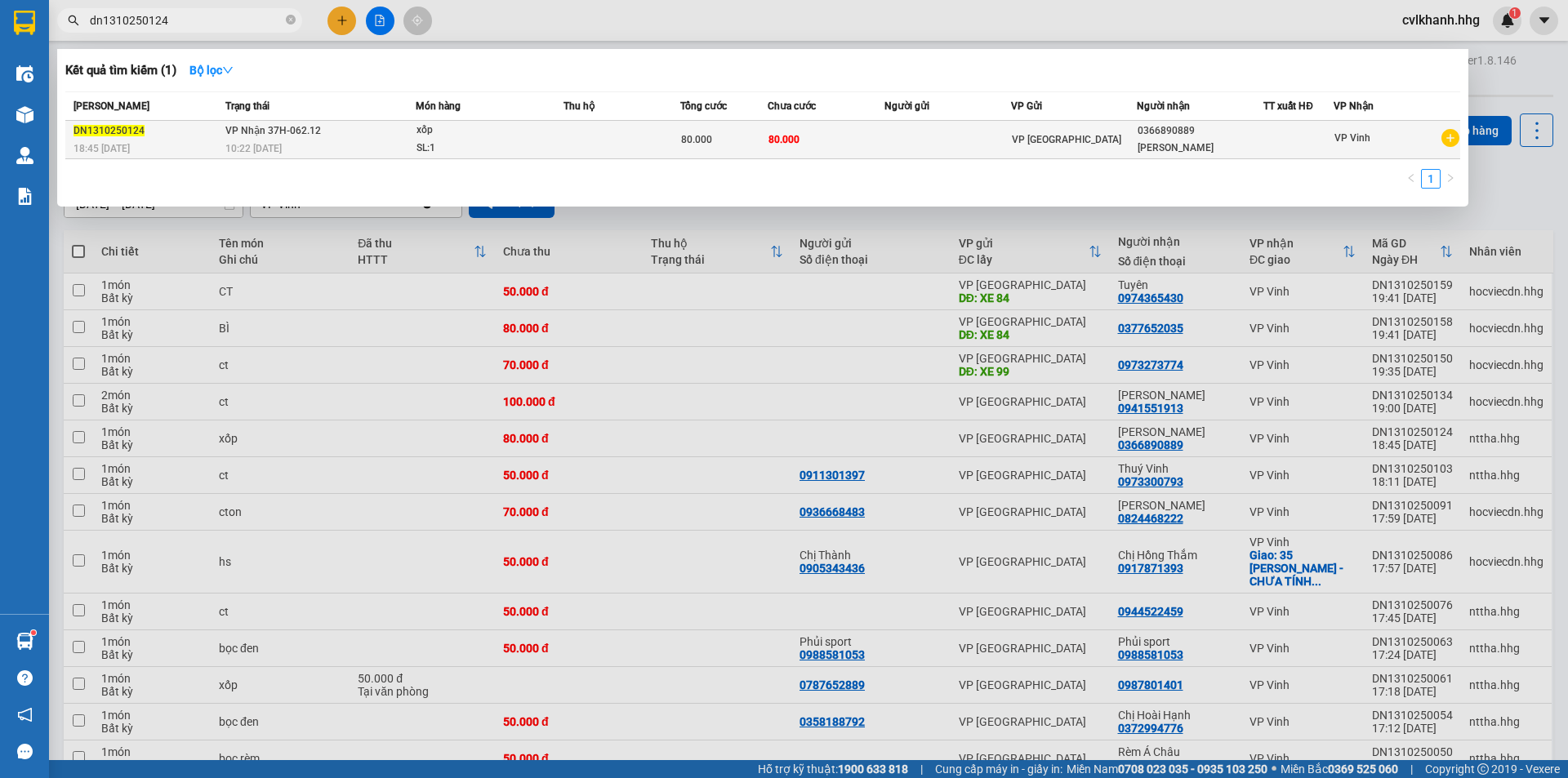
type input "dn1310250124"
click at [586, 129] on td at bounding box center [622, 140] width 117 height 39
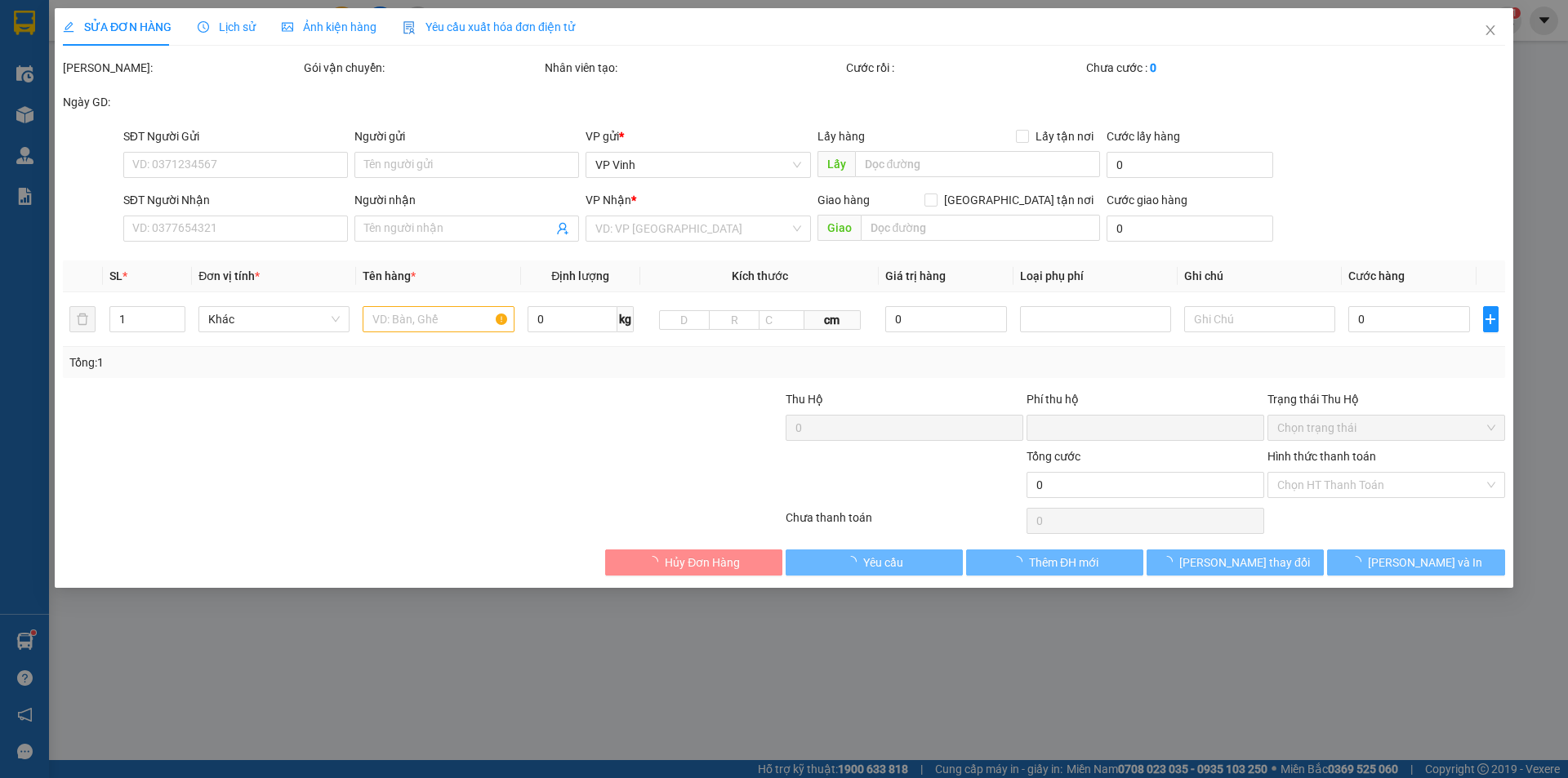
type input "0366890889"
type input "Linh Trang"
type input "0"
type input "80.000"
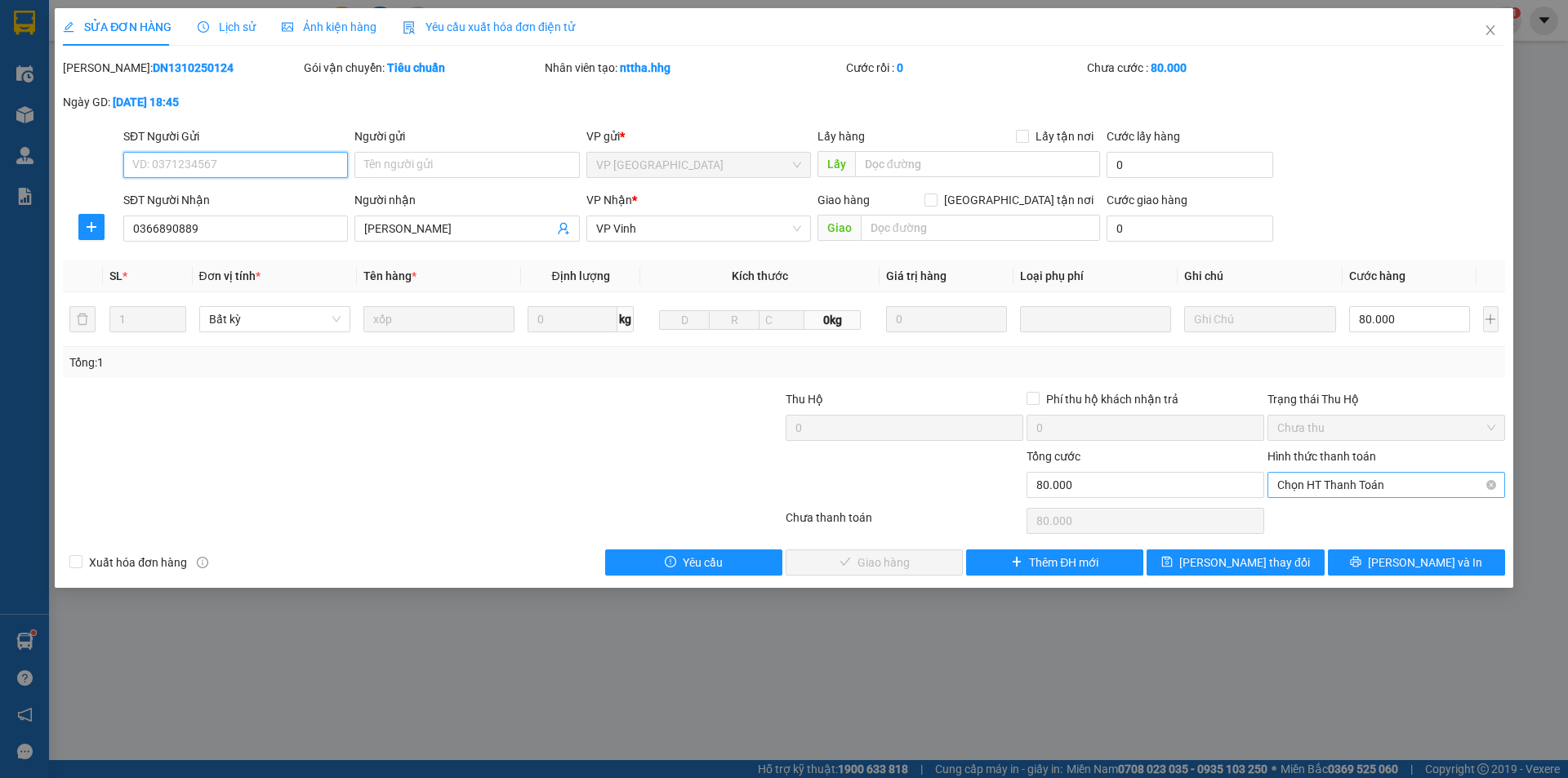
click at [1336, 482] on span "Chọn HT Thanh Toán" at bounding box center [1387, 485] width 218 height 25
click at [1320, 507] on div "Tại văn phòng" at bounding box center [1387, 518] width 238 height 26
type input "0"
click at [836, 561] on button "Lưu và Giao hàng" at bounding box center [874, 562] width 177 height 26
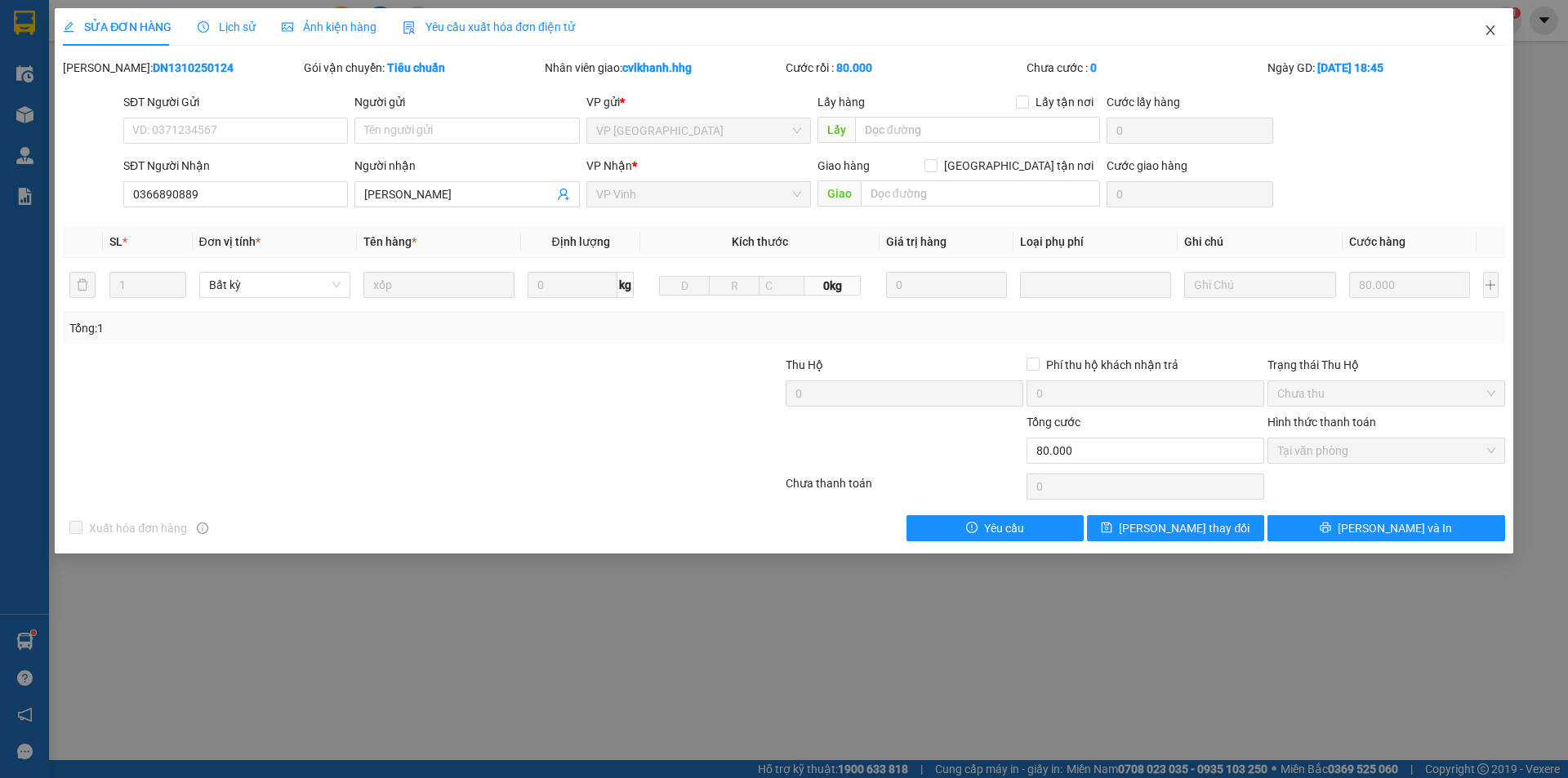
click at [1490, 29] on icon "close" at bounding box center [1490, 30] width 13 height 13
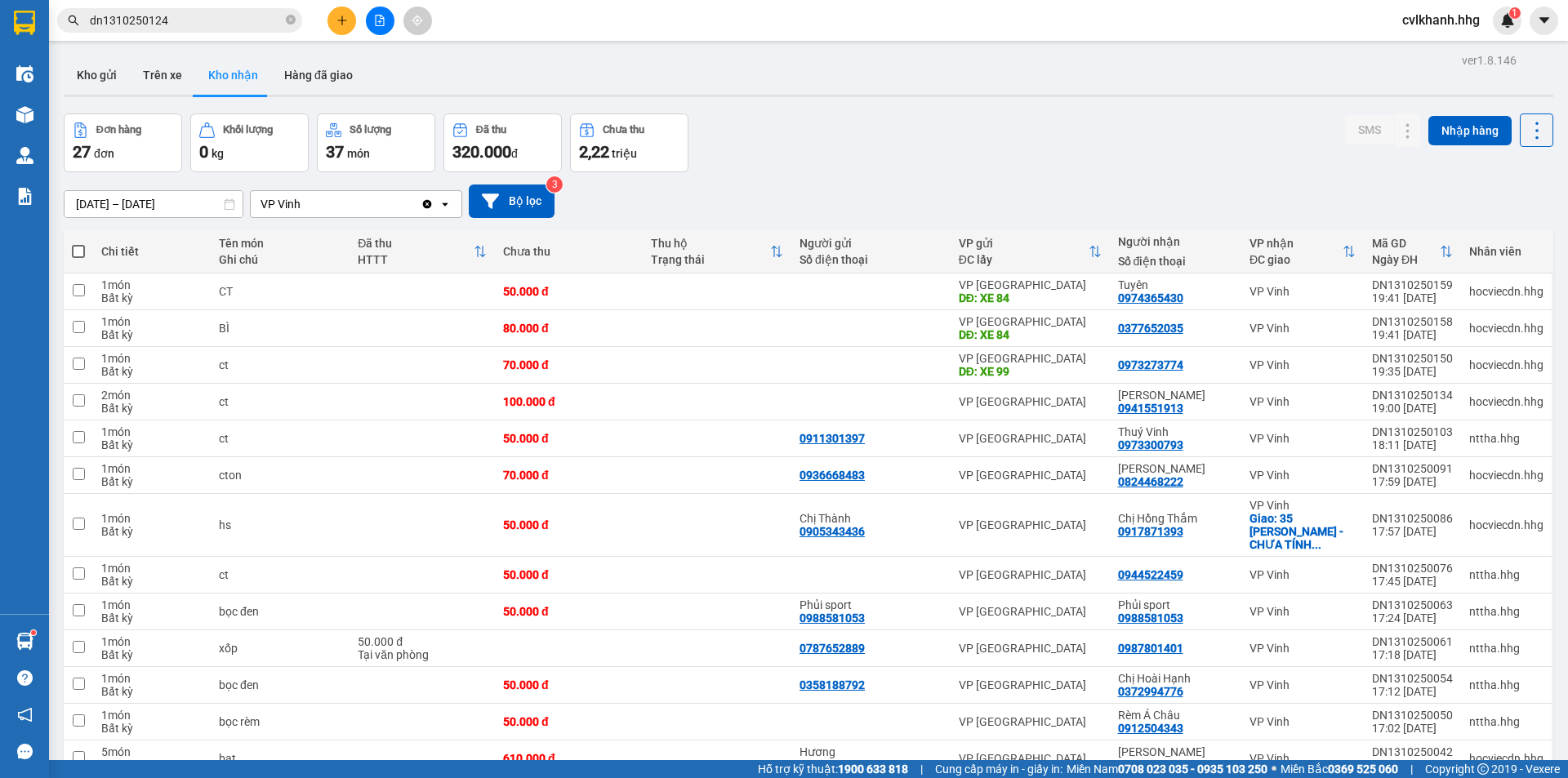
click at [227, 16] on input "dn1310250124" at bounding box center [186, 21] width 193 height 18
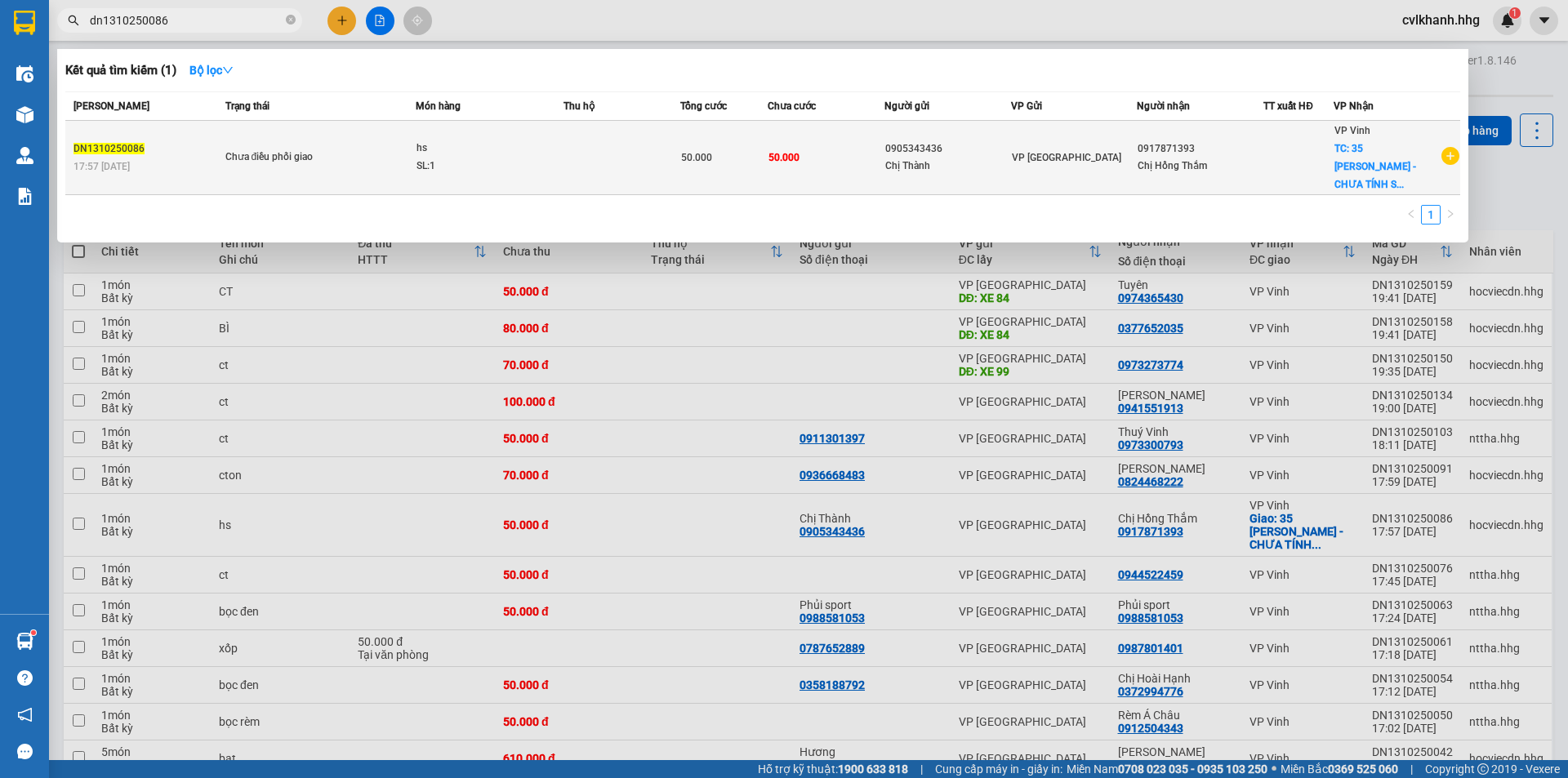
type input "dn1310250086"
click at [483, 164] on div "SL: 1" at bounding box center [478, 166] width 123 height 18
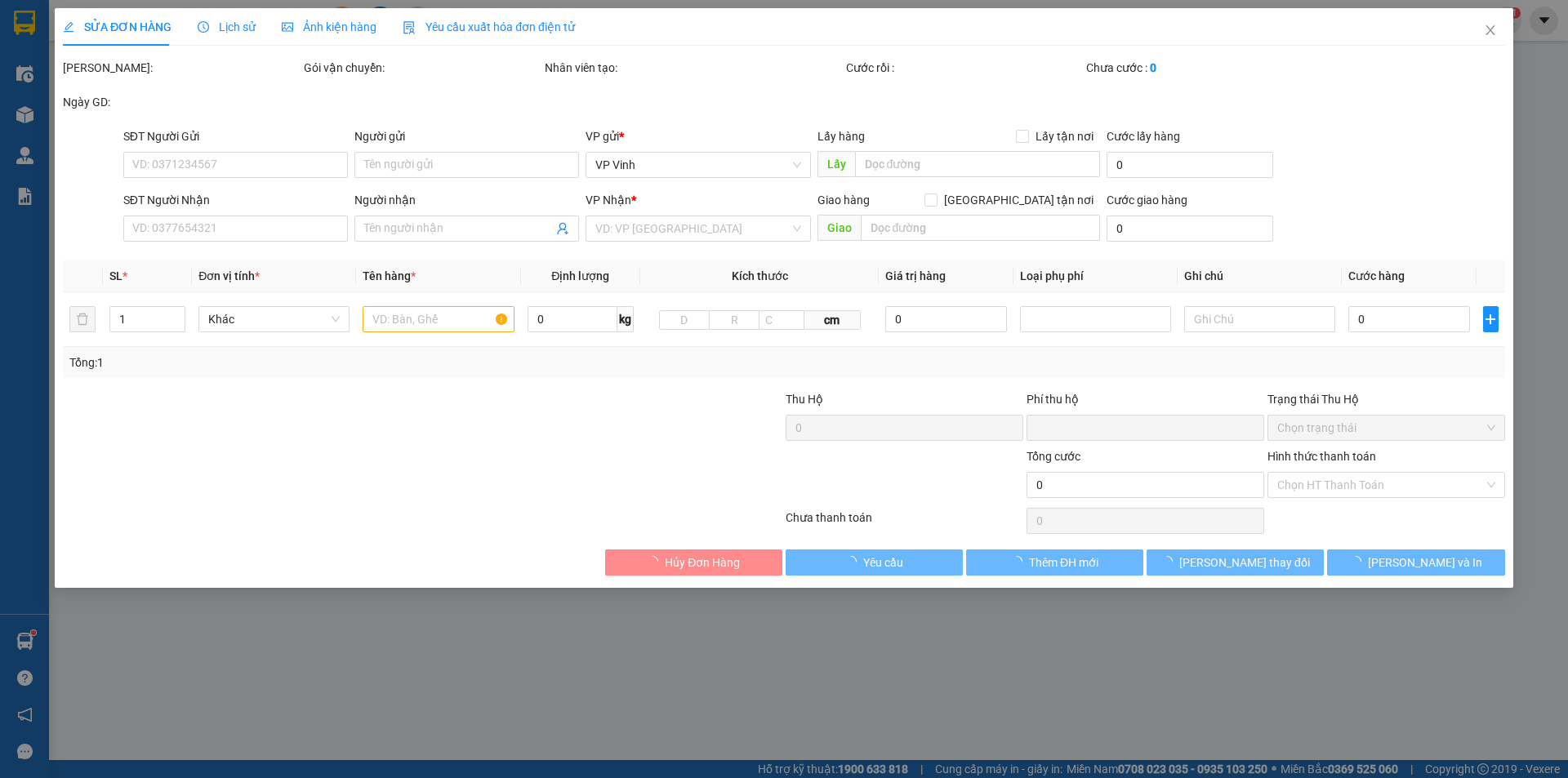
type input "0905343436"
type input "Chị Thành"
type input "0917871393"
type input "Chị Hồng Thắm"
checkbox input "true"
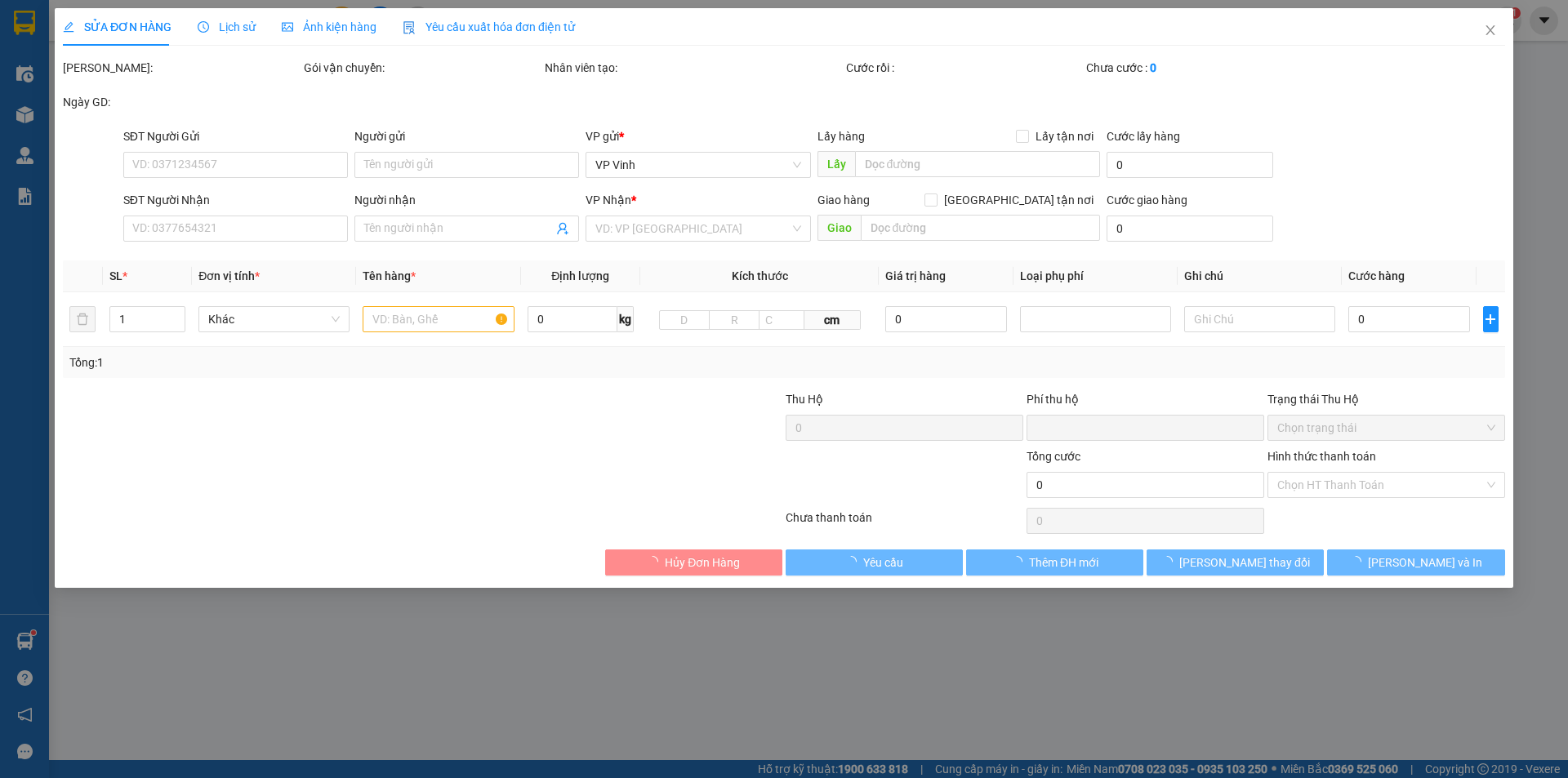
type input "35 Lê Văn Hưu -CHƯA TÍNH SHIP"
type input "0"
type input "50.000"
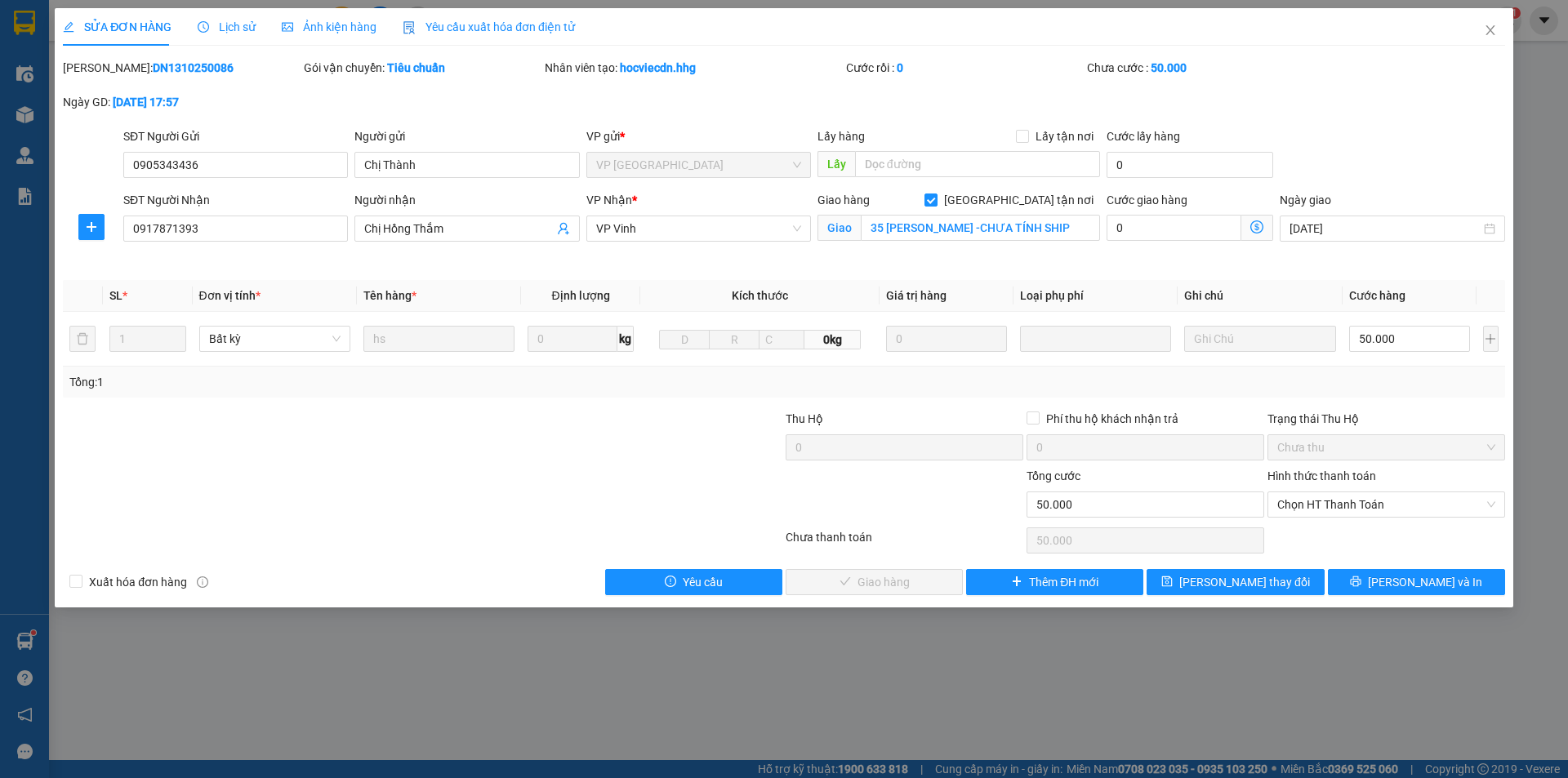
click at [1330, 489] on div "Hình thức thanh toán" at bounding box center [1387, 479] width 238 height 25
click at [1326, 505] on span "Chọn HT Thanh Toán" at bounding box center [1387, 505] width 218 height 25
click at [1323, 531] on div "Tại văn phòng" at bounding box center [1387, 537] width 218 height 18
type input "0"
click at [887, 575] on span "Lưu và Giao hàng" at bounding box center [895, 582] width 156 height 18
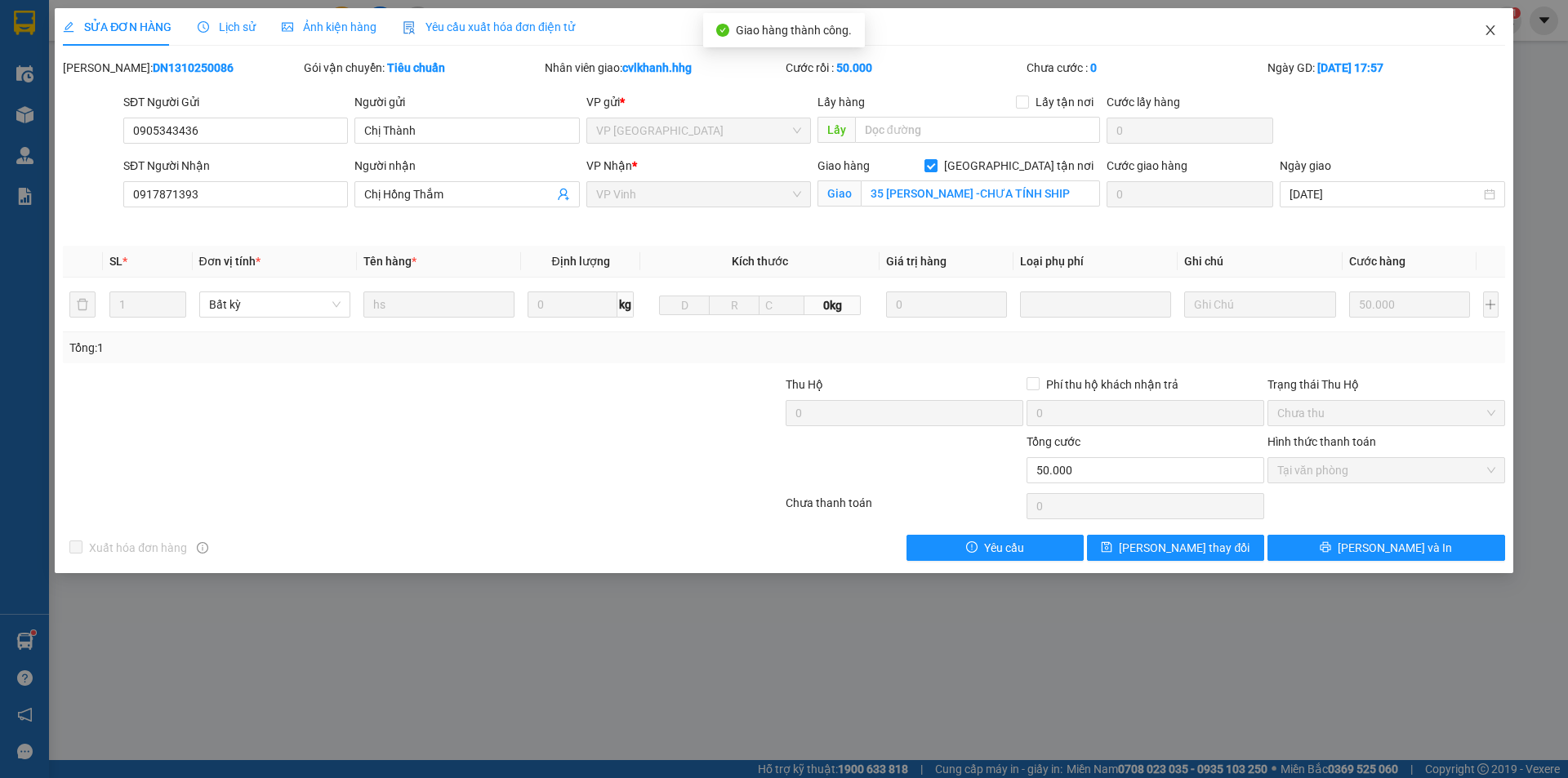
click at [1497, 30] on span "Close" at bounding box center [1491, 31] width 46 height 46
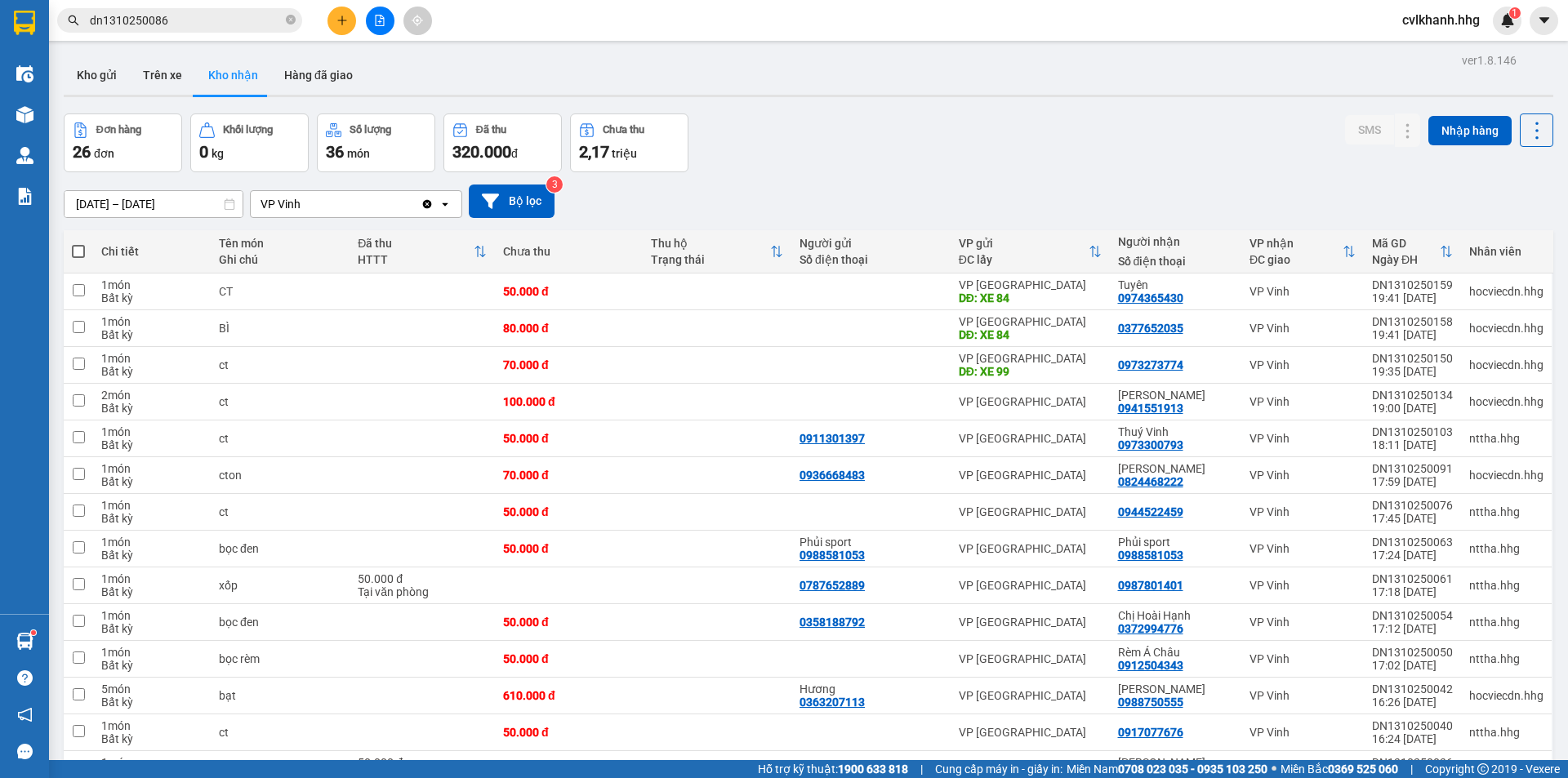
click at [205, 21] on input "dn1310250086" at bounding box center [186, 21] width 193 height 18
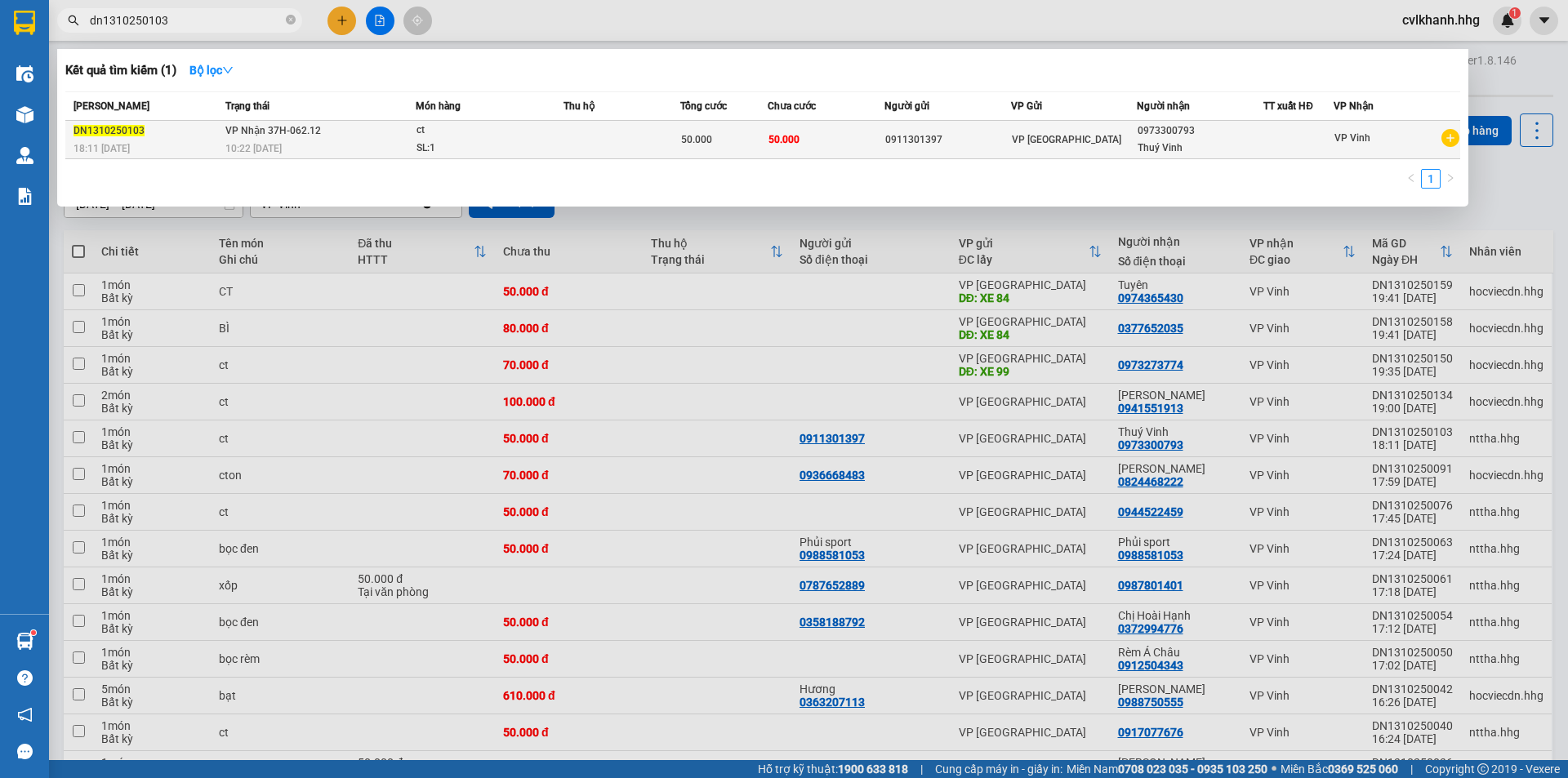
type input "dn1310250103"
click at [657, 135] on td at bounding box center [622, 140] width 117 height 39
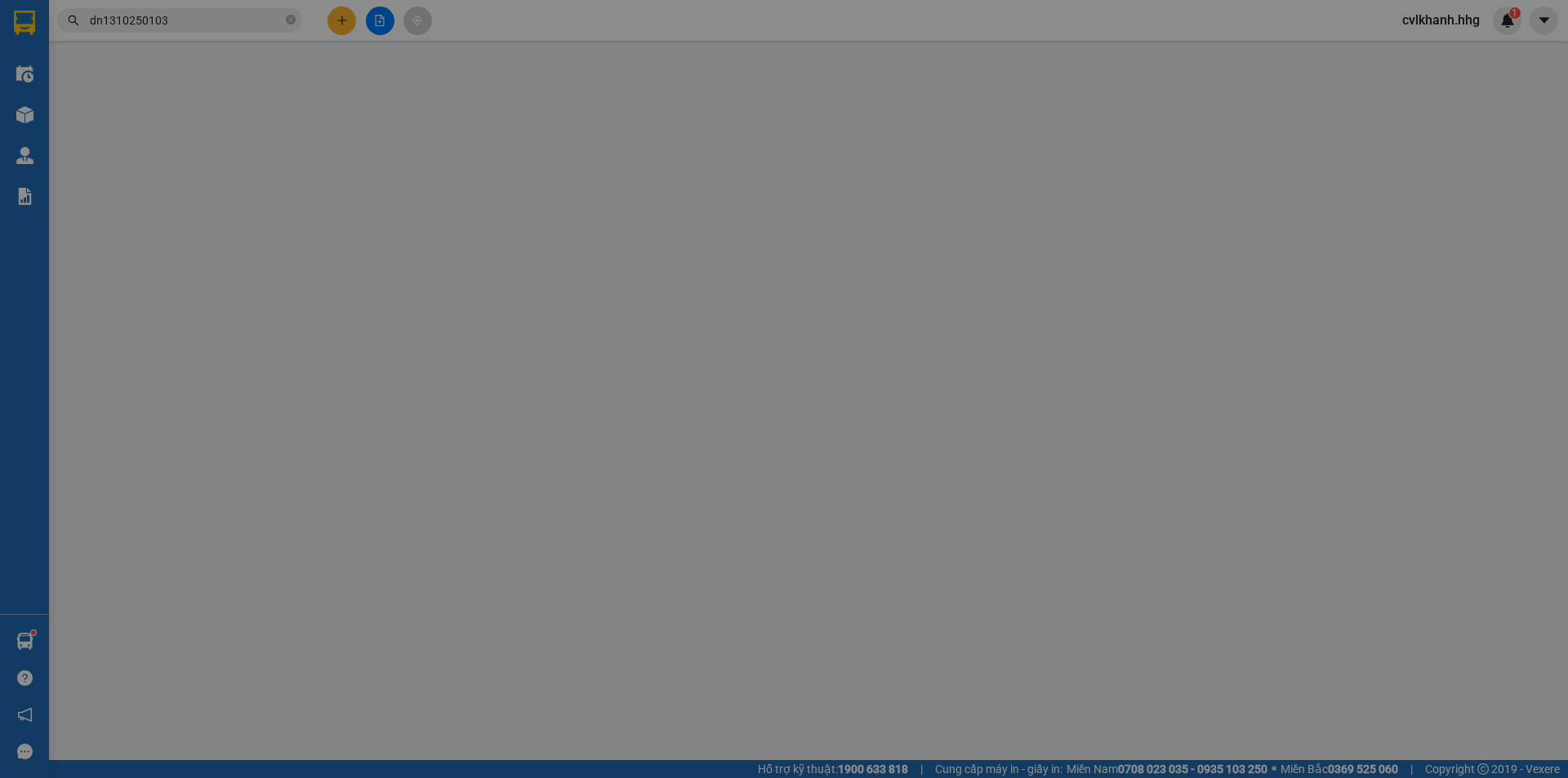
type input "0911301397"
type input "0973300793"
type input "Thuý Vinh"
type input "0"
type input "50.000"
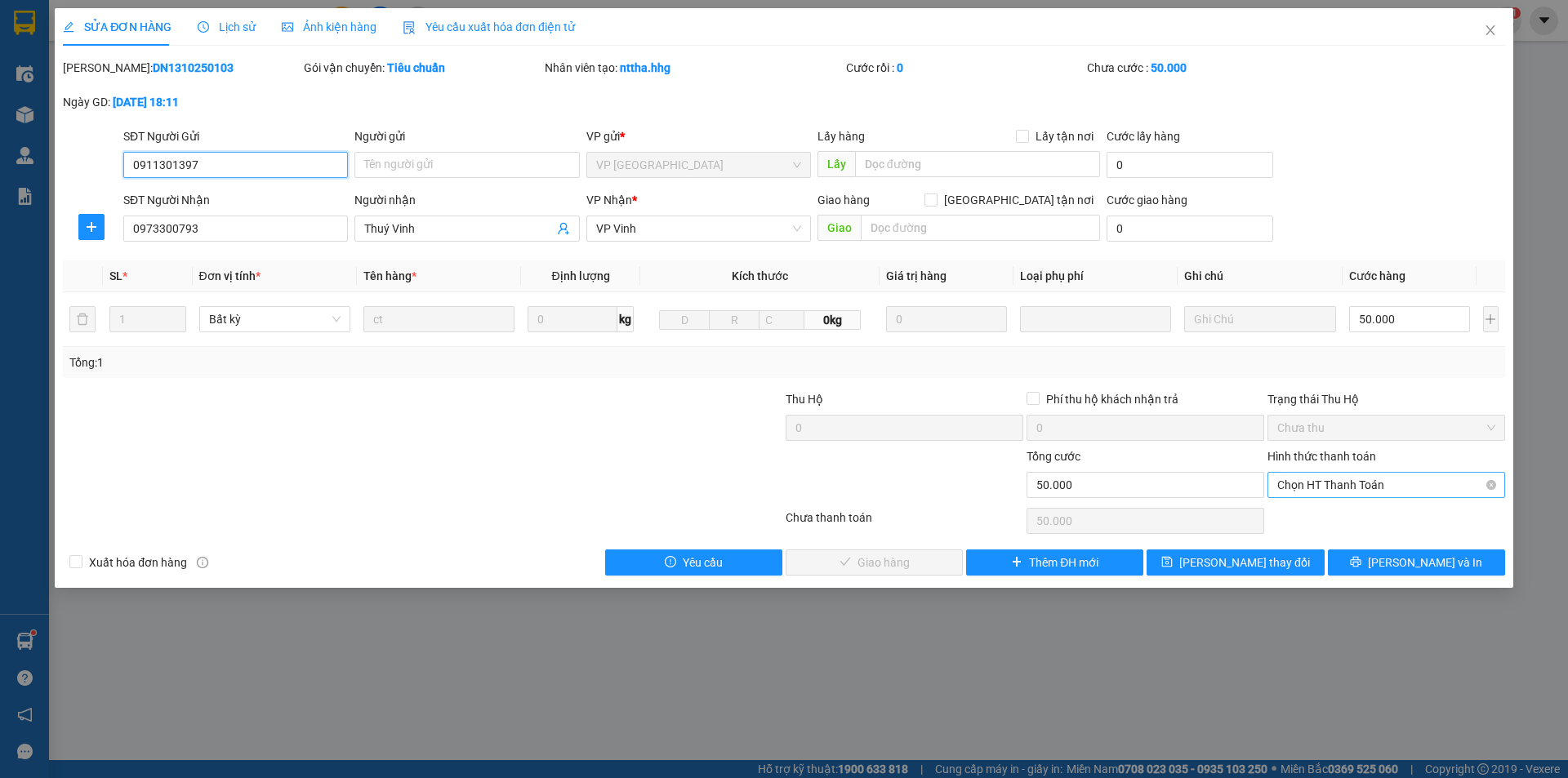
click at [1357, 479] on span "Chọn HT Thanh Toán" at bounding box center [1387, 485] width 218 height 25
click at [1334, 508] on div "Tại văn phòng" at bounding box center [1387, 518] width 238 height 26
type input "0"
click at [919, 555] on span "Lưu và Giao hàng" at bounding box center [895, 562] width 156 height 18
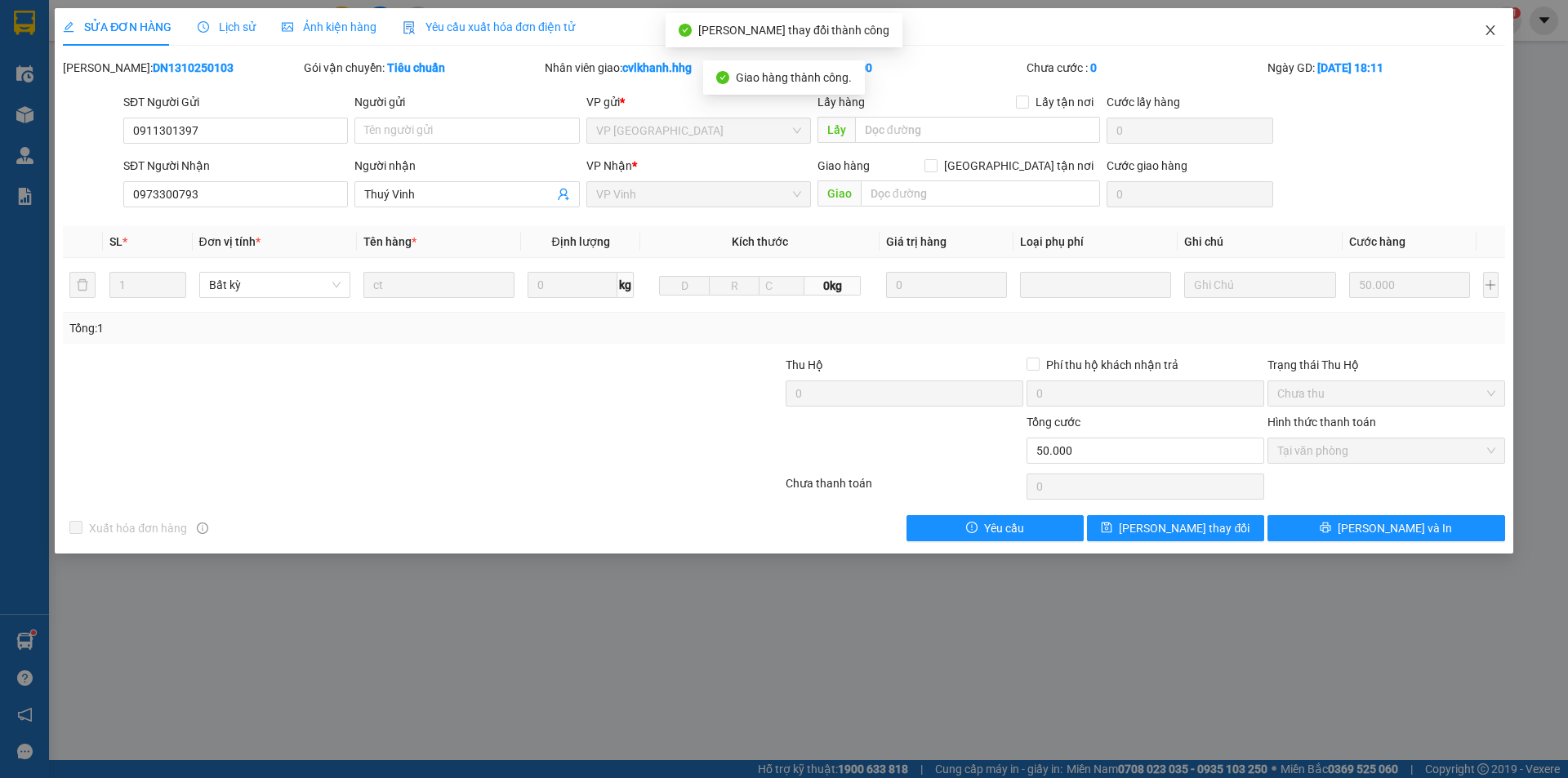
click at [1489, 29] on icon "close" at bounding box center [1490, 31] width 9 height 10
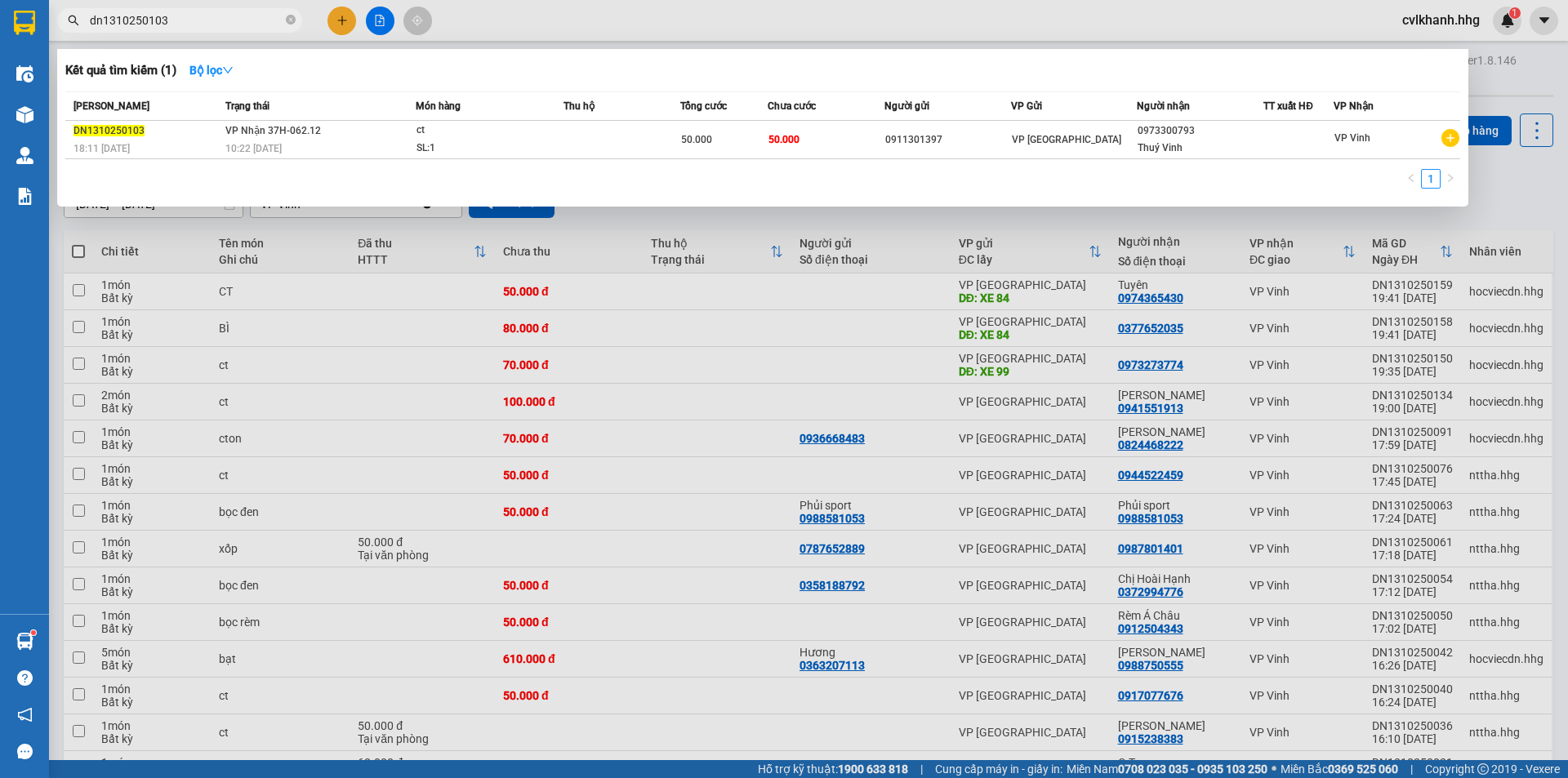
click at [189, 14] on input "dn1310250103" at bounding box center [186, 21] width 193 height 18
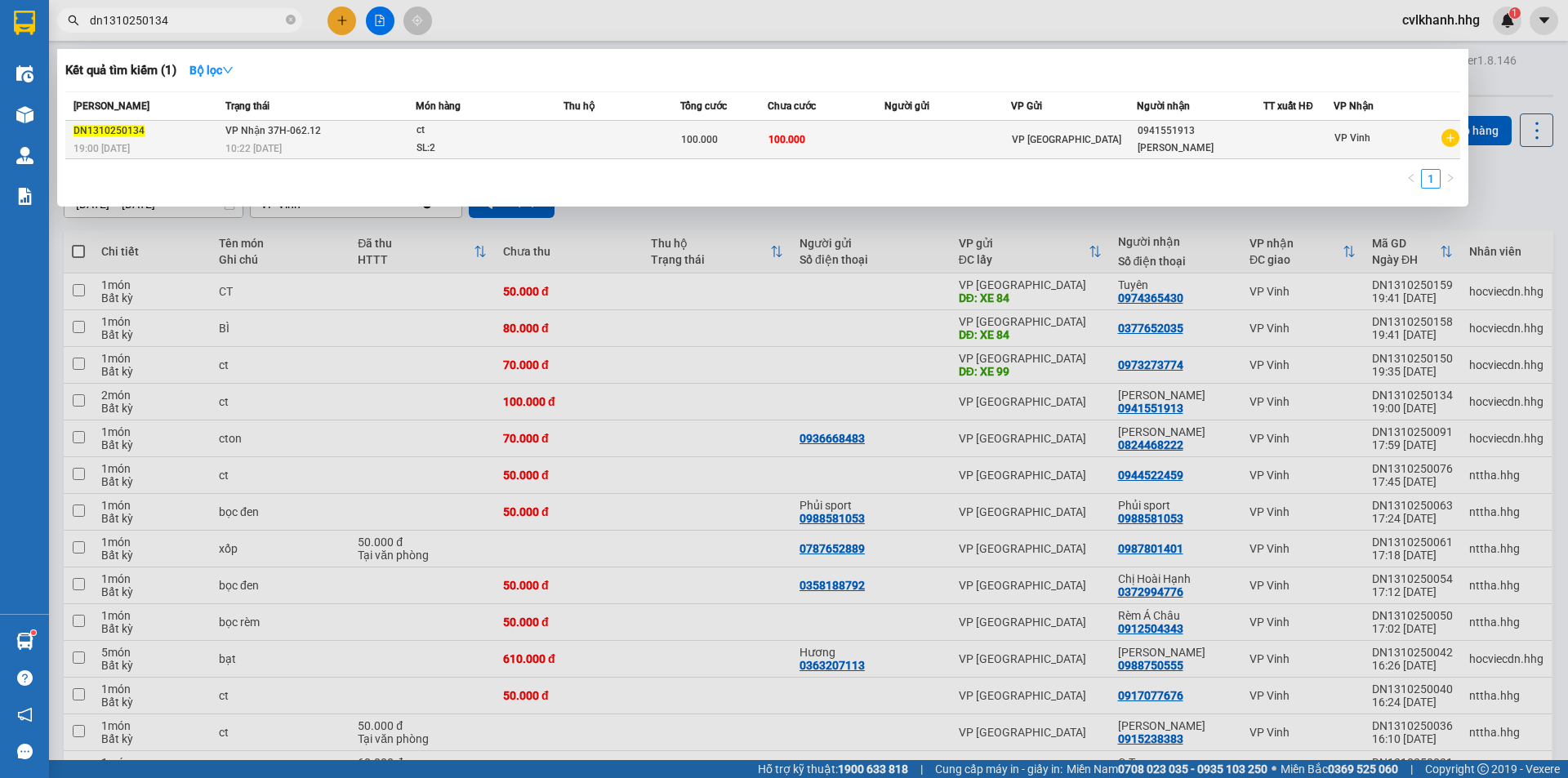
type input "dn1310250134"
click at [318, 138] on td "VP Nhận 37H-062.12 10:22 - 14/10" at bounding box center [319, 140] width 194 height 39
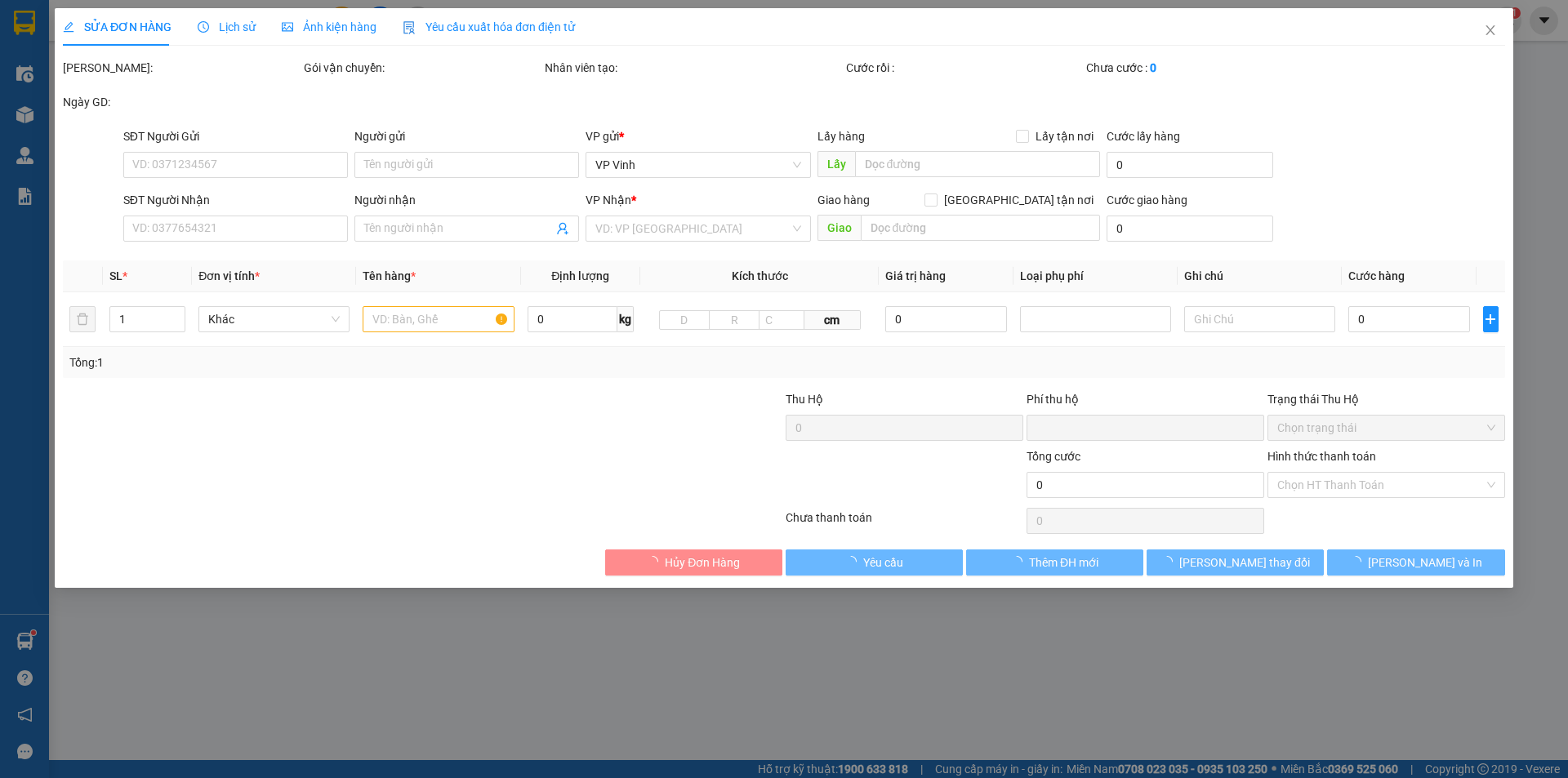
type input "0941551913"
type input "Anh Thanh"
type input "0"
type input "100.000"
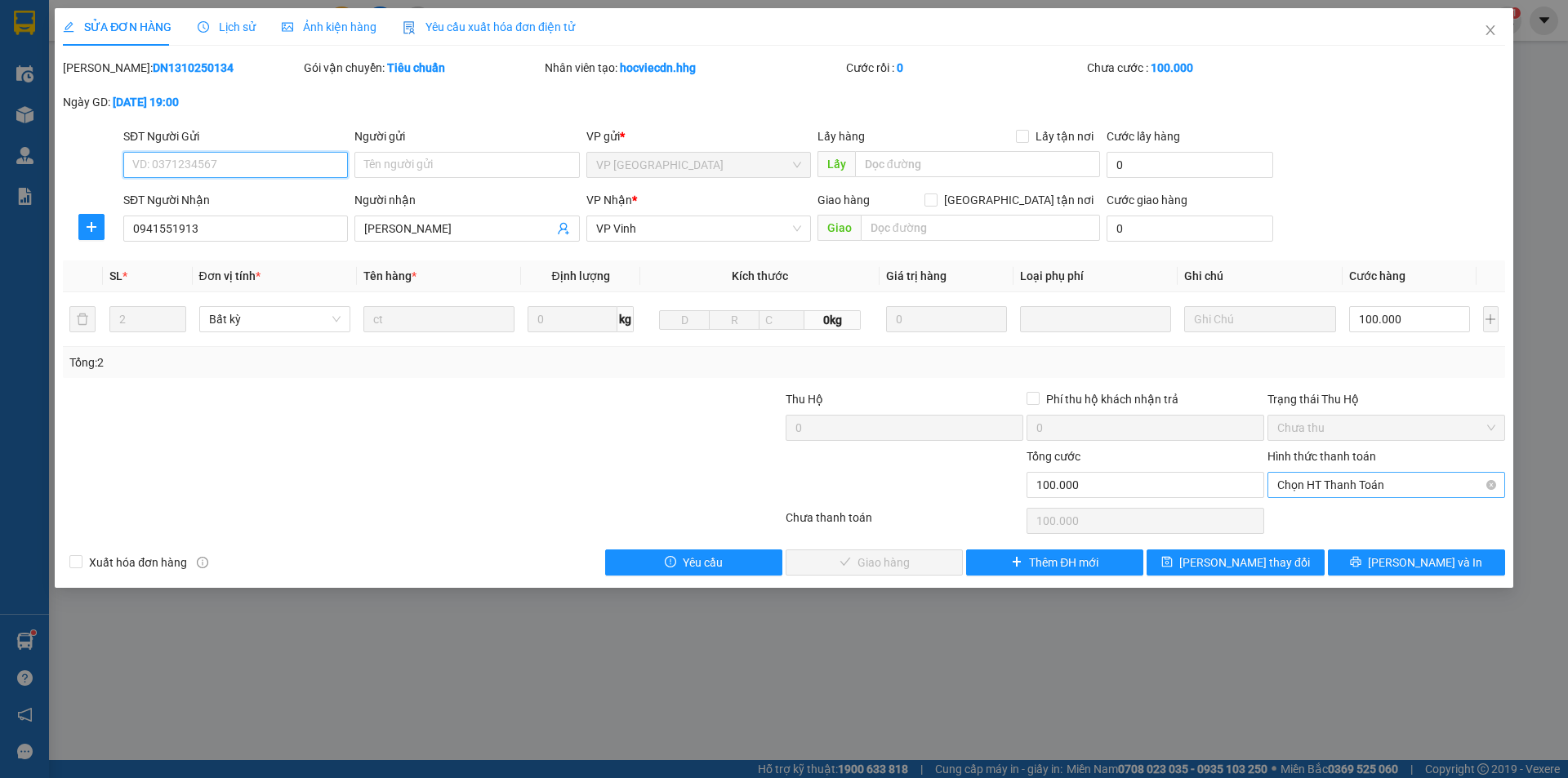
click at [1308, 480] on span "Chọn HT Thanh Toán" at bounding box center [1387, 485] width 218 height 25
drag, startPoint x: 1293, startPoint y: 516, endPoint x: 1273, endPoint y: 514, distance: 20.1
click at [1292, 516] on div "Tại văn phòng" at bounding box center [1387, 518] width 218 height 18
type input "0"
click at [819, 561] on button "Lưu và Giao hàng" at bounding box center [874, 562] width 177 height 26
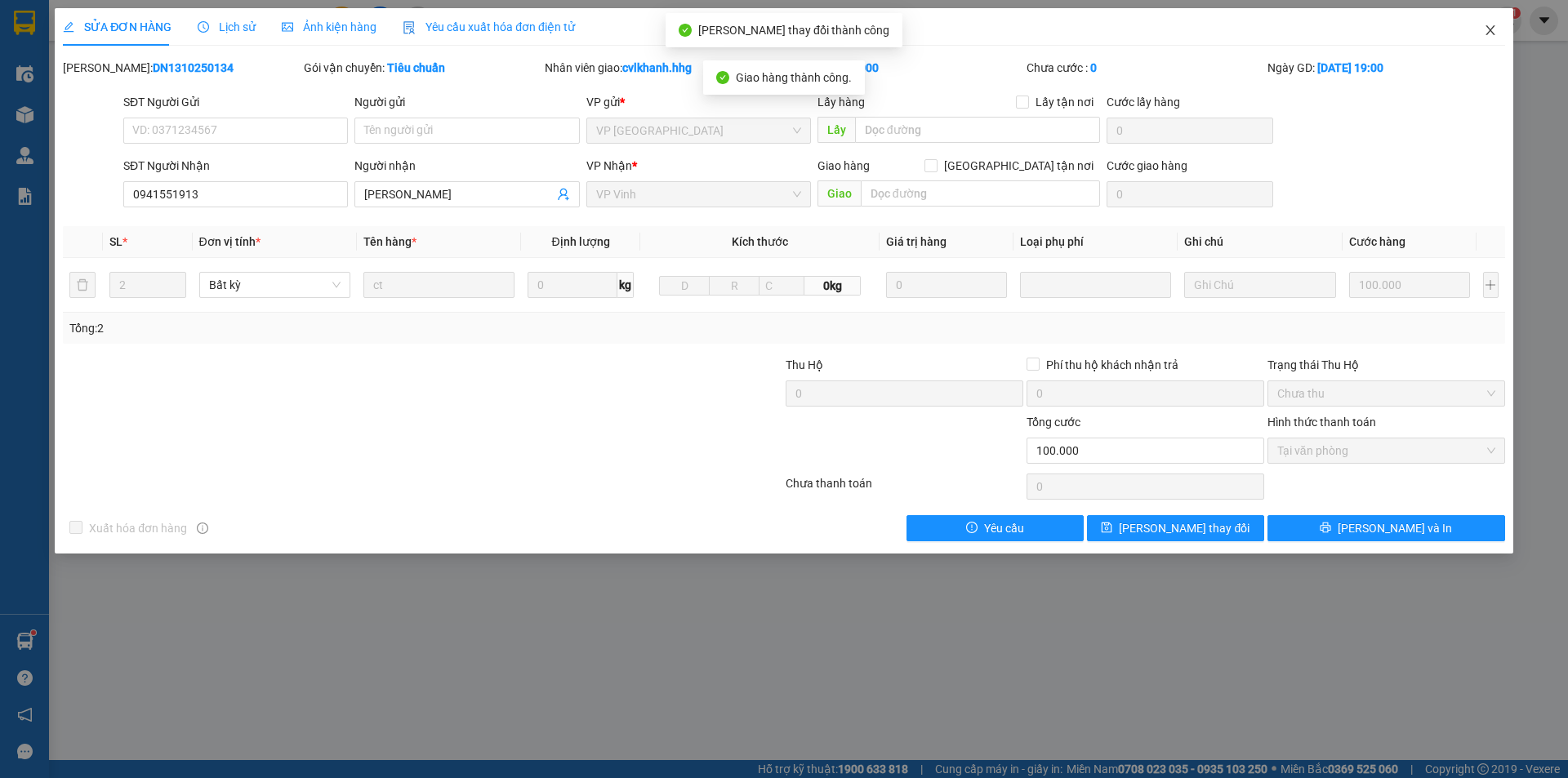
click at [1497, 31] on icon "close" at bounding box center [1490, 30] width 13 height 13
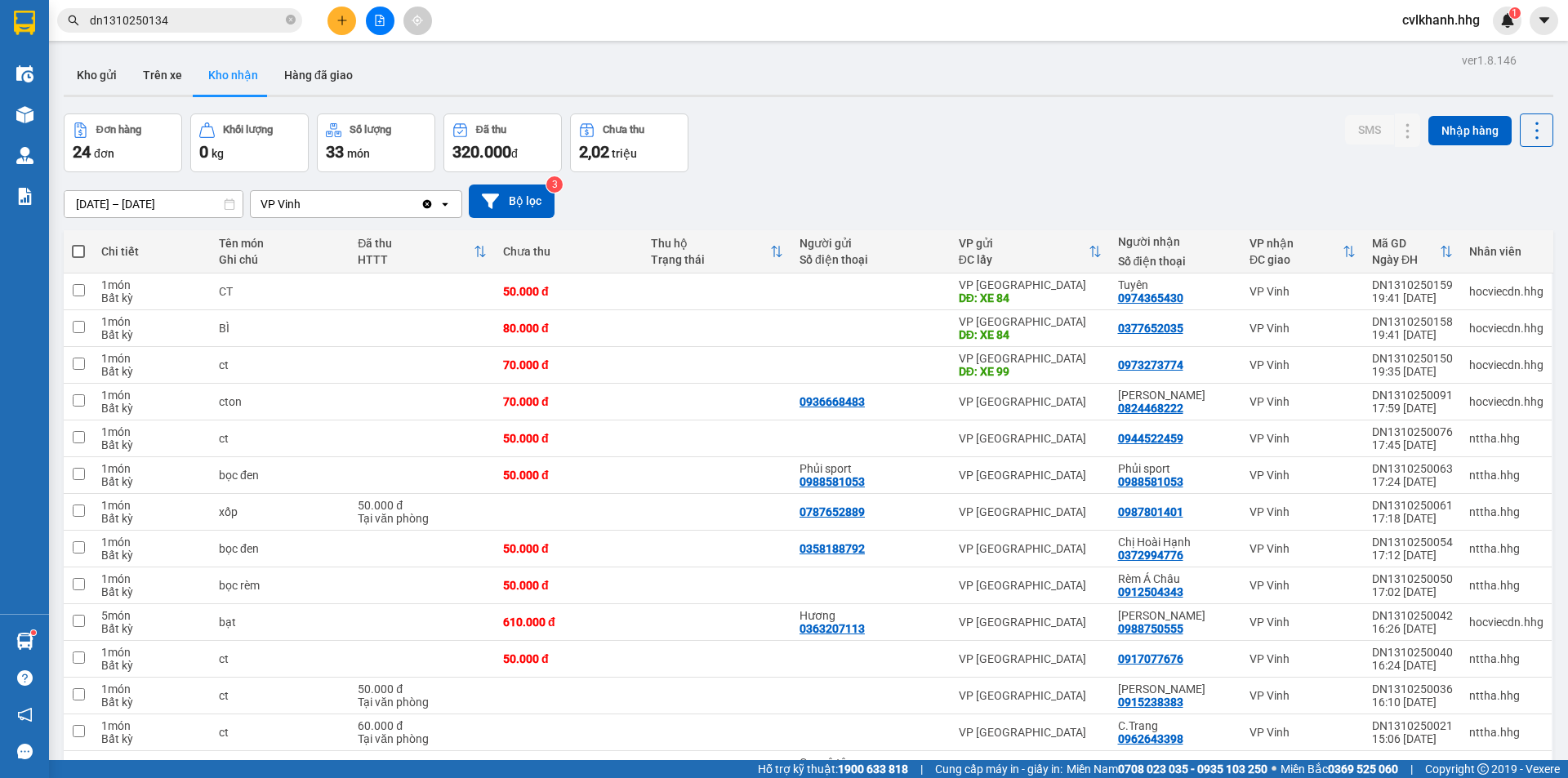
click at [119, 217] on div "ver 1.8.146 Kho gửi Trên xe Kho nhận Hàng đã giao Đơn hàng 24 đơn Khối lượng 0 …" at bounding box center [809, 638] width 1503 height 1179
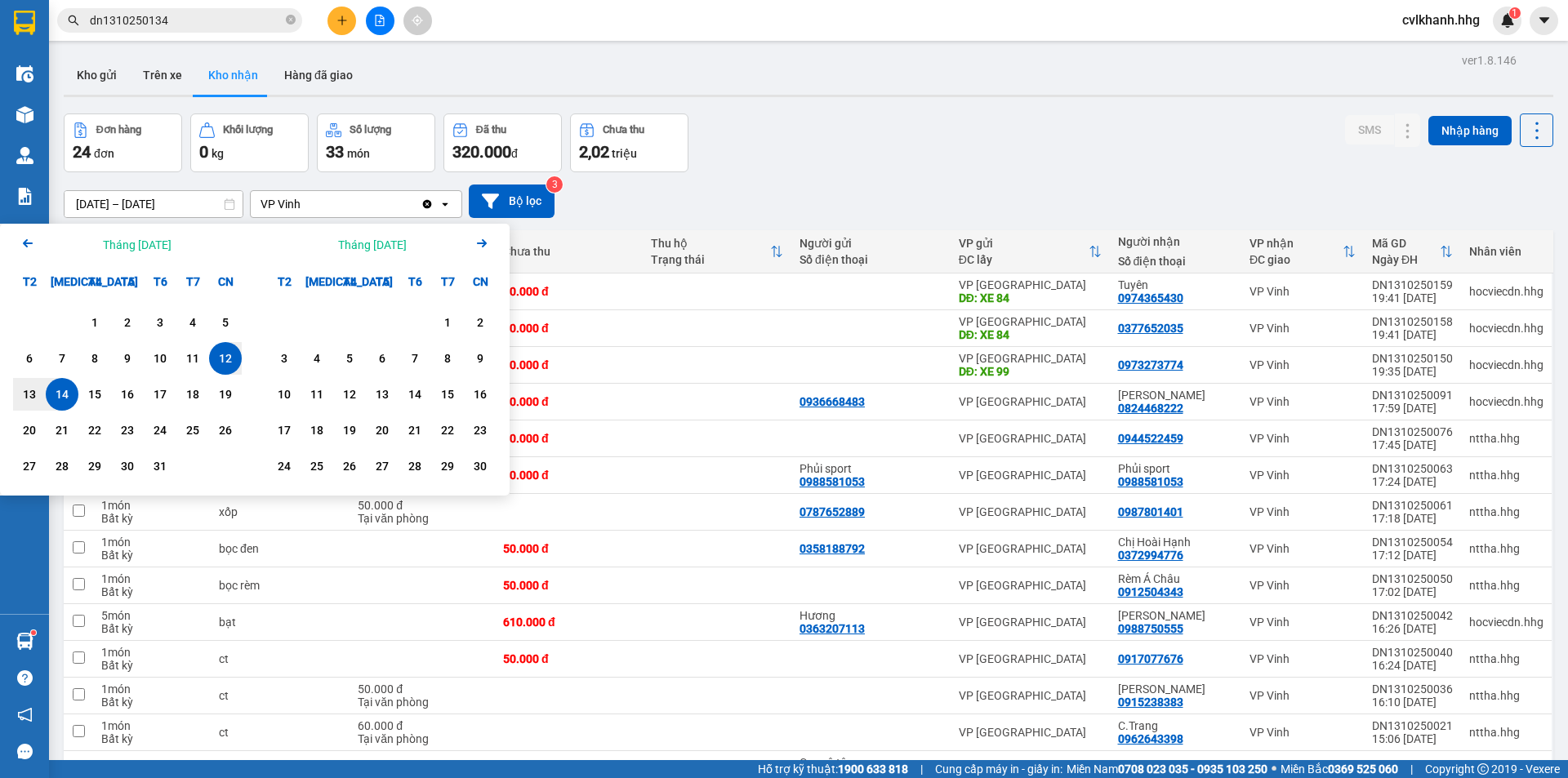
click at [17, 241] on div "Arrow Left Tháng Mười 2025" at bounding box center [127, 244] width 254 height 42
click at [26, 240] on icon "Arrow Left" at bounding box center [28, 243] width 20 height 20
click at [167, 324] on div "1" at bounding box center [159, 323] width 23 height 20
click at [487, 243] on icon "Arrow Right" at bounding box center [482, 243] width 20 height 20
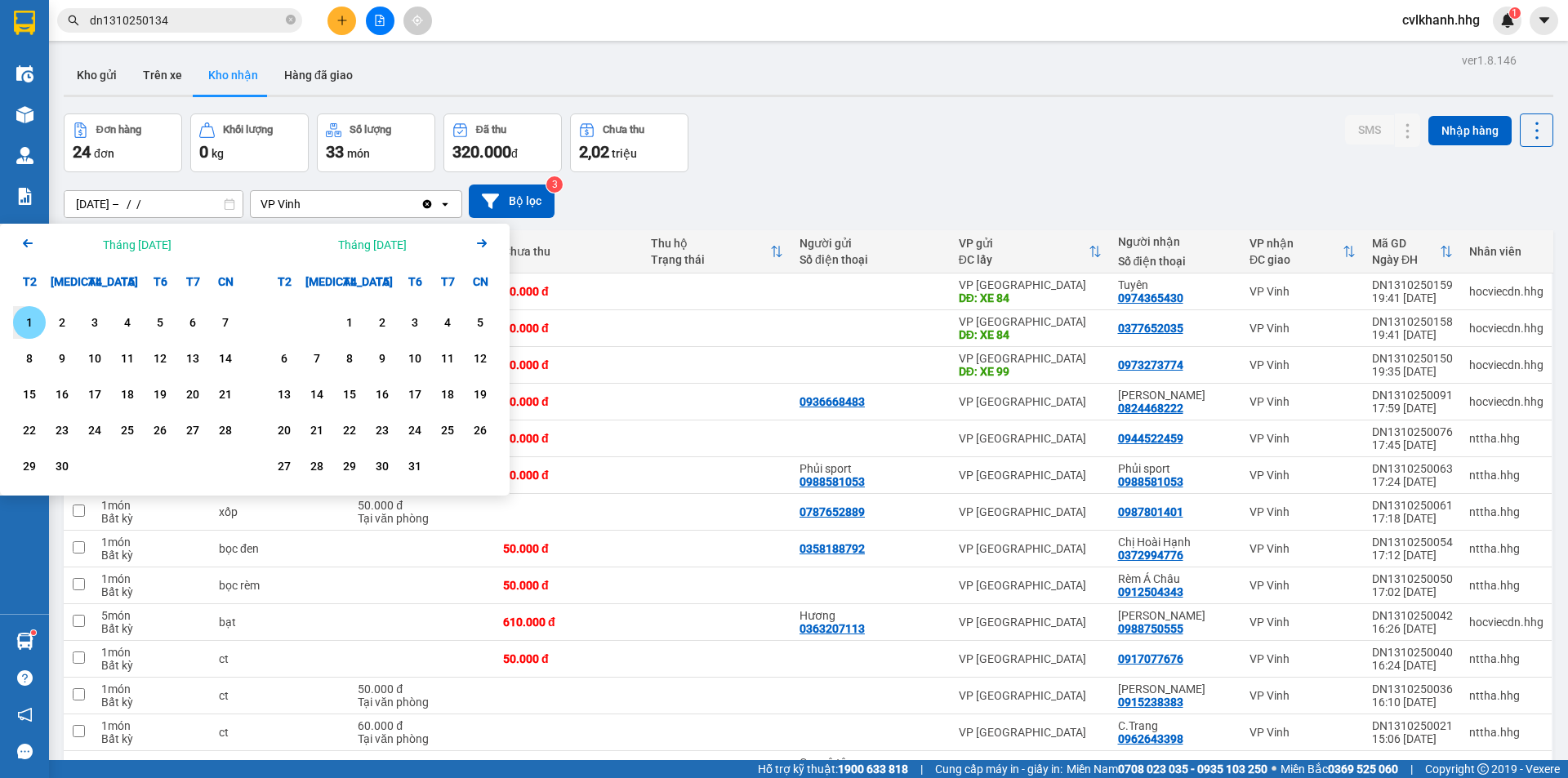
click at [487, 243] on icon "Arrow Right" at bounding box center [482, 243] width 20 height 20
click at [28, 246] on icon "Previous month." at bounding box center [28, 243] width 10 height 8
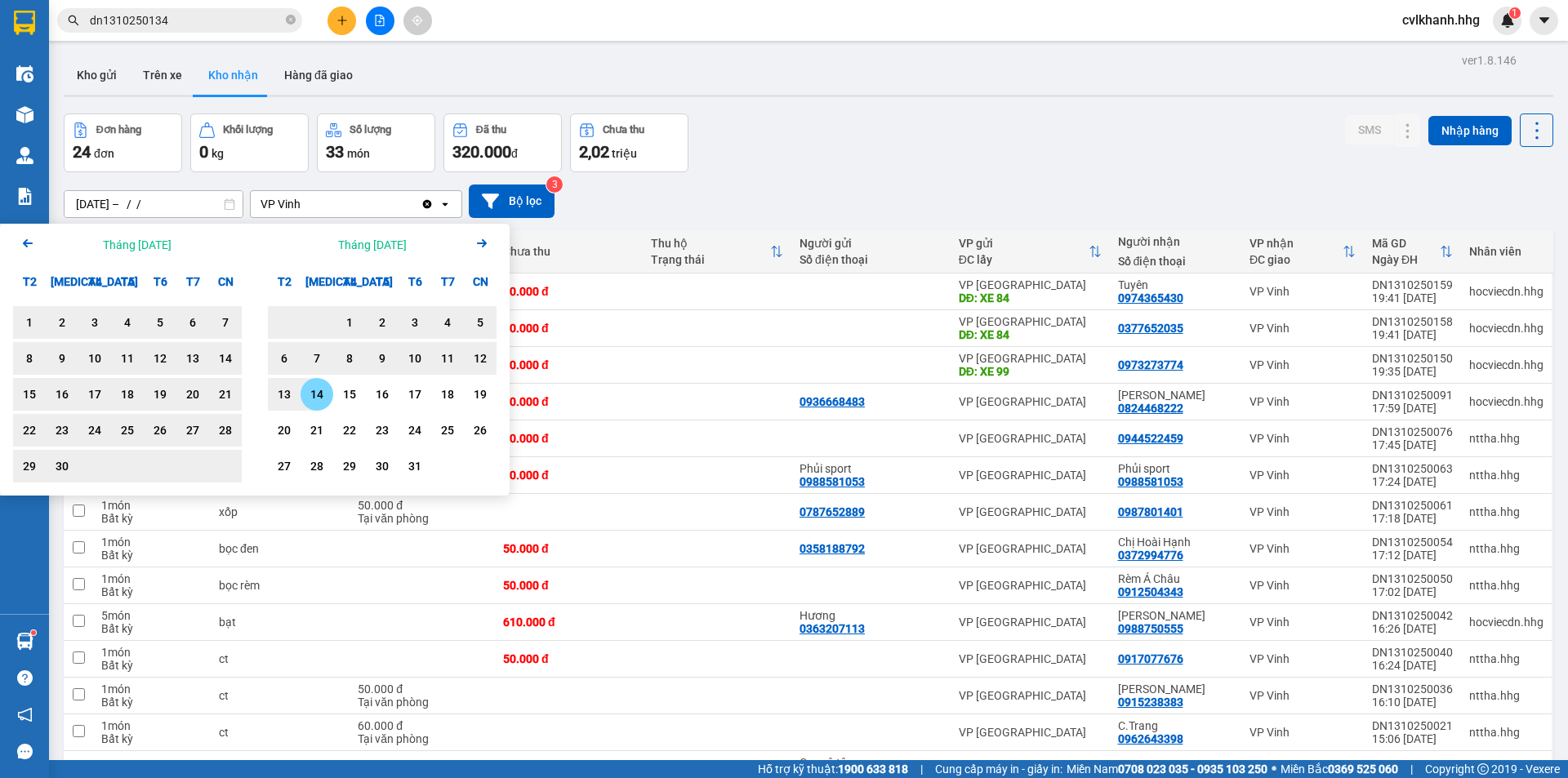
click at [316, 397] on div "14" at bounding box center [317, 395] width 23 height 20
type input "01/08/2025 – 14/10/2025"
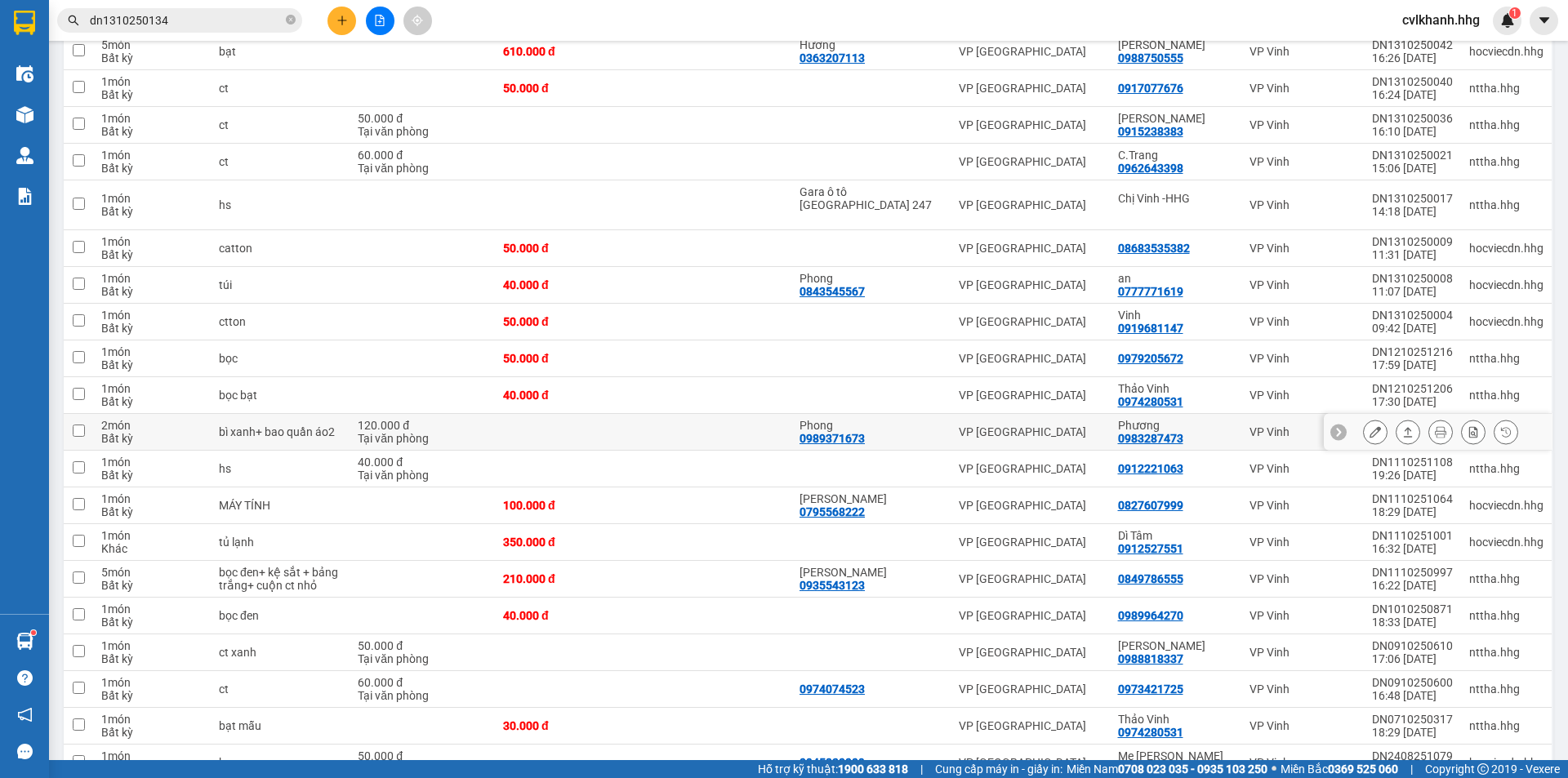
scroll to position [646, 0]
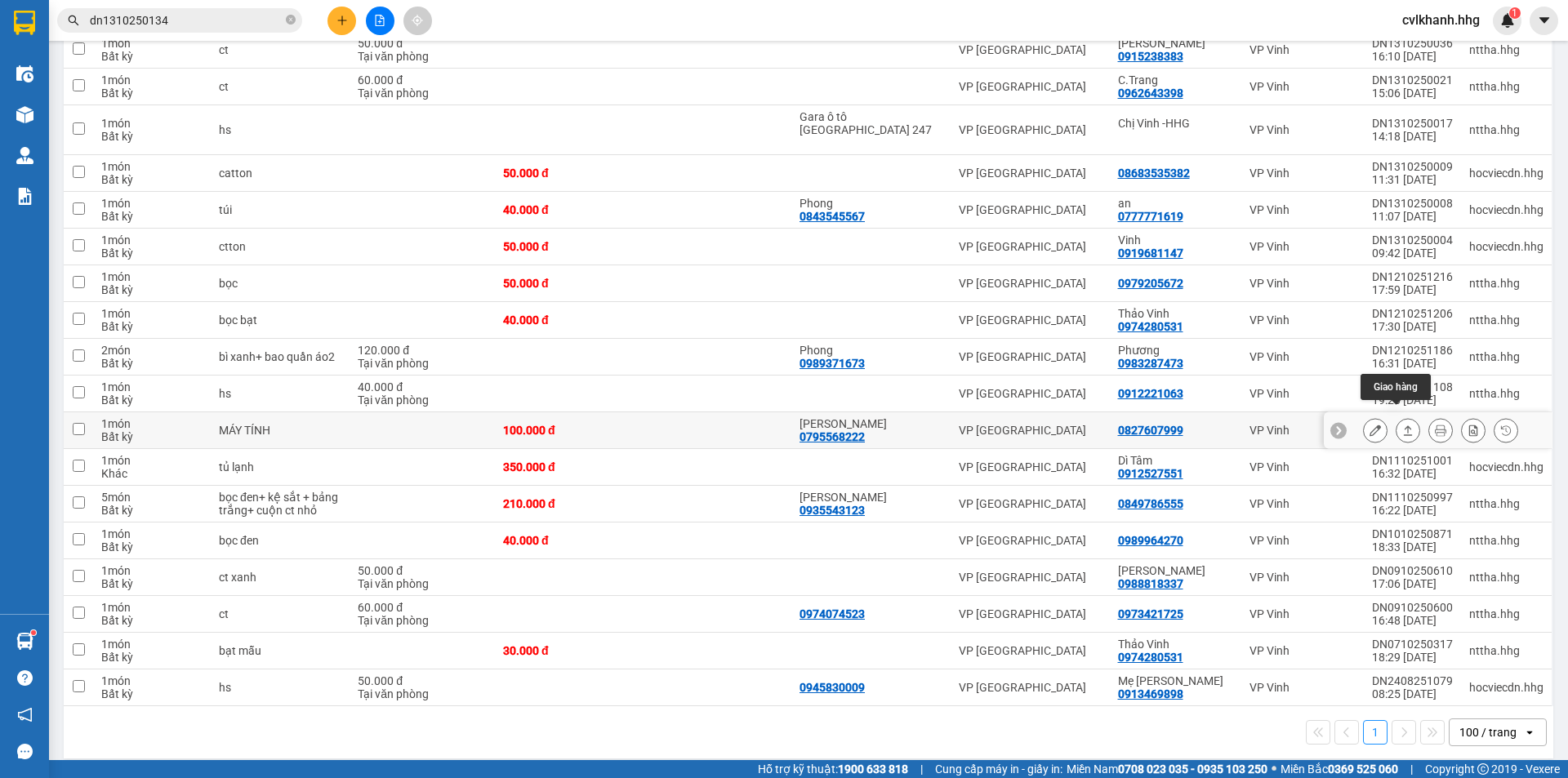
click at [1404, 417] on button at bounding box center [1408, 431] width 23 height 29
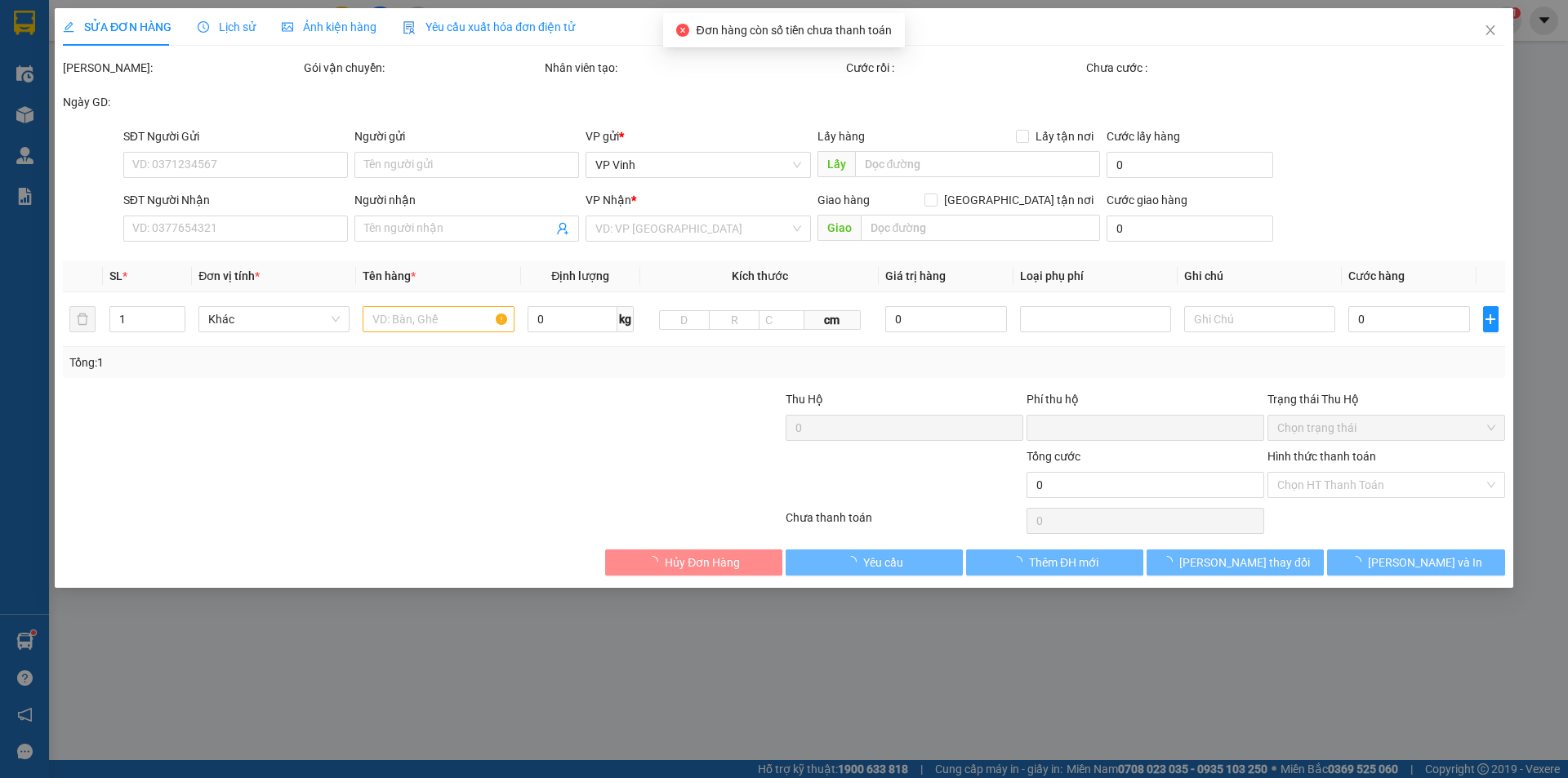
type input "0795568222"
type input "Duy Khánh"
type input "0827607999"
type input "0"
type input "100.000"
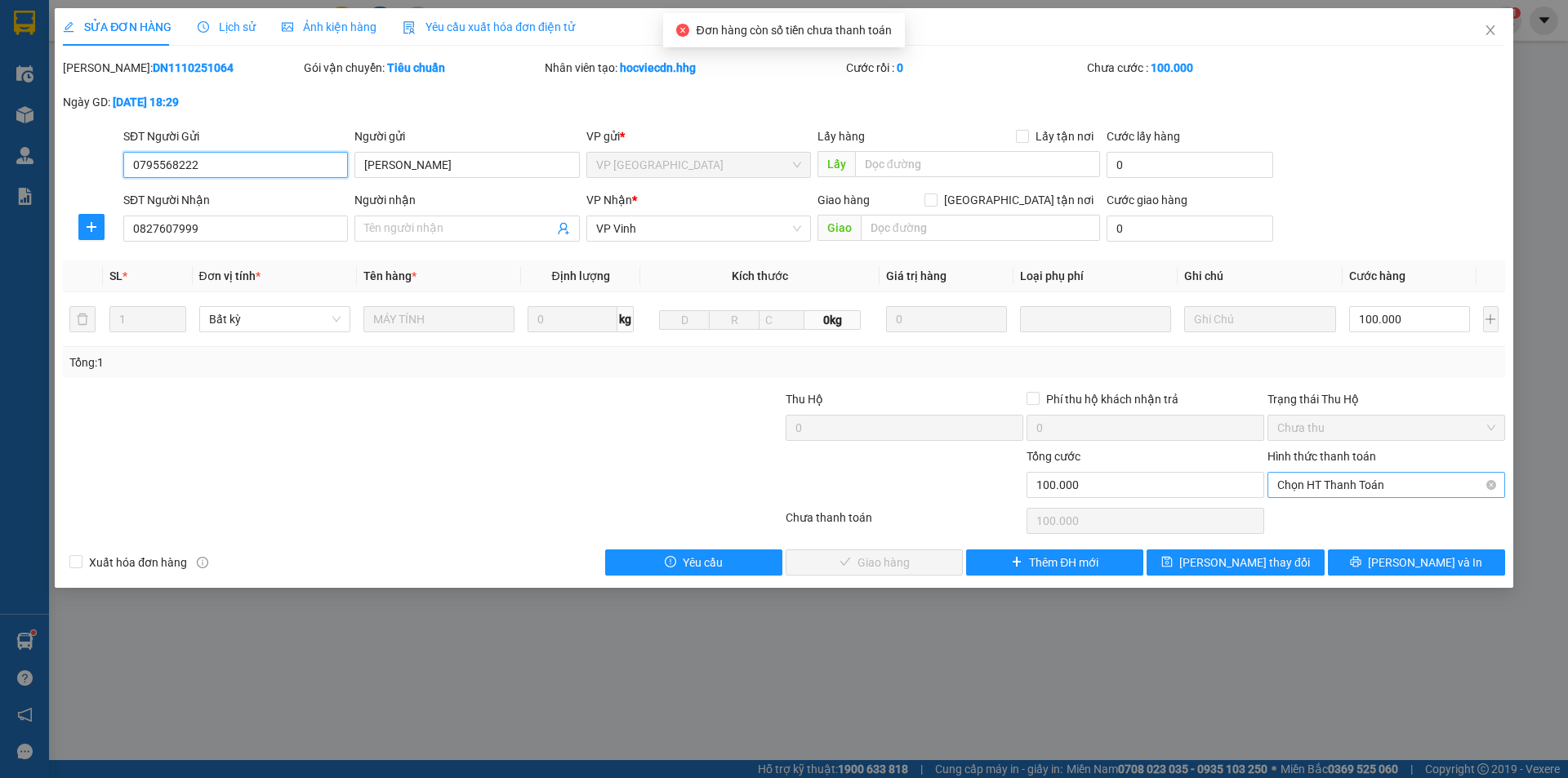
click at [1341, 483] on span "Chọn HT Thanh Toán" at bounding box center [1387, 485] width 218 height 25
drag, startPoint x: 1295, startPoint y: 521, endPoint x: 977, endPoint y: 555, distance: 319.8
click at [1295, 521] on div "Tại văn phòng" at bounding box center [1387, 518] width 218 height 18
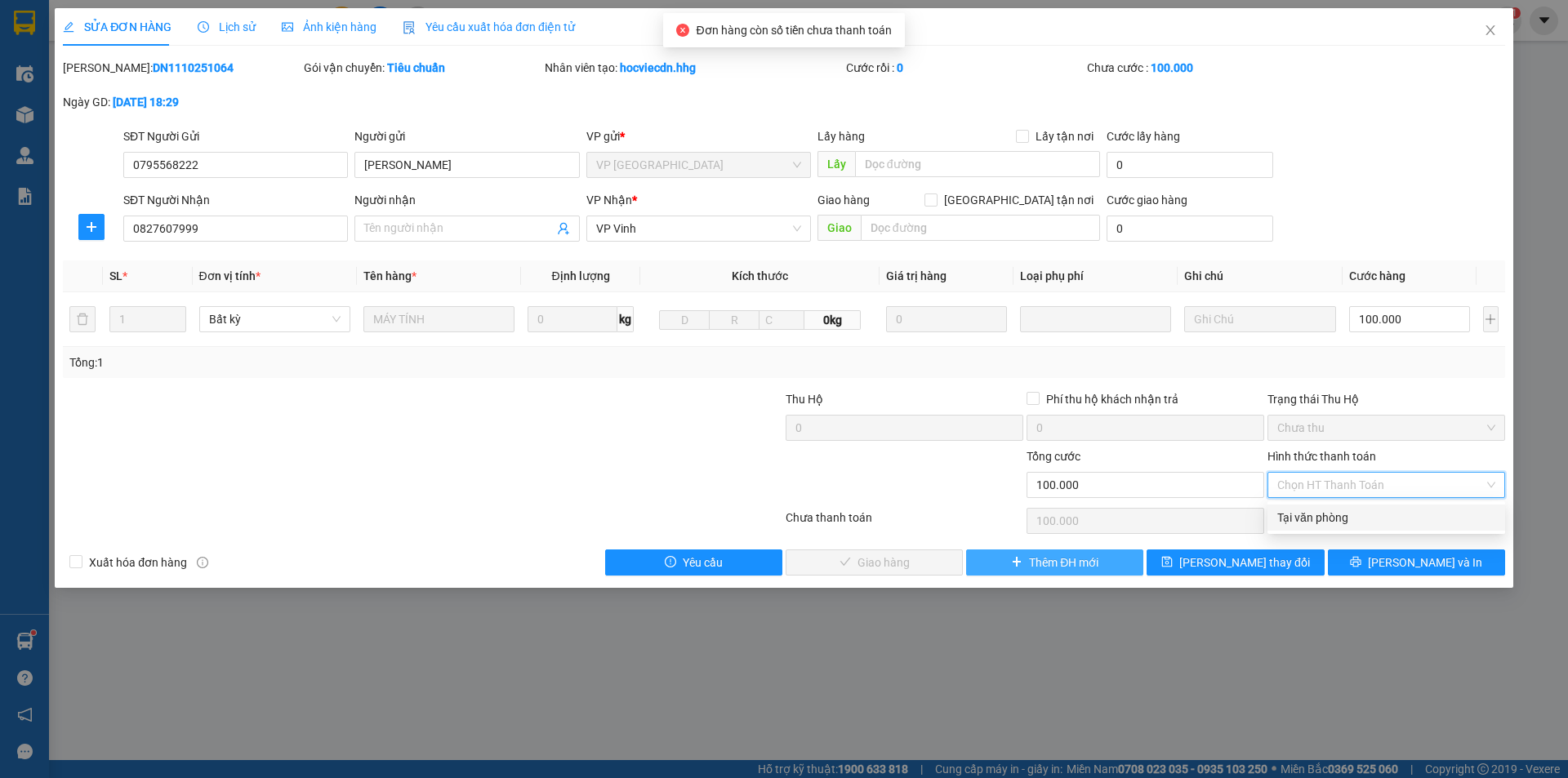
type input "0"
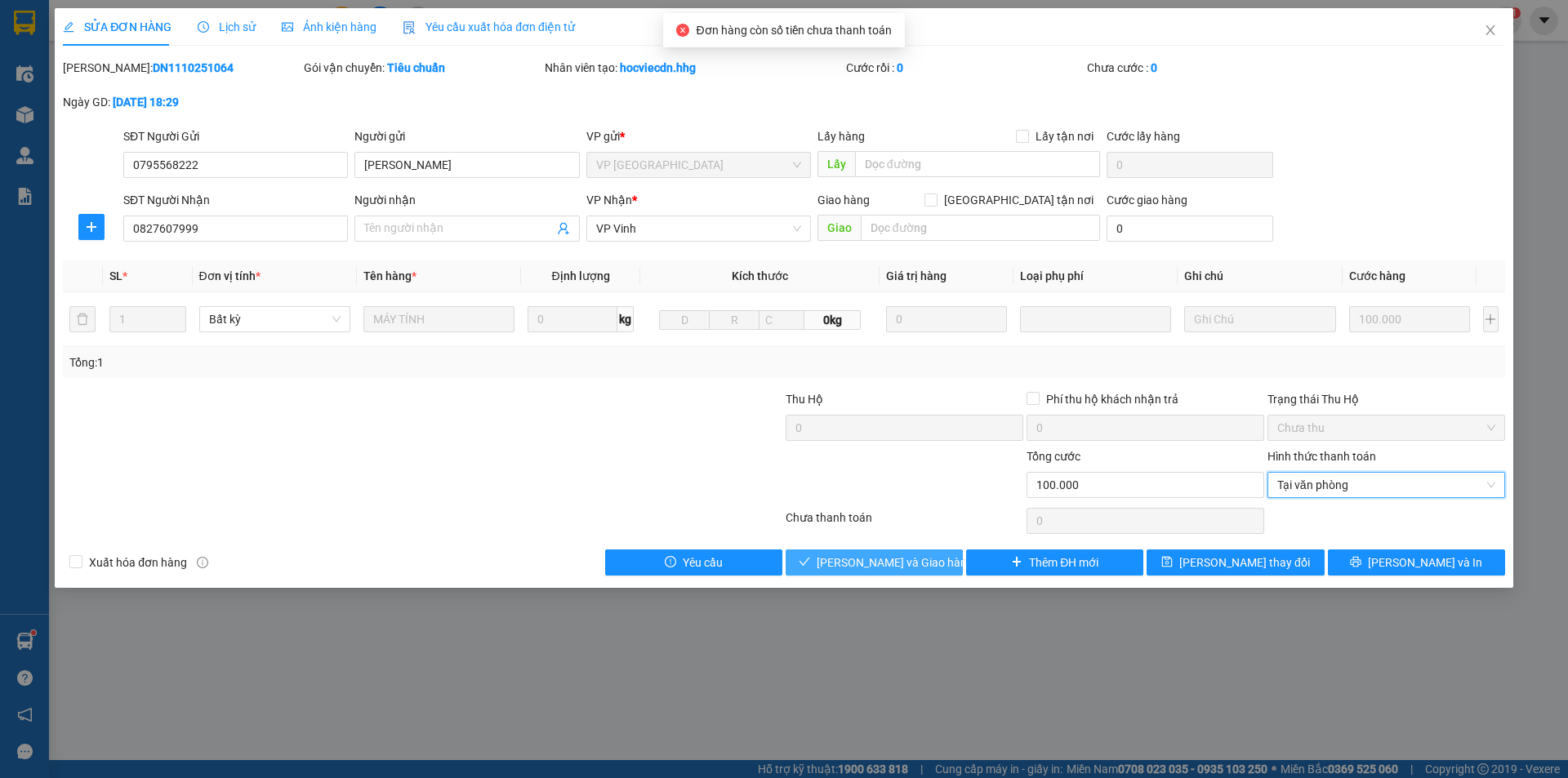
click at [918, 554] on span "Lưu và Giao hàng" at bounding box center [895, 562] width 156 height 18
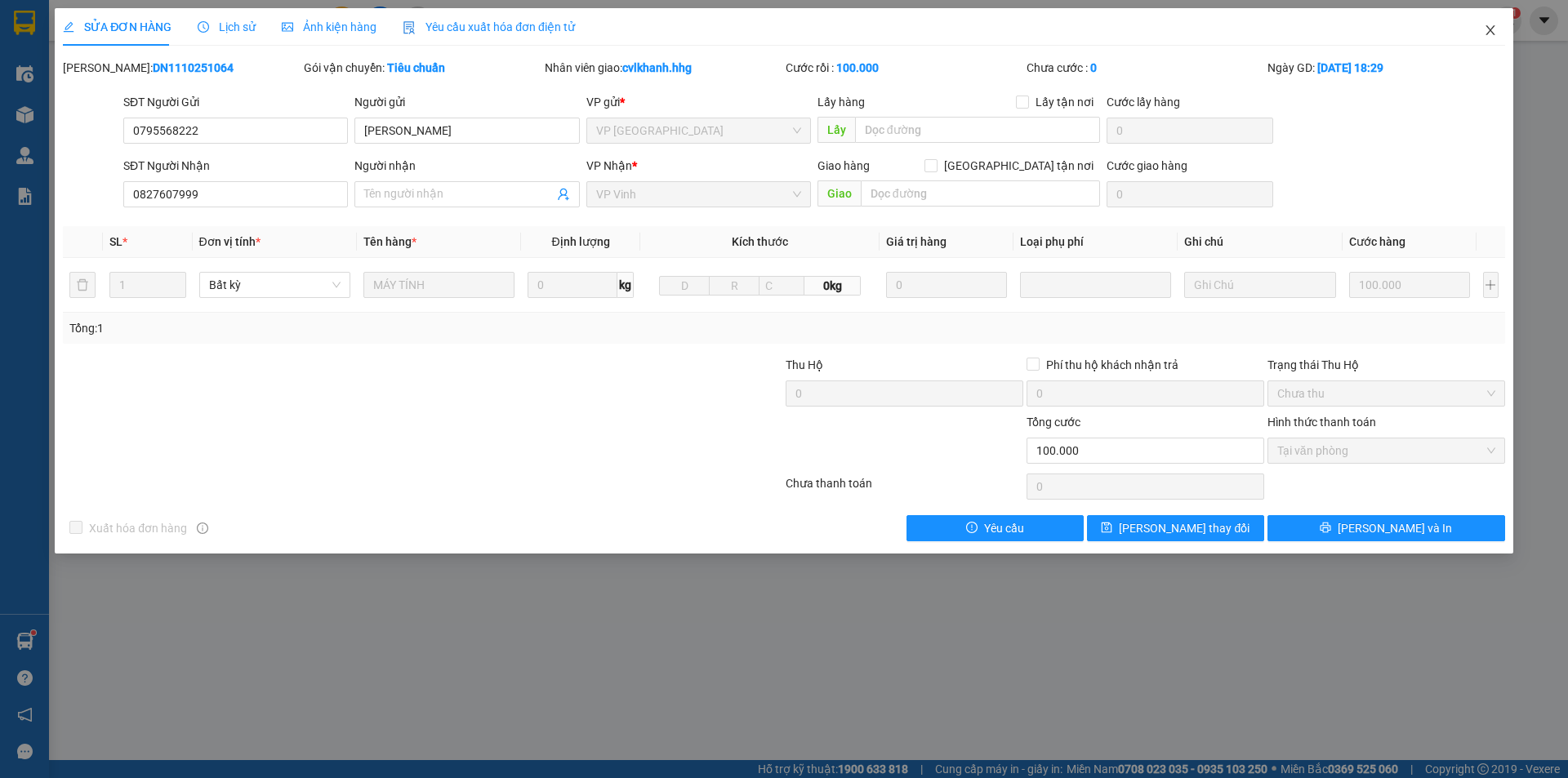
click at [1493, 31] on icon "close" at bounding box center [1490, 30] width 13 height 13
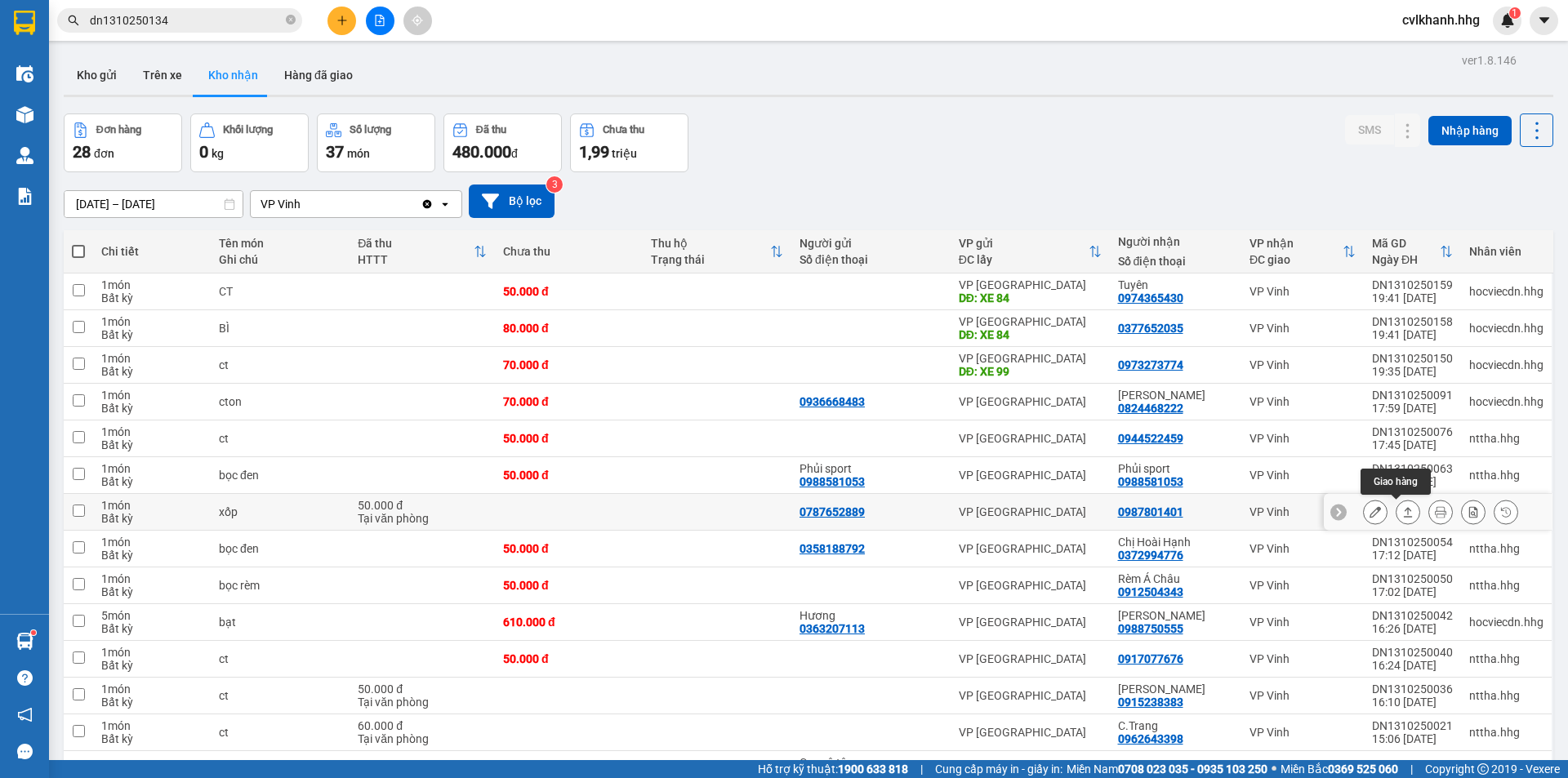
click at [1403, 507] on icon at bounding box center [1409, 513] width 12 height 12
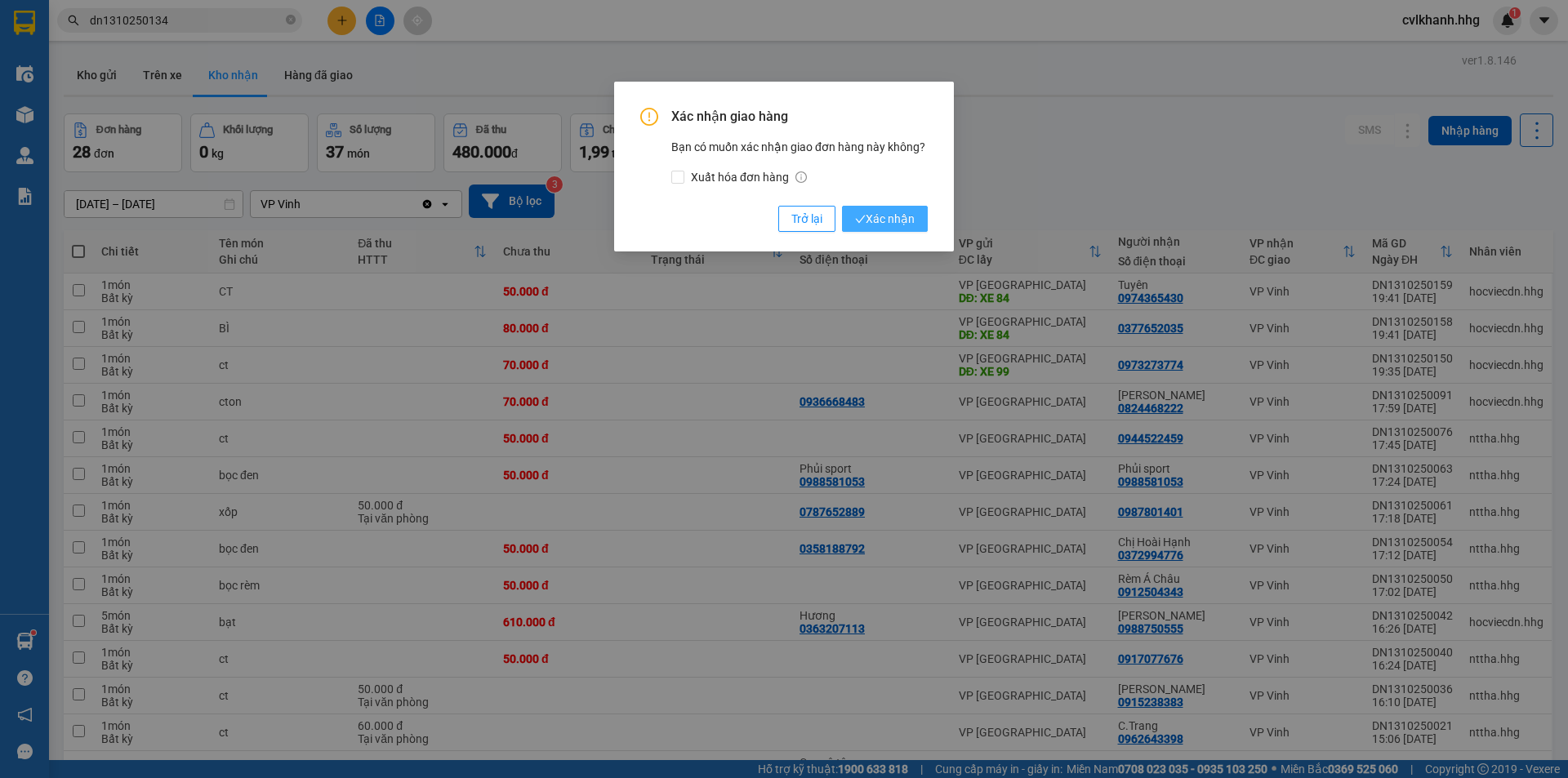
click at [904, 217] on span "Xác nhận" at bounding box center [885, 219] width 59 height 18
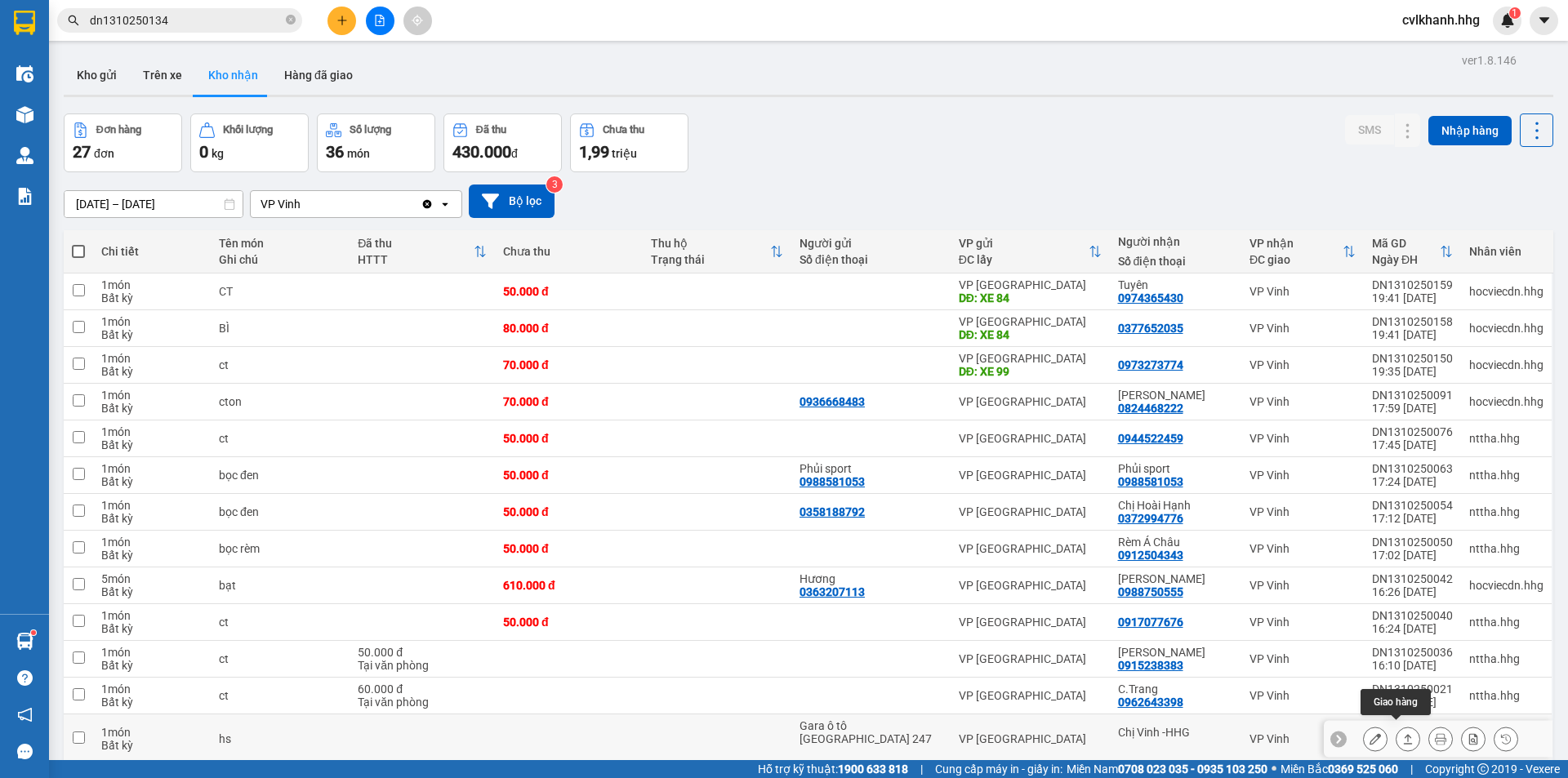
click at [1404, 733] on button at bounding box center [1408, 739] width 23 height 29
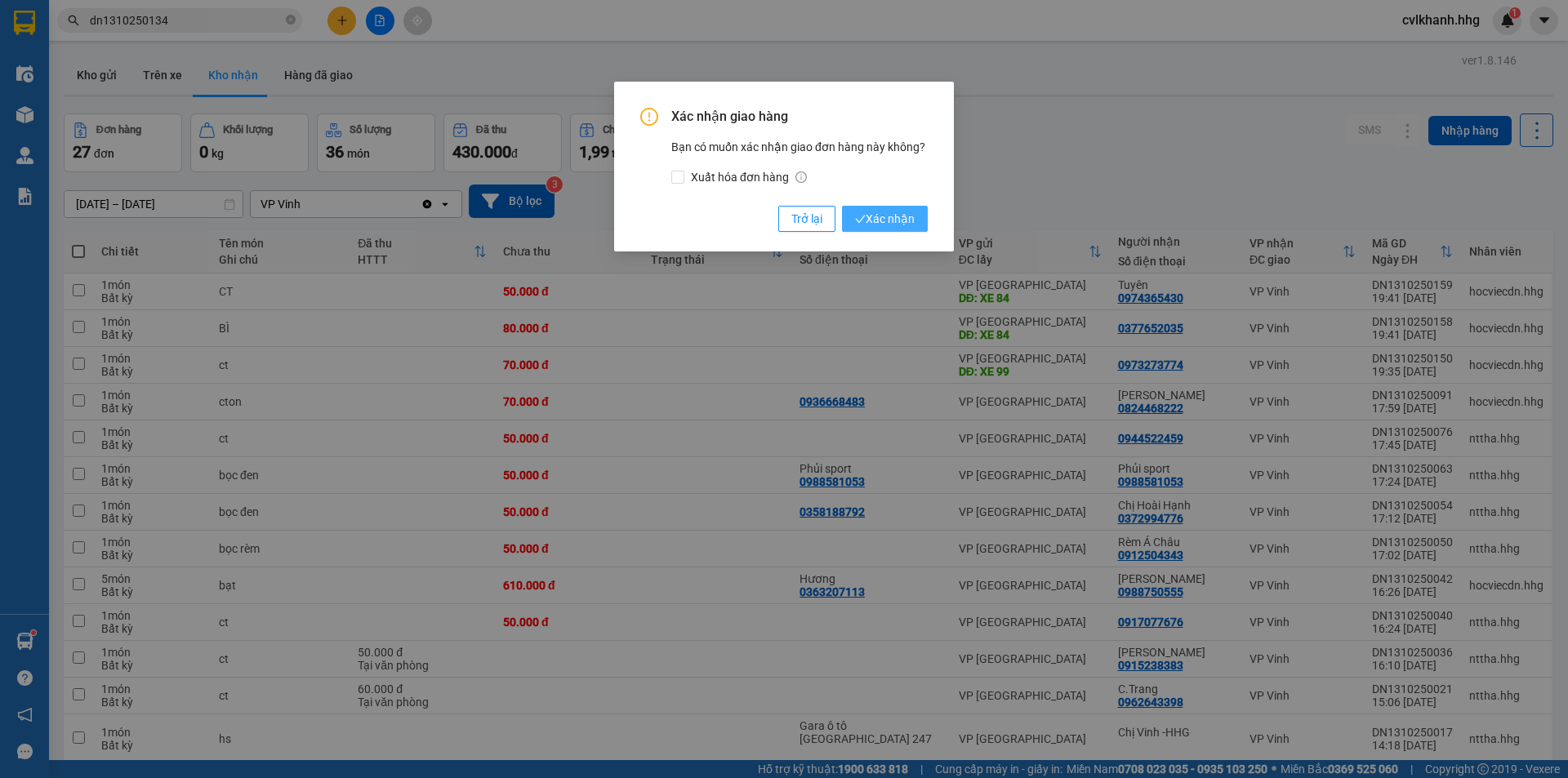
click at [905, 219] on span "Xác nhận" at bounding box center [885, 219] width 59 height 18
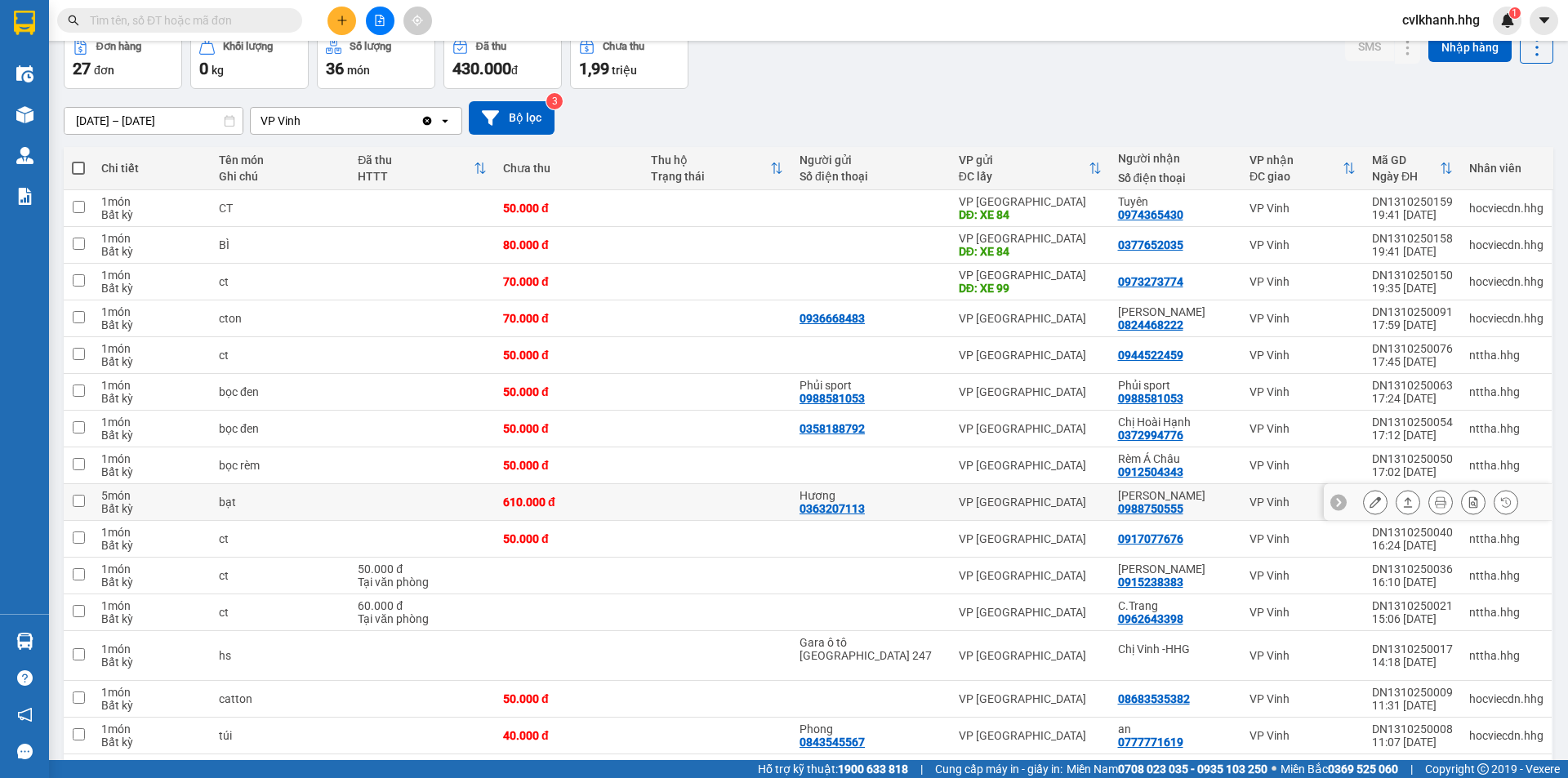
scroll to position [163, 0]
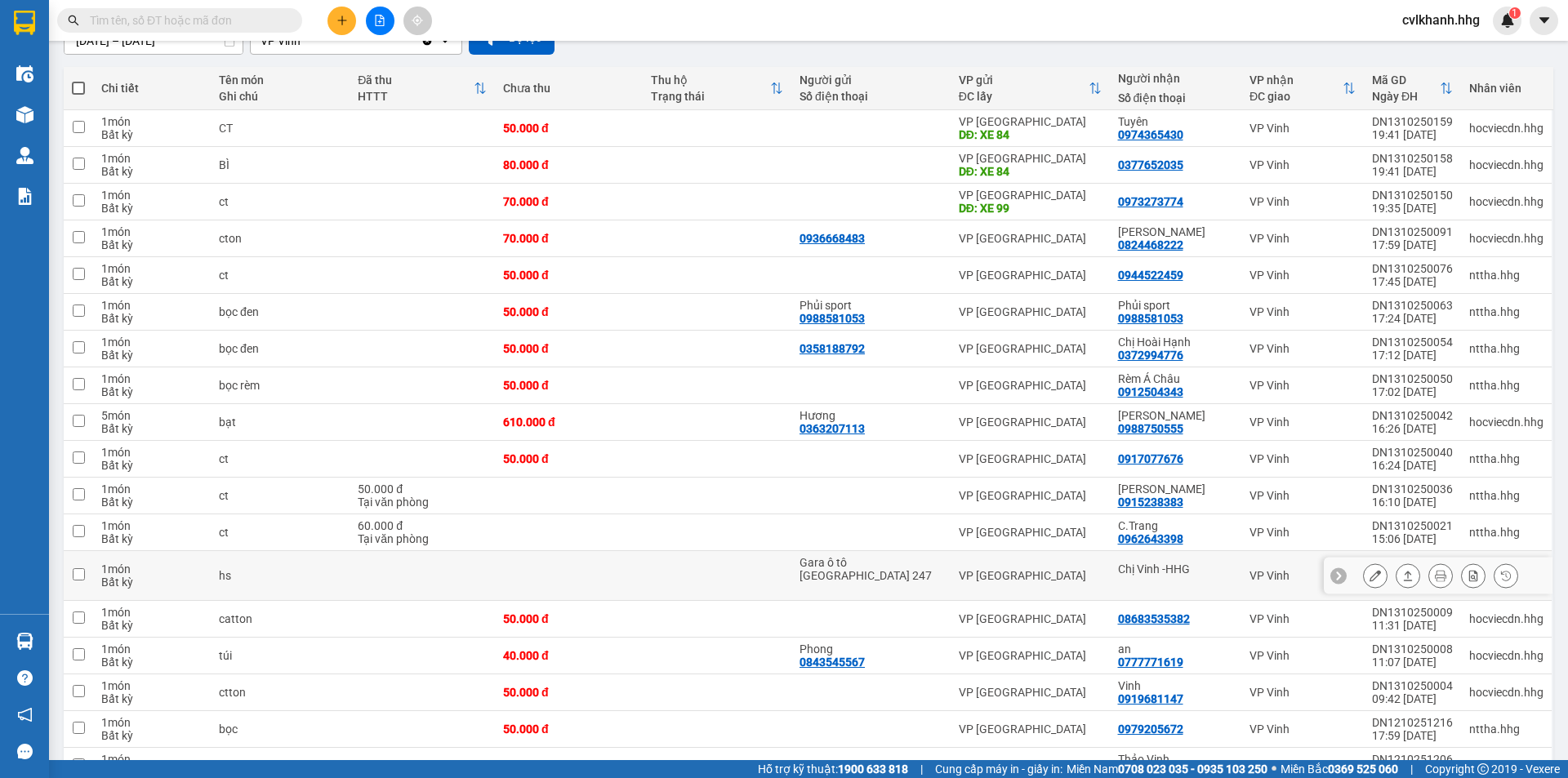
click at [1403, 572] on icon at bounding box center [1409, 576] width 12 height 12
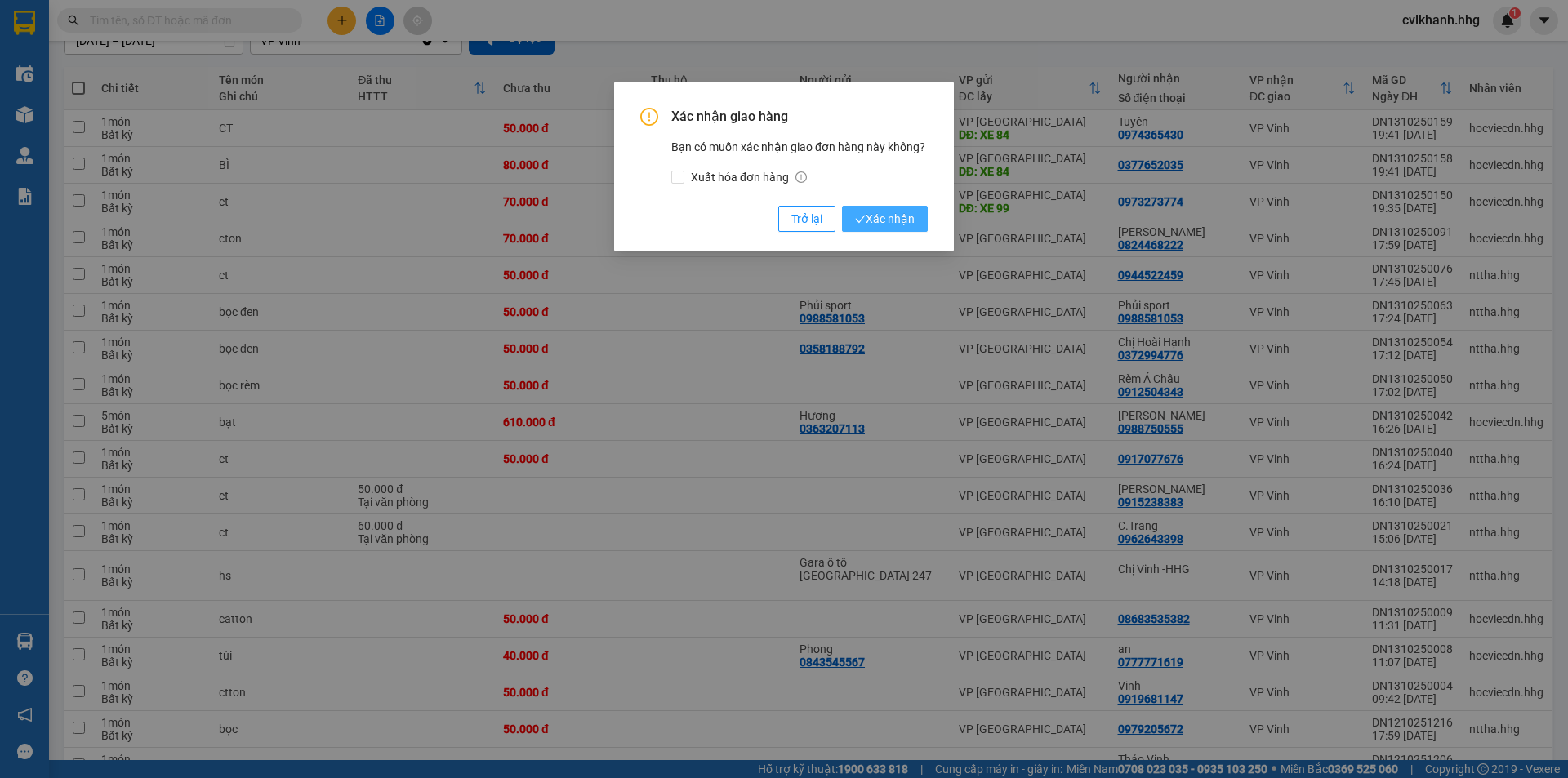
click at [885, 222] on span "Xác nhận" at bounding box center [885, 219] width 59 height 18
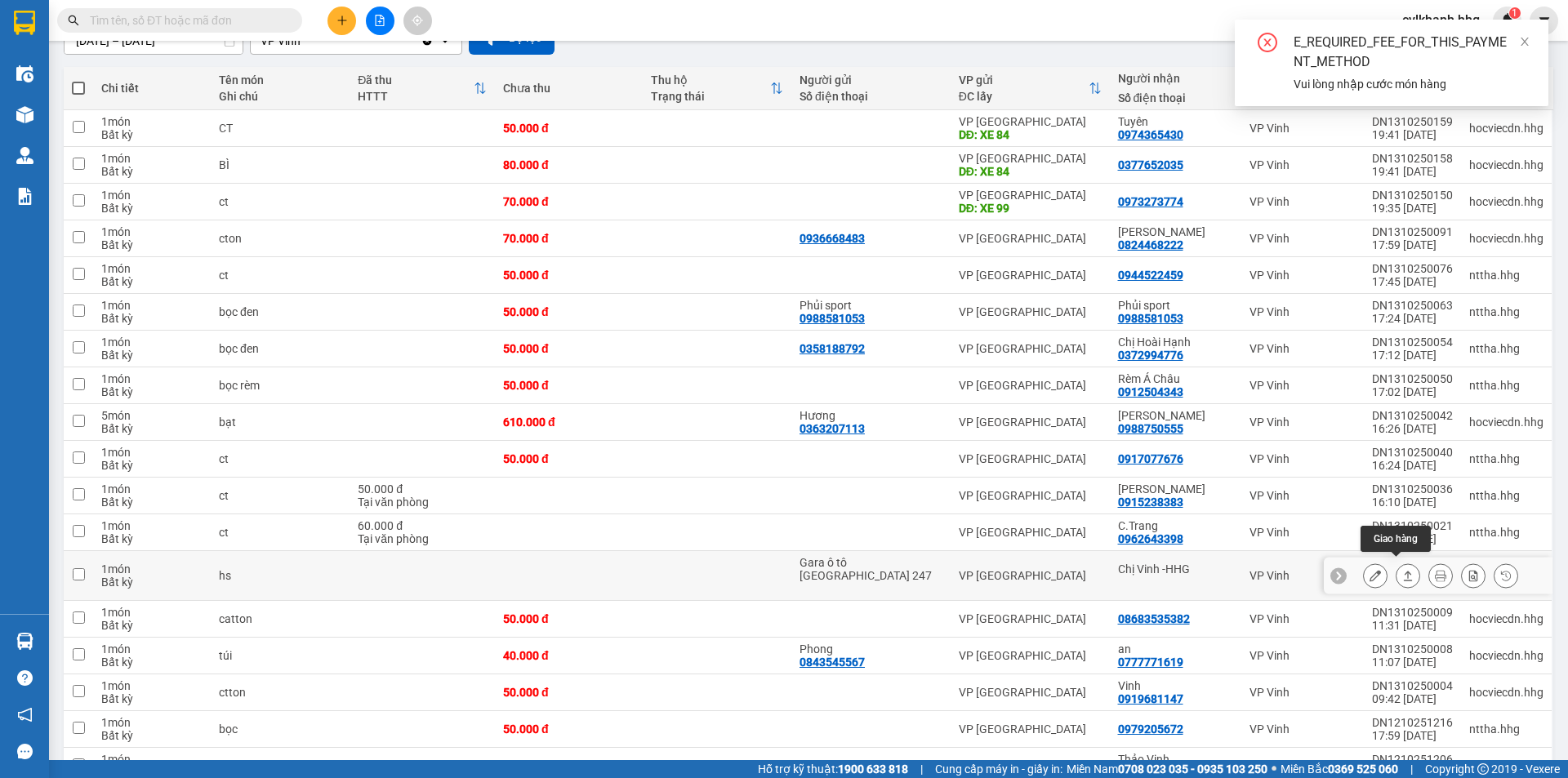
click at [1397, 567] on button at bounding box center [1408, 576] width 23 height 29
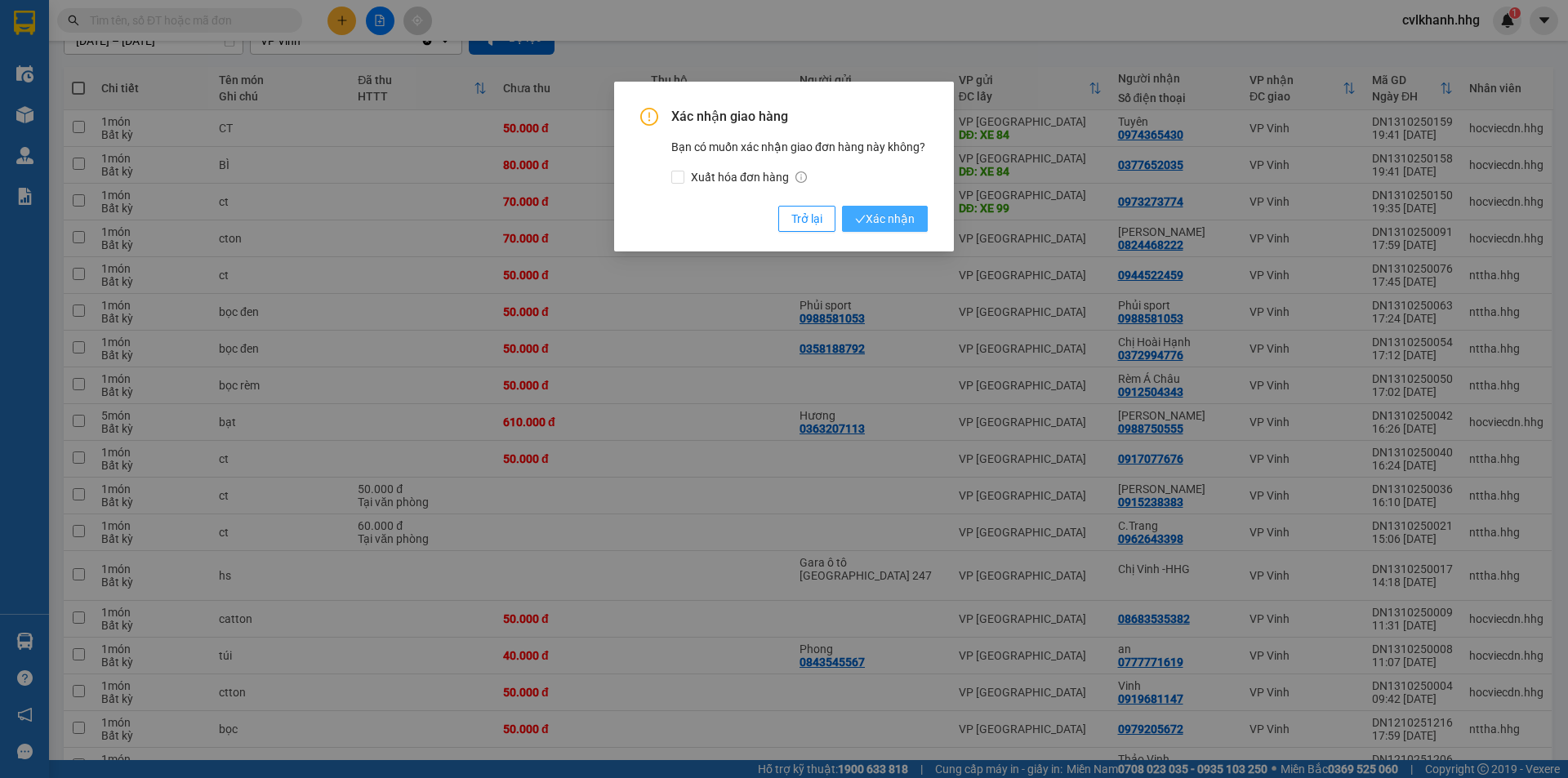
click at [885, 212] on span "Xác nhận" at bounding box center [885, 219] width 59 height 18
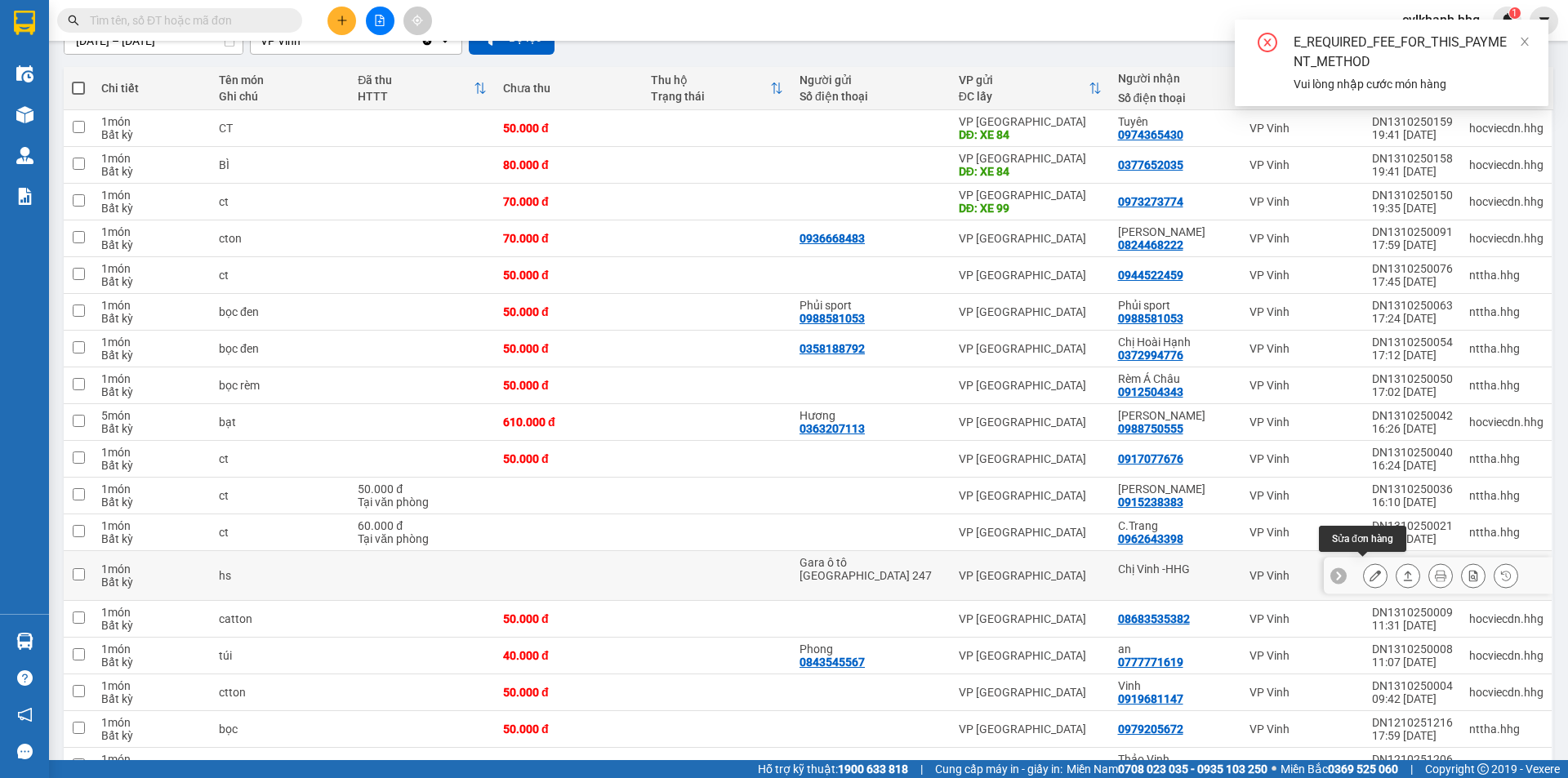
click at [1370, 572] on icon at bounding box center [1376, 576] width 12 height 12
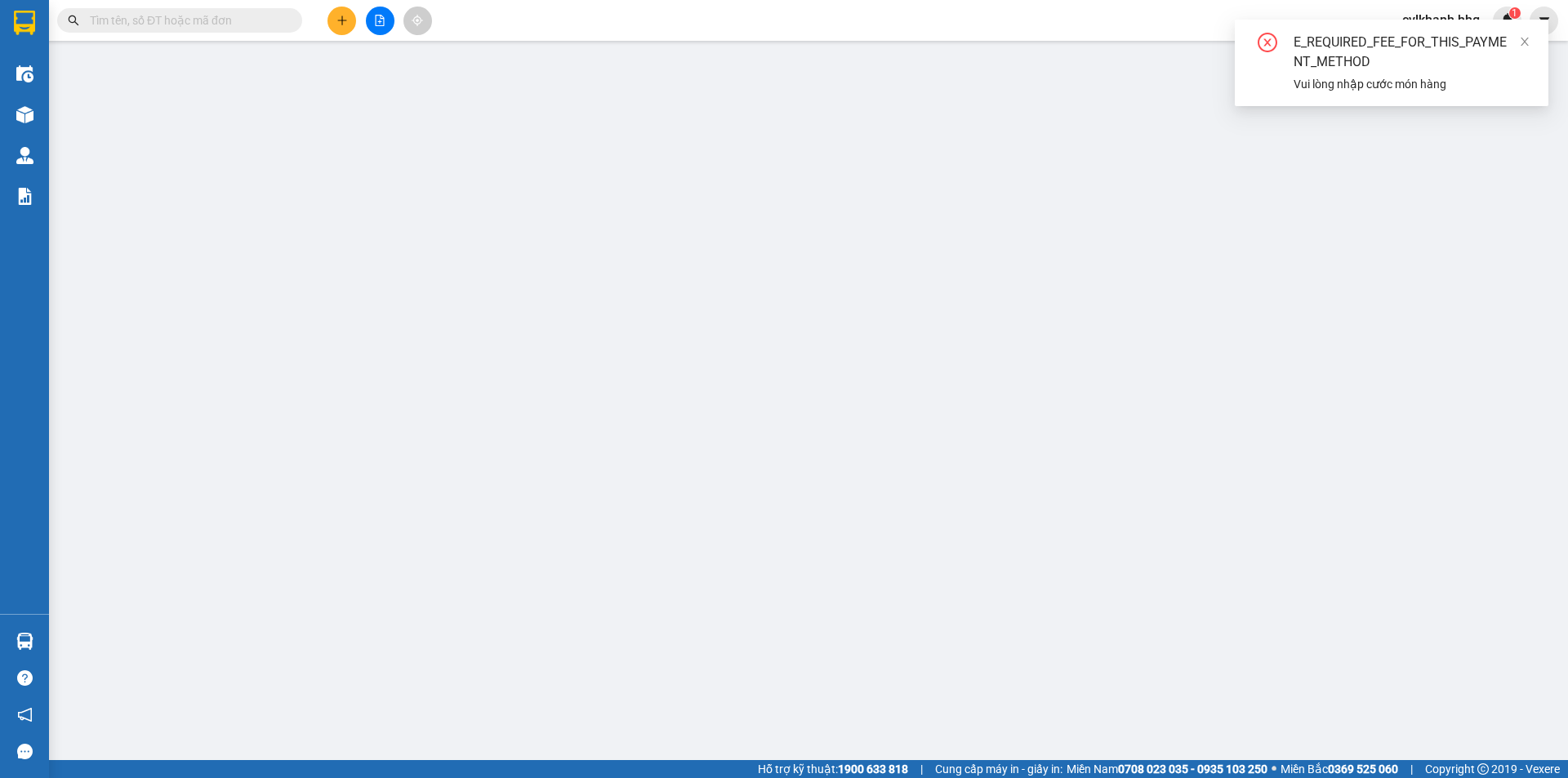
type input "Gara ô tô [GEOGRAPHIC_DATA] 247"
type input "Chị Vinh -HHG"
type input "0"
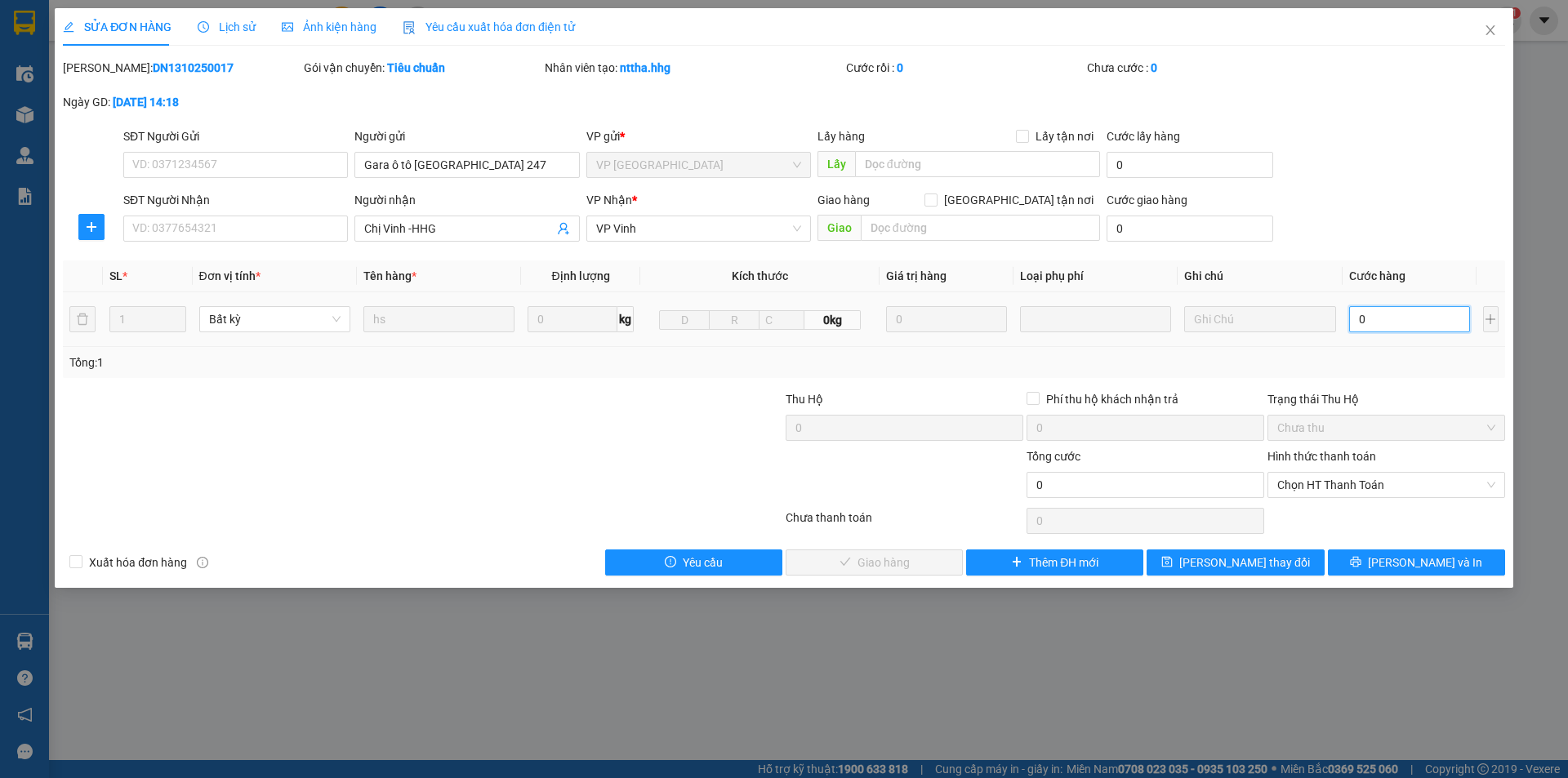
click at [1374, 317] on input "0" at bounding box center [1410, 319] width 122 height 26
type input "1"
type input "10"
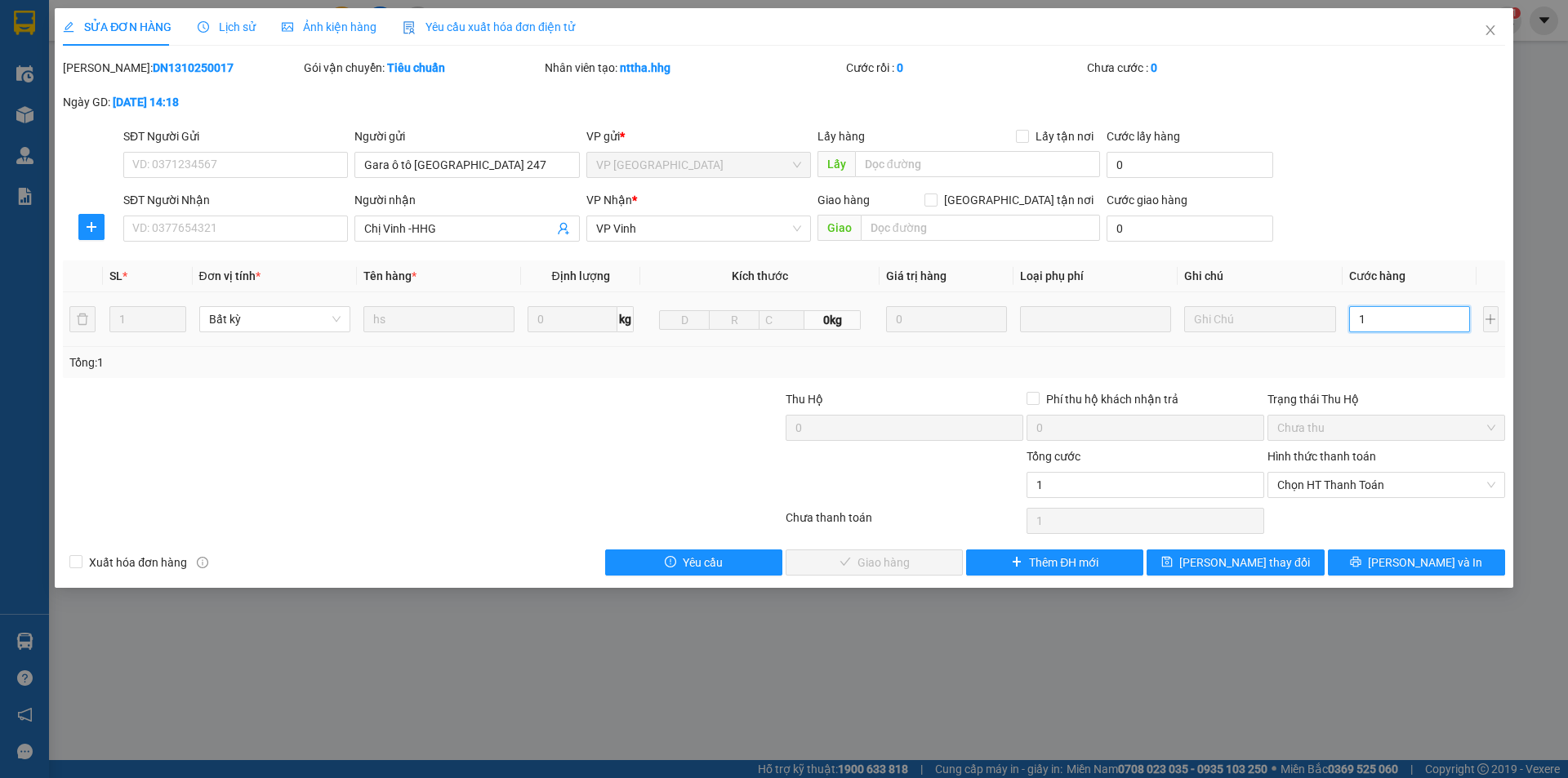
type input "10"
type input "1"
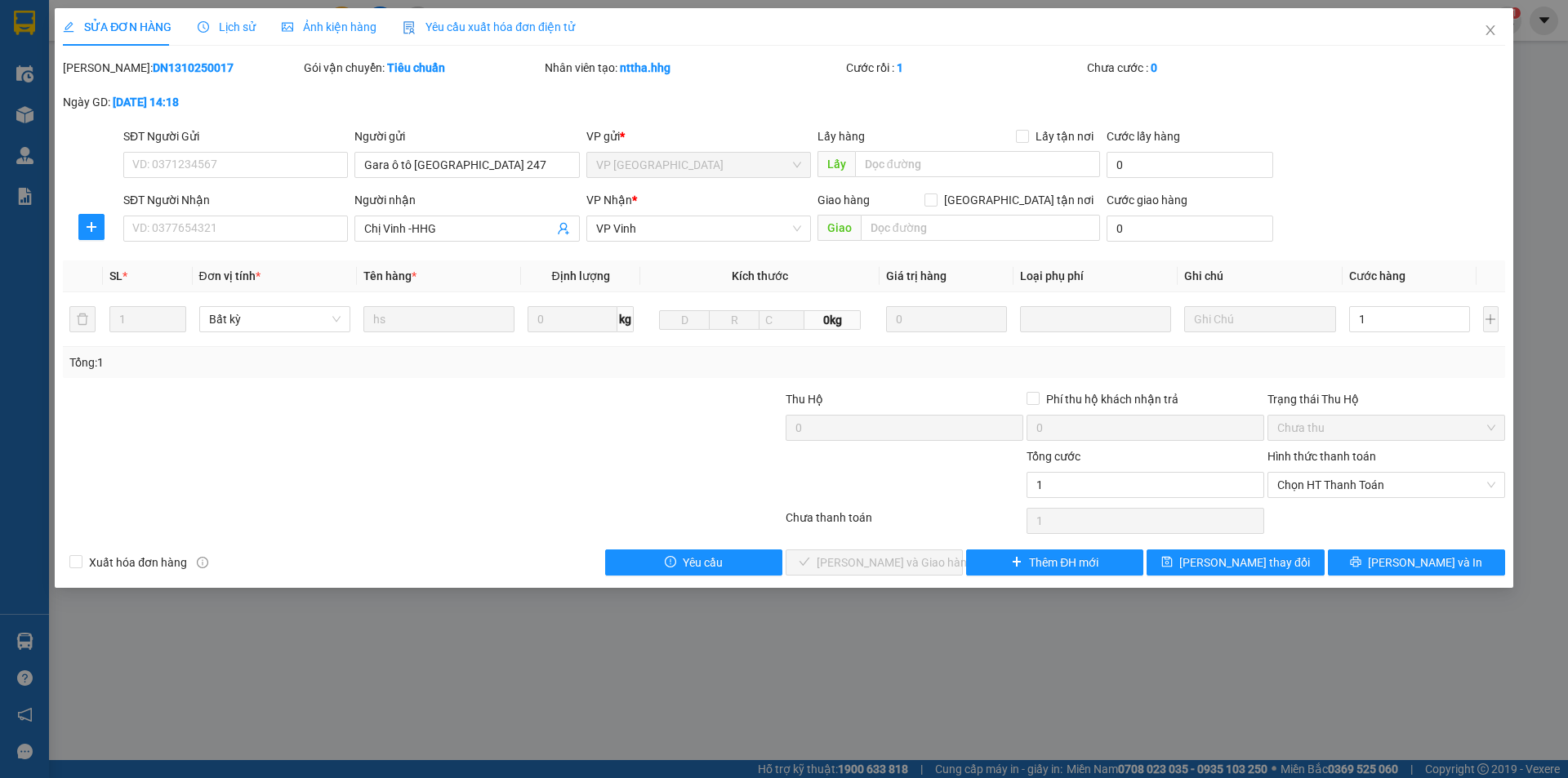
type input "1.000"
click at [906, 474] on div at bounding box center [904, 476] width 241 height 57
click at [1292, 488] on span "Chọn HT Thanh Toán" at bounding box center [1387, 485] width 218 height 25
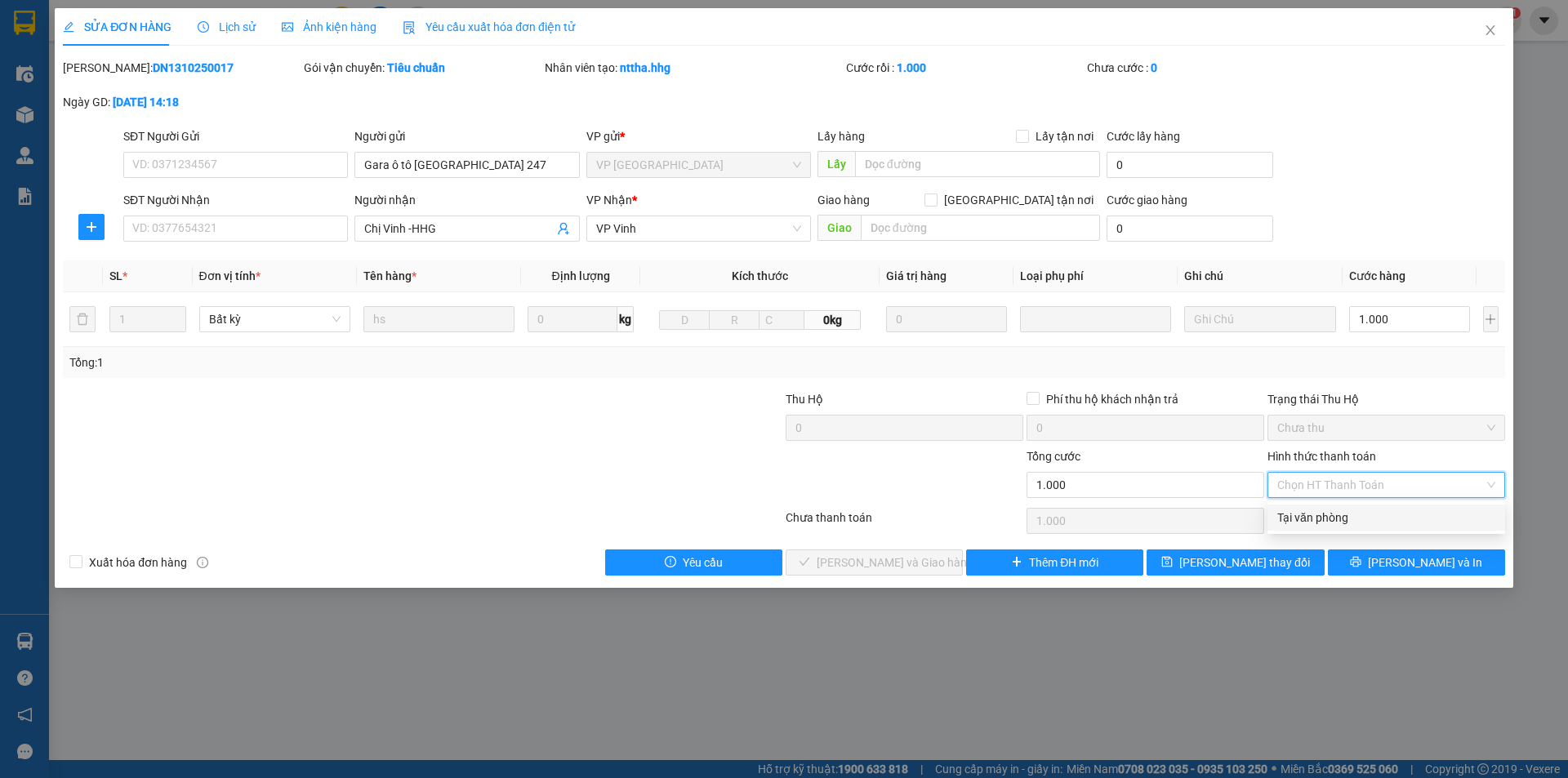
click at [1288, 526] on div "Tại văn phòng" at bounding box center [1387, 518] width 218 height 18
type input "0"
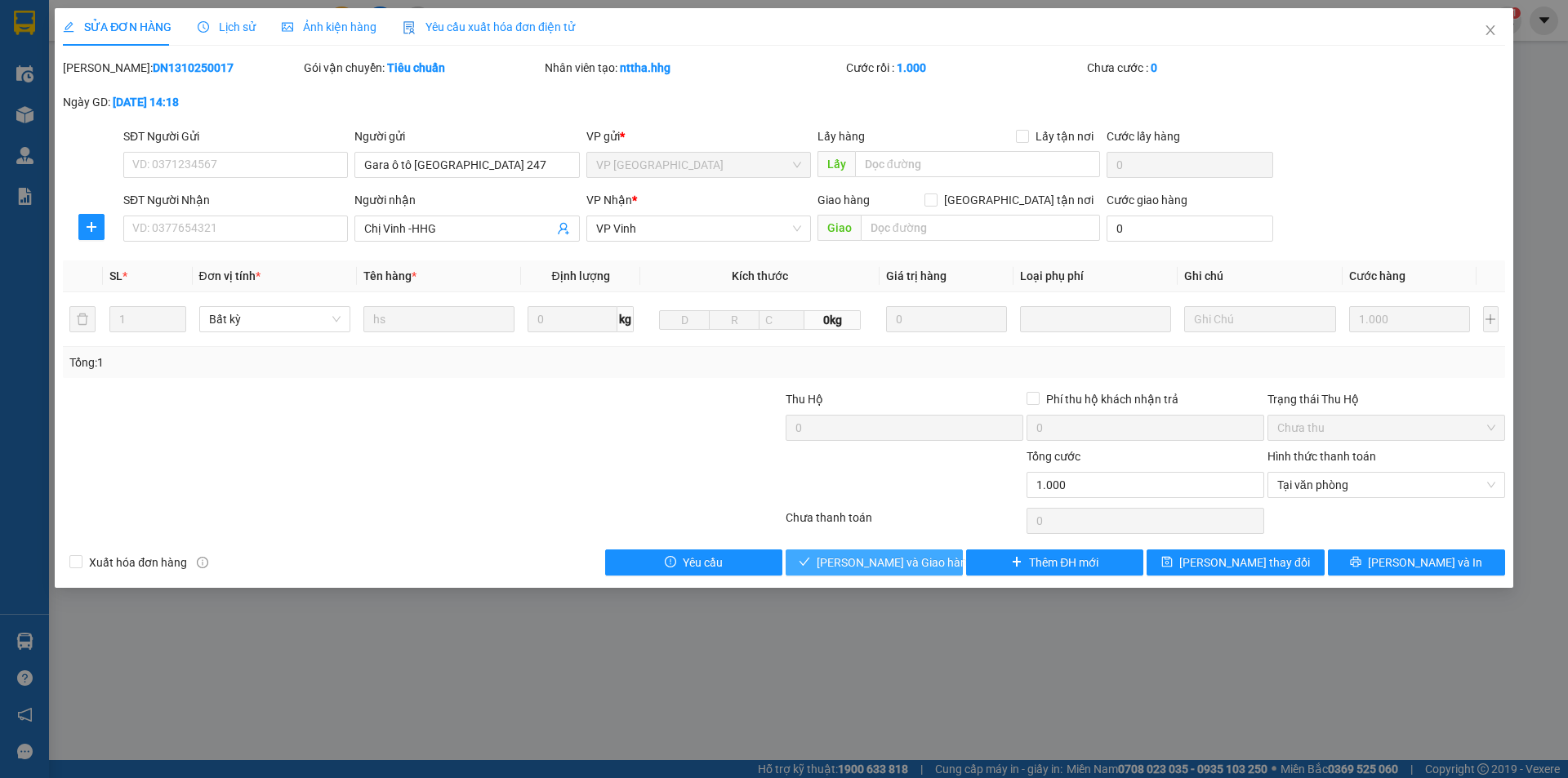
click at [864, 563] on span "[PERSON_NAME] và Giao hàng" at bounding box center [895, 562] width 156 height 18
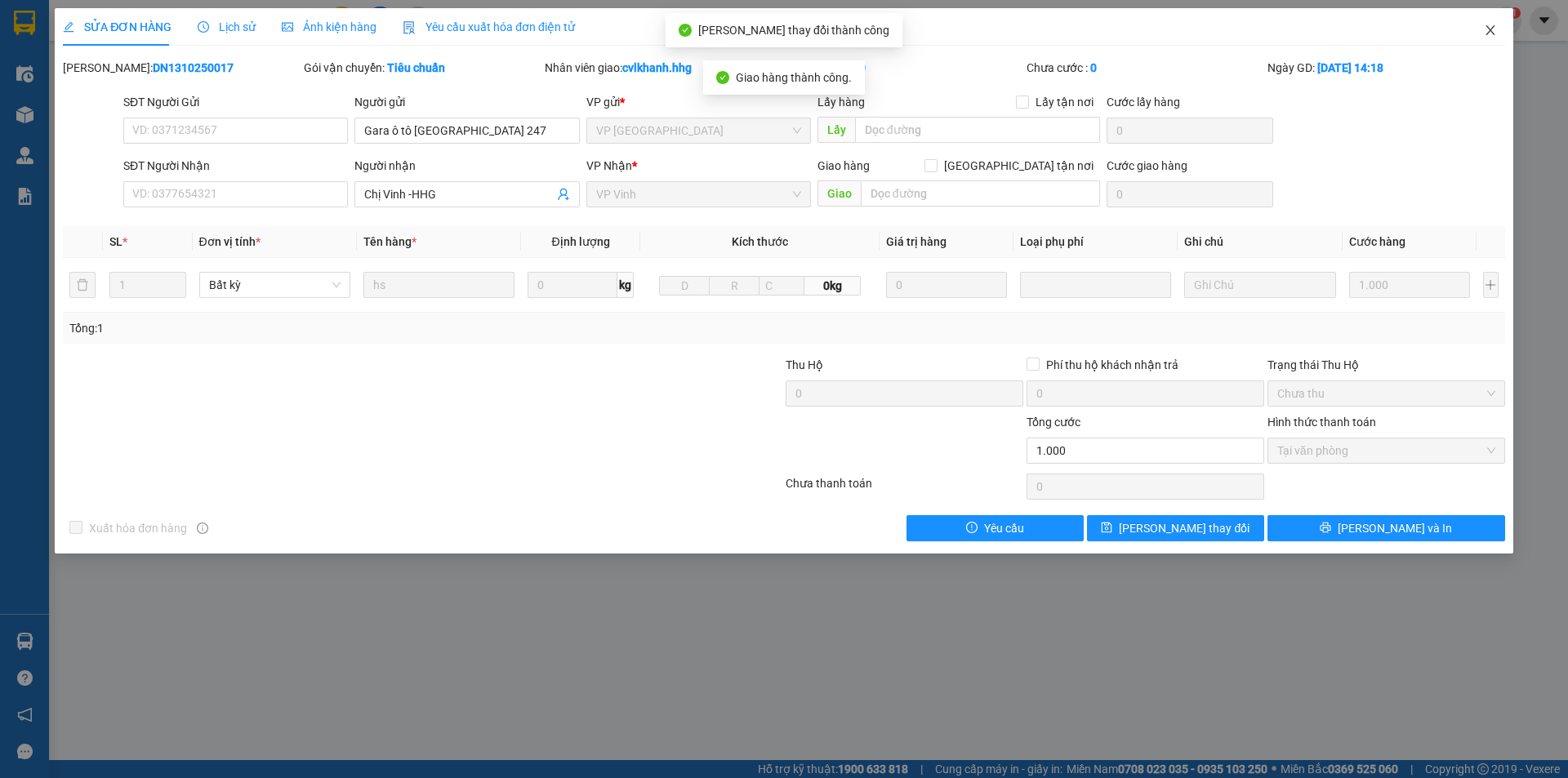
click at [1497, 26] on icon "close" at bounding box center [1490, 30] width 13 height 13
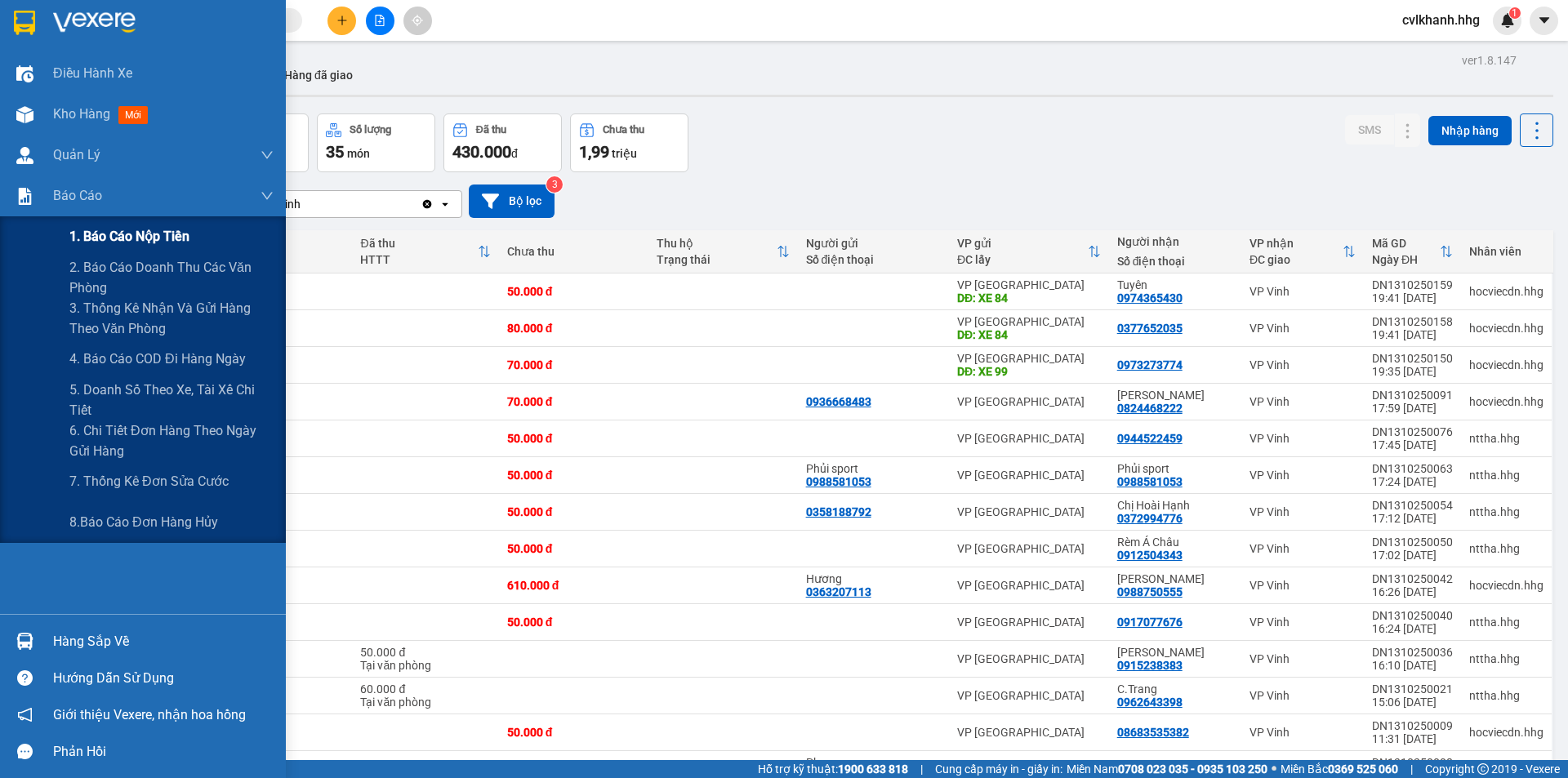
click at [106, 237] on span "1. Báo cáo nộp tiền" at bounding box center [129, 237] width 120 height 21
click at [111, 229] on span "1. Báo cáo nộp tiền" at bounding box center [129, 237] width 120 height 21
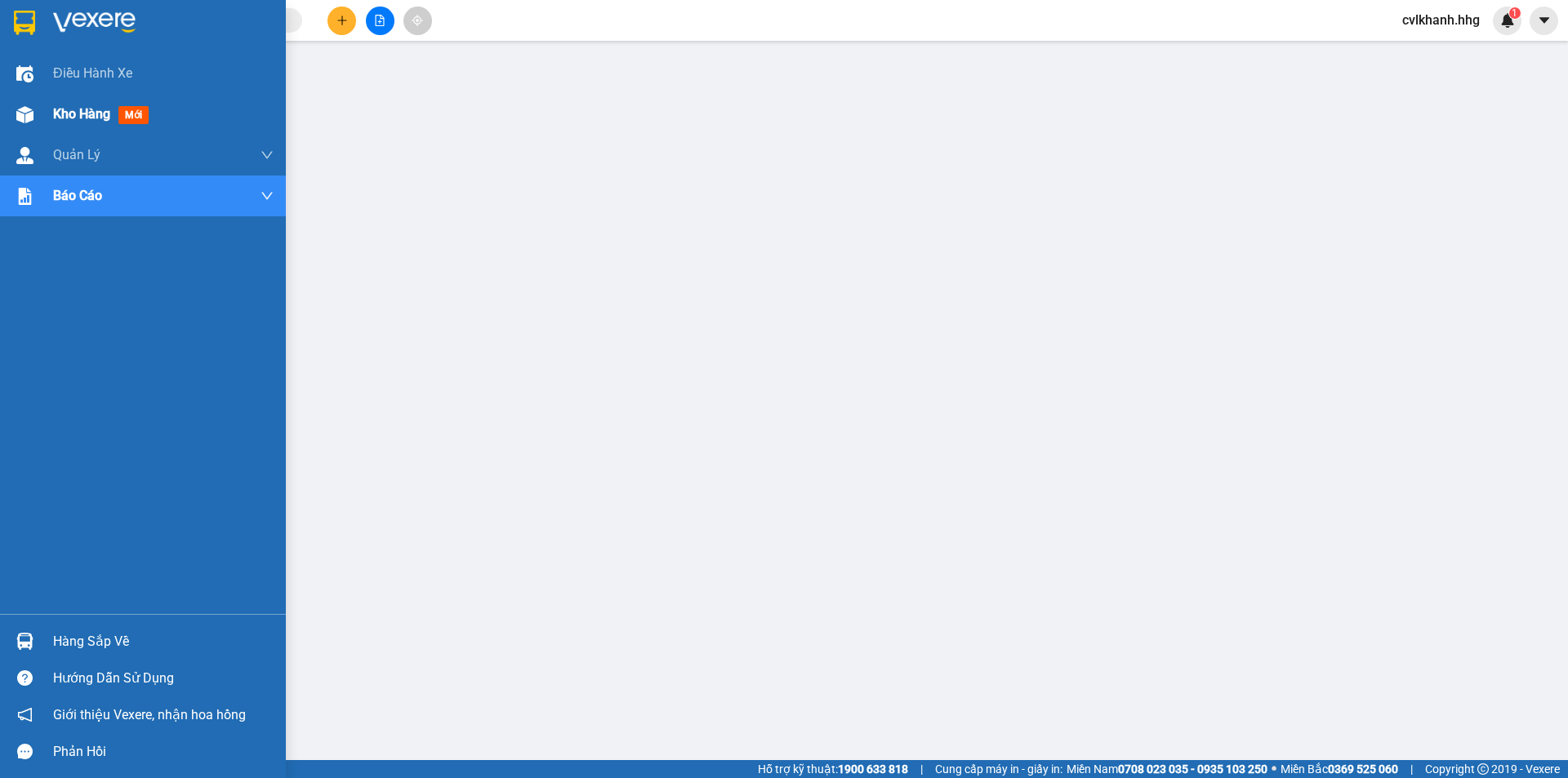
click at [78, 123] on div "Kho hàng mới" at bounding box center [104, 114] width 102 height 21
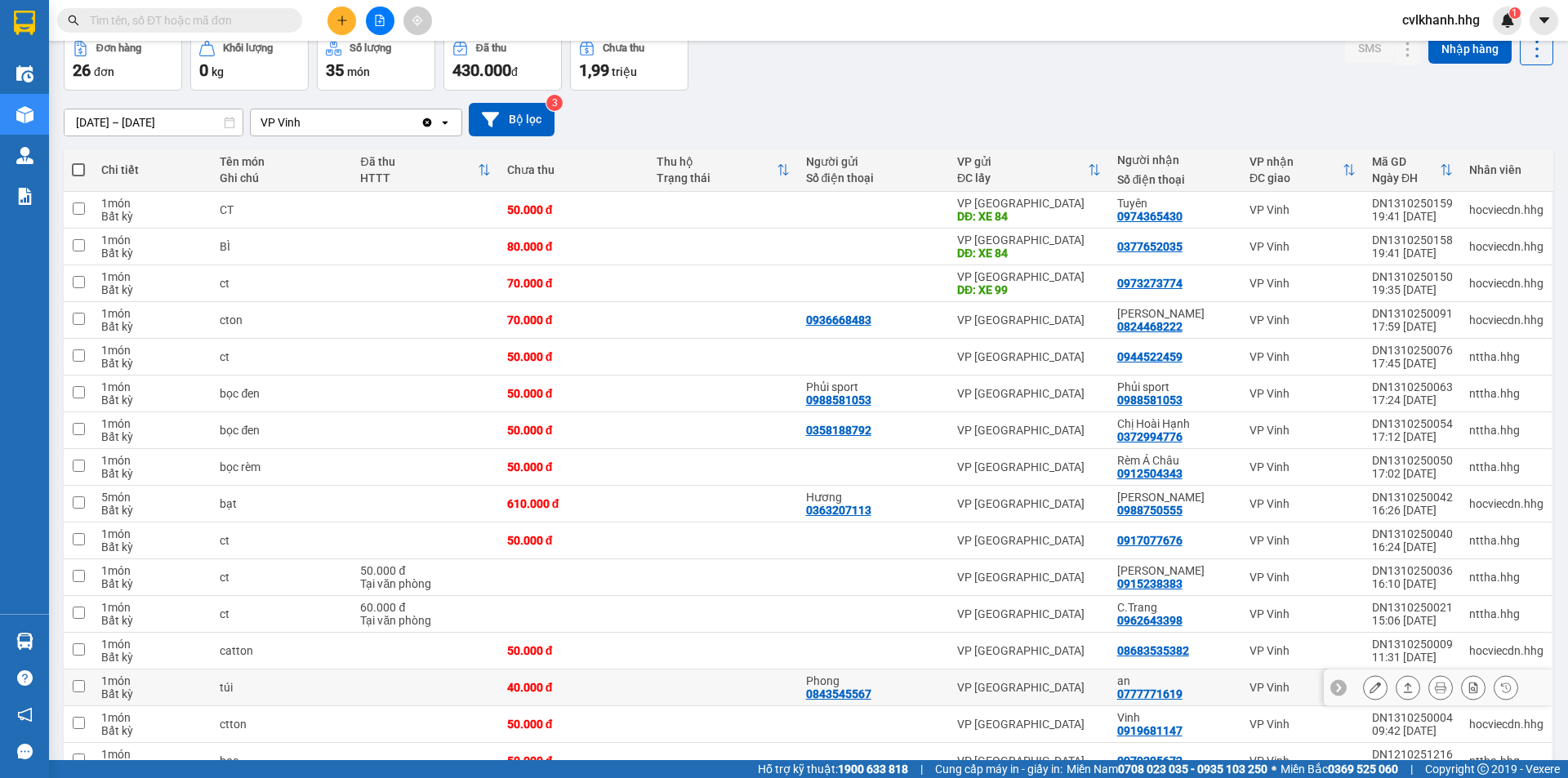
scroll to position [163, 0]
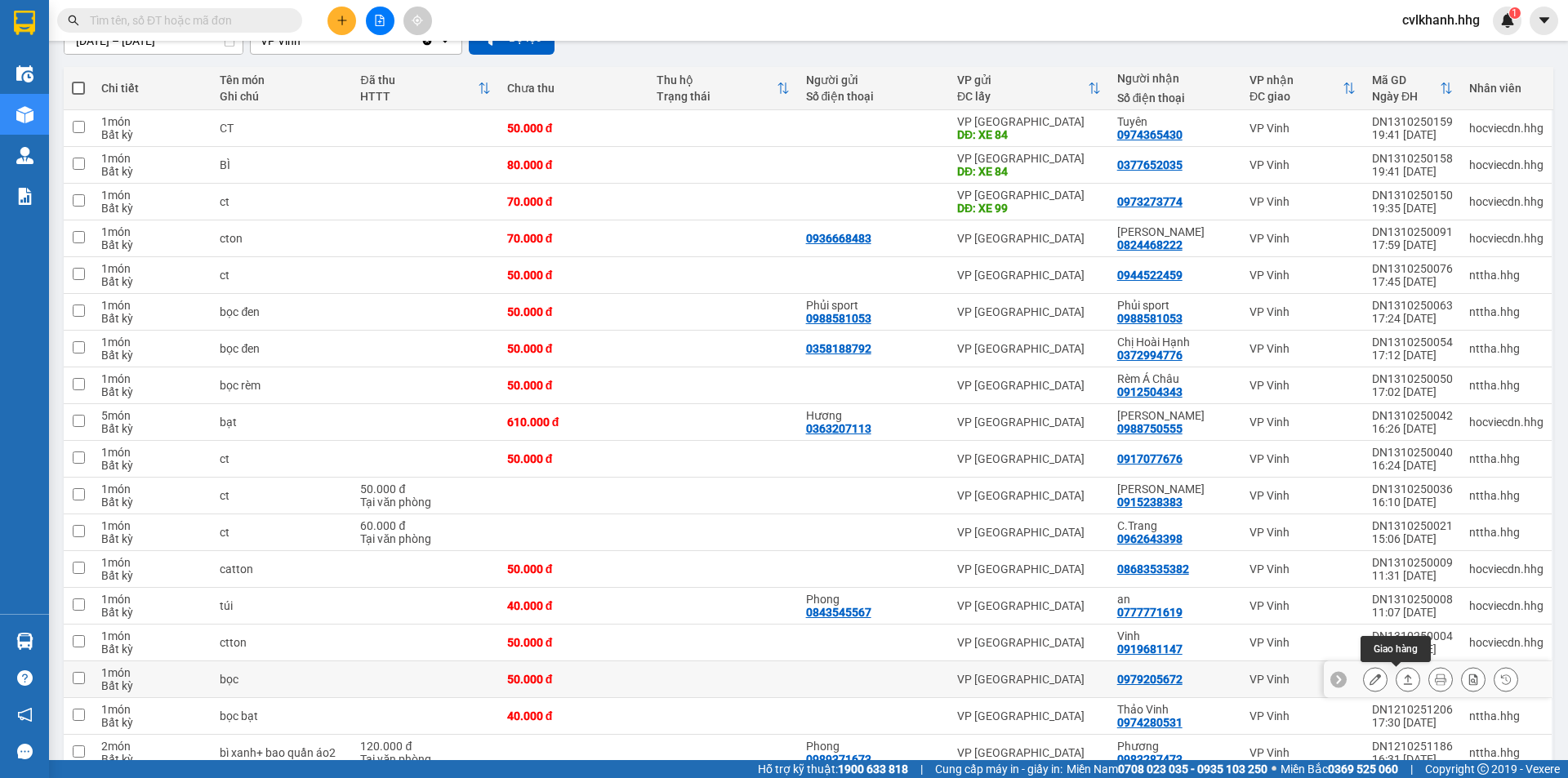
click at [1403, 680] on icon at bounding box center [1409, 680] width 12 height 12
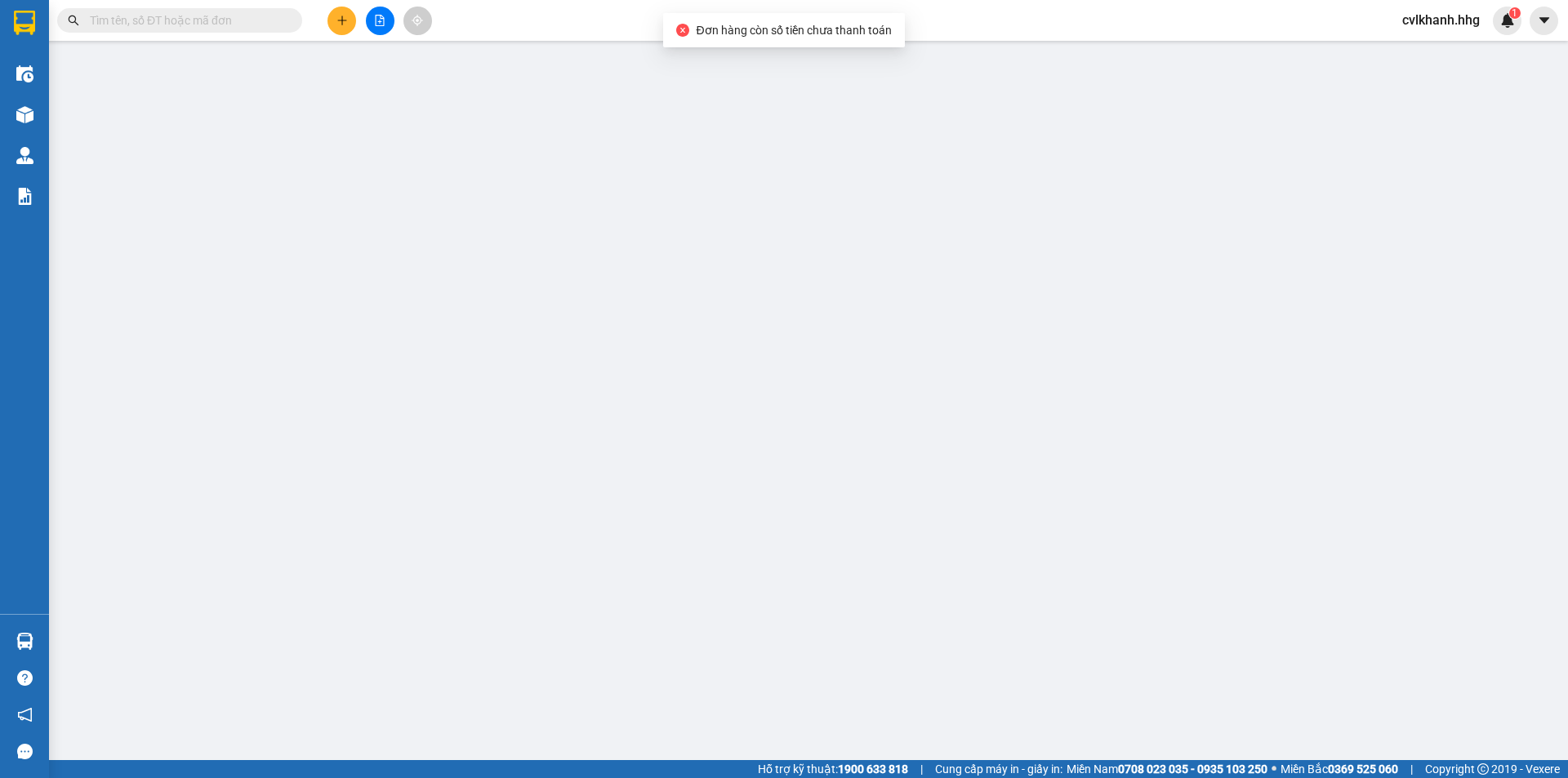
type input "0979205672"
type input "0"
type input "50.000"
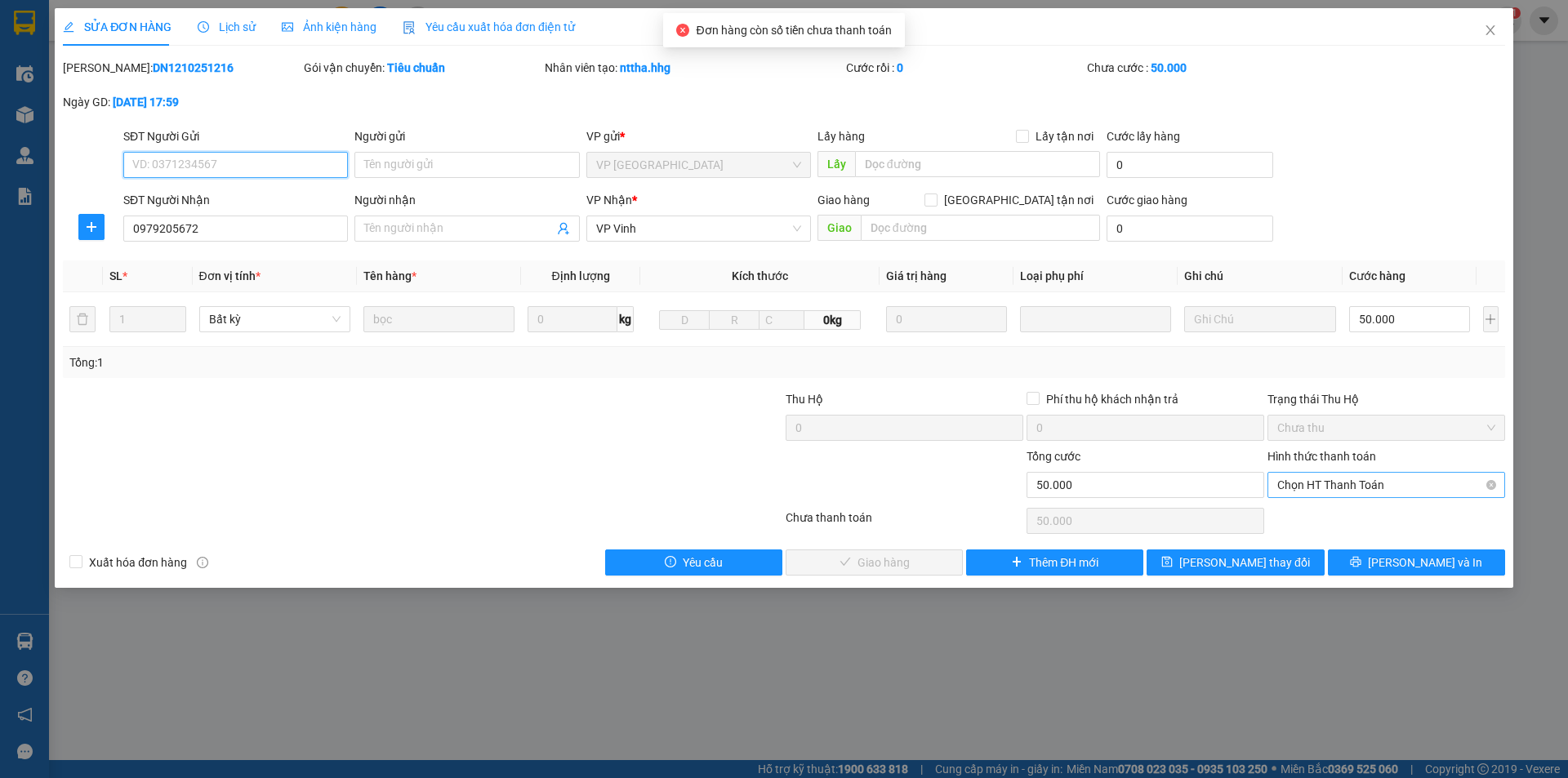
click at [1316, 487] on span "Chọn HT Thanh Toán" at bounding box center [1387, 485] width 218 height 25
drag, startPoint x: 1309, startPoint y: 518, endPoint x: 1073, endPoint y: 518, distance: 236.0
click at [1308, 518] on div "Tại văn phòng" at bounding box center [1387, 518] width 218 height 18
type input "0"
click at [899, 568] on span "[PERSON_NAME] và Giao hàng" at bounding box center [895, 562] width 156 height 18
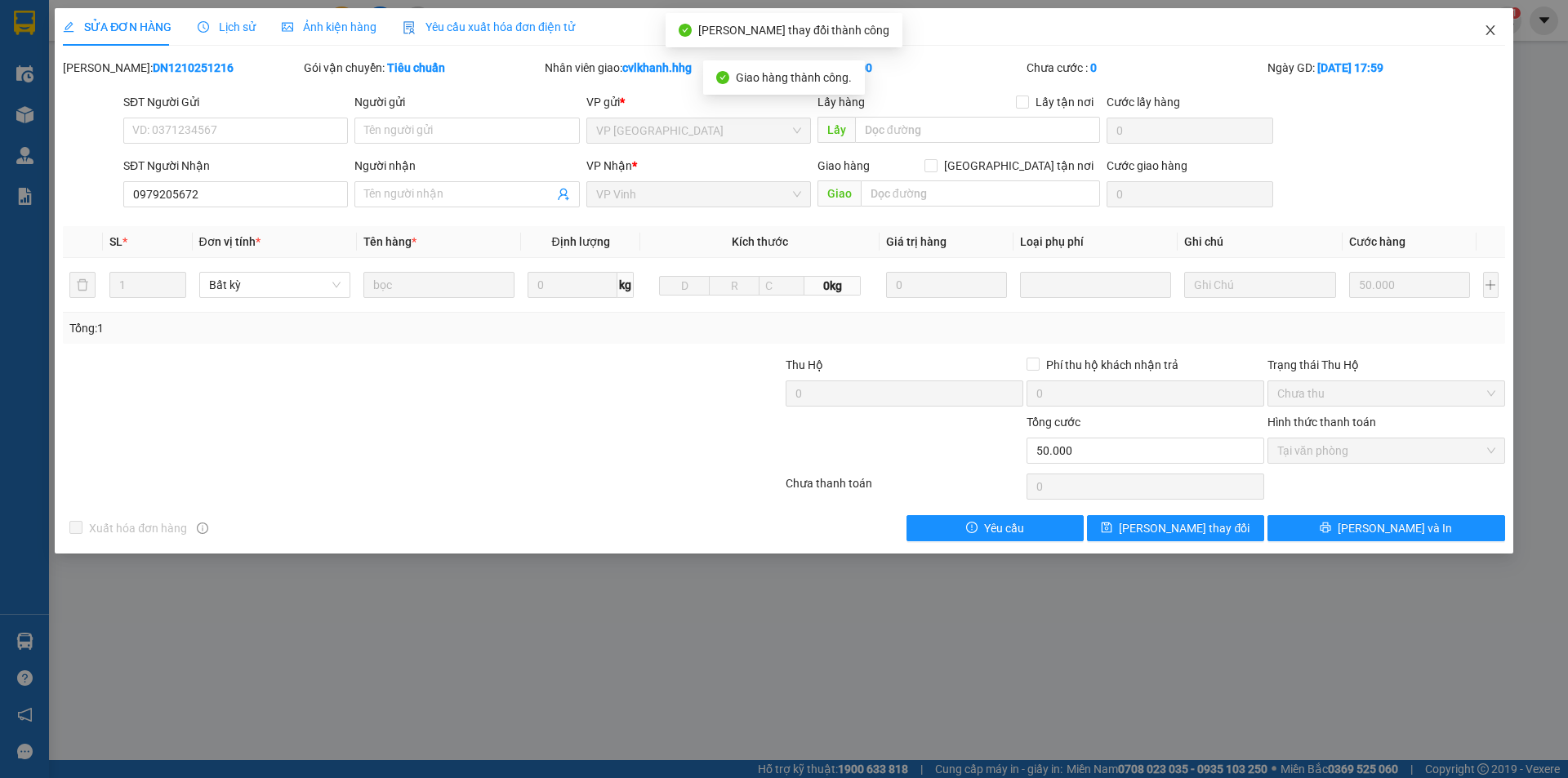
click at [1491, 31] on icon "close" at bounding box center [1490, 31] width 9 height 10
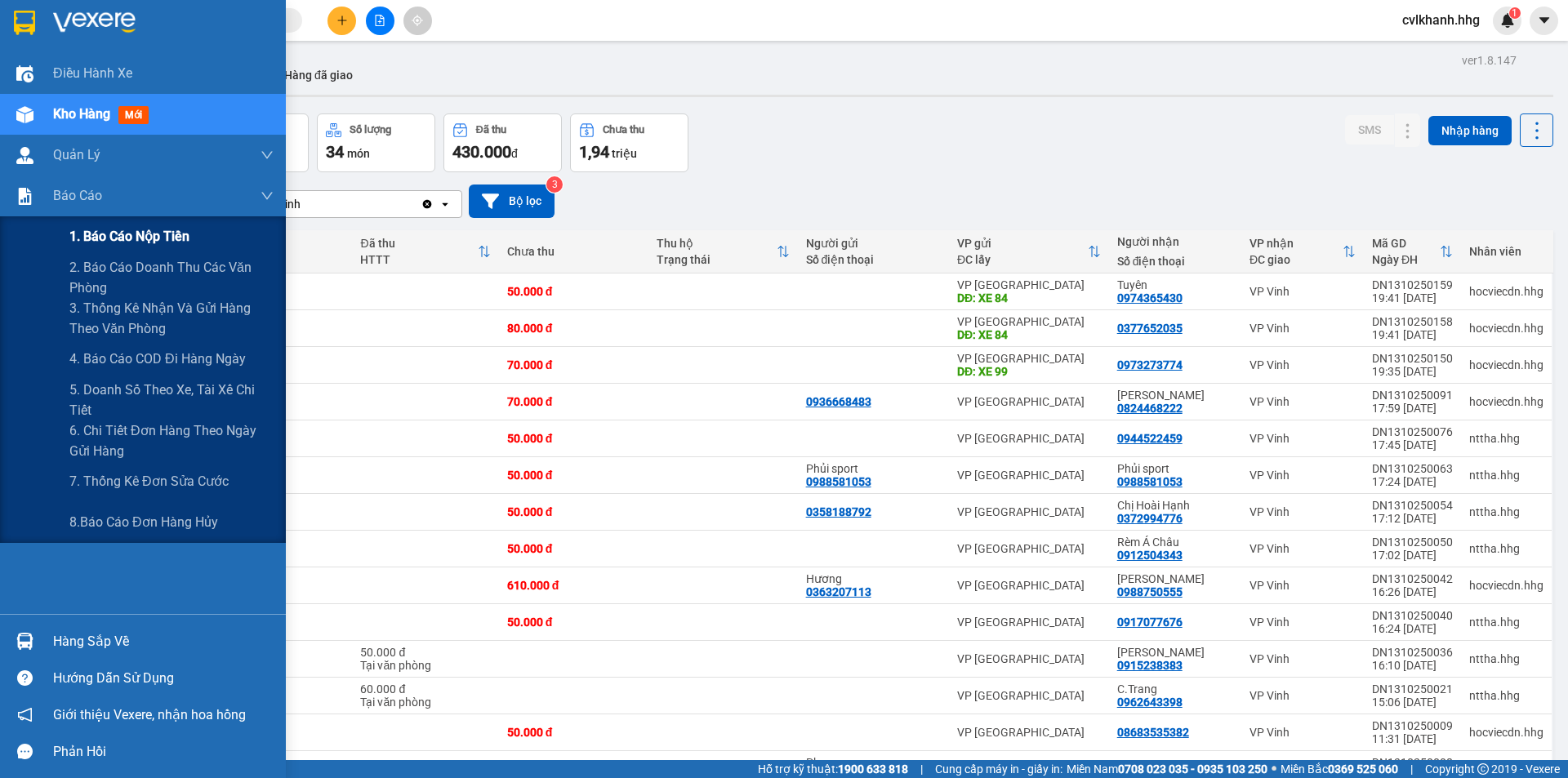
click at [140, 239] on span "1. Báo cáo nộp tiền" at bounding box center [129, 237] width 120 height 21
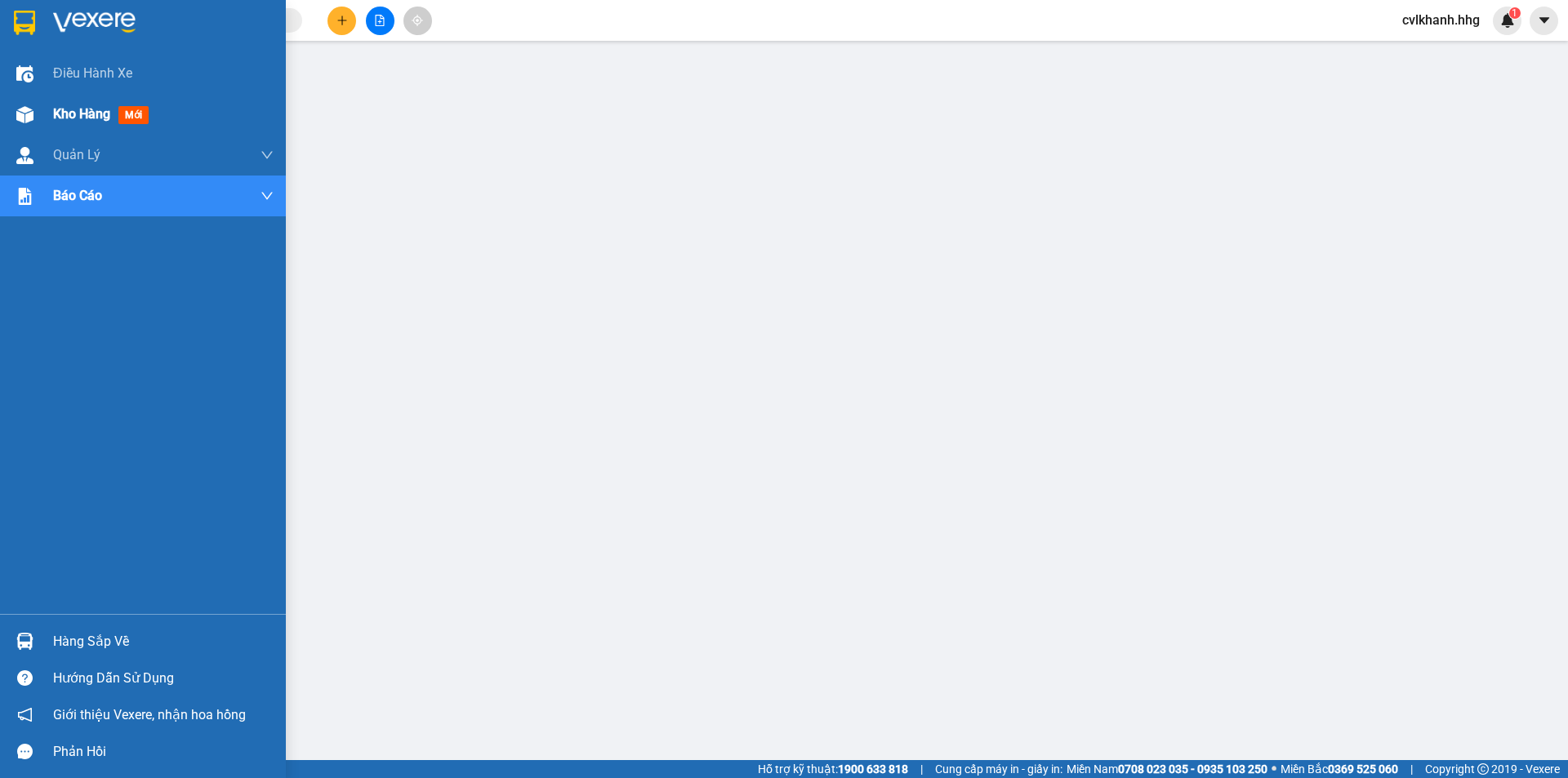
click at [69, 109] on span "Kho hàng" at bounding box center [82, 114] width 57 height 16
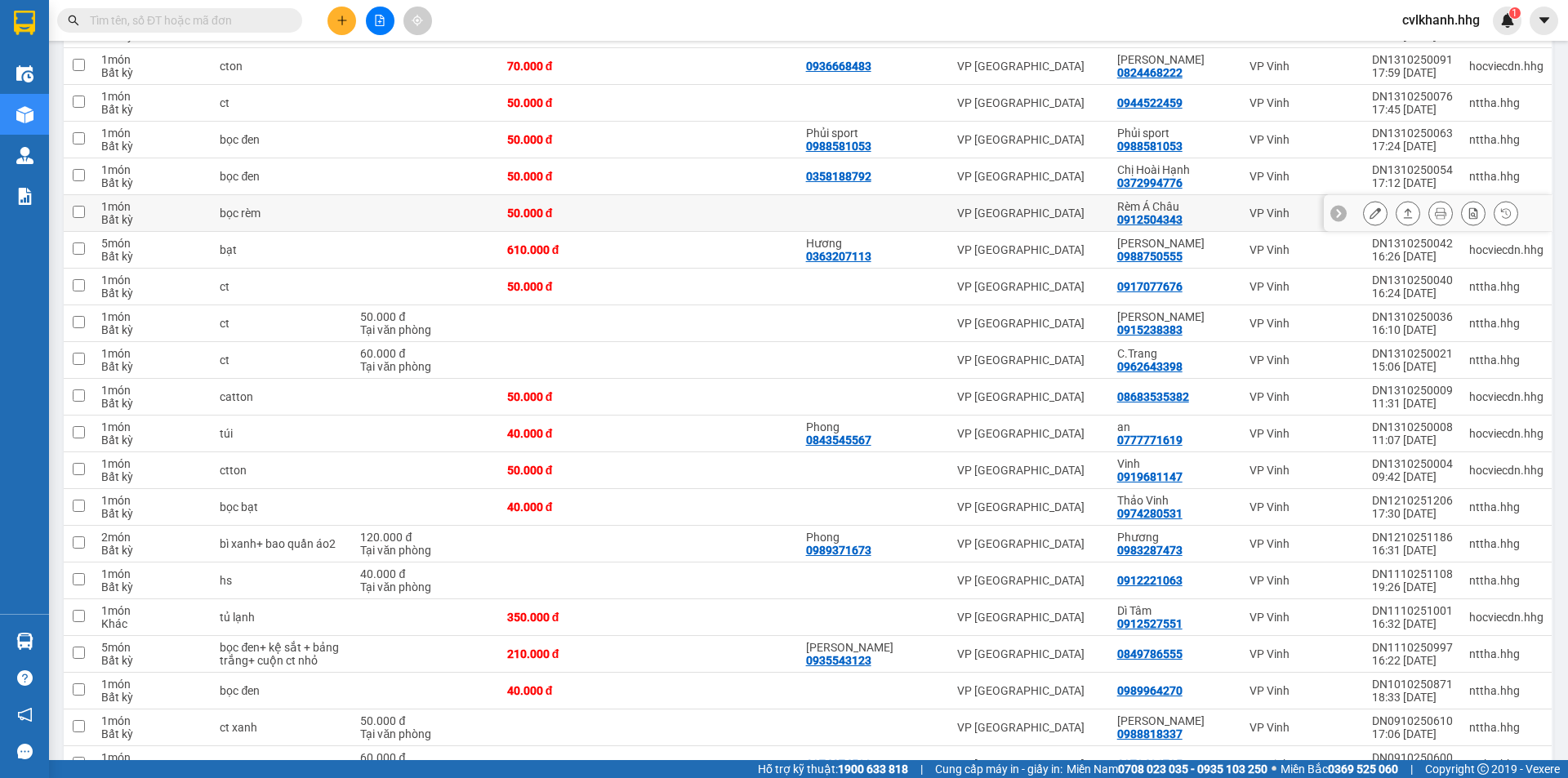
scroll to position [254, 0]
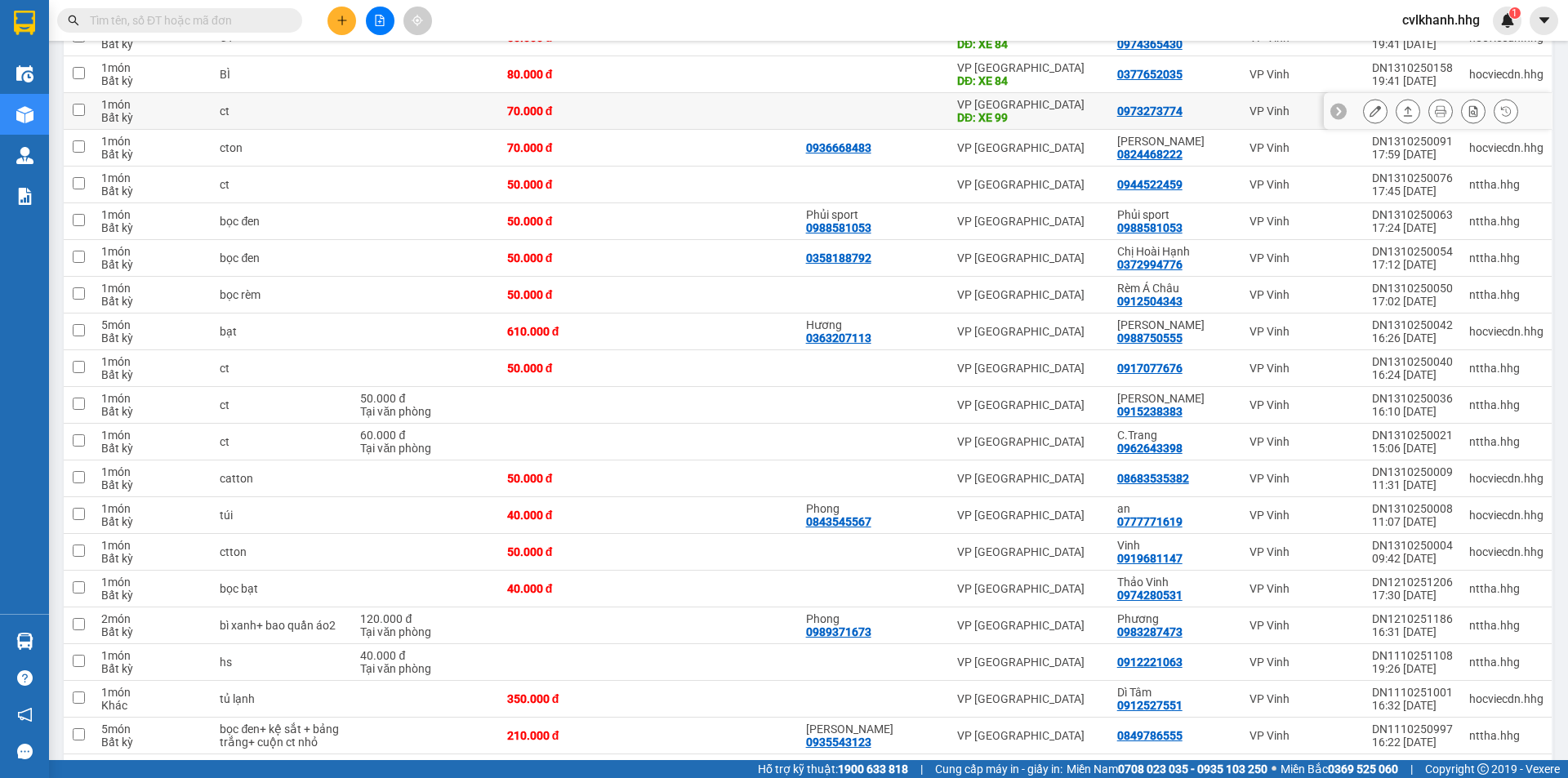
click at [1403, 114] on icon at bounding box center [1409, 111] width 12 height 12
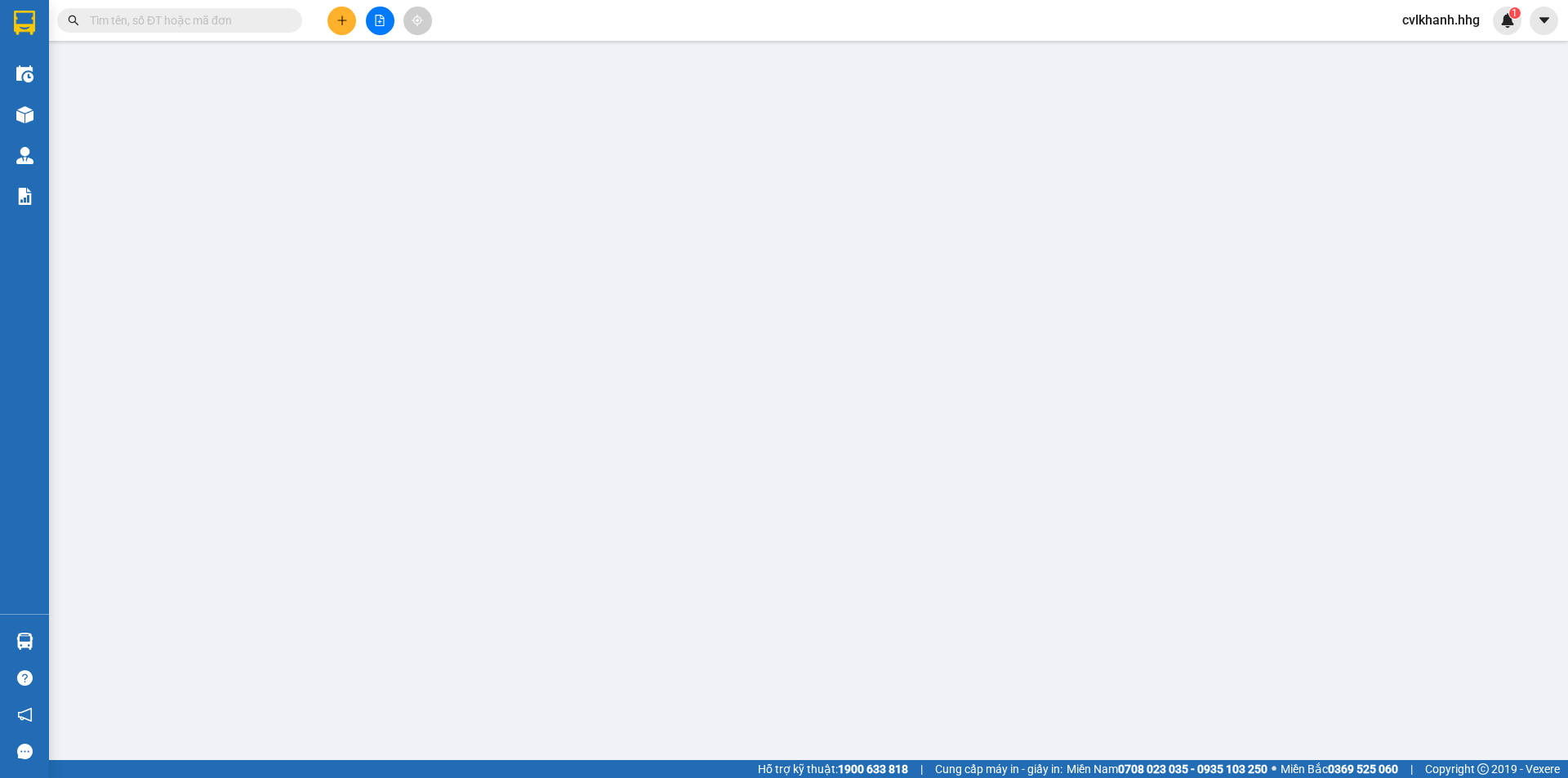
type input "XE 99"
type input "0973273774"
type input "0"
type input "70.000"
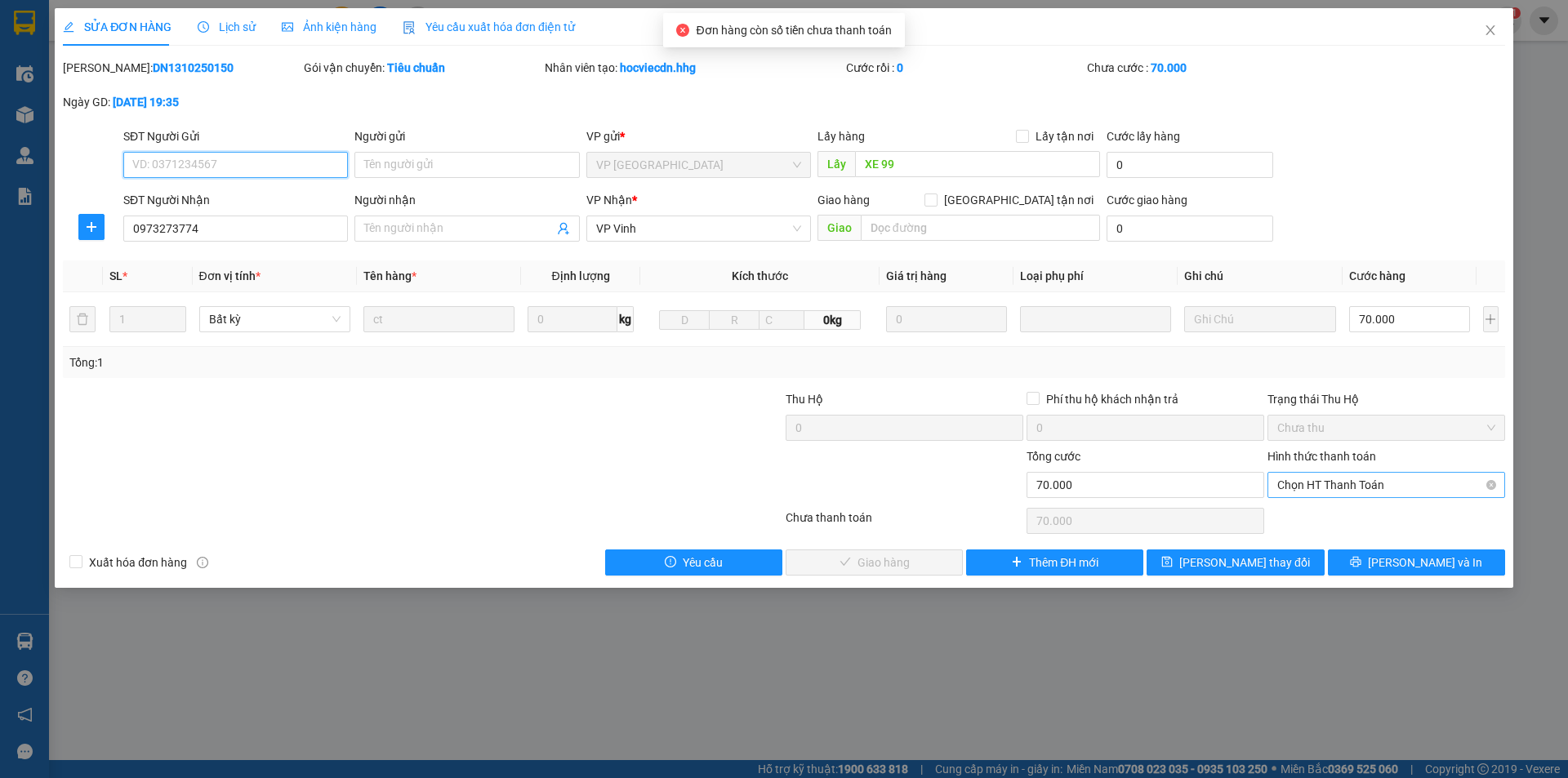
drag, startPoint x: 1366, startPoint y: 484, endPoint x: 1346, endPoint y: 473, distance: 22.8
click at [1366, 483] on span "Chọn HT Thanh Toán" at bounding box center [1387, 485] width 218 height 25
click at [1316, 503] on div "Total Paid Fee 0 Total UnPaid Fee 70.000 Cash Collection Total Fee Mã ĐH: DN131…" at bounding box center [784, 317] width 1442 height 517
click at [1315, 483] on span "Chọn HT Thanh Toán" at bounding box center [1387, 485] width 218 height 25
click at [1287, 517] on div "Tại văn phòng" at bounding box center [1387, 518] width 218 height 18
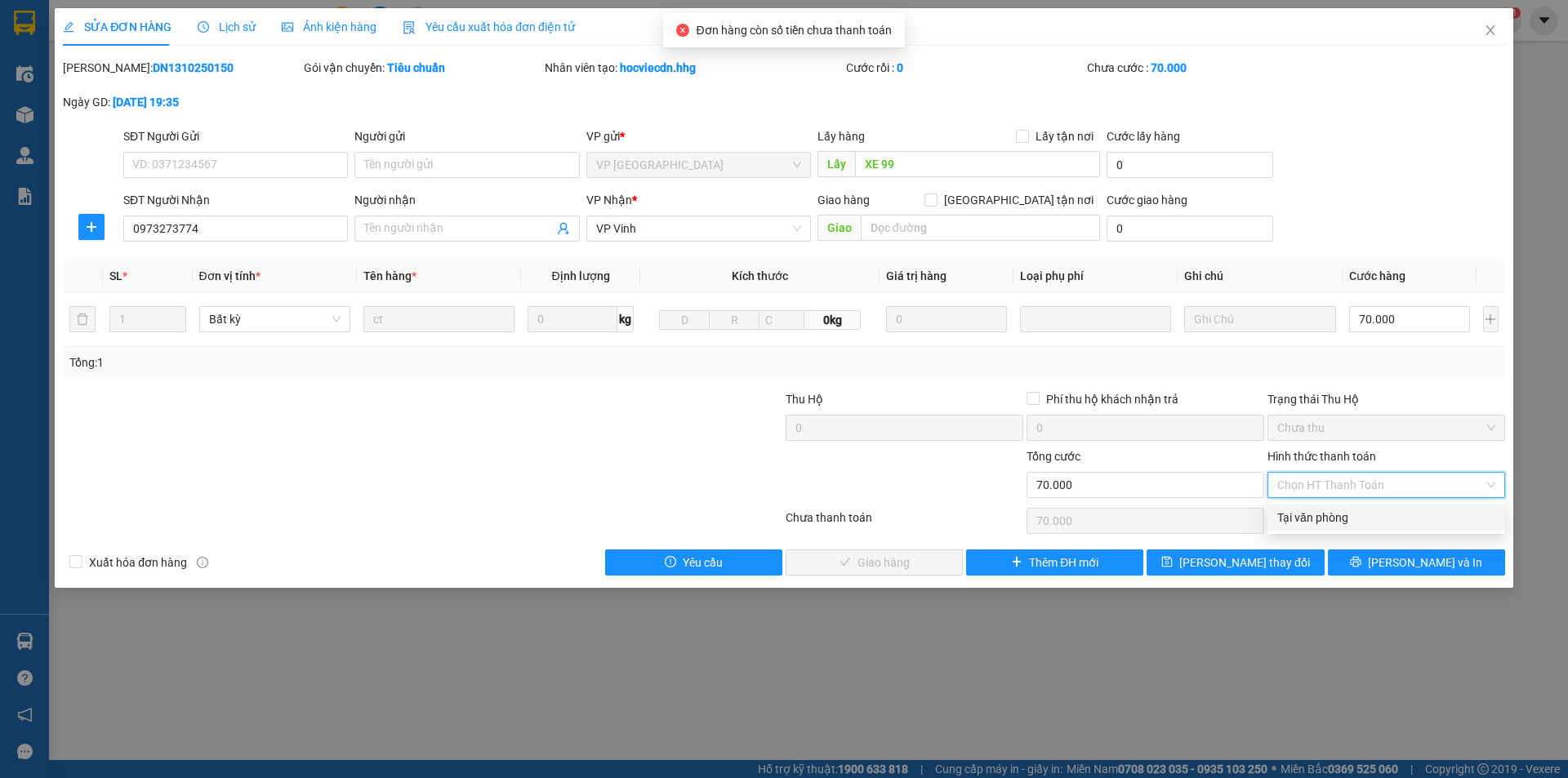
type input "0"
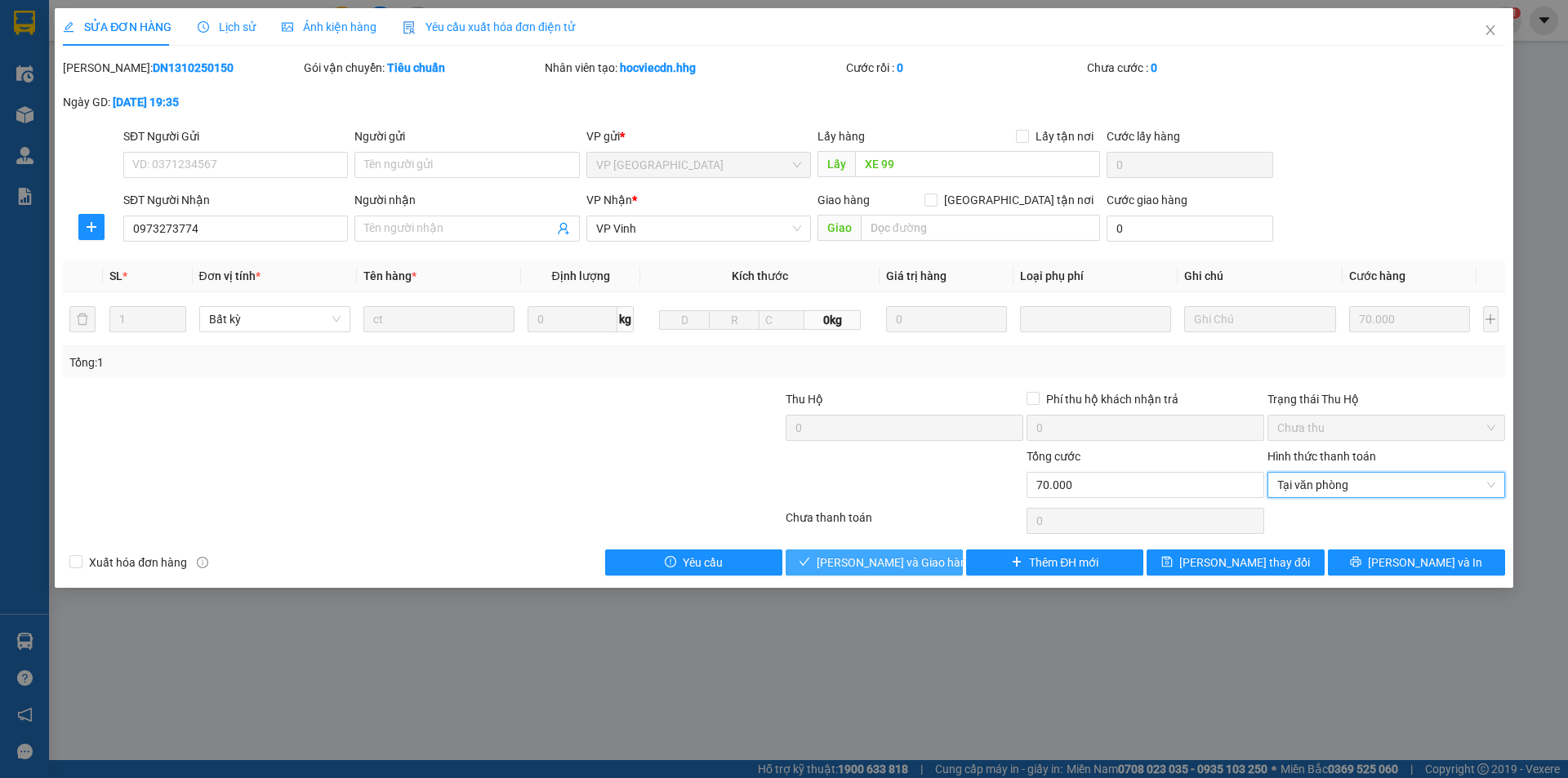
click at [849, 559] on span "[PERSON_NAME] và Giao hàng" at bounding box center [895, 562] width 156 height 18
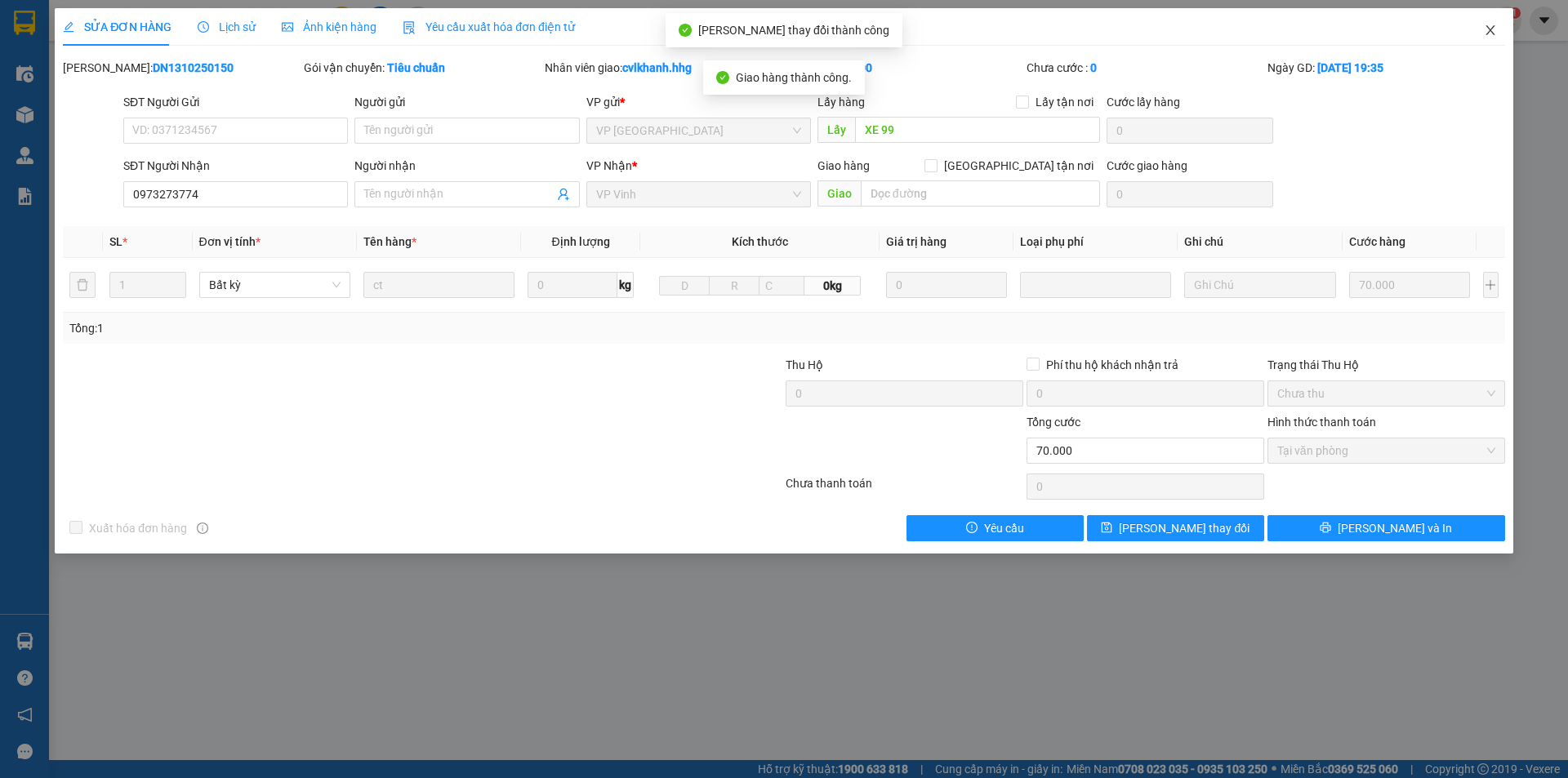
click at [1488, 28] on icon "close" at bounding box center [1490, 31] width 9 height 10
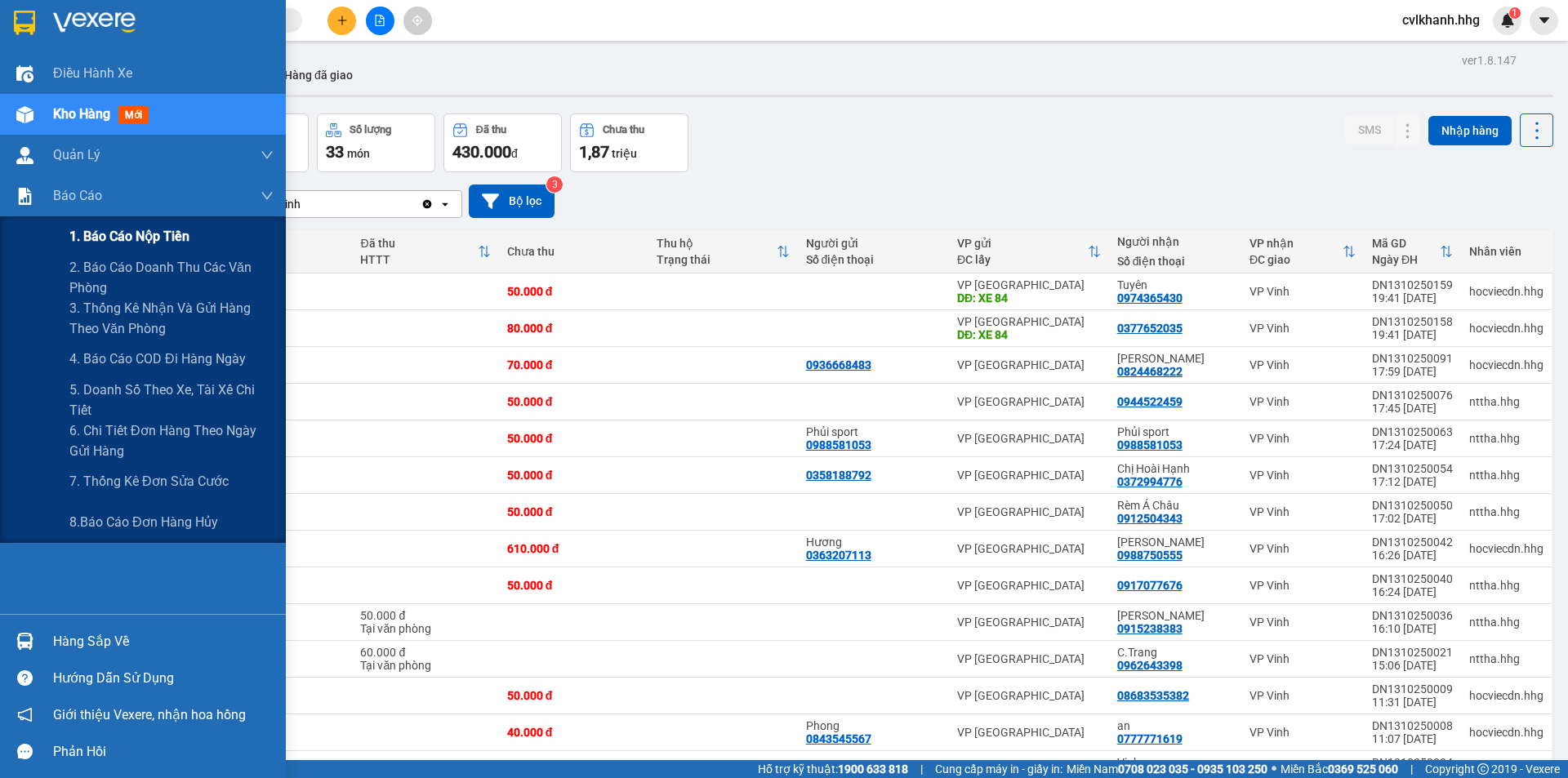
click at [116, 231] on span "1. Báo cáo nộp tiền" at bounding box center [129, 237] width 120 height 21
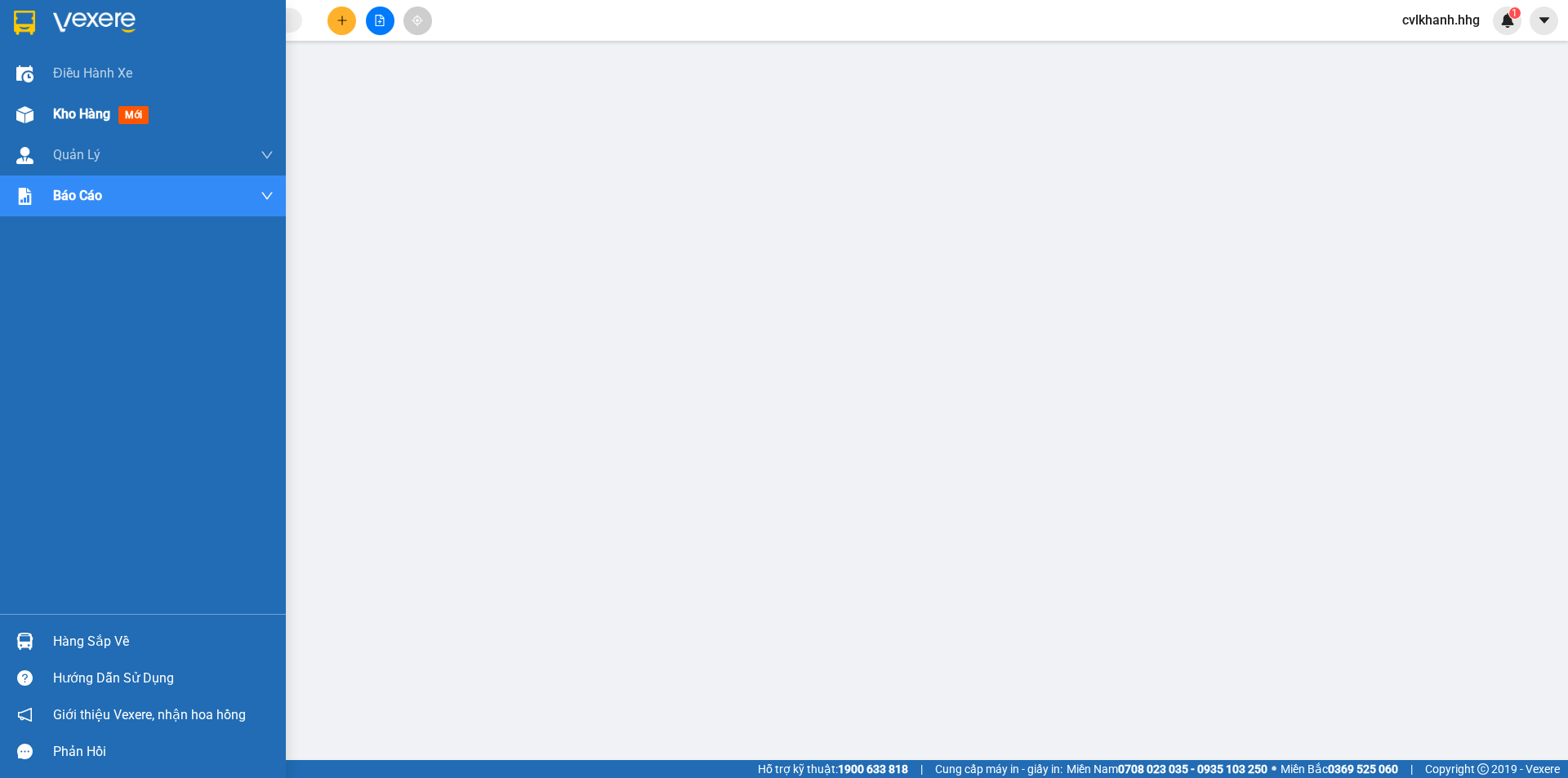
click at [88, 115] on span "Kho hàng" at bounding box center [82, 114] width 57 height 16
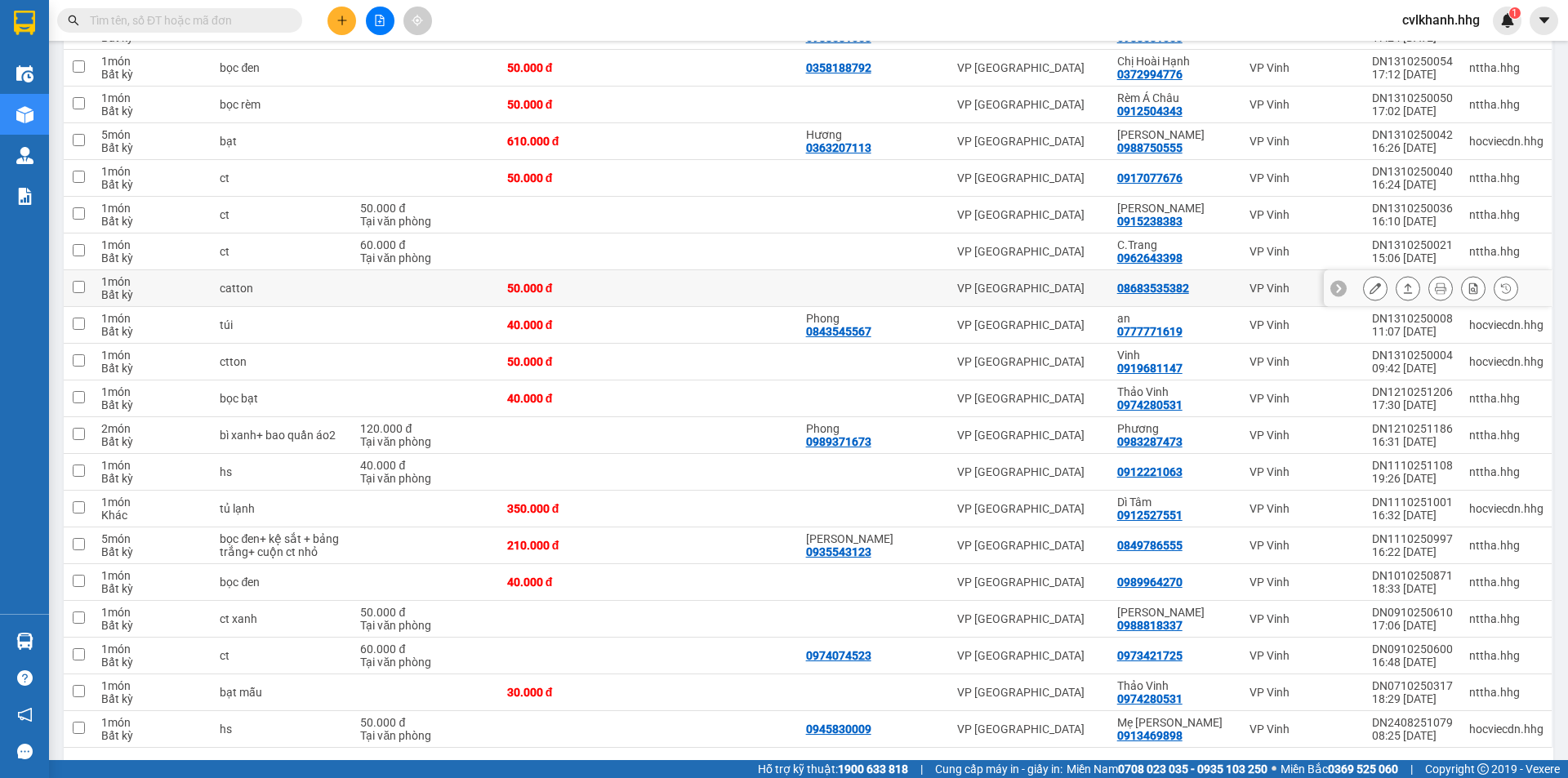
scroll to position [409, 0]
click at [1404, 286] on icon at bounding box center [1408, 288] width 9 height 10
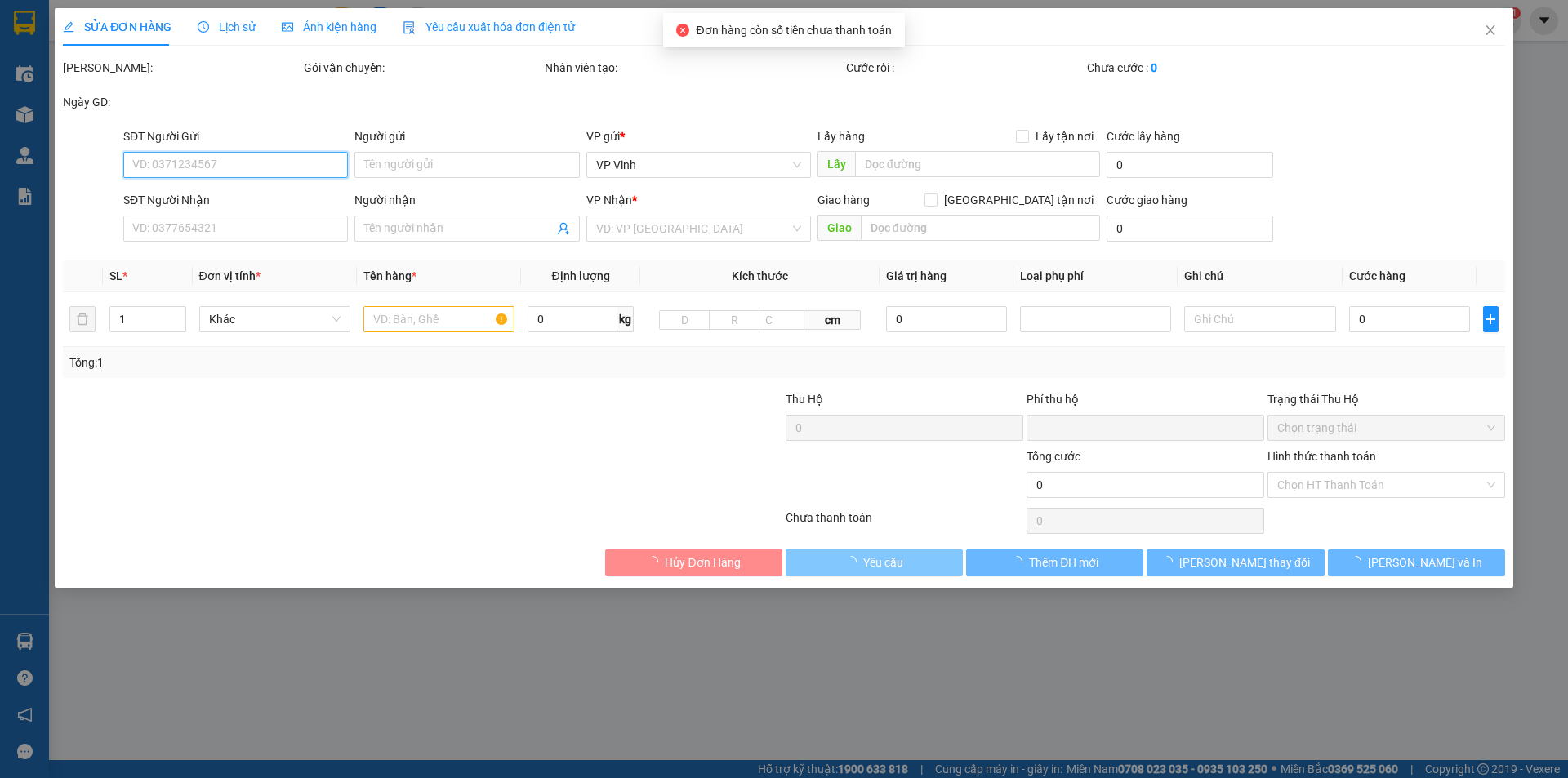
type input "08683535382"
type input "0"
type input "50.000"
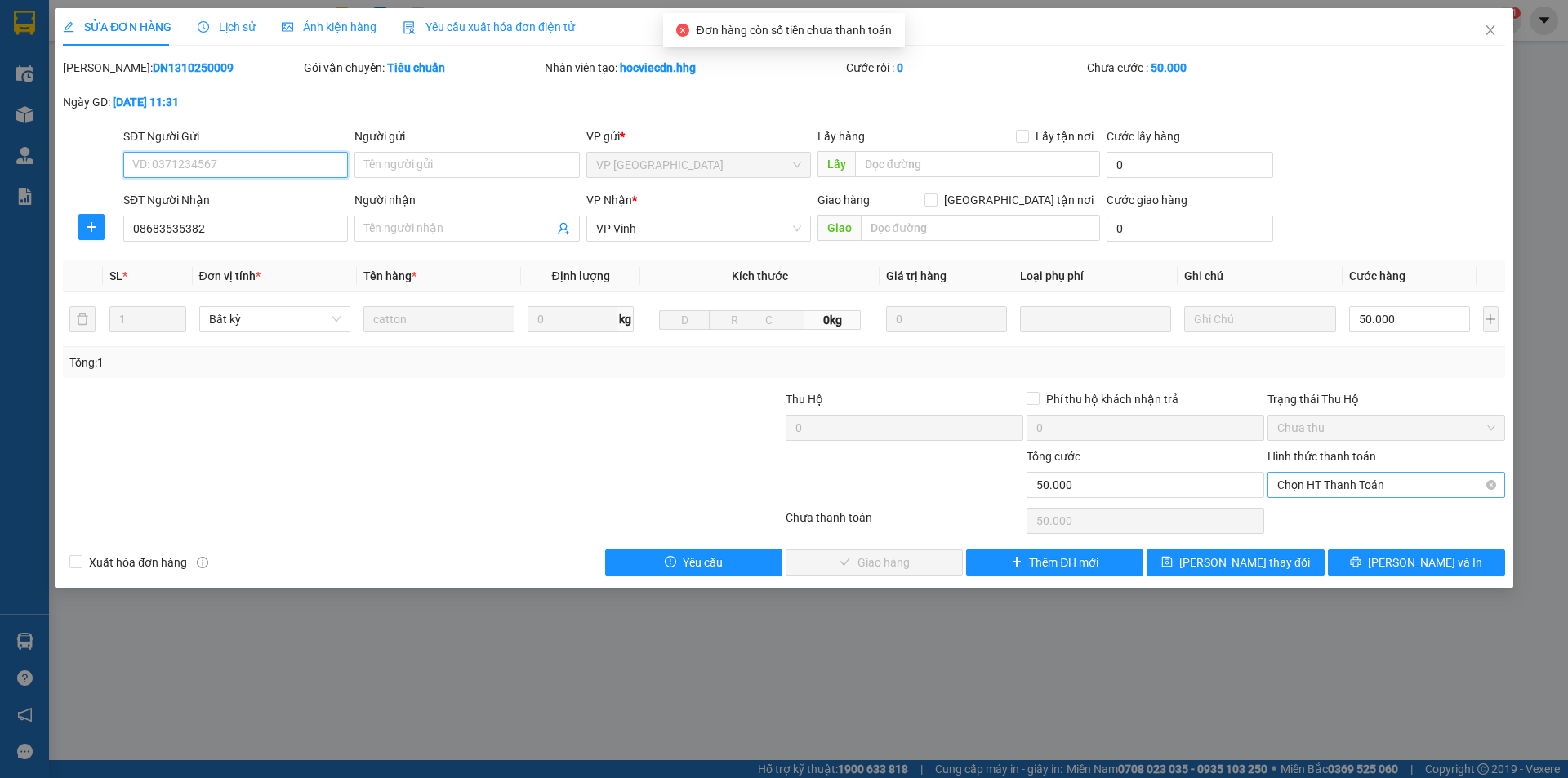
drag, startPoint x: 1362, startPoint y: 479, endPoint x: 1333, endPoint y: 494, distance: 32.6
click at [1361, 479] on span "Chọn HT Thanh Toán" at bounding box center [1387, 485] width 218 height 25
drag, startPoint x: 1307, startPoint y: 518, endPoint x: 886, endPoint y: 569, distance: 424.1
click at [1307, 516] on div "Tại văn phòng" at bounding box center [1387, 518] width 218 height 18
type input "0"
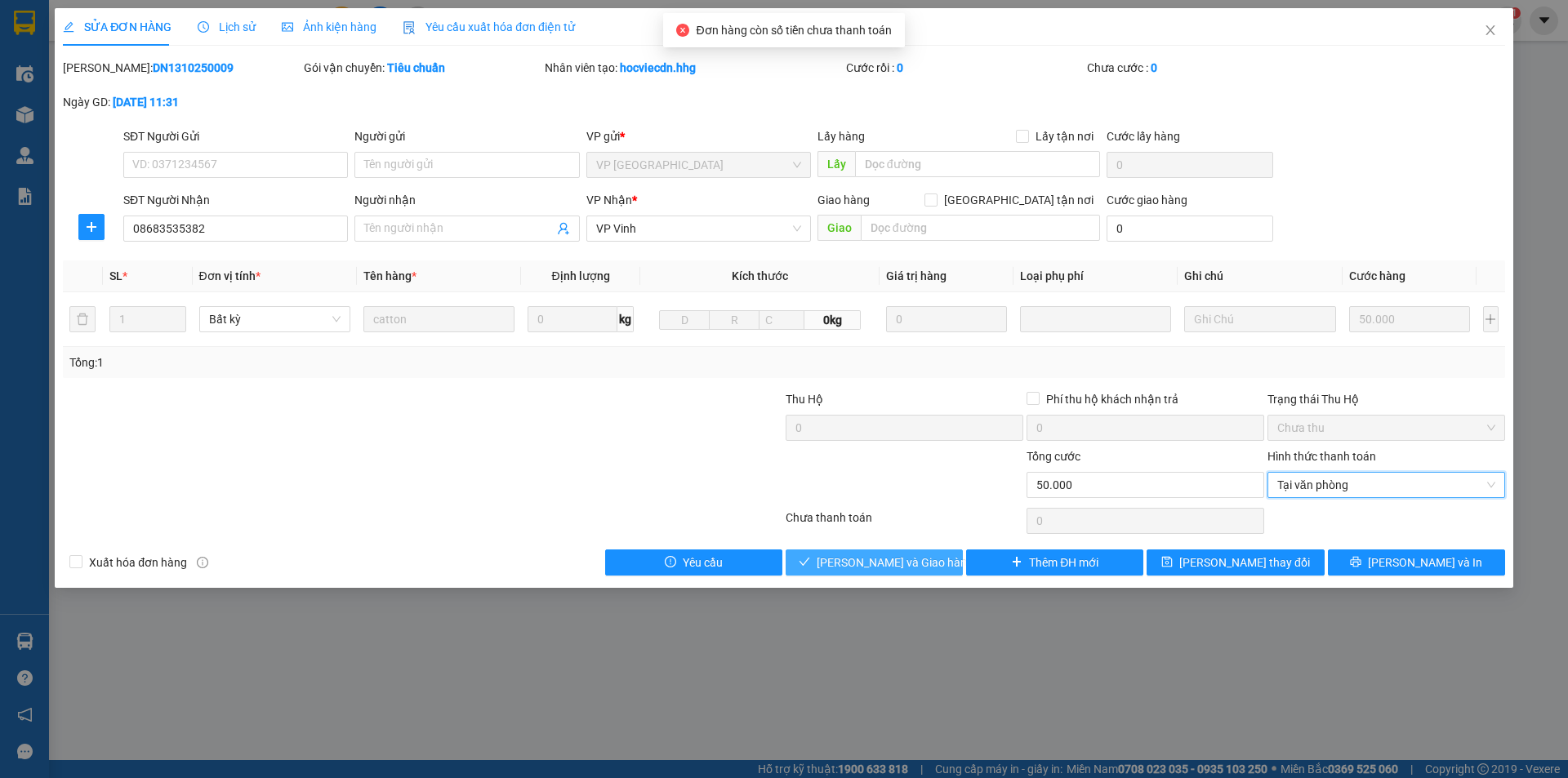
click at [909, 553] on span "[PERSON_NAME] và Giao hàng" at bounding box center [895, 562] width 156 height 18
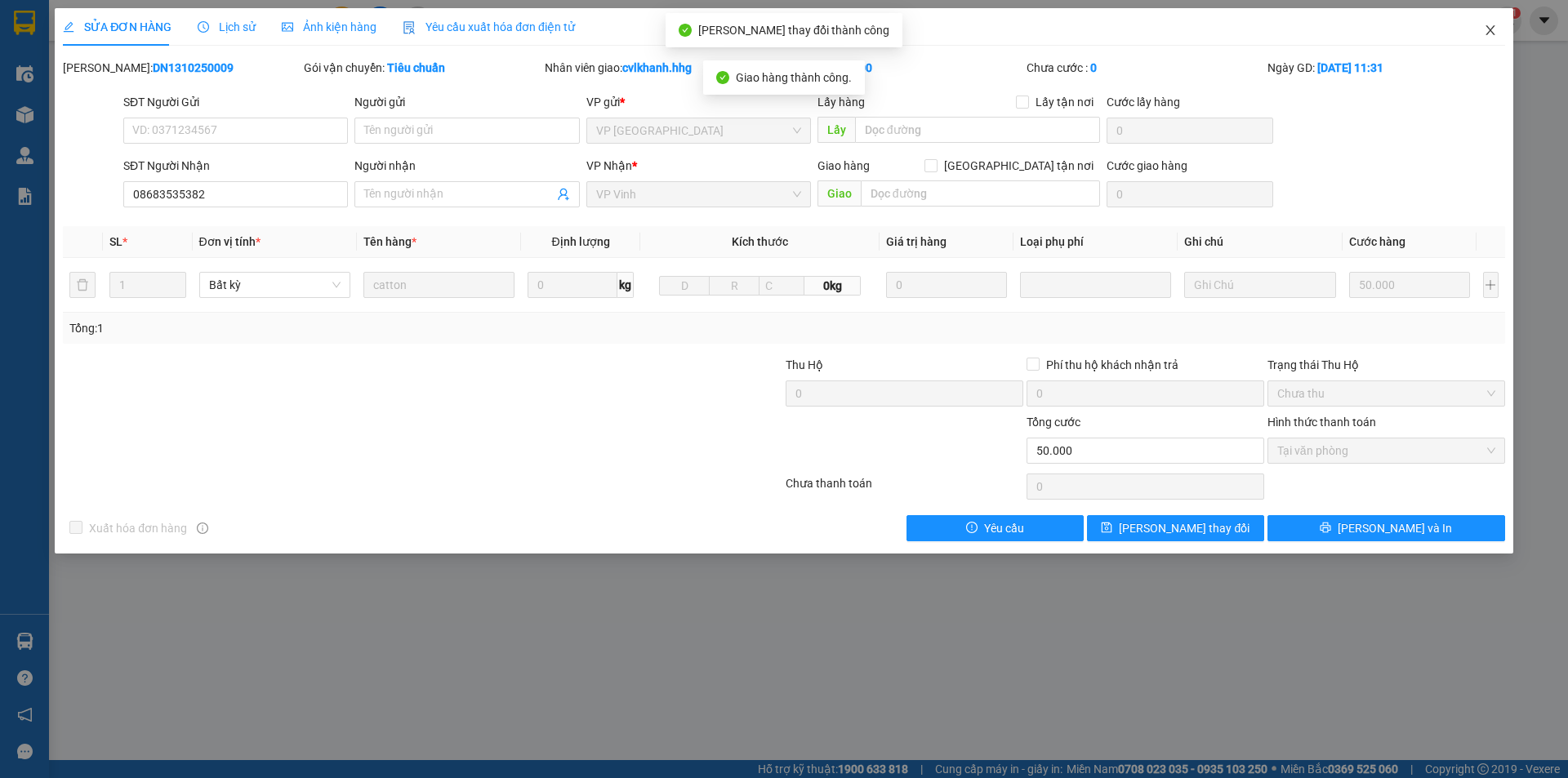
click at [1489, 32] on icon "close" at bounding box center [1490, 30] width 13 height 13
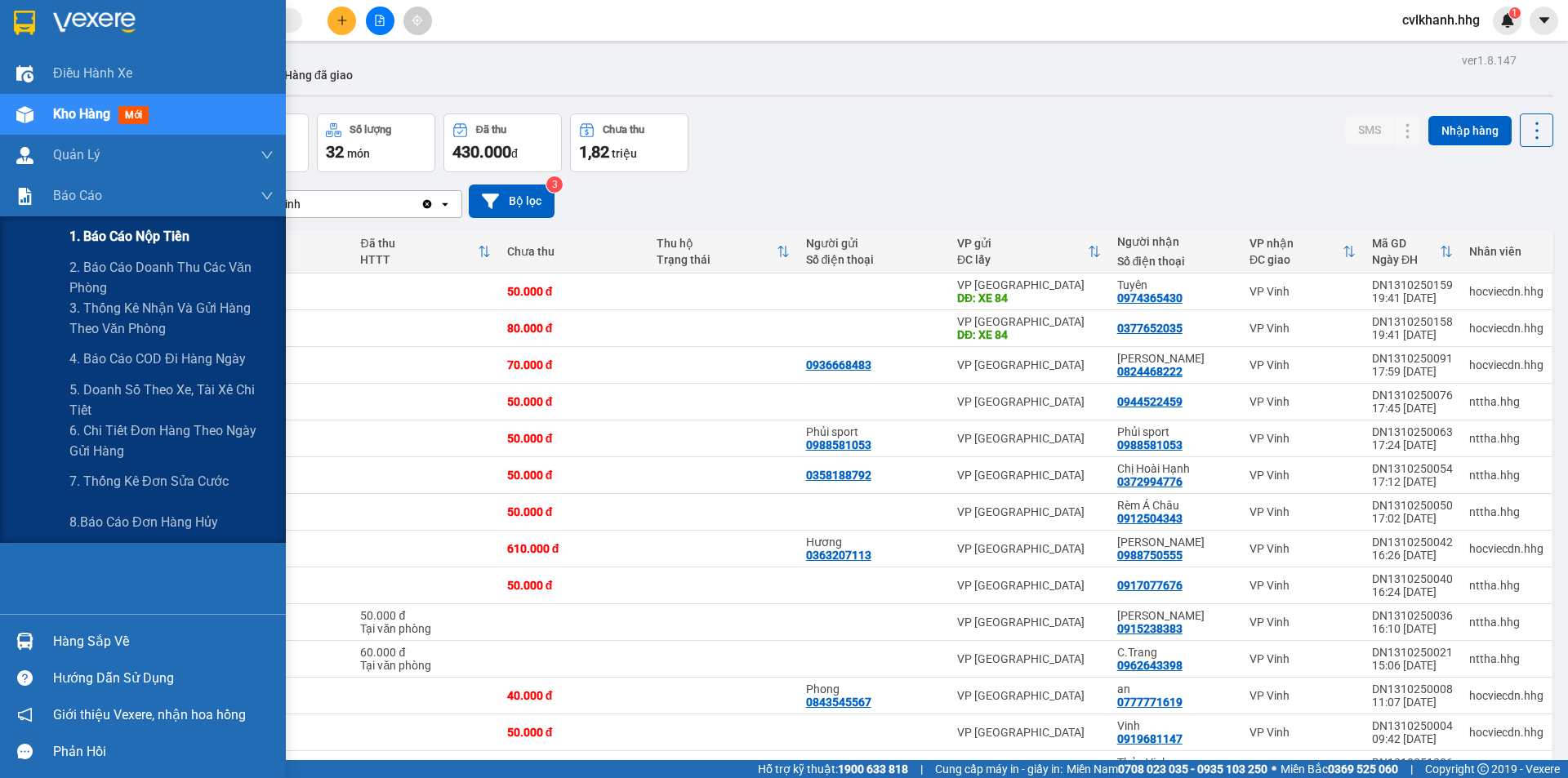
click at [89, 234] on span "1. Báo cáo nộp tiền" at bounding box center [129, 237] width 120 height 21
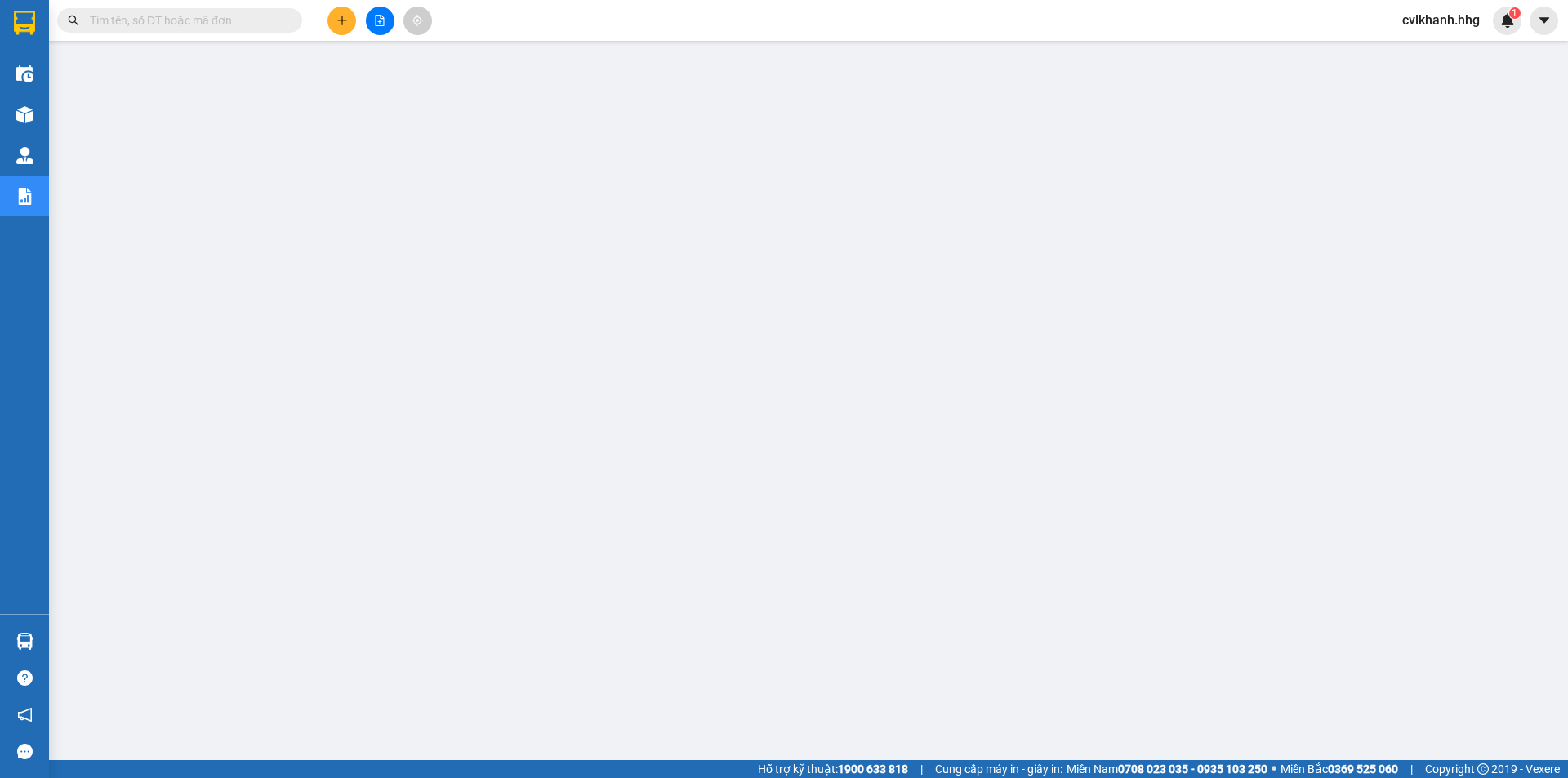
click at [1441, 24] on span "cvlkhanh.hhg" at bounding box center [1441, 20] width 104 height 21
click at [1421, 54] on span "Đăng xuất" at bounding box center [1448, 50] width 69 height 18
